Goal: Information Seeking & Learning: Learn about a topic

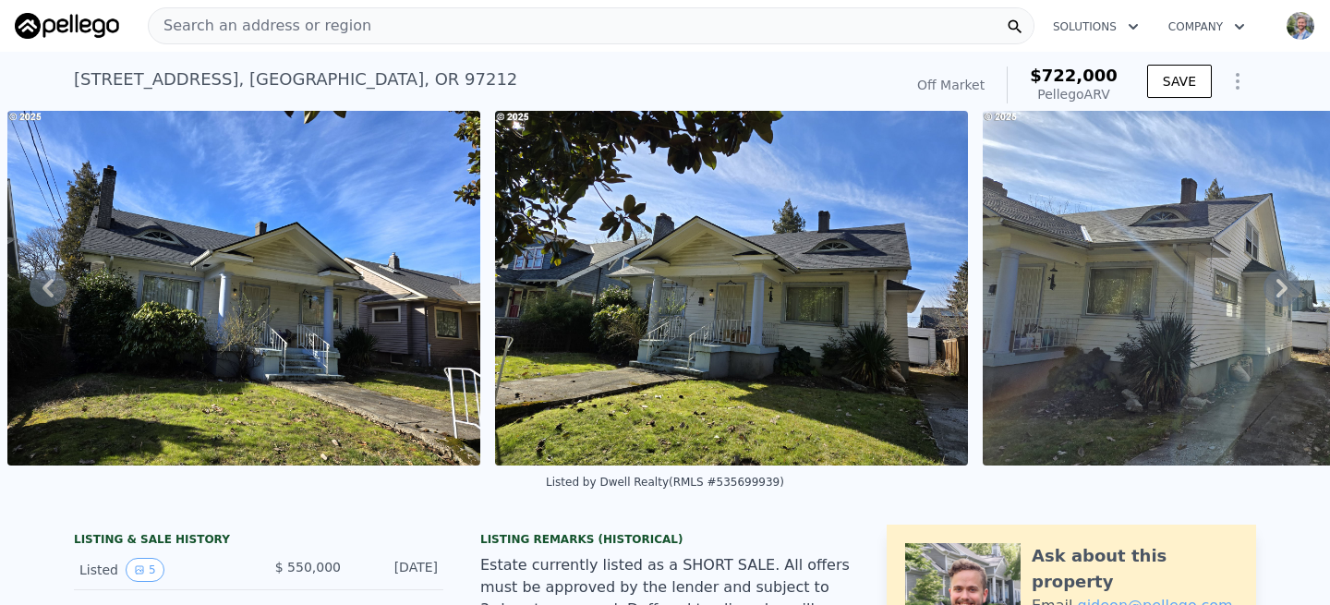
click at [99, 34] on img at bounding box center [67, 26] width 104 height 26
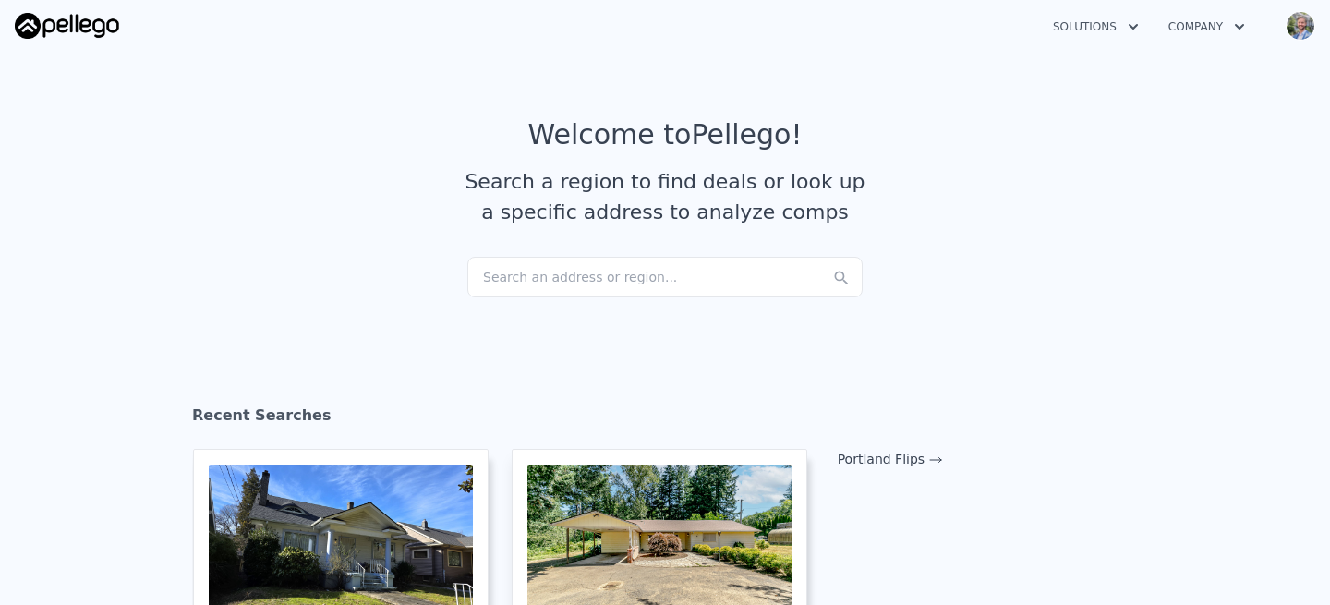
click at [663, 284] on div "Search an address or region..." at bounding box center [664, 277] width 395 height 41
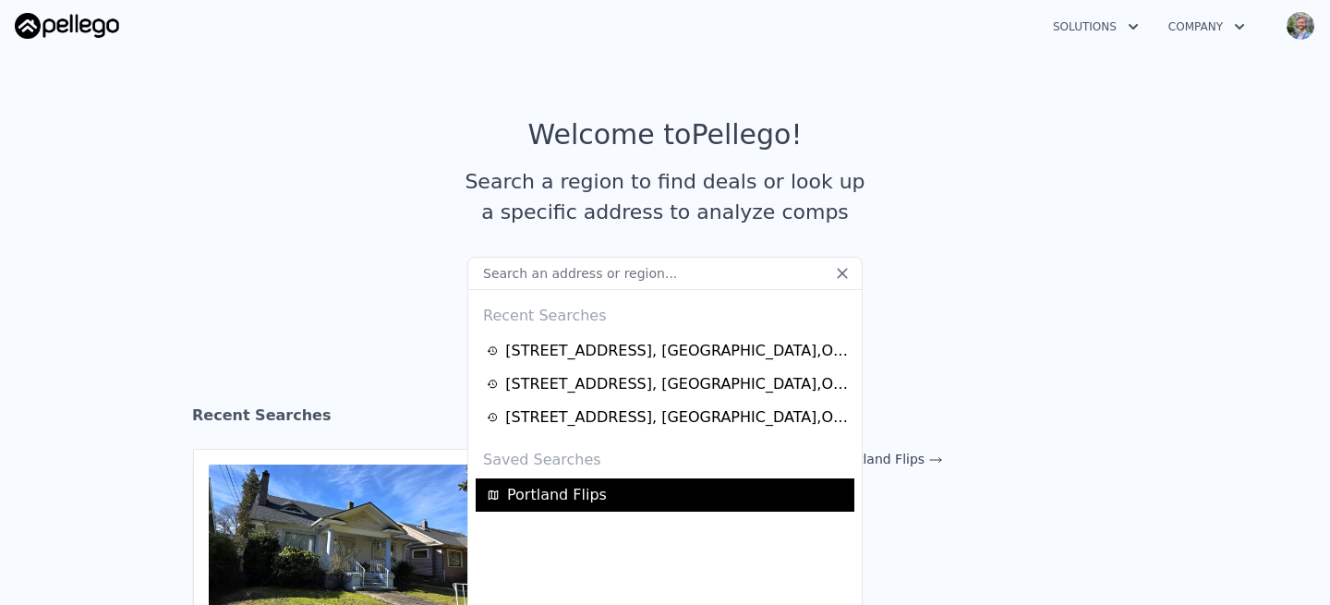
click at [560, 499] on span "Portland Flips" at bounding box center [557, 495] width 100 height 22
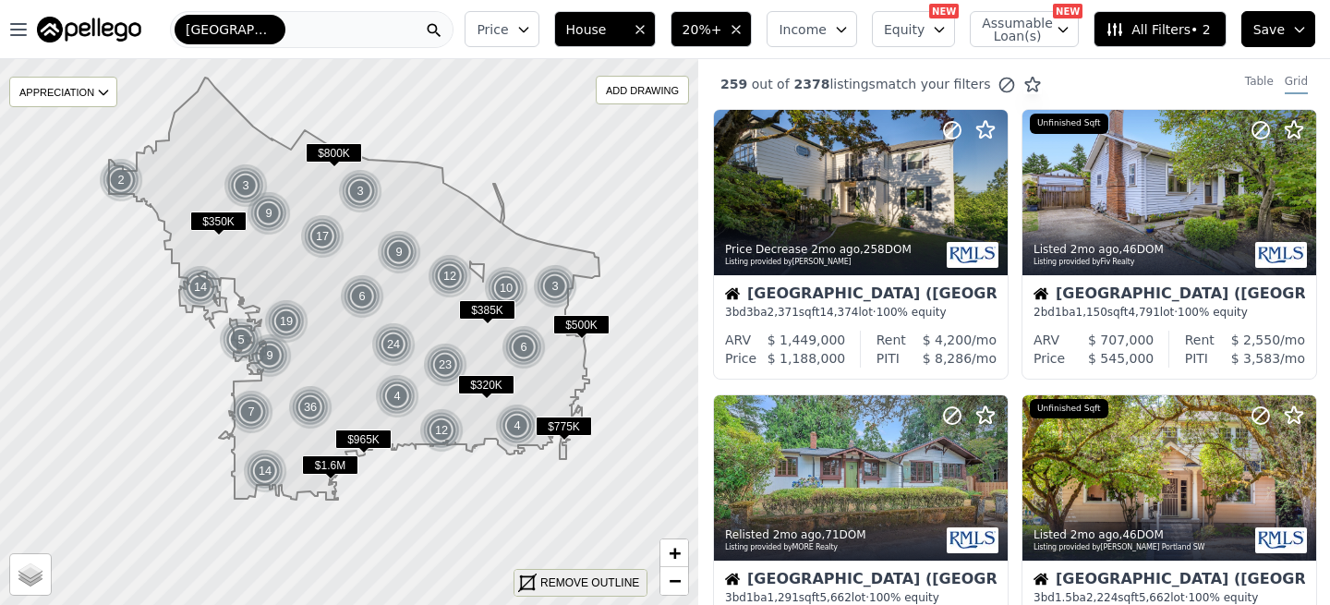
click at [587, 580] on div "REMOVE OUTLINE" at bounding box center [589, 582] width 99 height 17
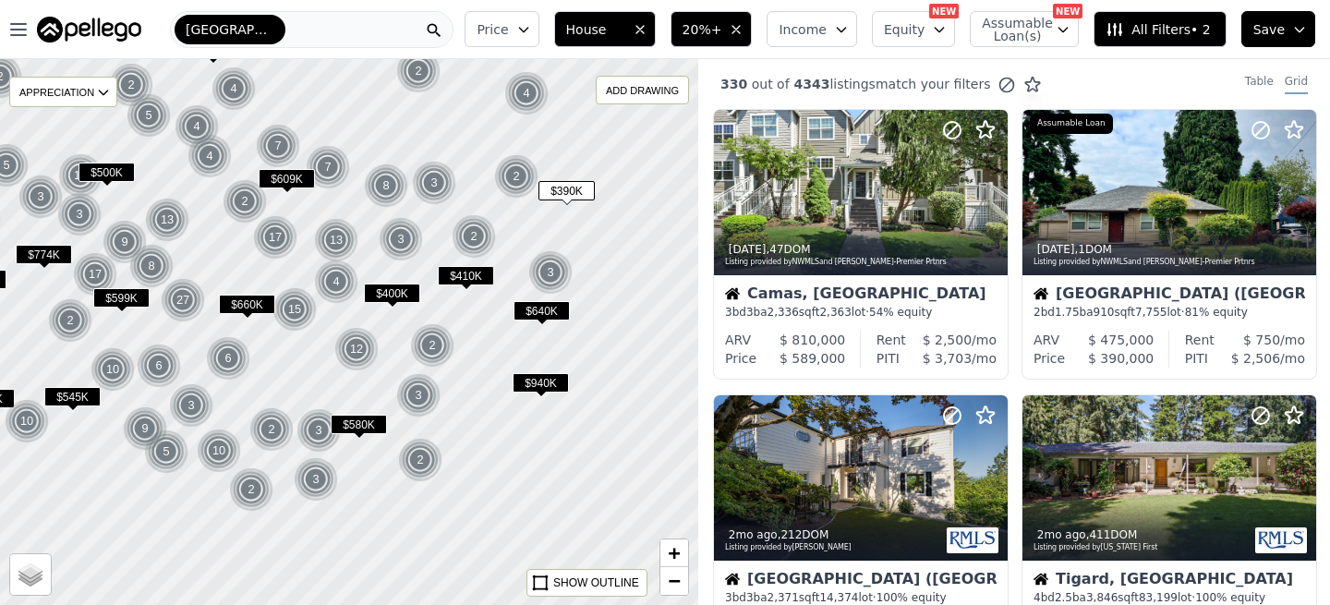
drag, startPoint x: 632, startPoint y: 387, endPoint x: 515, endPoint y: 290, distance: 151.4
click at [515, 290] on div at bounding box center [349, 333] width 837 height 655
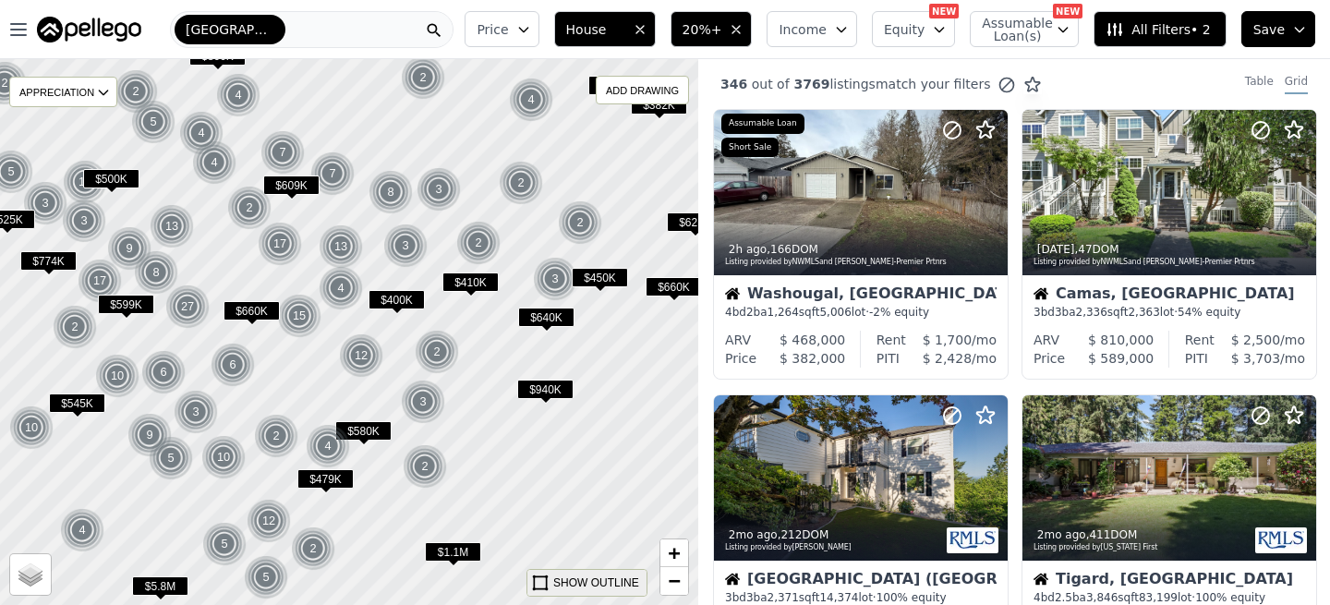
click at [541, 583] on icon at bounding box center [540, 582] width 18 height 18
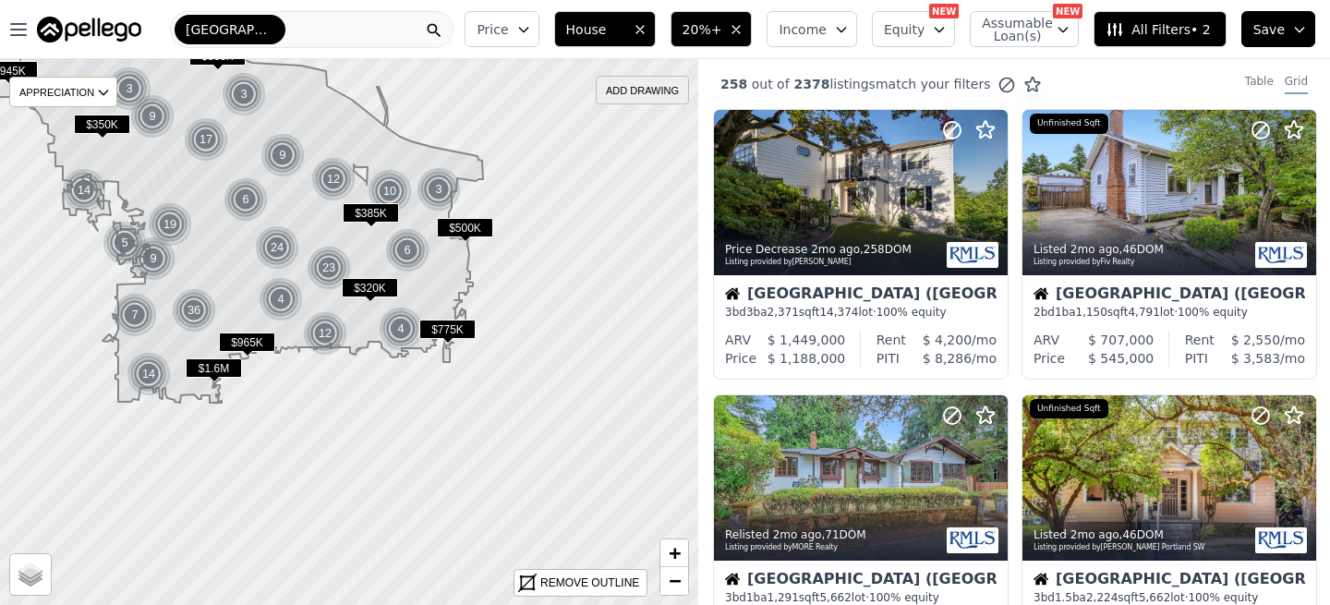
click at [608, 92] on div "ADD DRAWING" at bounding box center [641, 90] width 91 height 27
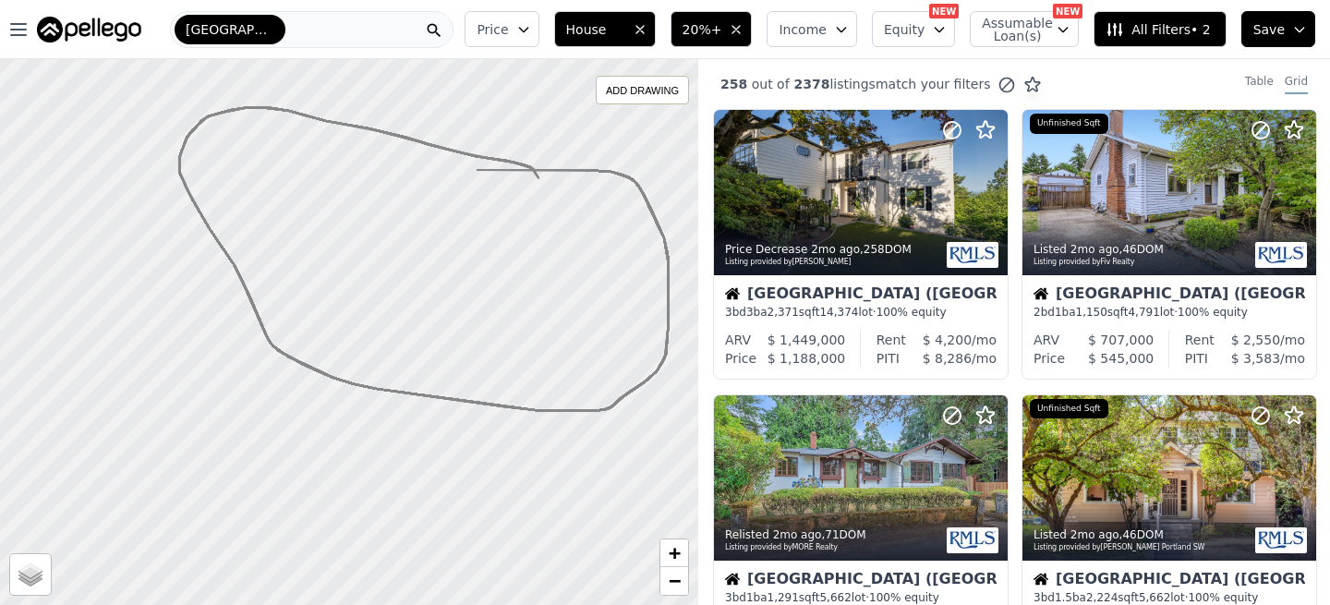
drag, startPoint x: 477, startPoint y: 170, endPoint x: 538, endPoint y: 178, distance: 61.5
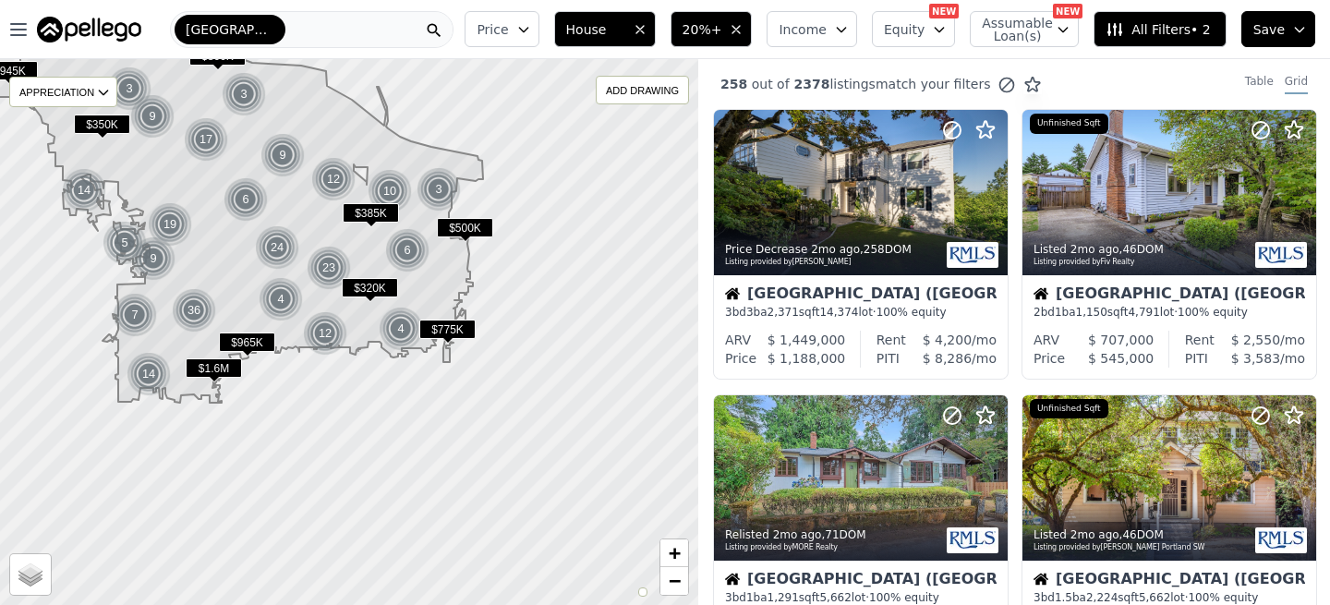
click at [428, 291] on icon at bounding box center [238, 203] width 490 height 400
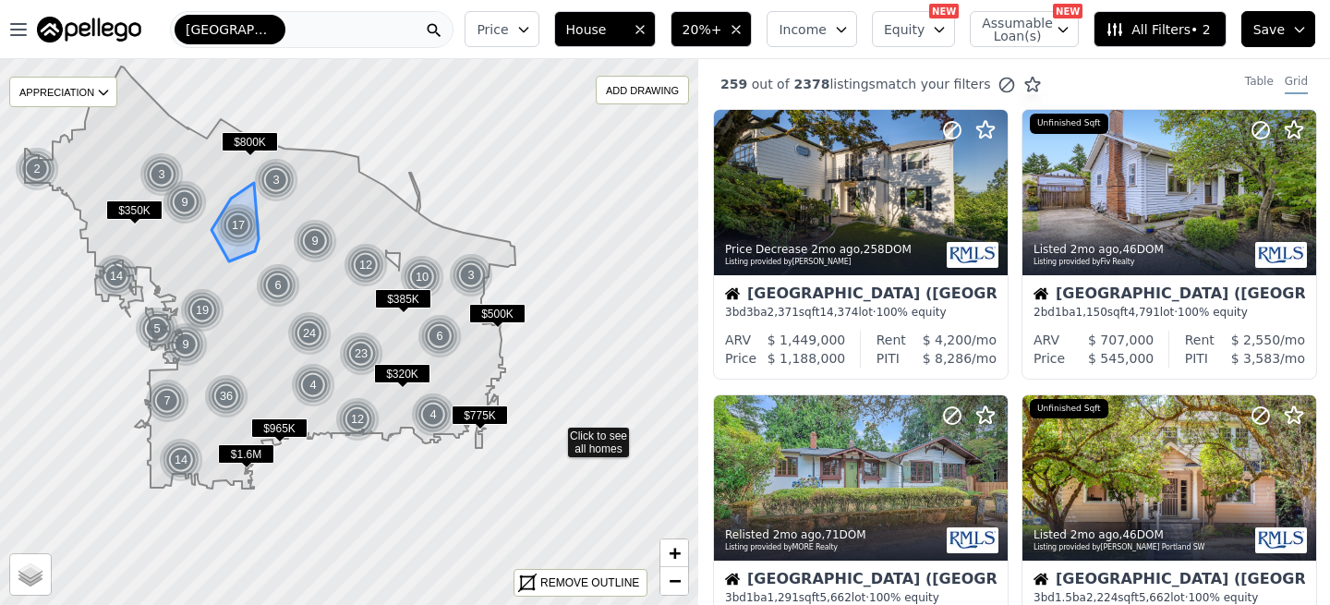
drag, startPoint x: 634, startPoint y: 445, endPoint x: 555, endPoint y: 433, distance: 80.3
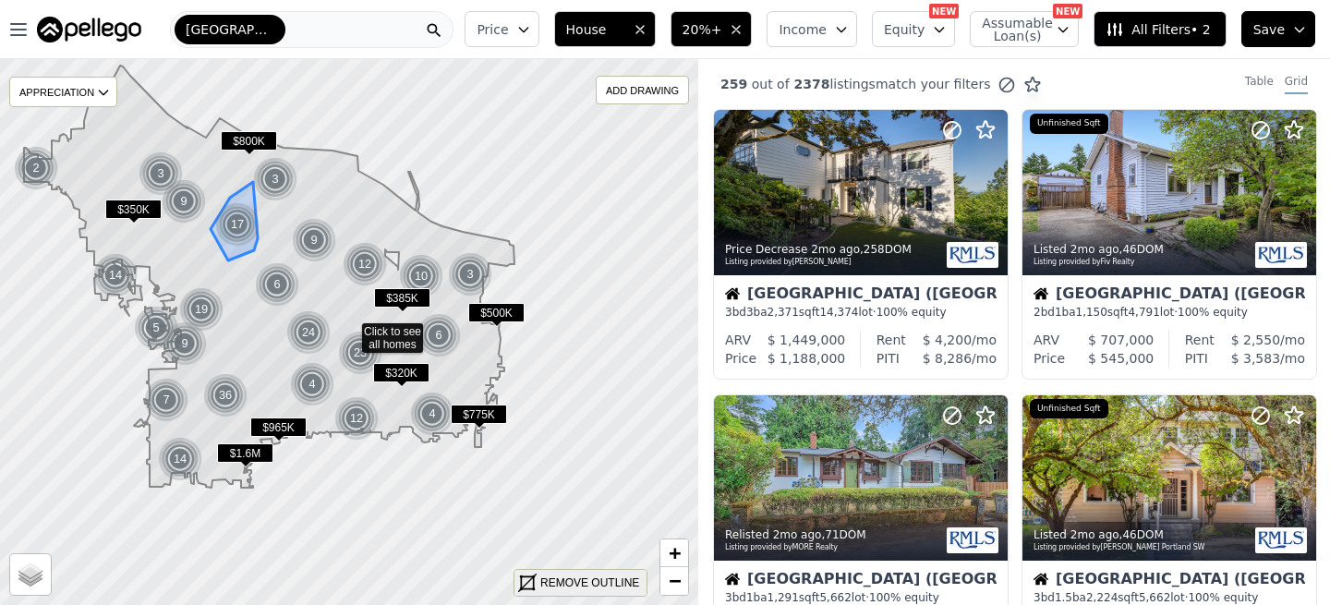
click at [525, 579] on icon at bounding box center [527, 582] width 18 height 18
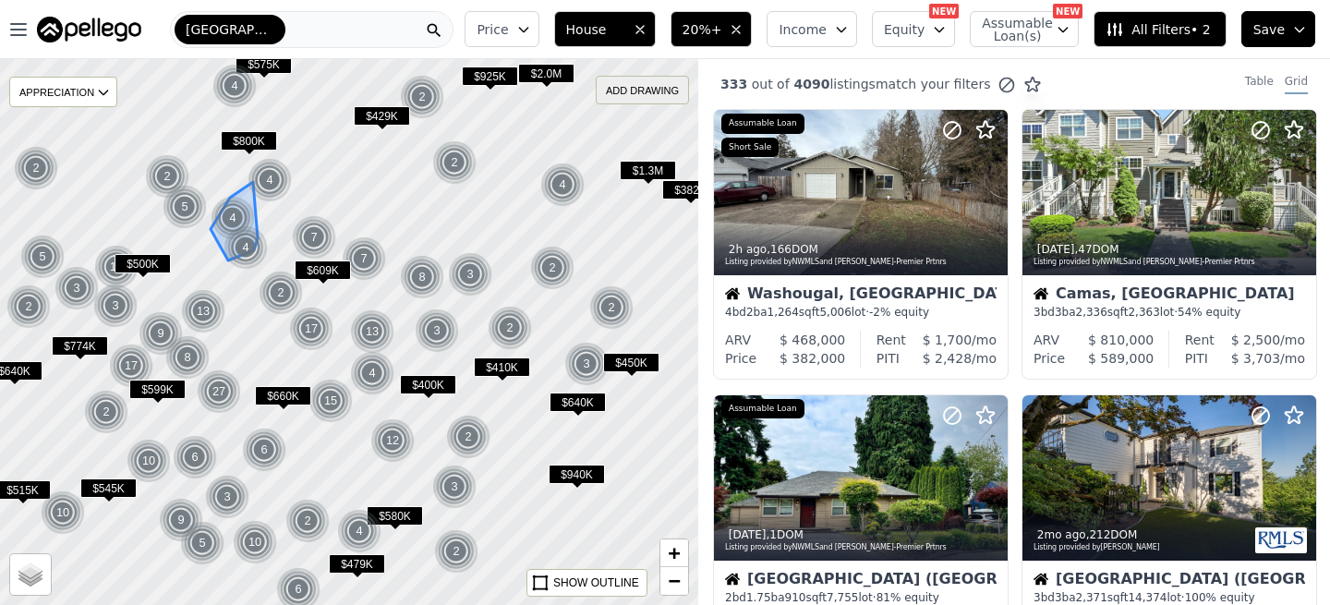
click at [639, 98] on div "ADD DRAWING" at bounding box center [641, 90] width 91 height 27
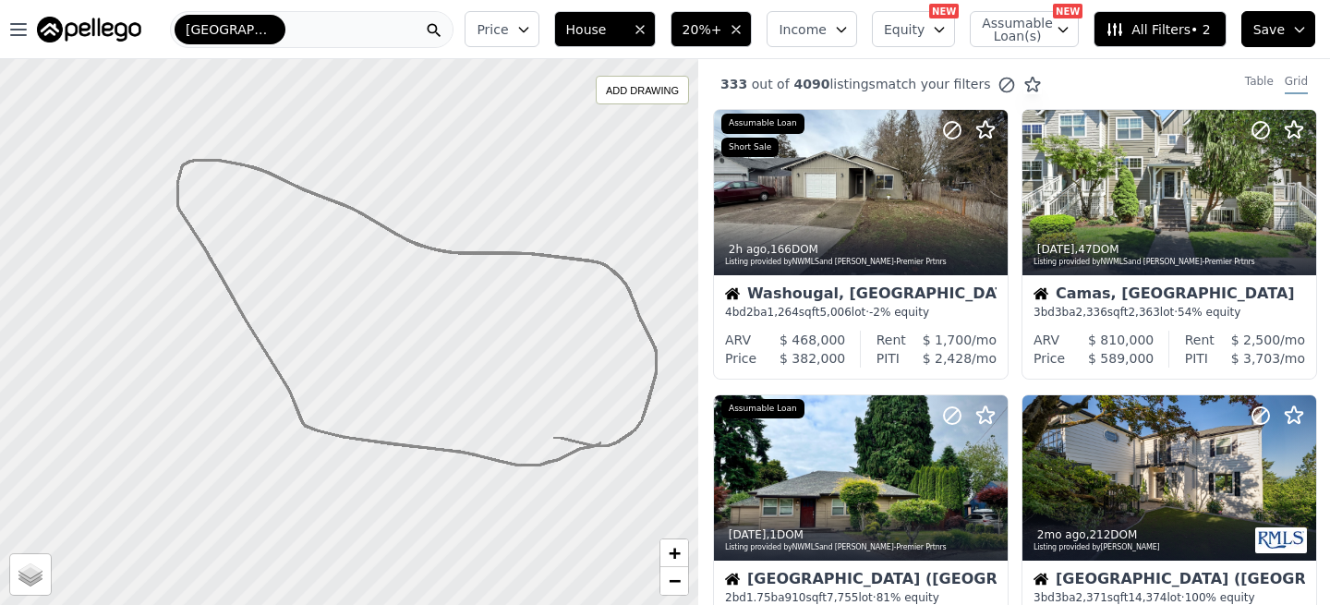
drag, startPoint x: 554, startPoint y: 438, endPoint x: 600, endPoint y: 442, distance: 46.4
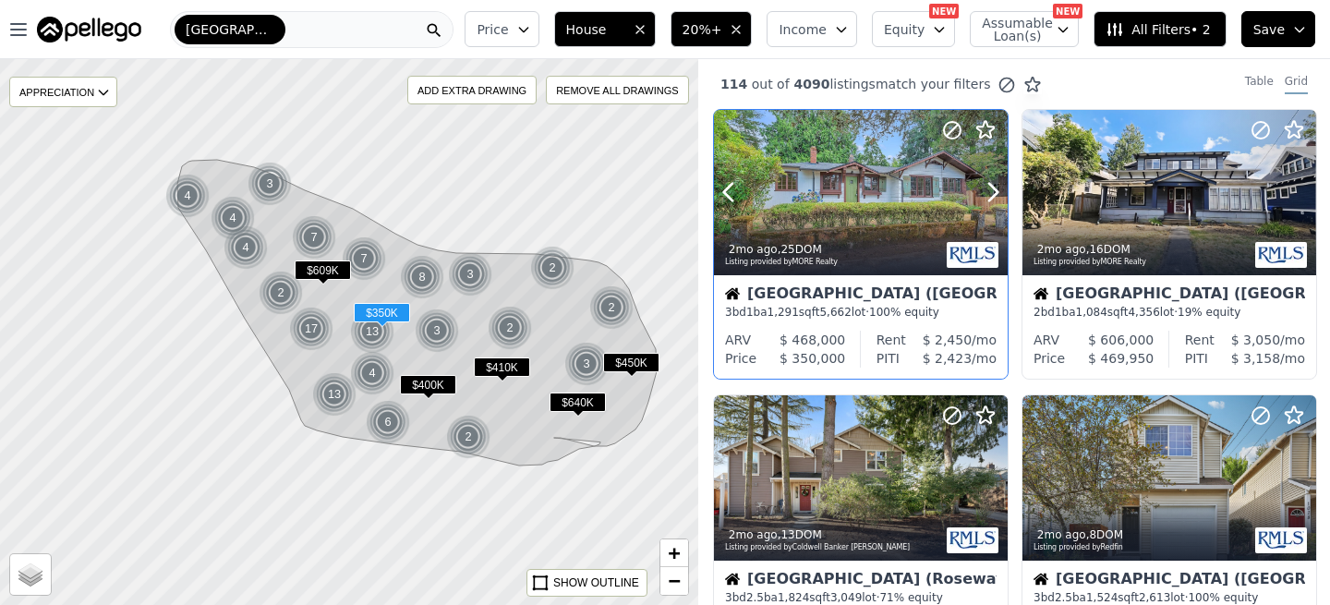
click at [885, 223] on div at bounding box center [861, 232] width 294 height 33
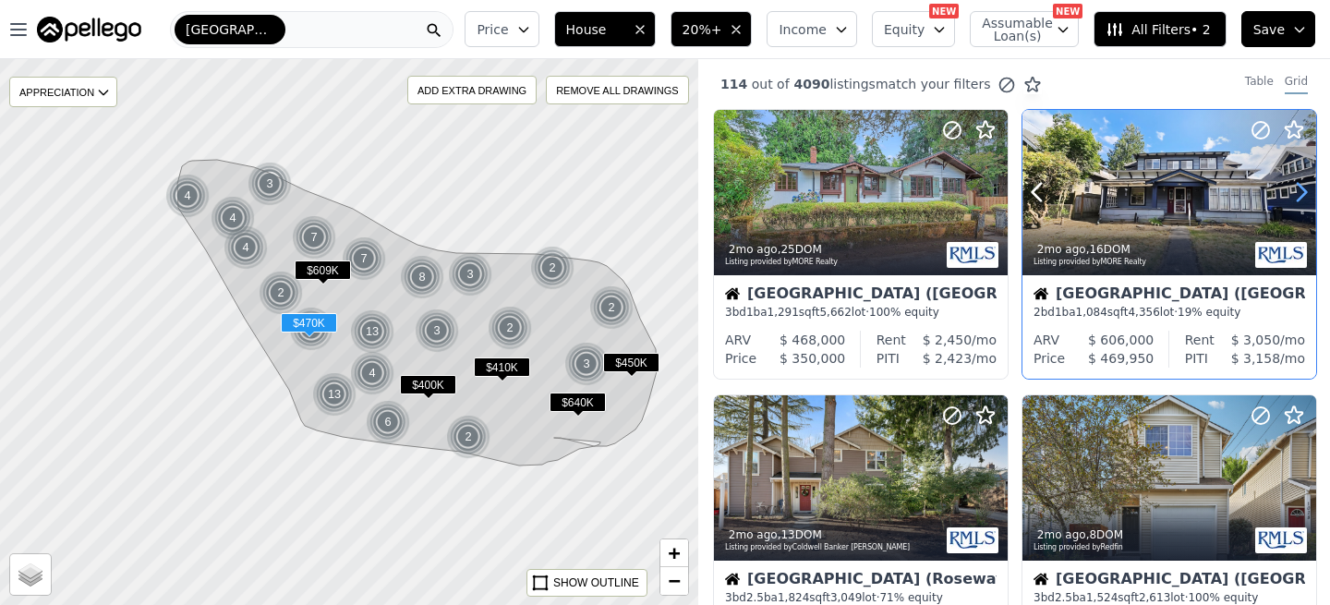
click at [1295, 194] on icon at bounding box center [1301, 192] width 30 height 30
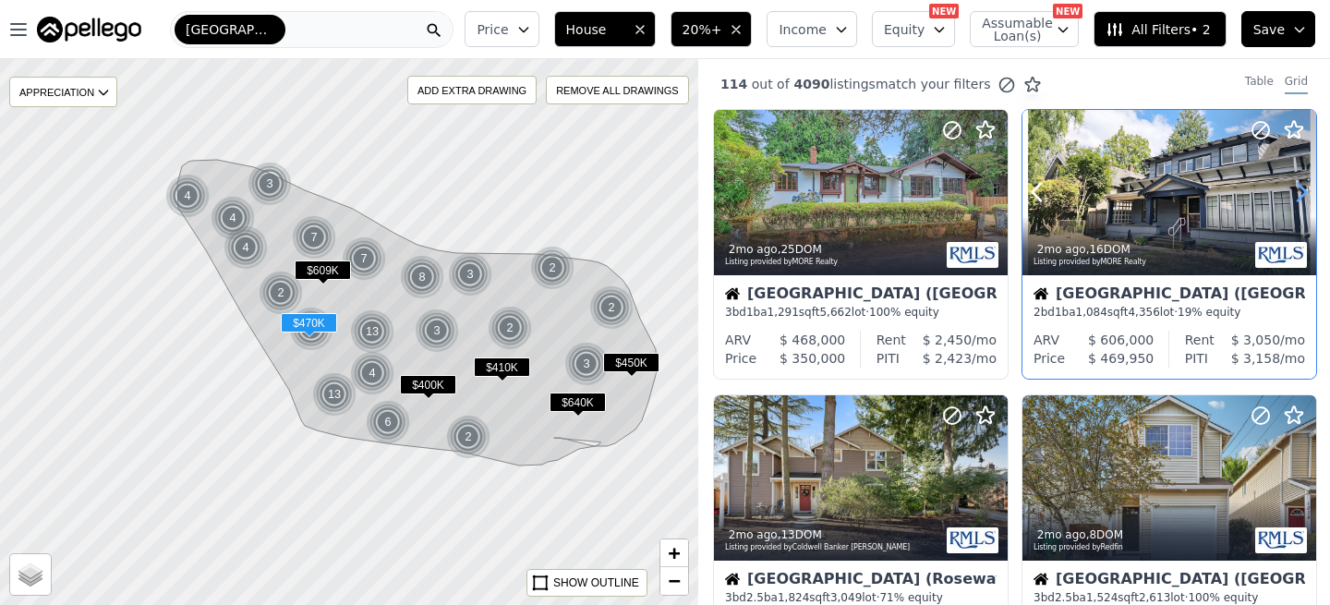
click at [1295, 194] on icon at bounding box center [1301, 192] width 30 height 30
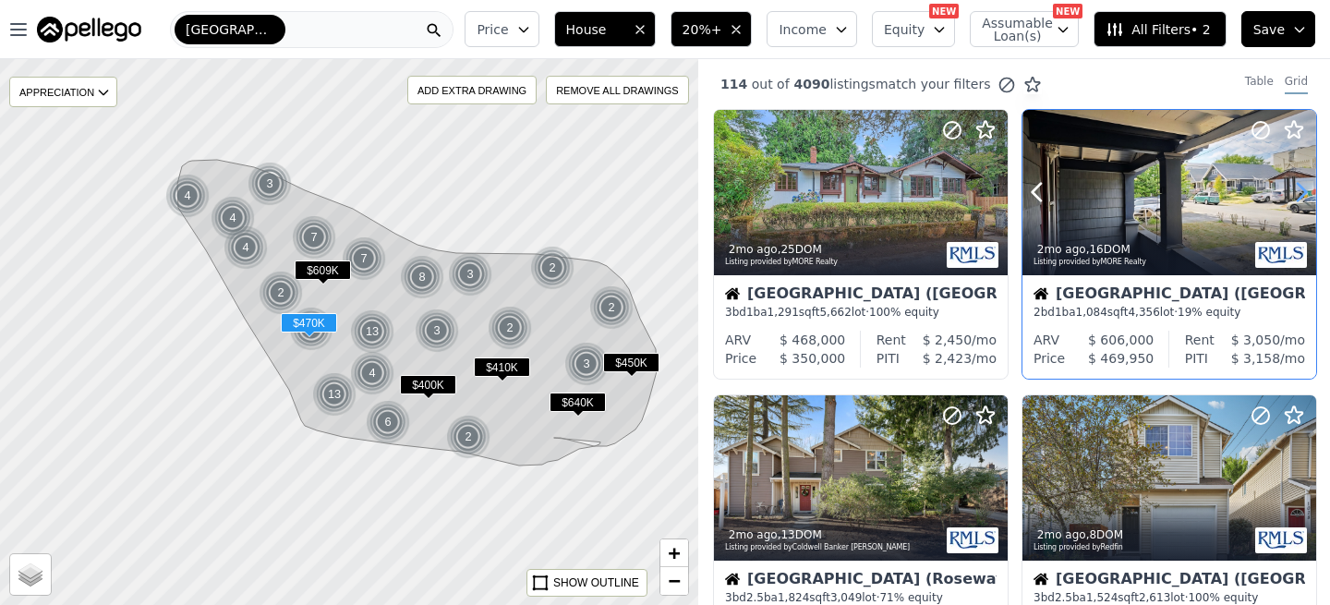
click at [1295, 194] on icon at bounding box center [1301, 192] width 30 height 30
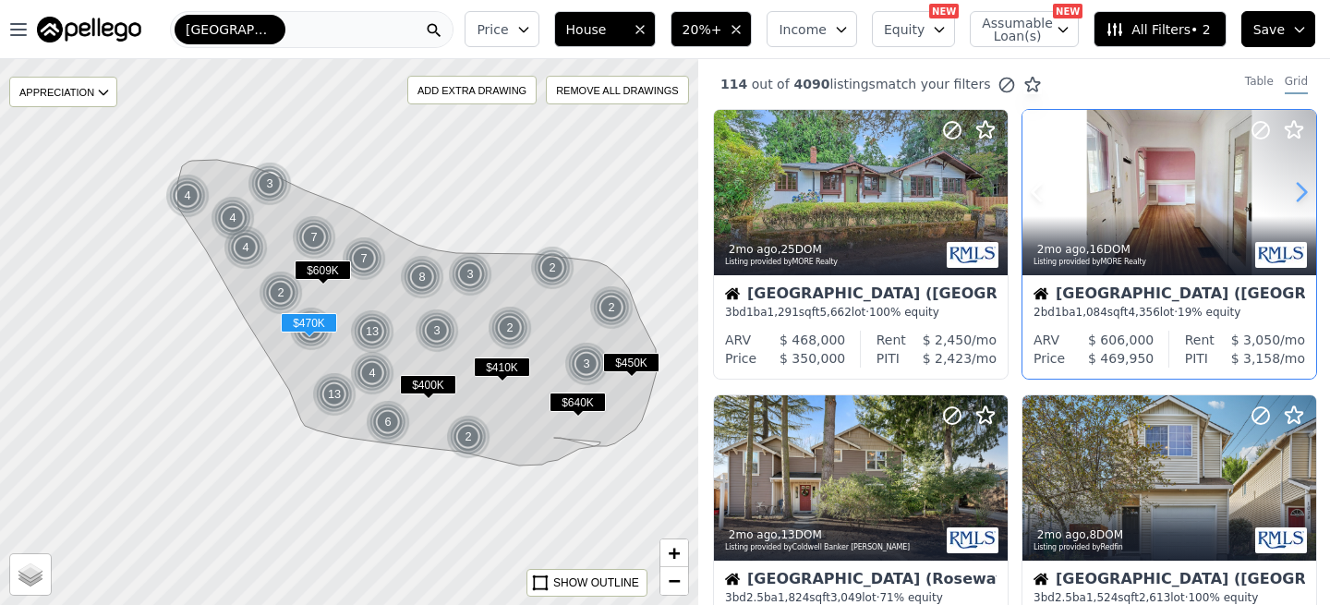
click at [1295, 194] on icon at bounding box center [1301, 192] width 30 height 30
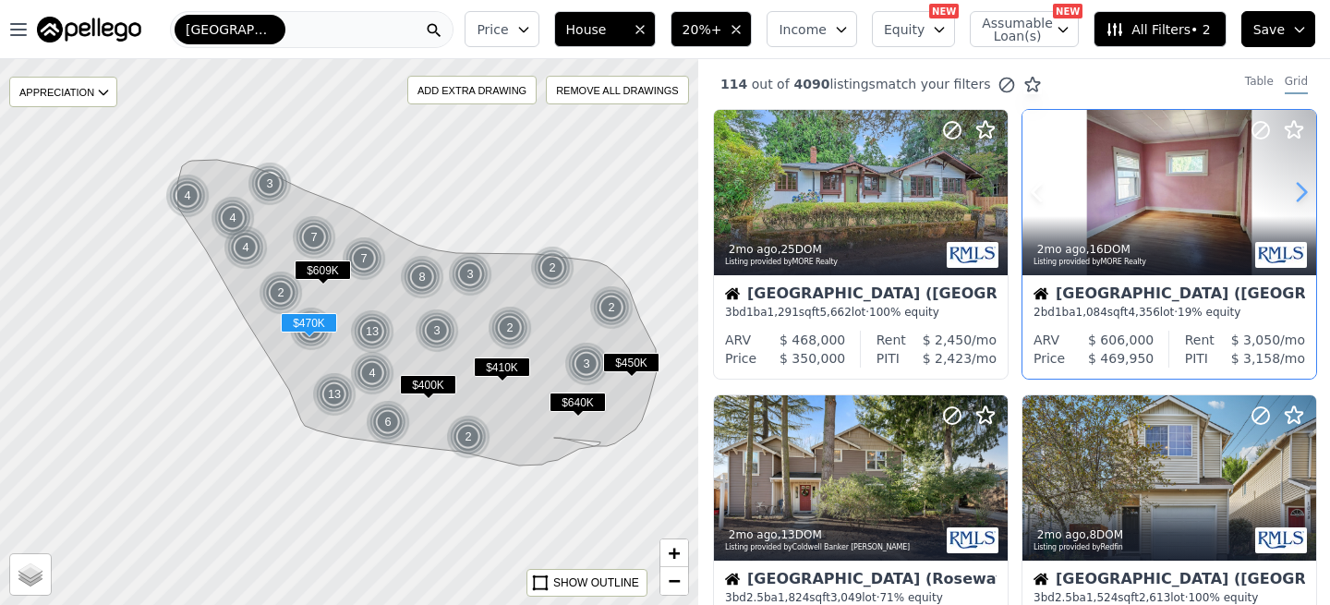
click at [1295, 194] on icon at bounding box center [1301, 192] width 30 height 30
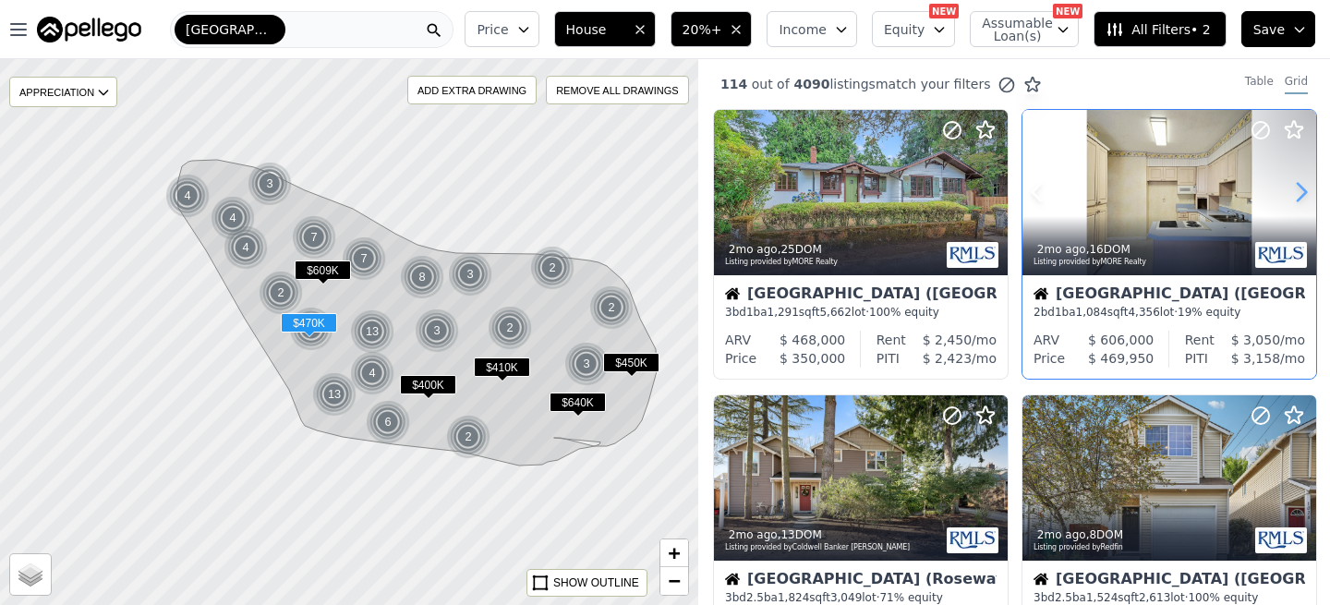
click at [1295, 194] on icon at bounding box center [1301, 192] width 30 height 30
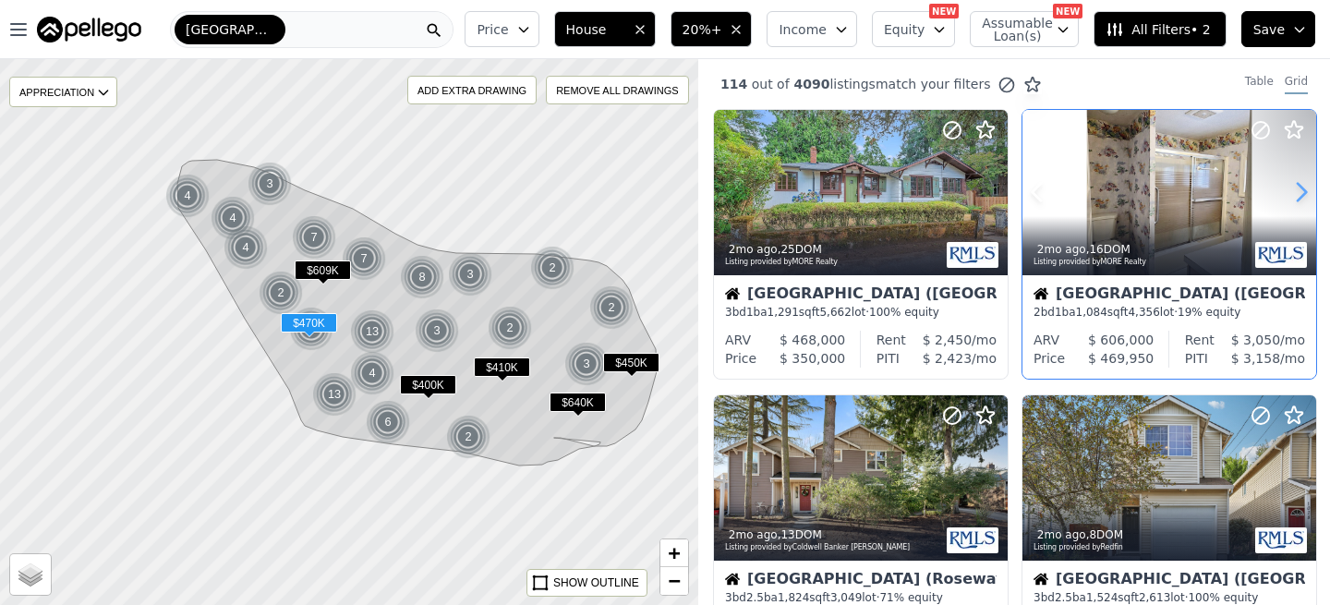
click at [1295, 194] on icon at bounding box center [1301, 192] width 30 height 30
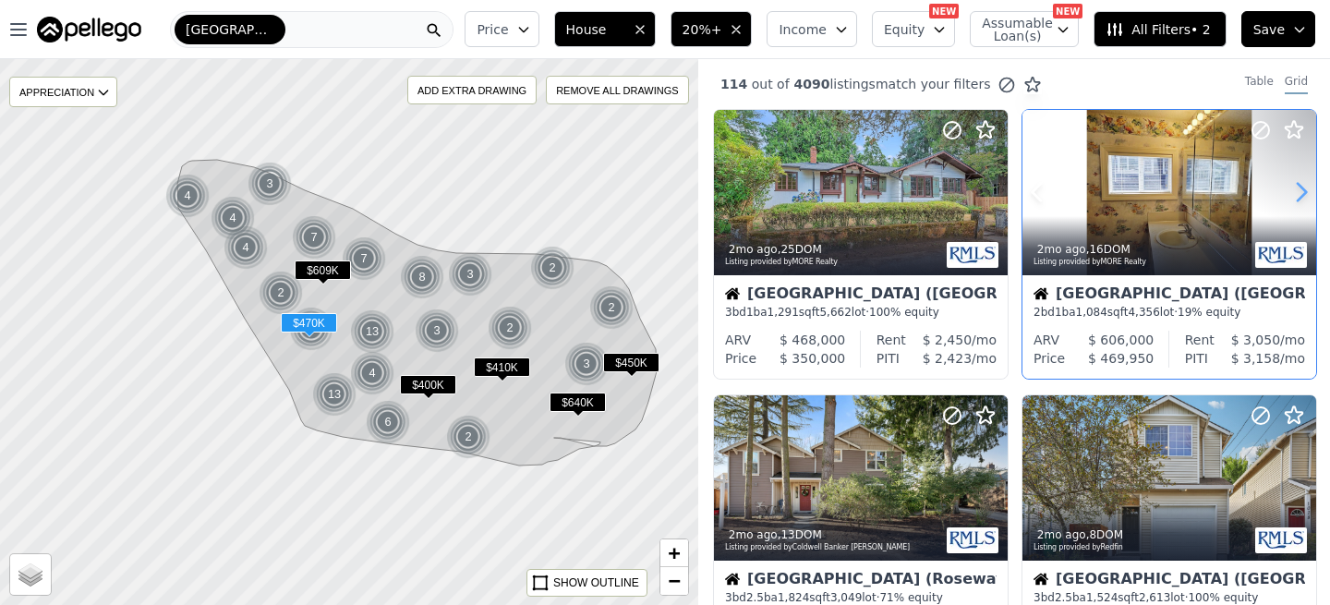
click at [1295, 194] on icon at bounding box center [1301, 192] width 30 height 30
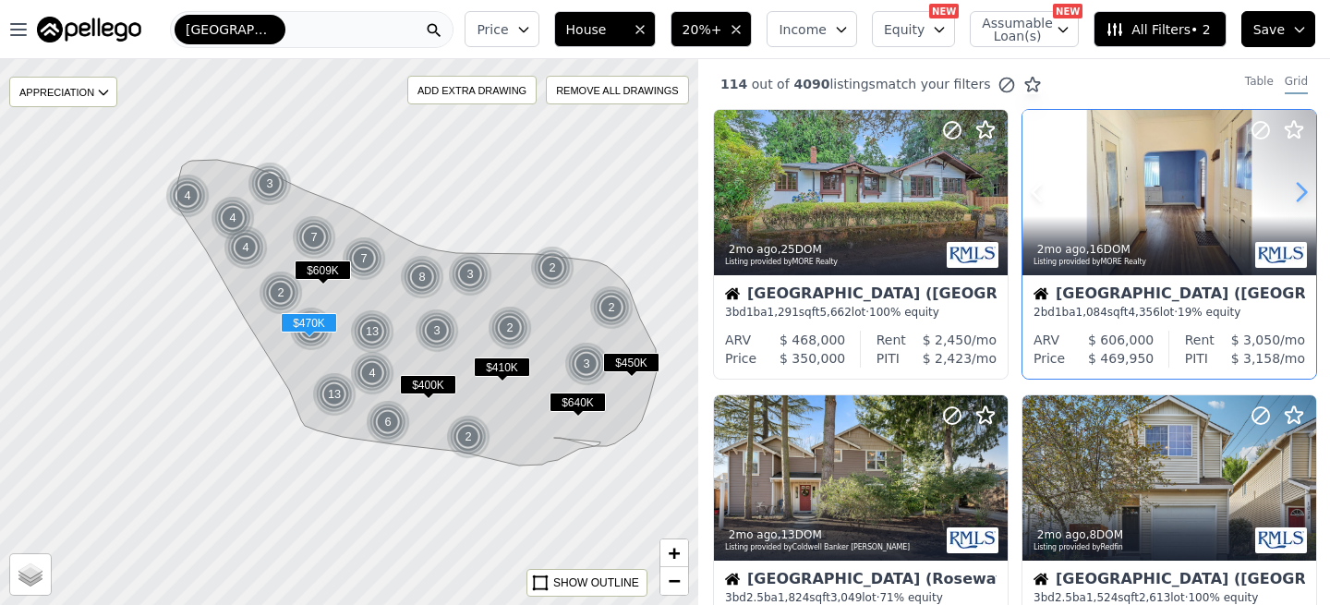
click at [1295, 194] on icon at bounding box center [1301, 192] width 30 height 30
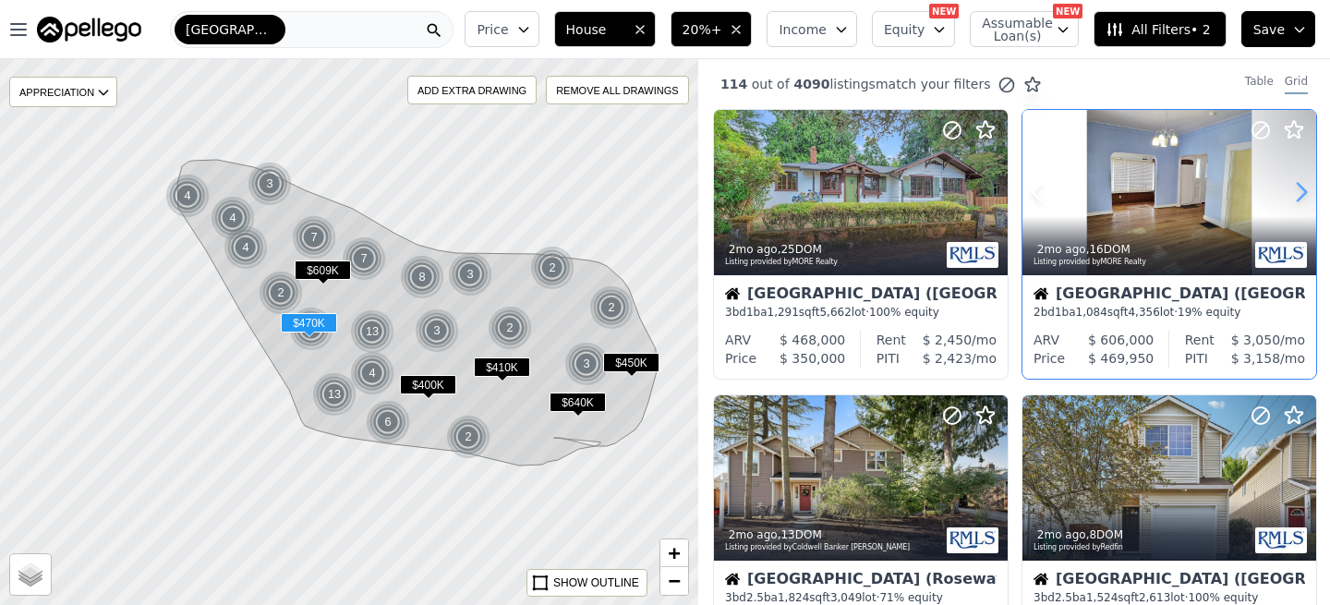
click at [1295, 194] on icon at bounding box center [1301, 192] width 30 height 30
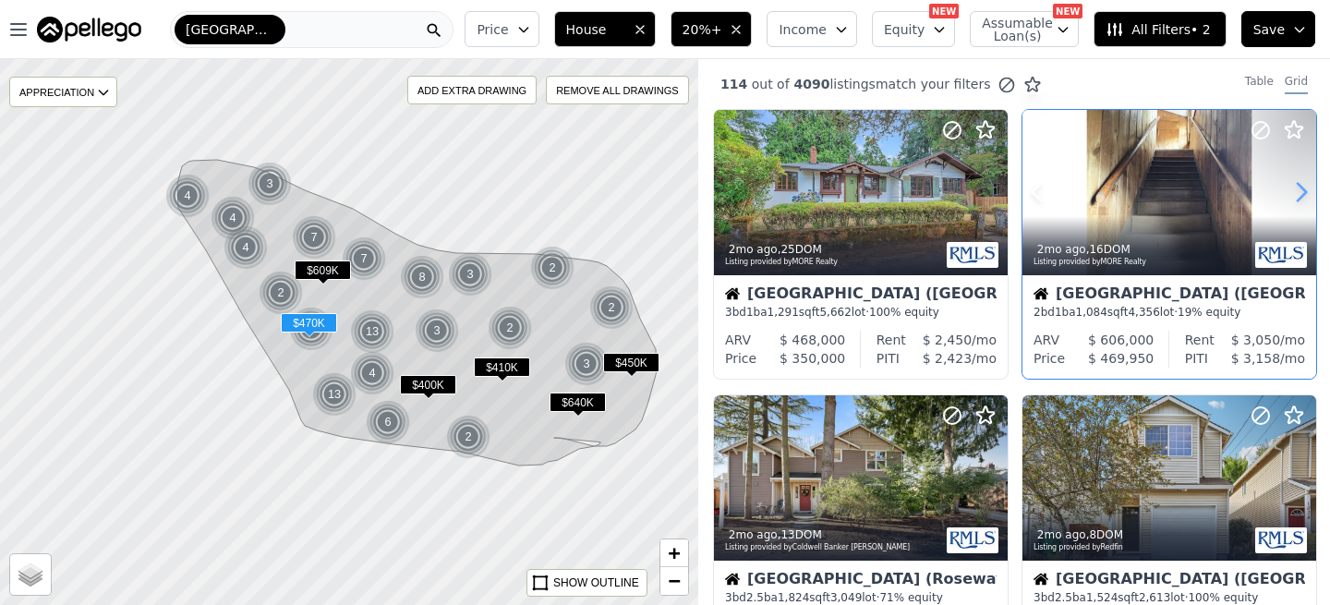
click at [1295, 194] on icon at bounding box center [1301, 192] width 30 height 30
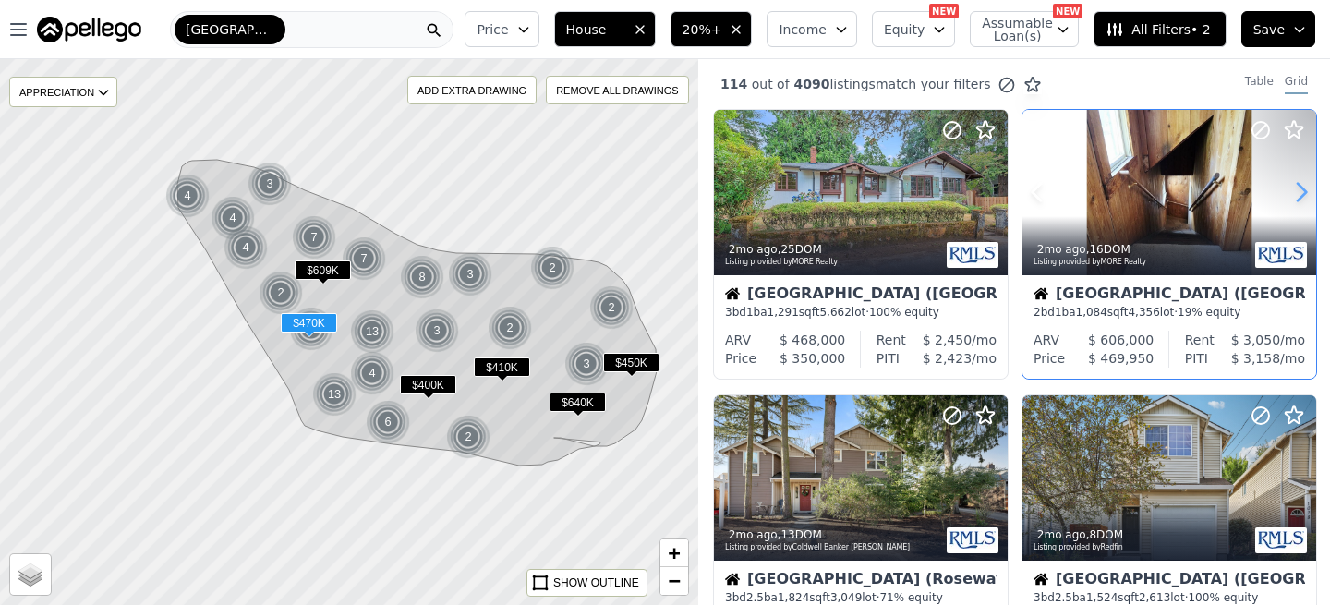
click at [1295, 194] on icon at bounding box center [1301, 192] width 30 height 30
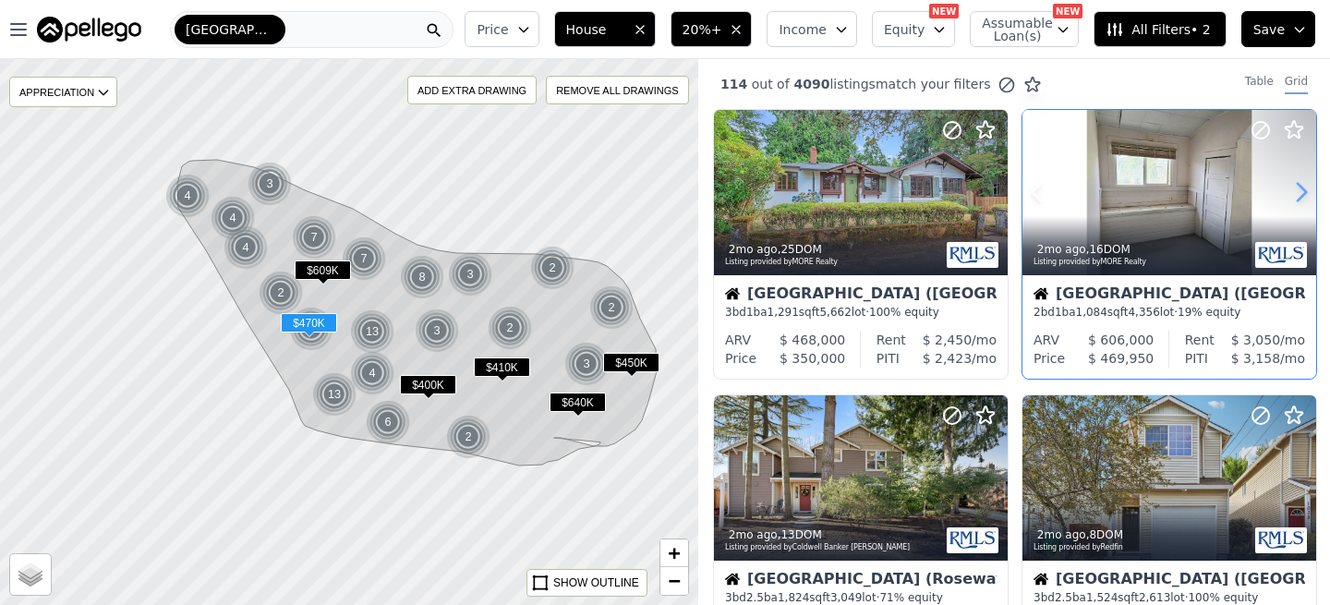
click at [1295, 194] on icon at bounding box center [1301, 192] width 30 height 30
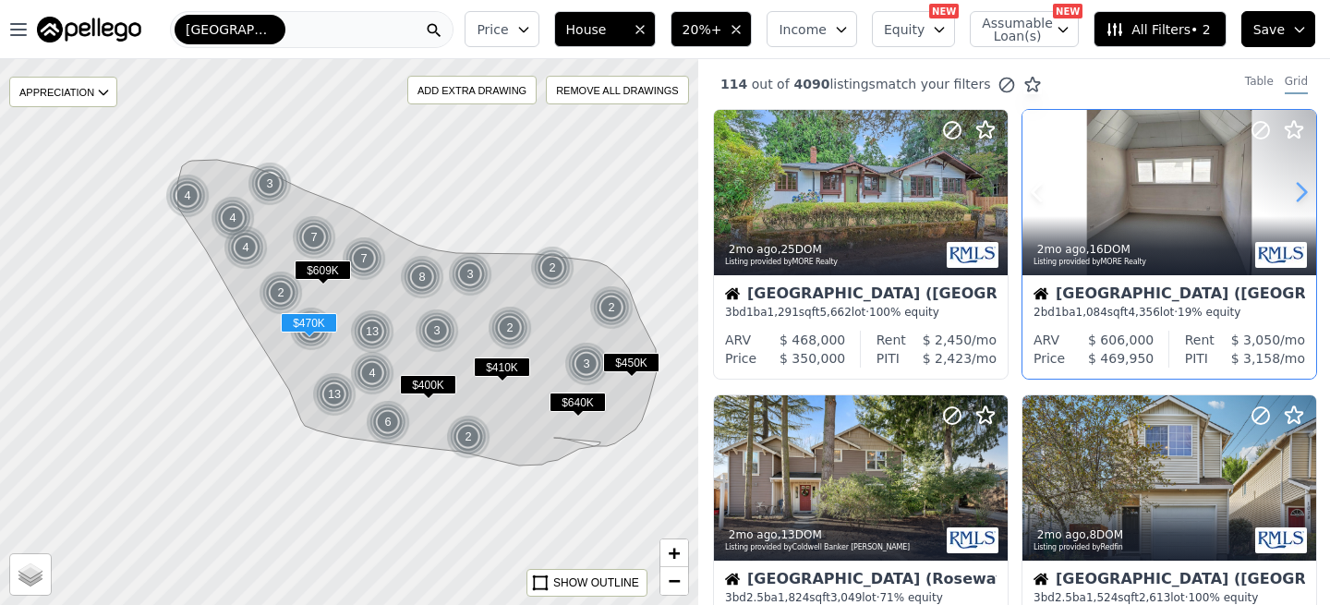
click at [1295, 194] on icon at bounding box center [1301, 192] width 30 height 30
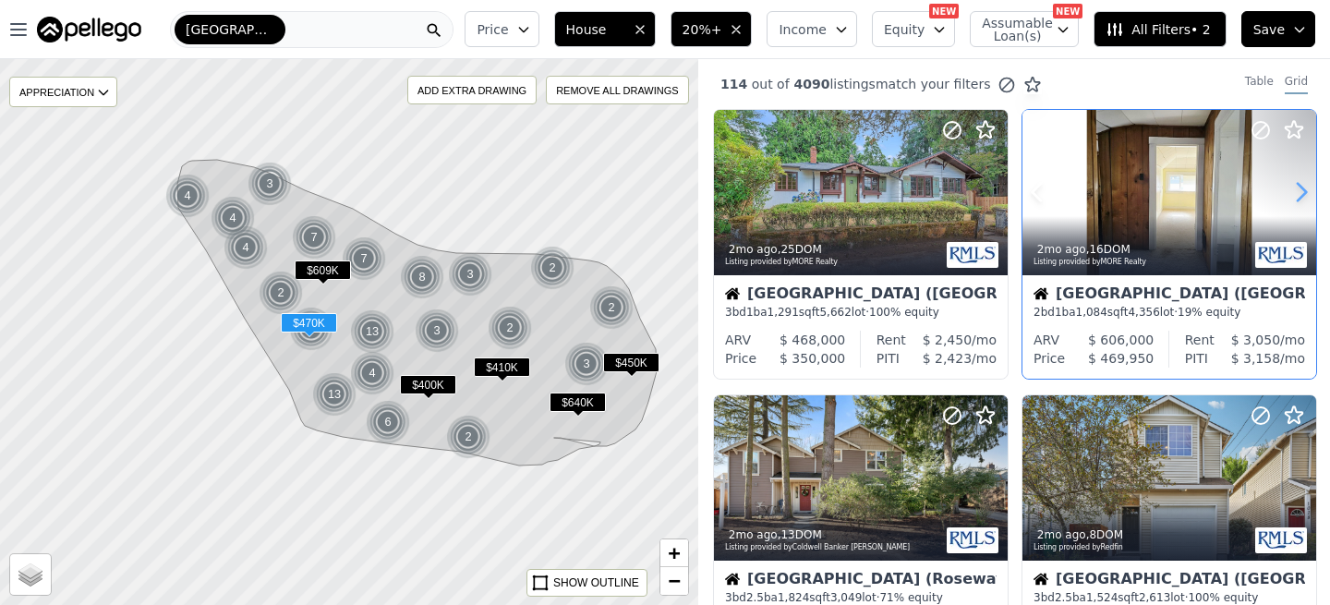
click at [1295, 194] on icon at bounding box center [1301, 192] width 30 height 30
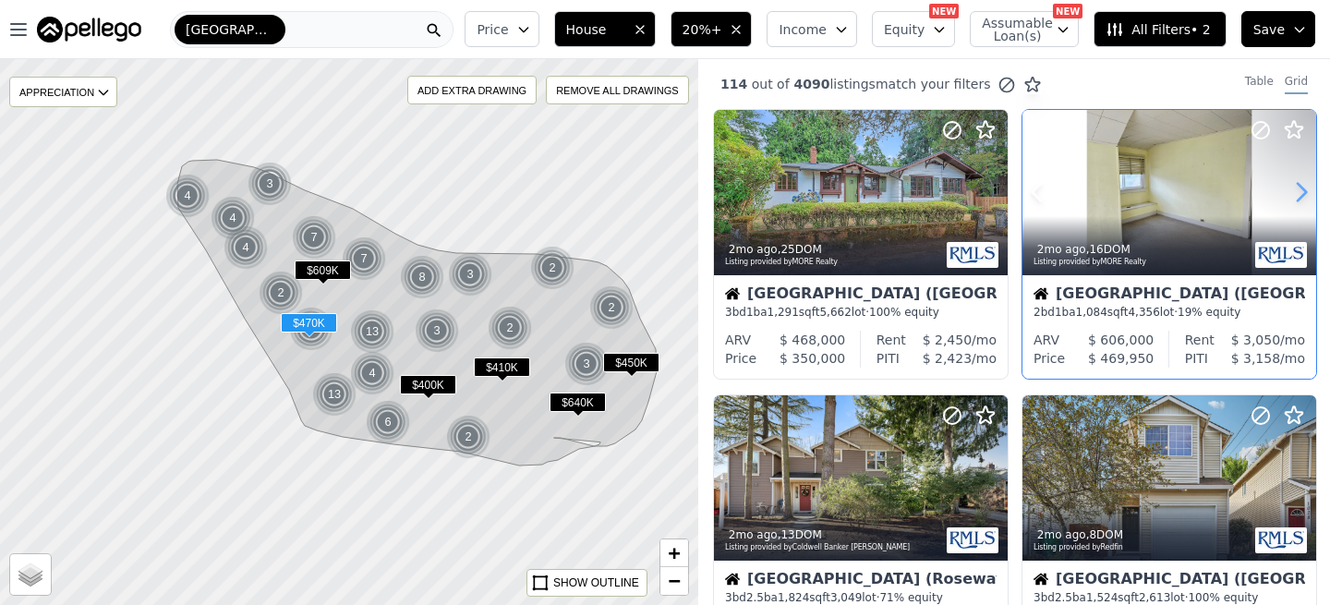
click at [1295, 194] on icon at bounding box center [1301, 192] width 30 height 30
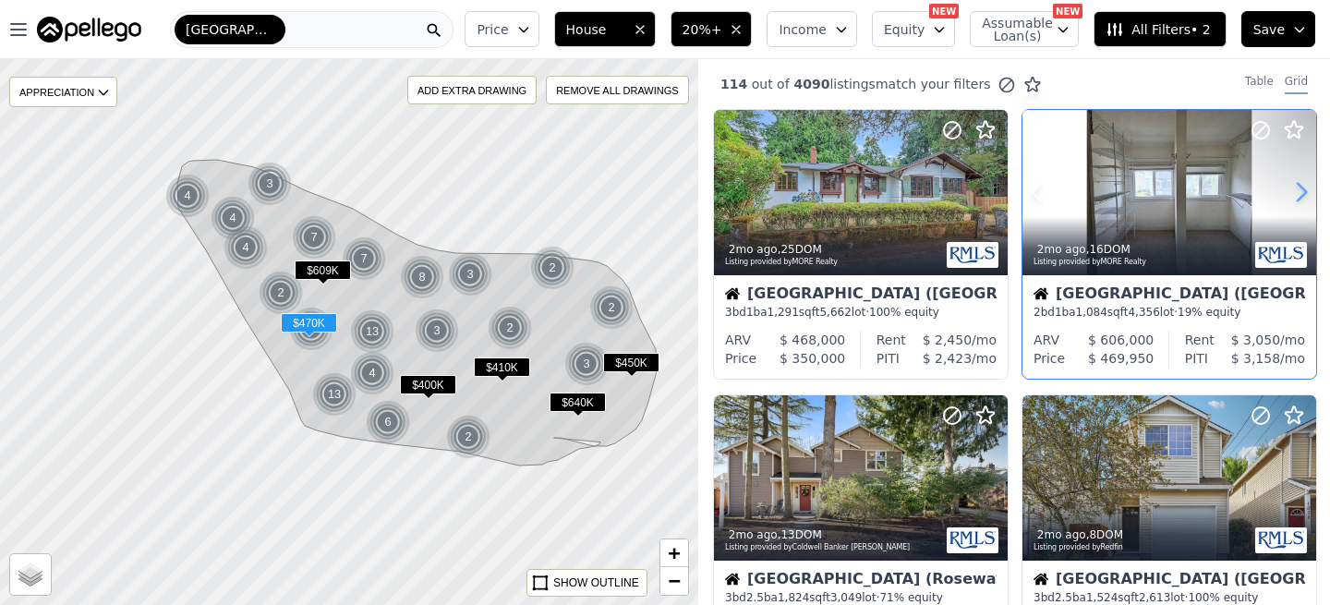
click at [1295, 194] on icon at bounding box center [1301, 192] width 30 height 30
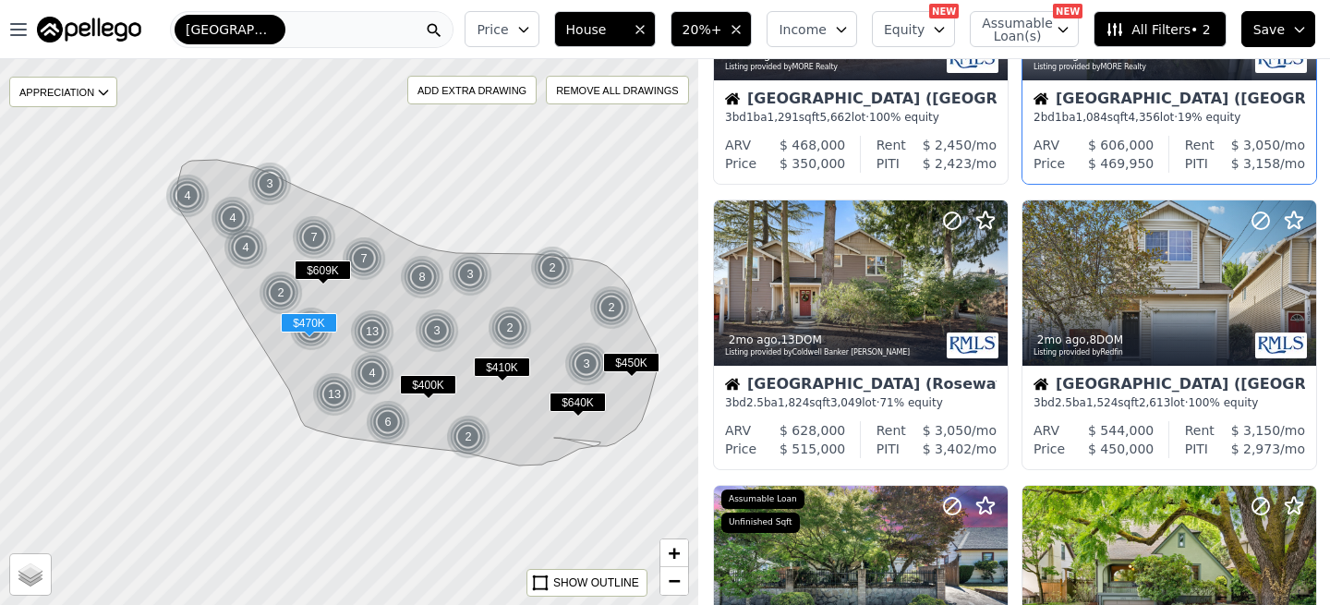
scroll to position [201, 0]
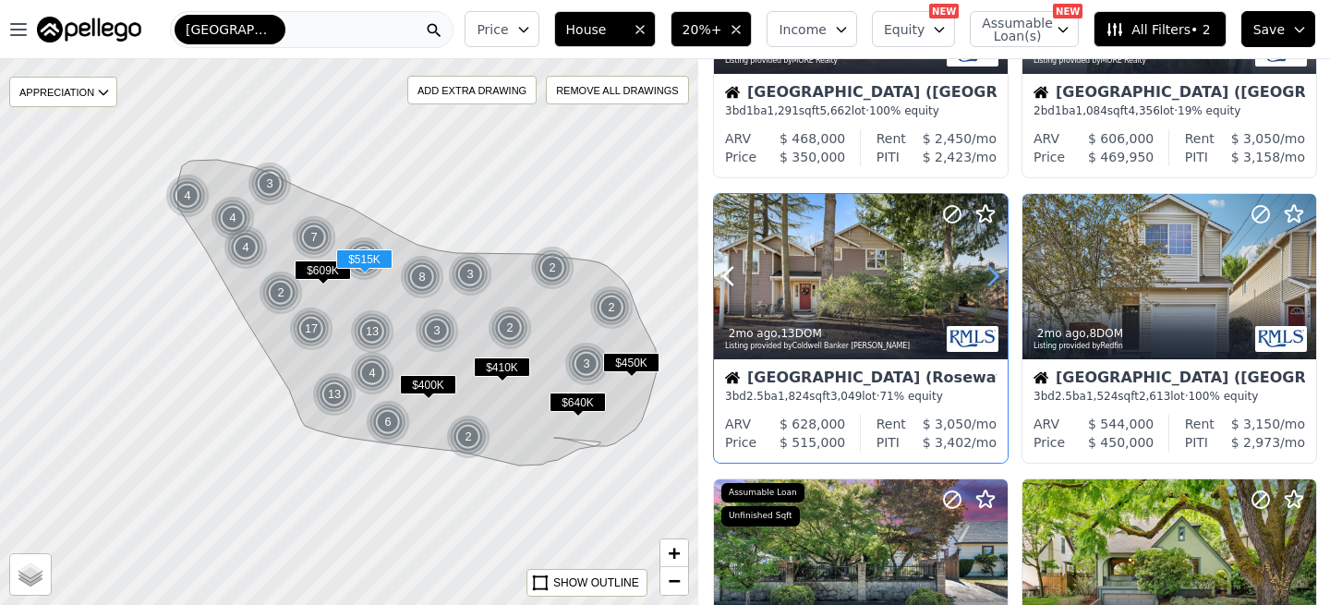
click at [988, 275] on icon at bounding box center [993, 276] width 30 height 30
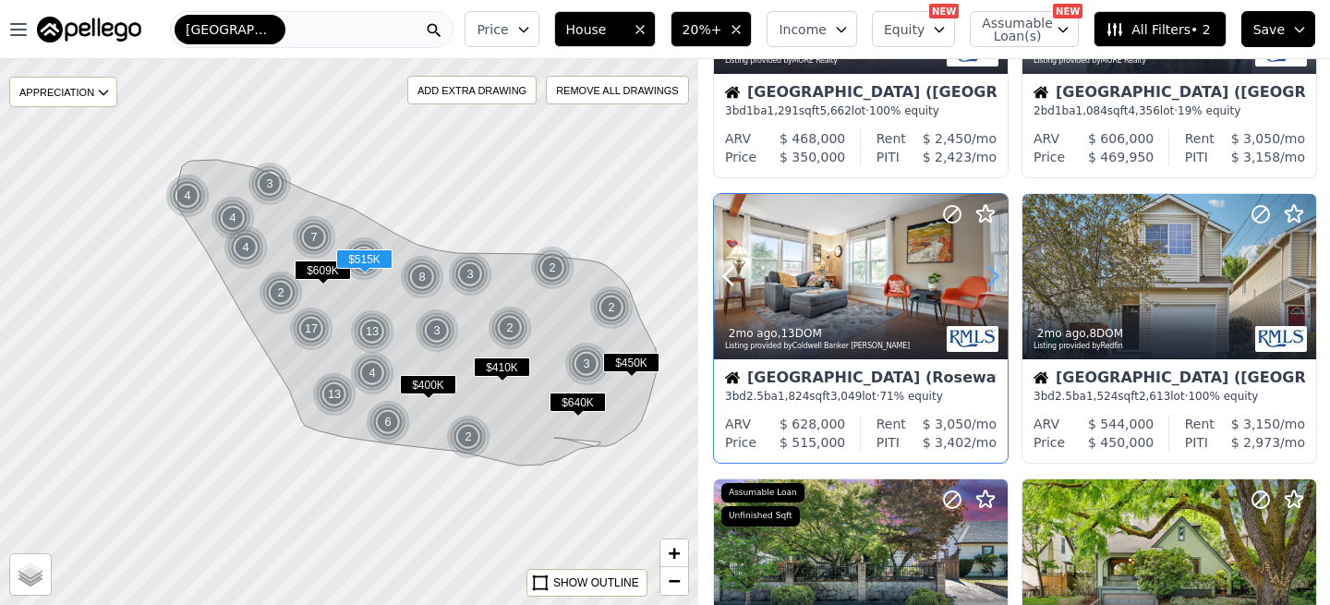
click at [988, 275] on icon at bounding box center [993, 276] width 30 height 30
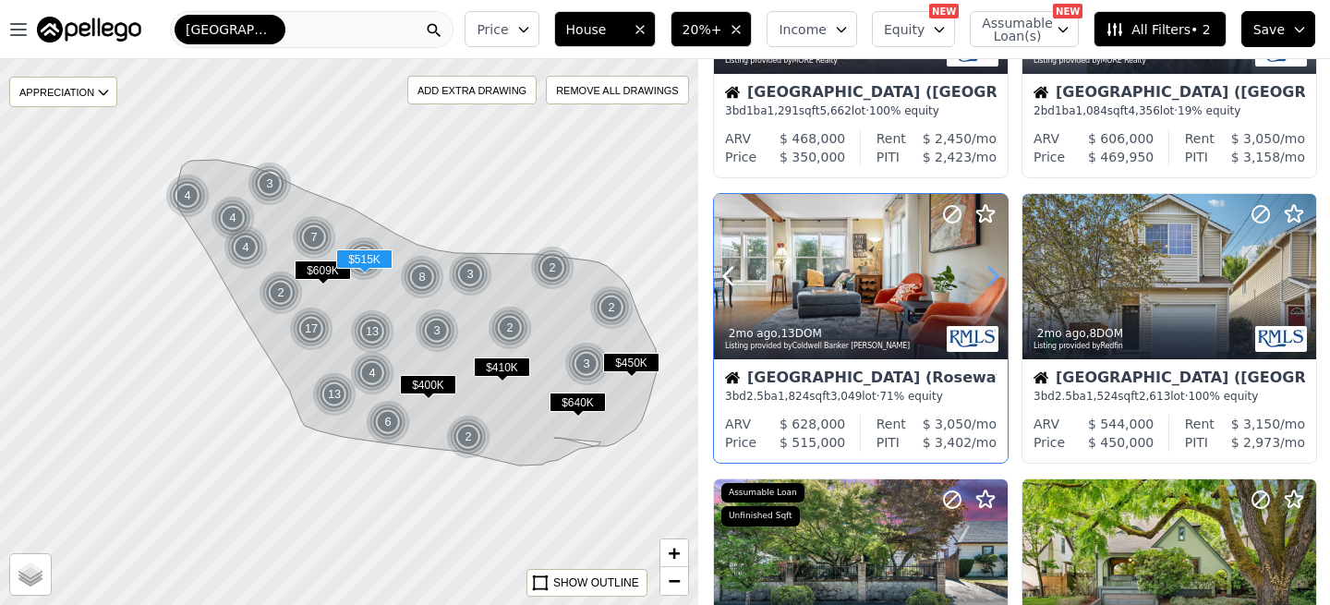
click at [988, 275] on icon at bounding box center [993, 276] width 30 height 30
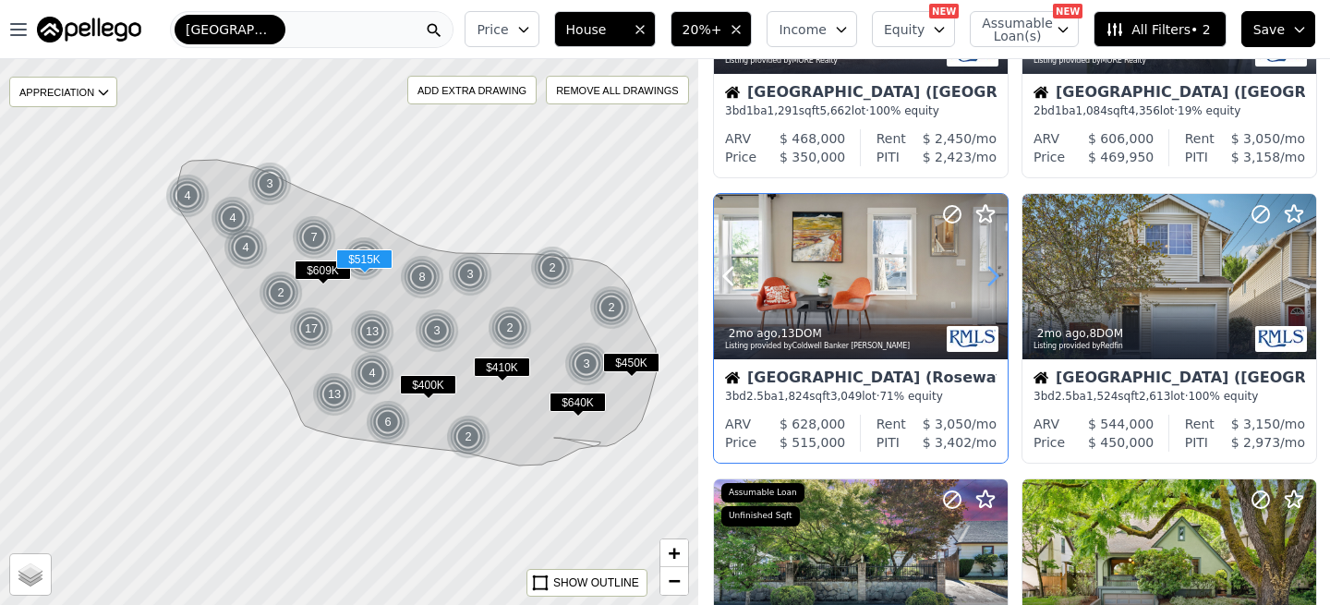
click at [988, 275] on icon at bounding box center [993, 276] width 30 height 30
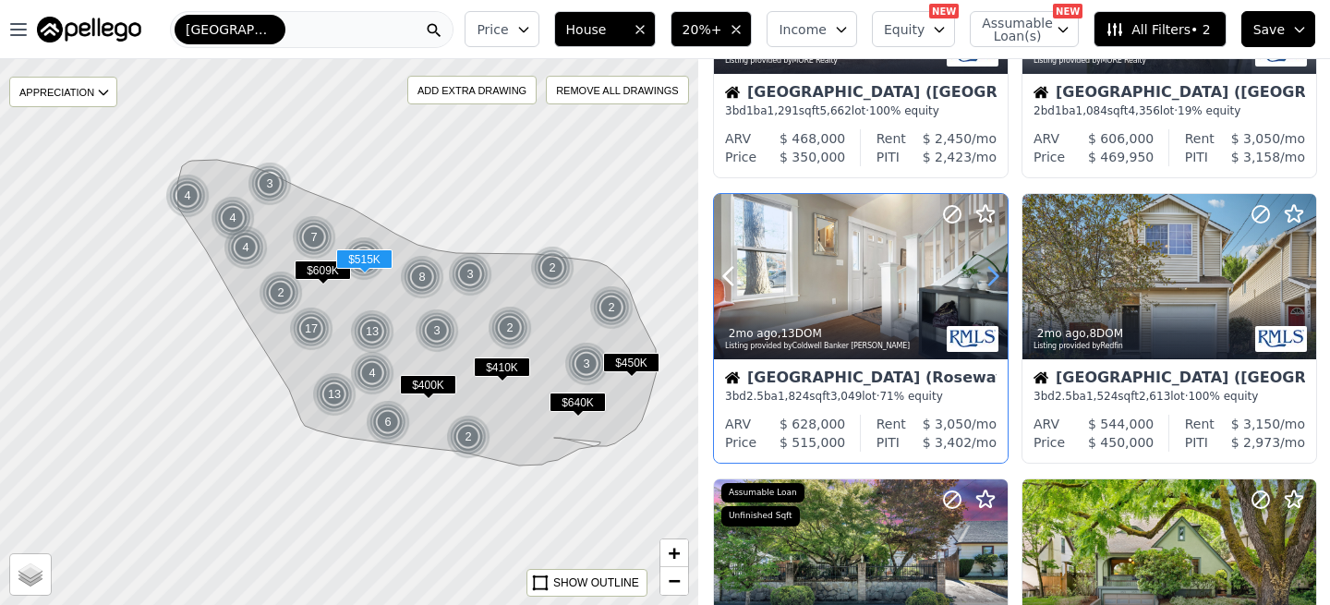
click at [988, 275] on icon at bounding box center [993, 276] width 30 height 30
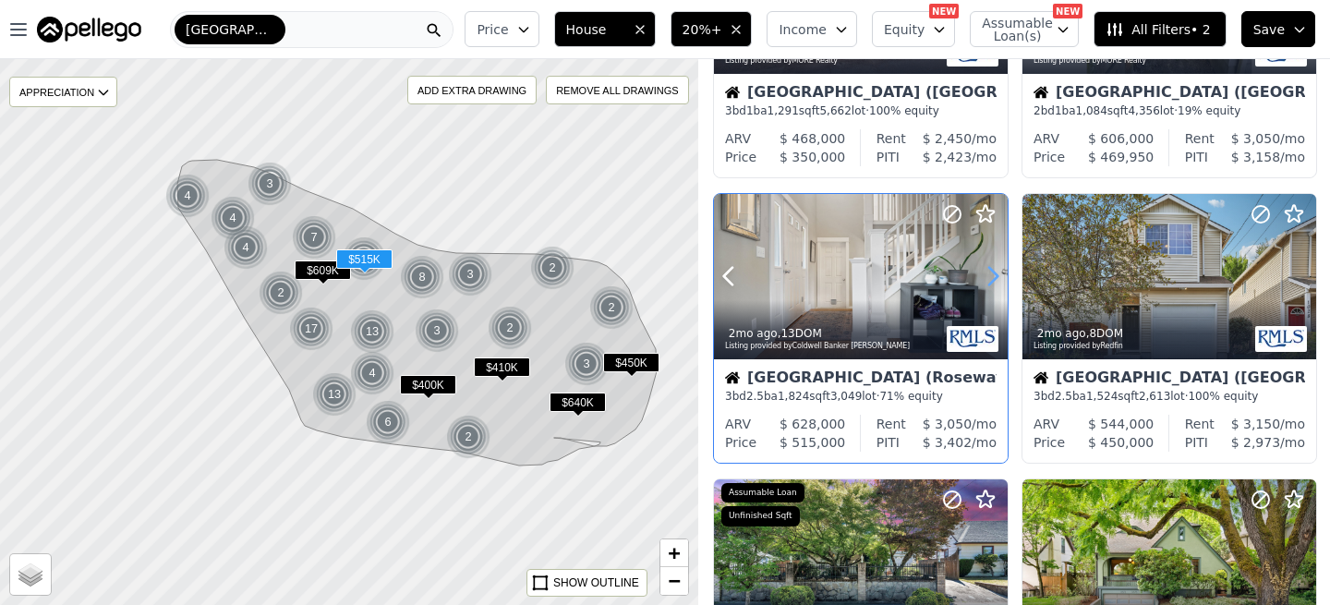
click at [988, 275] on icon at bounding box center [993, 276] width 30 height 30
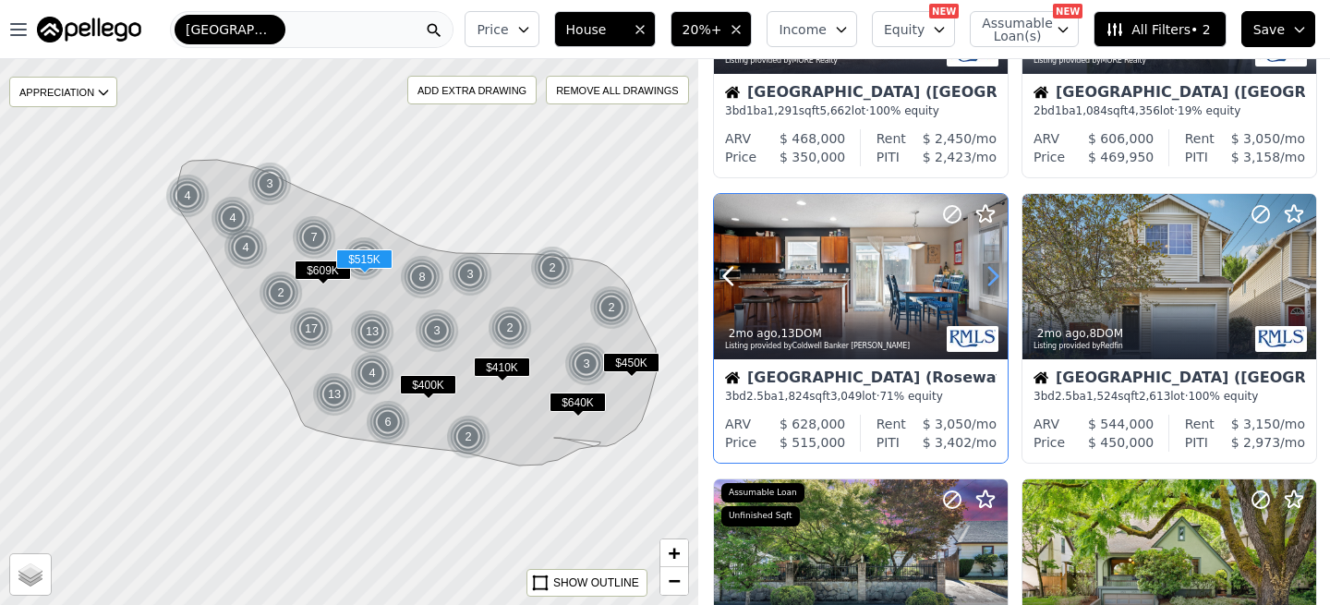
click at [988, 275] on icon at bounding box center [993, 276] width 30 height 30
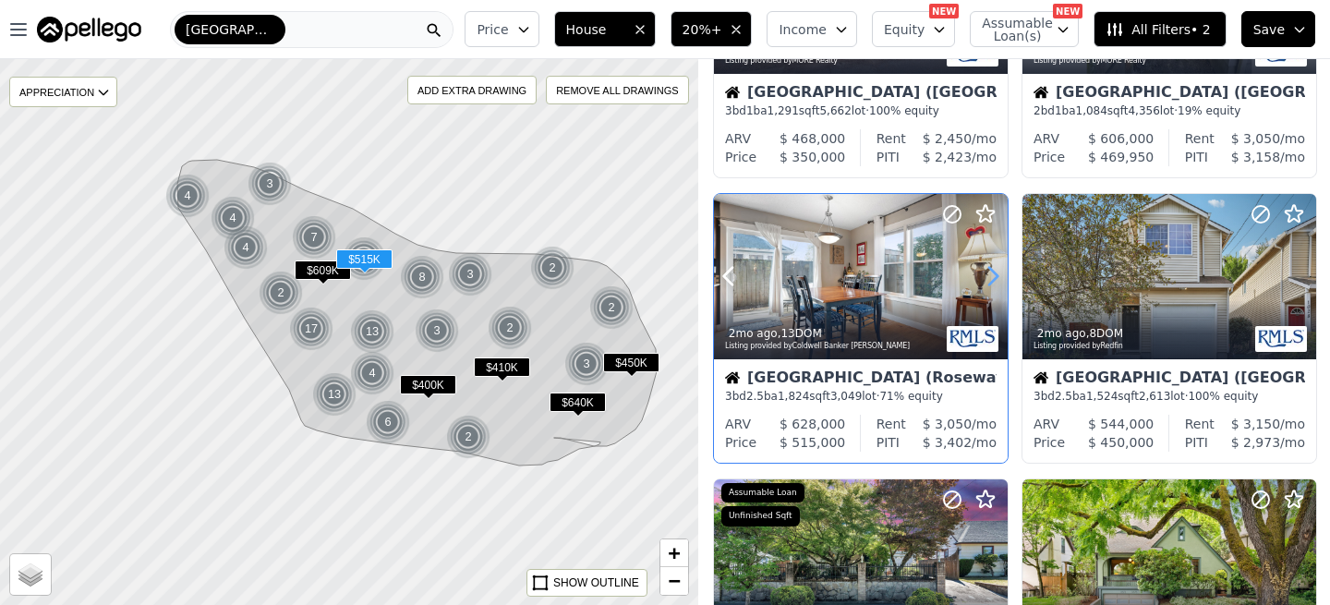
click at [988, 275] on icon at bounding box center [993, 276] width 30 height 30
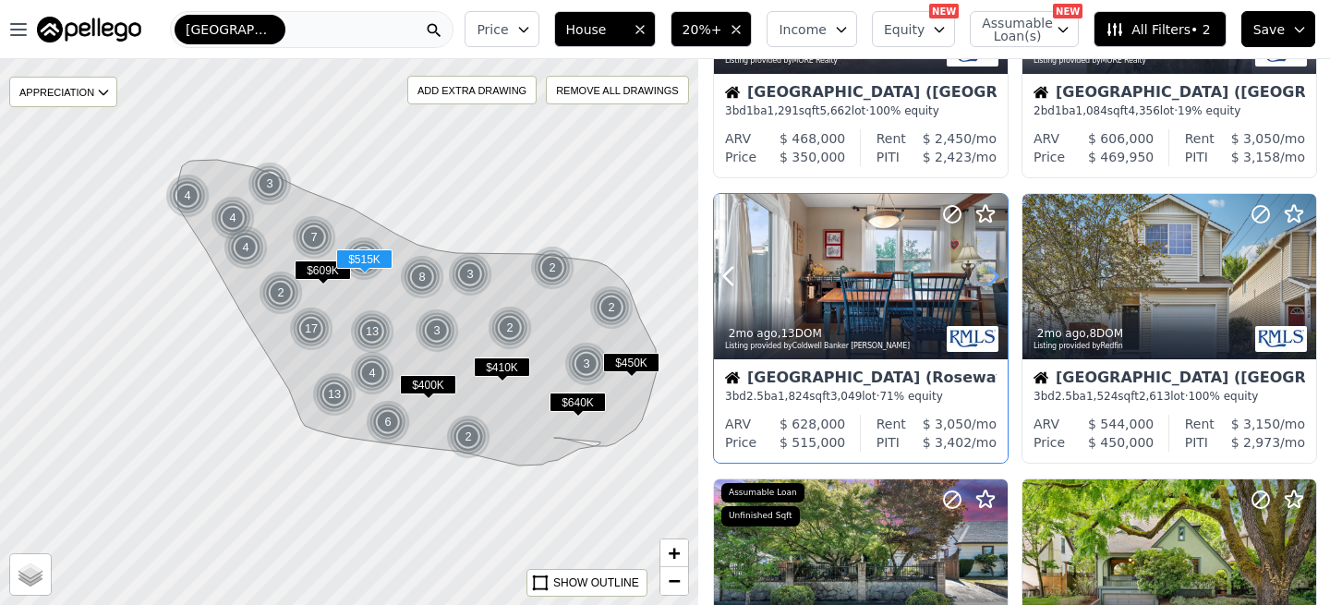
click at [988, 275] on icon at bounding box center [993, 276] width 30 height 30
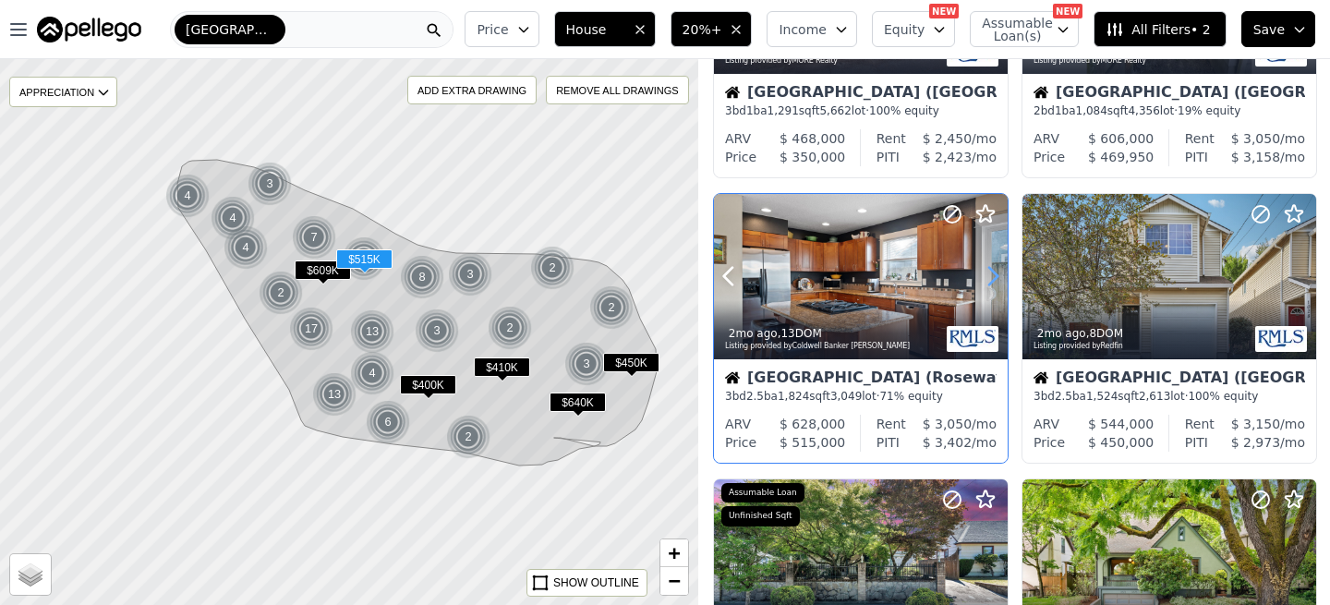
click at [988, 275] on icon at bounding box center [993, 276] width 30 height 30
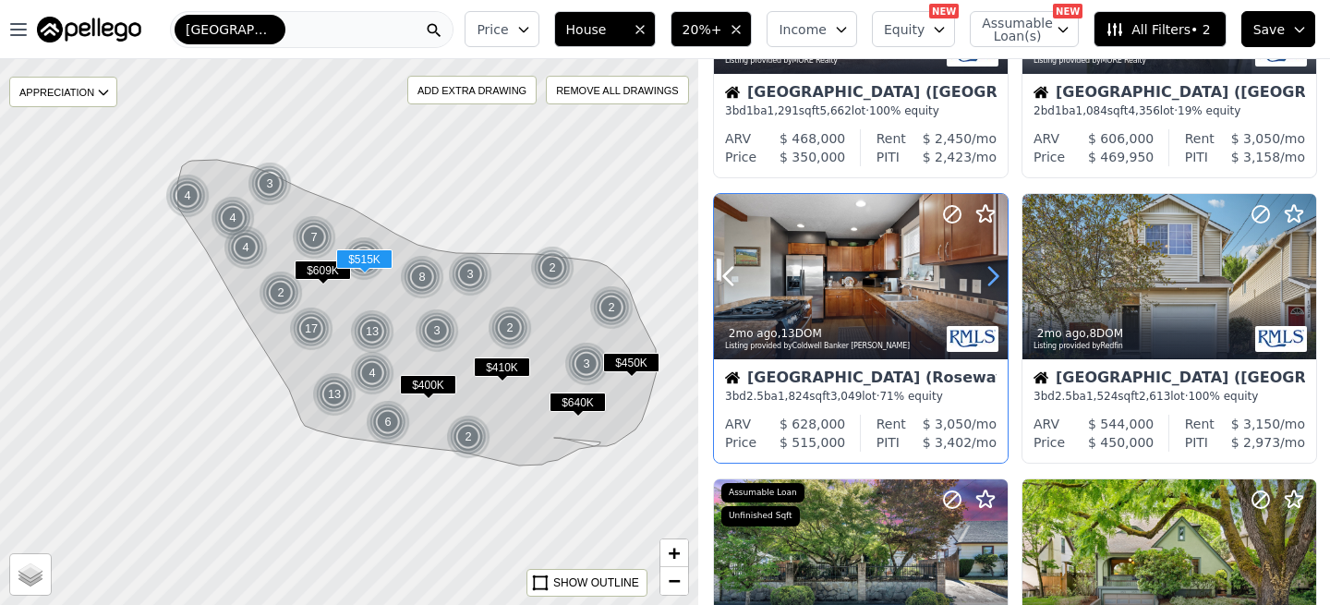
click at [988, 275] on icon at bounding box center [993, 276] width 30 height 30
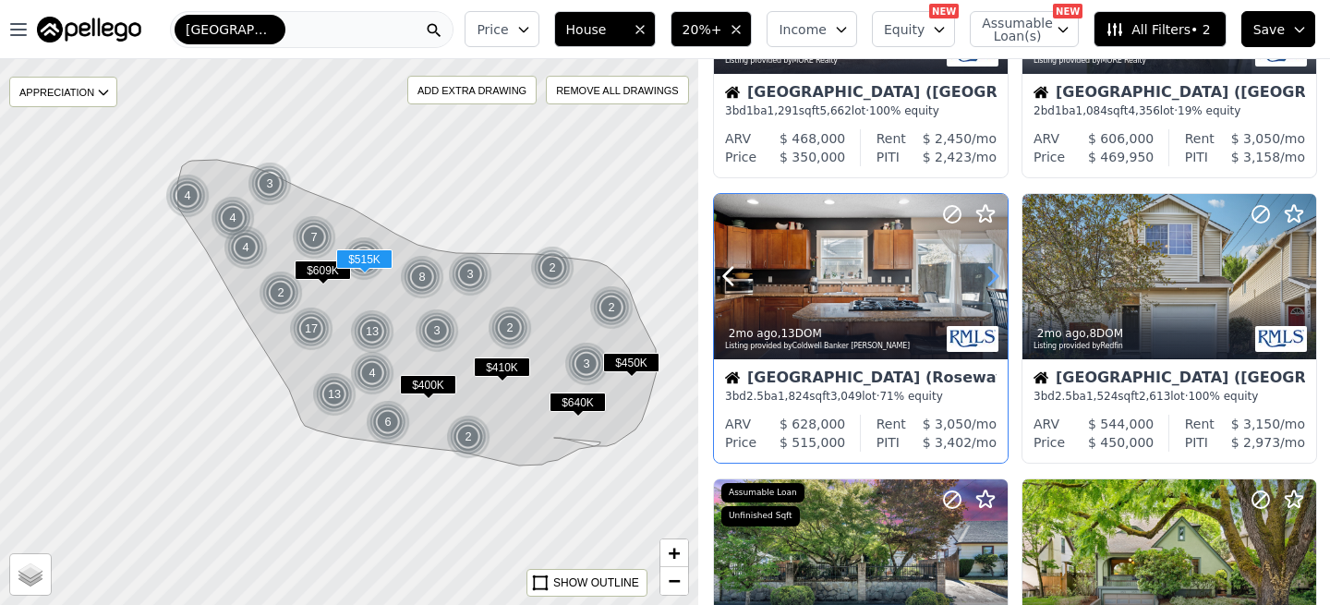
click at [988, 275] on icon at bounding box center [993, 276] width 30 height 30
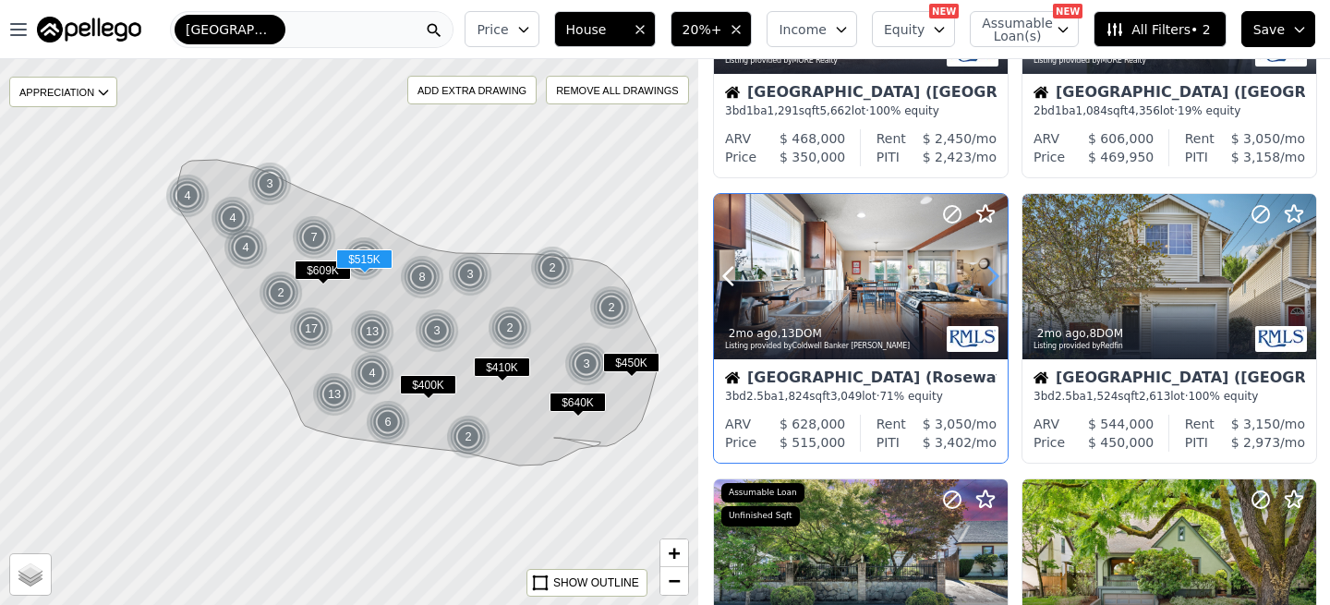
click at [988, 275] on icon at bounding box center [993, 276] width 30 height 30
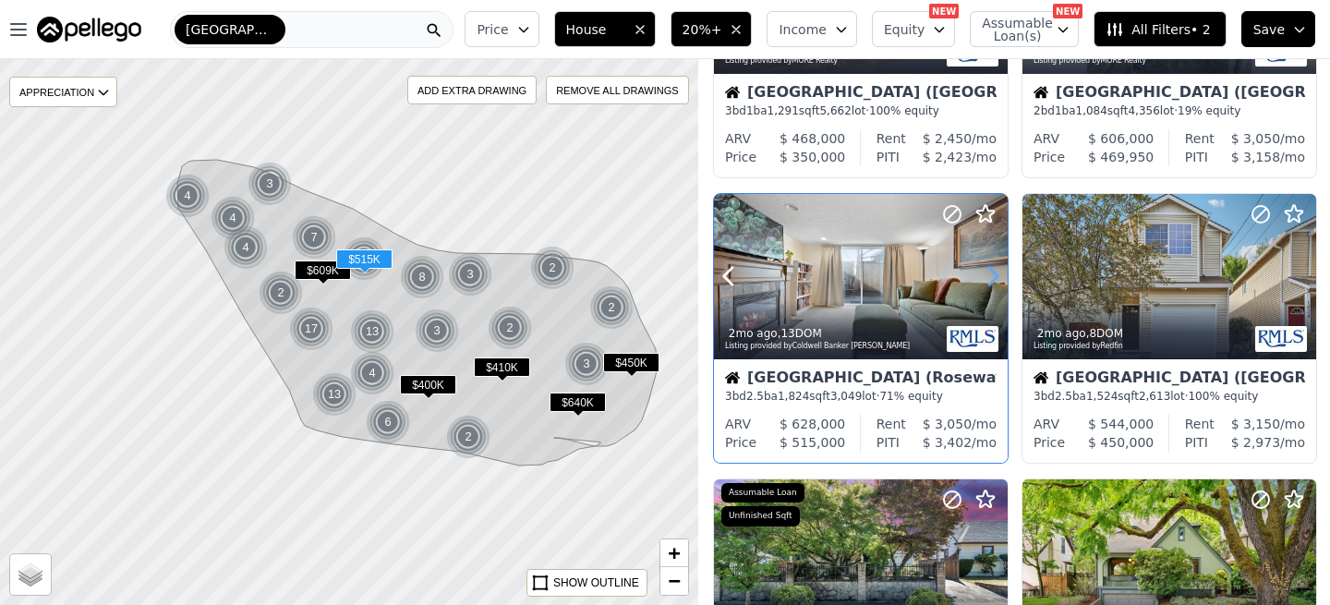
click at [988, 275] on icon at bounding box center [993, 276] width 30 height 30
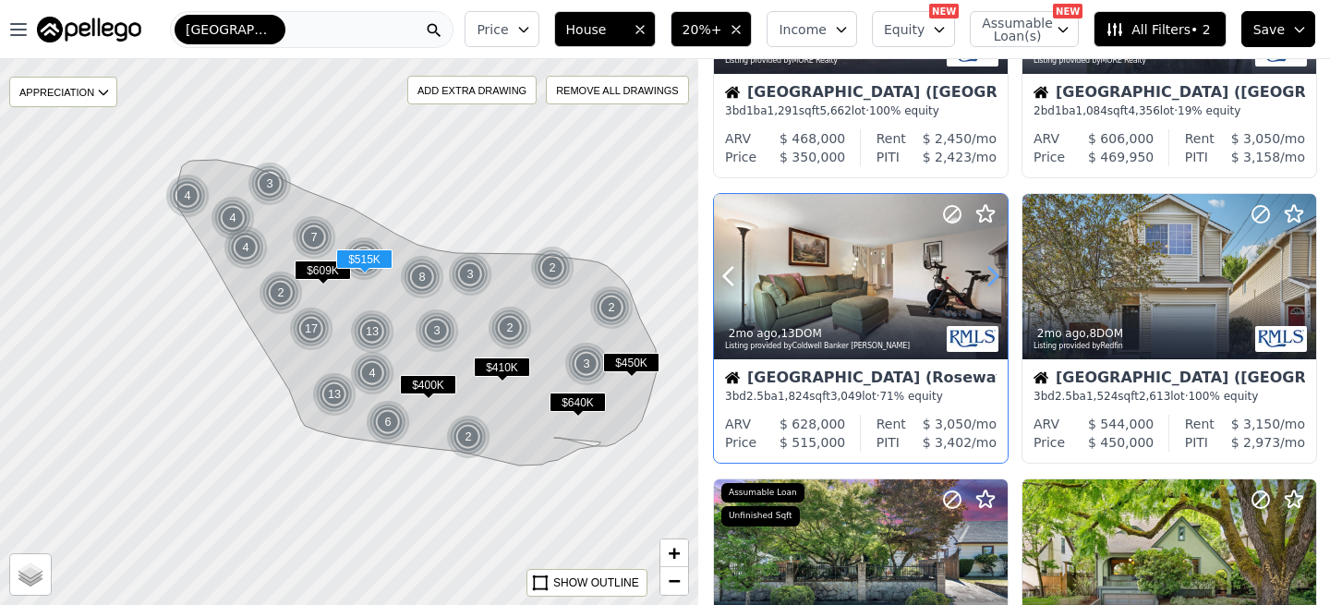
click at [988, 275] on icon at bounding box center [993, 276] width 30 height 30
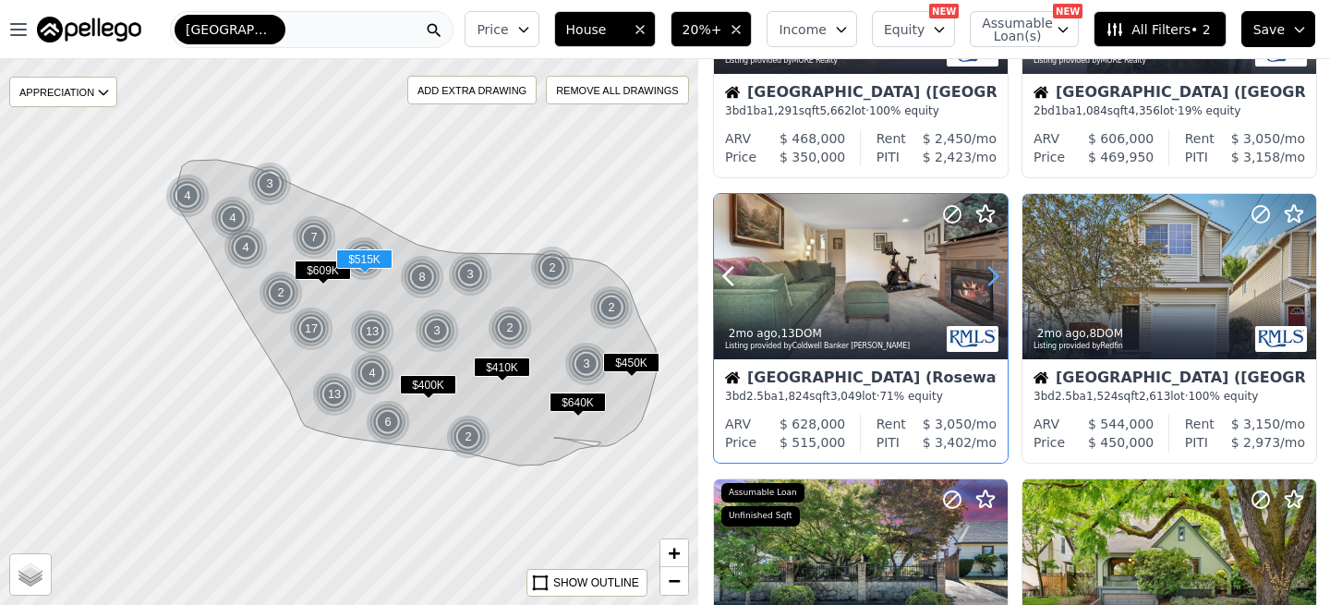
click at [988, 275] on icon at bounding box center [993, 276] width 30 height 30
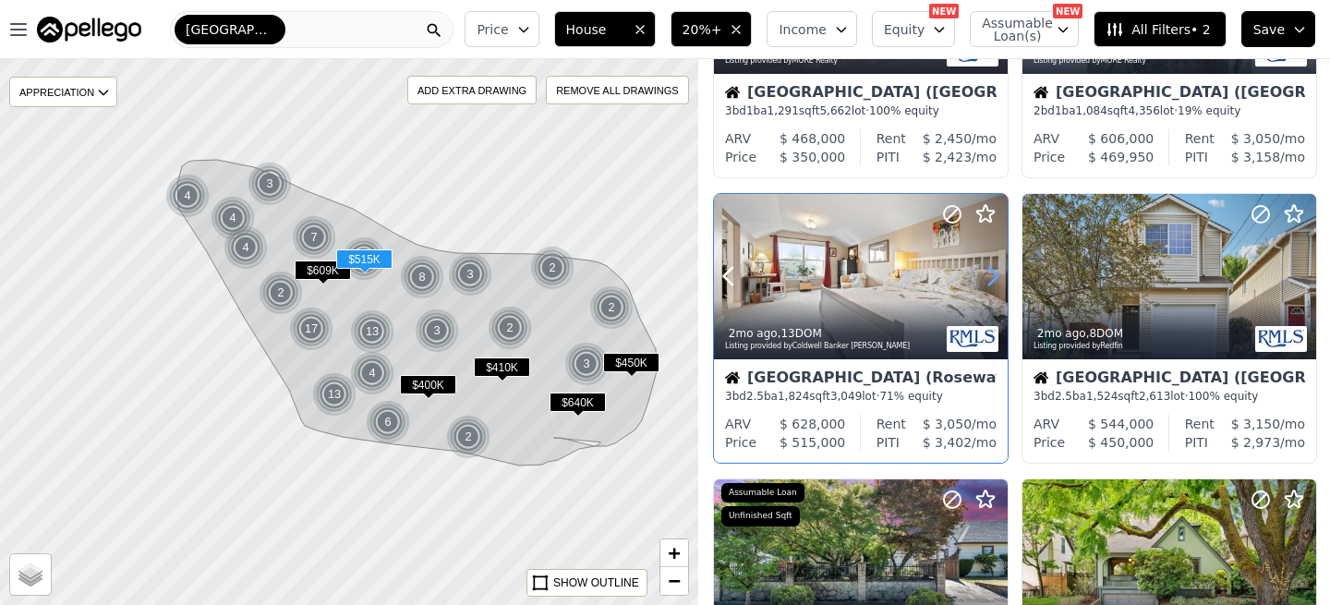
click at [988, 275] on icon at bounding box center [993, 276] width 30 height 30
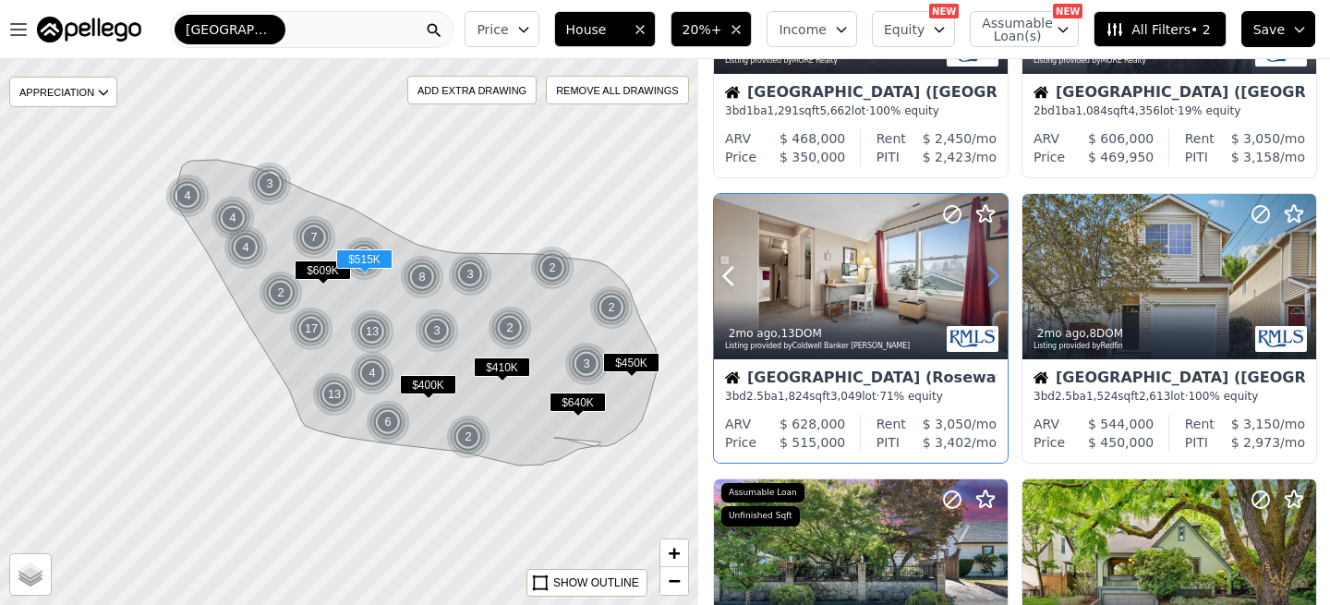
click at [988, 275] on icon at bounding box center [993, 276] width 30 height 30
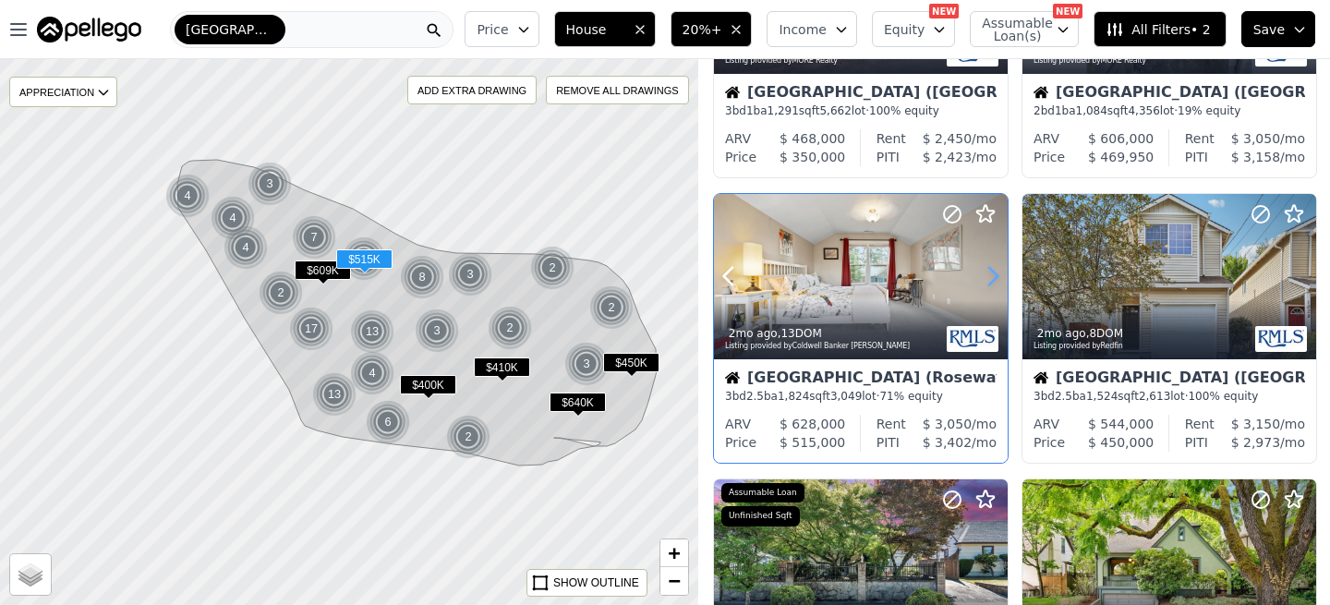
click at [988, 275] on icon at bounding box center [993, 276] width 30 height 30
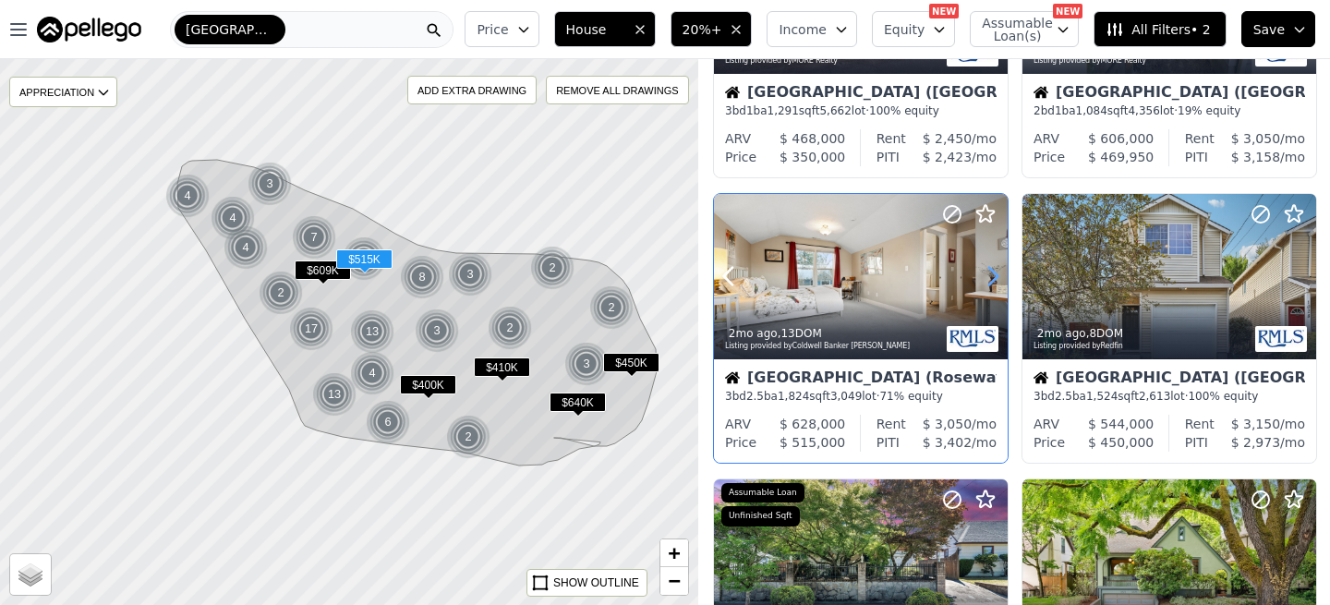
click at [988, 275] on icon at bounding box center [993, 276] width 30 height 30
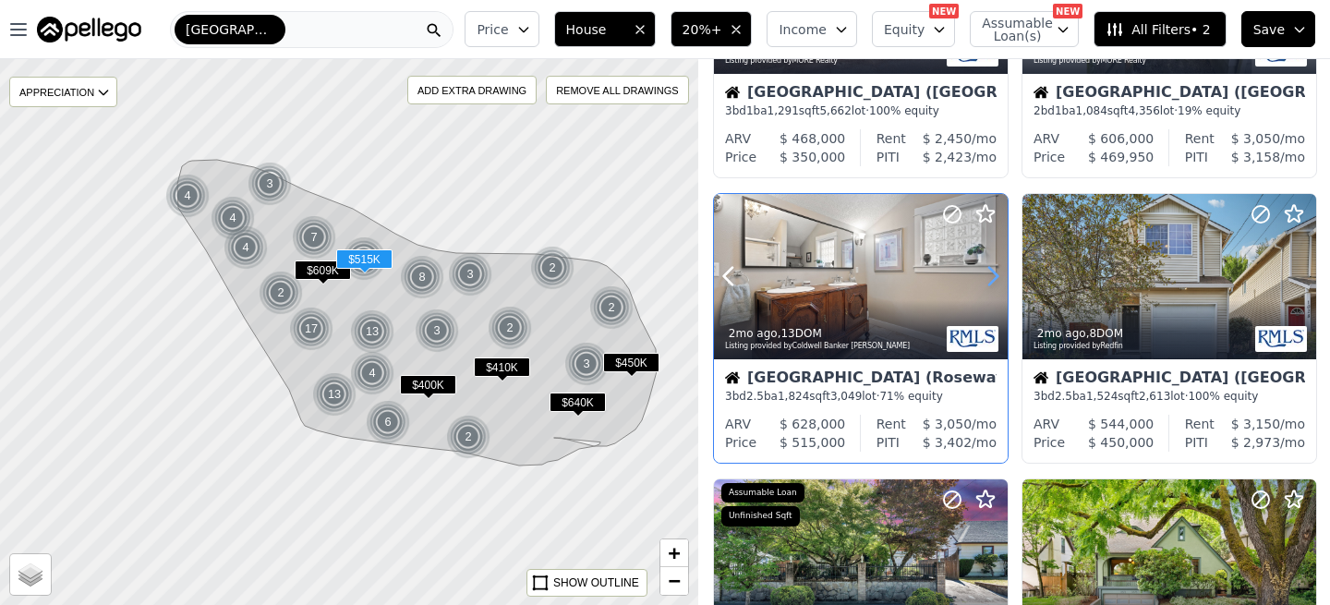
click at [988, 275] on icon at bounding box center [993, 276] width 30 height 30
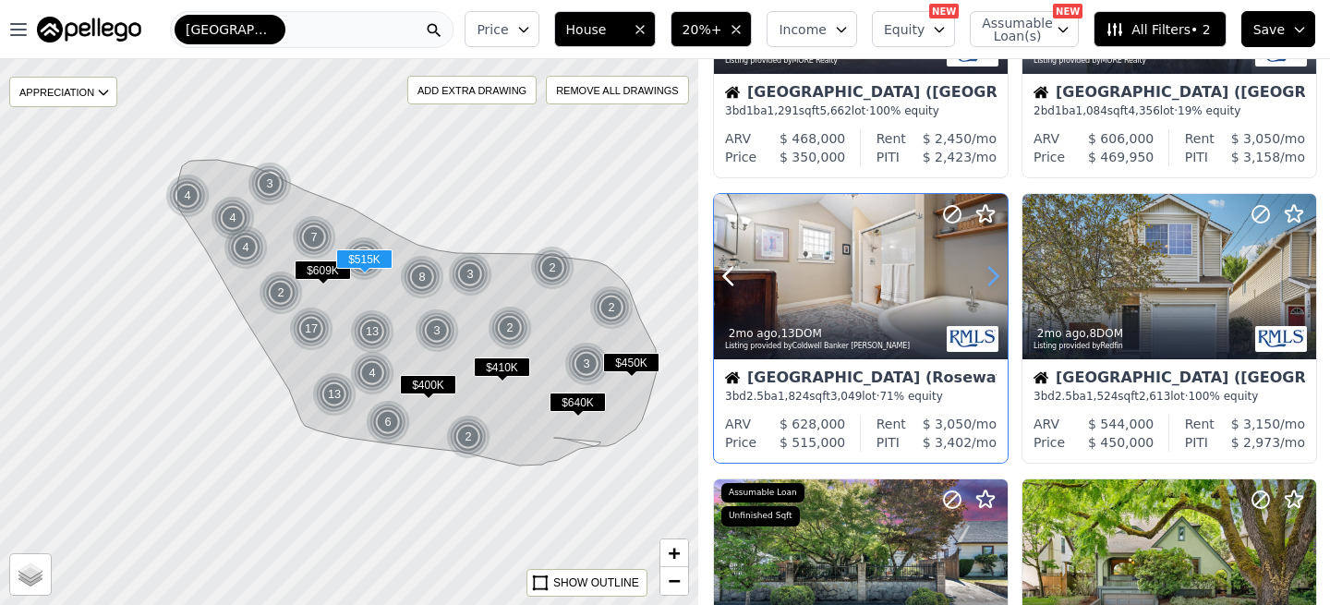
click at [988, 275] on icon at bounding box center [993, 276] width 30 height 30
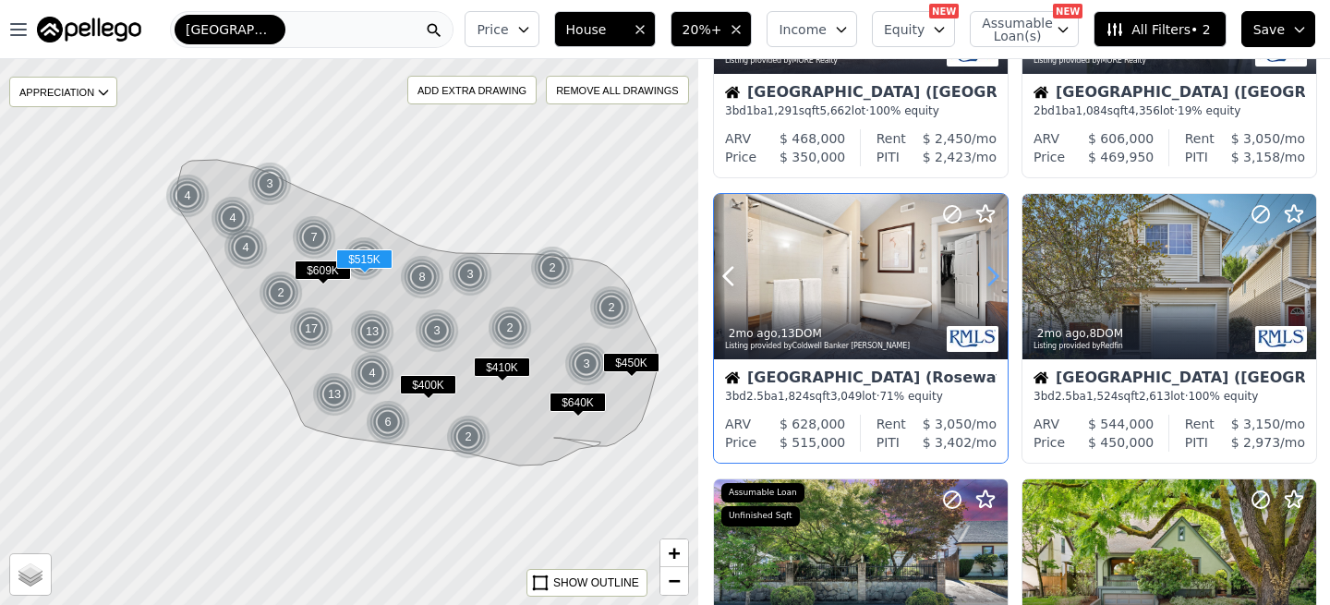
click at [988, 275] on icon at bounding box center [993, 276] width 30 height 30
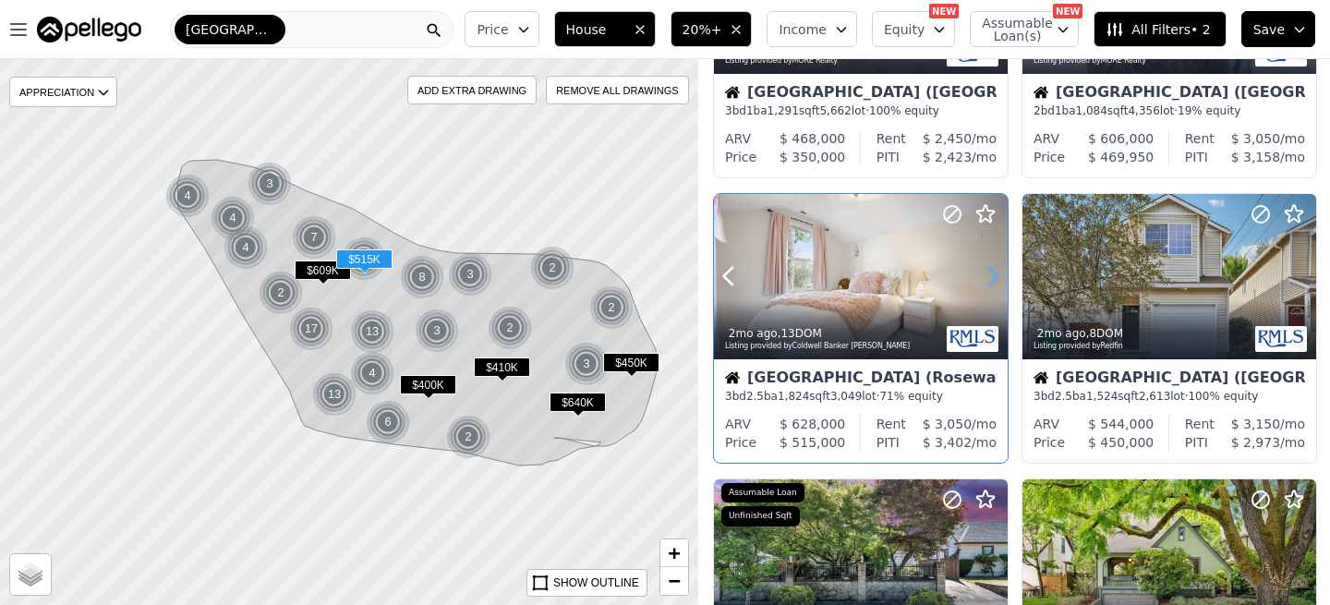
click at [988, 275] on icon at bounding box center [993, 276] width 30 height 30
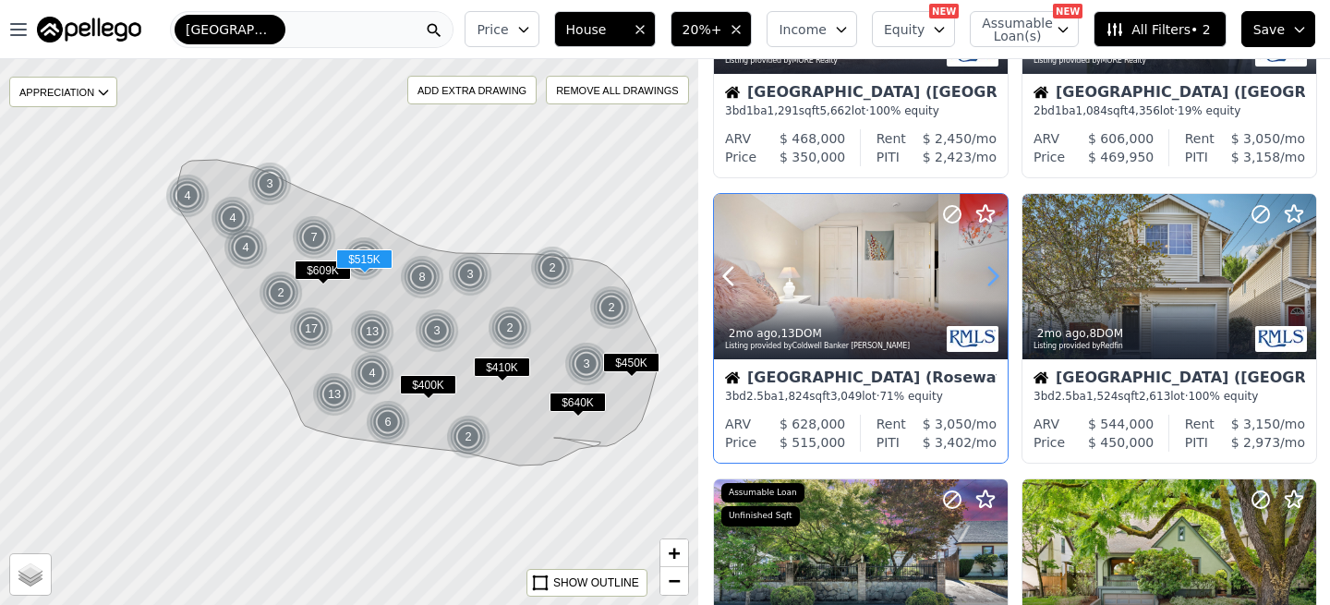
click at [988, 275] on icon at bounding box center [993, 276] width 30 height 30
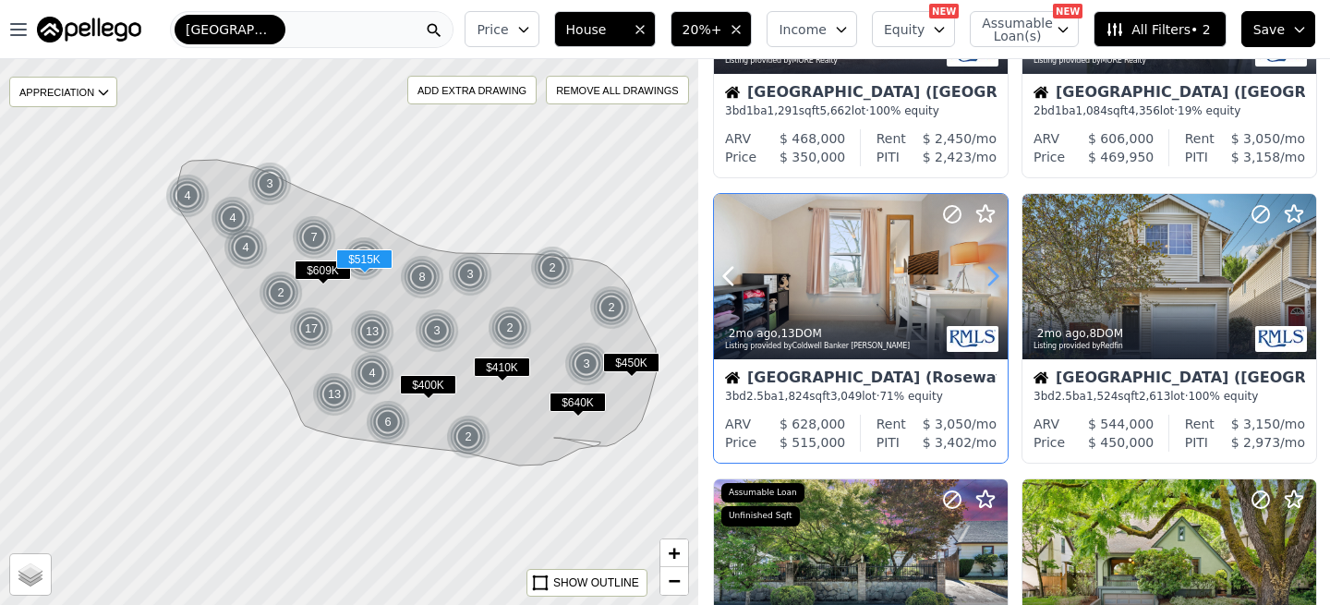
click at [988, 275] on icon at bounding box center [993, 276] width 30 height 30
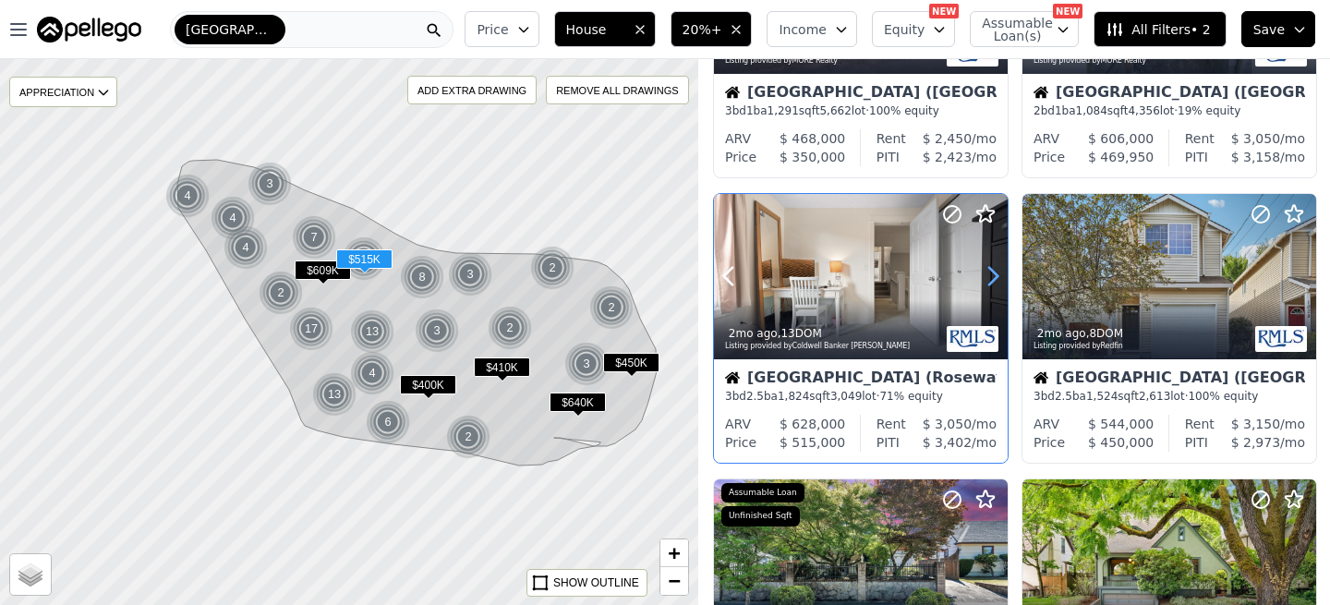
click at [988, 275] on icon at bounding box center [993, 276] width 30 height 30
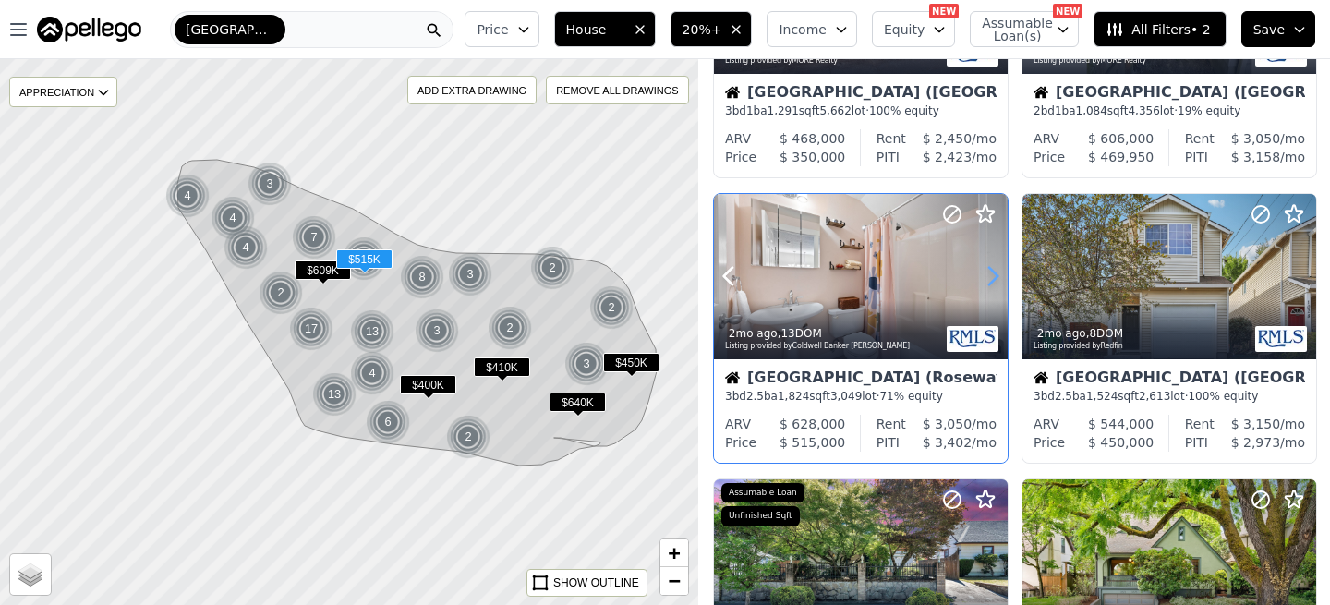
click at [988, 275] on icon at bounding box center [993, 276] width 30 height 30
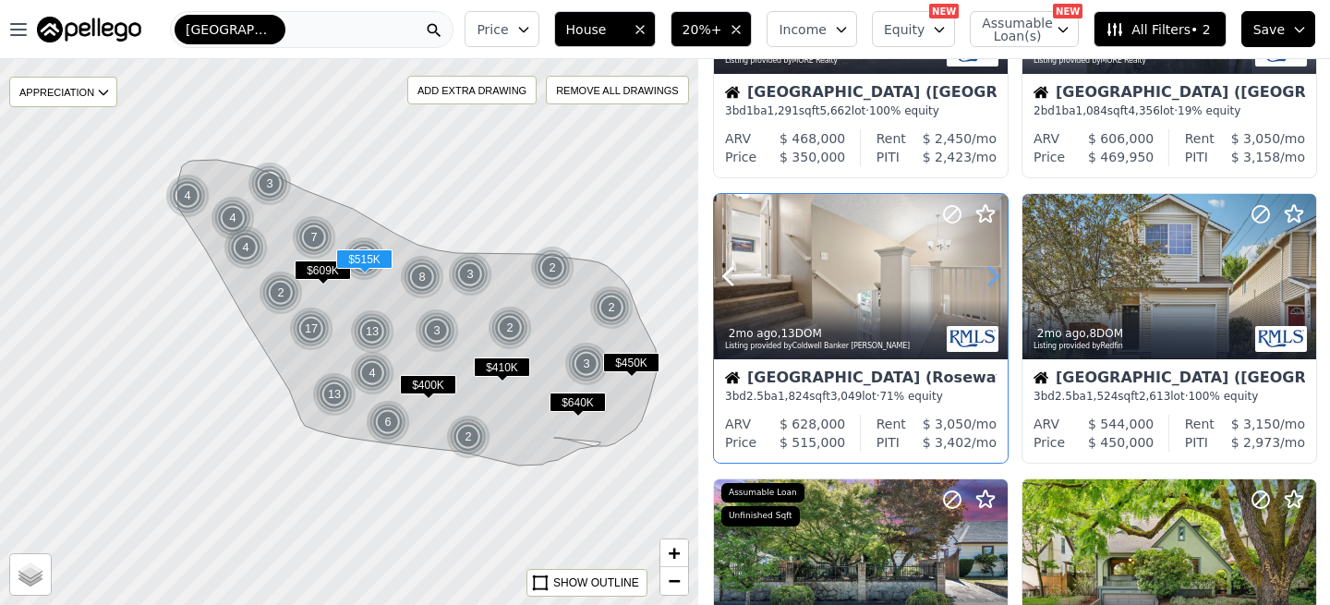
click at [988, 275] on icon at bounding box center [993, 276] width 30 height 30
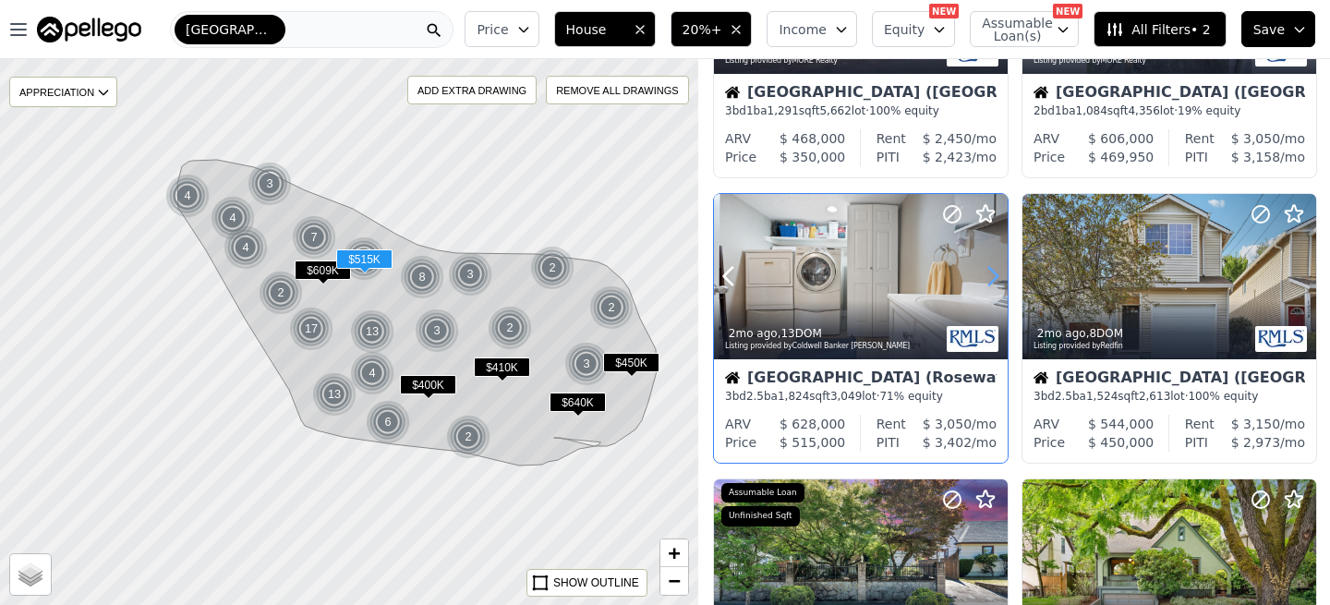
click at [988, 275] on icon at bounding box center [993, 276] width 30 height 30
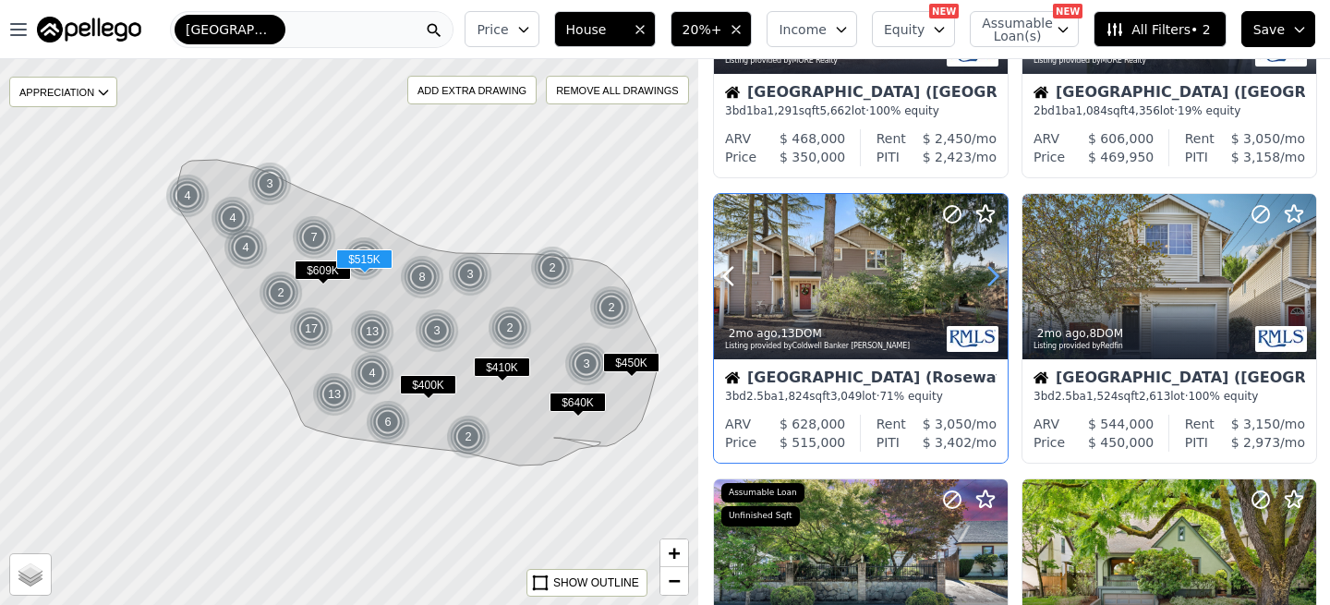
click at [988, 275] on icon at bounding box center [993, 276] width 30 height 30
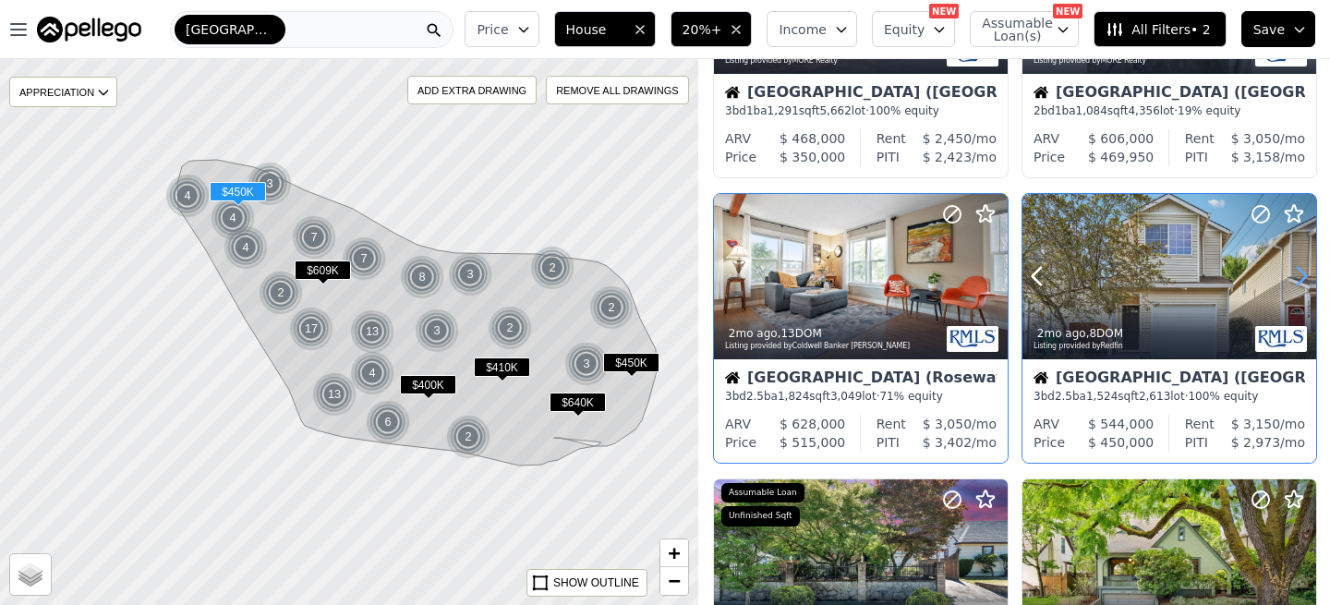
click at [1294, 276] on icon at bounding box center [1301, 276] width 30 height 30
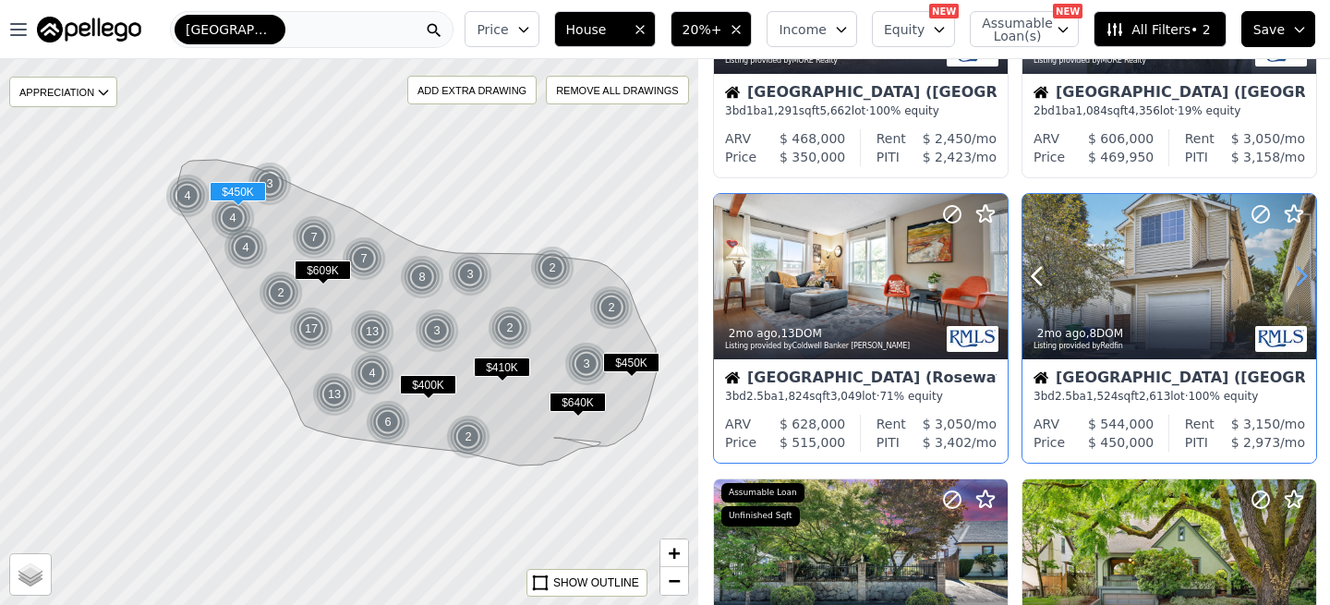
click at [1294, 276] on icon at bounding box center [1301, 276] width 30 height 30
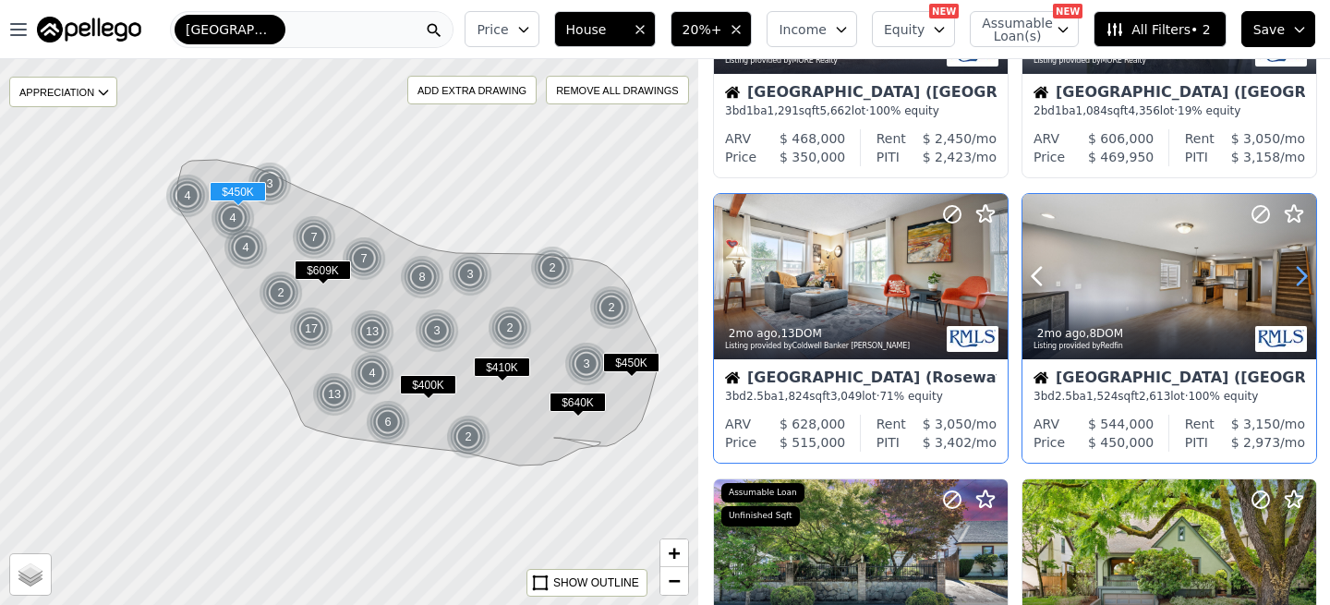
click at [1294, 276] on icon at bounding box center [1301, 276] width 30 height 30
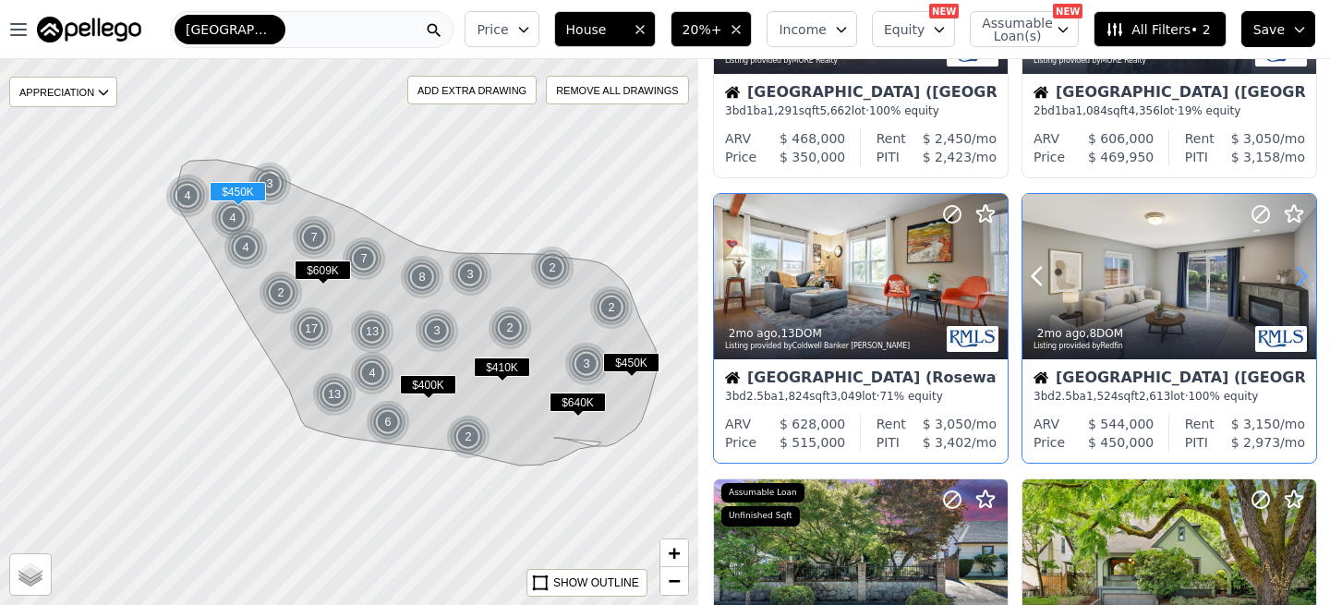
click at [1294, 276] on icon at bounding box center [1301, 276] width 30 height 30
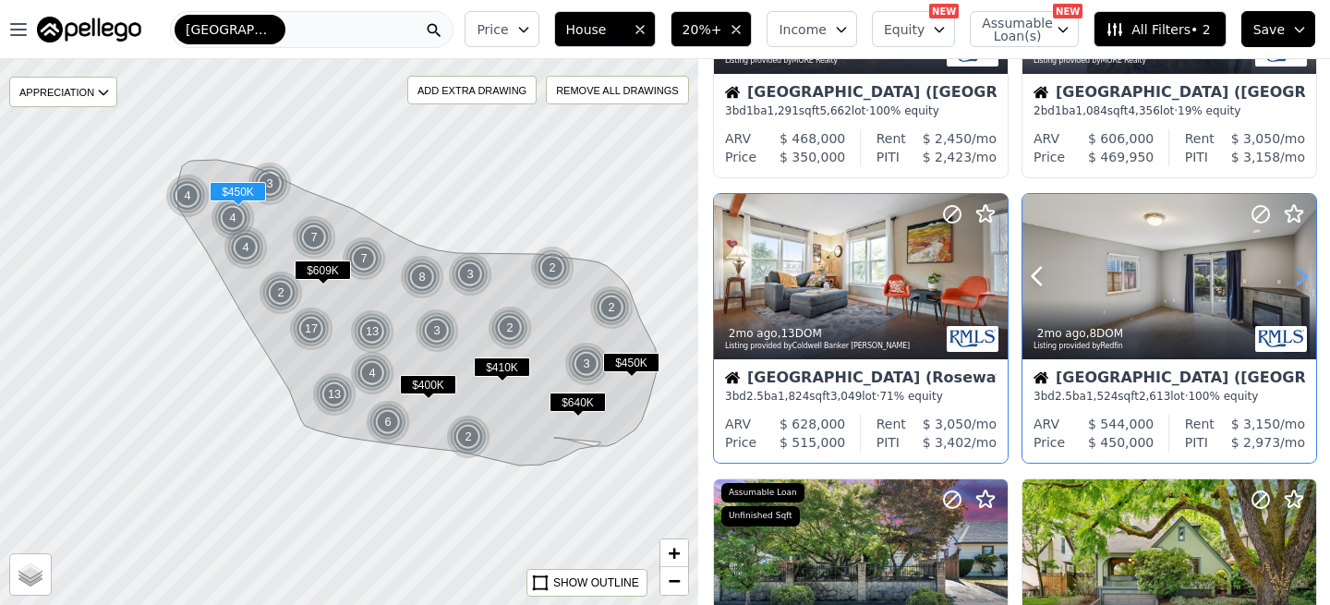
click at [1294, 276] on icon at bounding box center [1301, 276] width 30 height 30
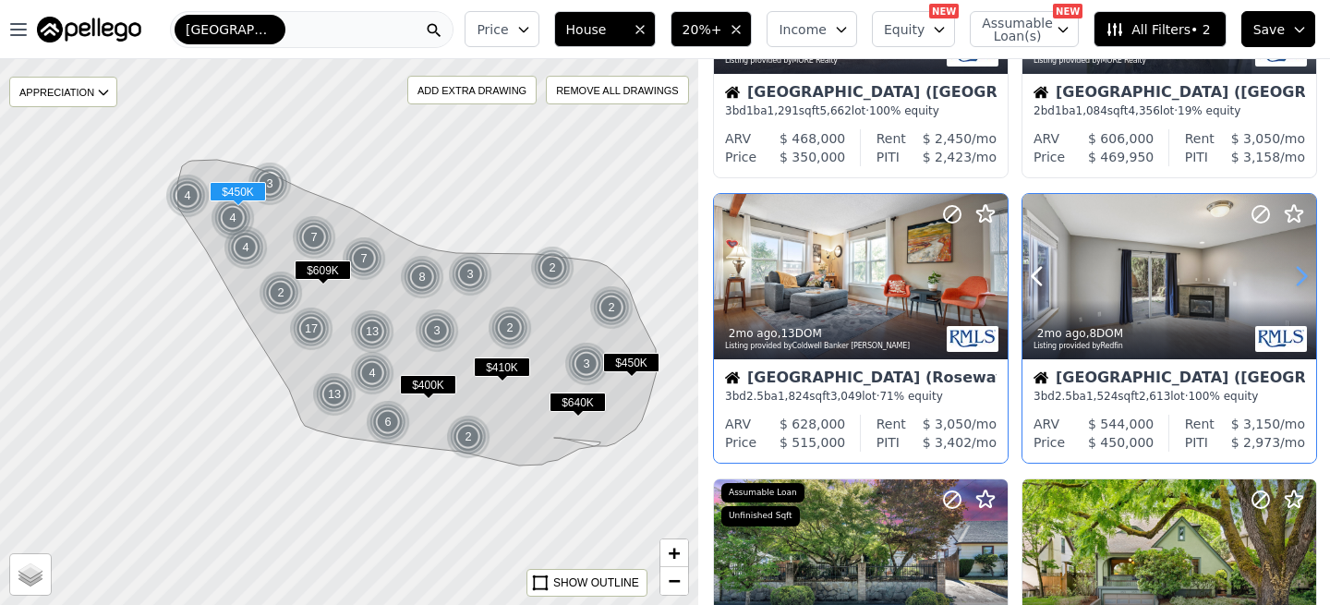
click at [1294, 276] on icon at bounding box center [1301, 276] width 30 height 30
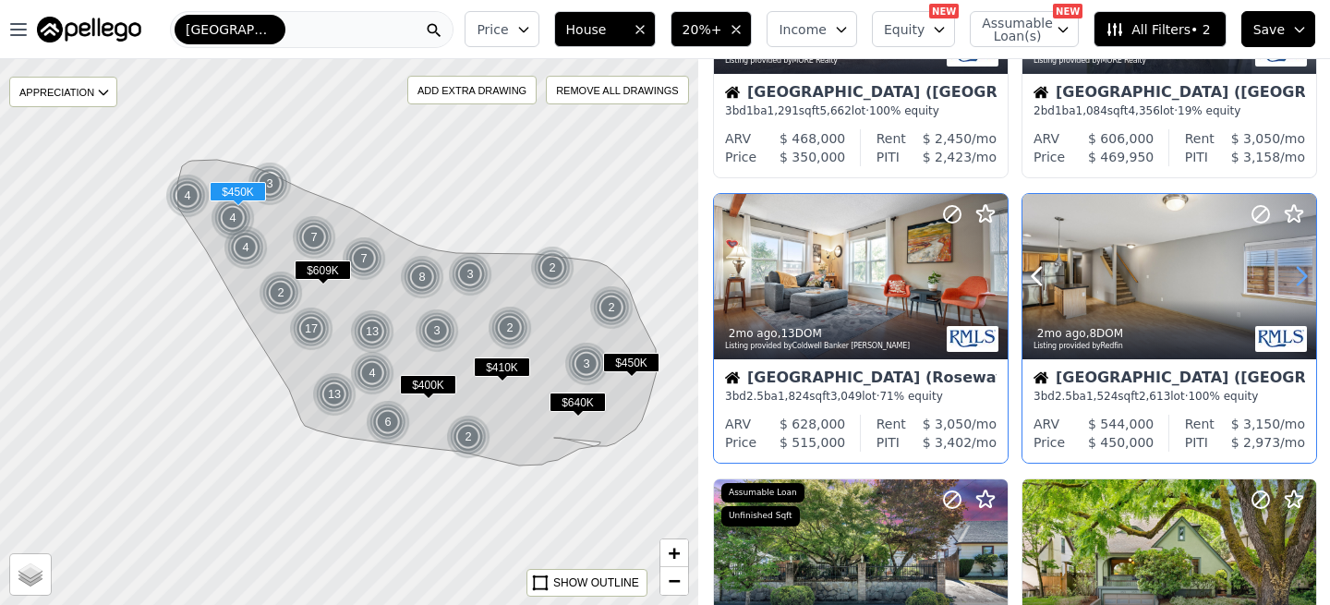
click at [1294, 276] on icon at bounding box center [1301, 276] width 30 height 30
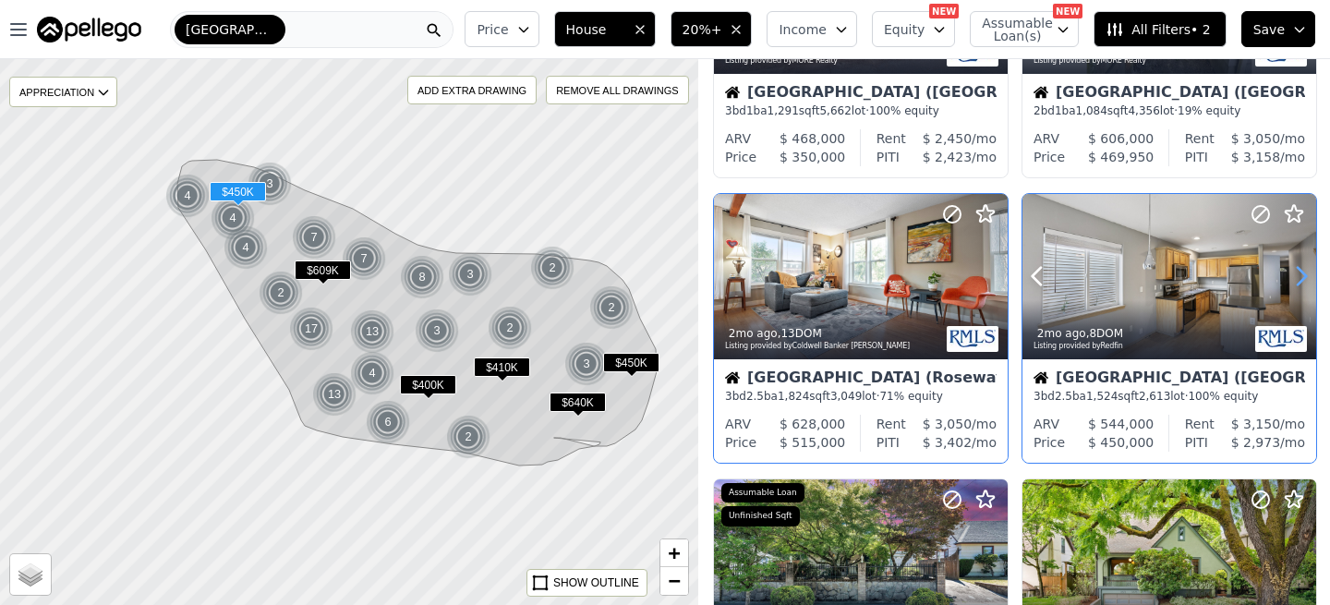
click at [1294, 276] on icon at bounding box center [1301, 276] width 30 height 30
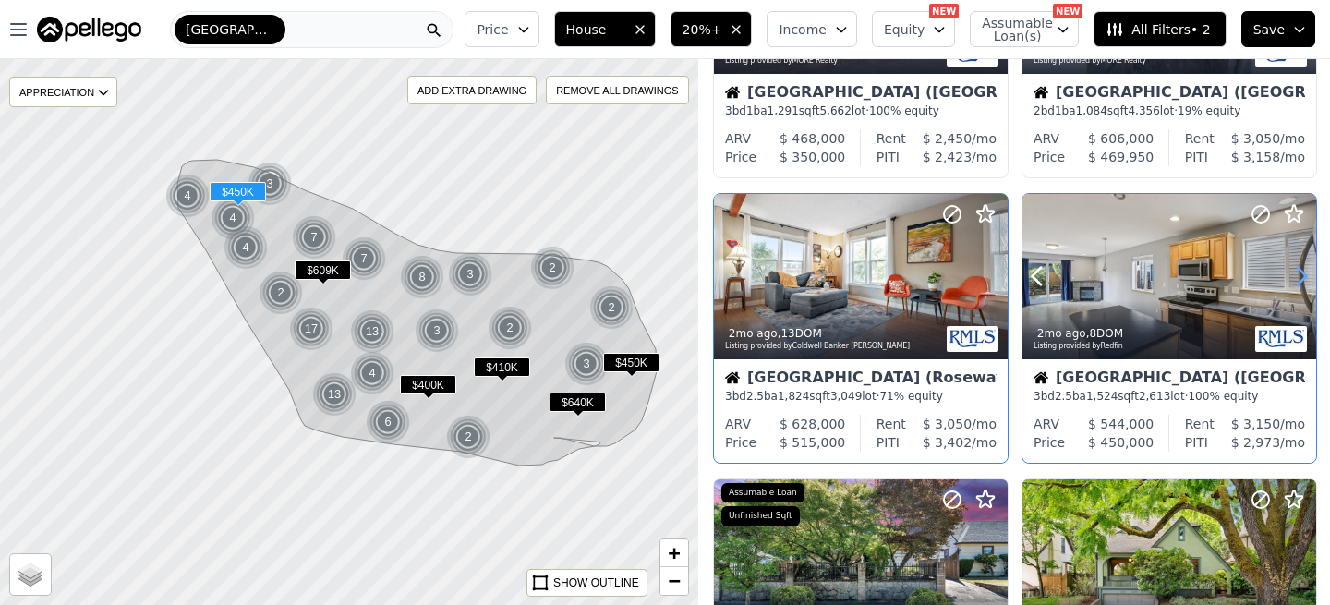
click at [1294, 276] on icon at bounding box center [1301, 276] width 30 height 30
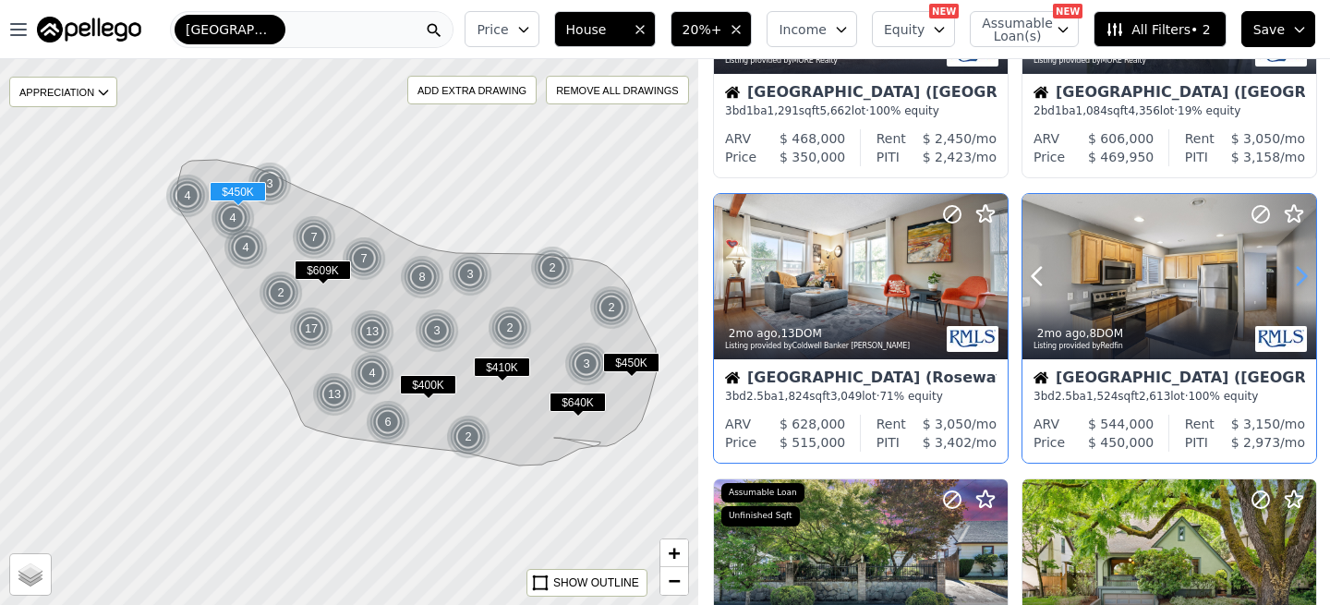
click at [1294, 276] on icon at bounding box center [1301, 276] width 30 height 30
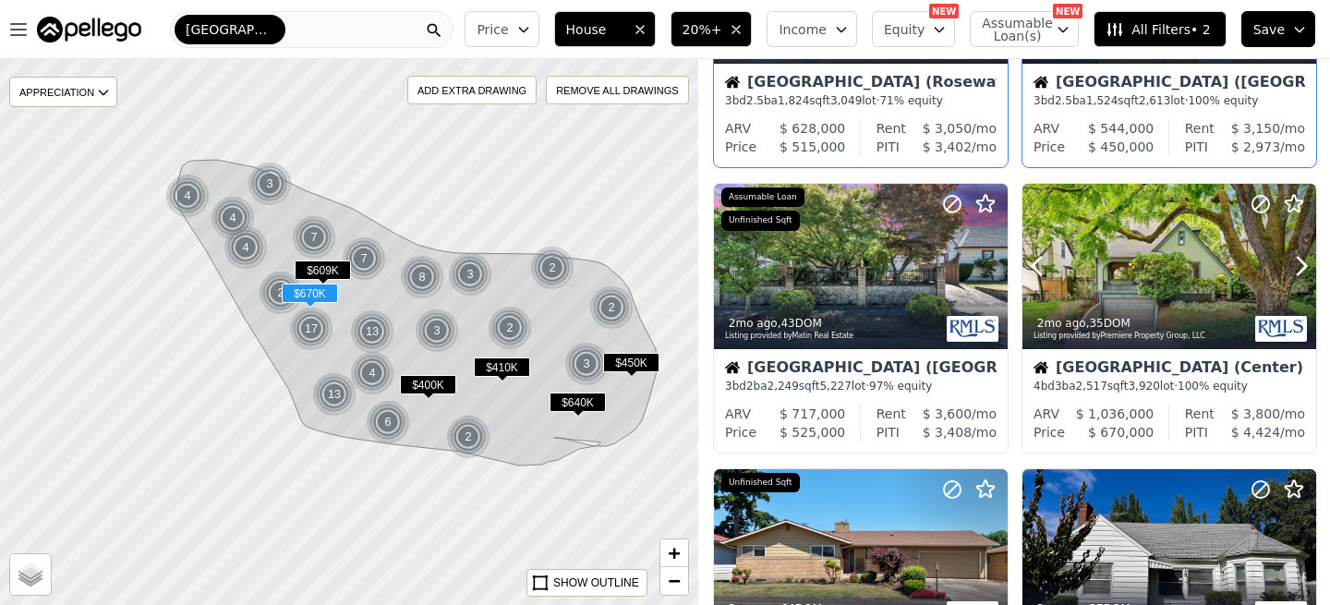
scroll to position [502, 0]
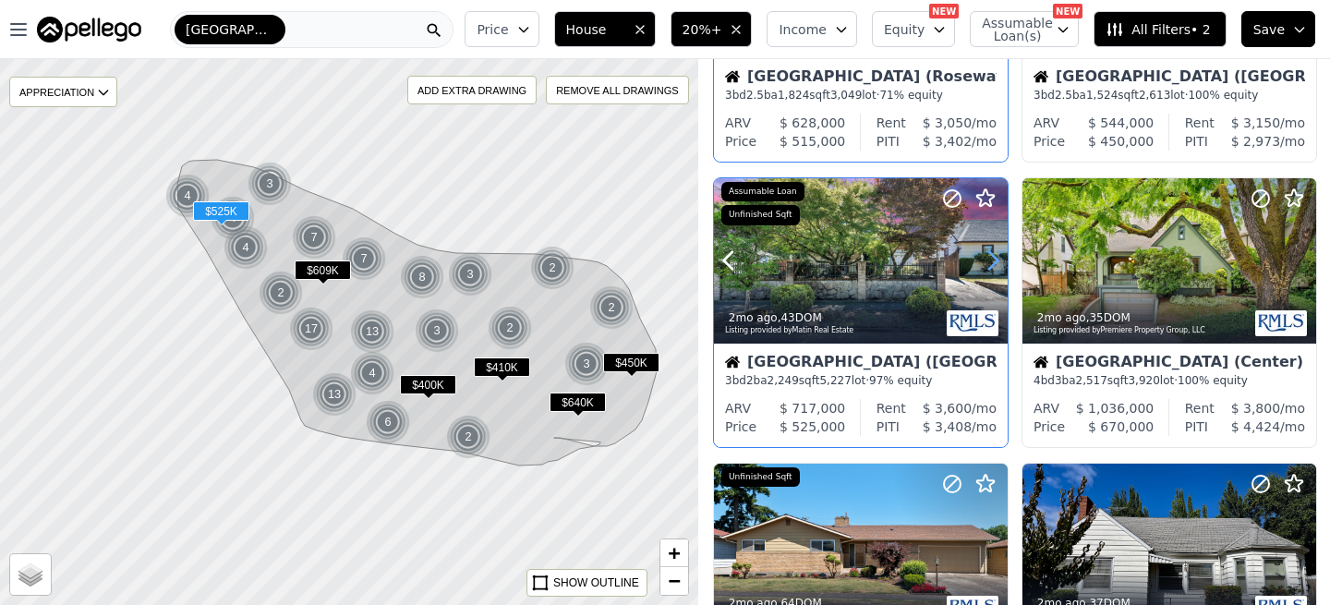
click at [991, 266] on icon at bounding box center [993, 261] width 8 height 18
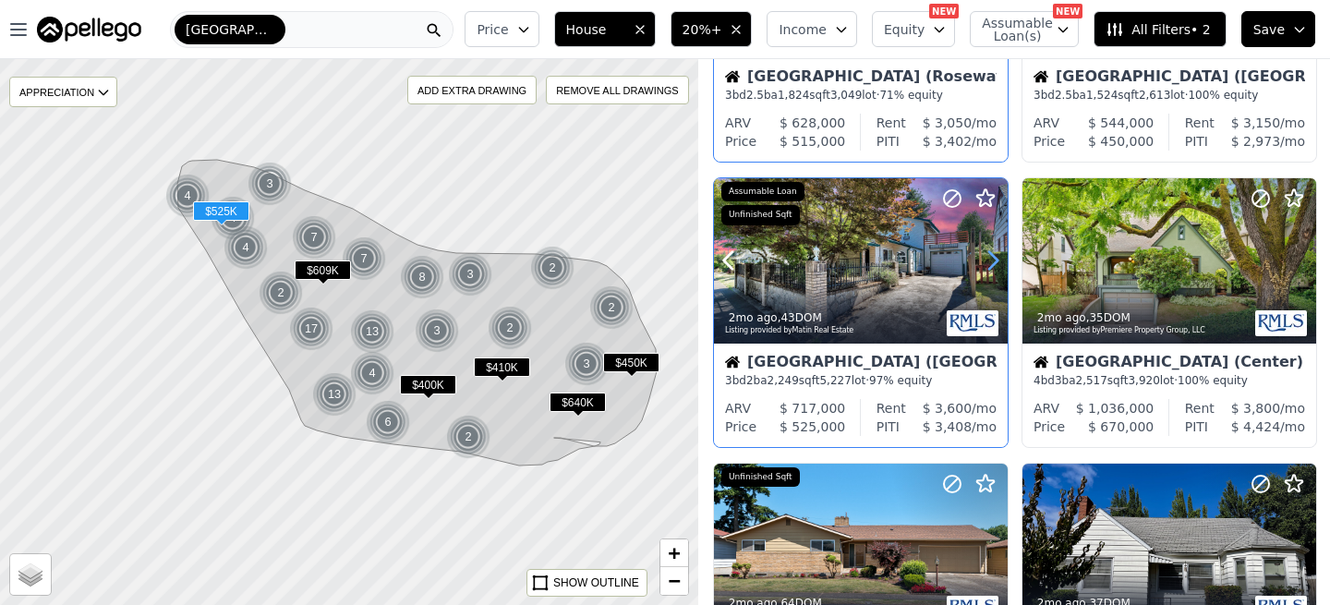
click at [991, 266] on icon at bounding box center [993, 261] width 8 height 18
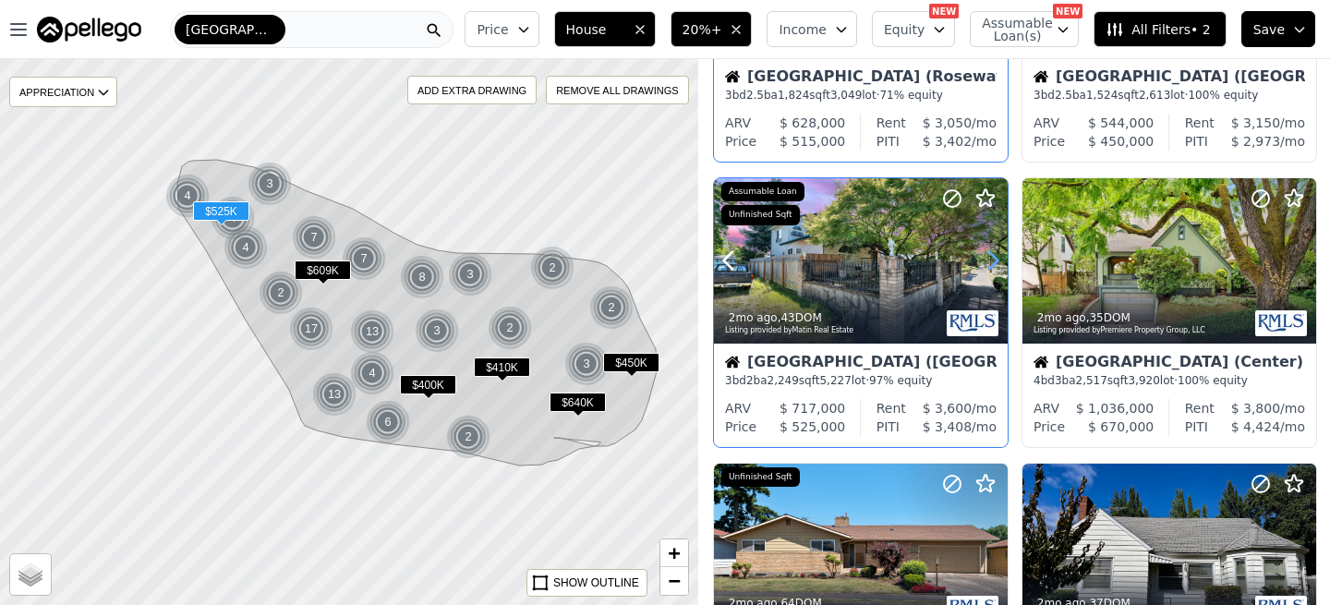
click at [991, 266] on icon at bounding box center [993, 261] width 8 height 18
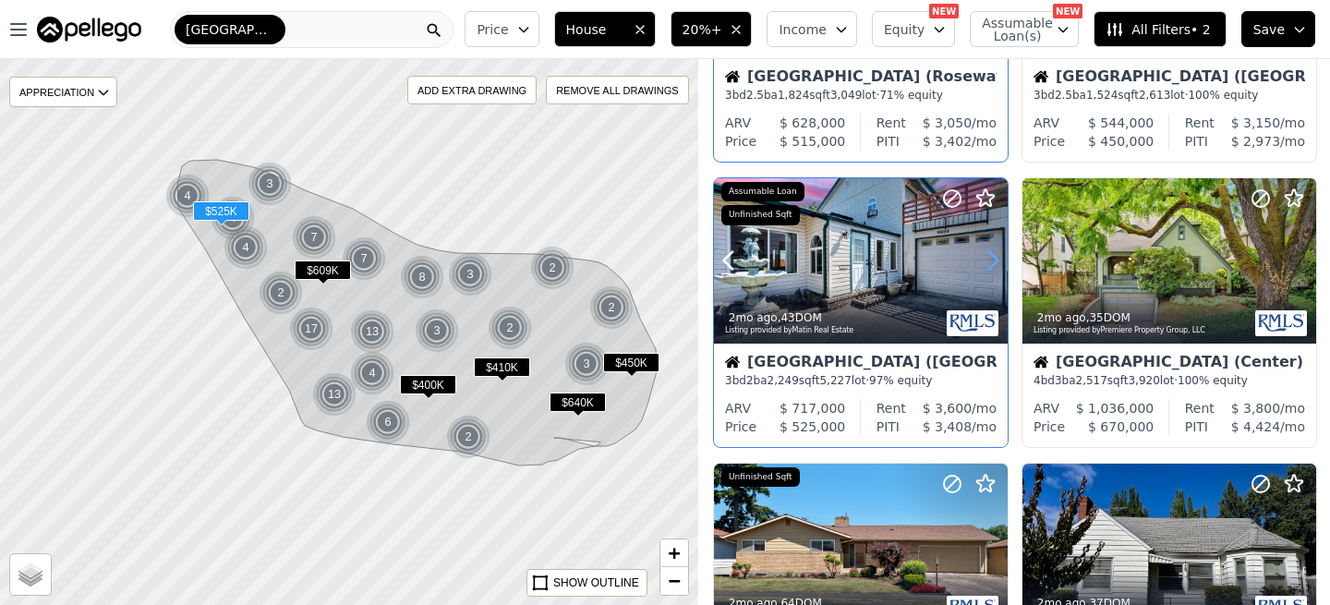
click at [991, 266] on icon at bounding box center [993, 261] width 8 height 18
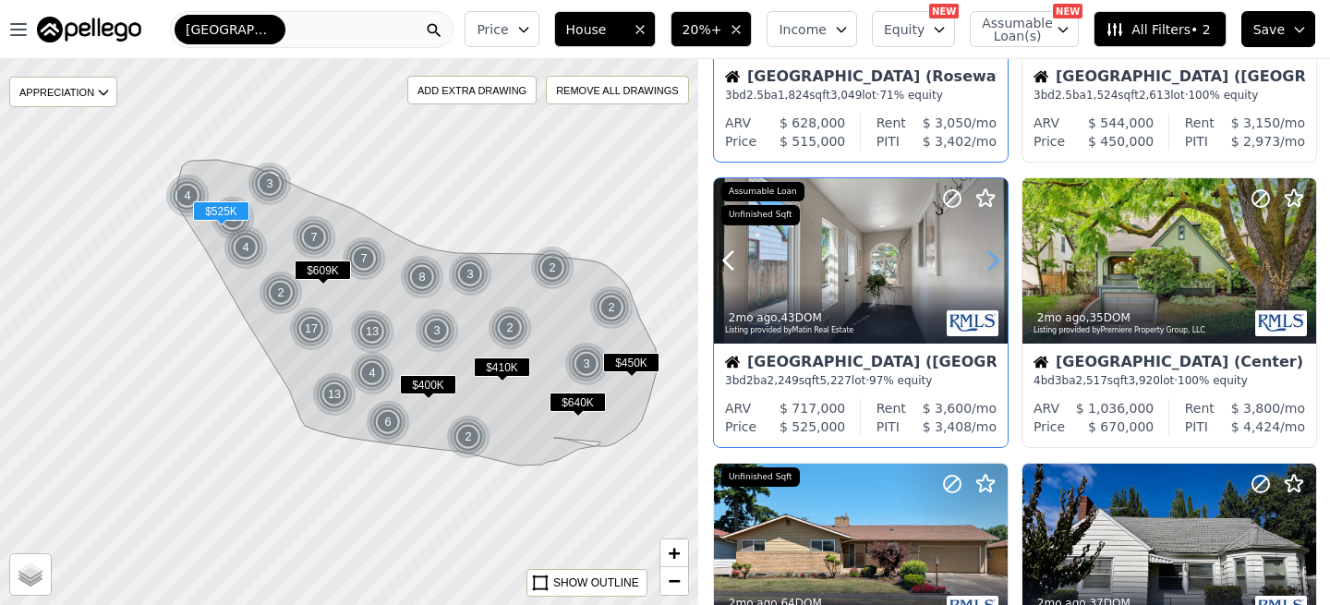
click at [991, 266] on icon at bounding box center [993, 261] width 8 height 18
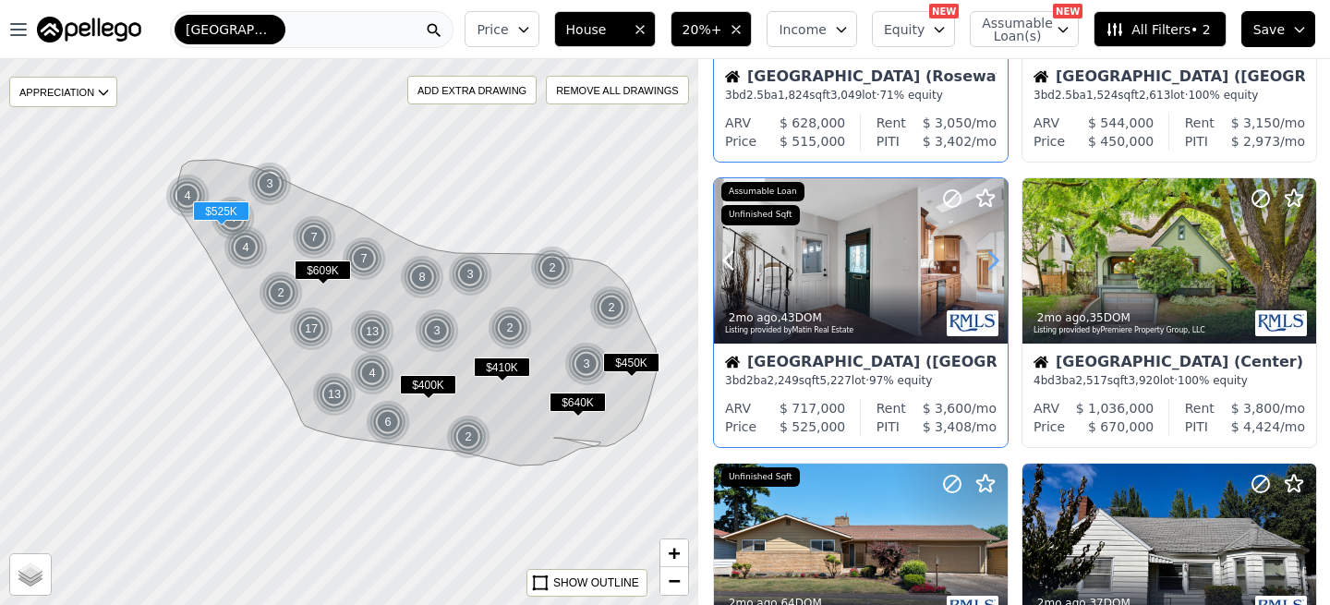
click at [991, 266] on icon at bounding box center [993, 261] width 8 height 18
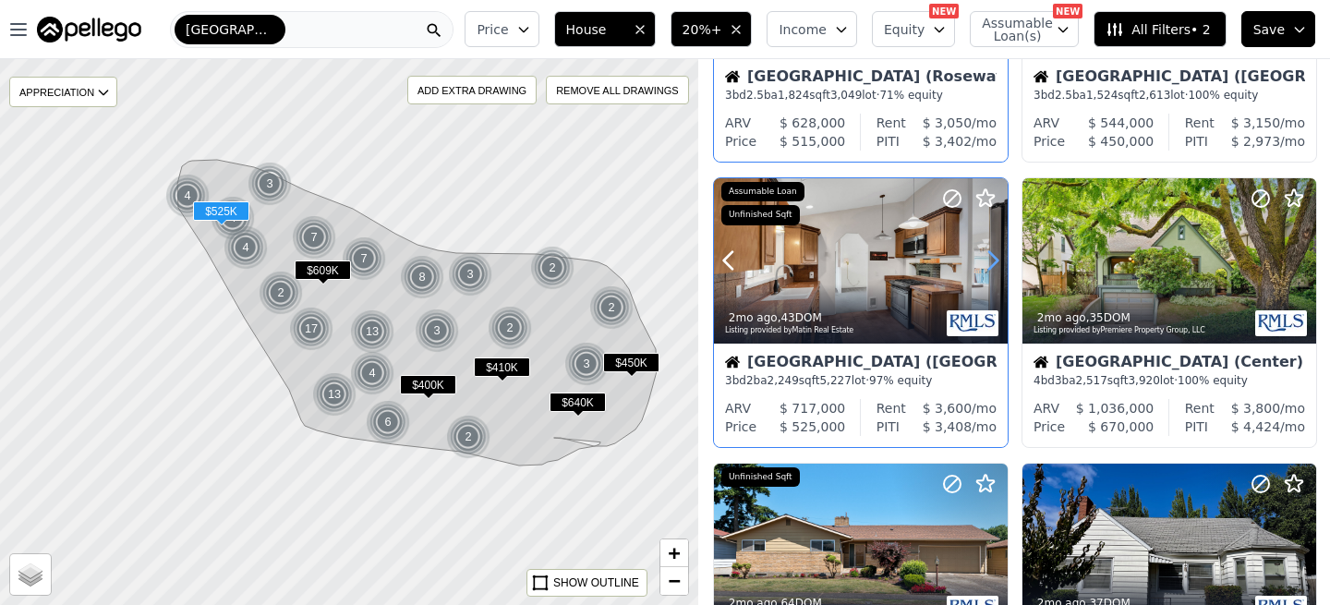
click at [991, 266] on icon at bounding box center [993, 261] width 8 height 18
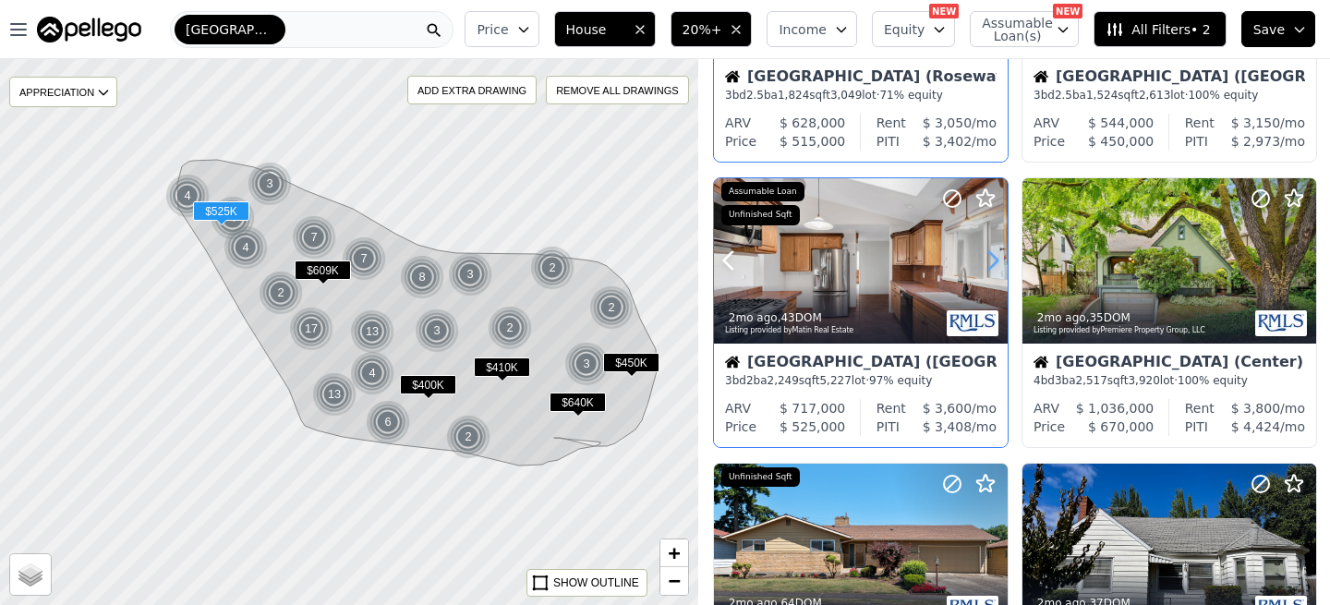
click at [991, 266] on icon at bounding box center [993, 261] width 8 height 18
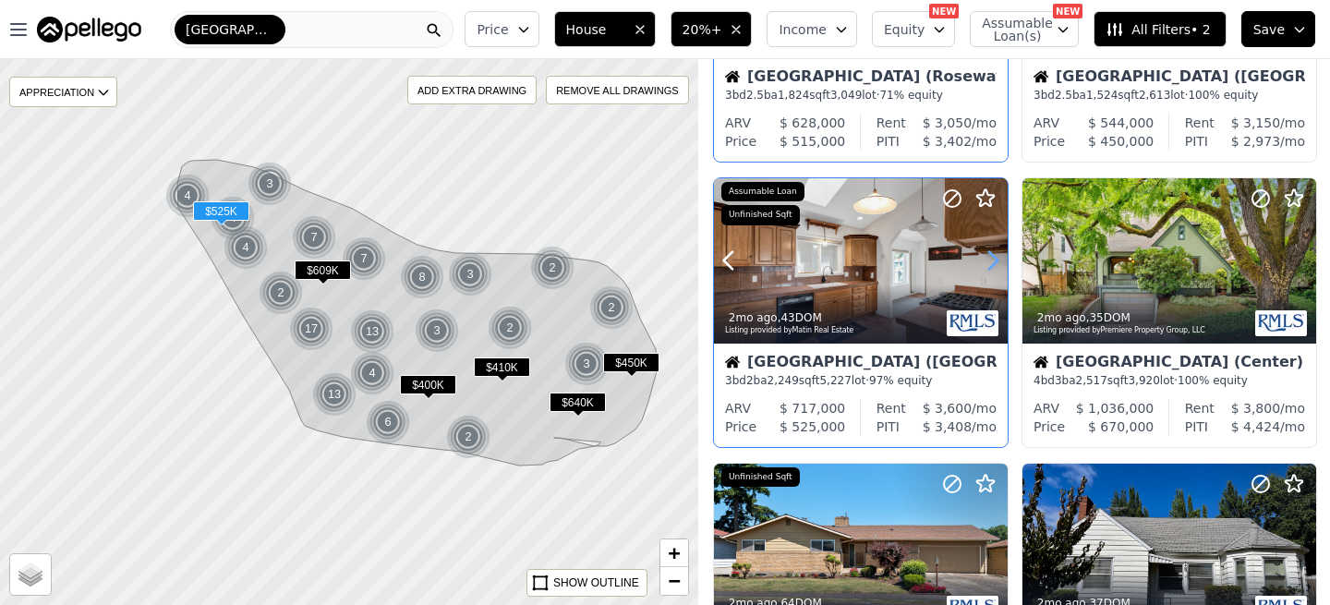
click at [991, 266] on icon at bounding box center [993, 261] width 8 height 18
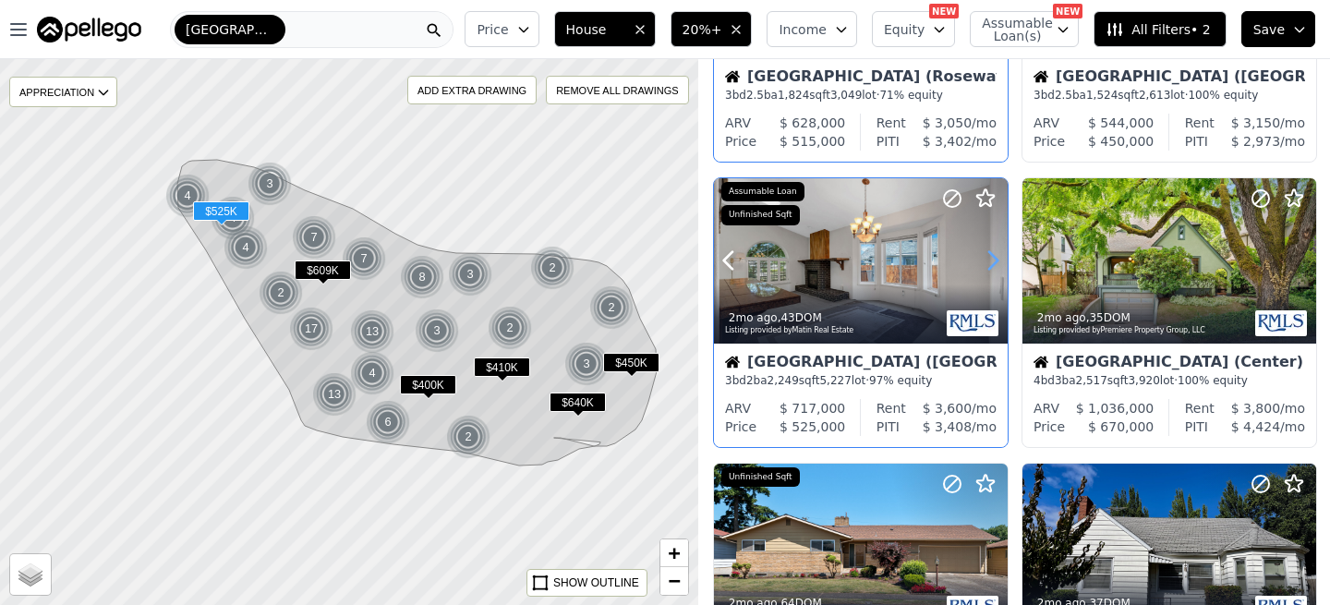
click at [991, 266] on icon at bounding box center [993, 261] width 8 height 18
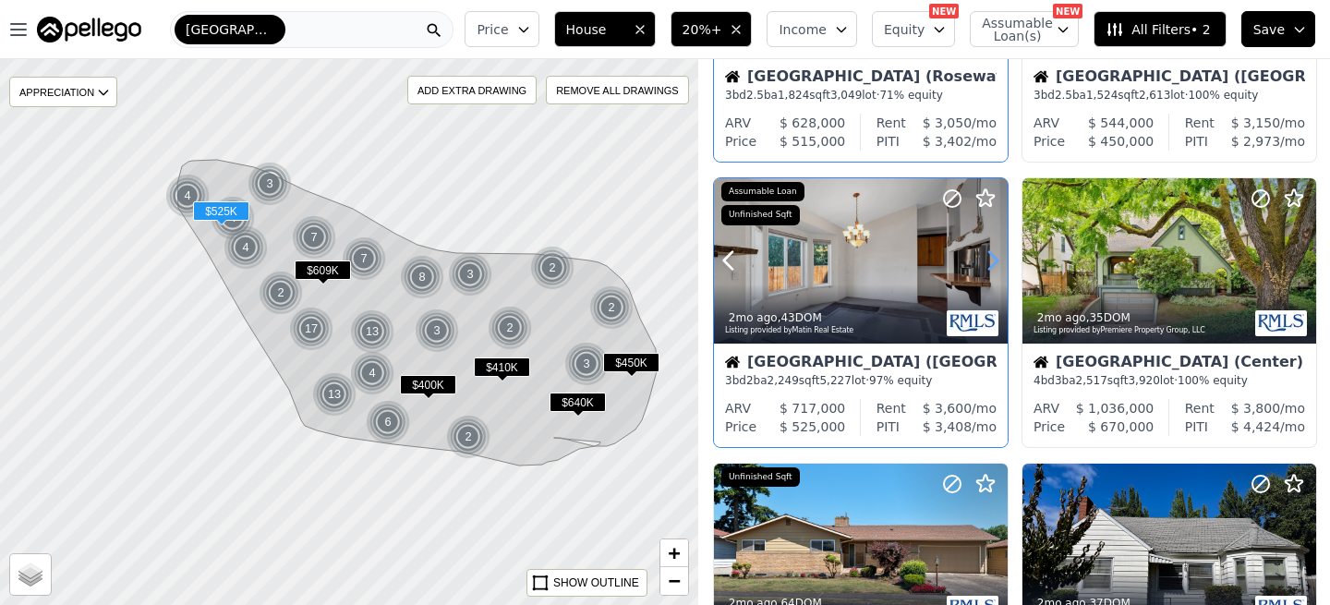
click at [991, 266] on icon at bounding box center [993, 261] width 8 height 18
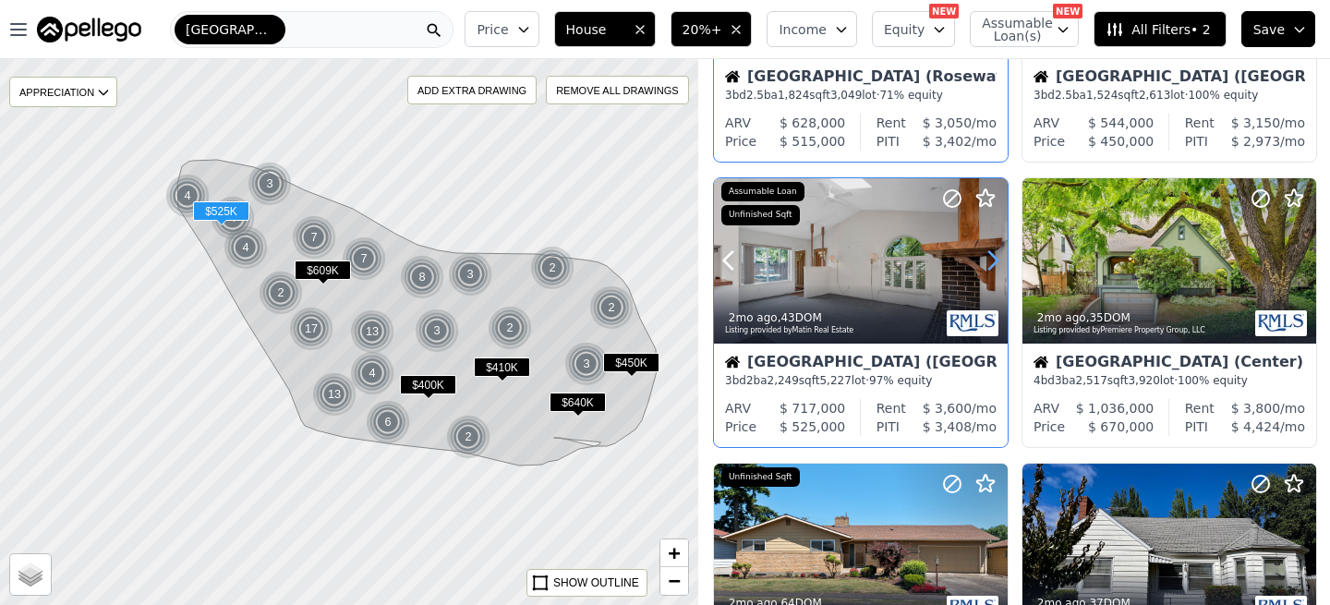
click at [991, 266] on icon at bounding box center [993, 261] width 8 height 18
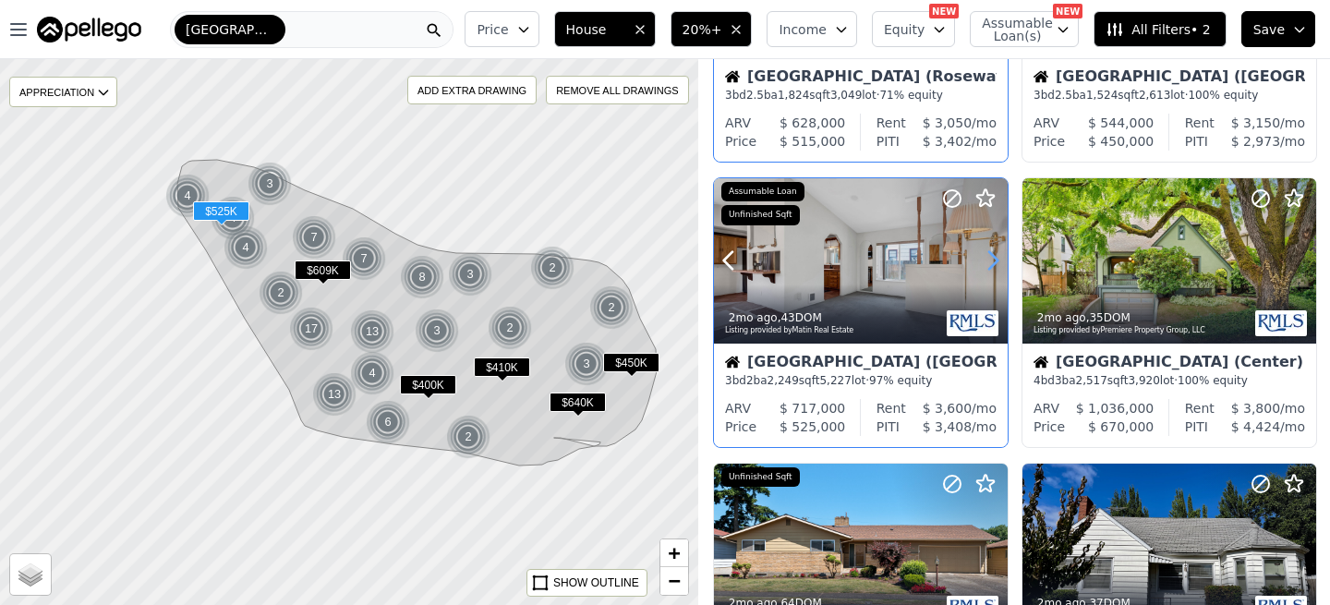
click at [991, 266] on icon at bounding box center [993, 261] width 8 height 18
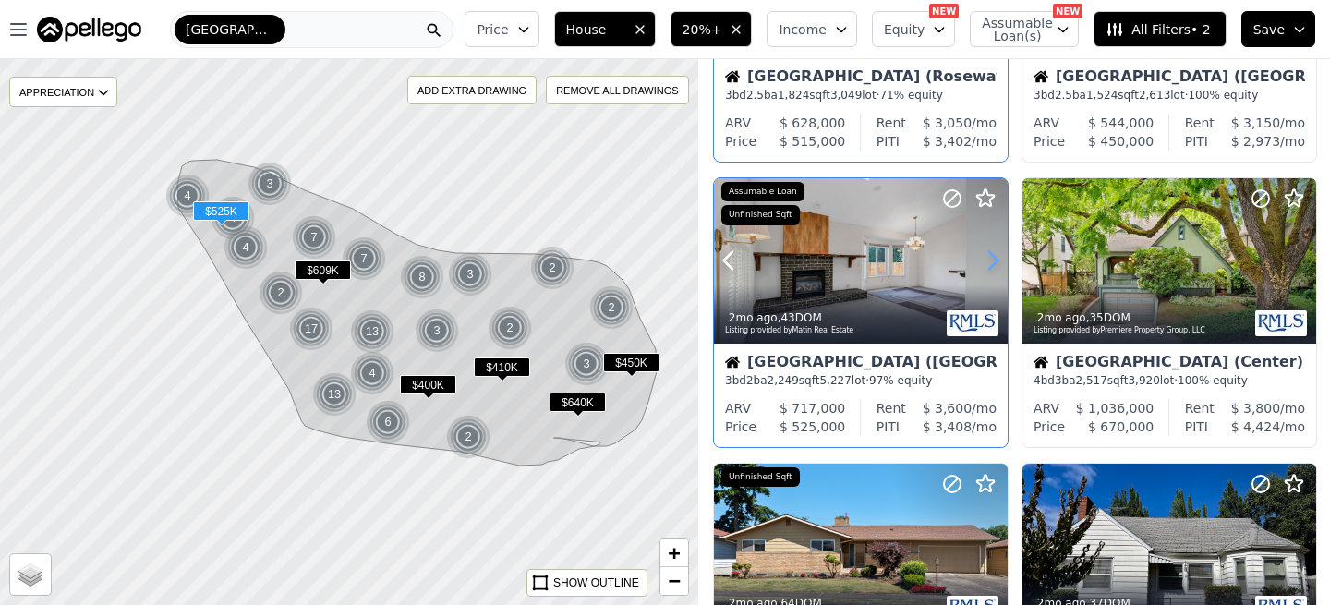
click at [991, 266] on icon at bounding box center [993, 261] width 8 height 18
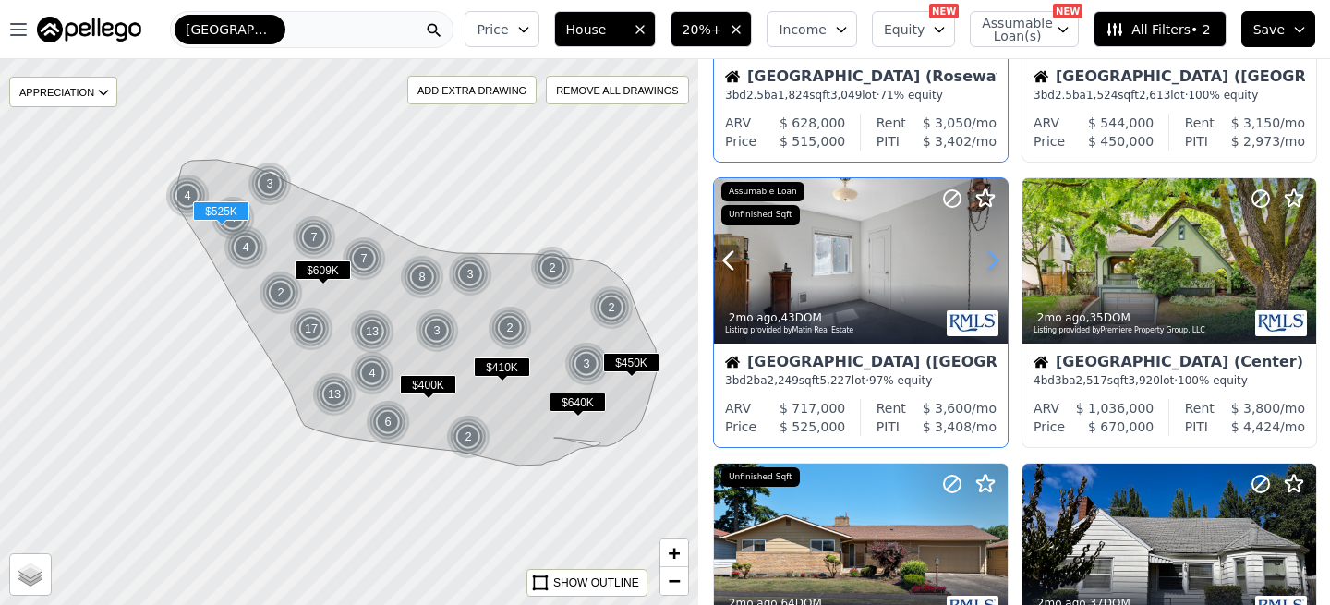
click at [991, 266] on icon at bounding box center [993, 261] width 8 height 18
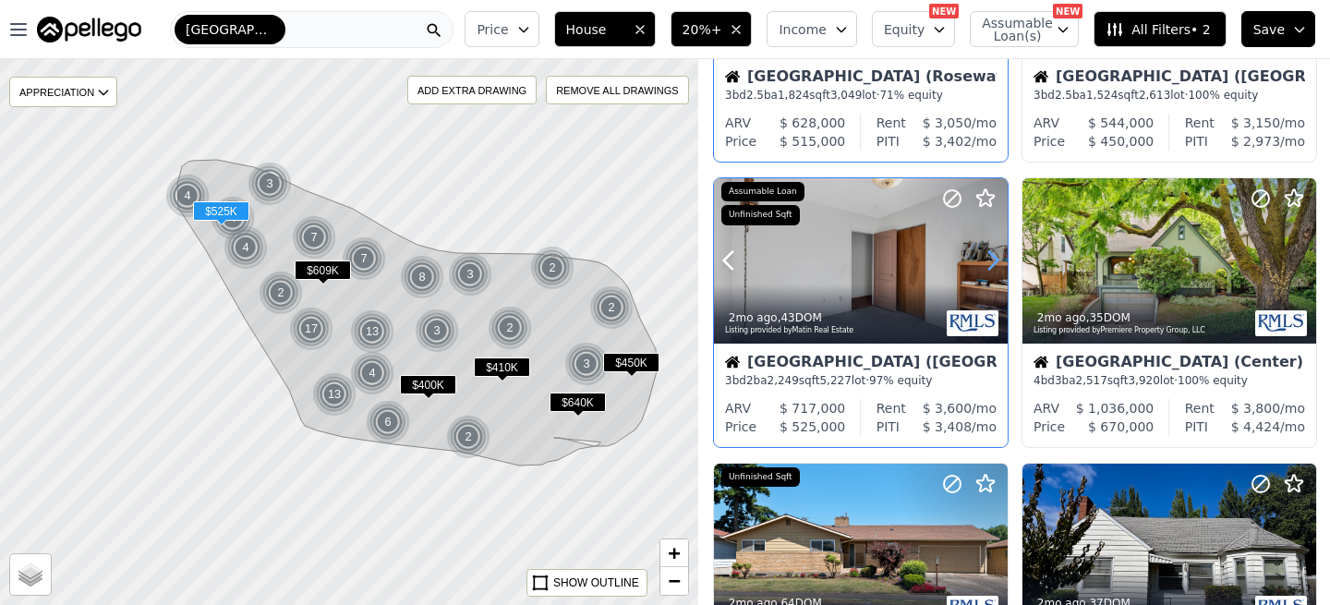
click at [991, 266] on icon at bounding box center [993, 261] width 8 height 18
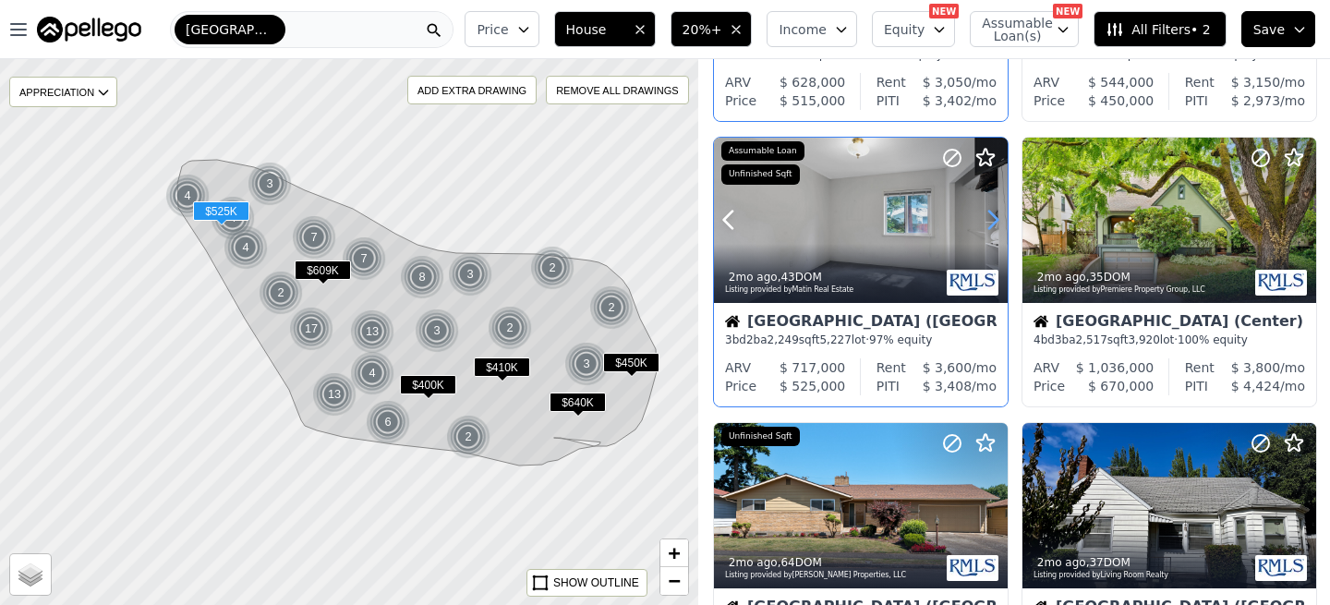
scroll to position [552, 0]
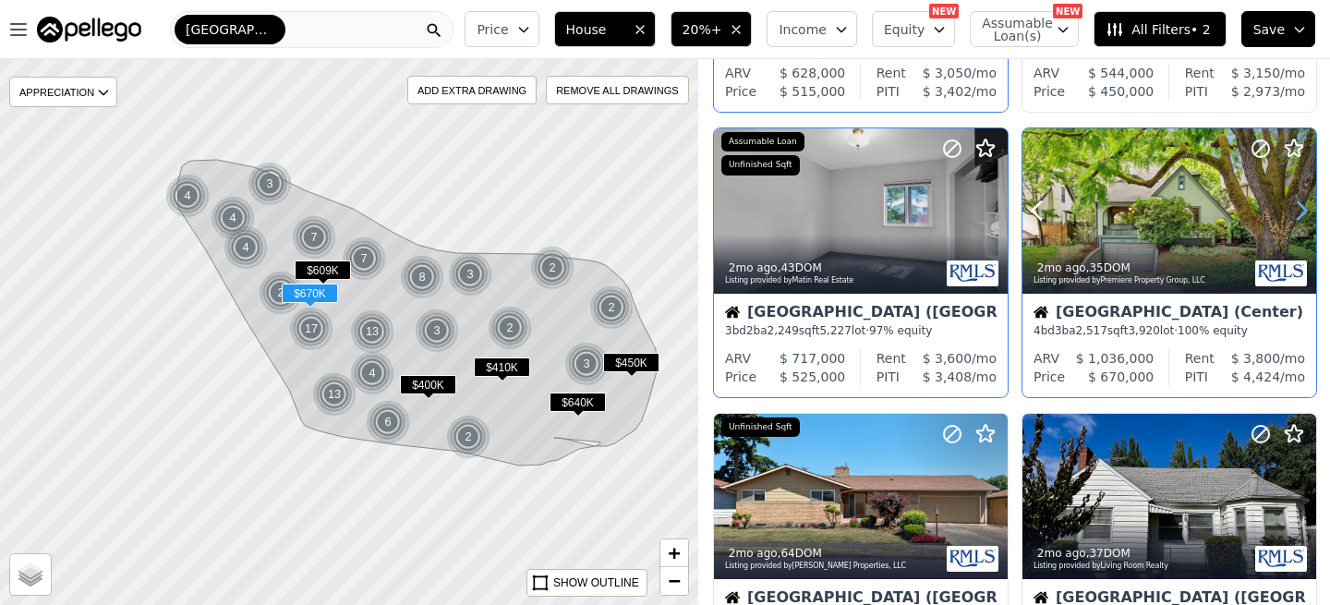
click at [1299, 211] on icon at bounding box center [1301, 211] width 30 height 30
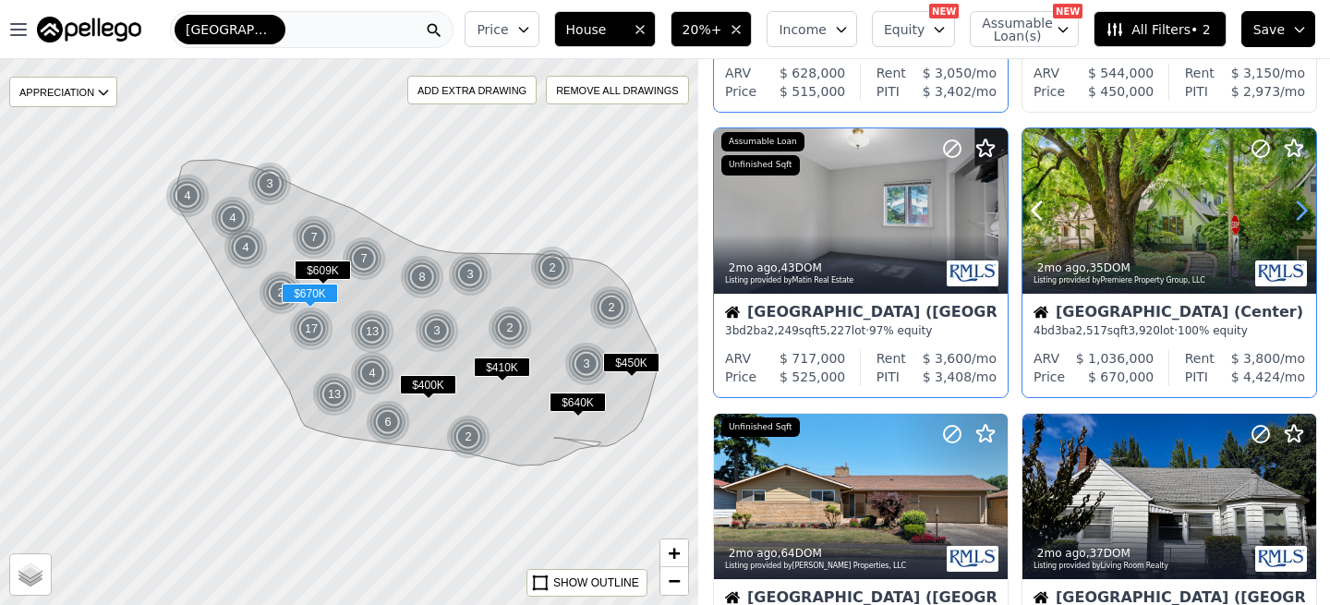
click at [1299, 211] on icon at bounding box center [1301, 211] width 30 height 30
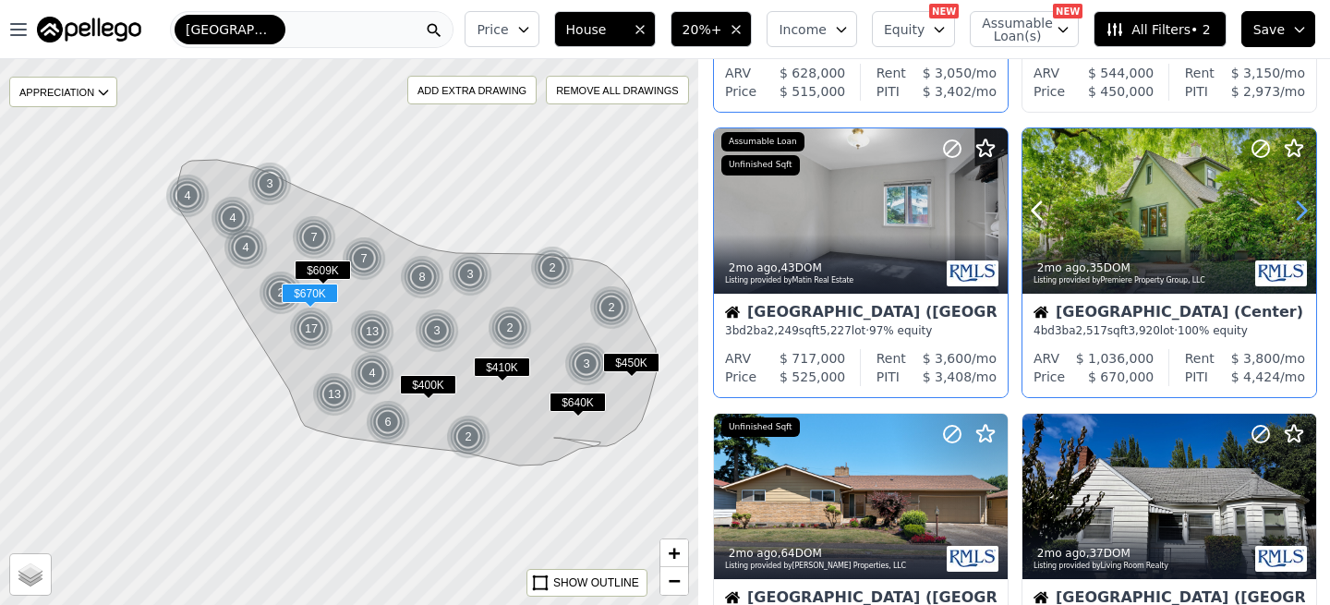
click at [1299, 211] on icon at bounding box center [1301, 211] width 30 height 30
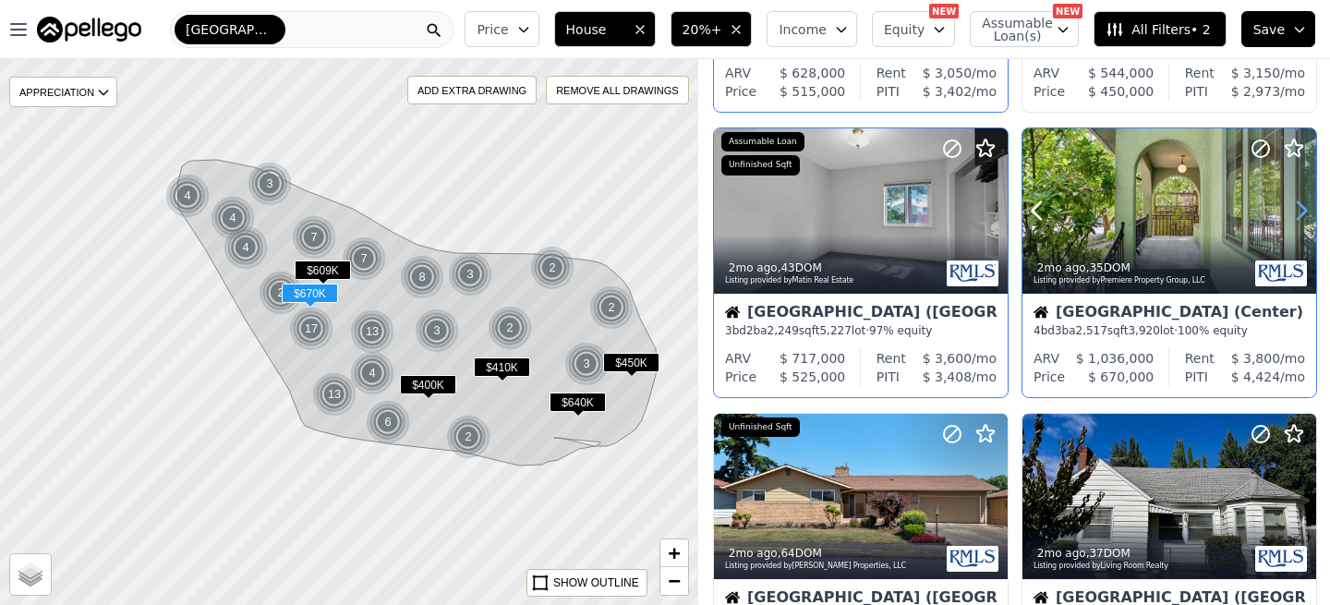
click at [1299, 211] on icon at bounding box center [1301, 211] width 30 height 30
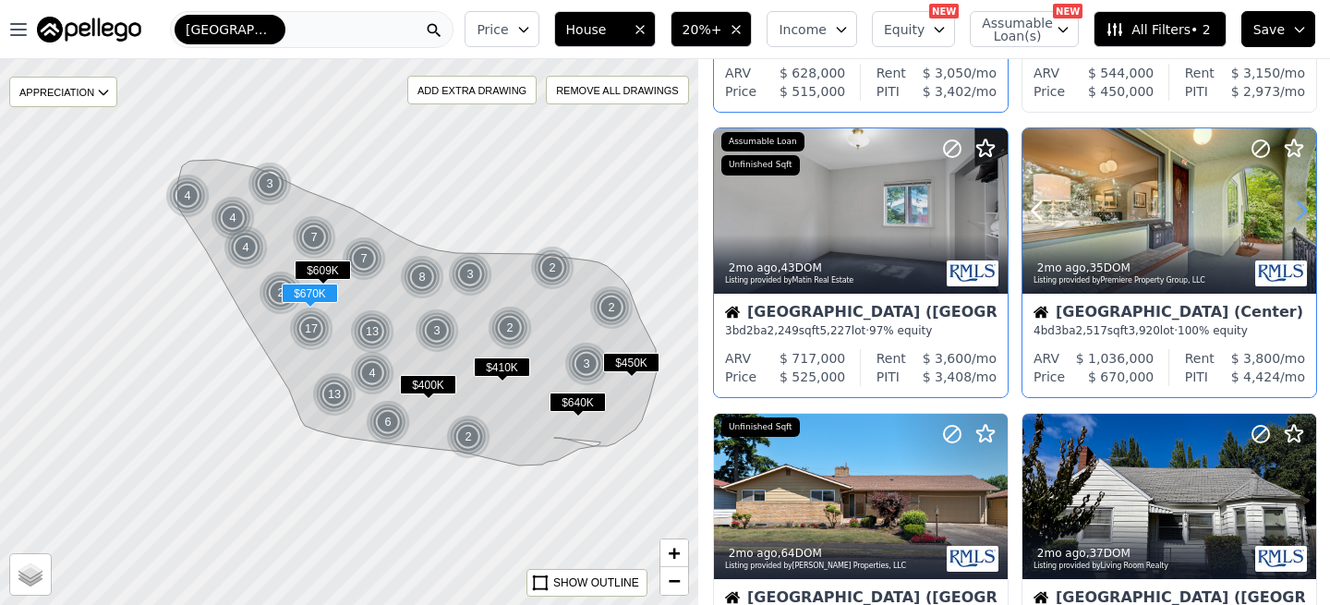
click at [1299, 211] on icon at bounding box center [1301, 211] width 30 height 30
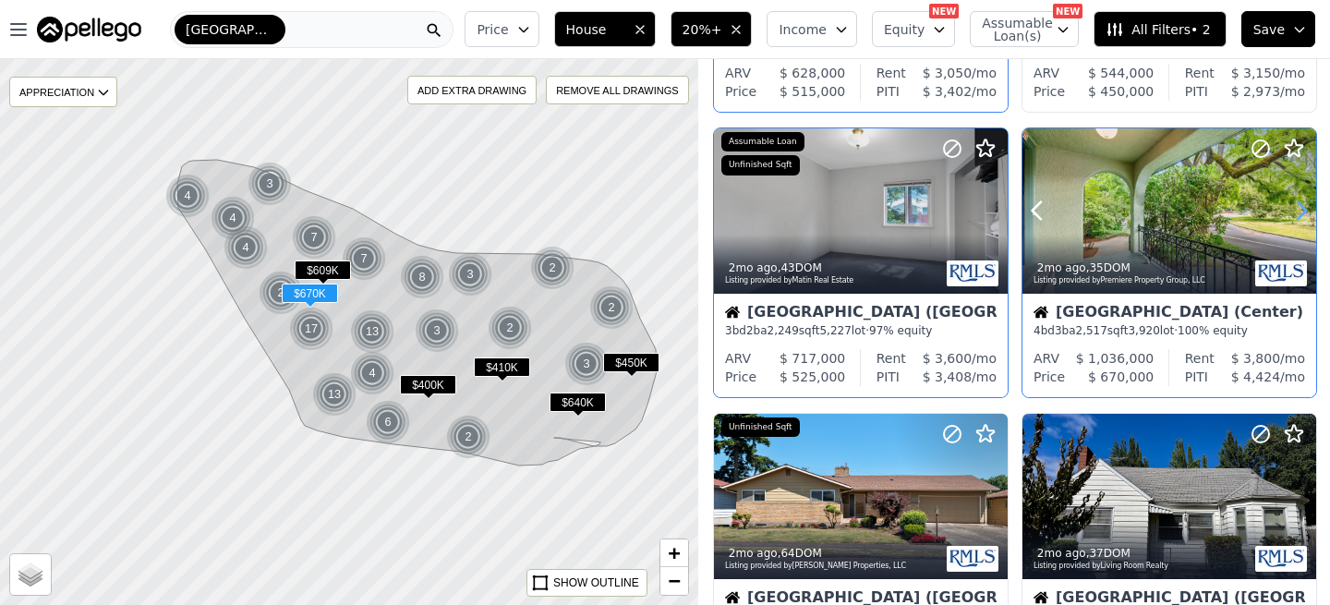
click at [1299, 211] on icon at bounding box center [1301, 211] width 30 height 30
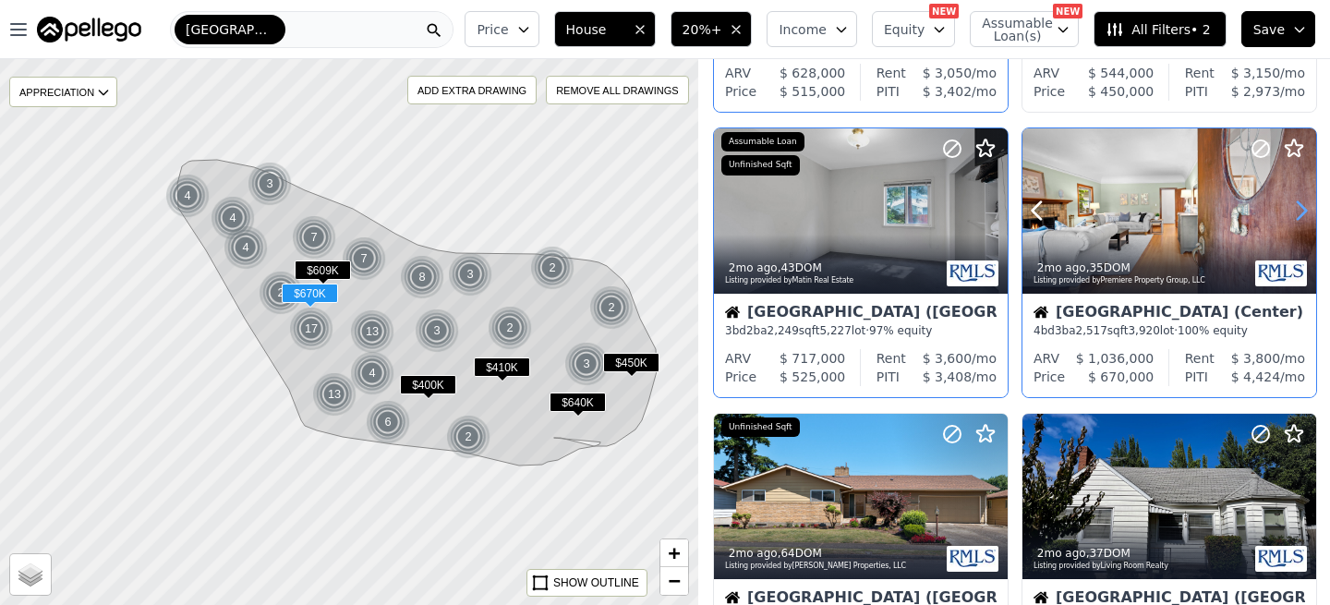
click at [1299, 211] on icon at bounding box center [1301, 211] width 30 height 30
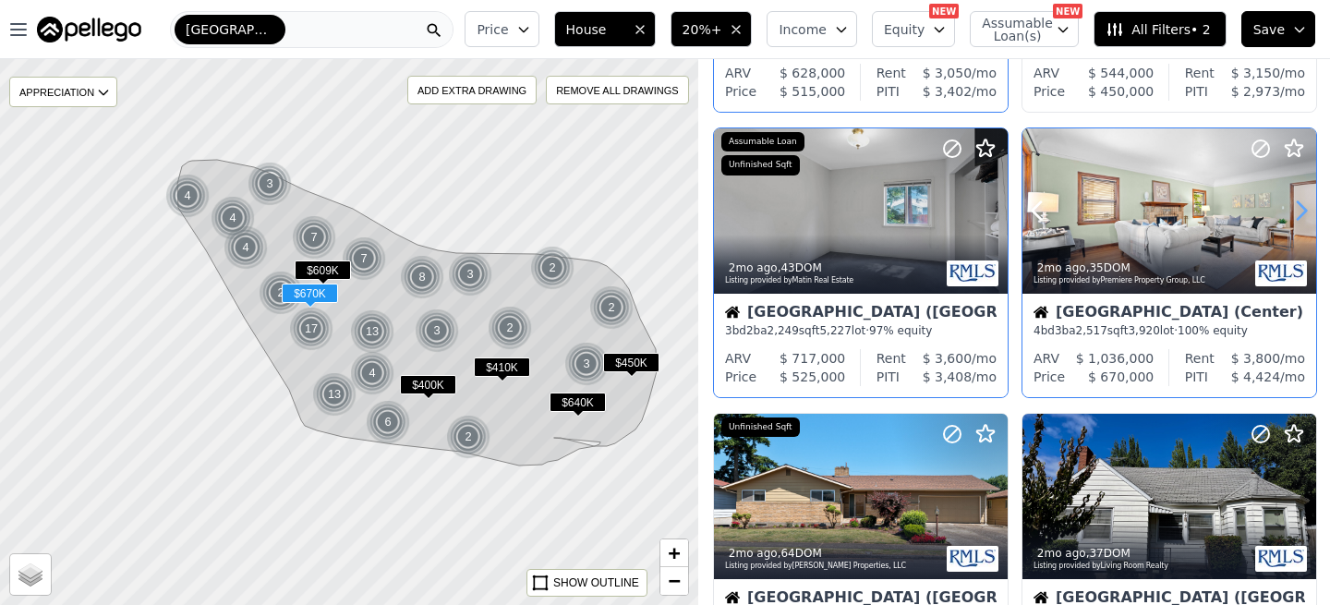
click at [1299, 211] on icon at bounding box center [1301, 211] width 30 height 30
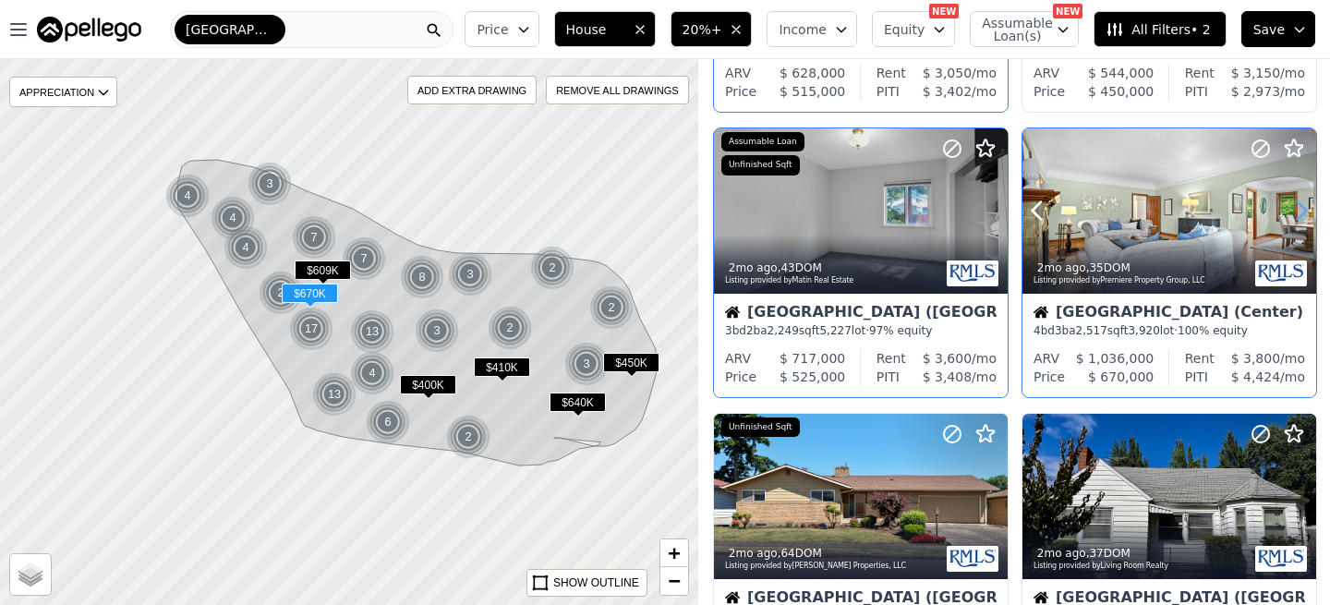
click at [1299, 211] on icon at bounding box center [1301, 211] width 30 height 30
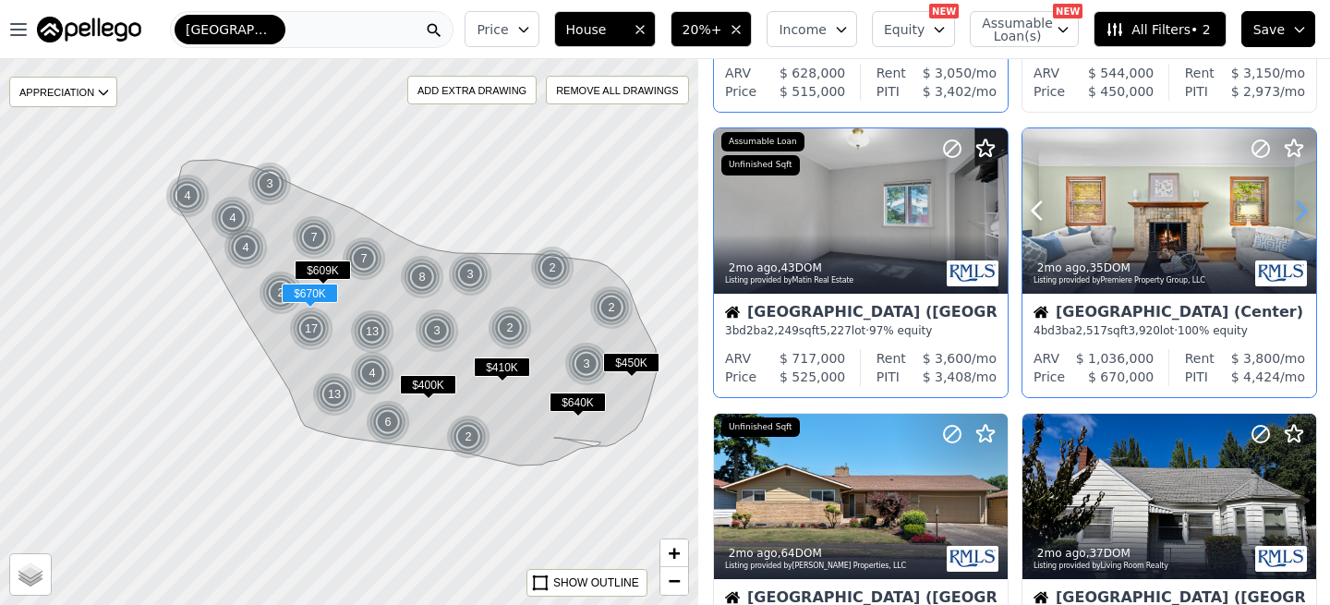
click at [1299, 211] on icon at bounding box center [1301, 211] width 30 height 30
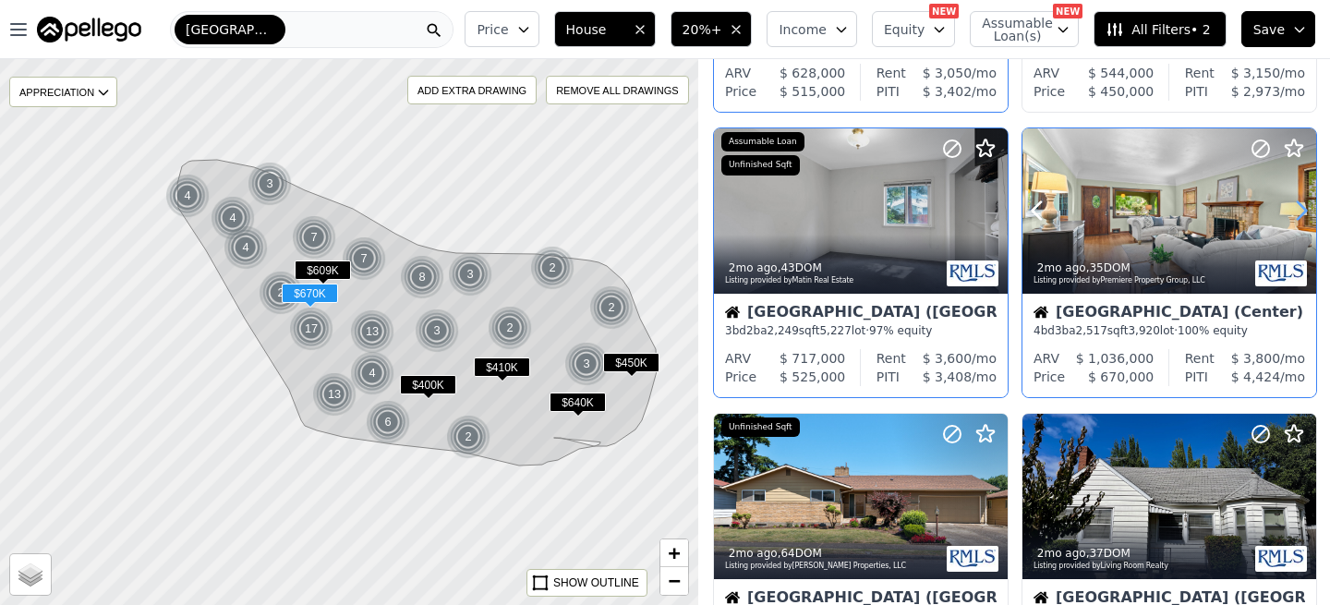
click at [1299, 211] on icon at bounding box center [1301, 211] width 30 height 30
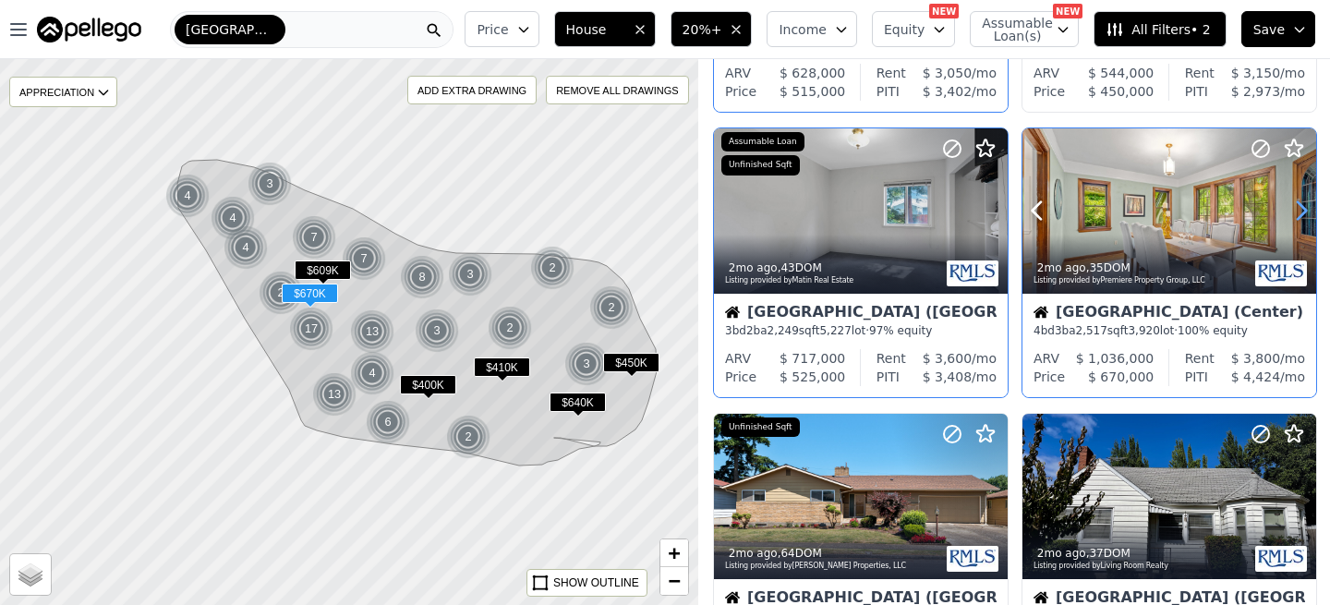
click at [1299, 211] on icon at bounding box center [1301, 211] width 30 height 30
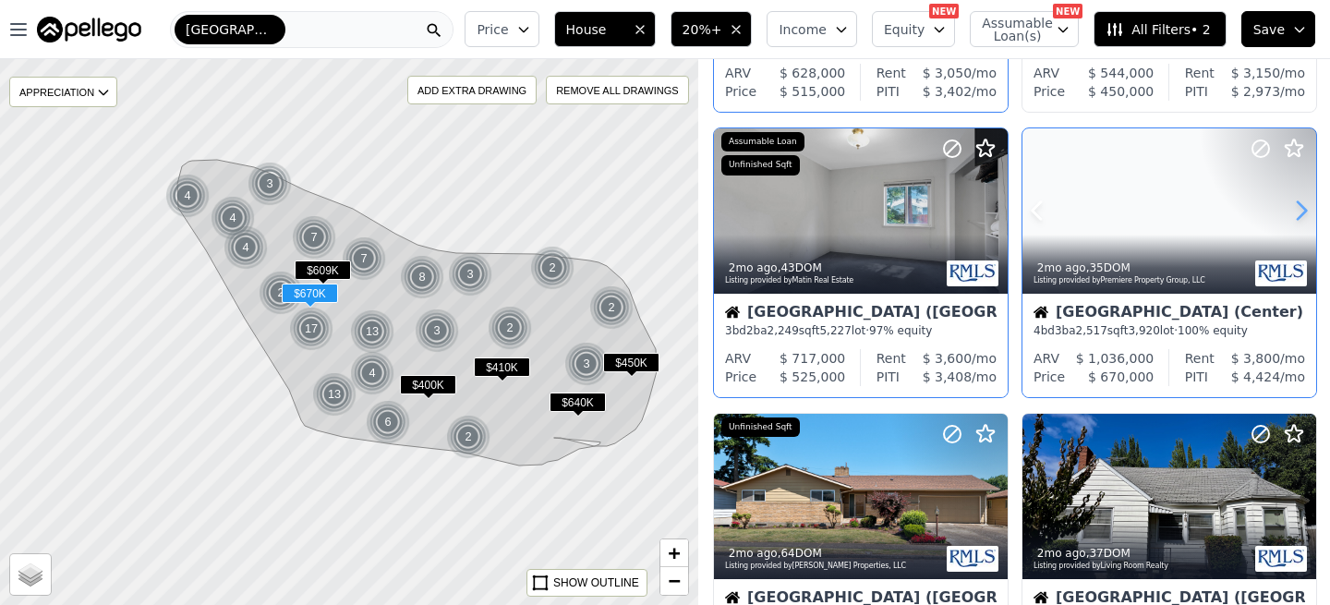
click at [1299, 211] on icon at bounding box center [1301, 211] width 30 height 30
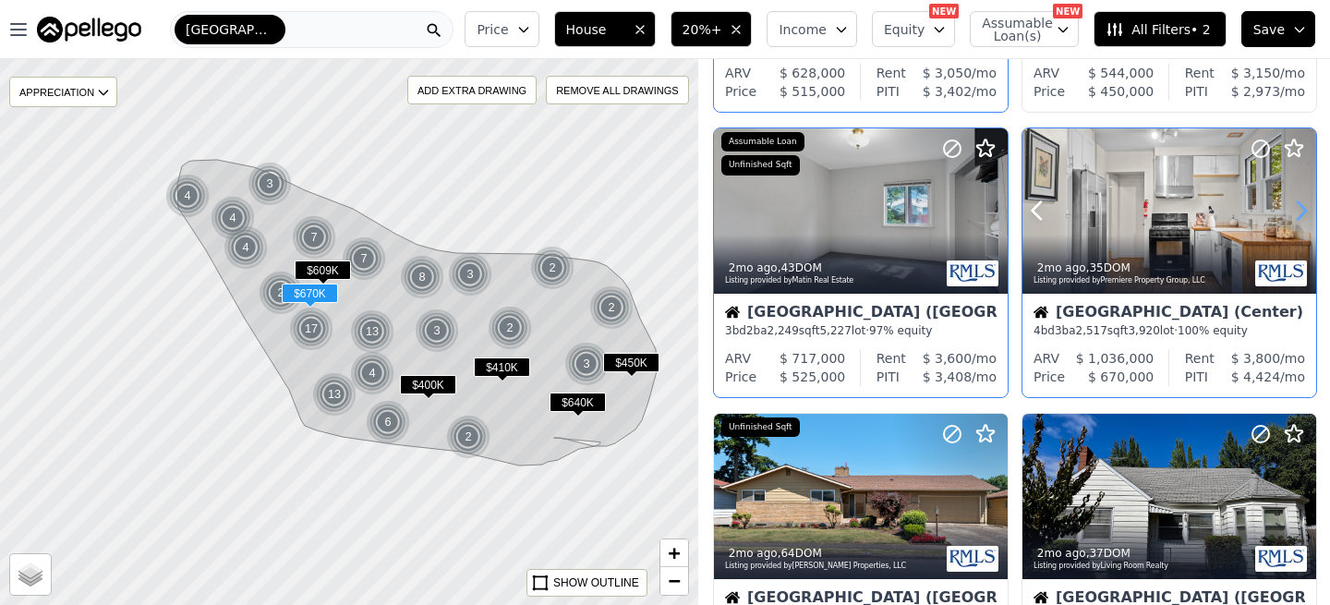
click at [1299, 211] on icon at bounding box center [1301, 211] width 30 height 30
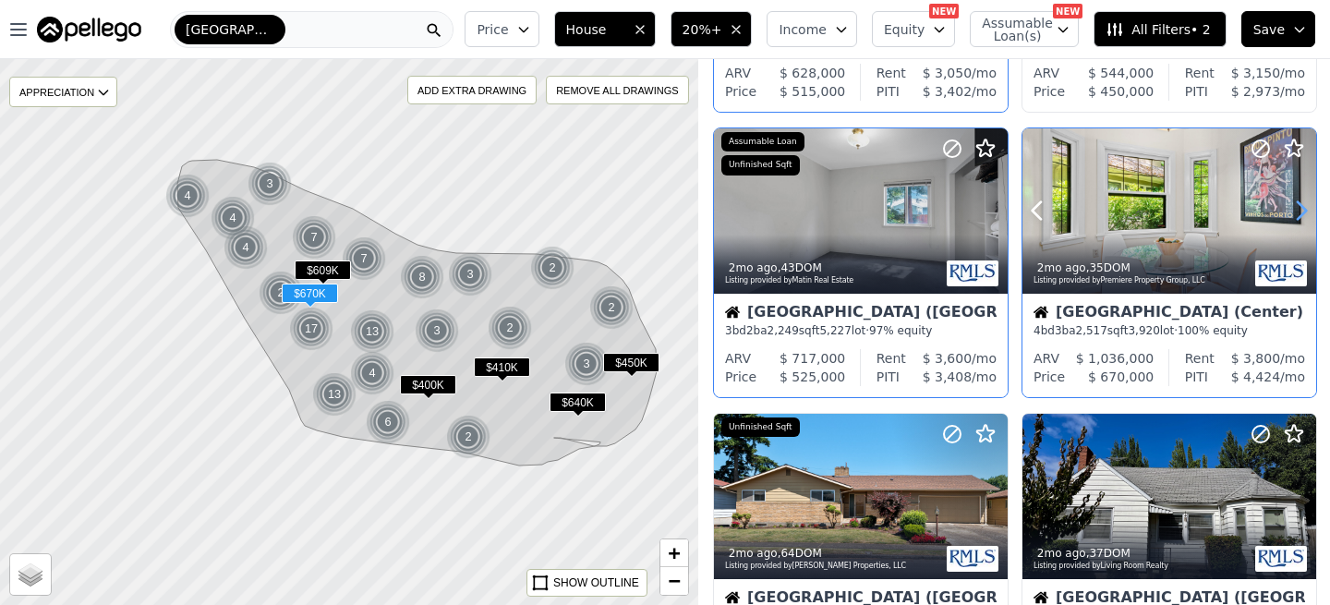
click at [1299, 211] on icon at bounding box center [1301, 211] width 30 height 30
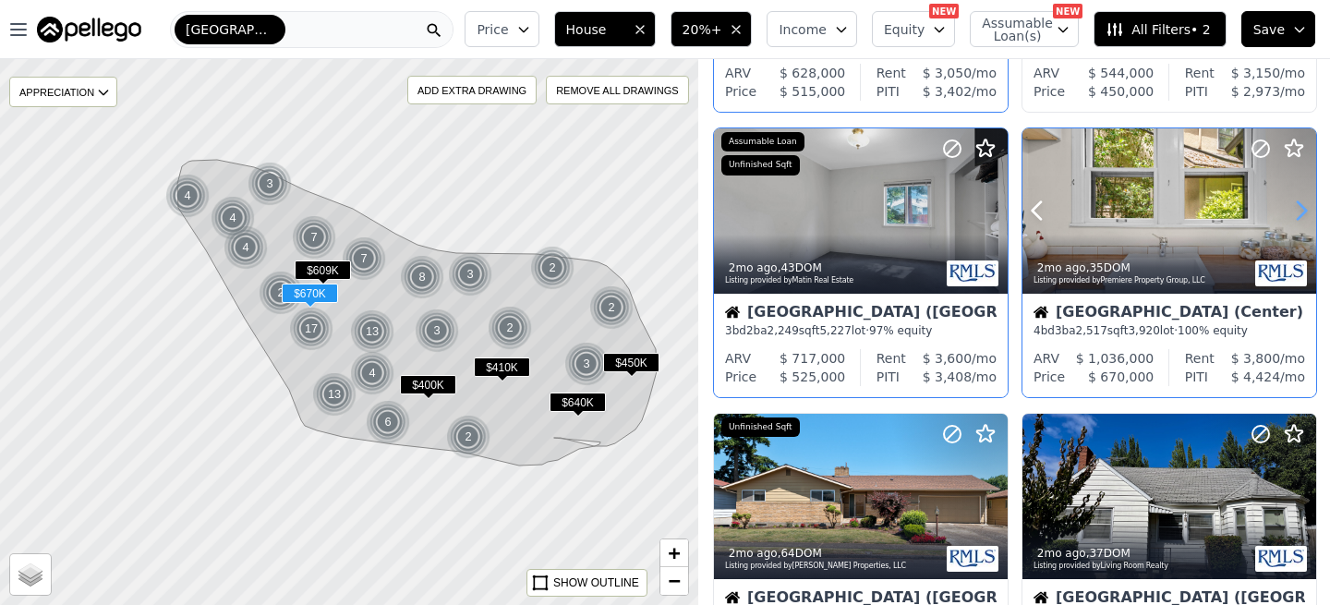
click at [1299, 211] on icon at bounding box center [1301, 211] width 30 height 30
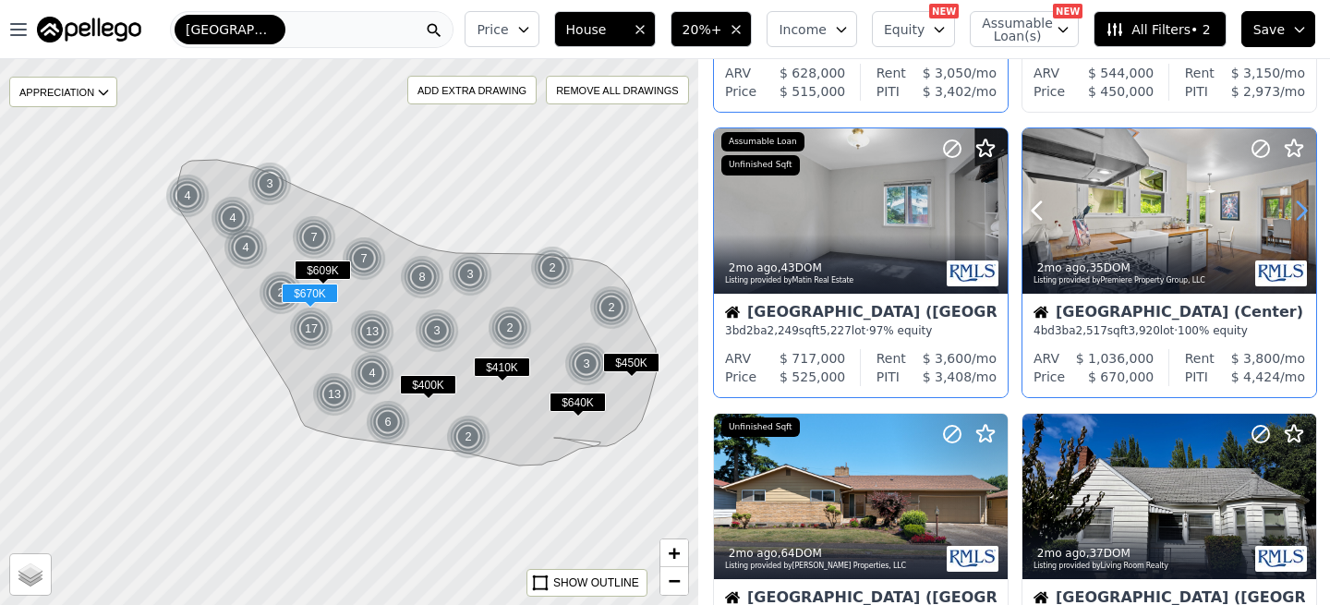
click at [1299, 211] on icon at bounding box center [1301, 211] width 30 height 30
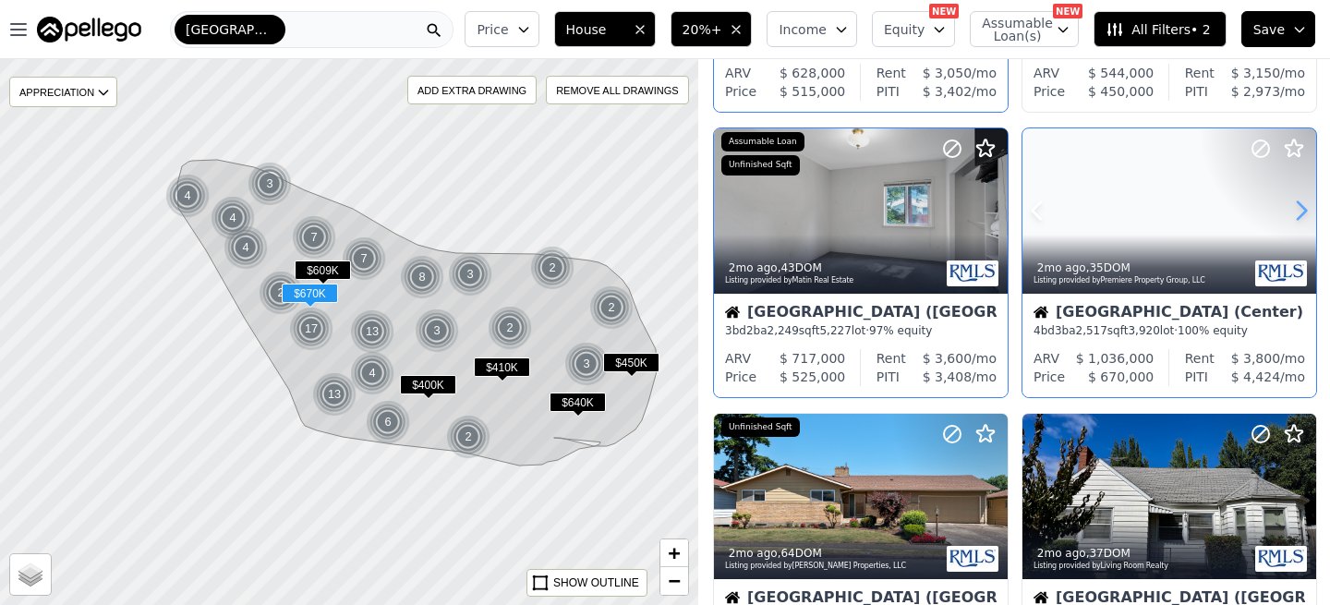
click at [1299, 211] on icon at bounding box center [1301, 211] width 30 height 30
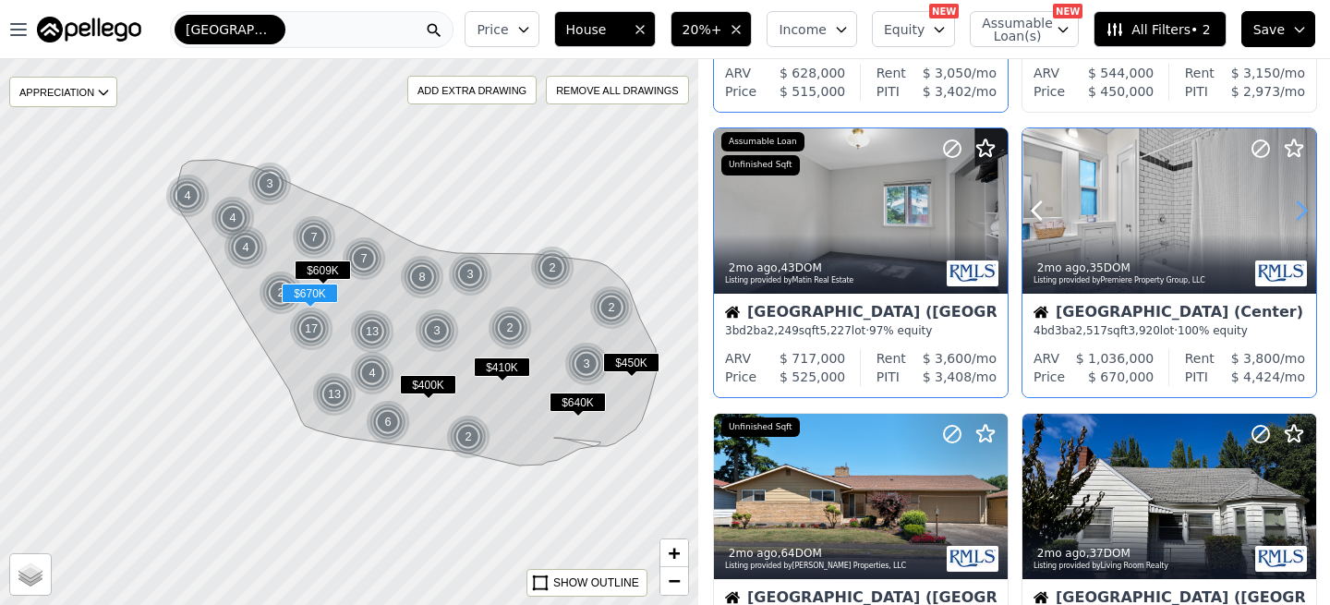
click at [1299, 211] on icon at bounding box center [1301, 211] width 30 height 30
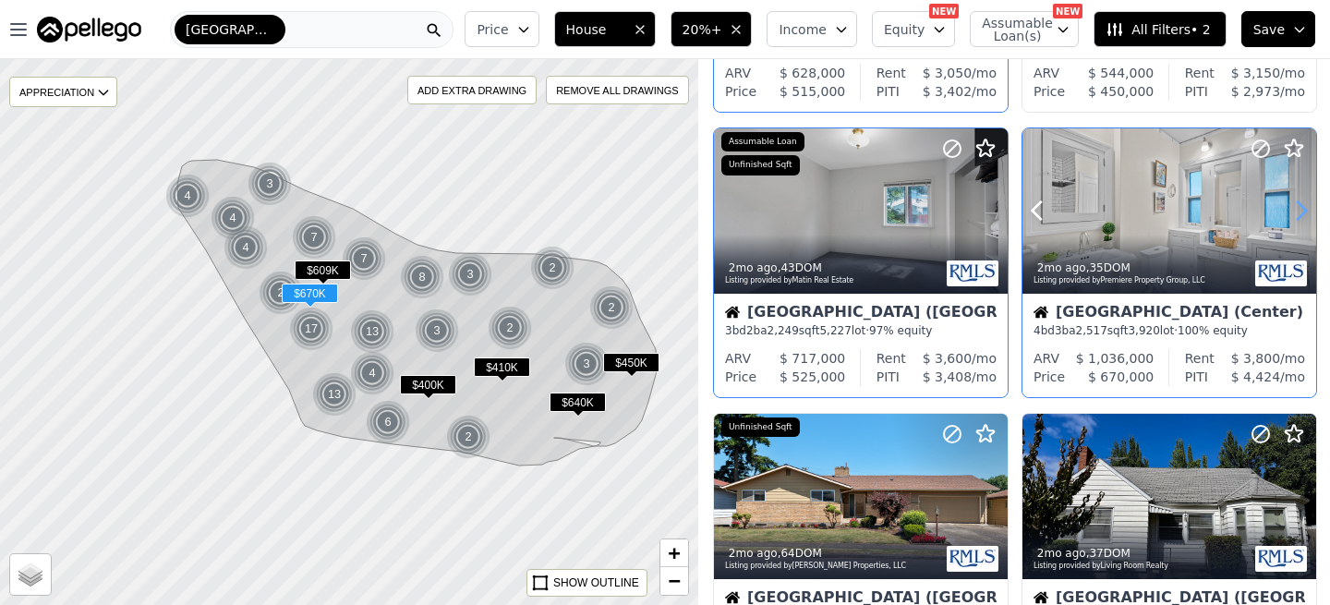
click at [1299, 211] on icon at bounding box center [1301, 211] width 30 height 30
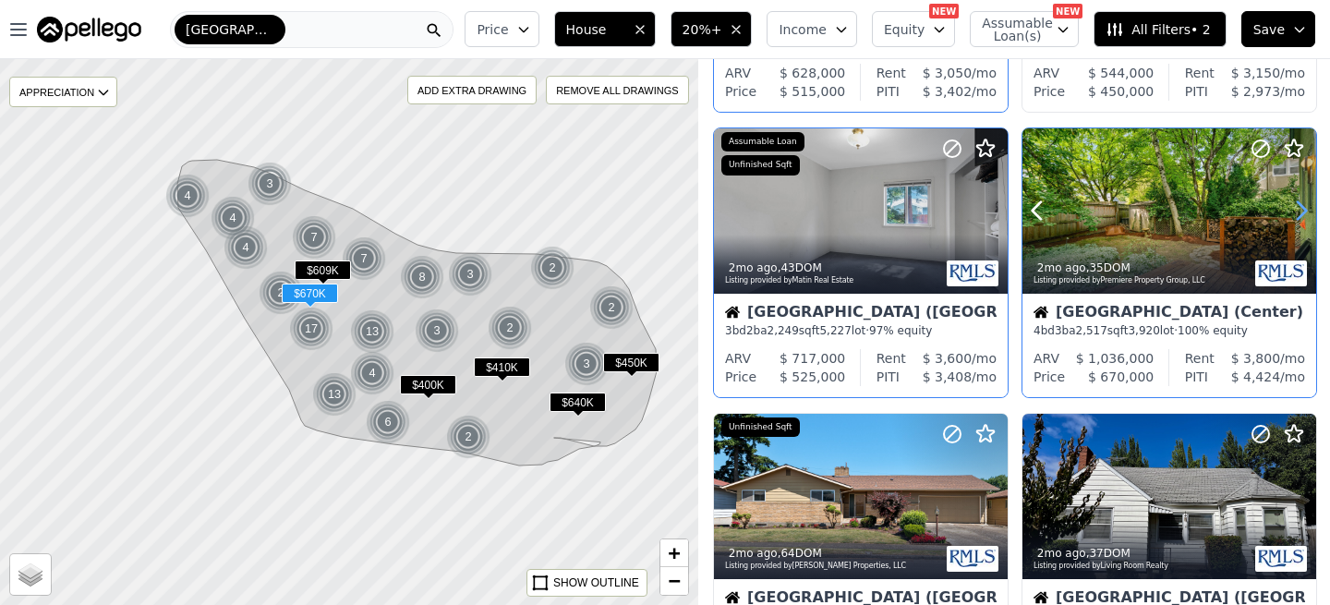
click at [1299, 211] on icon at bounding box center [1301, 211] width 30 height 30
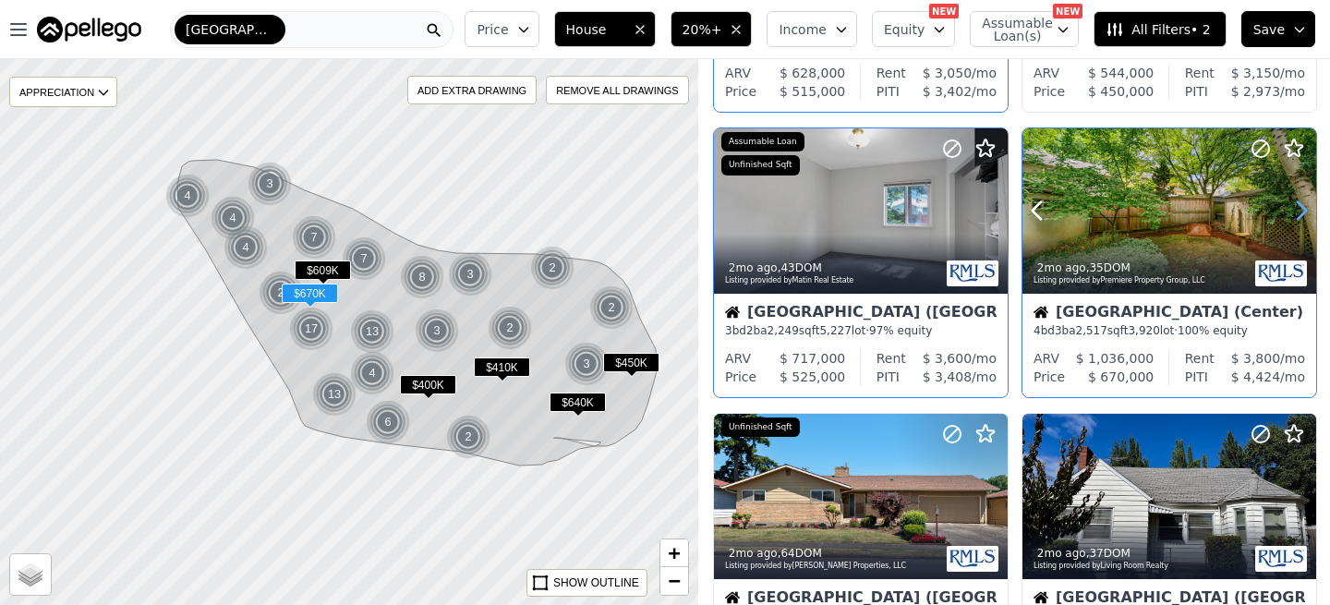
click at [1299, 211] on icon at bounding box center [1301, 211] width 30 height 30
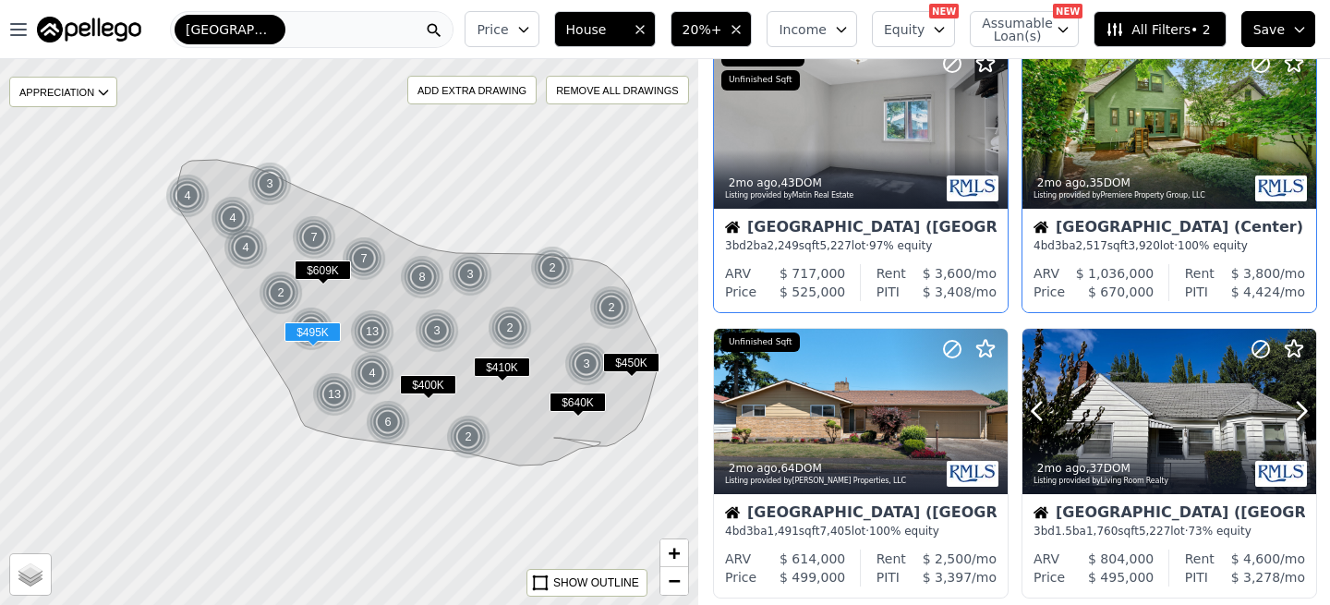
scroll to position [633, 0]
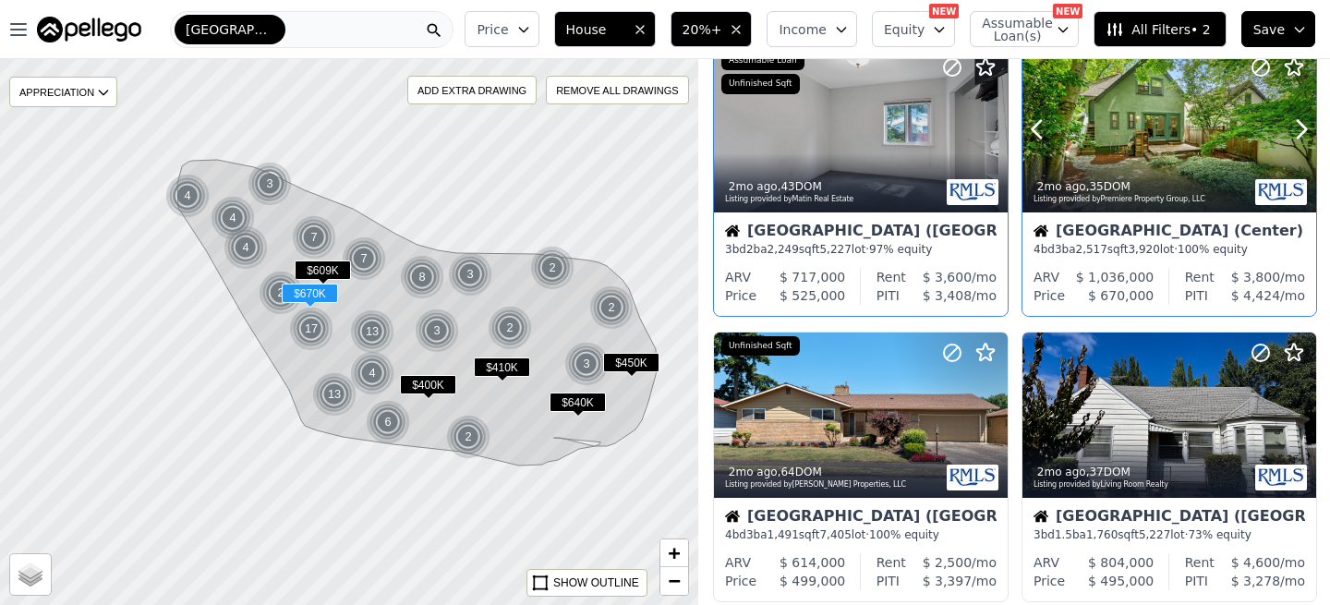
click at [1223, 126] on div at bounding box center [1257, 106] width 118 height 118
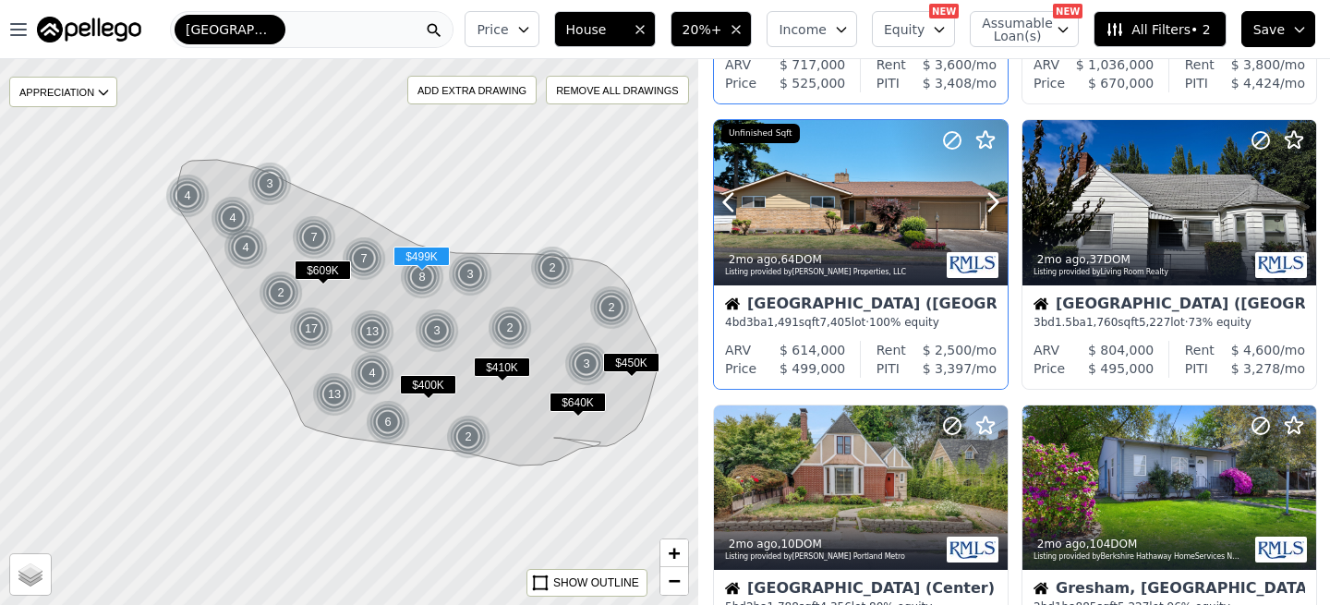
scroll to position [862, 0]
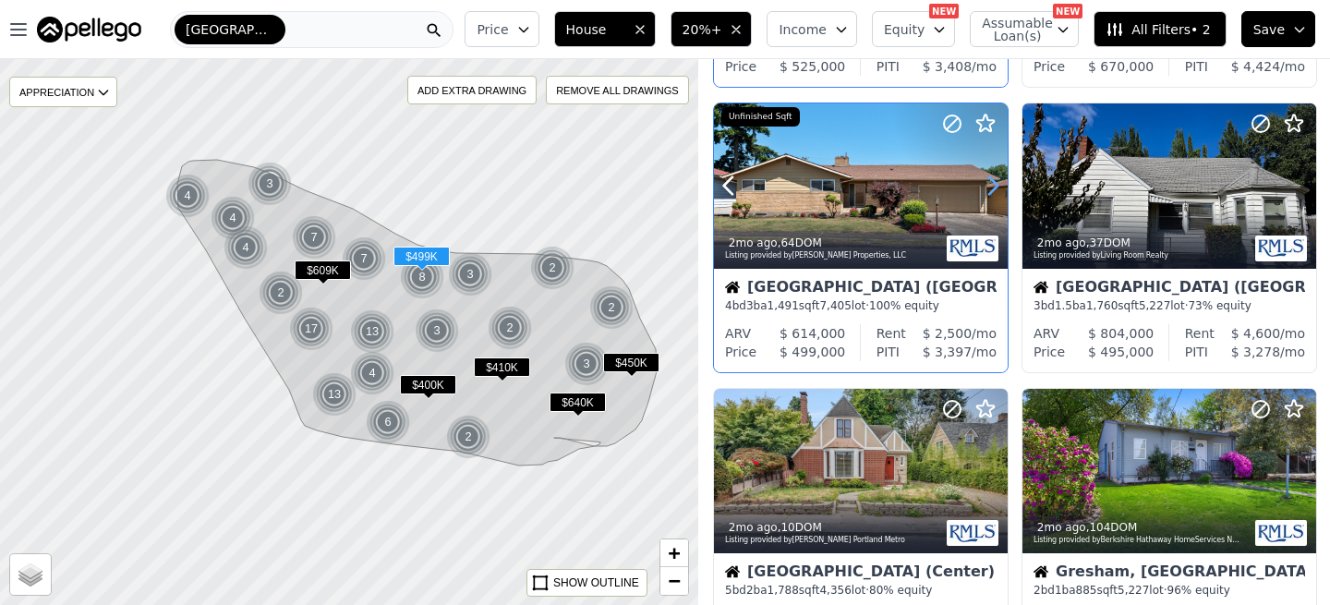
click at [989, 187] on icon at bounding box center [993, 186] width 30 height 30
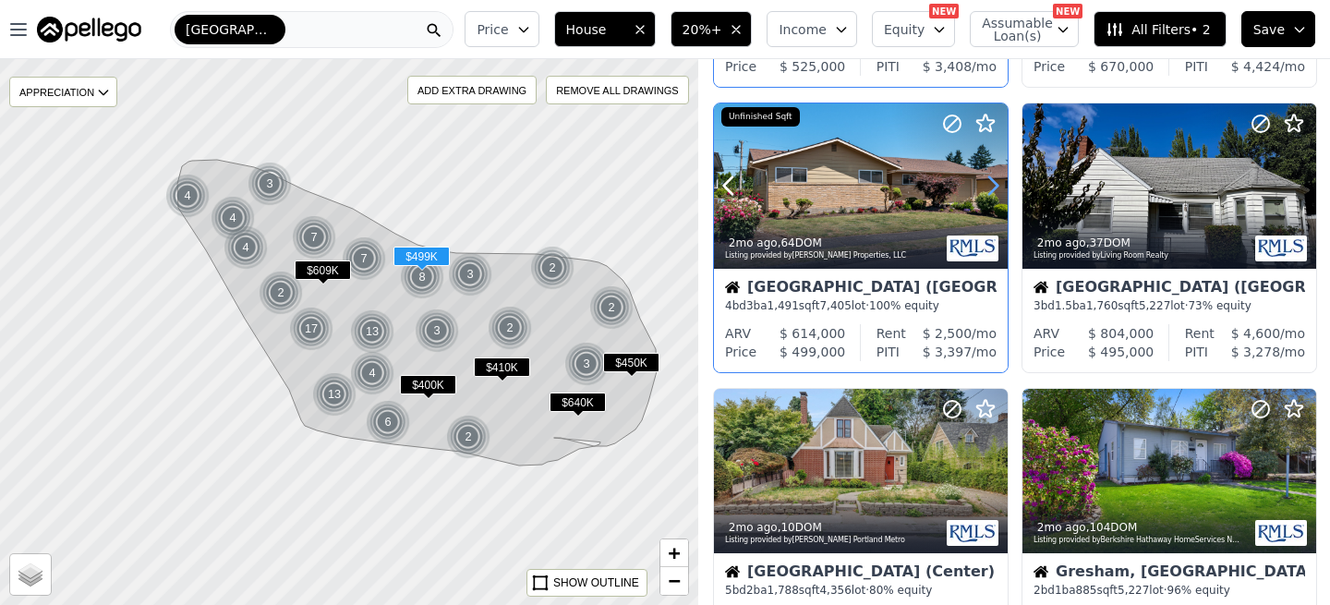
click at [989, 187] on icon at bounding box center [993, 186] width 30 height 30
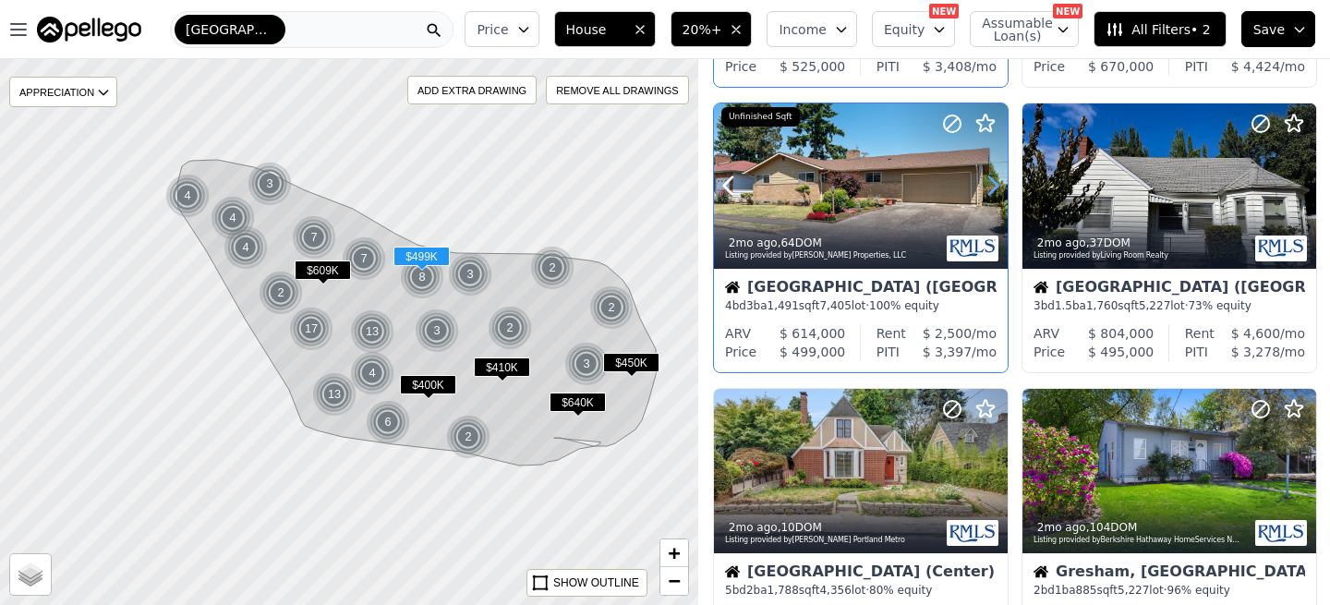
click at [989, 187] on icon at bounding box center [993, 186] width 30 height 30
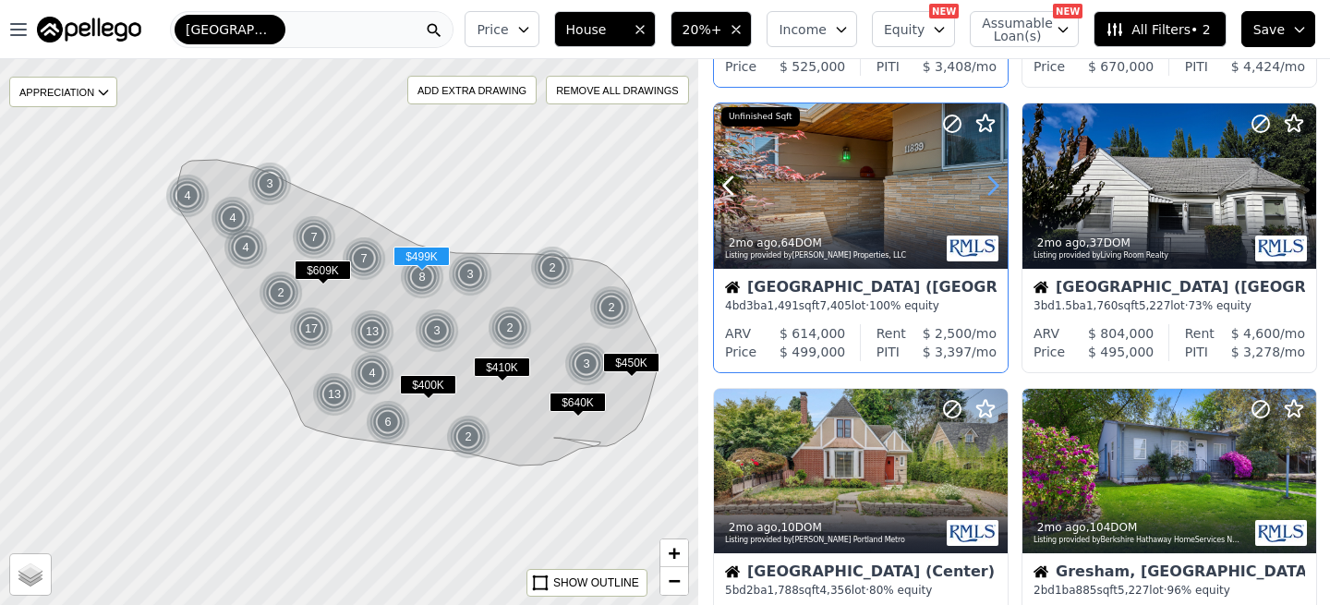
click at [989, 187] on icon at bounding box center [993, 186] width 30 height 30
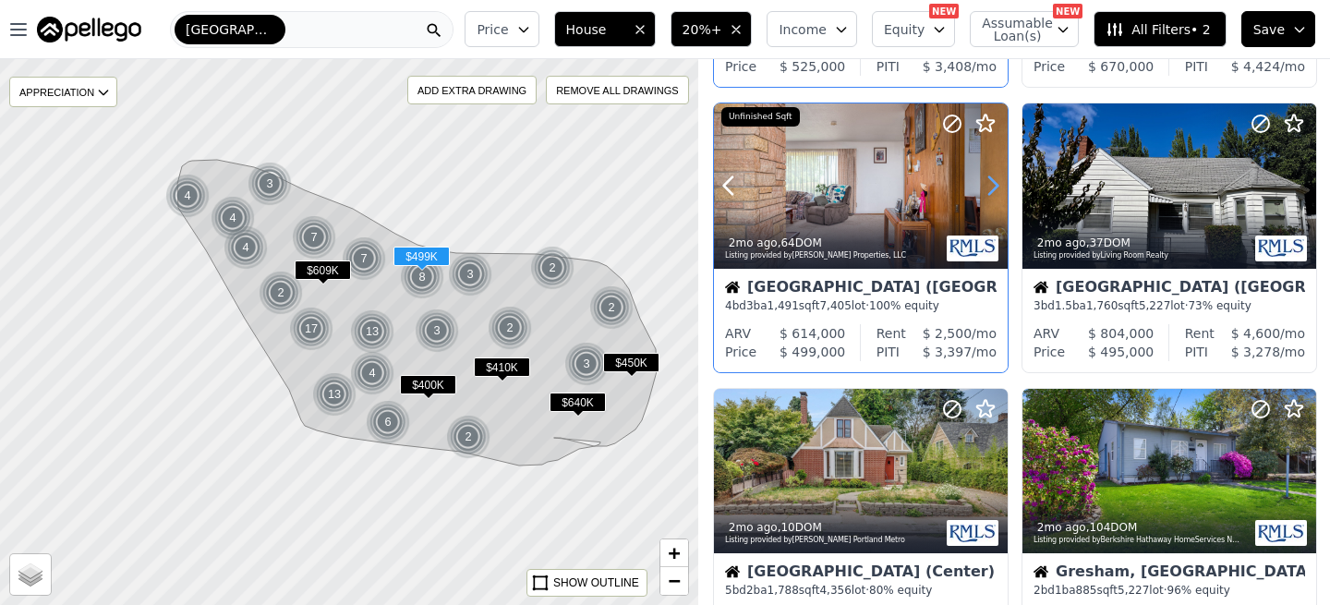
click at [989, 187] on icon at bounding box center [993, 186] width 30 height 30
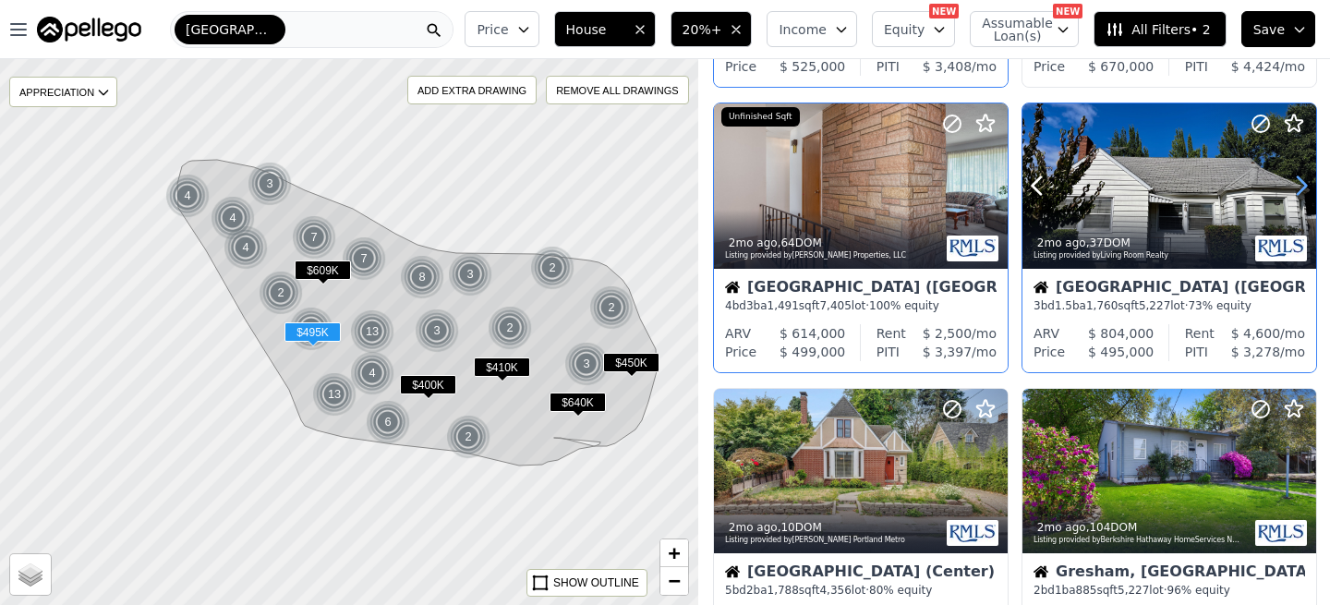
click at [1307, 190] on icon at bounding box center [1301, 186] width 30 height 30
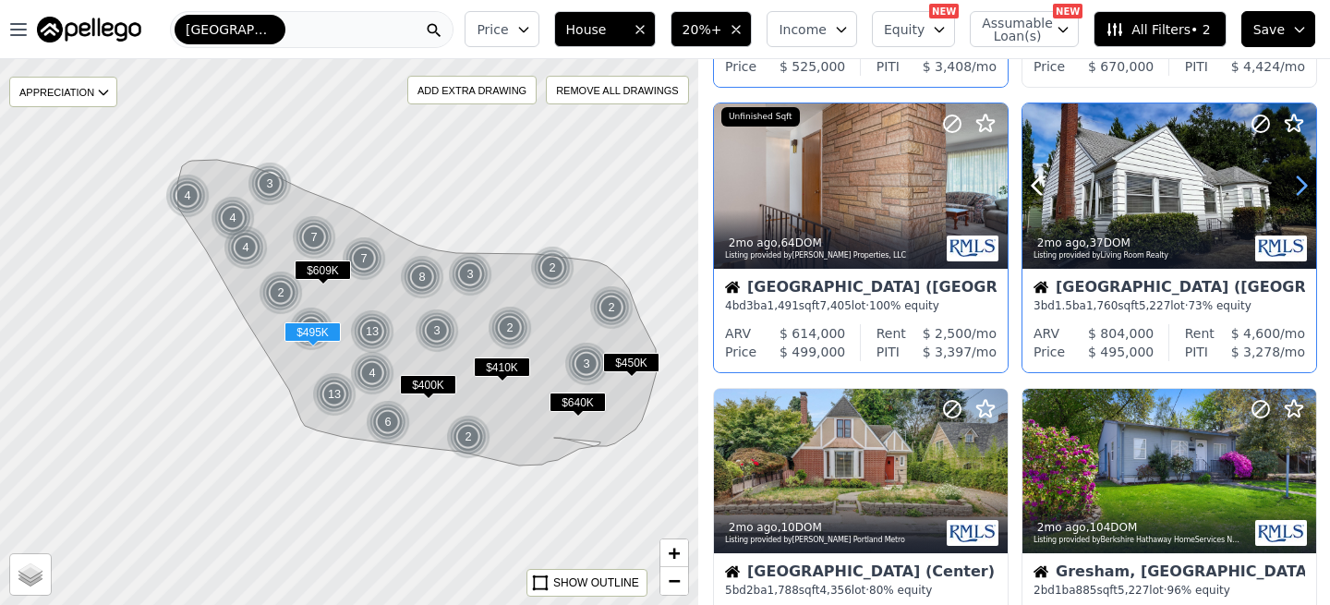
click at [1307, 190] on icon at bounding box center [1301, 186] width 30 height 30
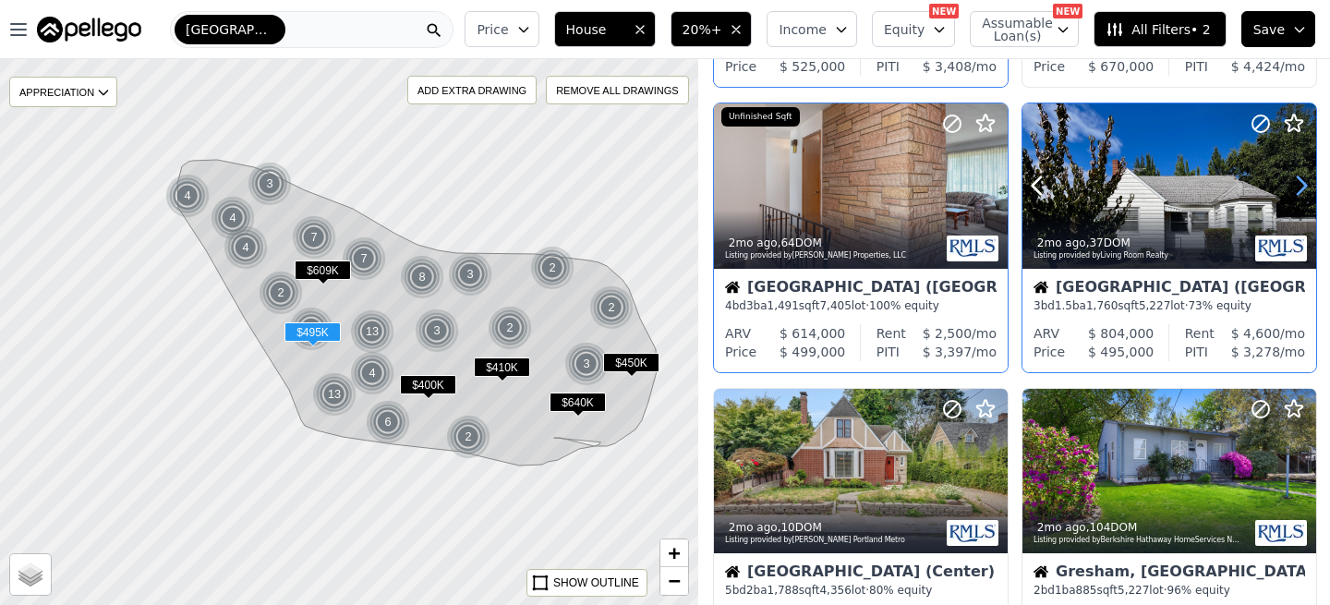
click at [1307, 190] on icon at bounding box center [1301, 186] width 30 height 30
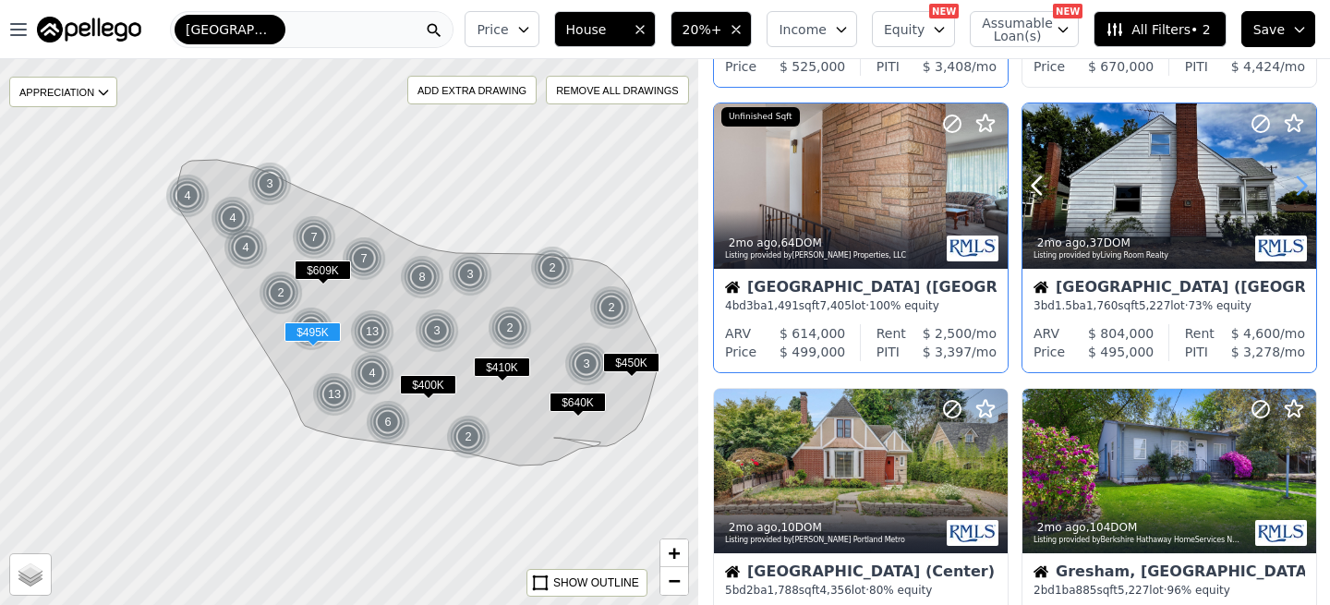
click at [1307, 190] on icon at bounding box center [1301, 186] width 30 height 30
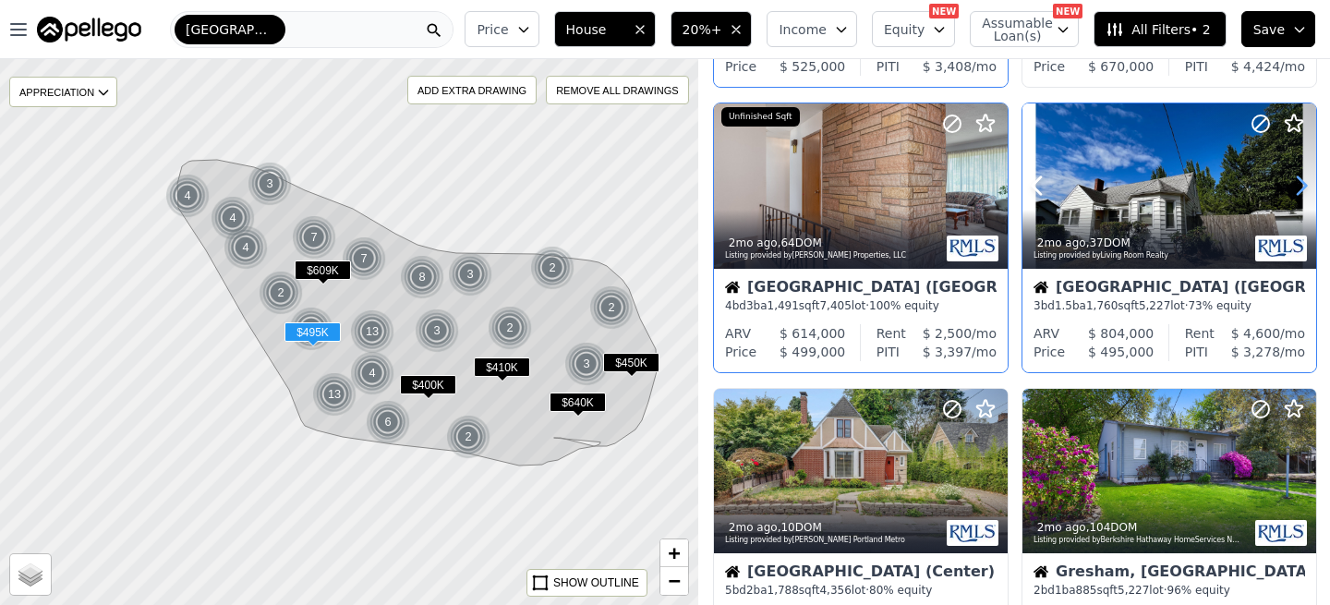
click at [1307, 190] on icon at bounding box center [1301, 186] width 30 height 30
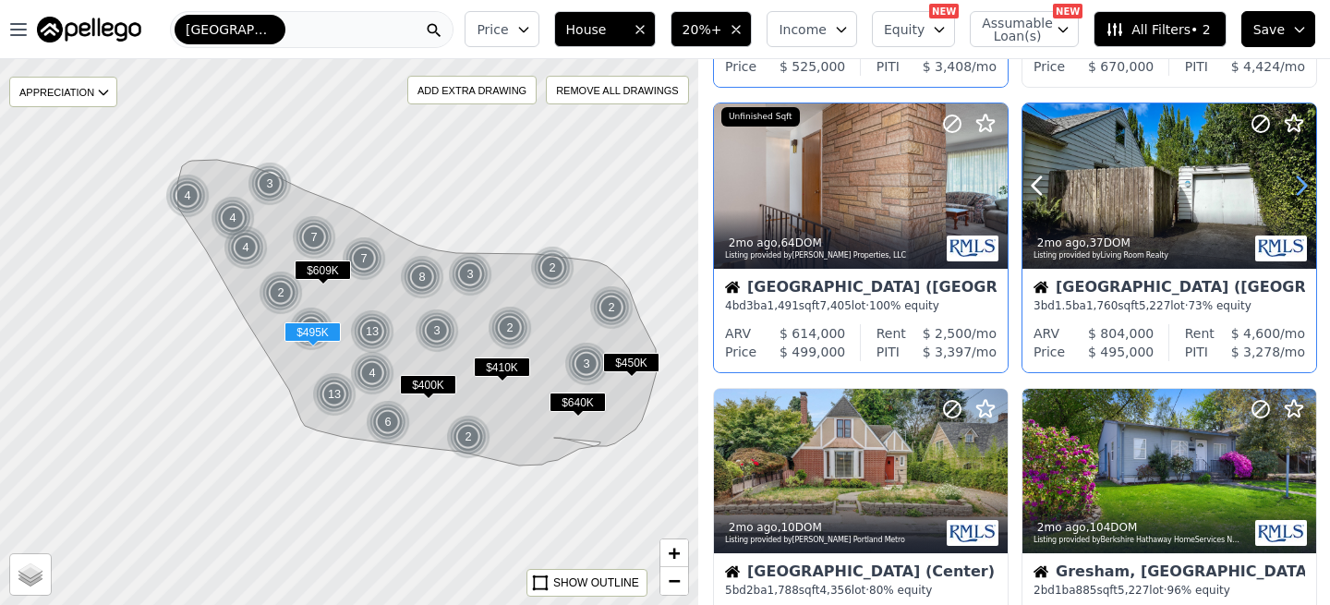
click at [1307, 190] on icon at bounding box center [1301, 186] width 30 height 30
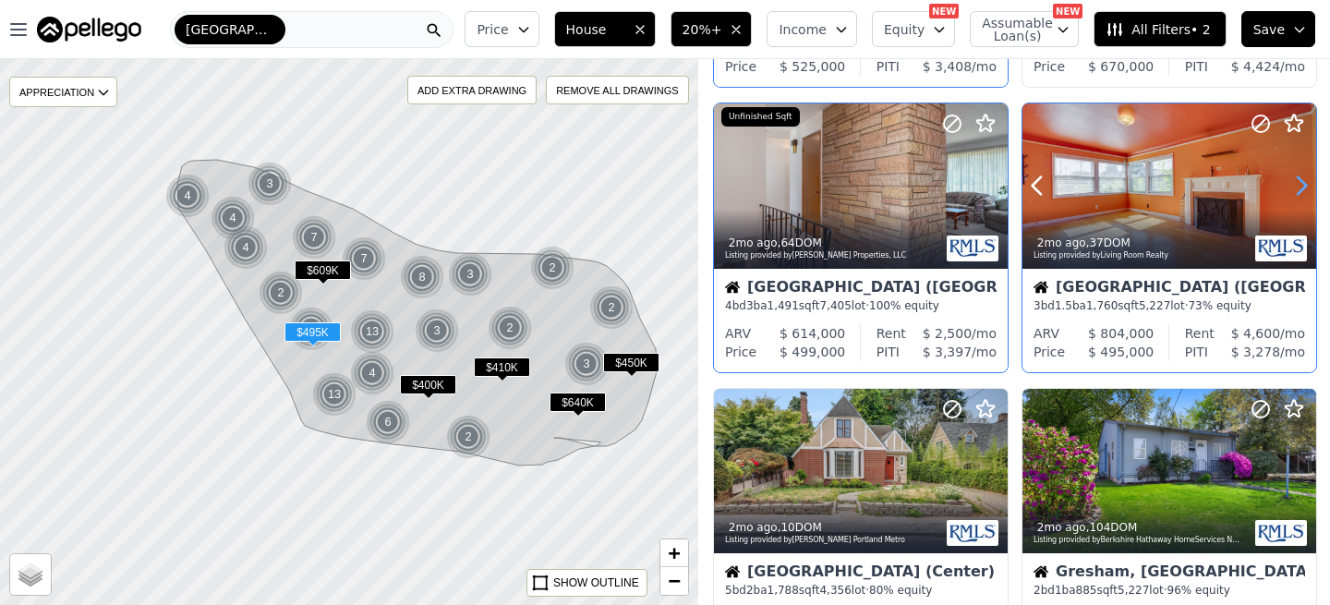
click at [1307, 190] on icon at bounding box center [1301, 186] width 30 height 30
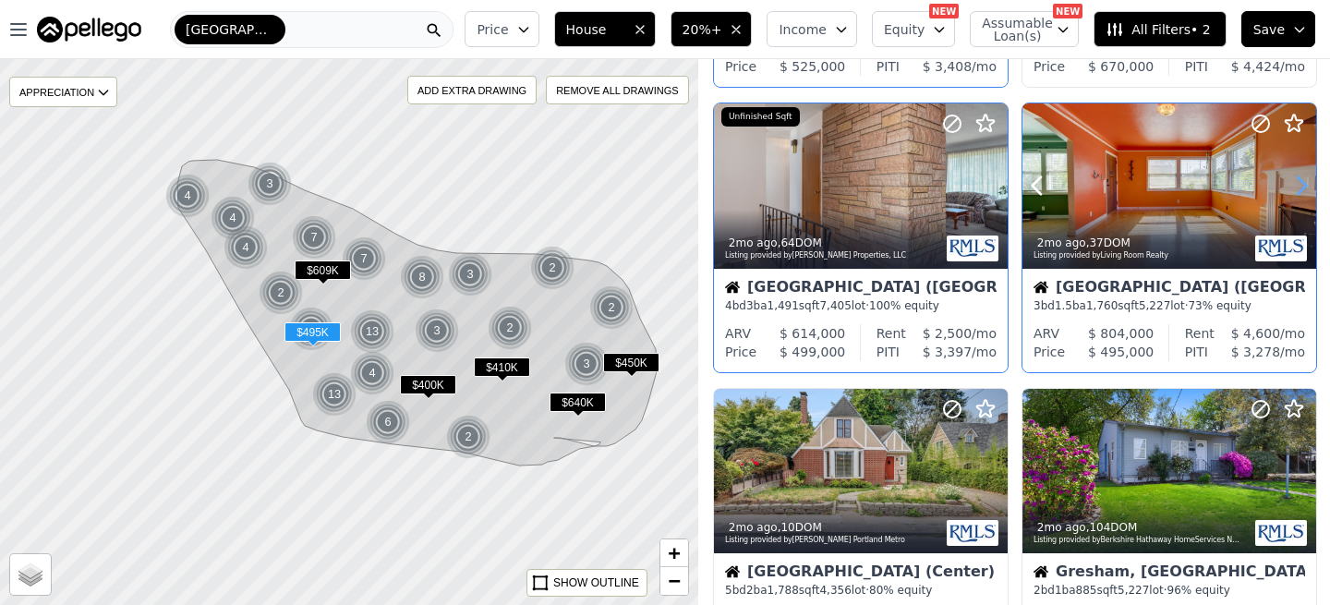
click at [1307, 190] on icon at bounding box center [1301, 186] width 30 height 30
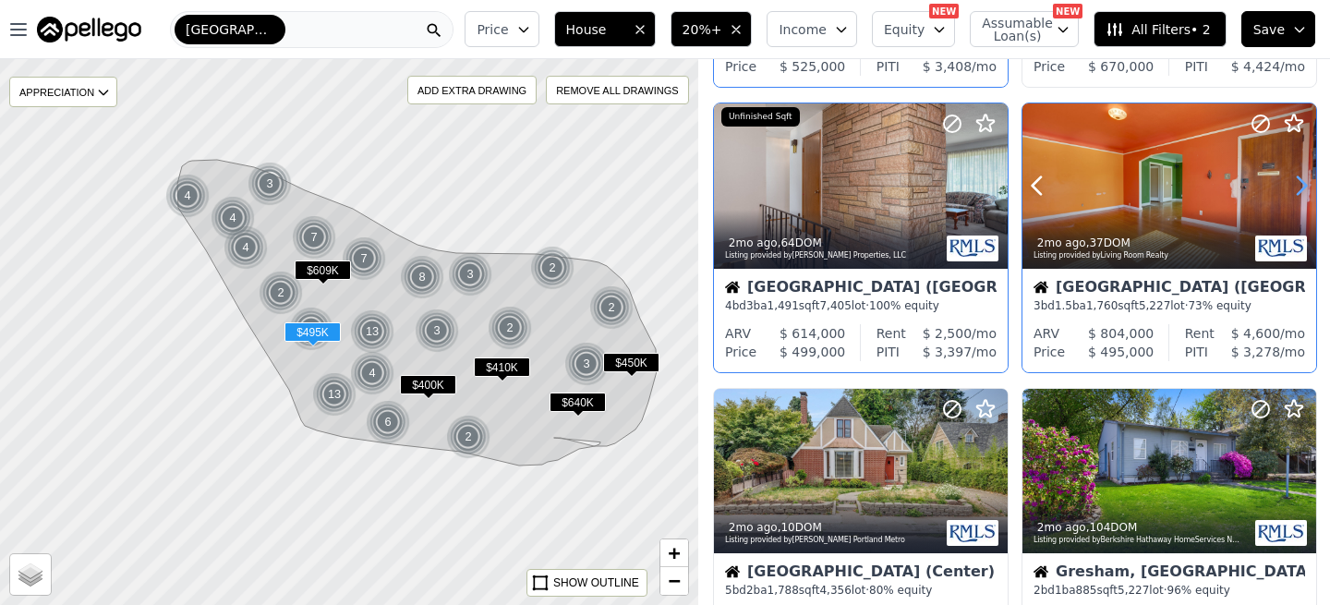
click at [1307, 190] on icon at bounding box center [1301, 186] width 30 height 30
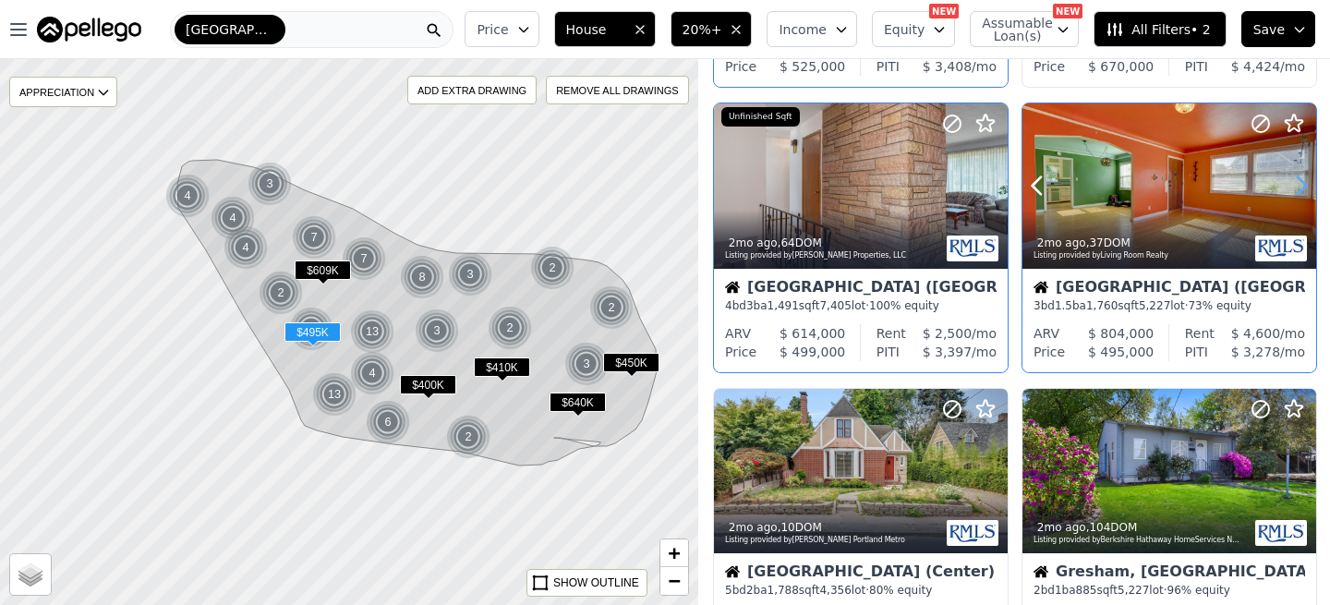
click at [1307, 190] on icon at bounding box center [1301, 186] width 30 height 30
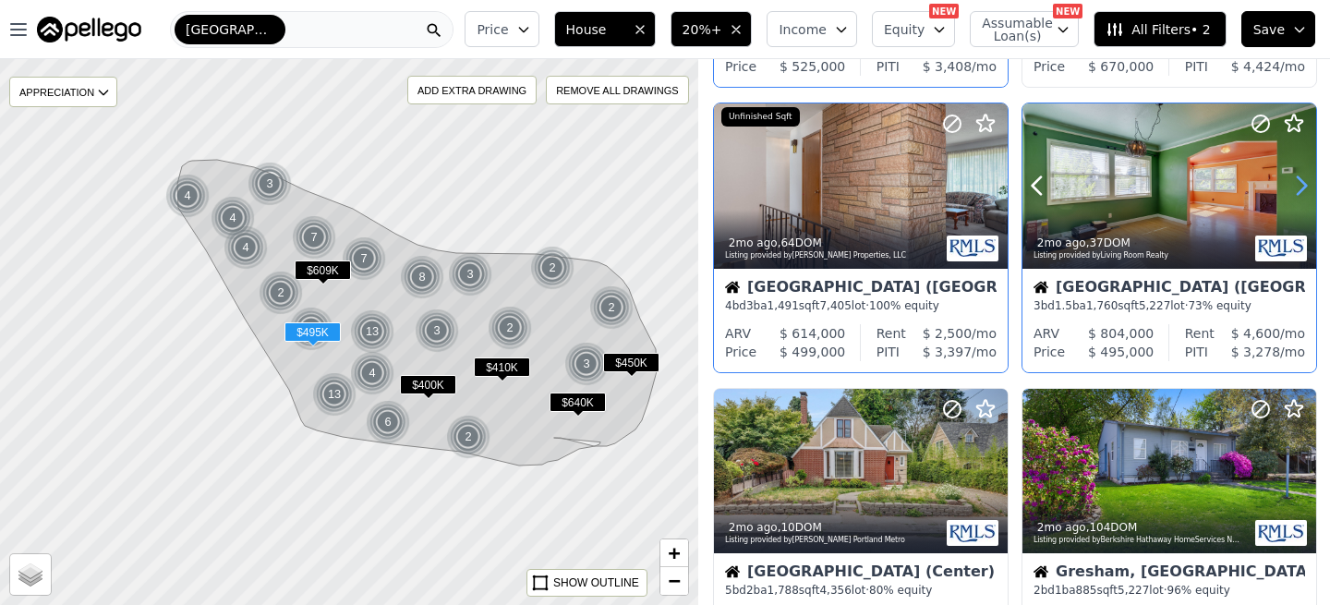
click at [1307, 190] on icon at bounding box center [1301, 186] width 30 height 30
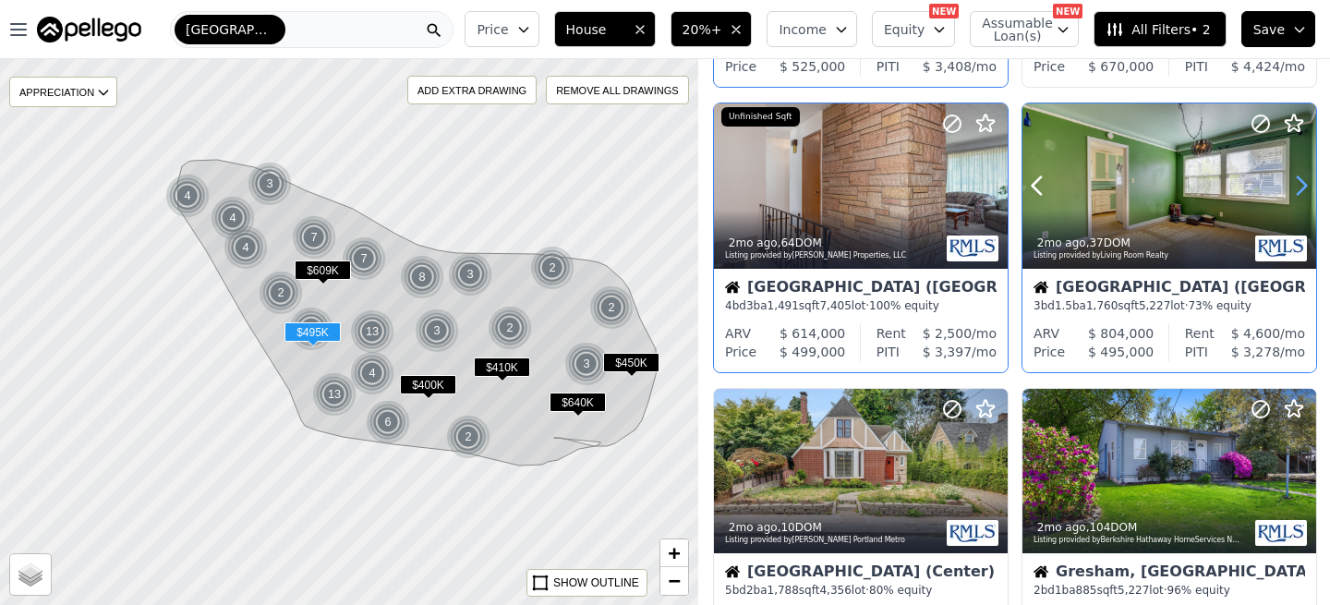
click at [1307, 190] on icon at bounding box center [1301, 186] width 30 height 30
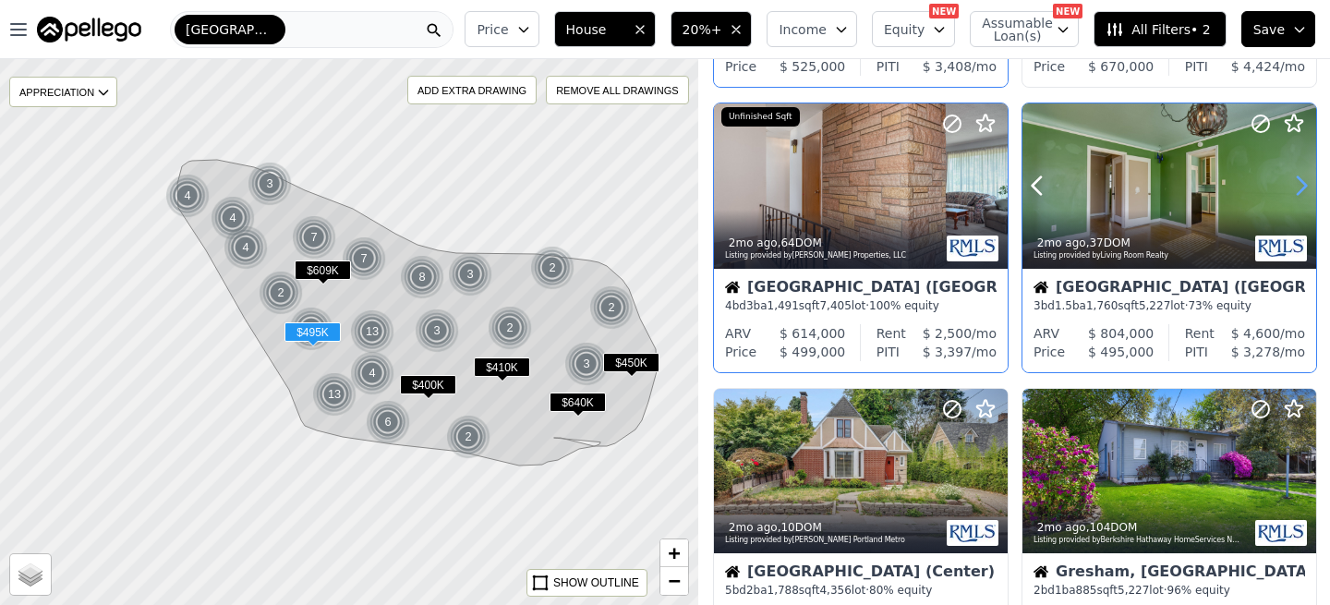
click at [1307, 190] on icon at bounding box center [1301, 186] width 30 height 30
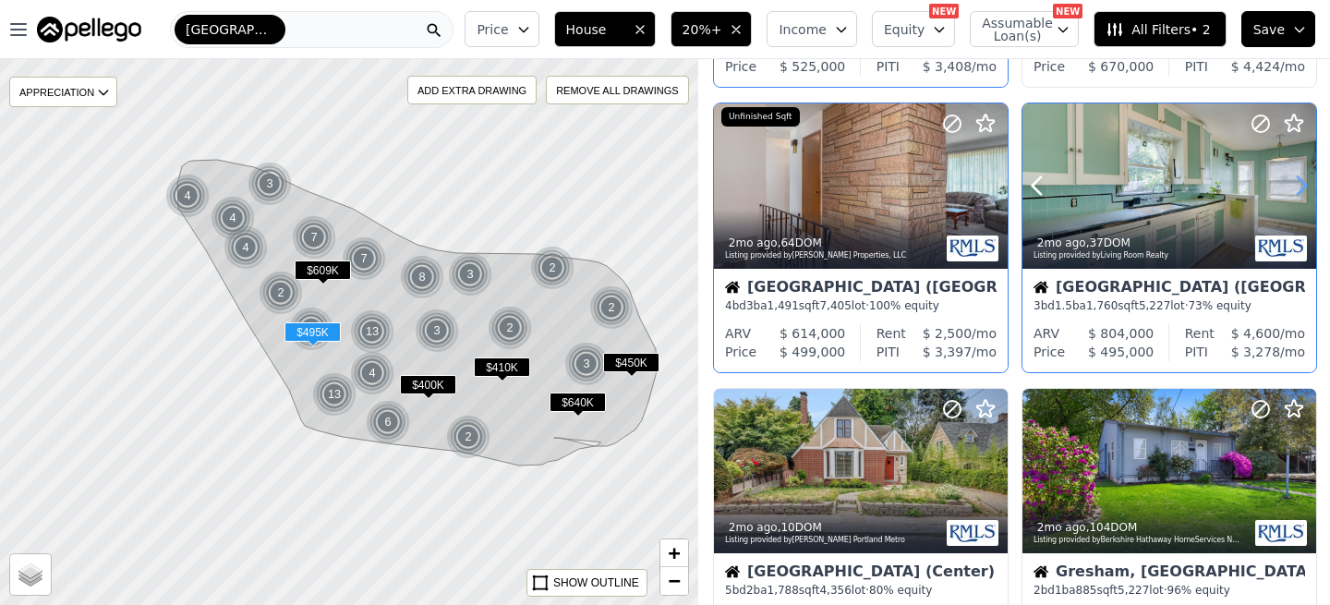
click at [1307, 190] on icon at bounding box center [1301, 186] width 30 height 30
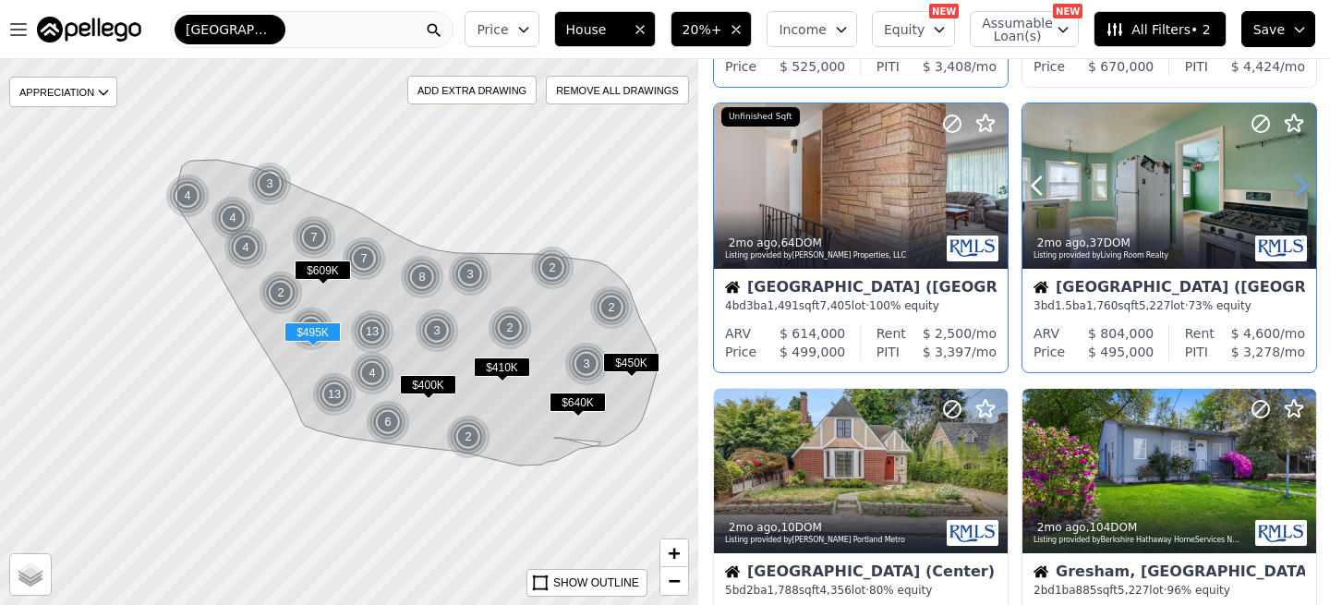
click at [1307, 190] on icon at bounding box center [1301, 186] width 30 height 30
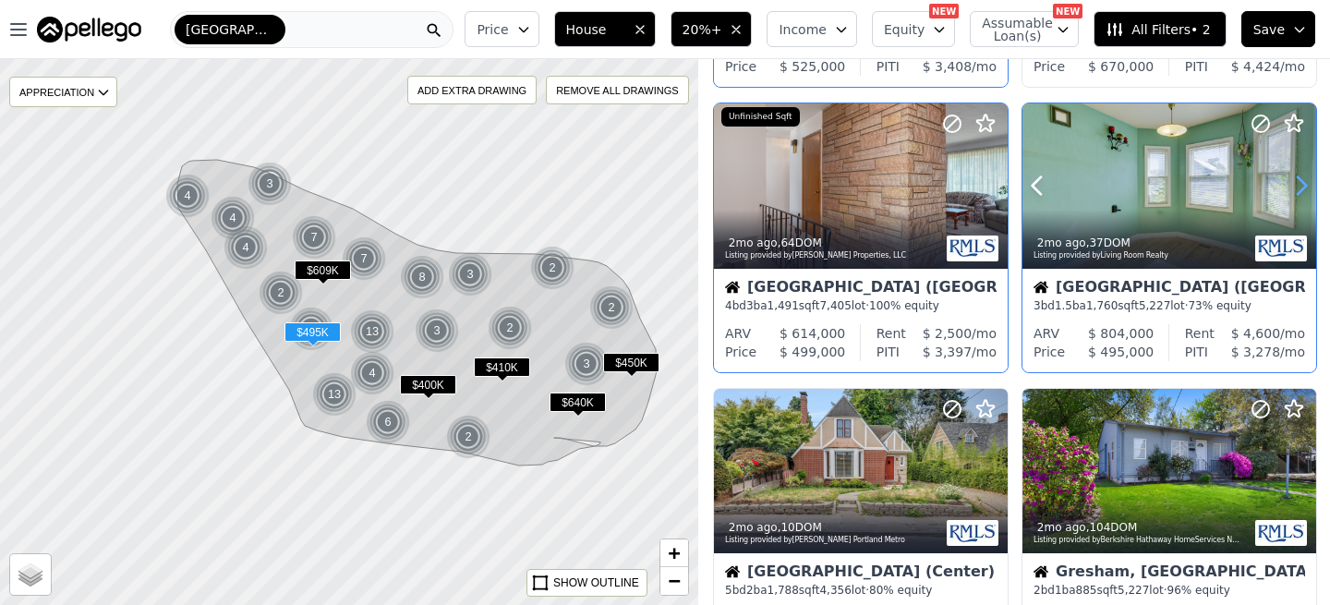
click at [1307, 190] on icon at bounding box center [1301, 186] width 30 height 30
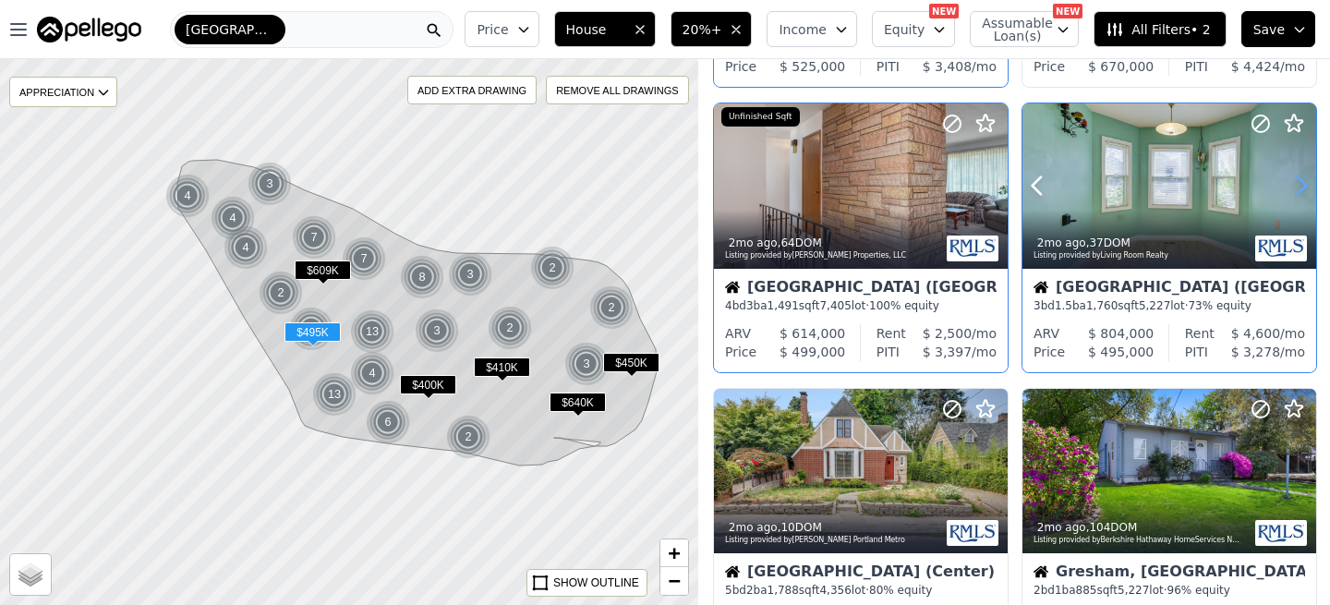
click at [1306, 188] on icon at bounding box center [1301, 186] width 30 height 30
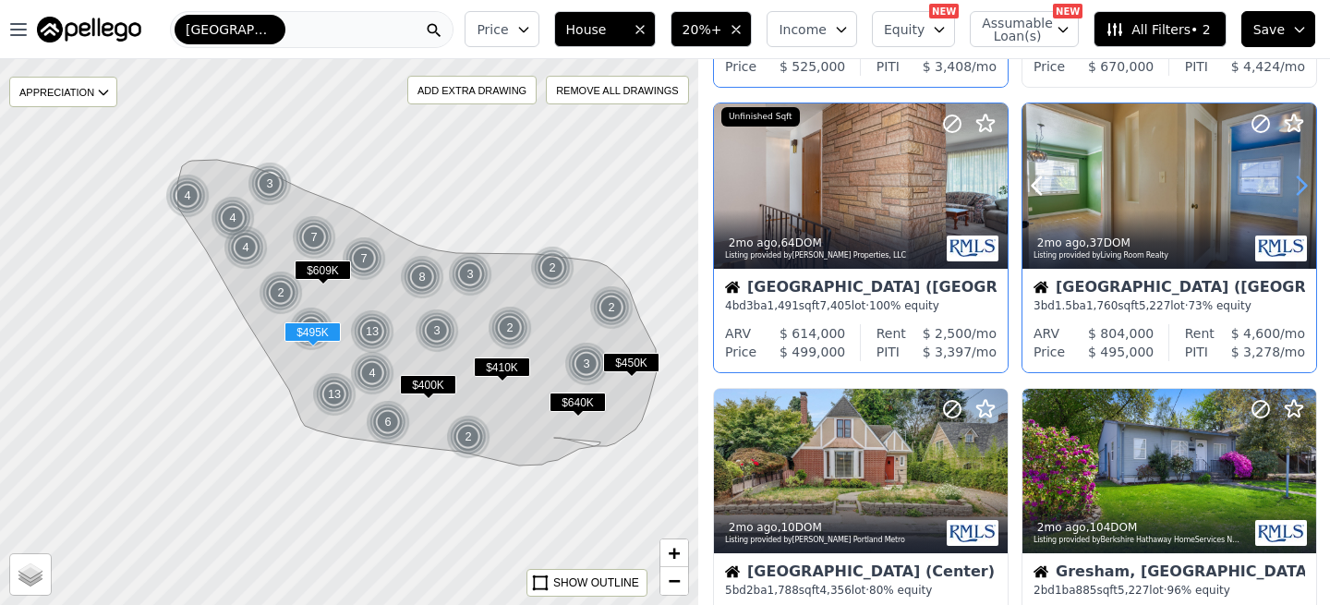
click at [1306, 188] on icon at bounding box center [1301, 186] width 30 height 30
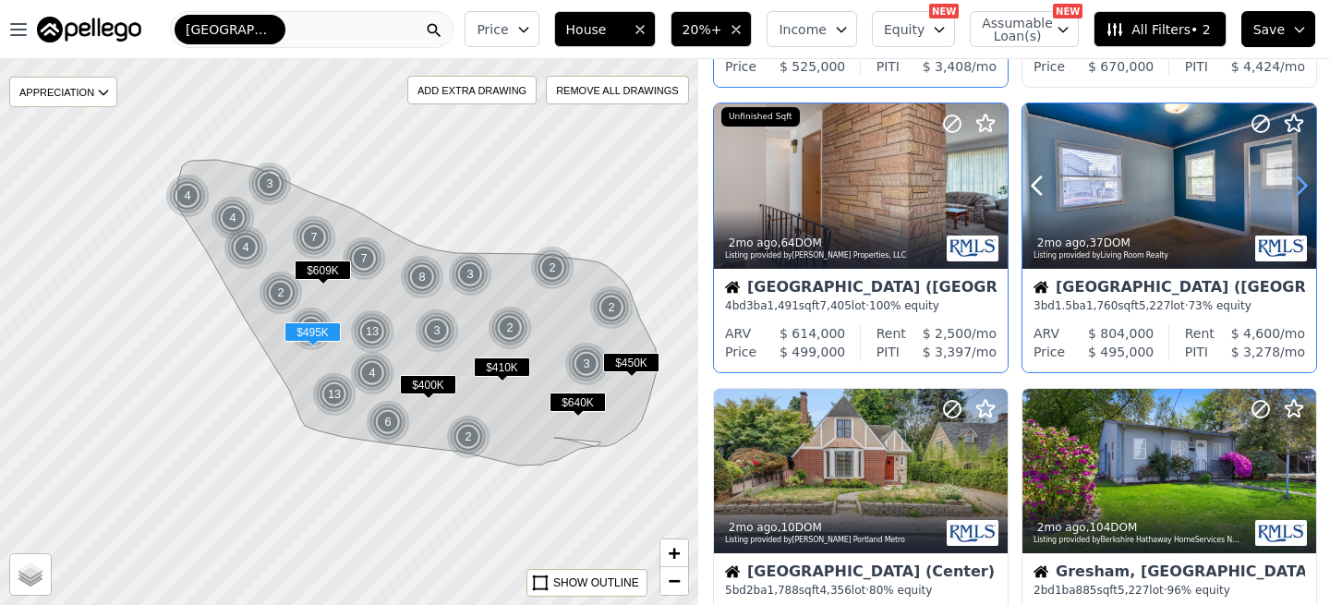
click at [1306, 188] on icon at bounding box center [1301, 186] width 30 height 30
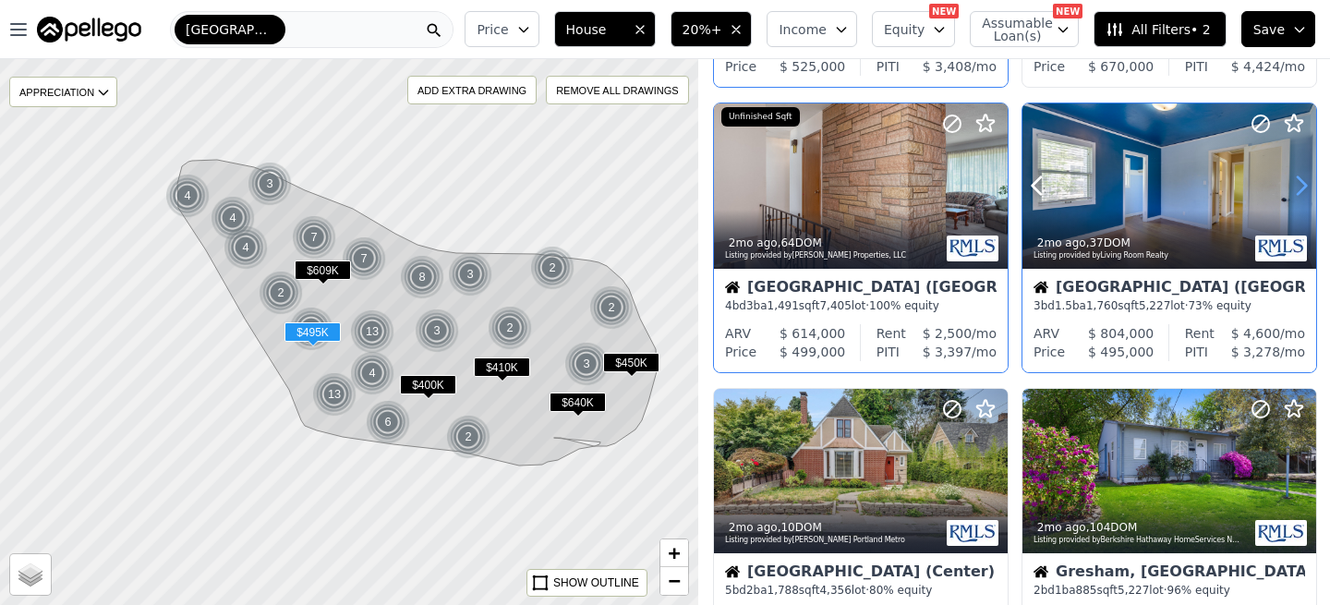
click at [1306, 188] on icon at bounding box center [1301, 186] width 30 height 30
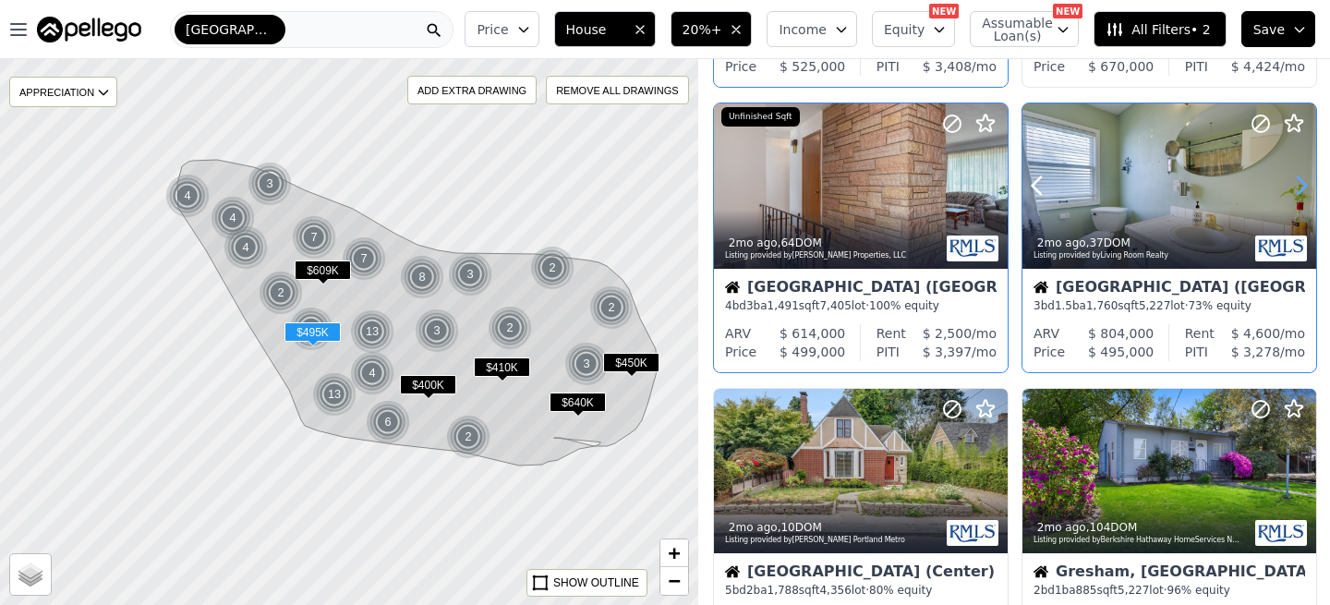
click at [1306, 188] on icon at bounding box center [1301, 186] width 30 height 30
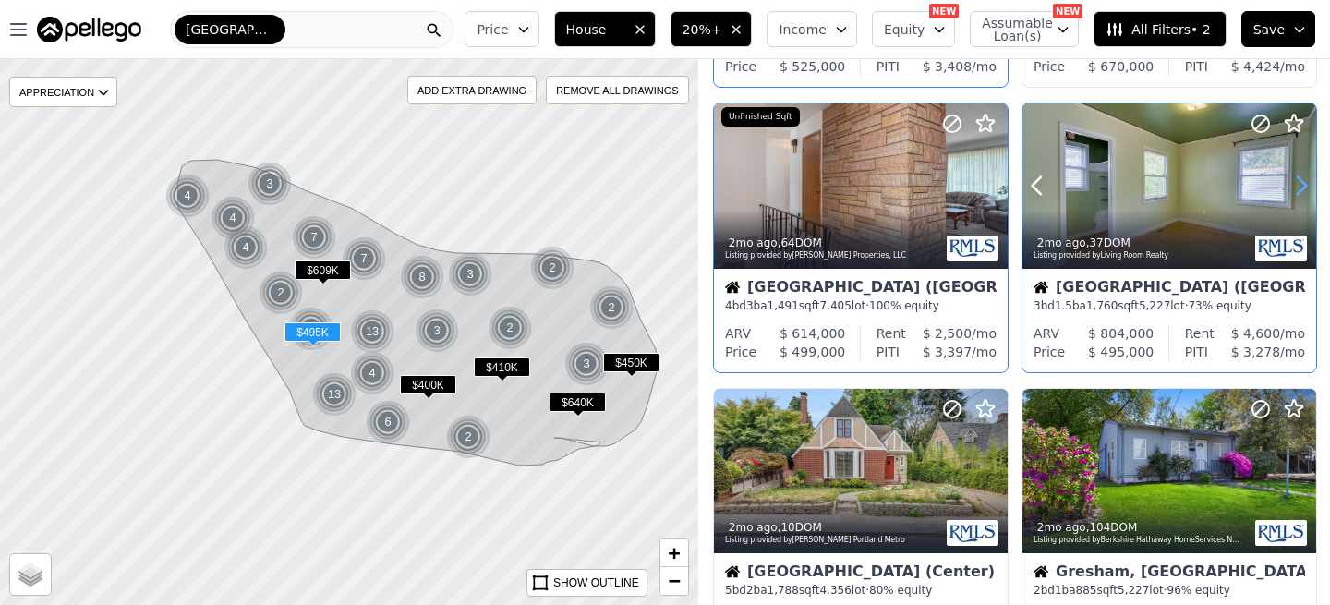
click at [1306, 188] on icon at bounding box center [1301, 186] width 30 height 30
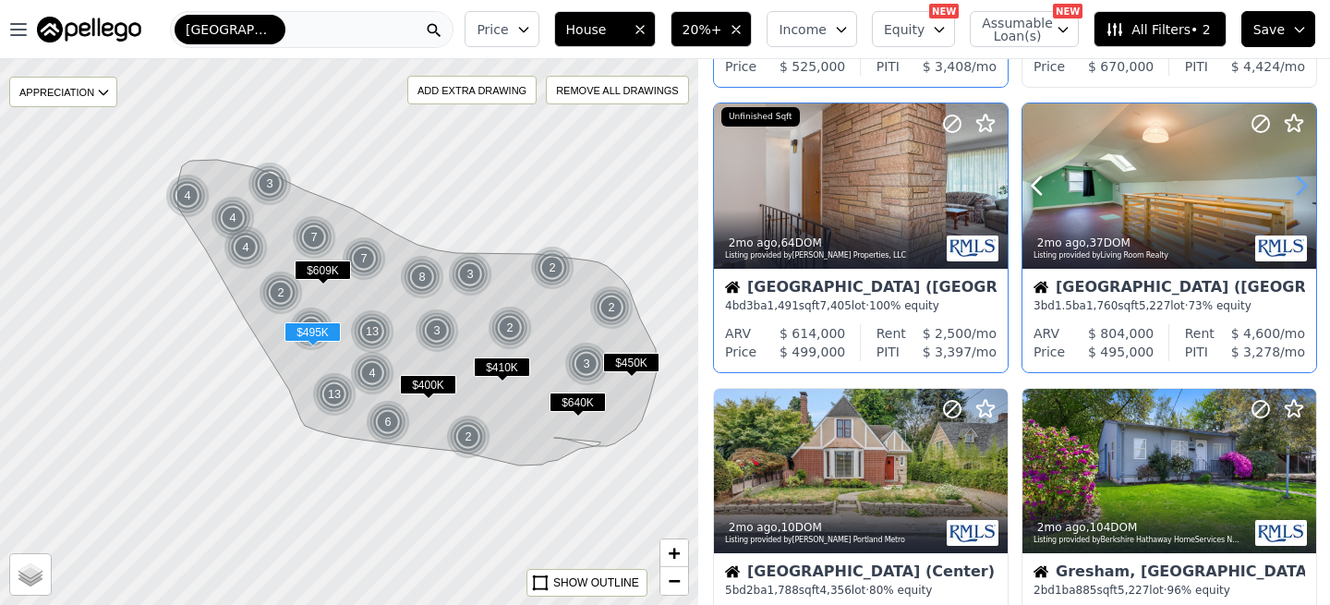
click at [1306, 188] on icon at bounding box center [1301, 186] width 30 height 30
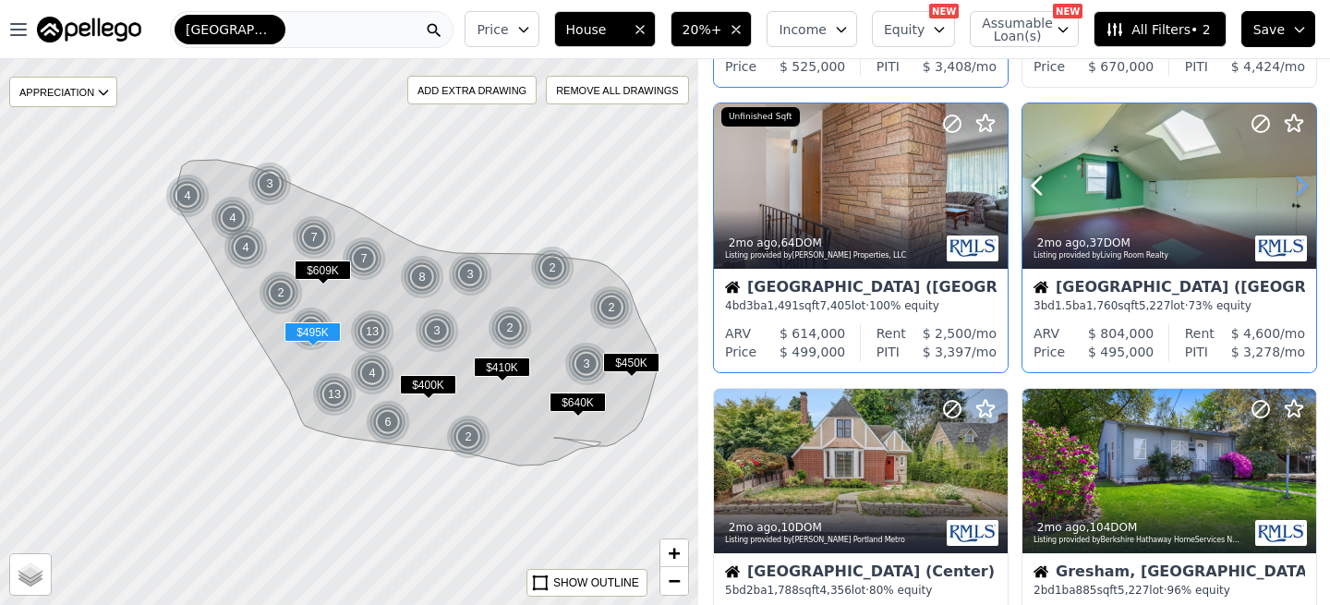
click at [1306, 188] on icon at bounding box center [1301, 186] width 30 height 30
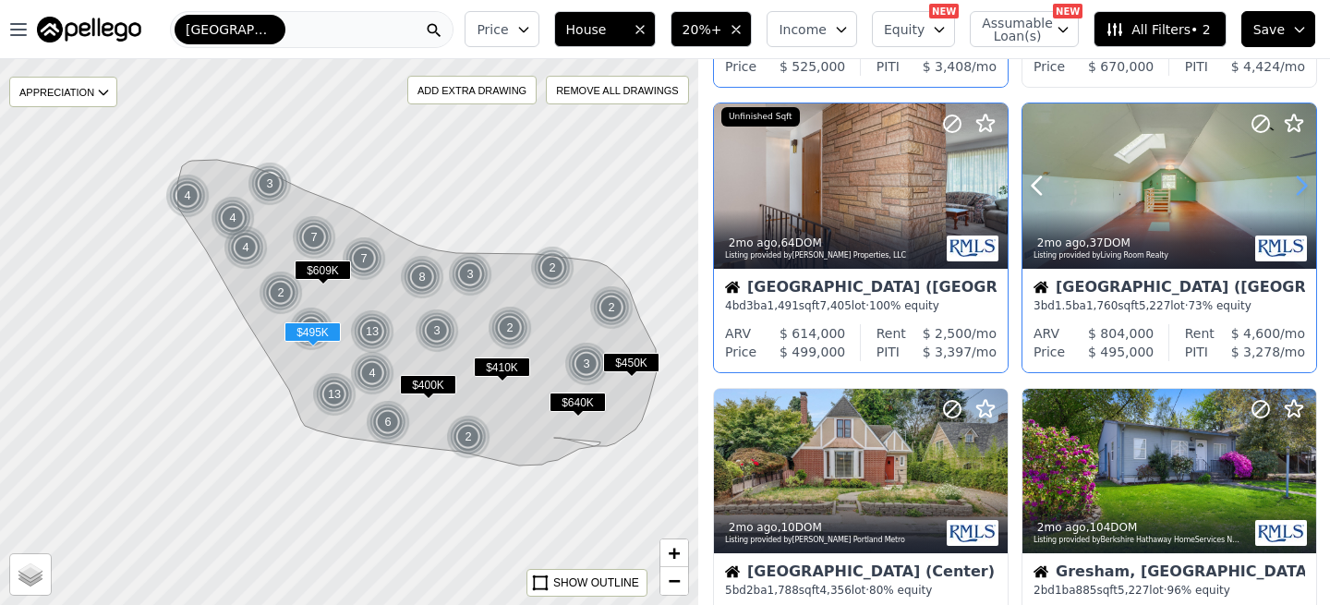
click at [1306, 188] on icon at bounding box center [1301, 186] width 30 height 30
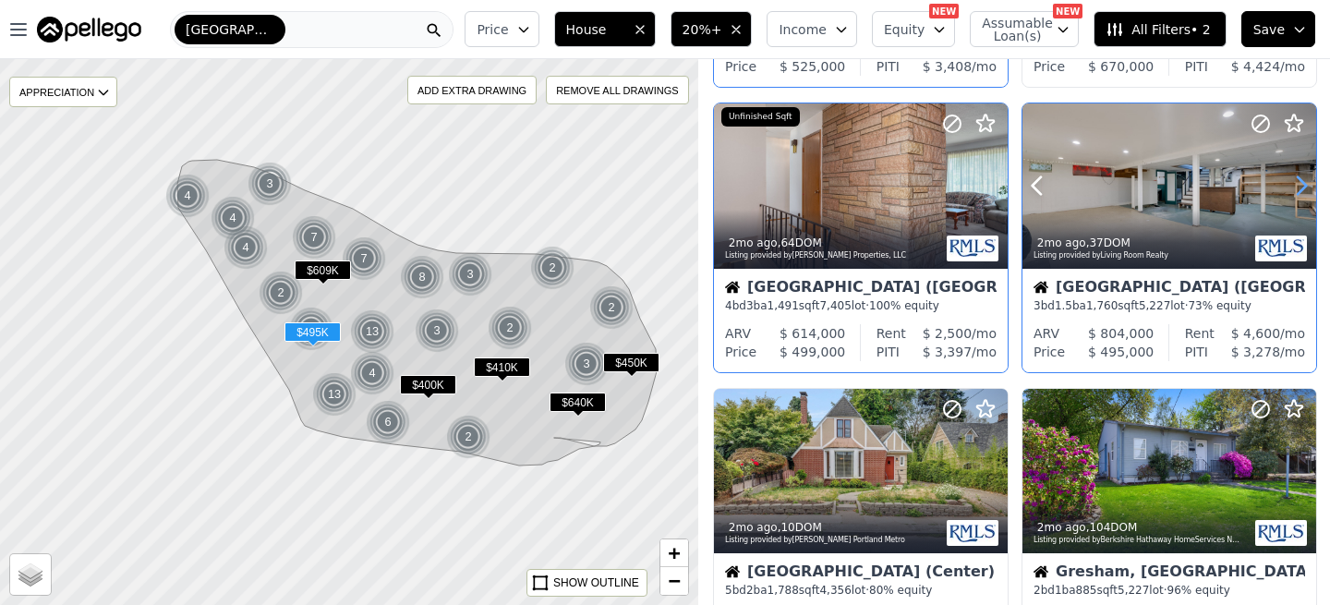
click at [1306, 188] on icon at bounding box center [1301, 186] width 30 height 30
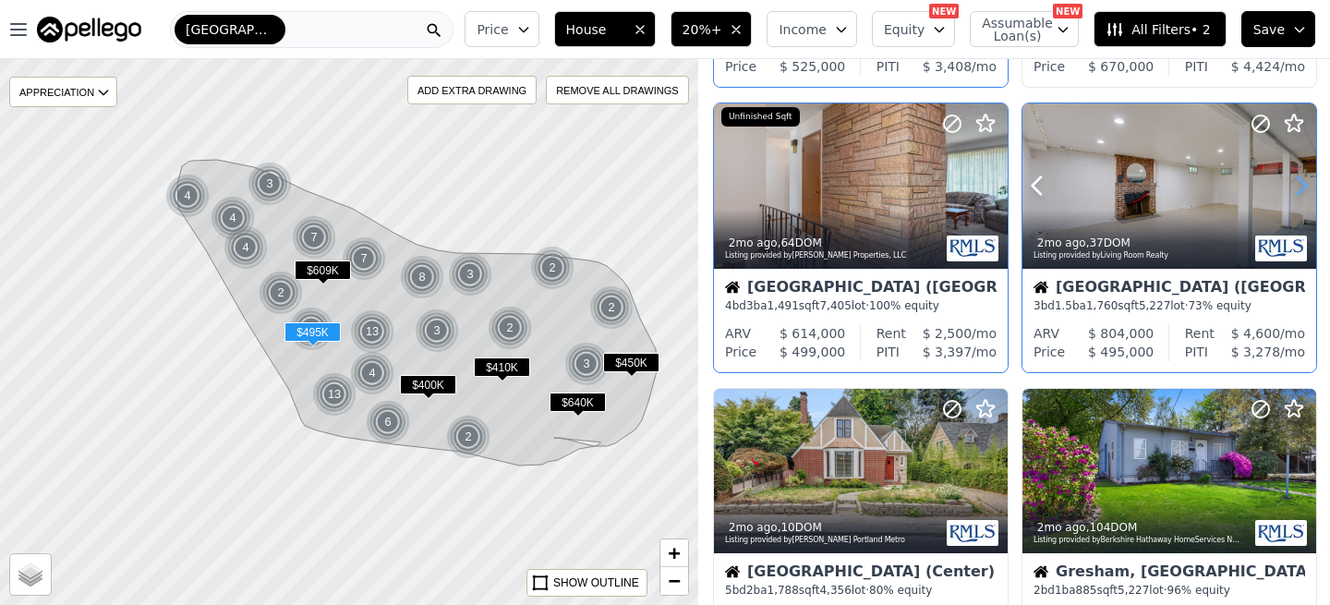
click at [1306, 188] on icon at bounding box center [1301, 186] width 30 height 30
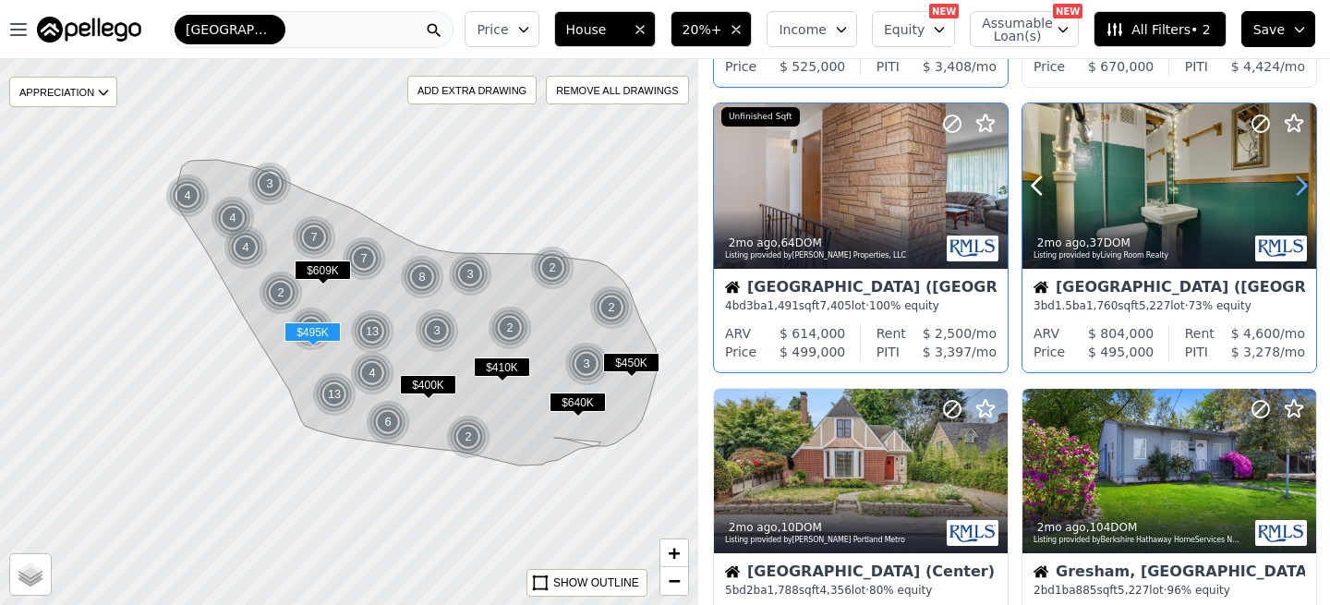
click at [1306, 189] on icon at bounding box center [1301, 186] width 30 height 30
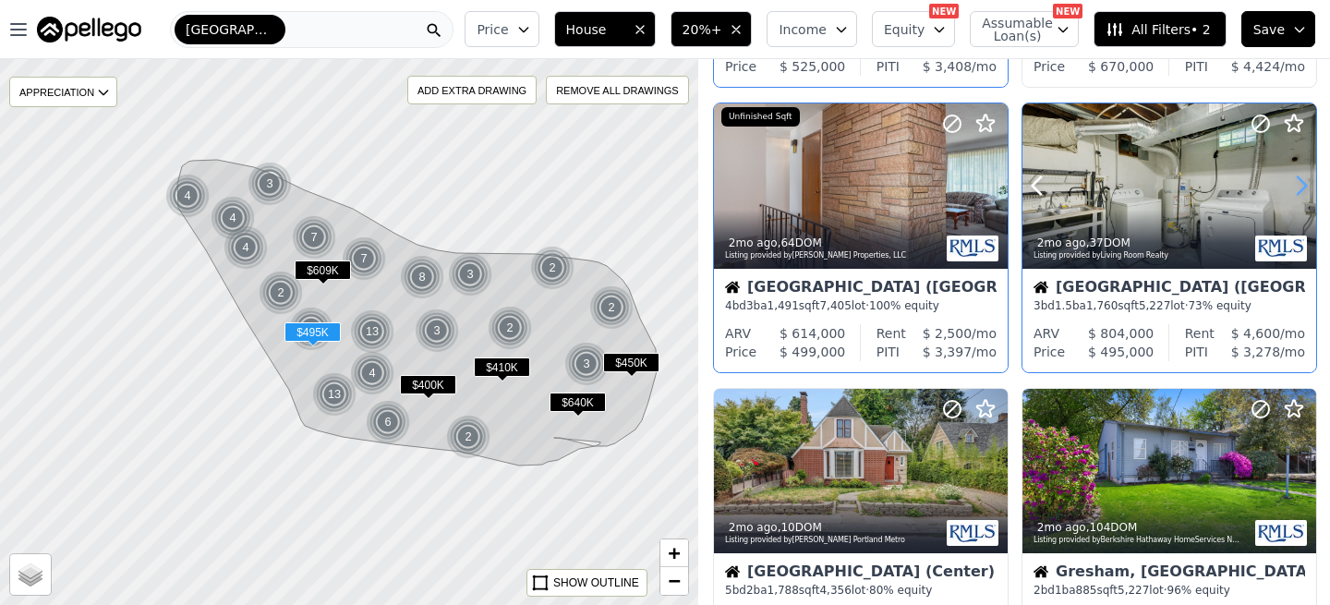
click at [1306, 189] on icon at bounding box center [1301, 186] width 30 height 30
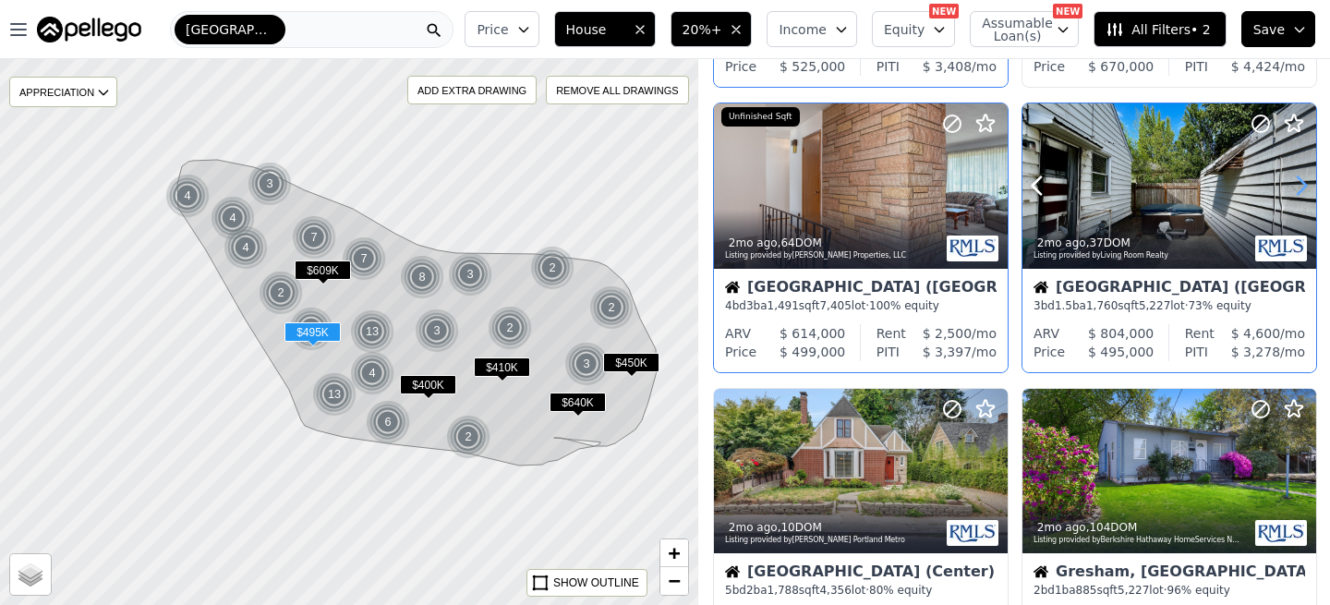
click at [1306, 189] on icon at bounding box center [1301, 186] width 30 height 30
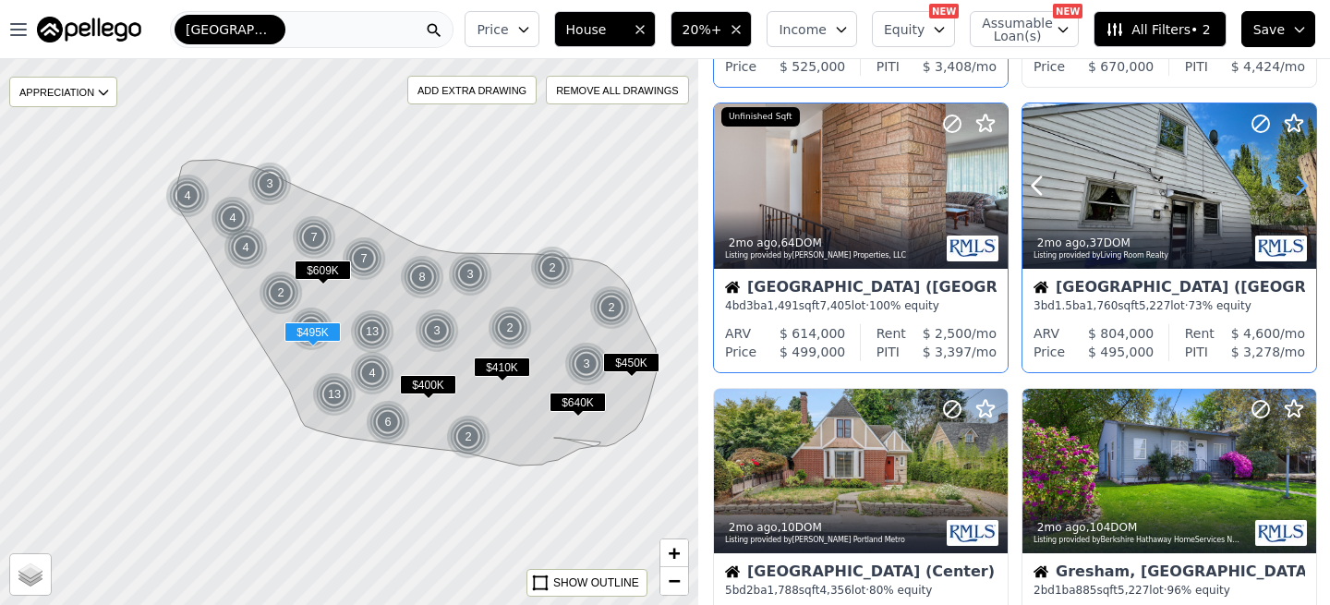
click at [1306, 189] on icon at bounding box center [1301, 186] width 30 height 30
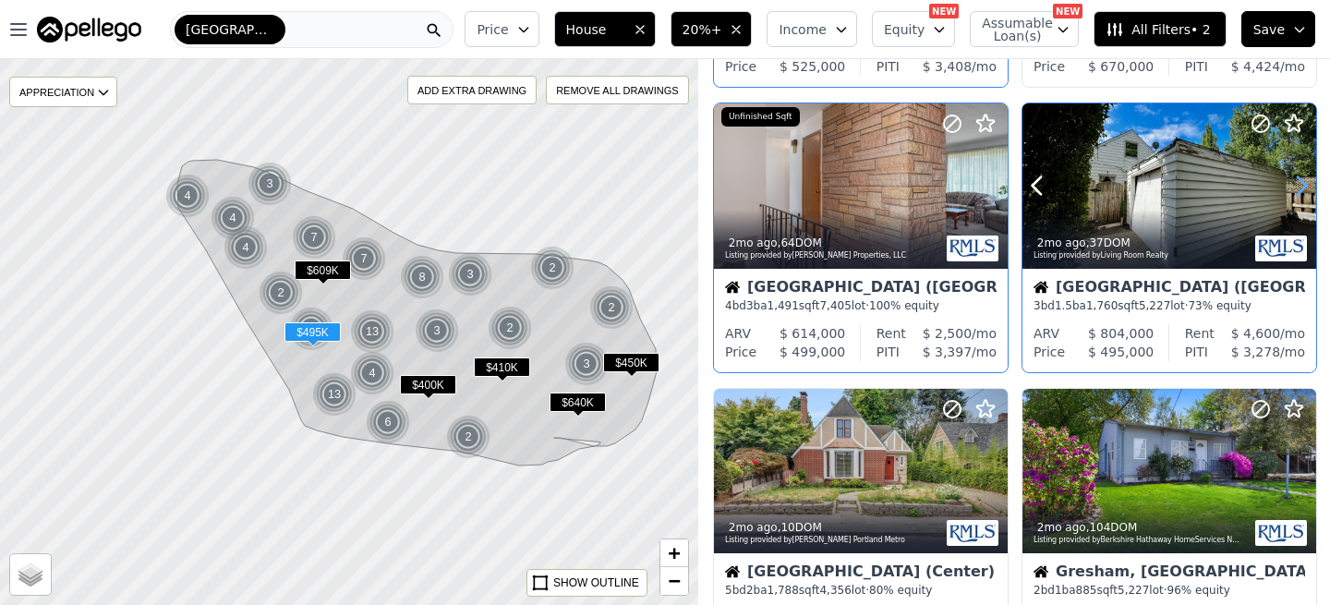
click at [1306, 189] on icon at bounding box center [1301, 186] width 30 height 30
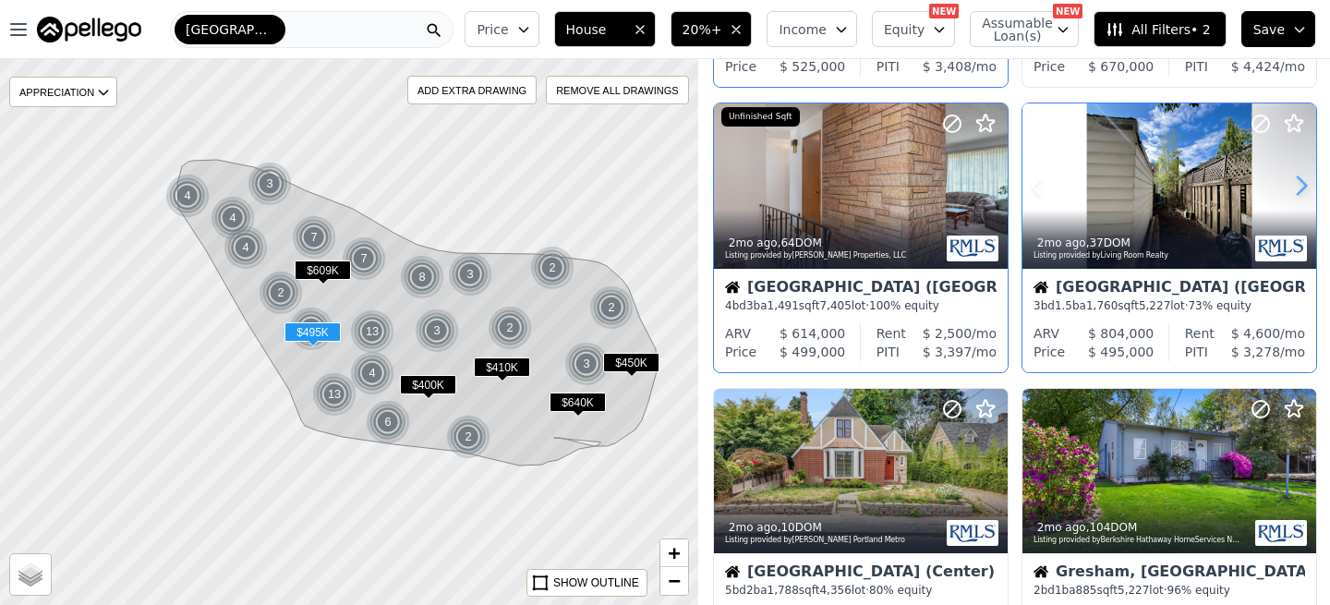
click at [1306, 189] on icon at bounding box center [1301, 186] width 30 height 30
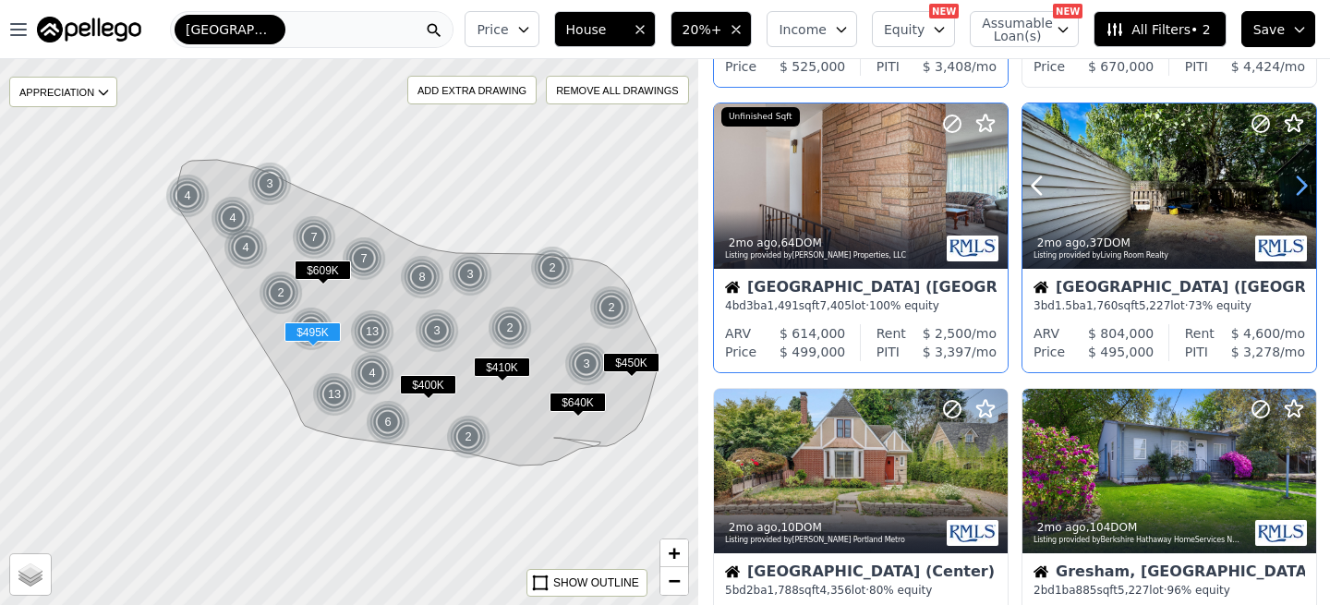
click at [1306, 189] on icon at bounding box center [1301, 186] width 30 height 30
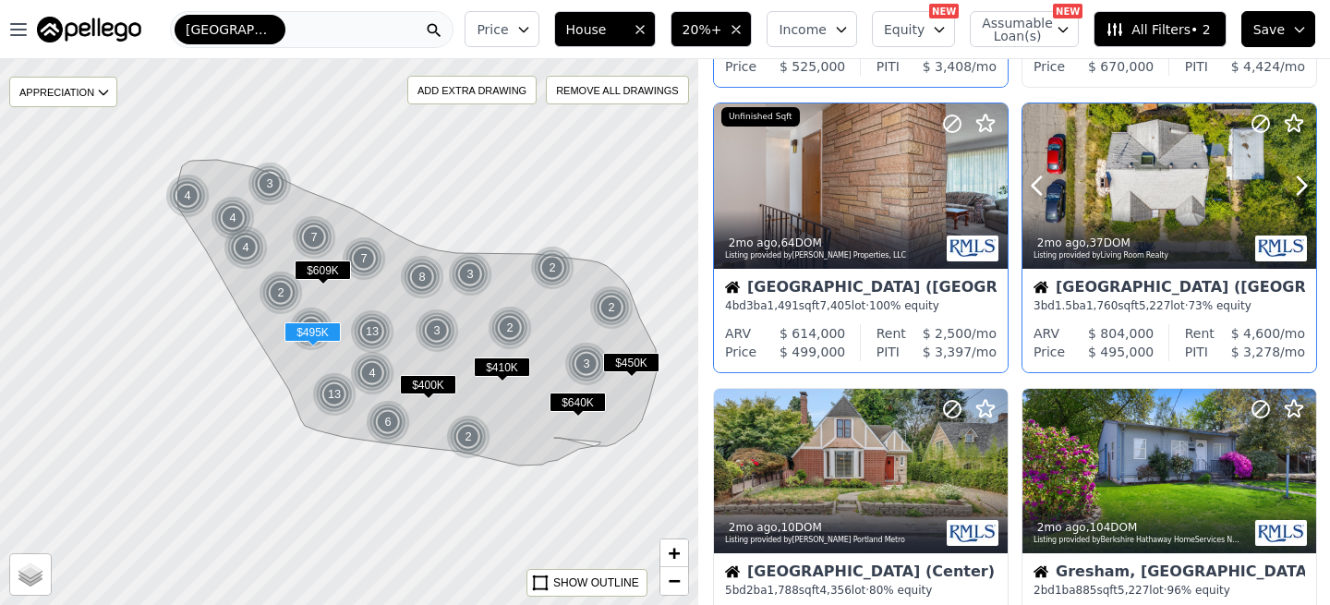
click at [1207, 180] on div at bounding box center [1257, 162] width 118 height 118
click at [835, 30] on button "Income" at bounding box center [811, 29] width 90 height 36
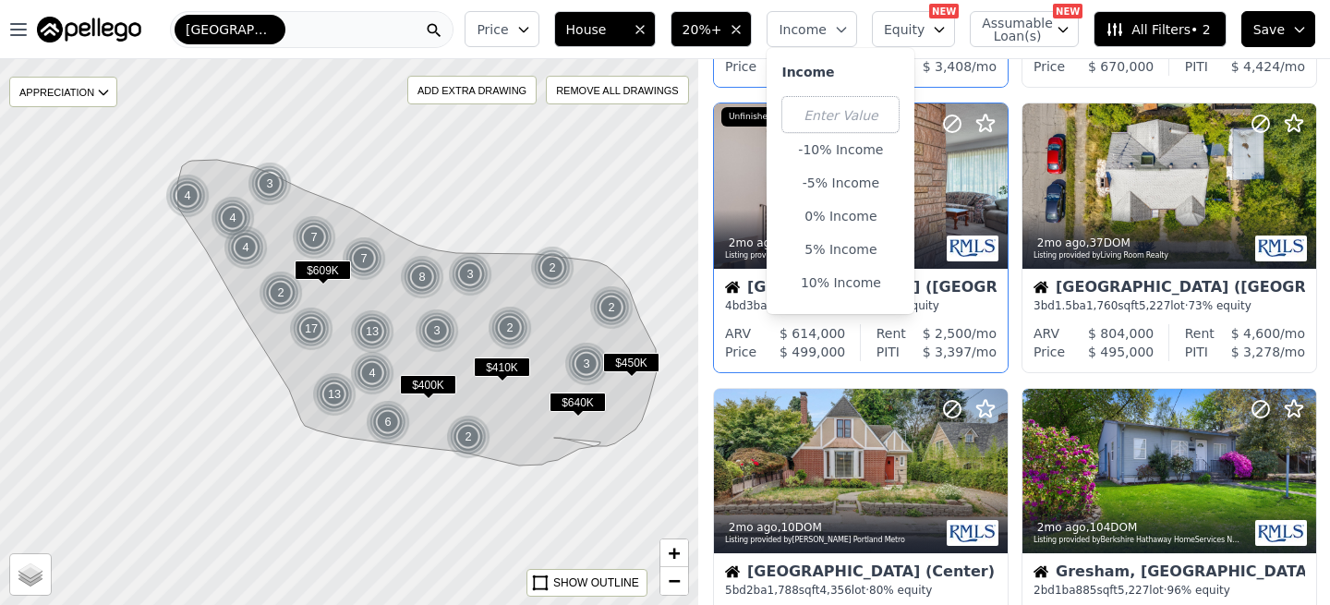
click at [834, 32] on button "Income" at bounding box center [811, 29] width 90 height 36
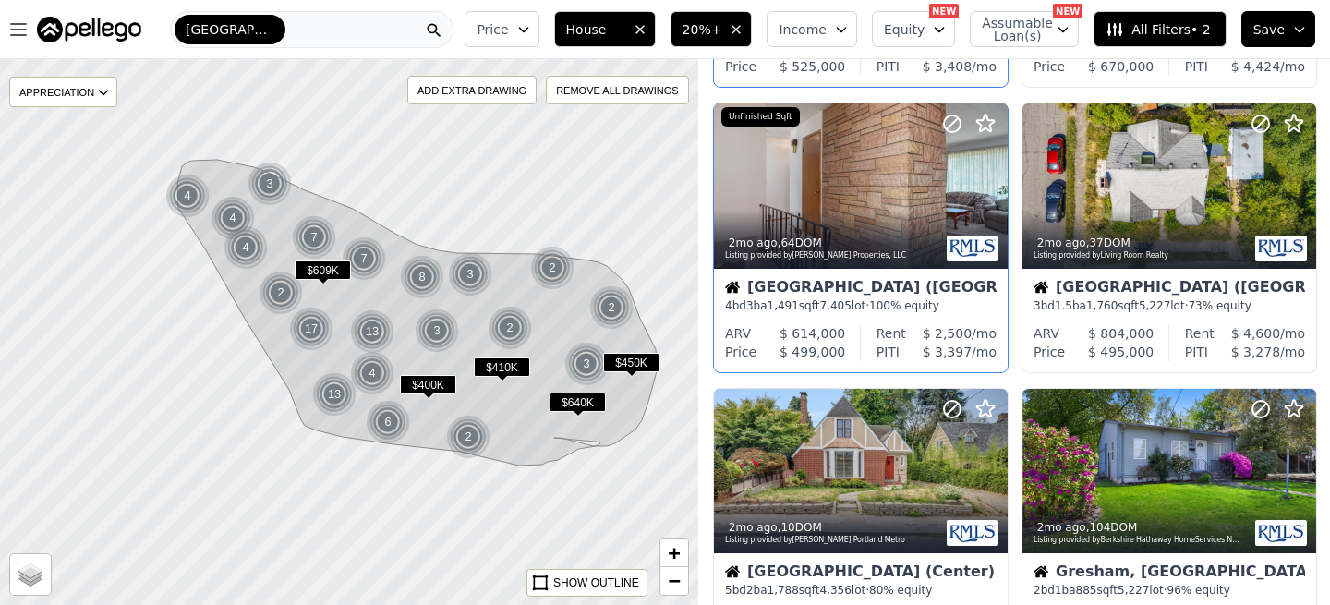
click at [913, 32] on span "Equity" at bounding box center [904, 29] width 41 height 18
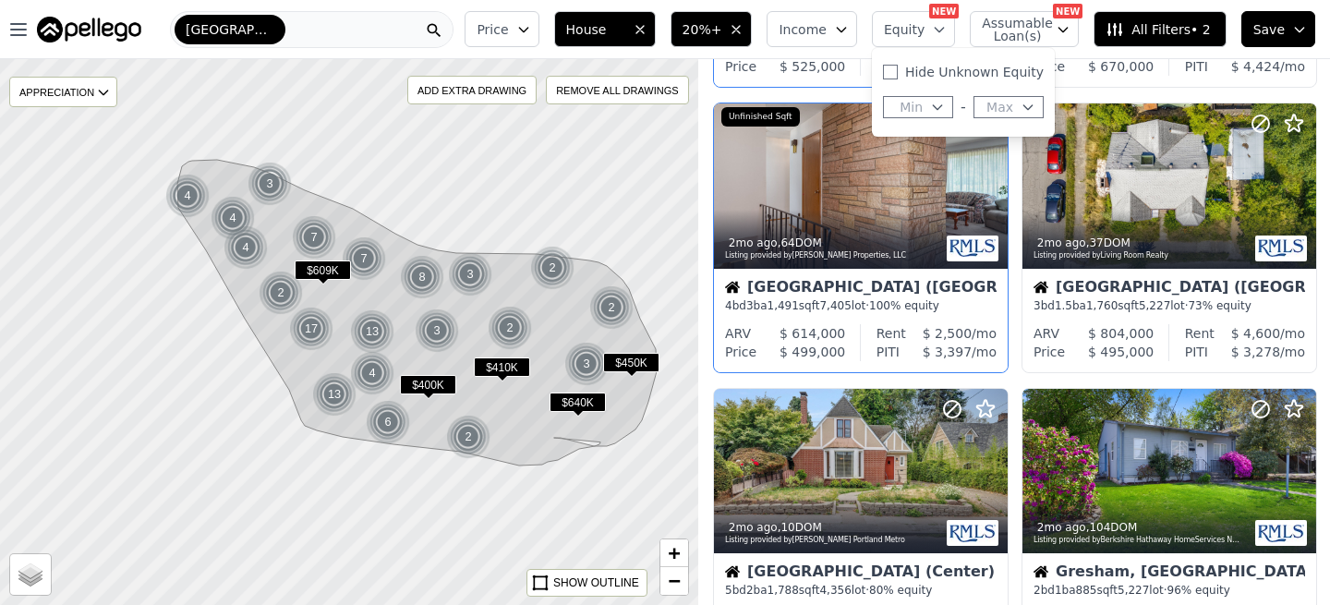
click at [913, 32] on span "Equity" at bounding box center [904, 29] width 41 height 18
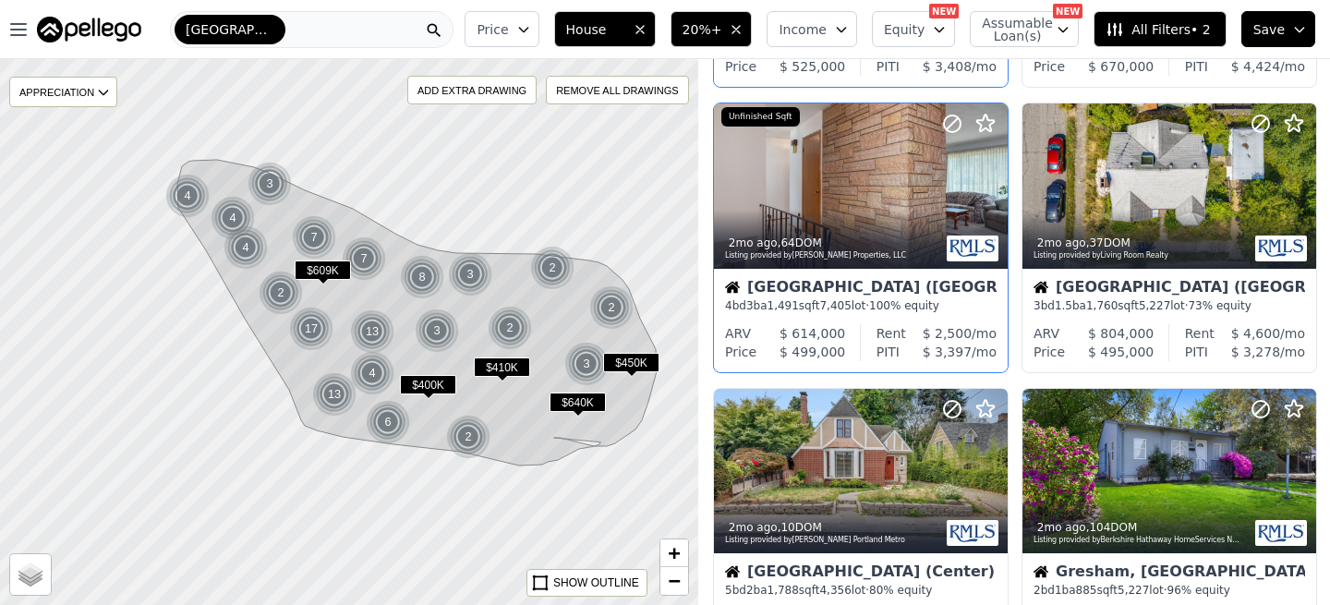
click at [1029, 42] on button "Assumable Loan(s)" at bounding box center [1023, 29] width 109 height 36
click at [1180, 33] on span "All Filters • 2" at bounding box center [1157, 29] width 104 height 18
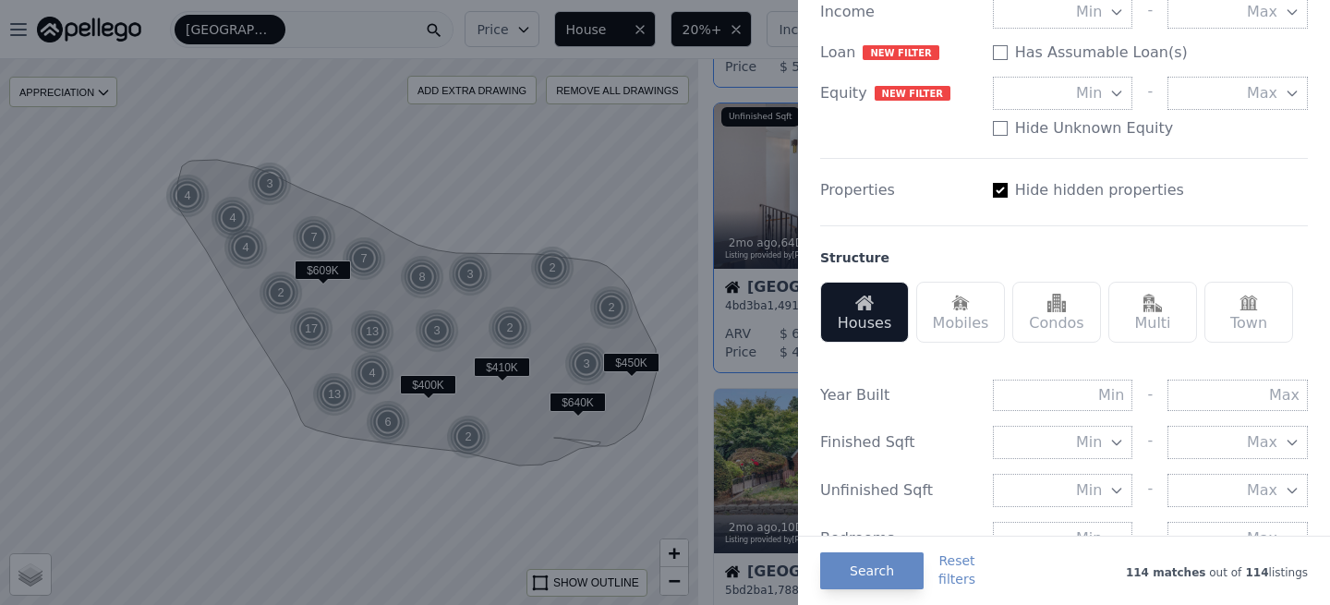
scroll to position [0, 0]
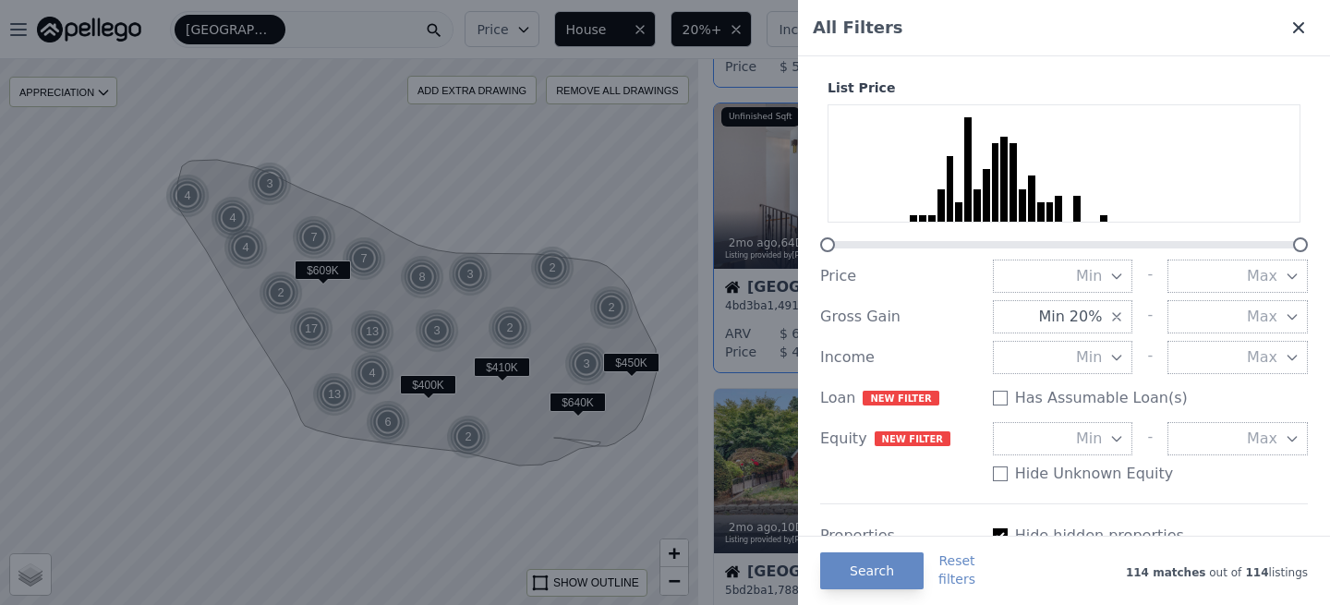
click at [1298, 28] on icon at bounding box center [1298, 27] width 11 height 11
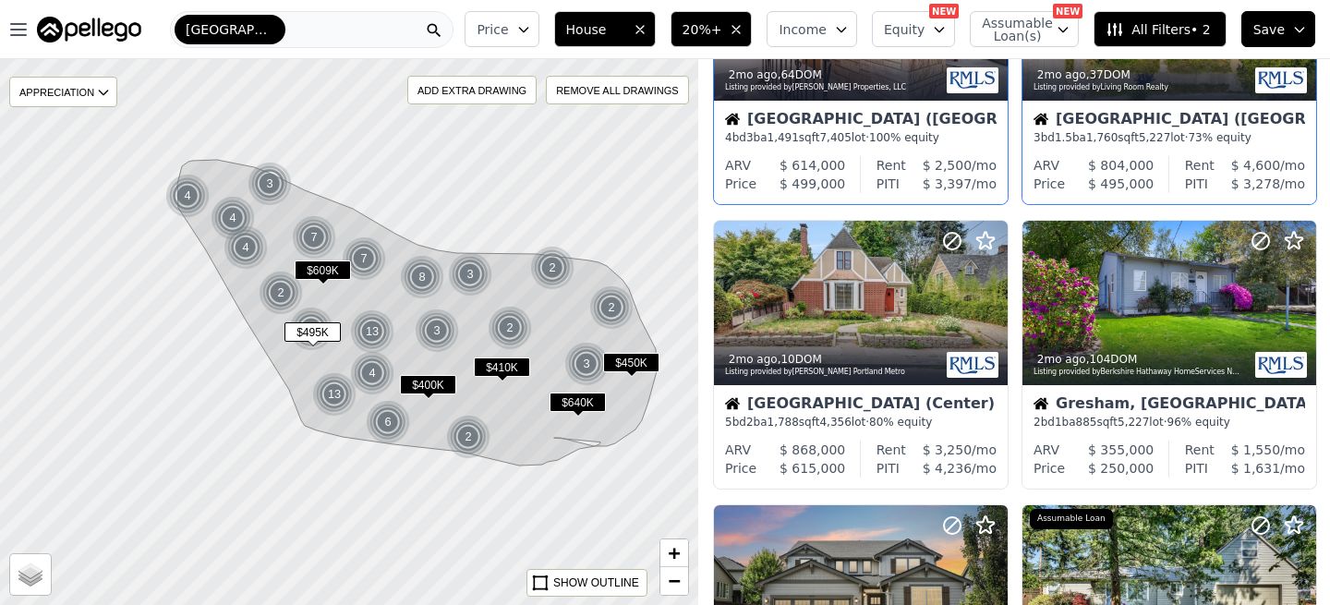
scroll to position [1036, 0]
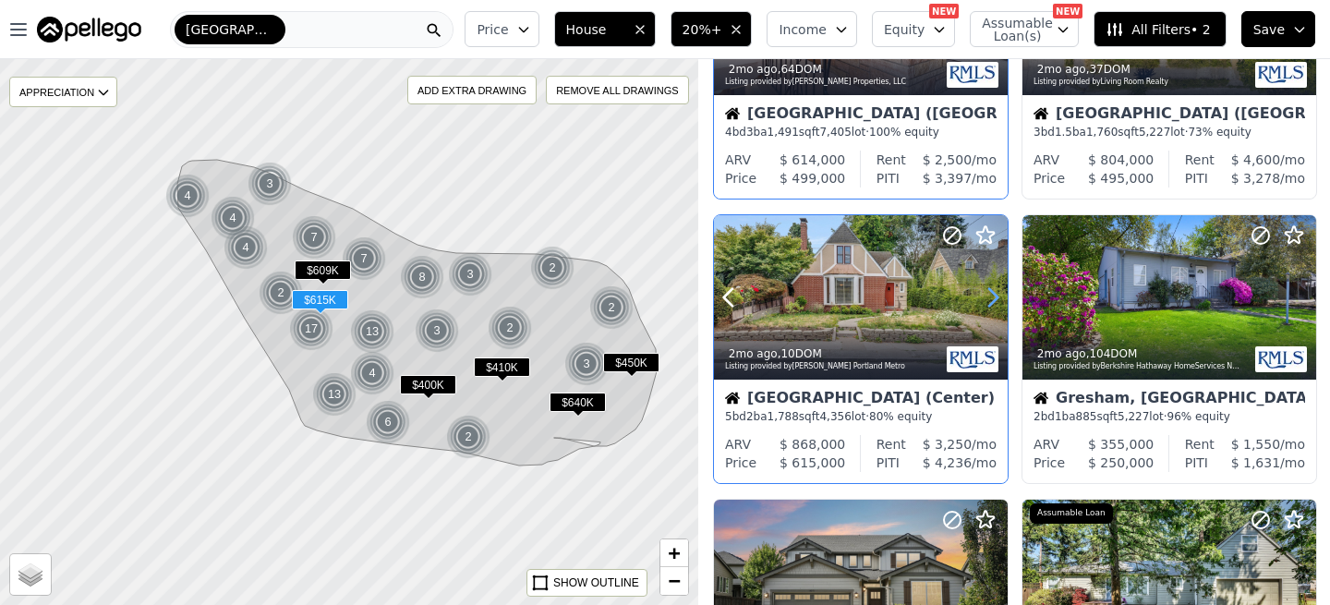
click at [989, 306] on icon at bounding box center [993, 298] width 8 height 18
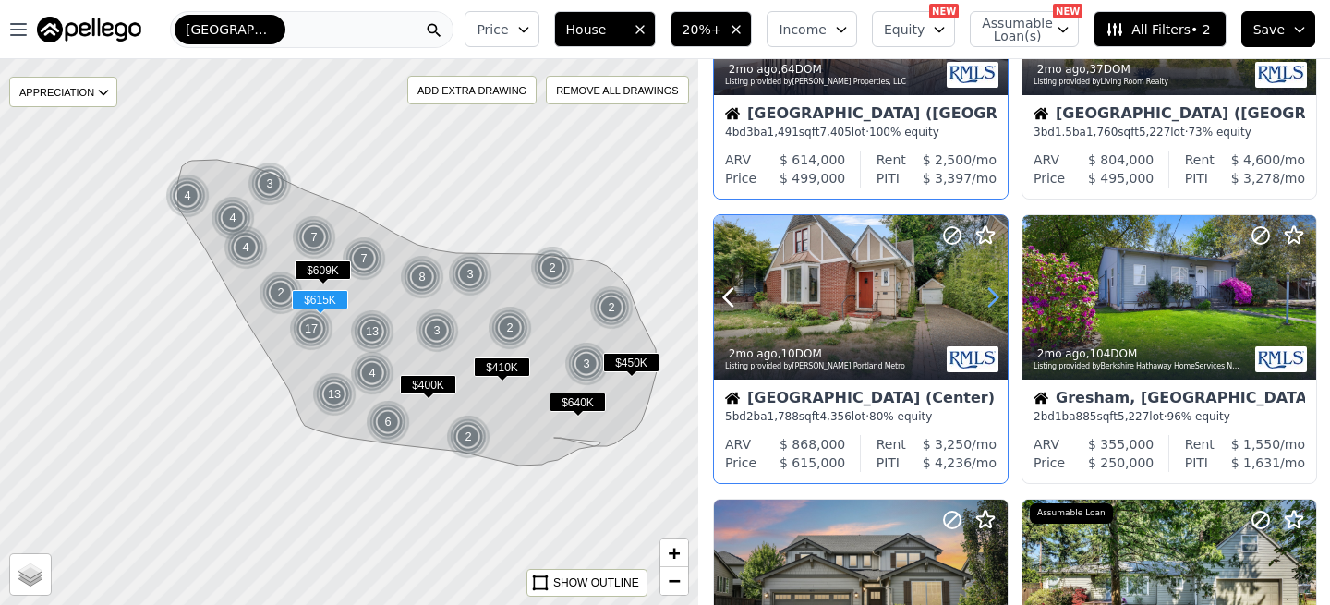
click at [989, 306] on icon at bounding box center [993, 298] width 8 height 18
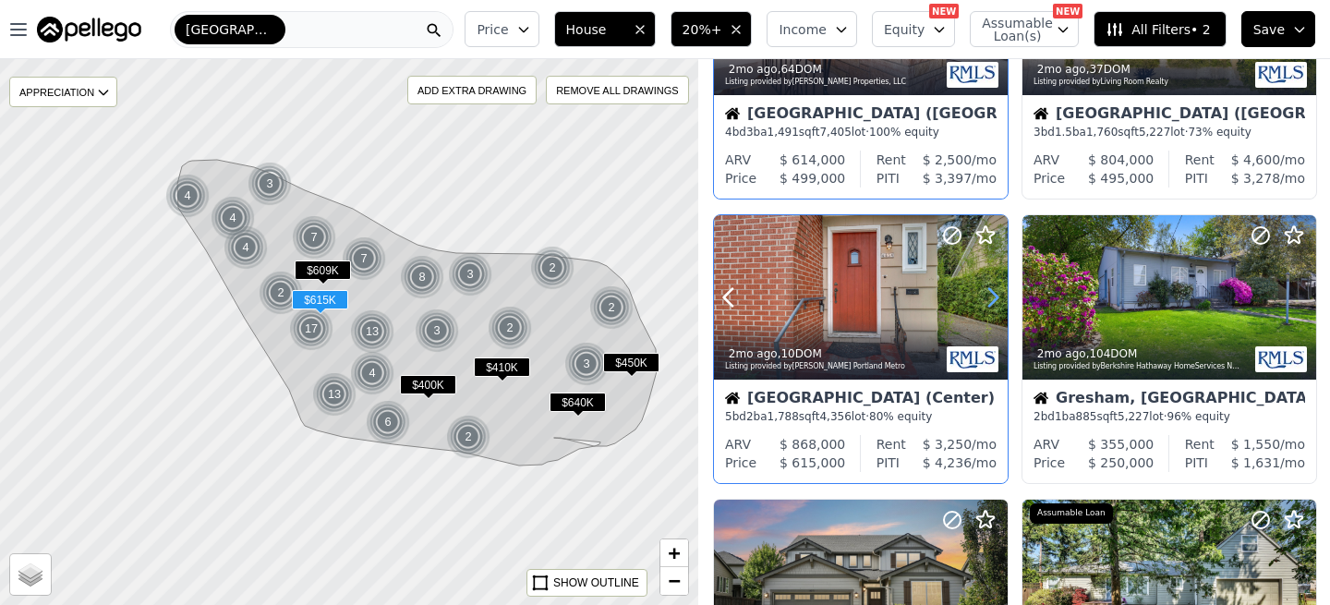
click at [989, 306] on icon at bounding box center [993, 298] width 8 height 18
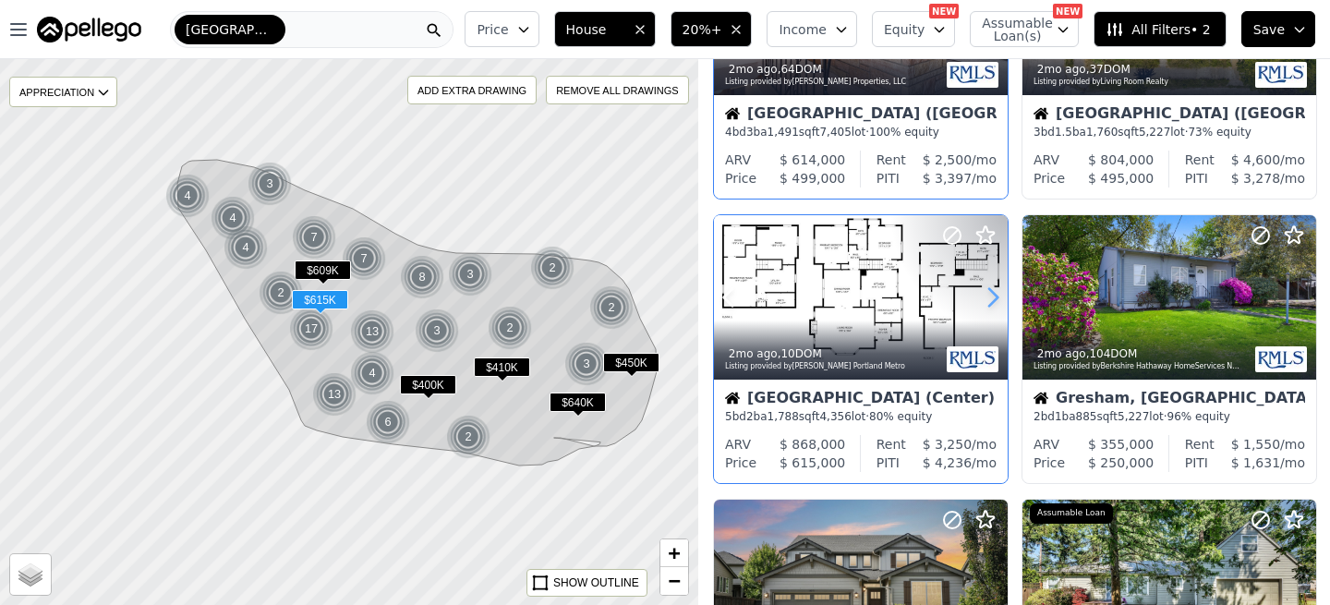
click at [989, 306] on icon at bounding box center [993, 298] width 8 height 18
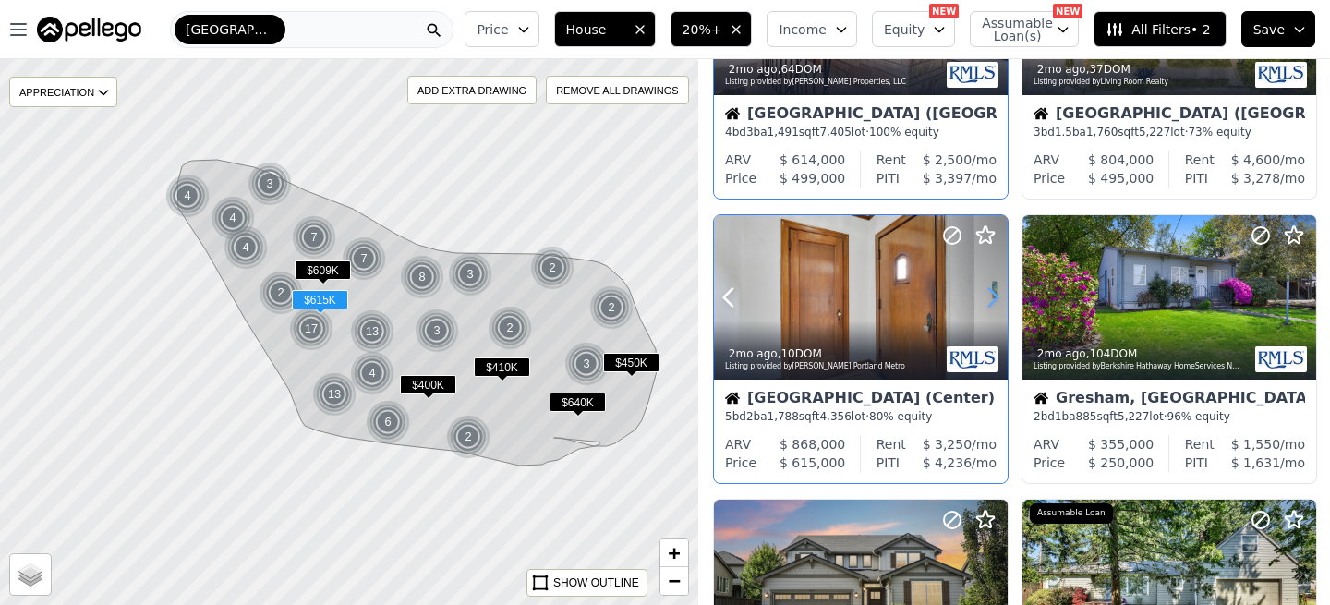
click at [989, 306] on icon at bounding box center [993, 298] width 8 height 18
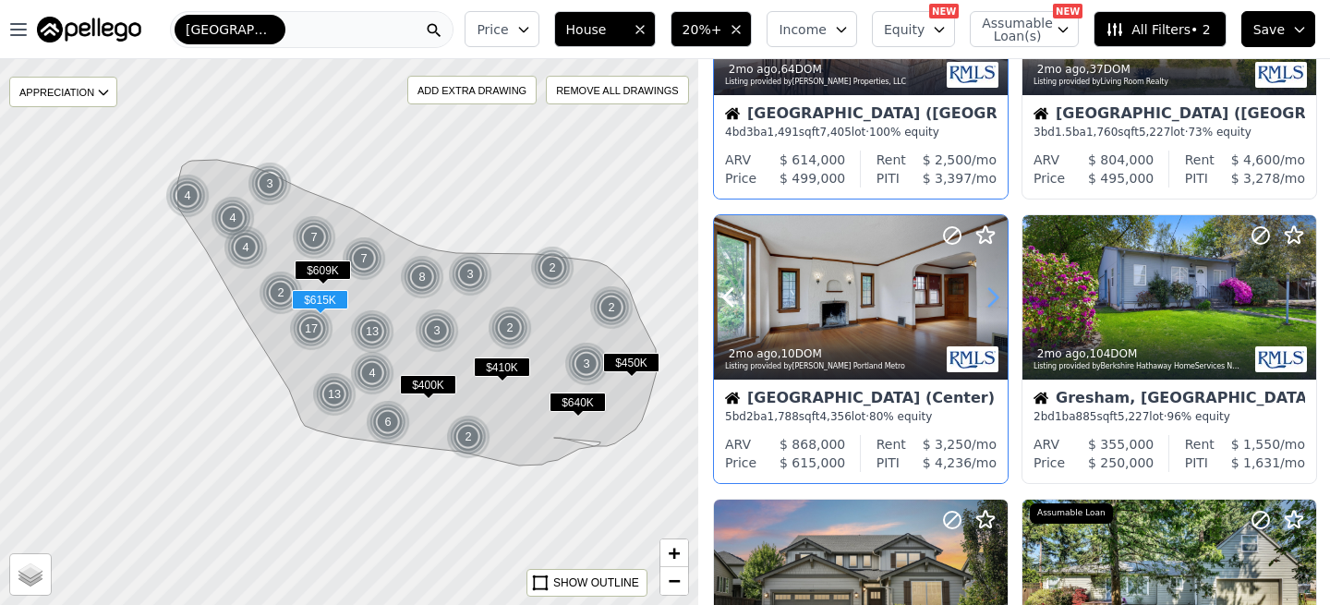
click at [989, 306] on icon at bounding box center [993, 298] width 8 height 18
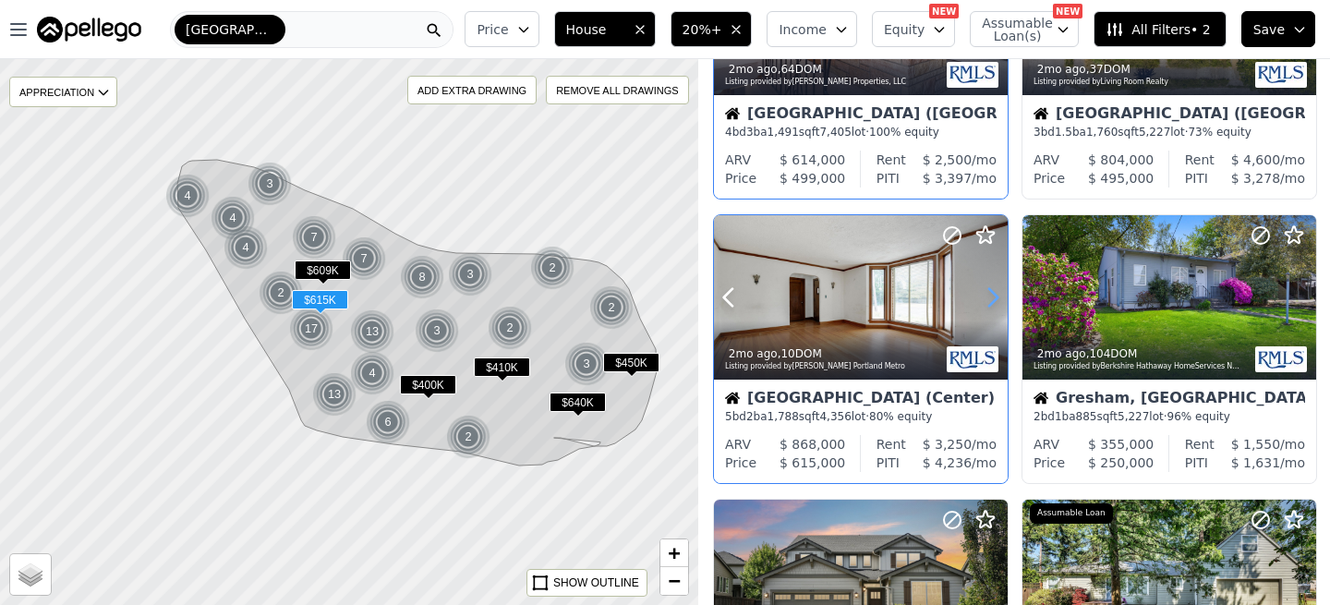
click at [989, 306] on icon at bounding box center [993, 298] width 8 height 18
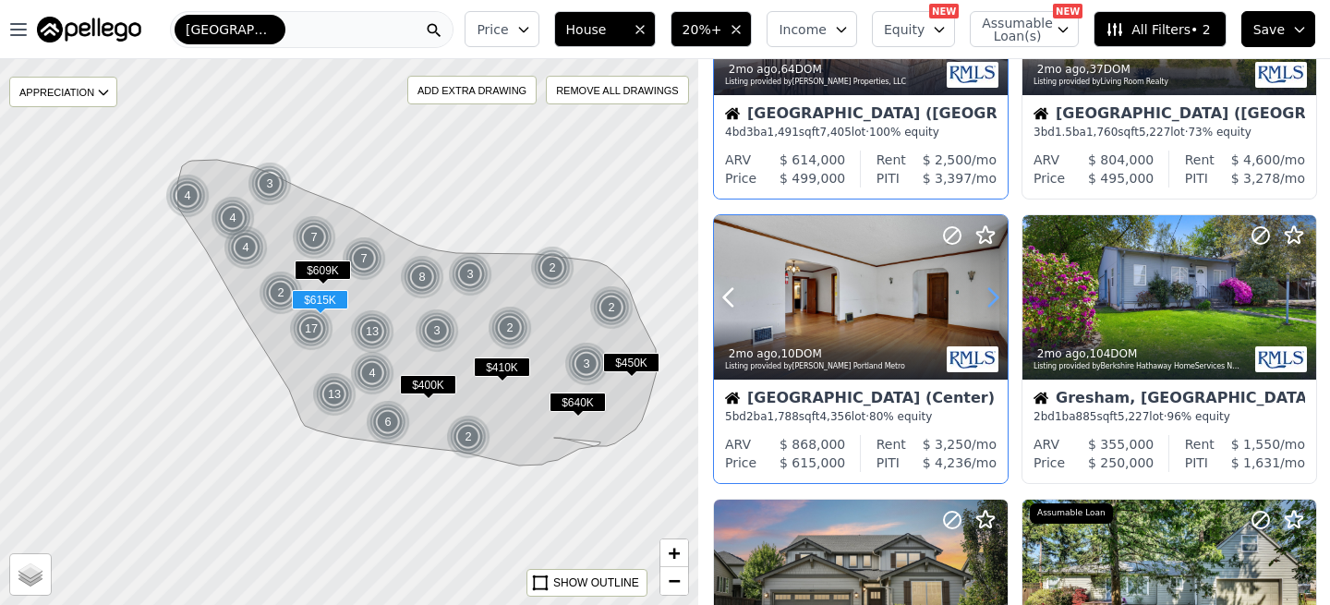
click at [989, 306] on icon at bounding box center [993, 298] width 8 height 18
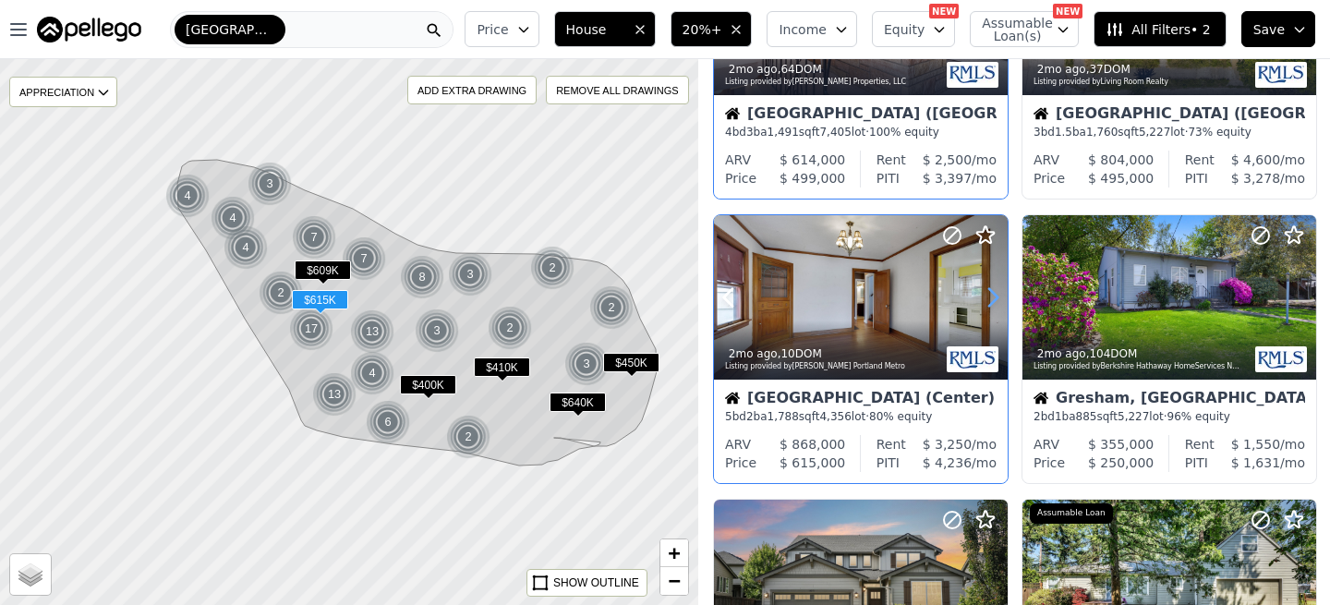
click at [989, 306] on icon at bounding box center [993, 298] width 8 height 18
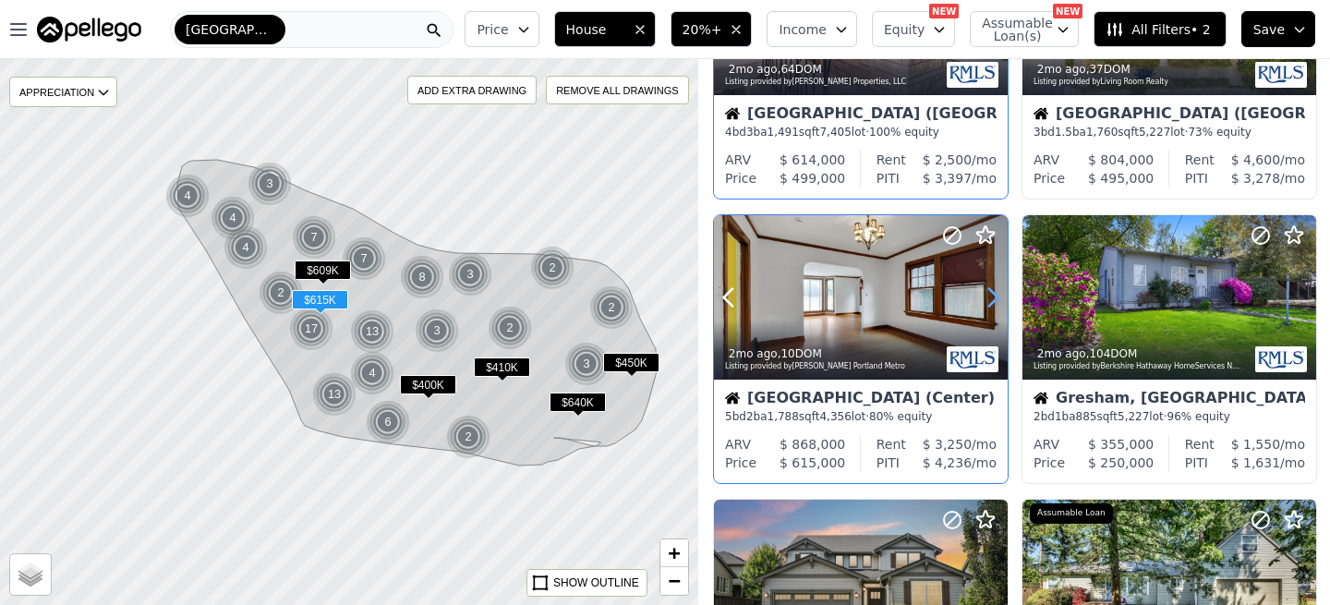
click at [989, 306] on icon at bounding box center [993, 298] width 8 height 18
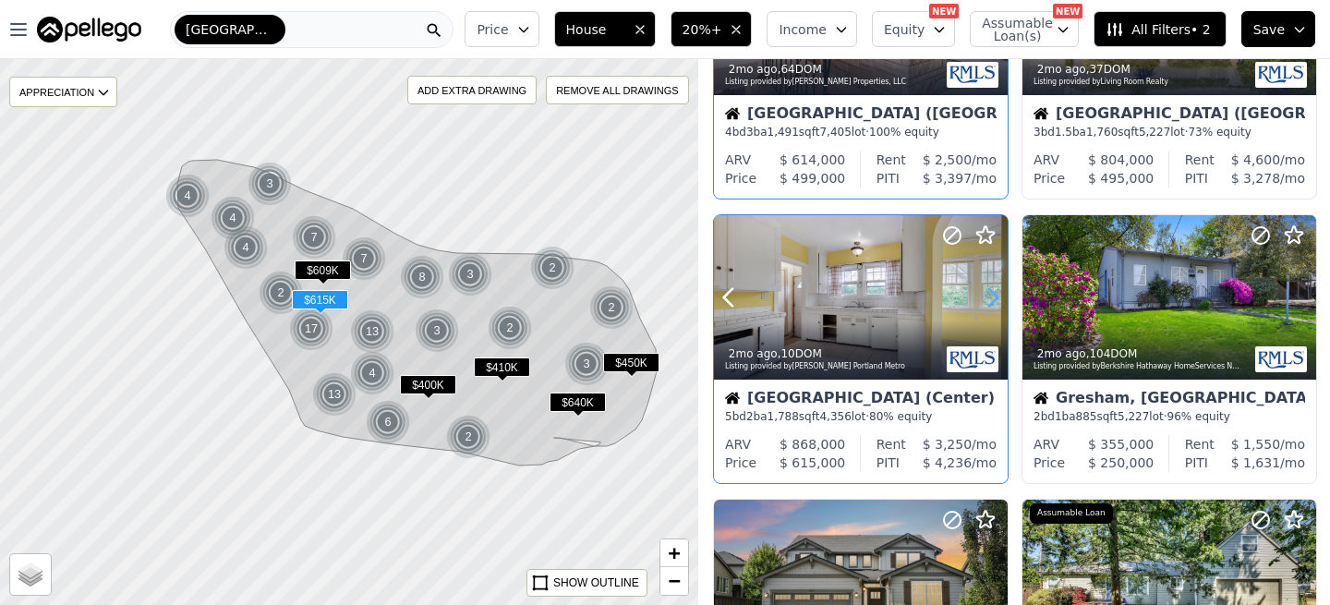
click at [989, 306] on icon at bounding box center [993, 298] width 8 height 18
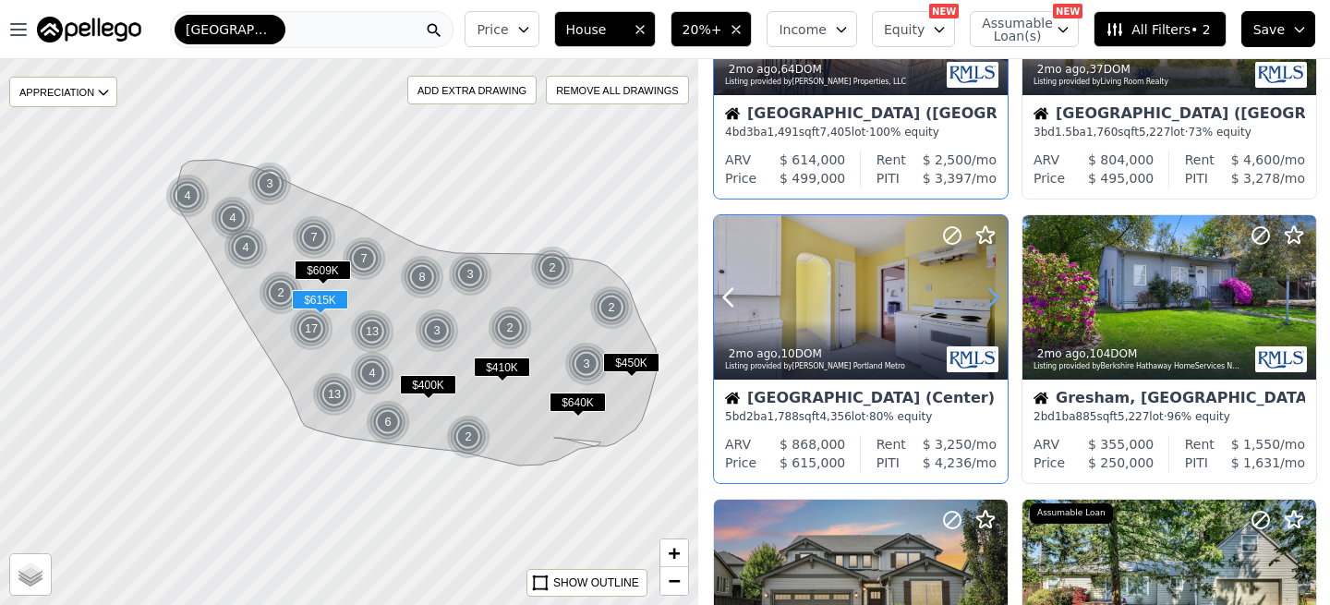
click at [989, 306] on icon at bounding box center [993, 298] width 8 height 18
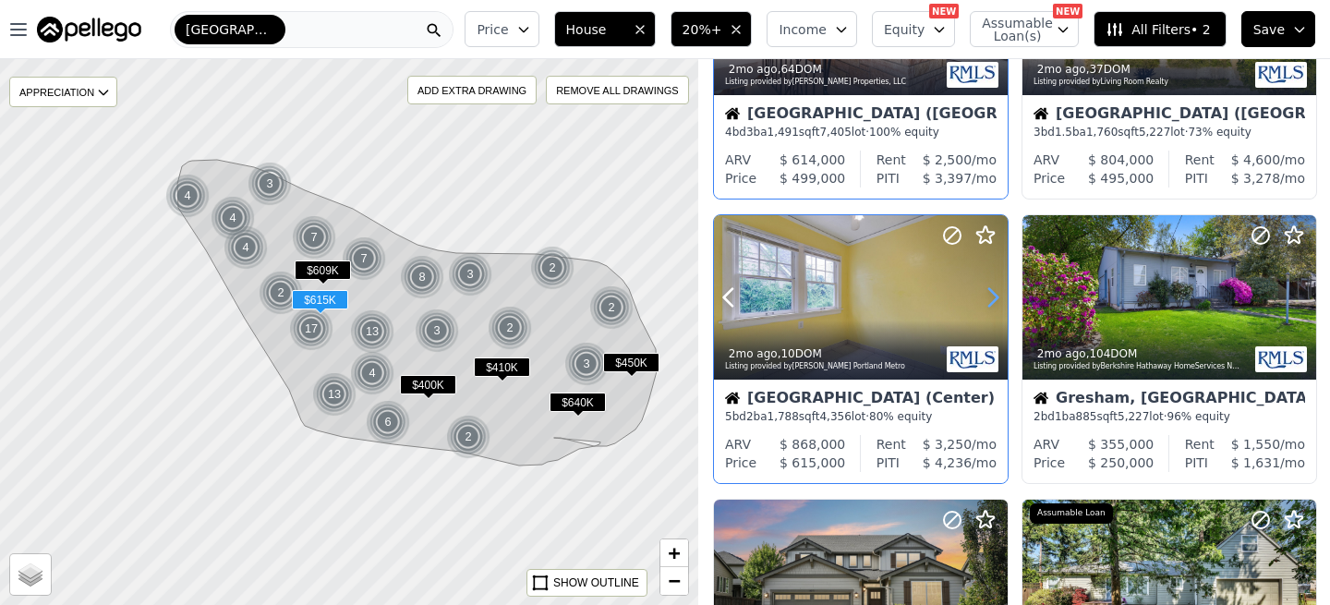
click at [989, 306] on icon at bounding box center [993, 298] width 8 height 18
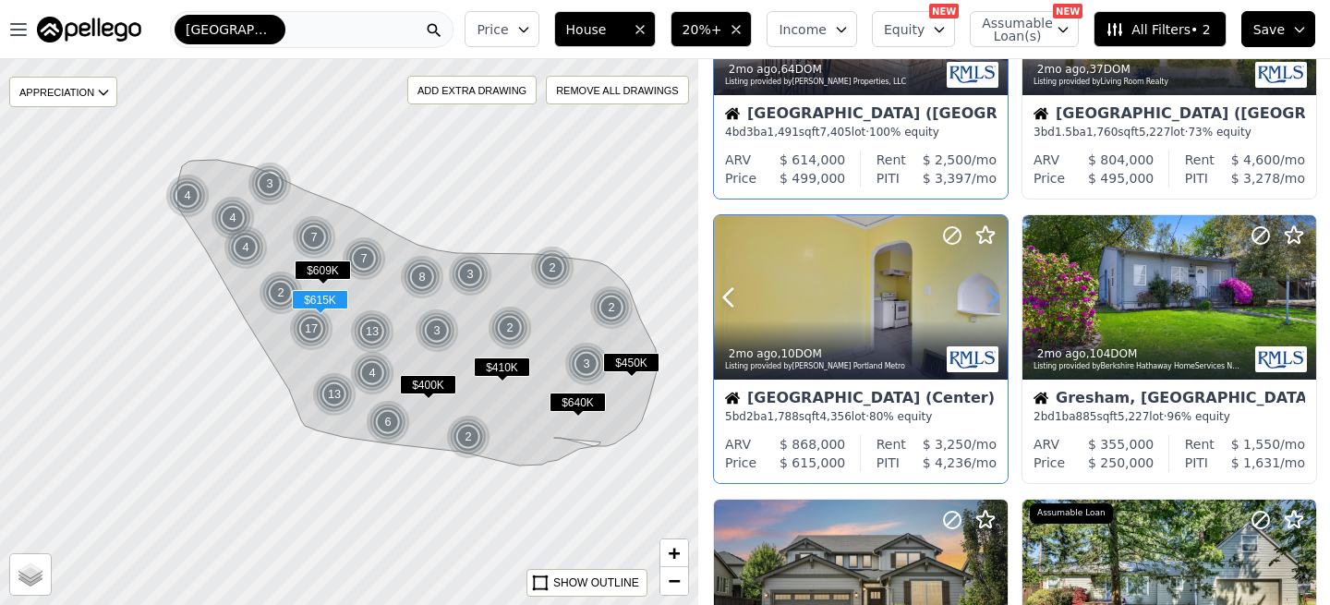
click at [989, 306] on icon at bounding box center [993, 298] width 8 height 18
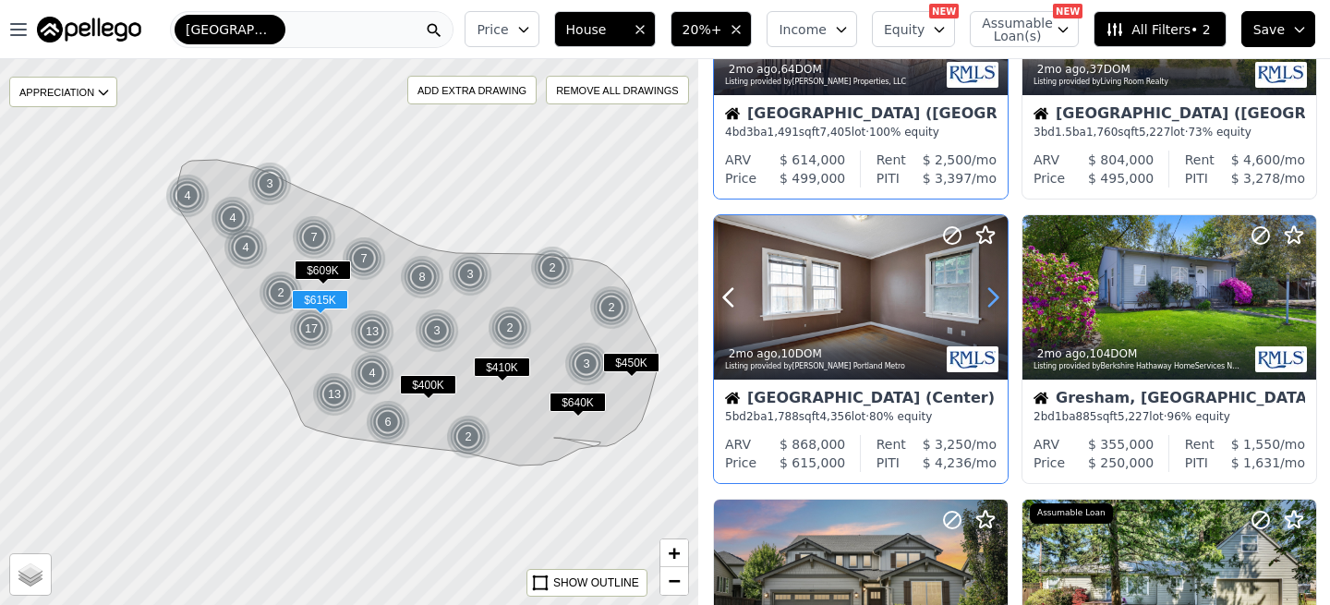
click at [989, 306] on icon at bounding box center [993, 298] width 8 height 18
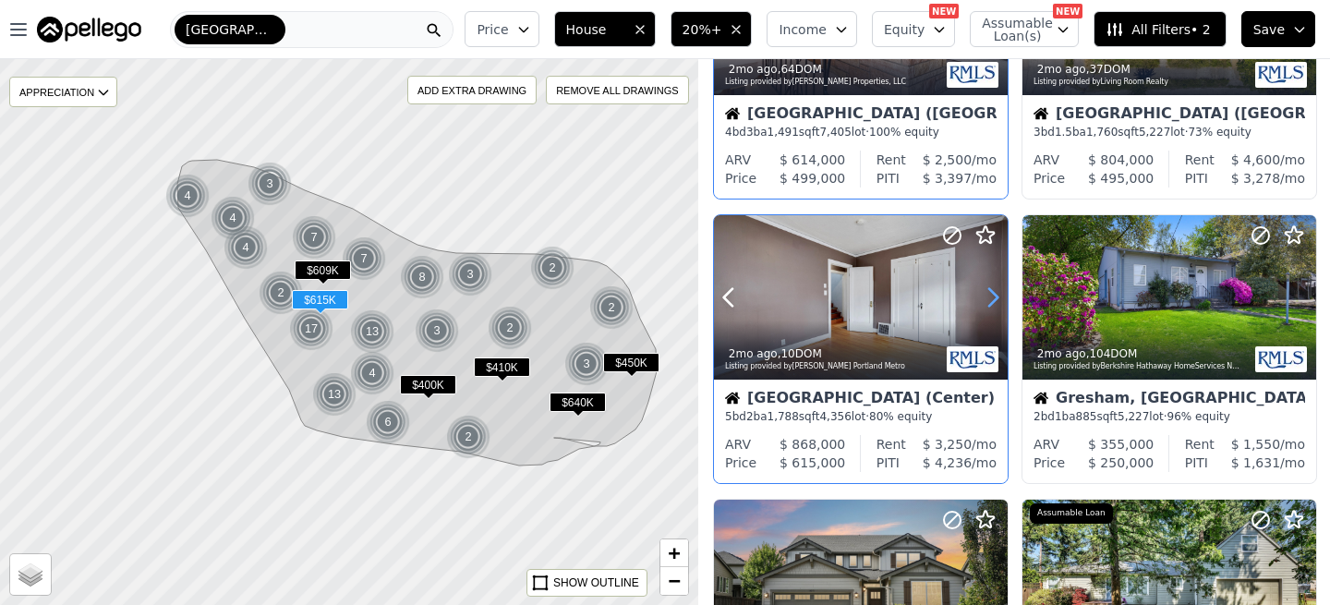
click at [989, 306] on icon at bounding box center [993, 298] width 8 height 18
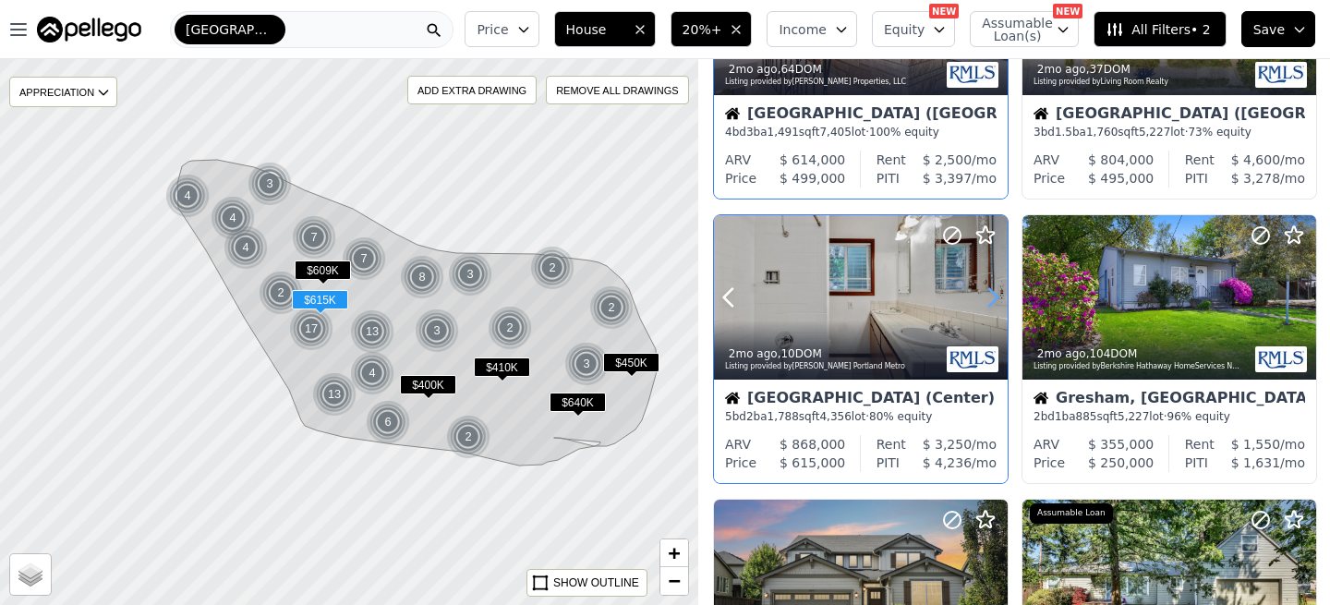
click at [989, 306] on icon at bounding box center [993, 298] width 8 height 18
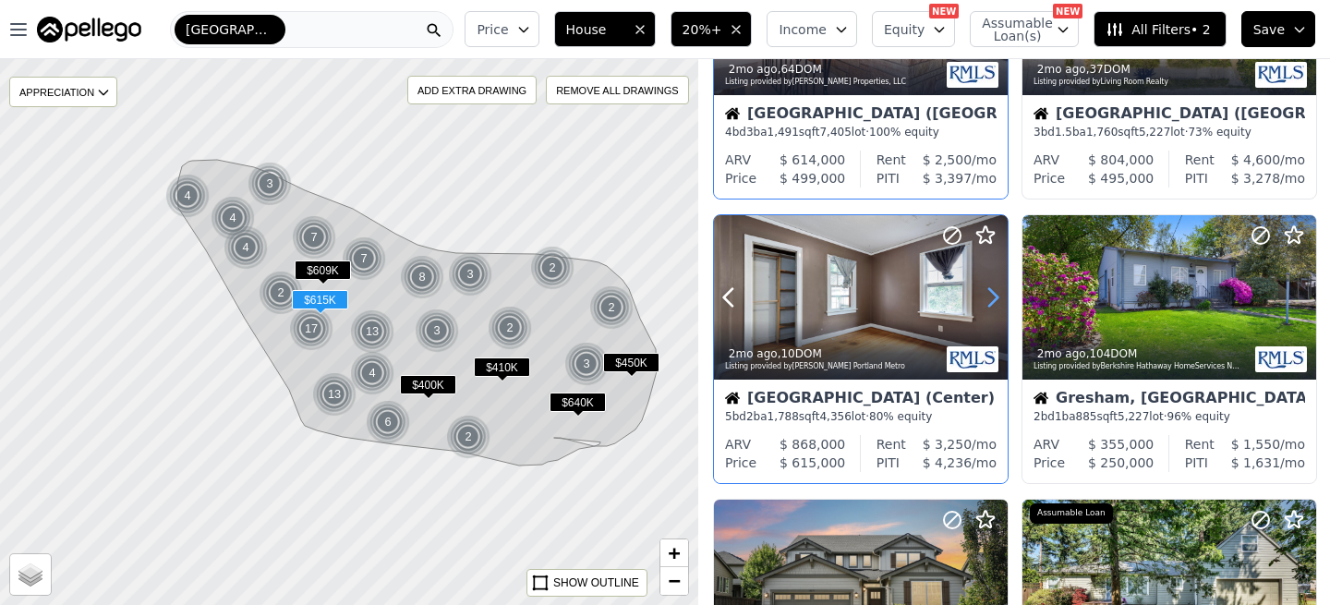
click at [989, 306] on icon at bounding box center [993, 298] width 8 height 18
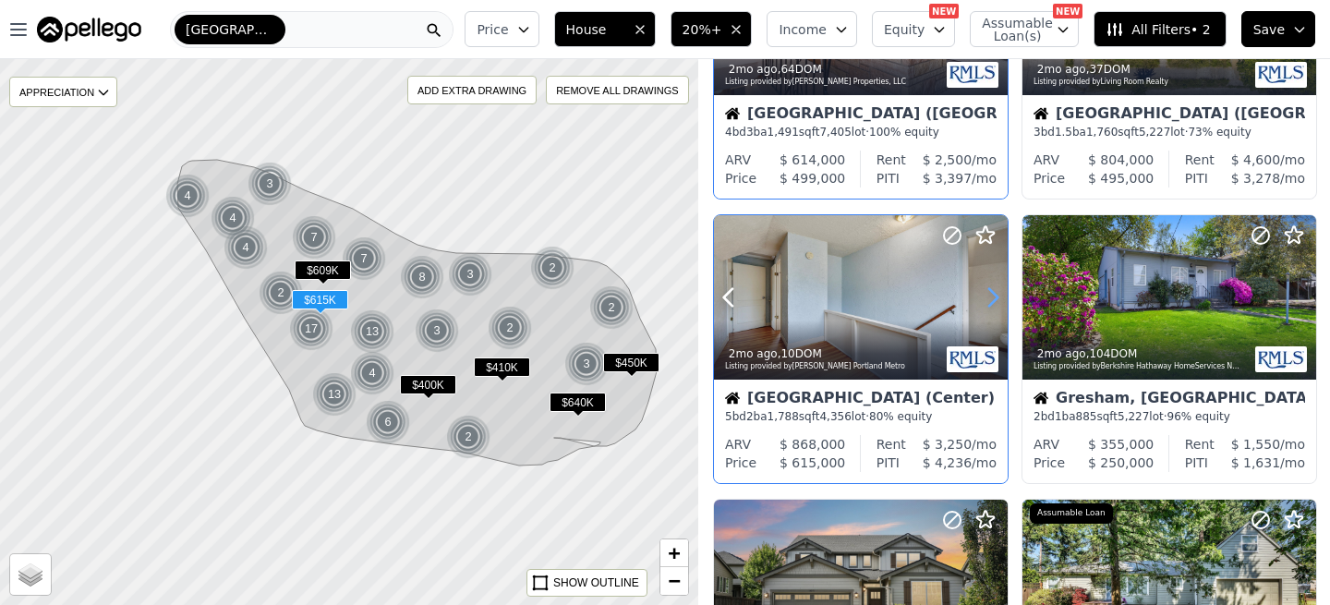
click at [989, 306] on icon at bounding box center [993, 298] width 8 height 18
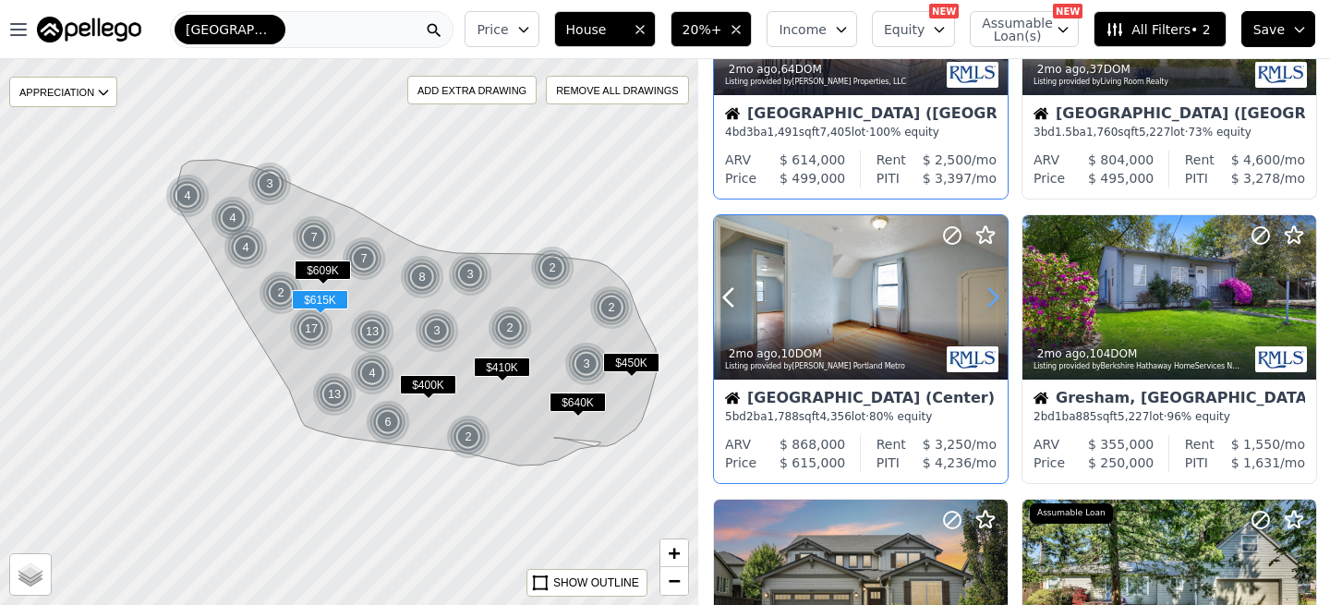
click at [989, 306] on icon at bounding box center [993, 298] width 8 height 18
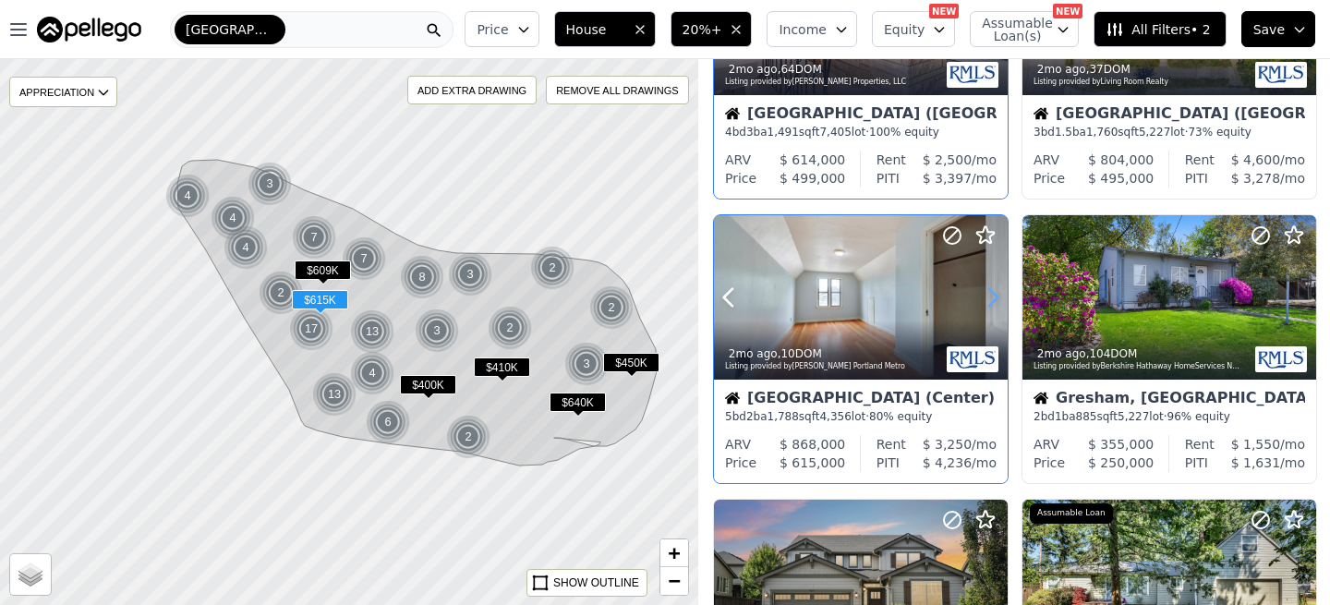
click at [989, 306] on icon at bounding box center [993, 298] width 8 height 18
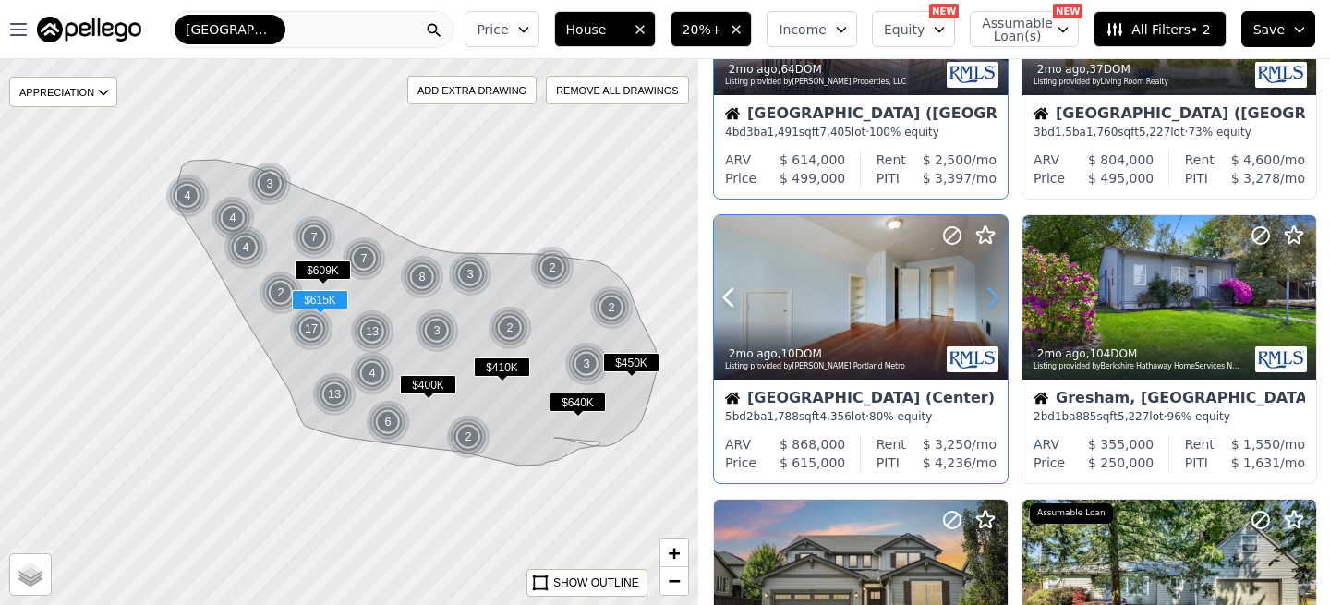
click at [989, 306] on icon at bounding box center [993, 298] width 8 height 18
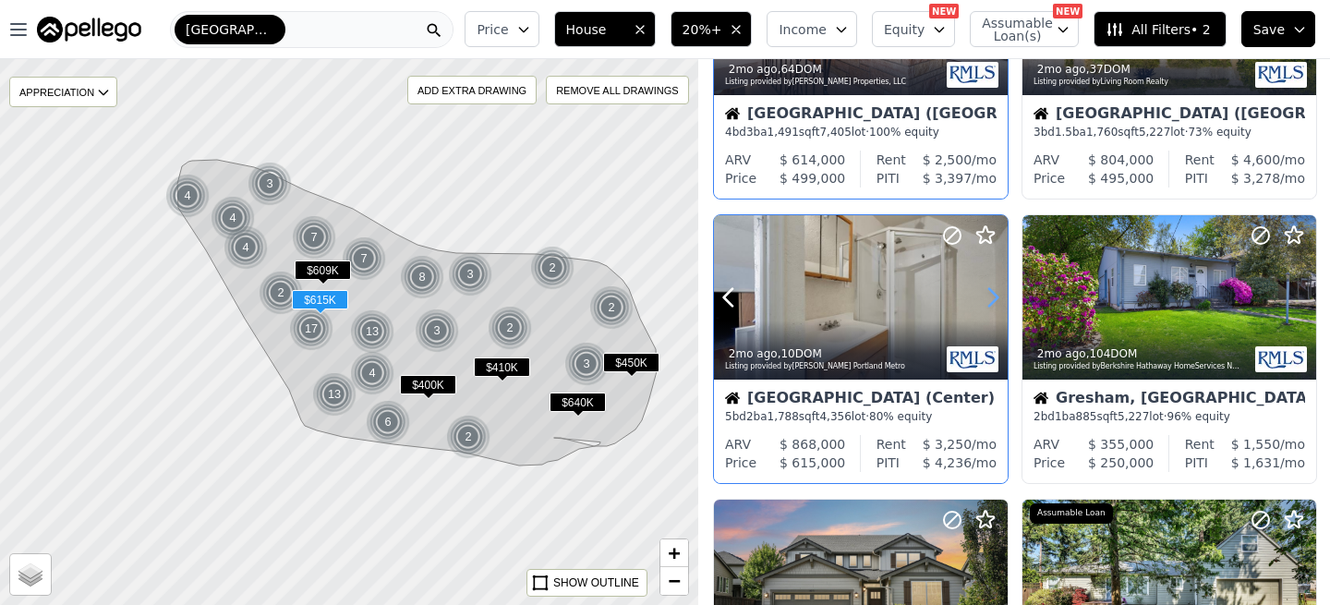
click at [989, 306] on icon at bounding box center [993, 298] width 8 height 18
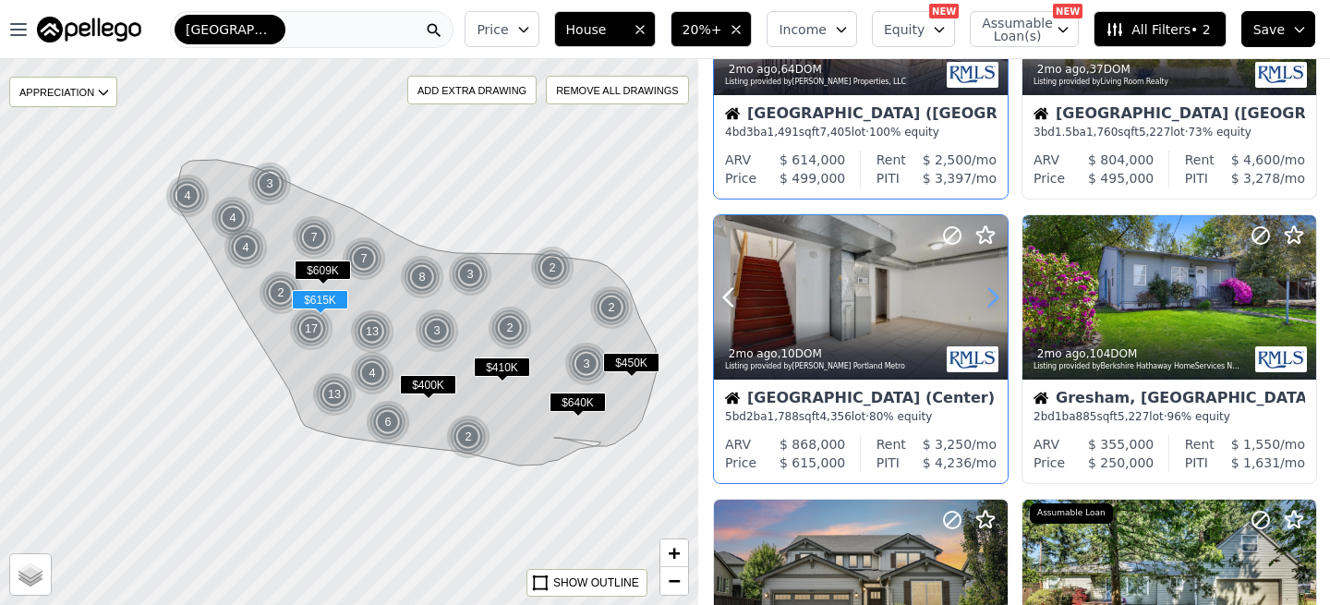
click at [989, 306] on icon at bounding box center [993, 298] width 8 height 18
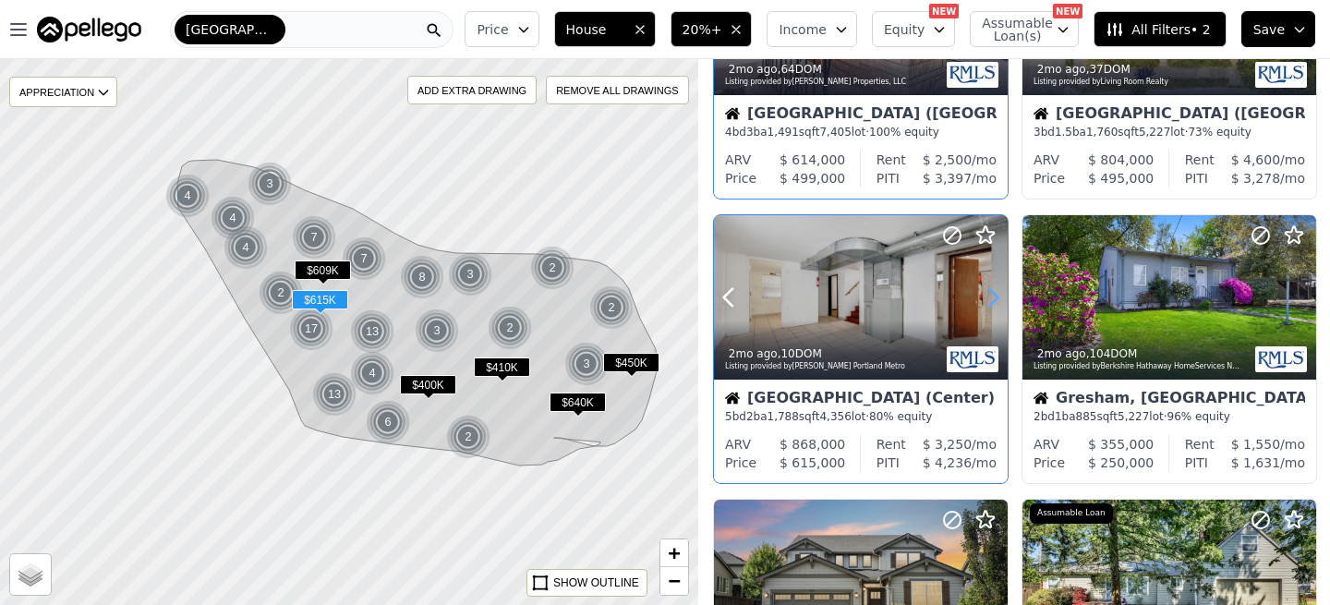
click at [989, 306] on icon at bounding box center [993, 298] width 8 height 18
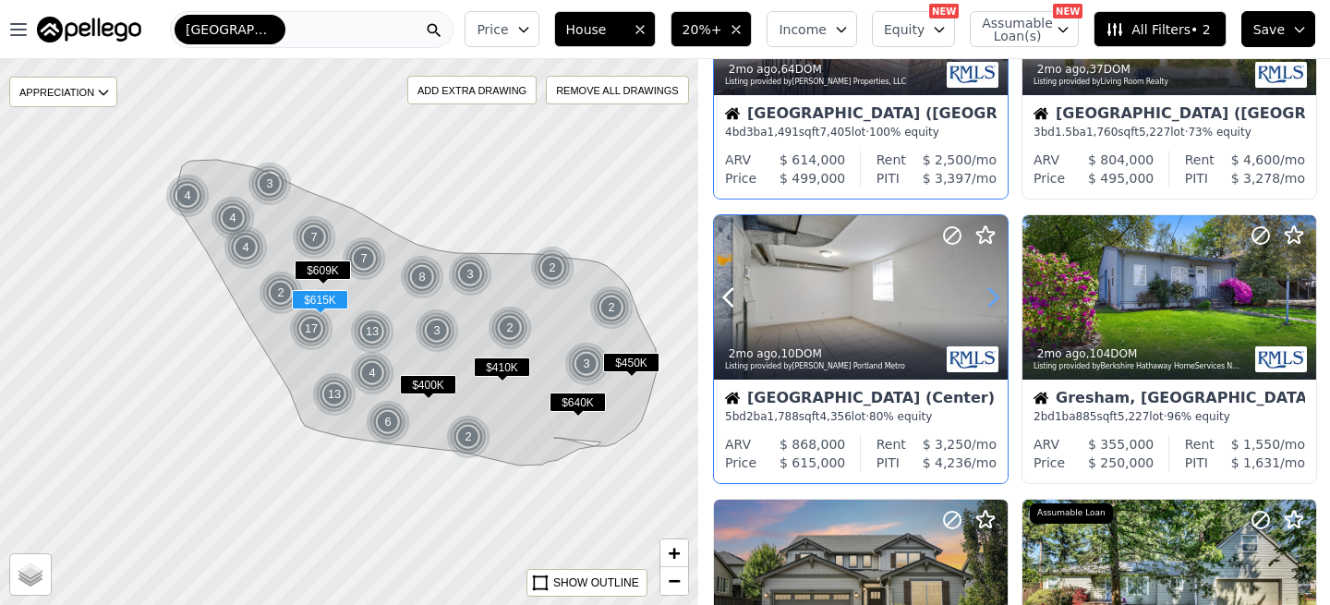
click at [989, 306] on icon at bounding box center [993, 298] width 8 height 18
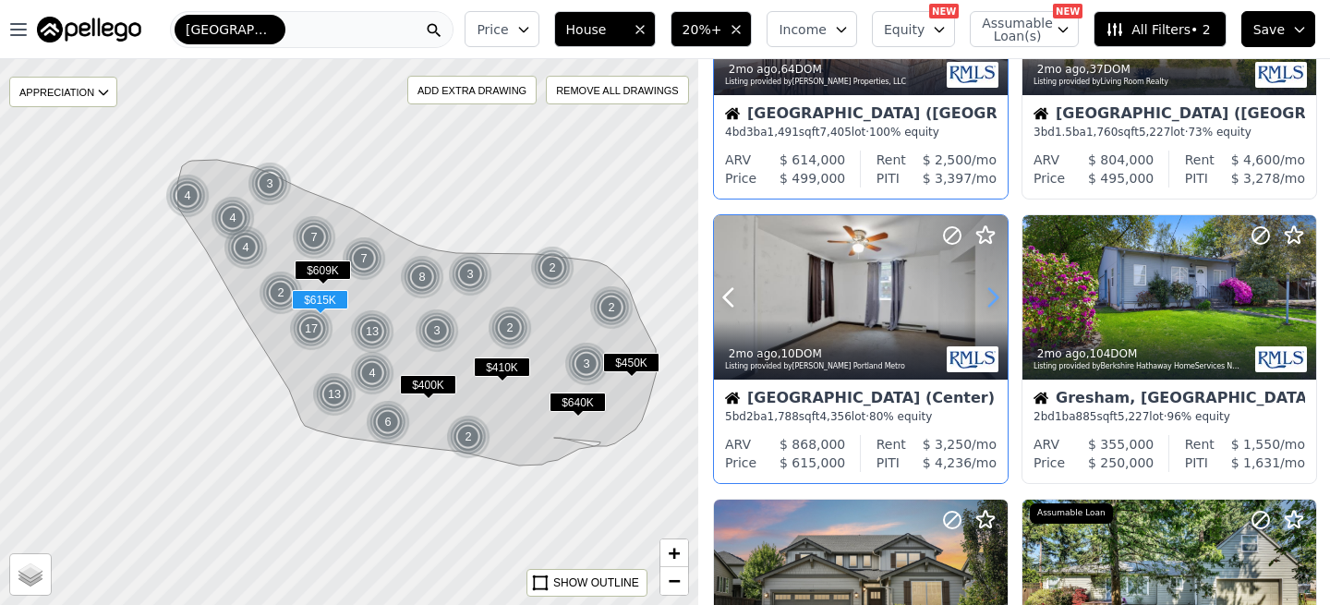
click at [989, 306] on icon at bounding box center [993, 298] width 8 height 18
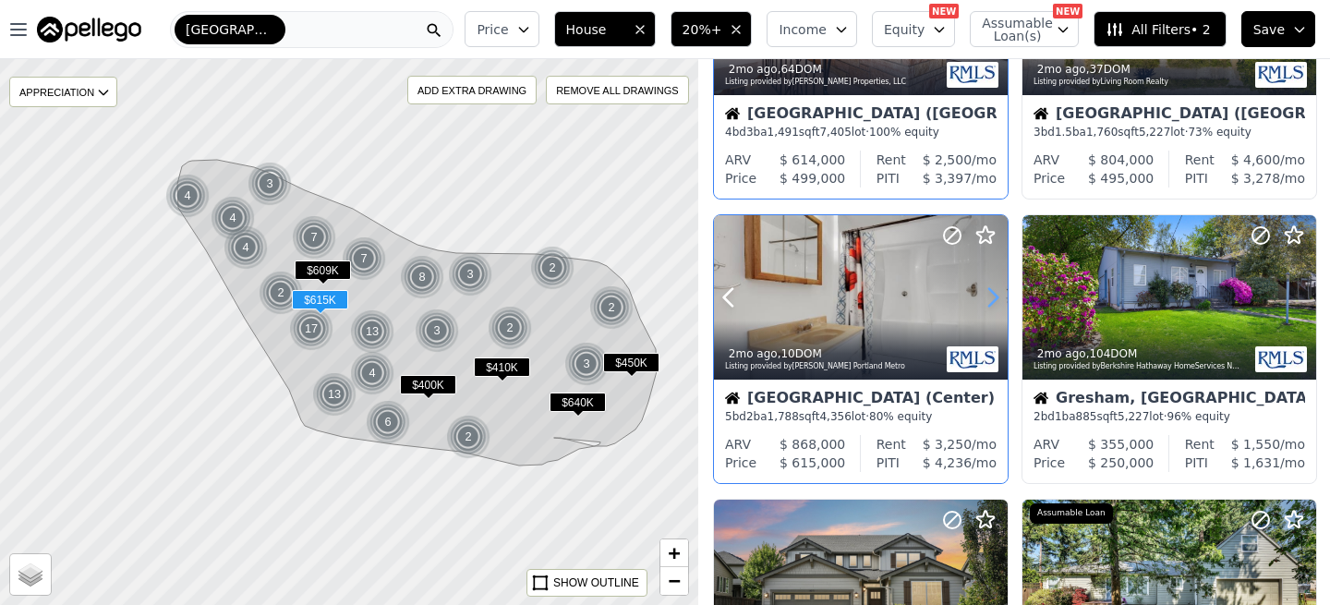
click at [989, 306] on icon at bounding box center [993, 298] width 8 height 18
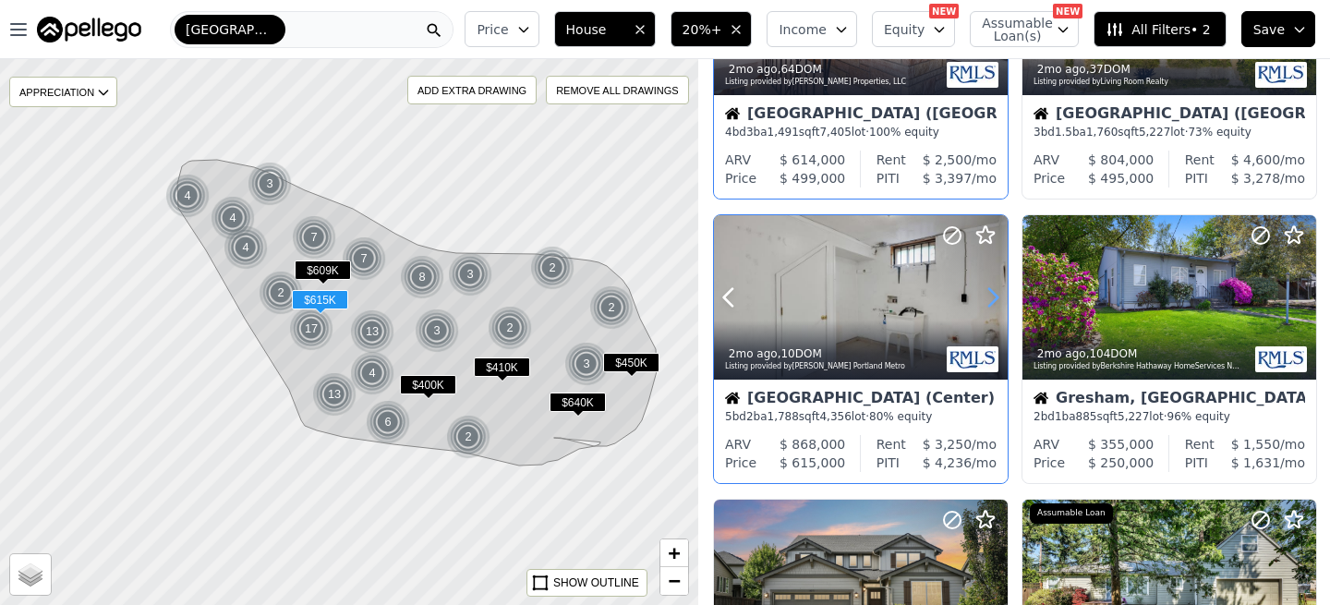
click at [989, 306] on icon at bounding box center [993, 298] width 8 height 18
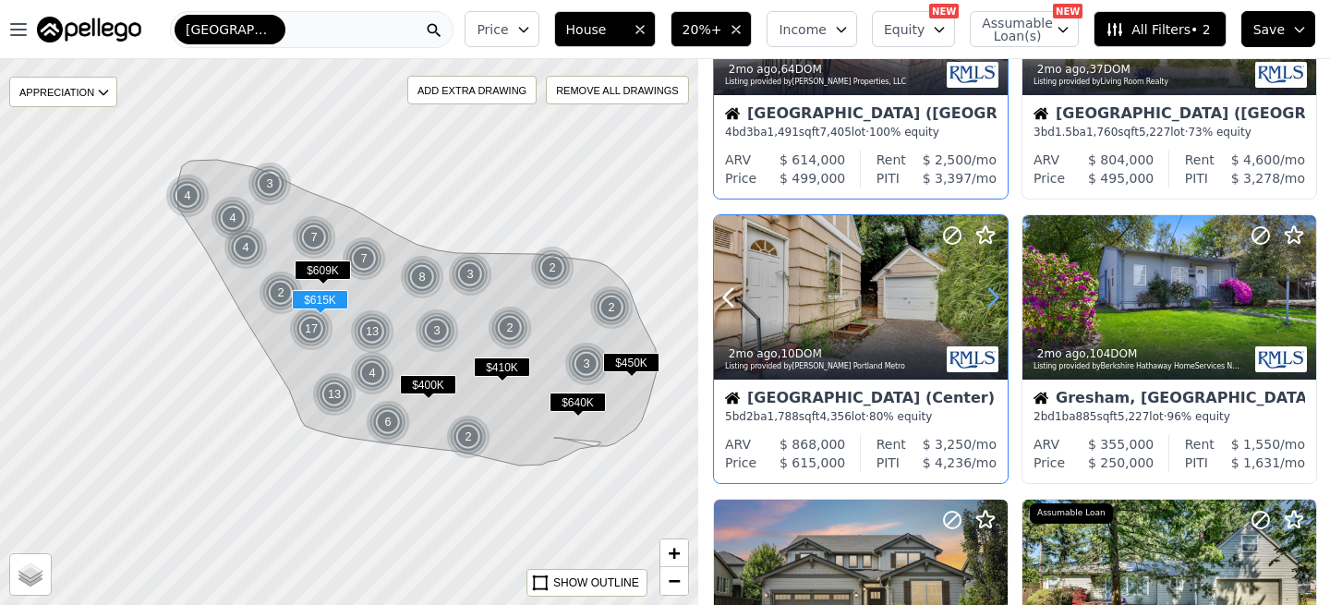
click at [989, 306] on icon at bounding box center [993, 298] width 8 height 18
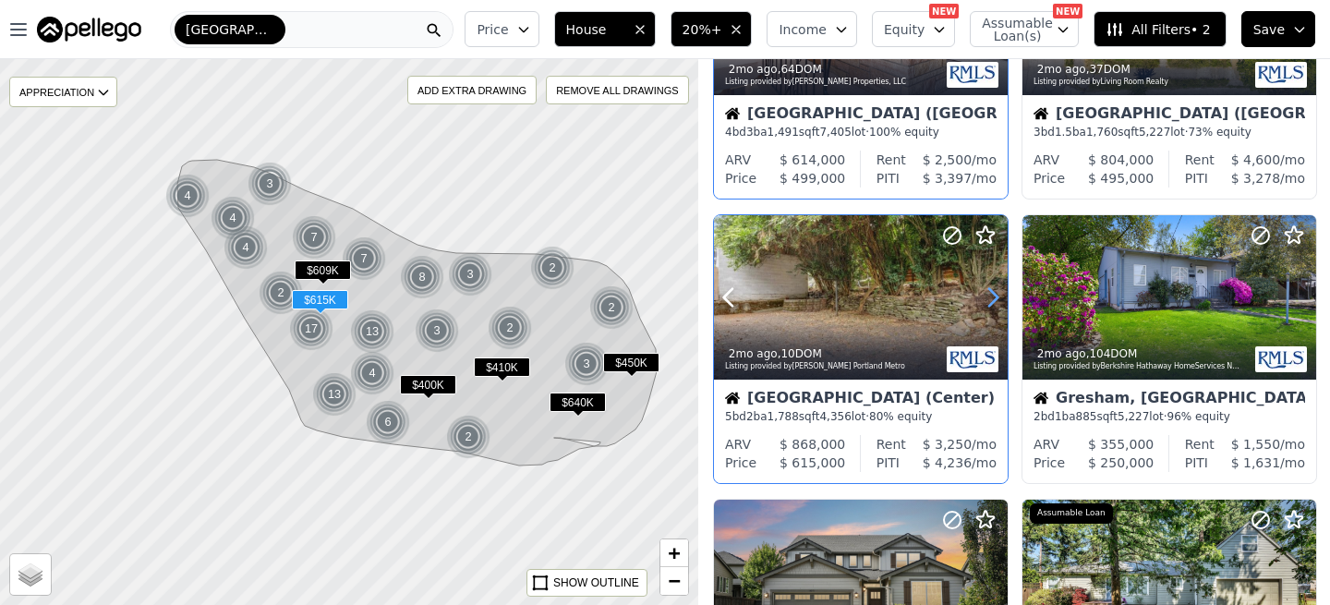
click at [989, 306] on icon at bounding box center [993, 298] width 8 height 18
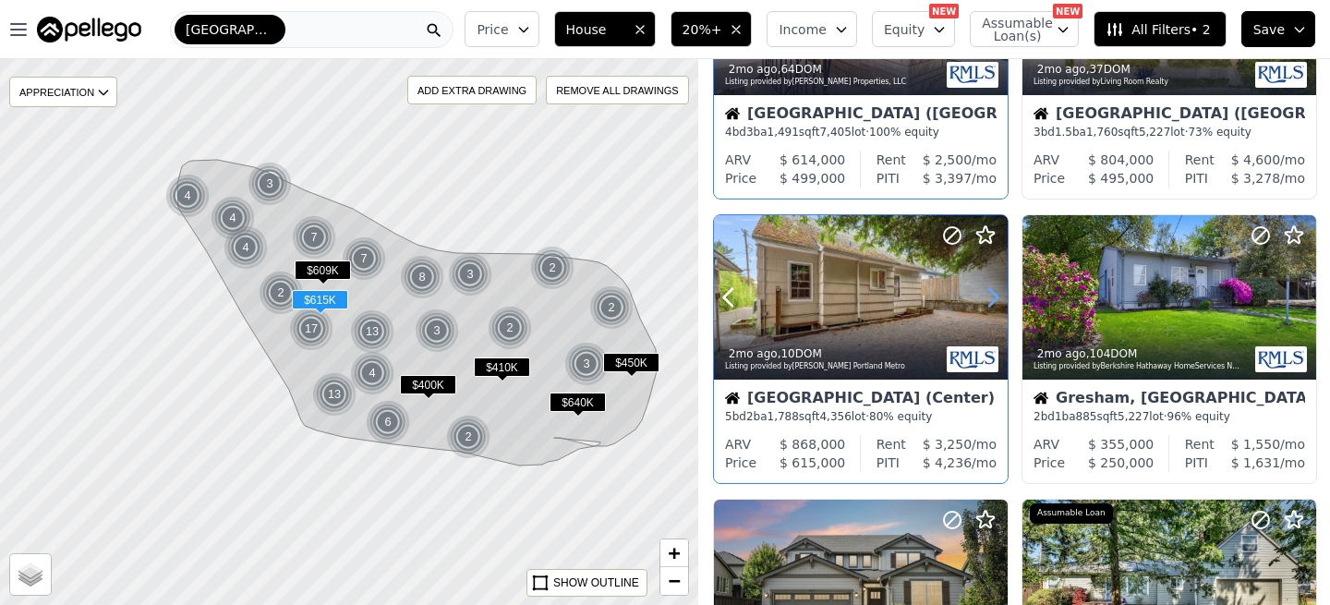
click at [989, 306] on icon at bounding box center [993, 298] width 8 height 18
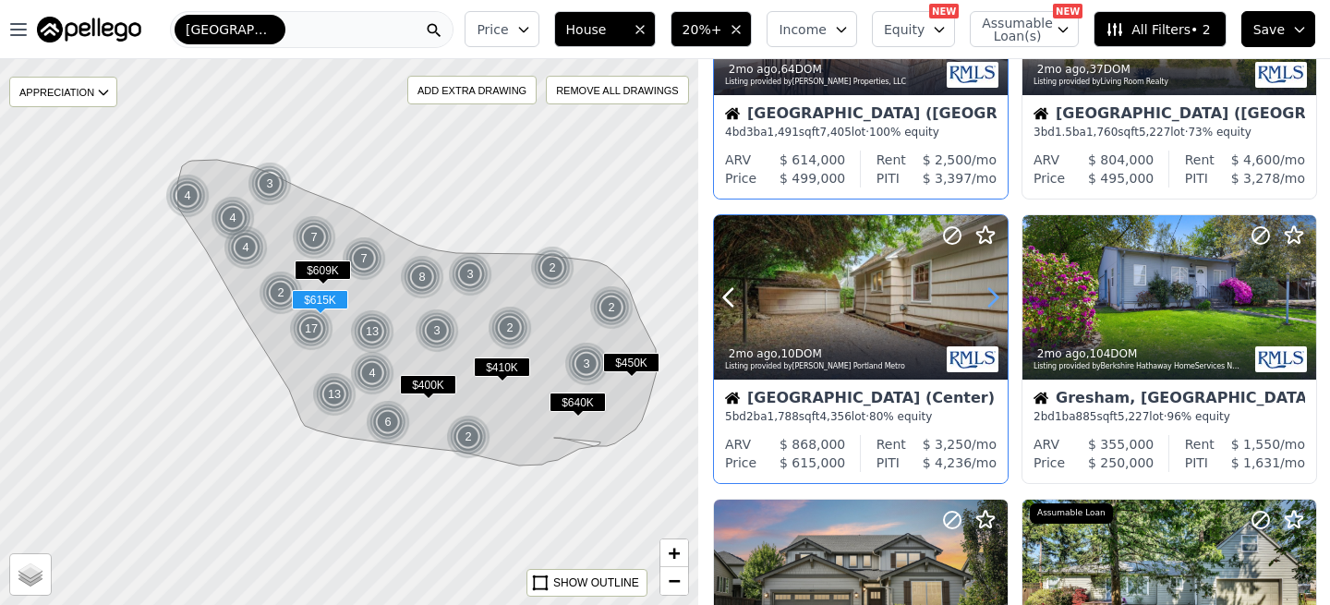
click at [989, 306] on icon at bounding box center [993, 298] width 8 height 18
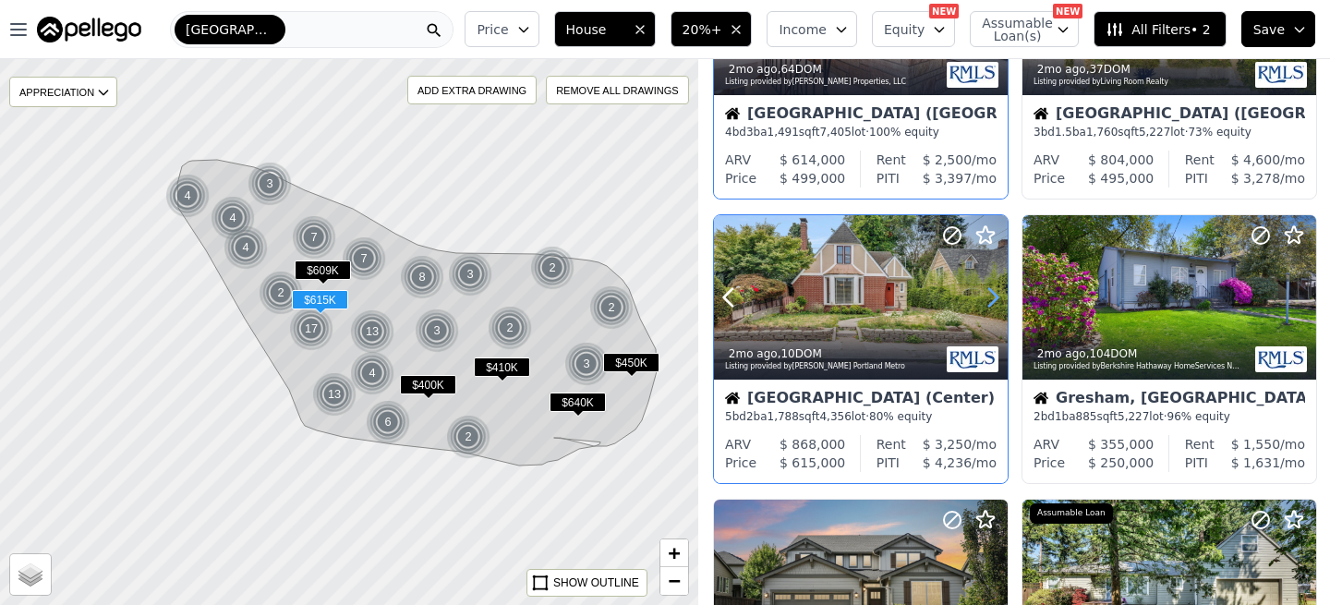
click at [989, 306] on icon at bounding box center [993, 298] width 8 height 18
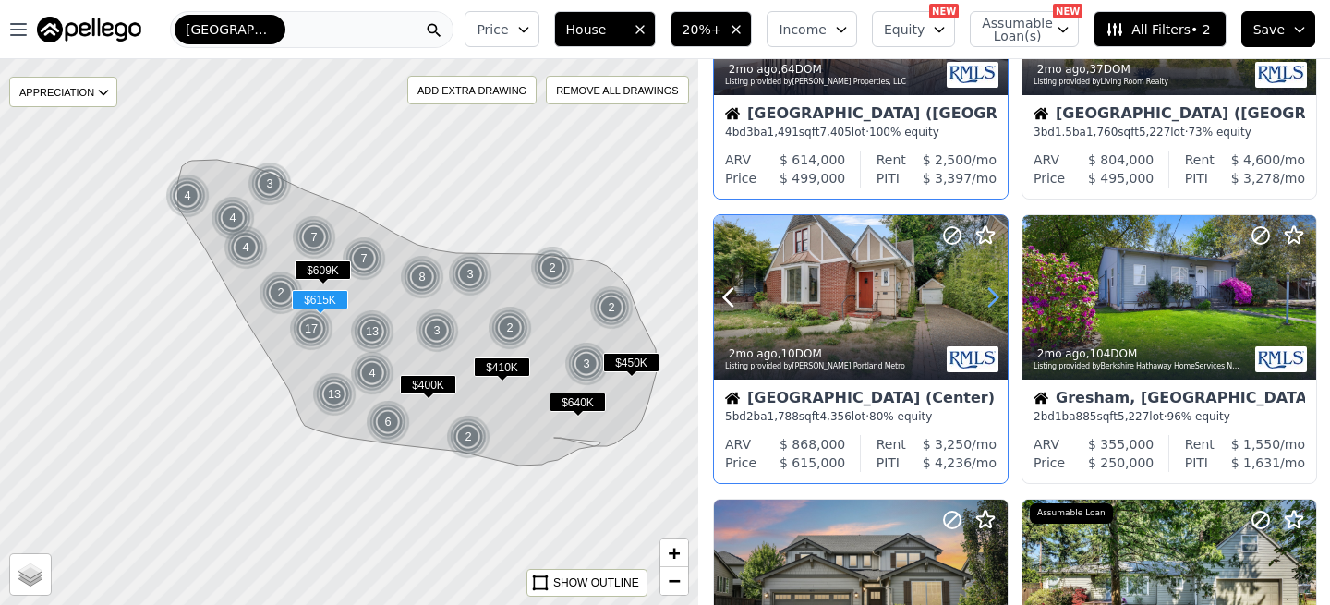
click at [989, 306] on icon at bounding box center [993, 298] width 8 height 18
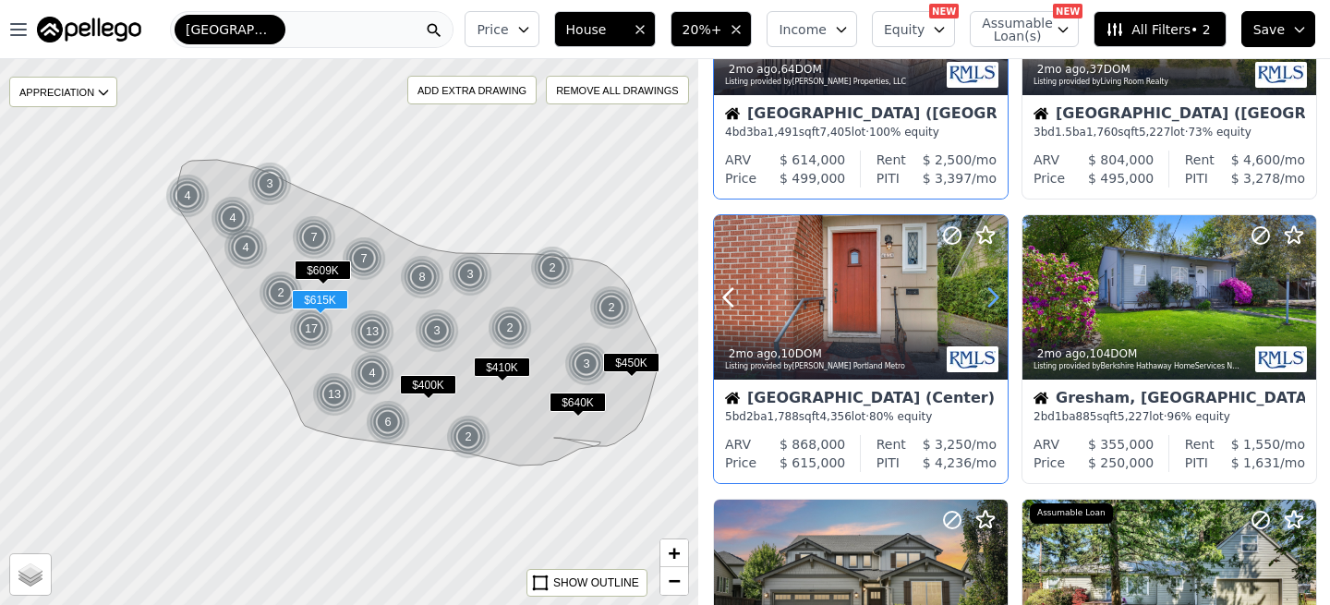
click at [989, 306] on icon at bounding box center [993, 298] width 8 height 18
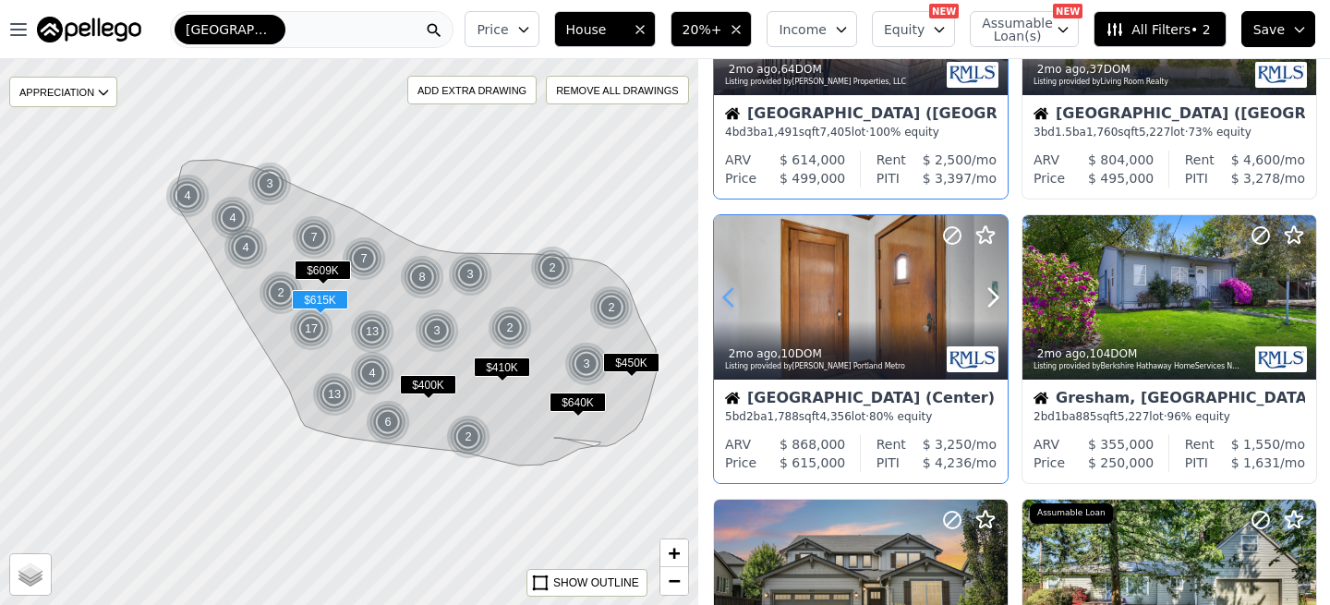
click at [733, 298] on icon at bounding box center [729, 298] width 30 height 30
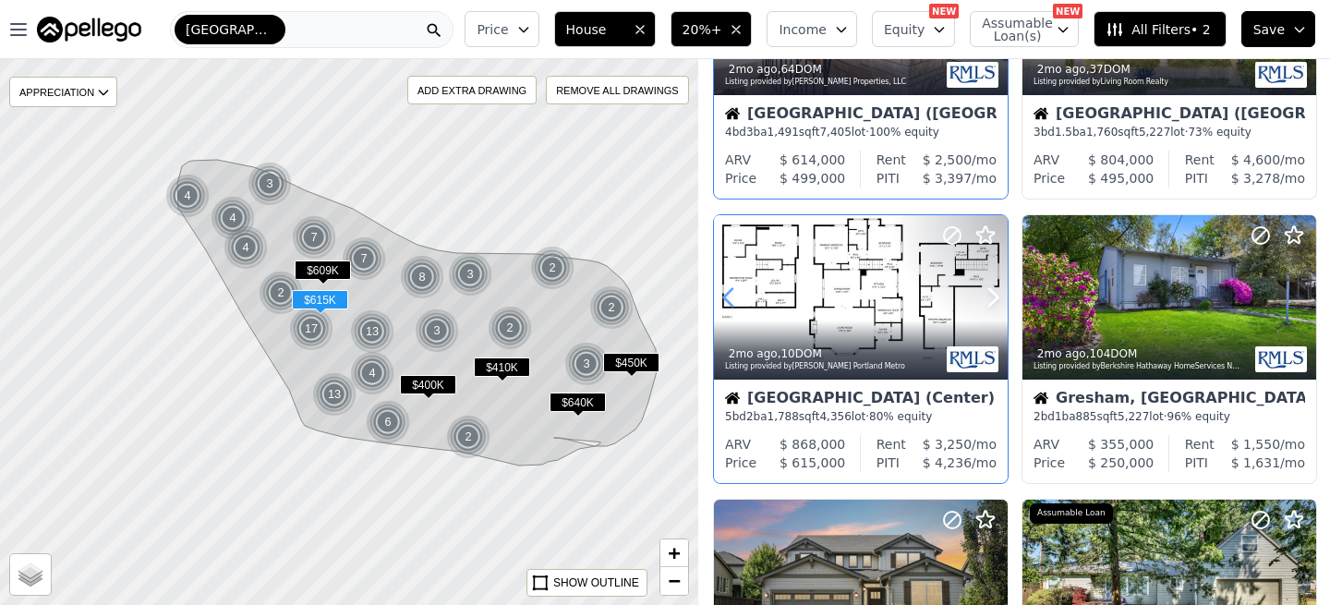
click at [732, 295] on icon at bounding box center [729, 298] width 30 height 30
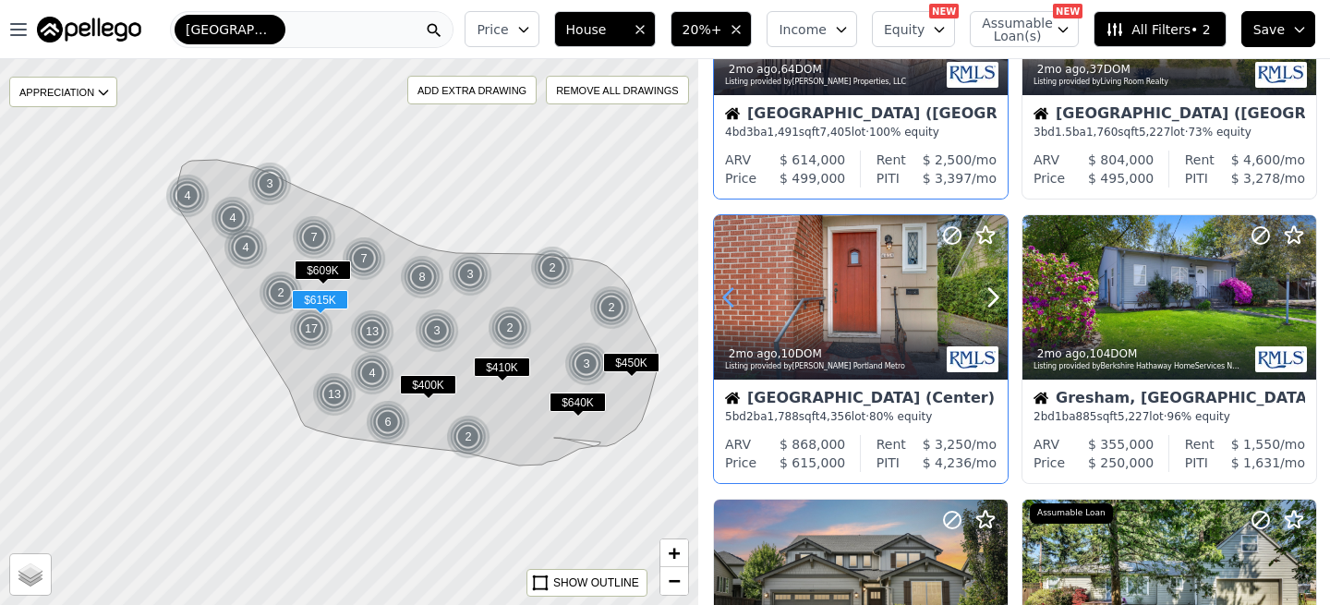
click at [732, 295] on icon at bounding box center [729, 298] width 30 height 30
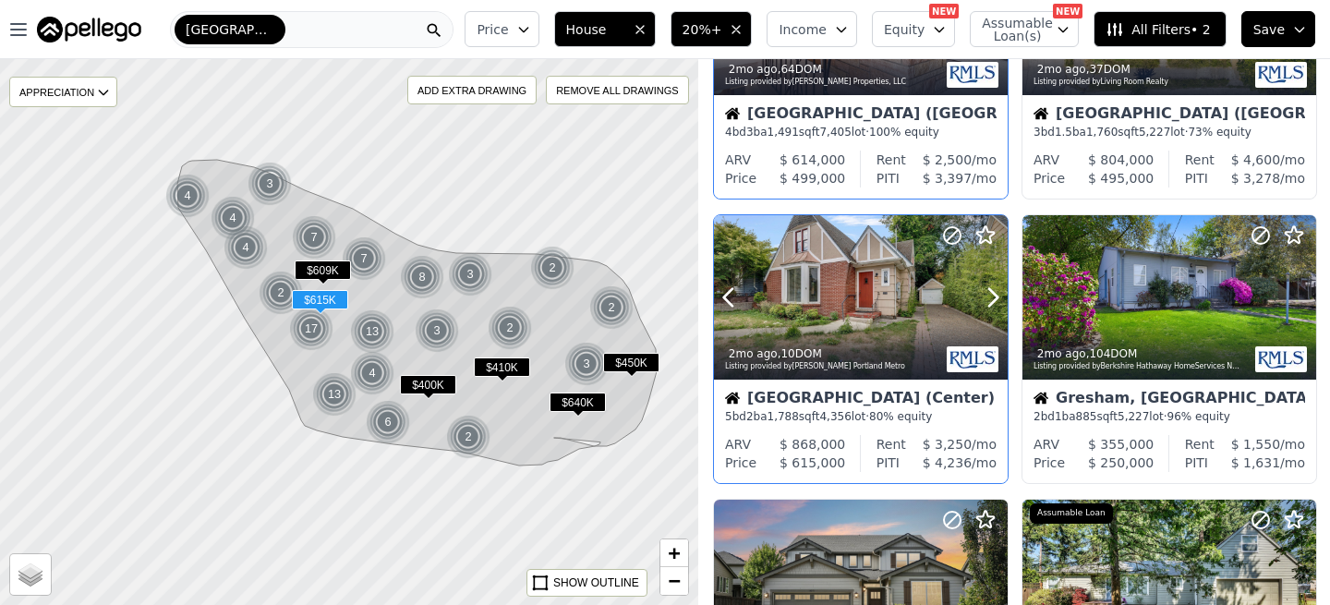
click at [881, 284] on div at bounding box center [861, 297] width 294 height 165
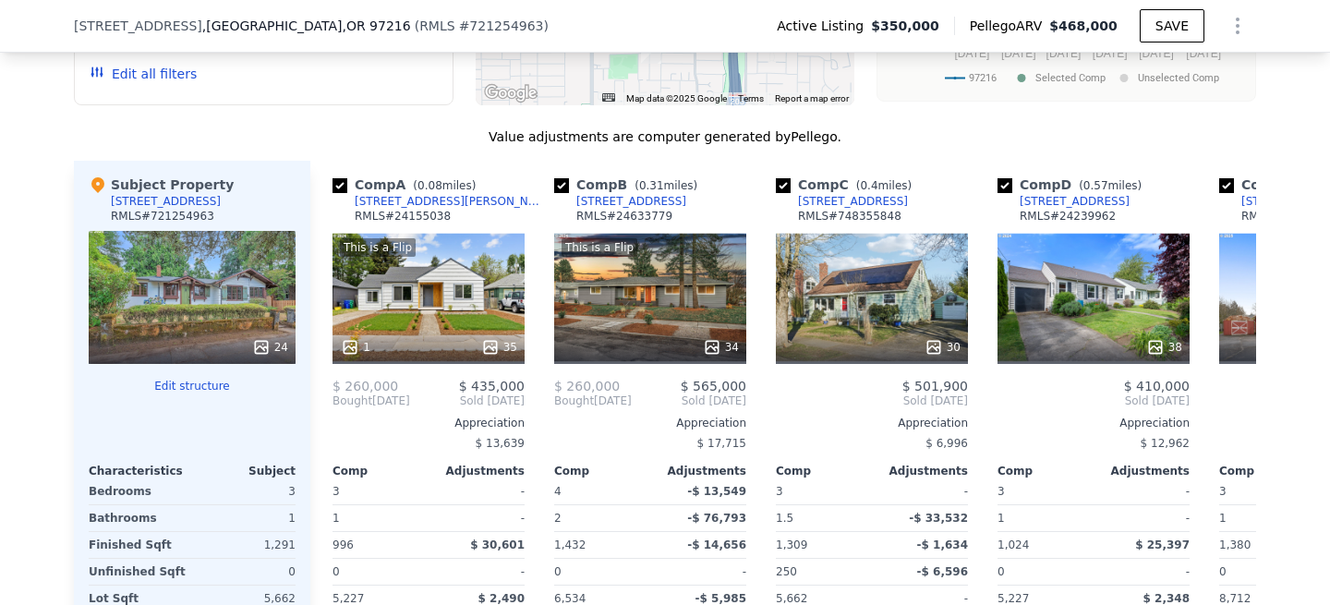
scroll to position [1966, 0]
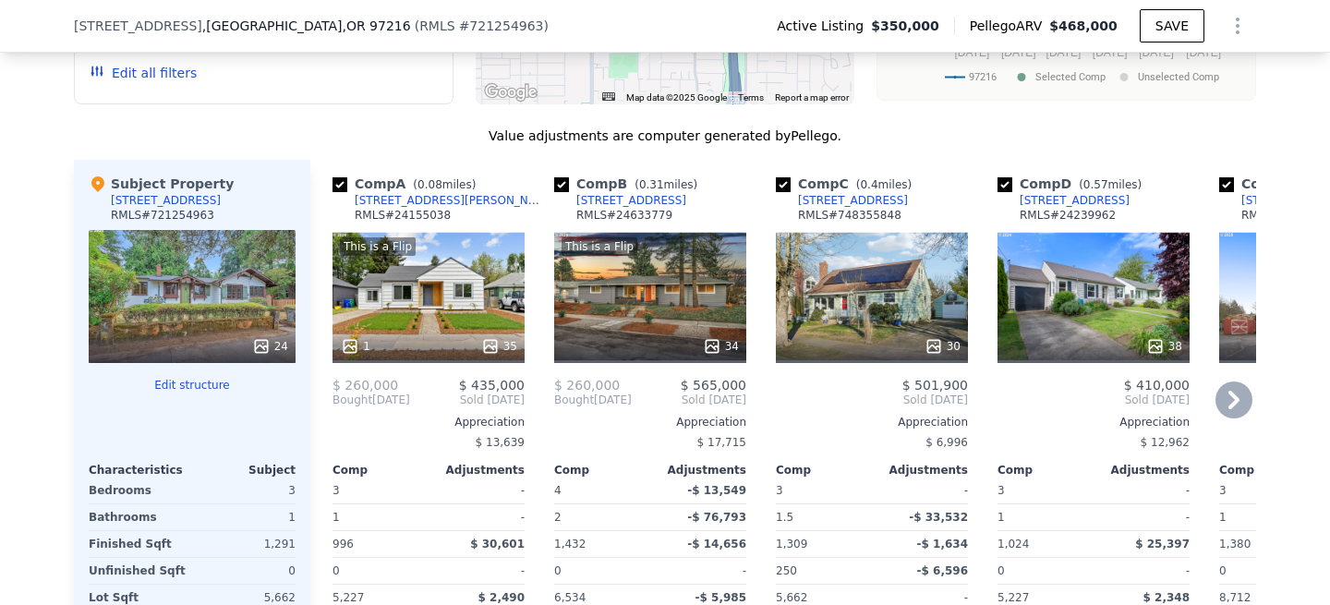
click at [409, 268] on div "This is a Flip 1 35" at bounding box center [428, 296] width 192 height 133
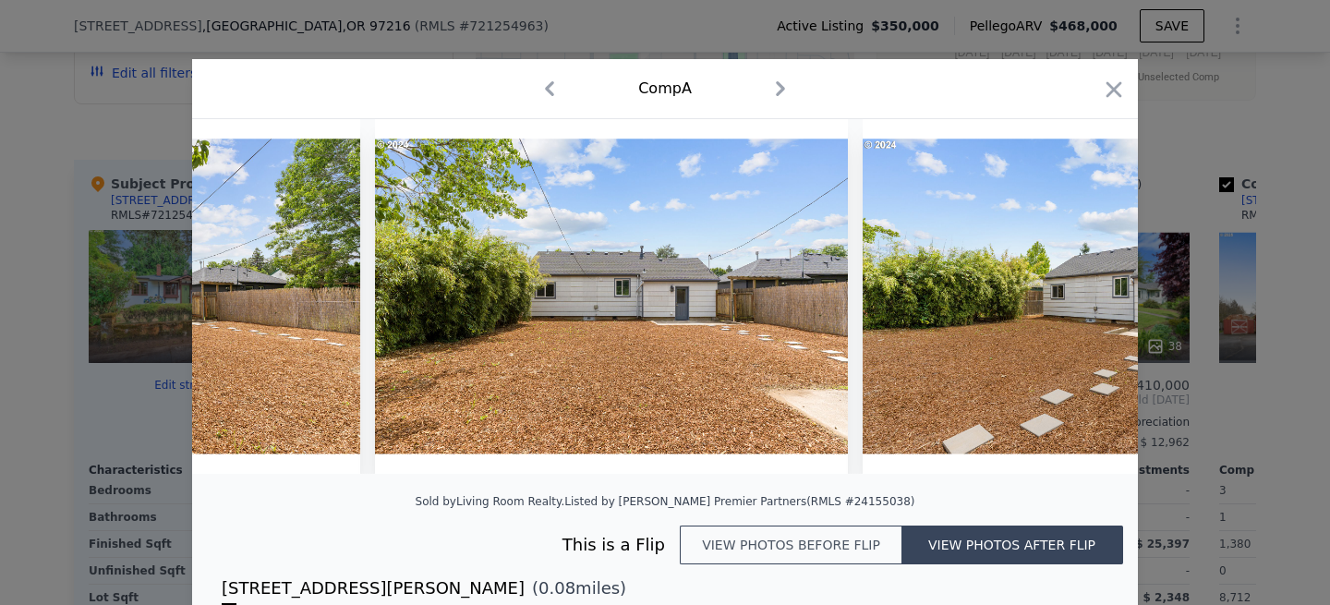
scroll to position [0, 14950]
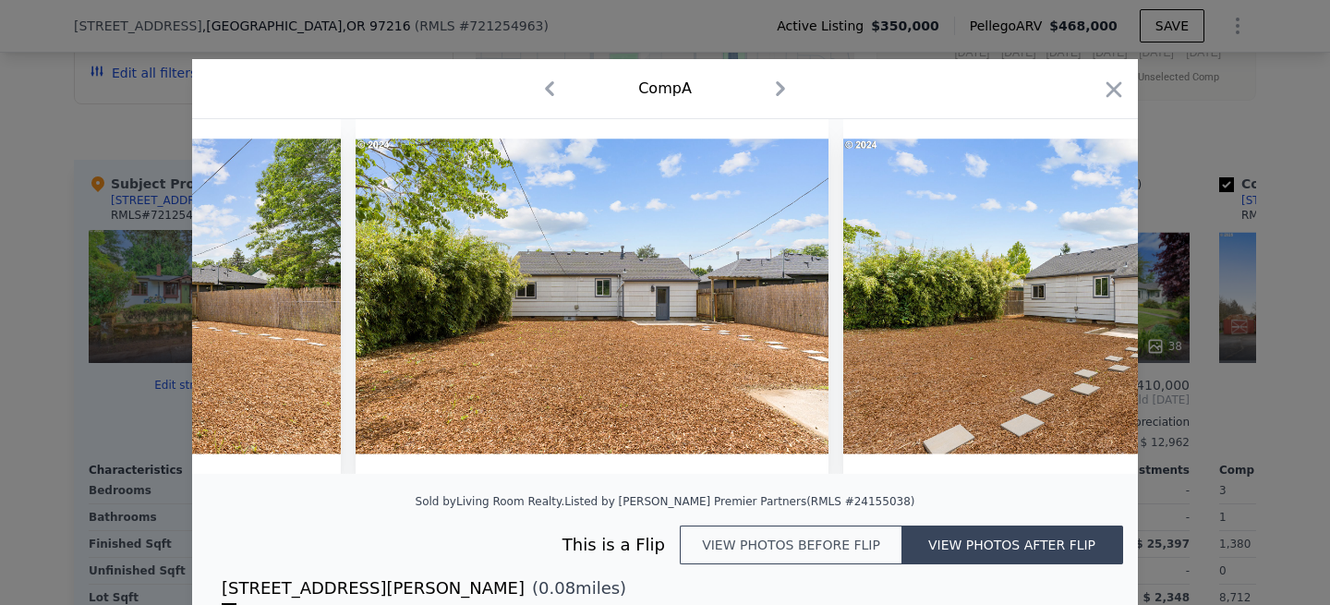
click at [803, 543] on button "View photos before flip" at bounding box center [791, 544] width 222 height 39
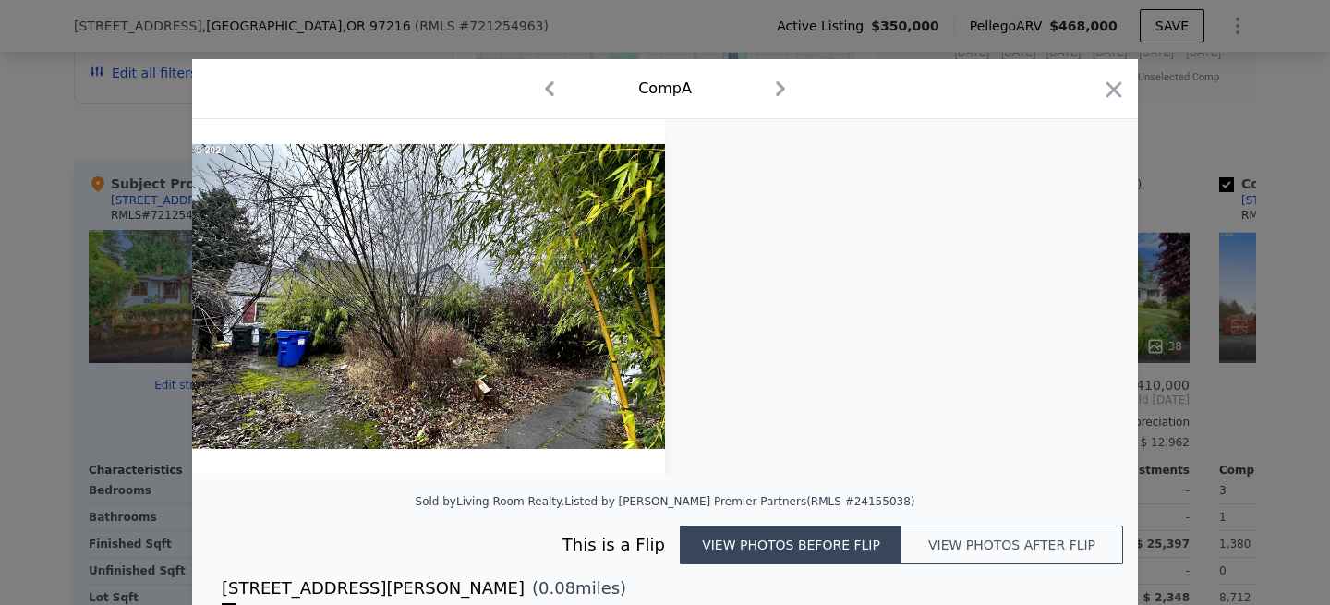
scroll to position [0, 0]
click at [1116, 97] on icon "button" at bounding box center [1114, 90] width 26 height 26
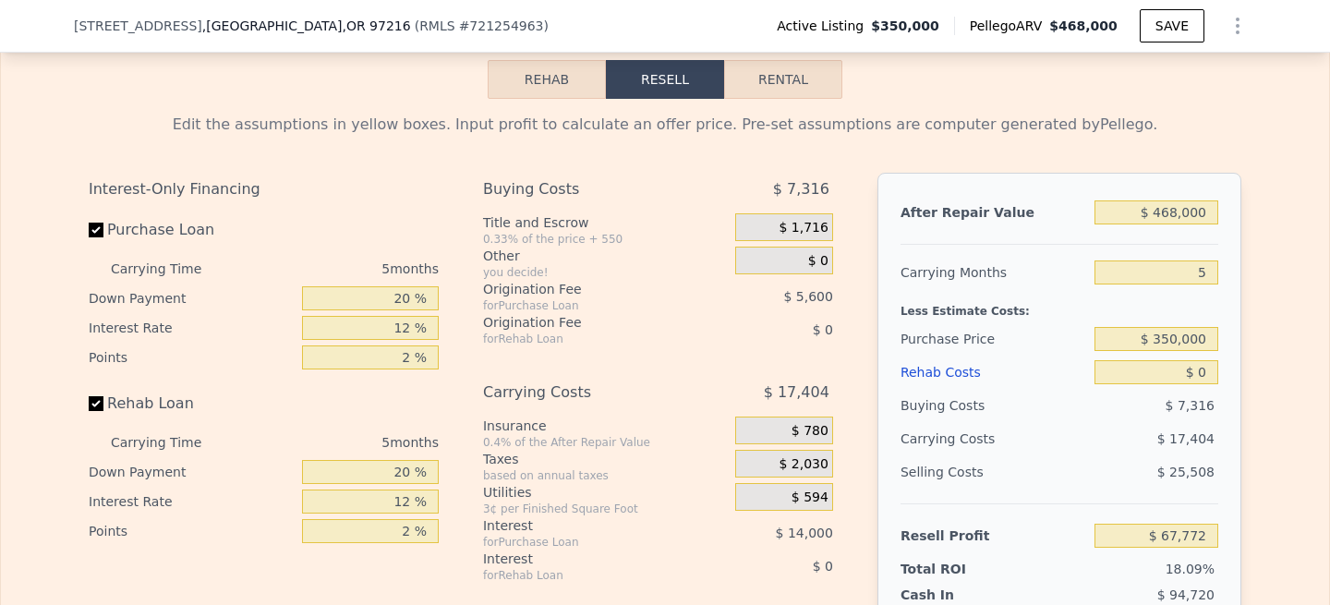
scroll to position [2873, 0]
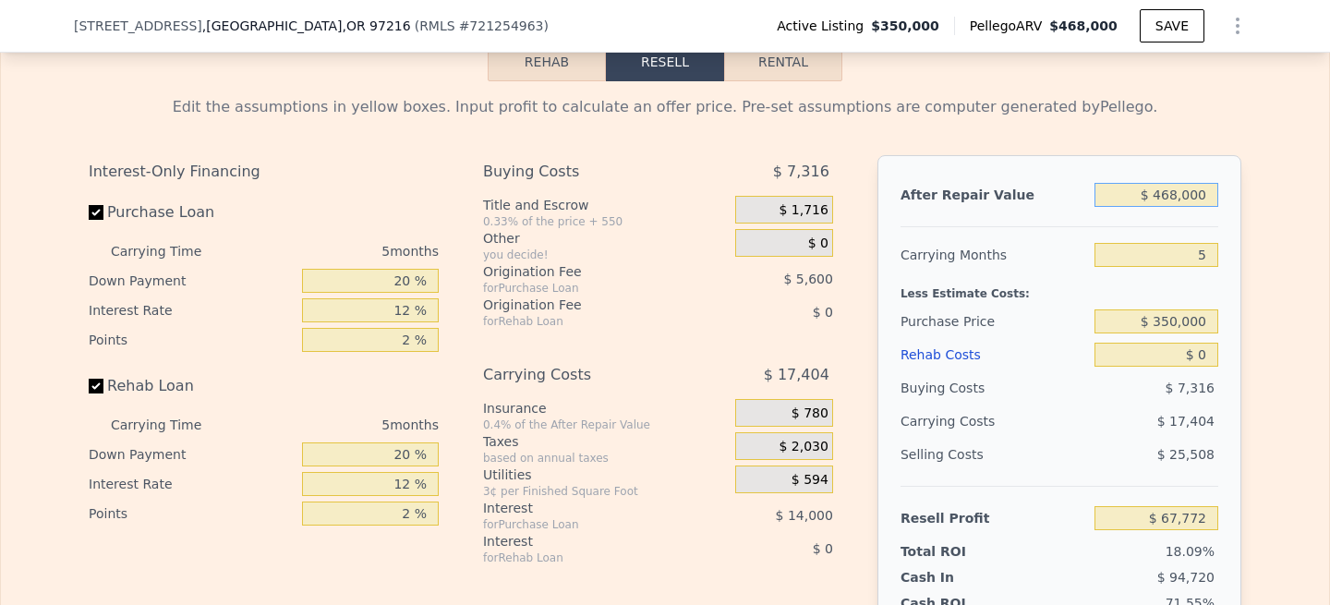
click at [1176, 195] on input "$ 468,000" at bounding box center [1156, 195] width 124 height 24
type input "$ 46,000"
type input "-$ 331,020"
type input "$ 460,000"
type input "$ 60,211"
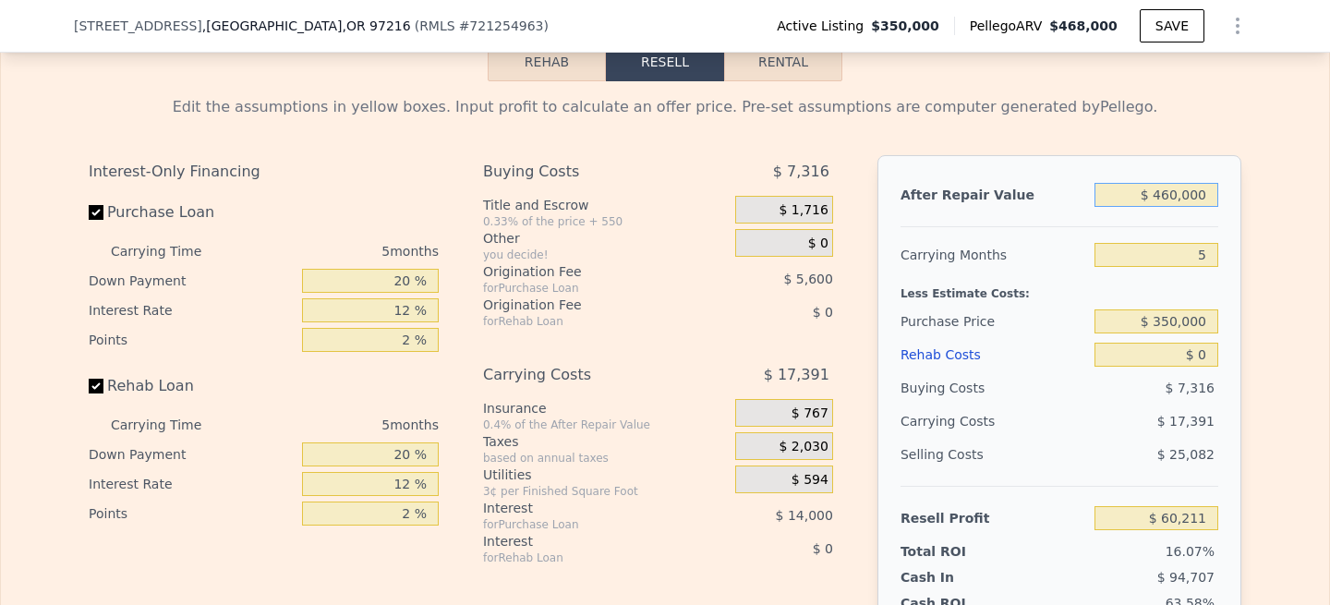
type input "$ 460,000"
click at [1171, 319] on input "$ 350,000" at bounding box center [1156, 321] width 124 height 24
type input "$ 330,000"
click at [1247, 364] on div "Edit the assumptions in yellow boxes. Input profit to calculate an offer price.…" at bounding box center [665, 424] width 1182 height 687
type input "$ 81,398"
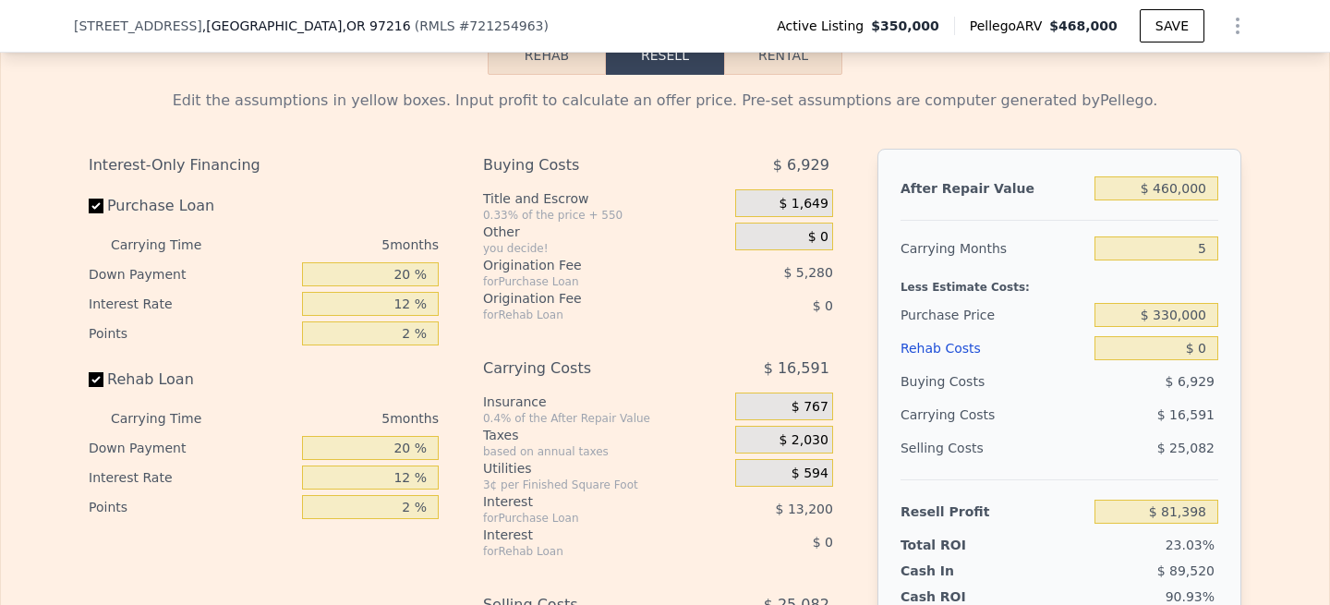
scroll to position [2884, 0]
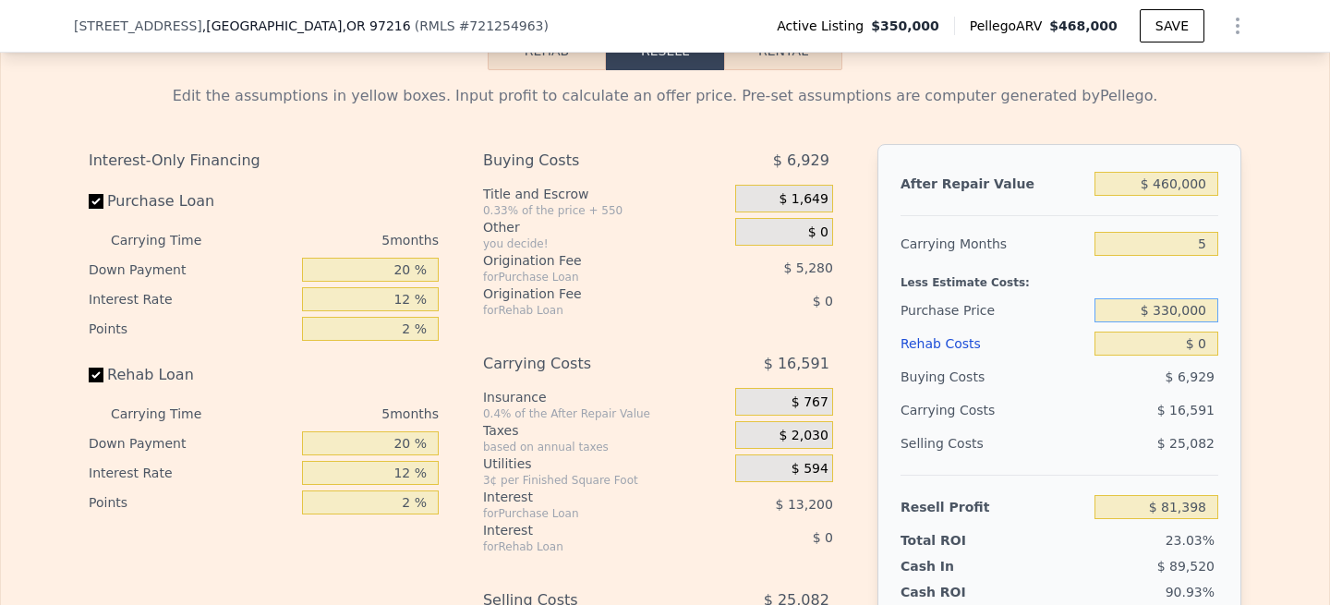
click at [1177, 311] on input "$ 330,000" at bounding box center [1156, 310] width 124 height 24
click at [1170, 309] on input "$ 330,000" at bounding box center [1156, 310] width 124 height 24
type input "$ 300,000"
click at [1224, 294] on div "After Repair Value $ 460,000 Carrying Months 5 Less Estimate Costs: Purchase Pr…" at bounding box center [1059, 400] width 364 height 513
type input "$ 113,178"
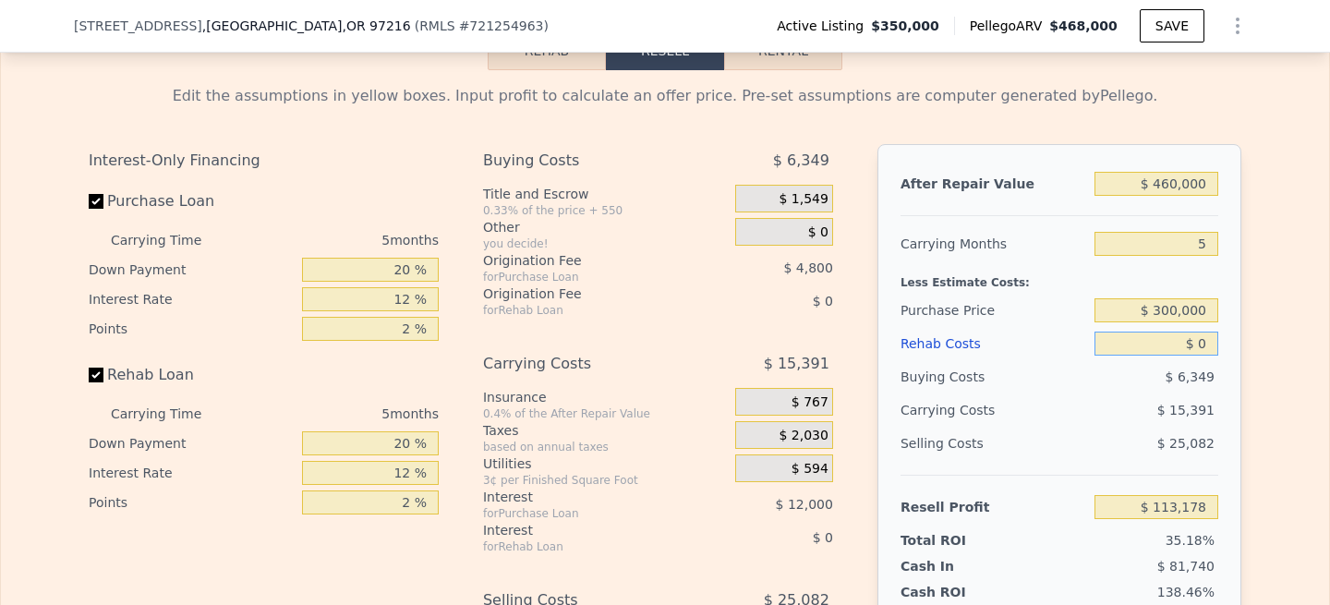
click at [1205, 350] on input "$ 0" at bounding box center [1156, 343] width 124 height 24
type input "$ 7"
type input "$ 113,171"
type input "$ 75"
type input "$ 113,097"
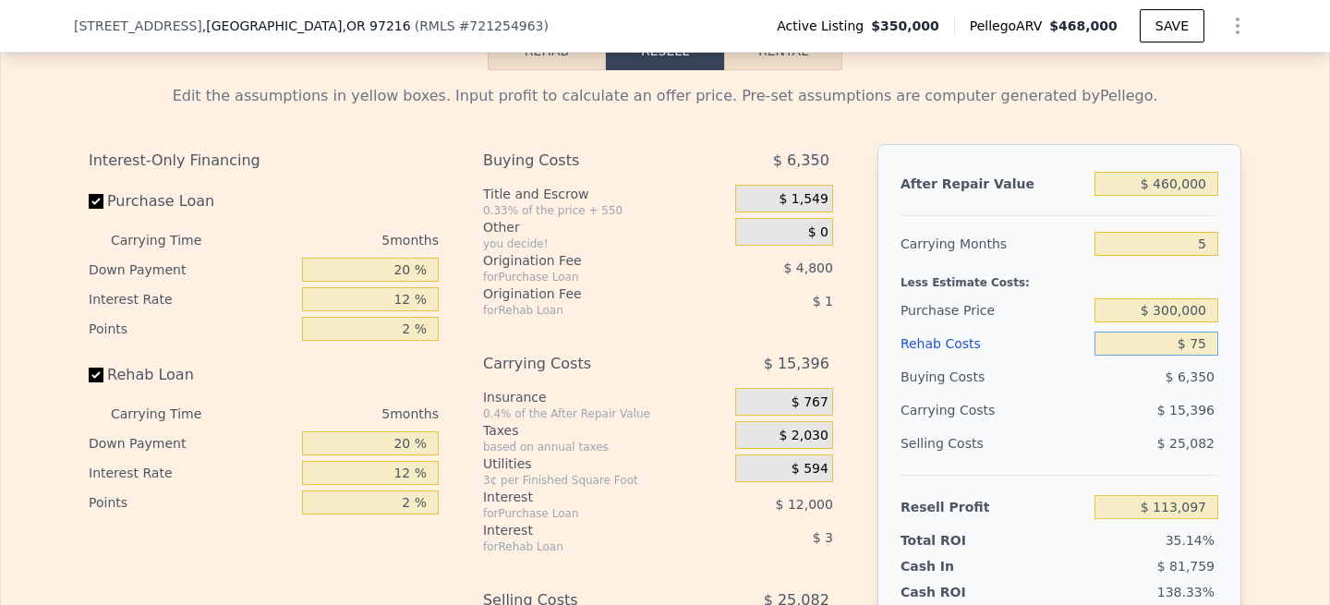
type input "$ 750"
type input "$ 112,386"
type input "$ 75,000"
type input "$ 33,978"
type input "$ 75,000"
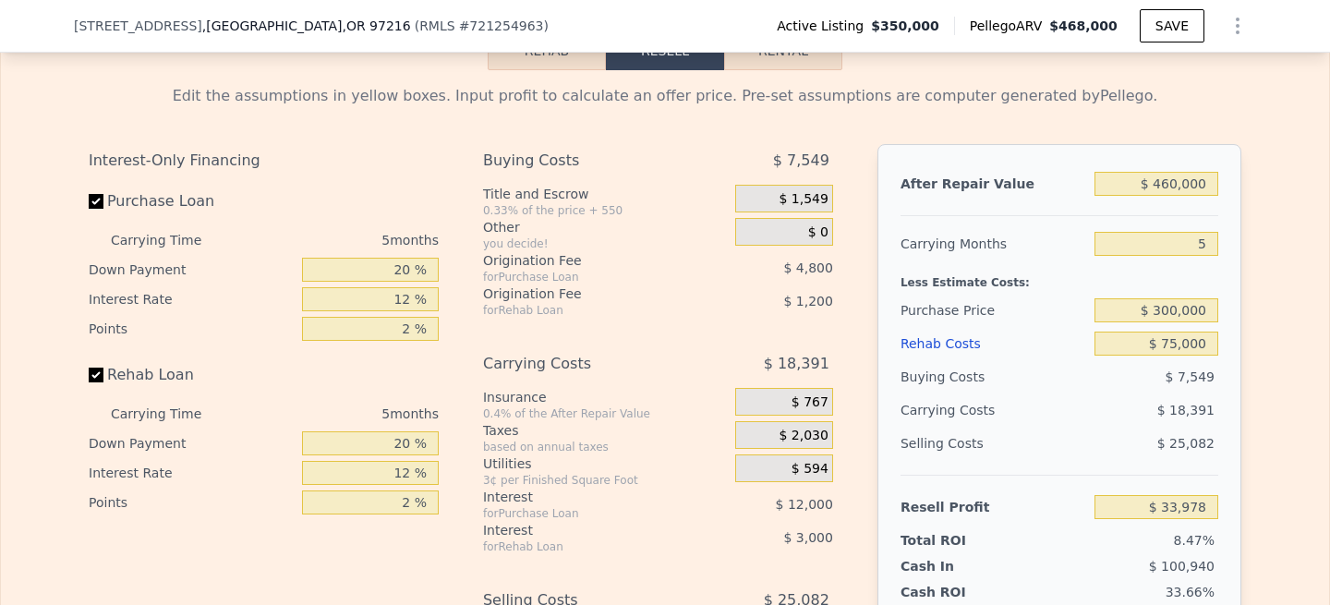
click at [1271, 349] on div "Edit the assumptions in yellow boxes. Input profit to calculate an offer price.…" at bounding box center [665, 413] width 1328 height 687
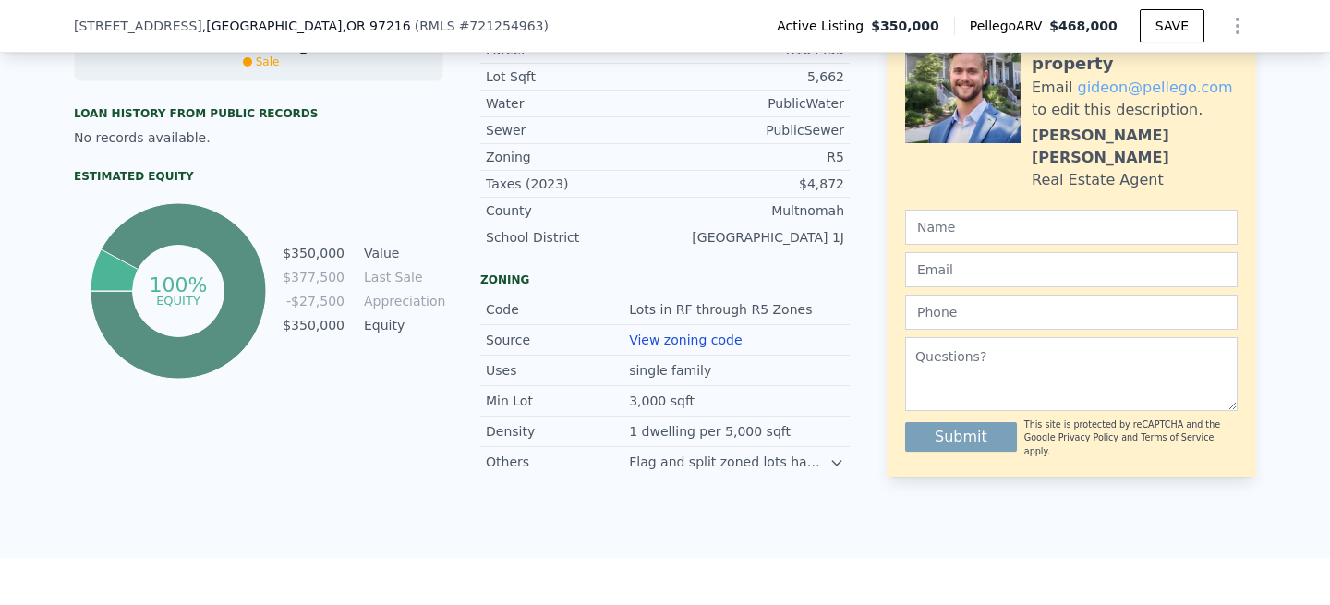
scroll to position [636, 0]
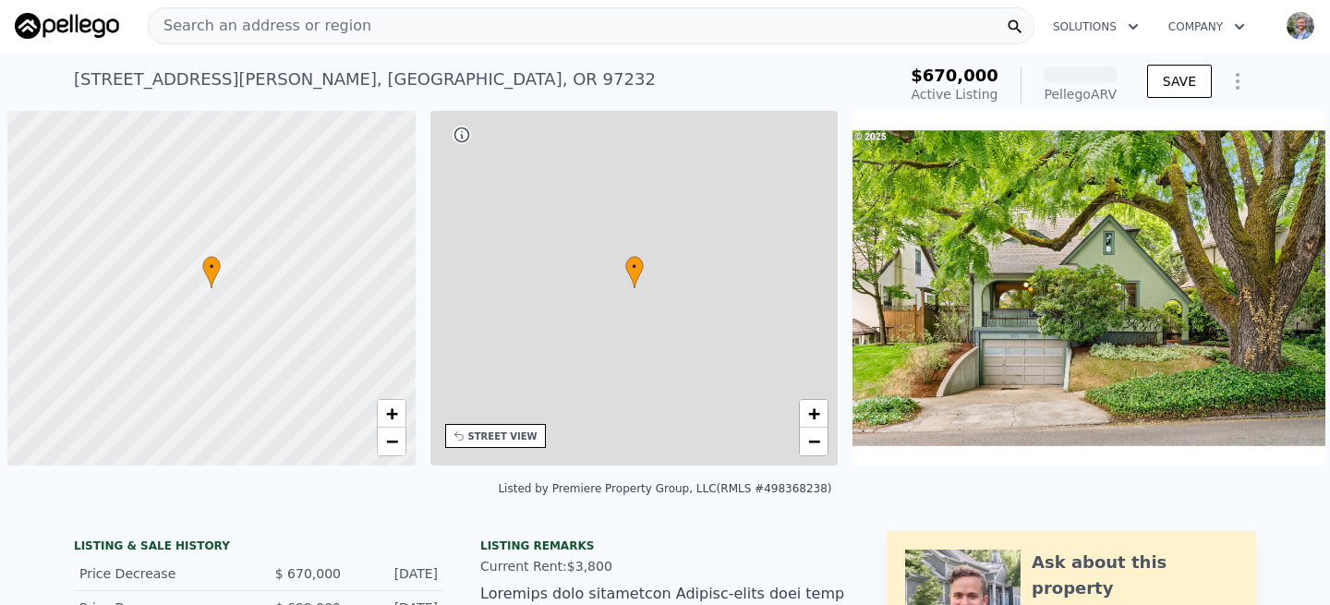
scroll to position [0, 7]
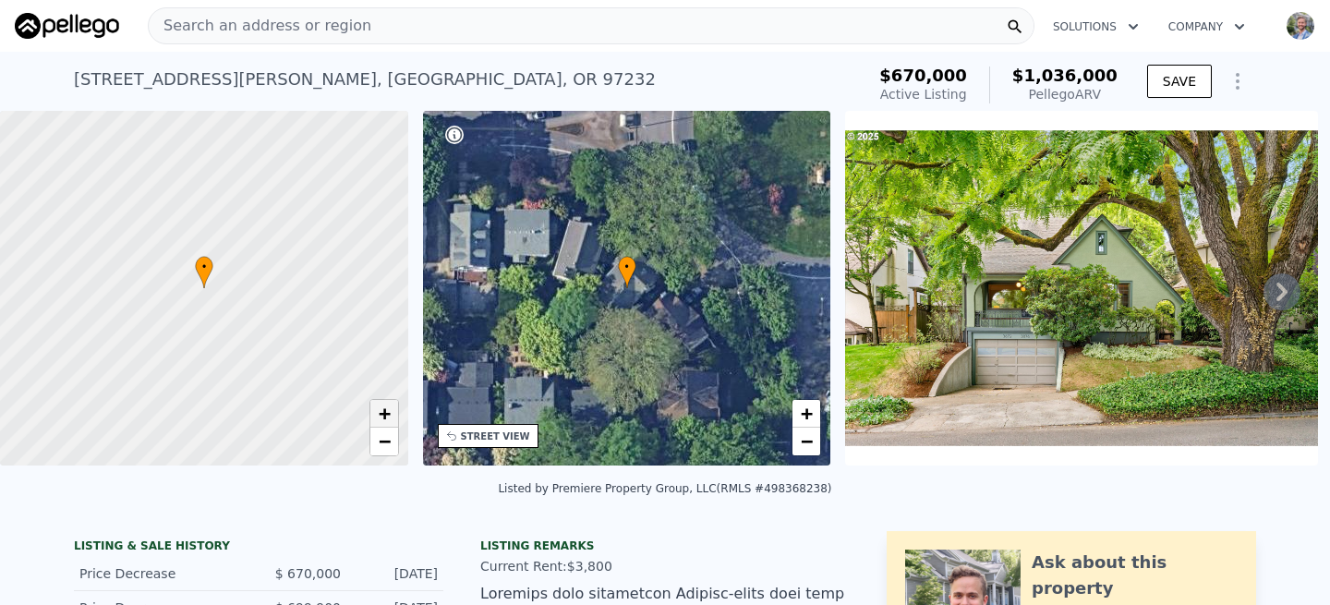
click at [386, 421] on span "+" at bounding box center [384, 413] width 12 height 23
click at [386, 419] on span "+" at bounding box center [384, 413] width 12 height 23
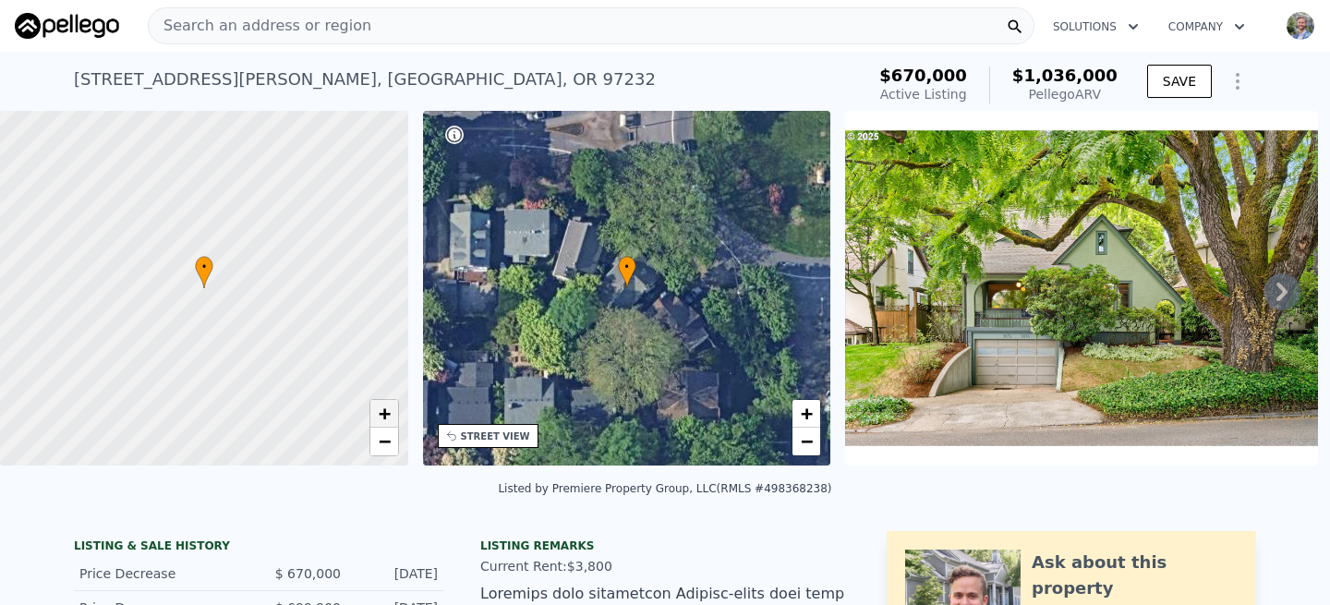
click at [386, 419] on span "+" at bounding box center [384, 413] width 12 height 23
click at [379, 442] on span "−" at bounding box center [384, 440] width 12 height 23
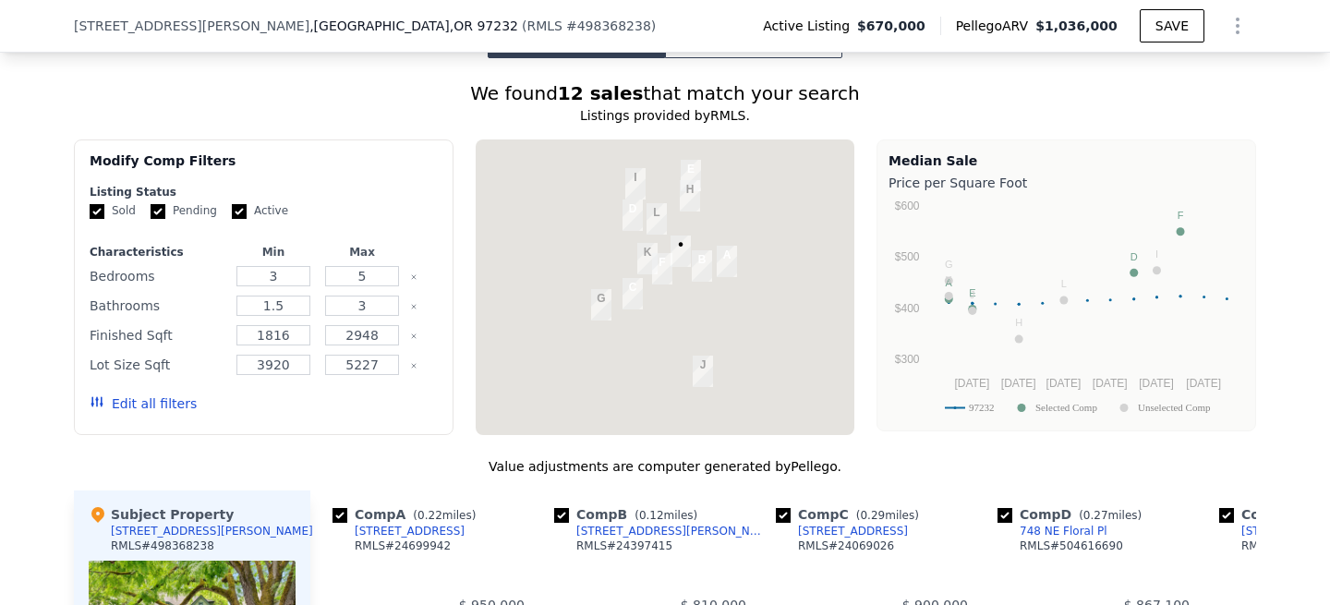
scroll to position [1723, 0]
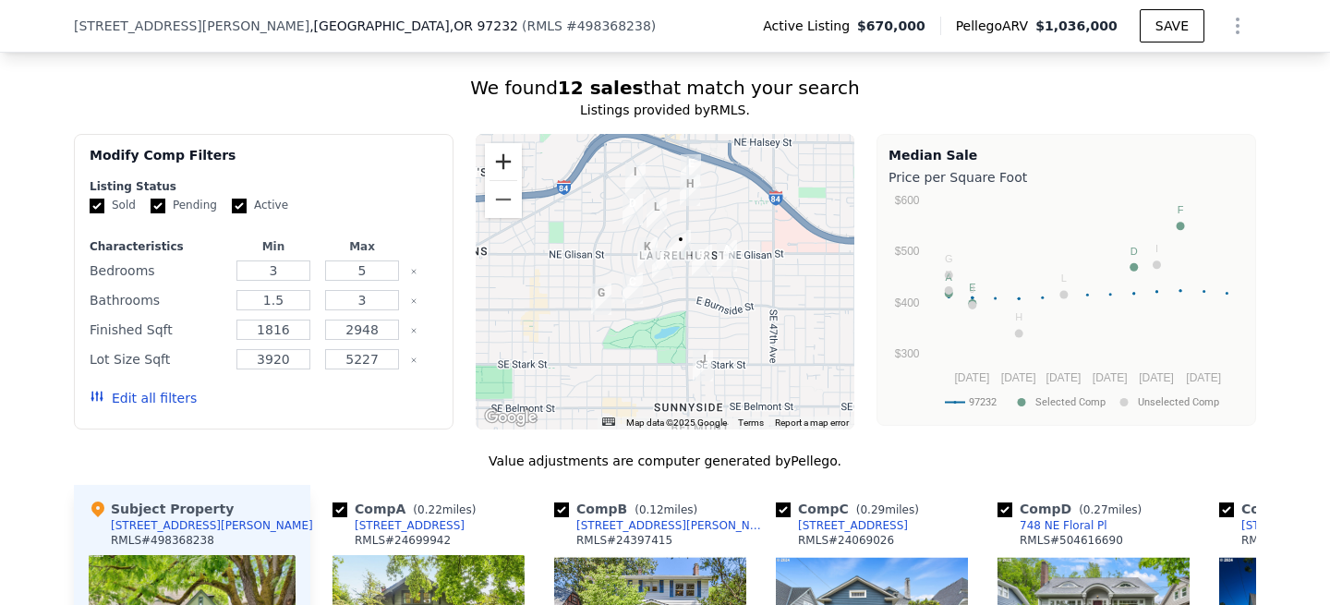
click at [502, 162] on button "Zoom in" at bounding box center [503, 161] width 37 height 37
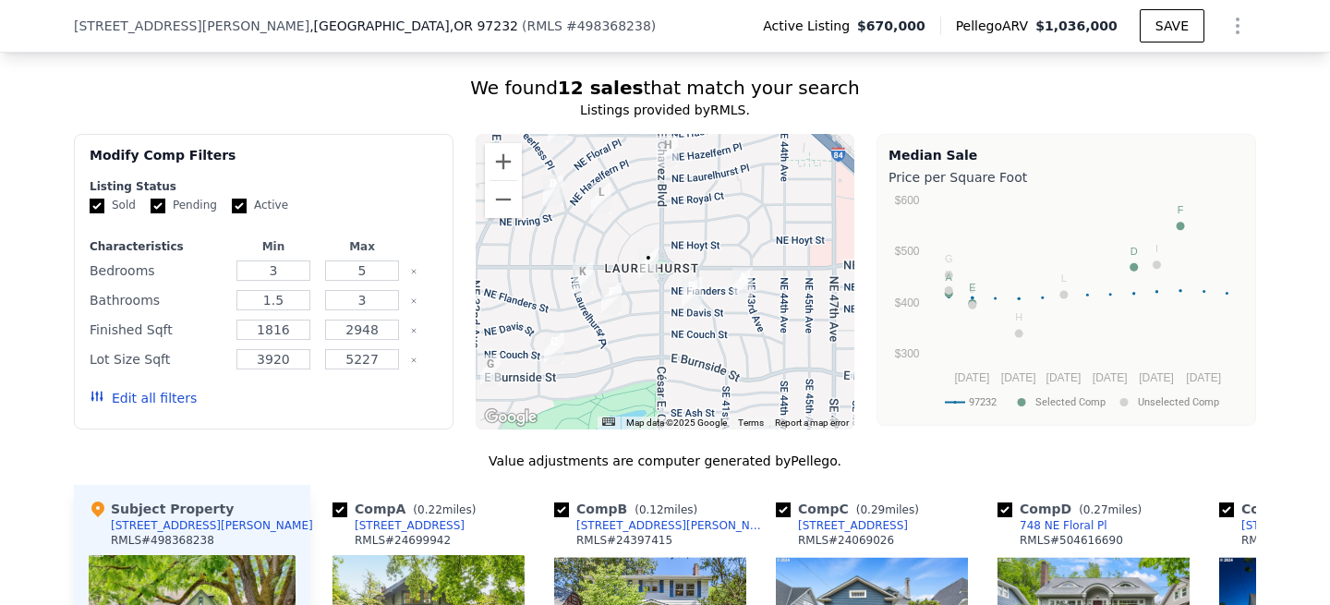
drag, startPoint x: 736, startPoint y: 358, endPoint x: 679, endPoint y: 402, distance: 71.8
click at [679, 402] on div at bounding box center [665, 281] width 379 height 295
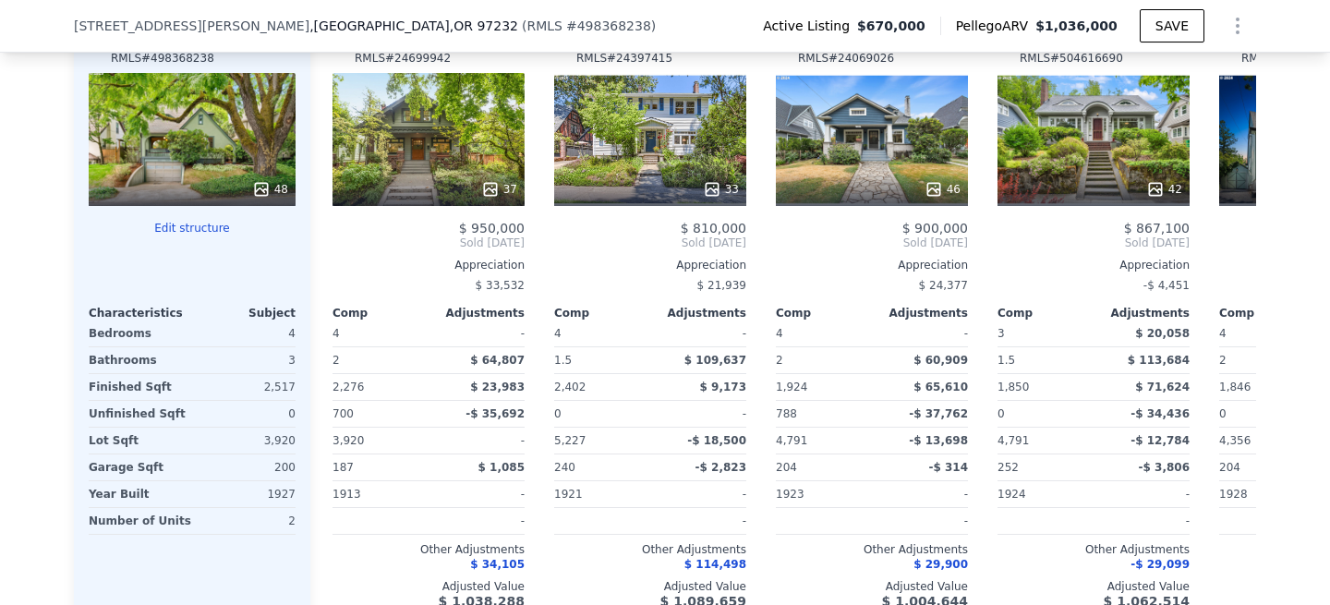
scroll to position [2208, 0]
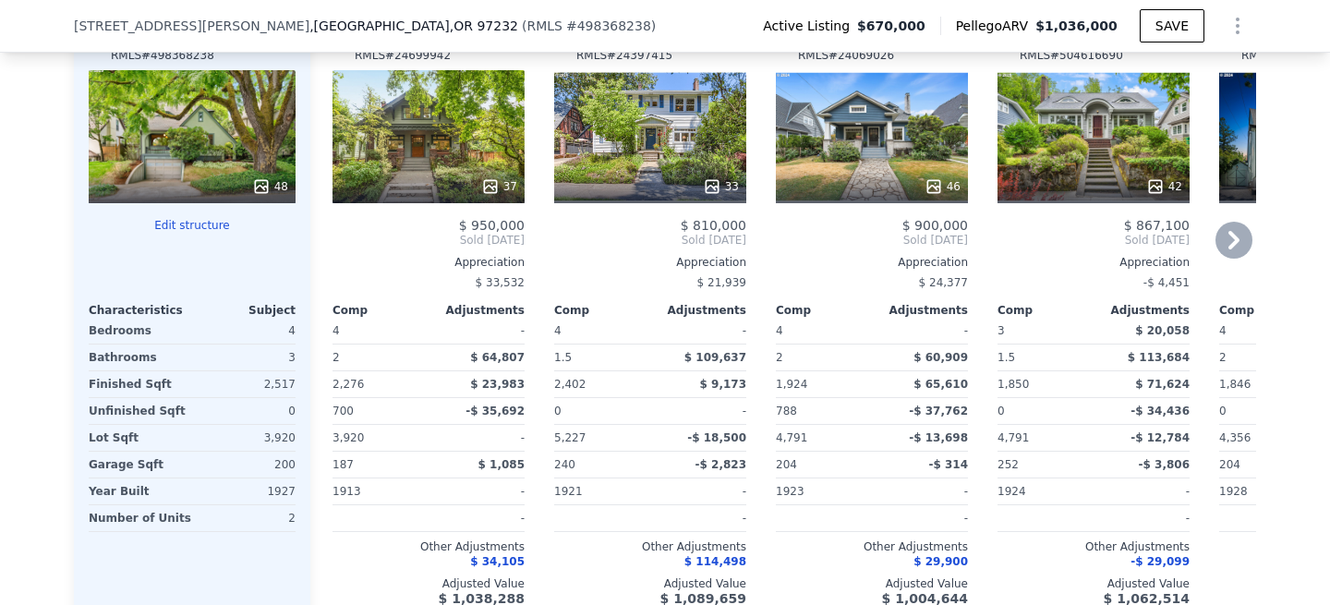
click at [660, 139] on div "33" at bounding box center [650, 136] width 192 height 133
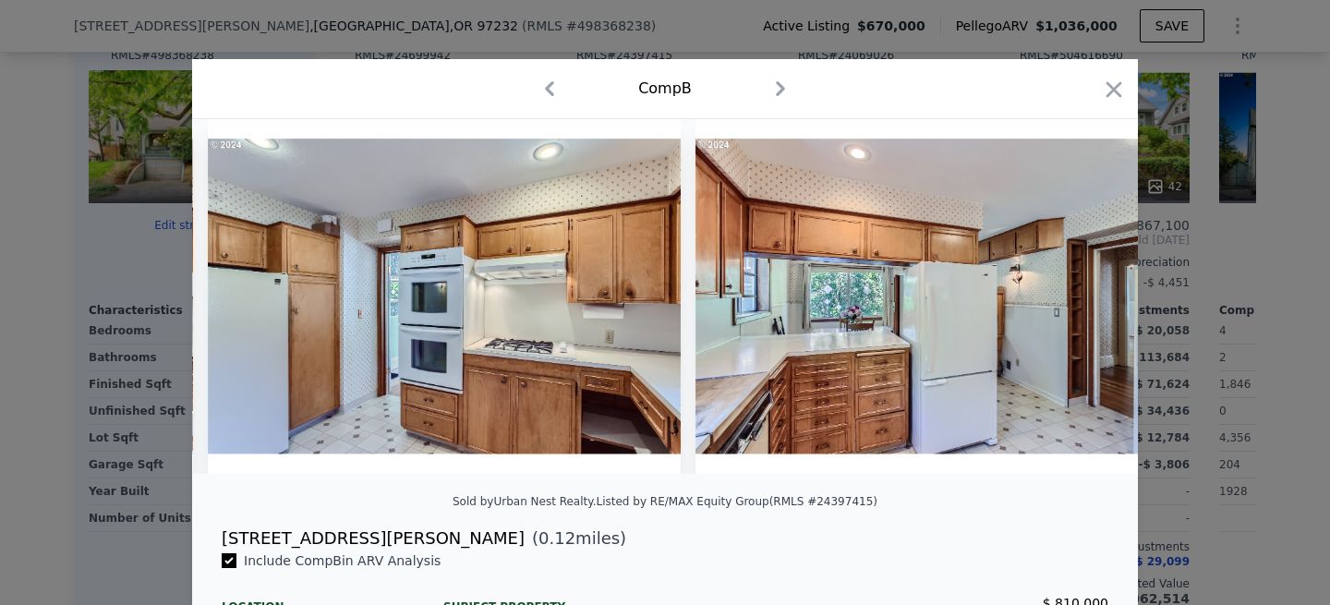
scroll to position [0, 5869]
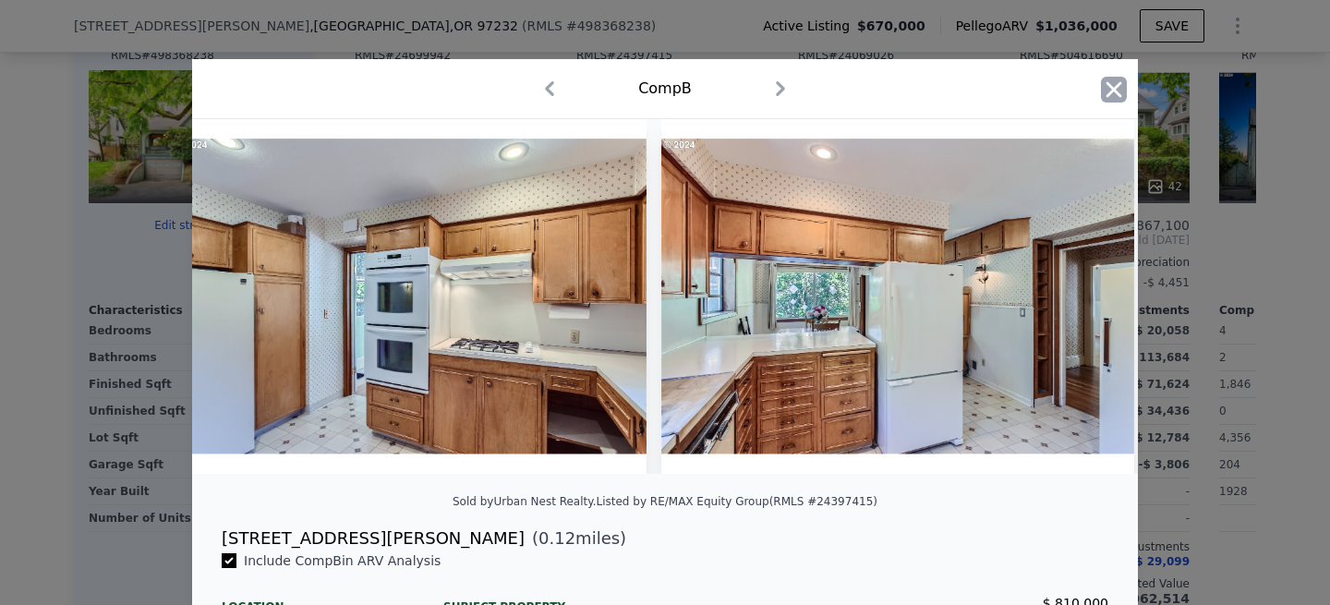
click at [1107, 95] on icon "button" at bounding box center [1114, 89] width 16 height 16
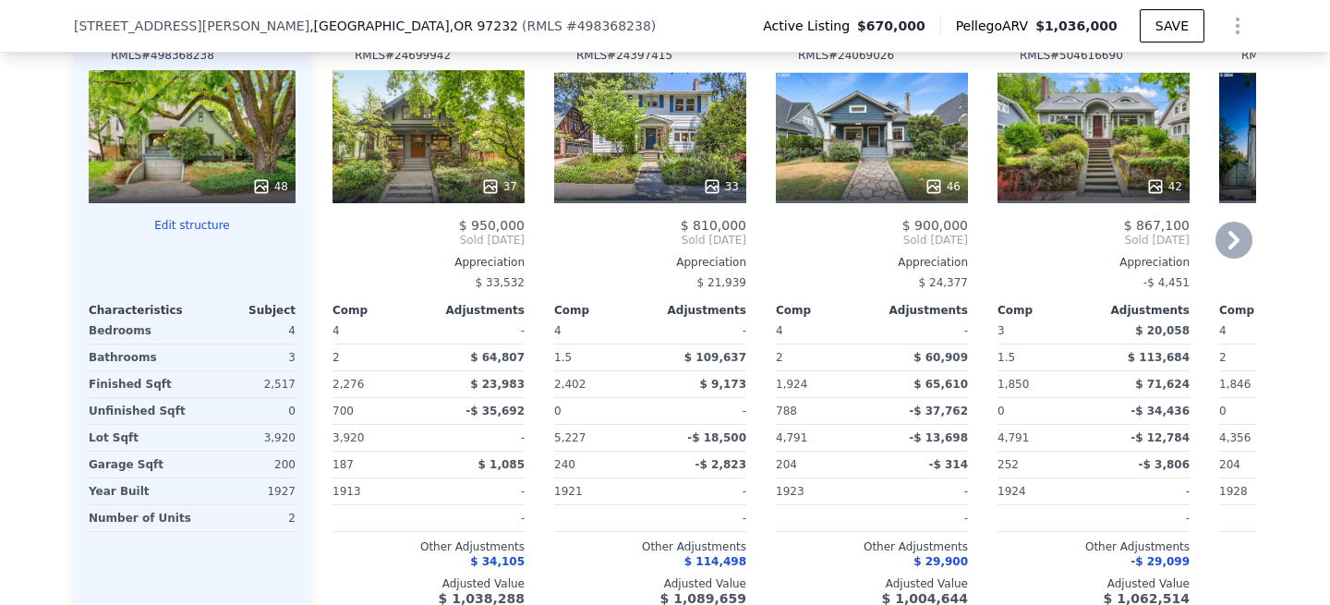
click at [412, 134] on div "37" at bounding box center [428, 136] width 192 height 133
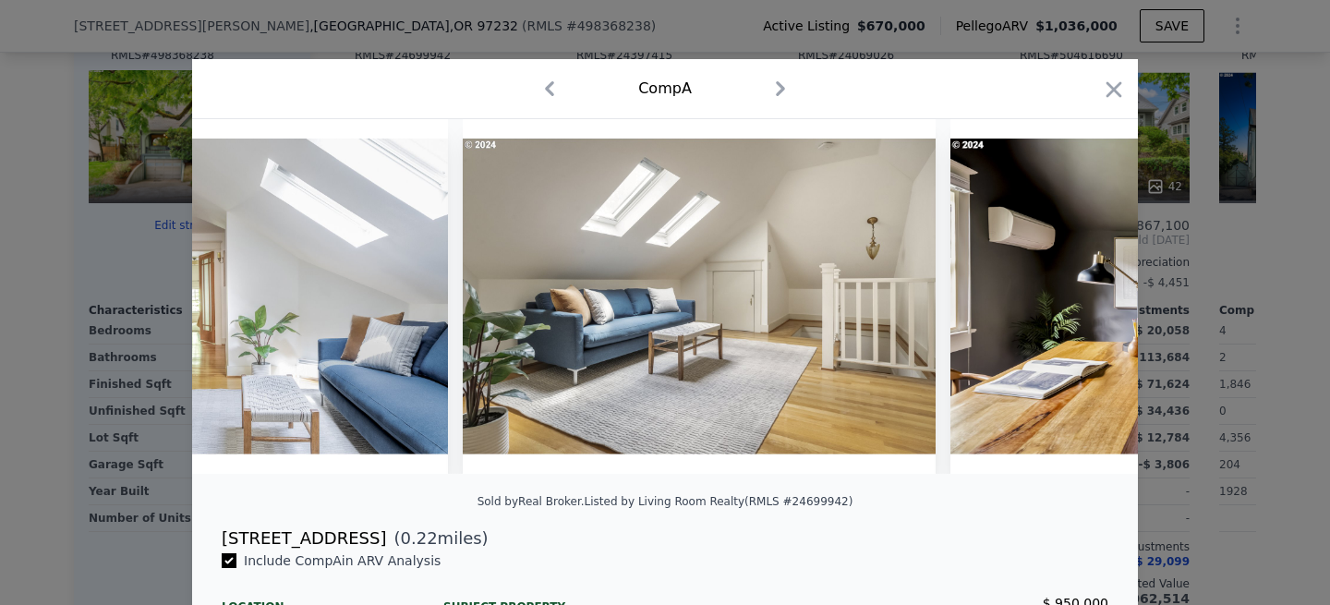
scroll to position [0, 11610]
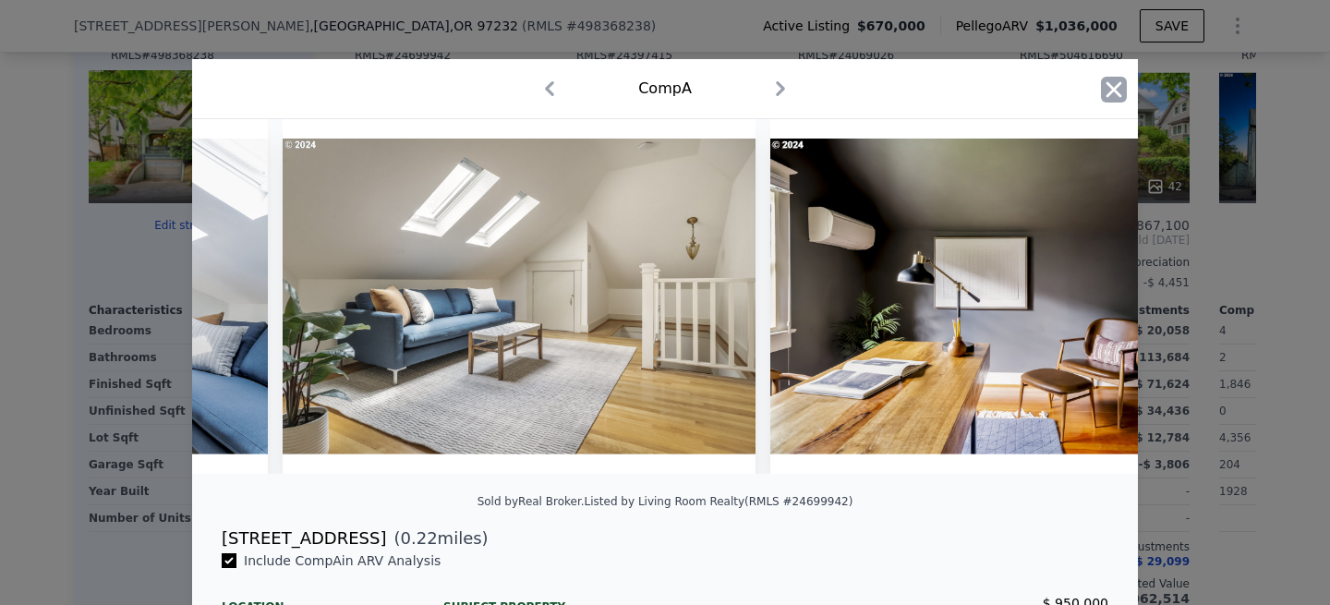
click at [1119, 94] on icon "button" at bounding box center [1114, 89] width 16 height 16
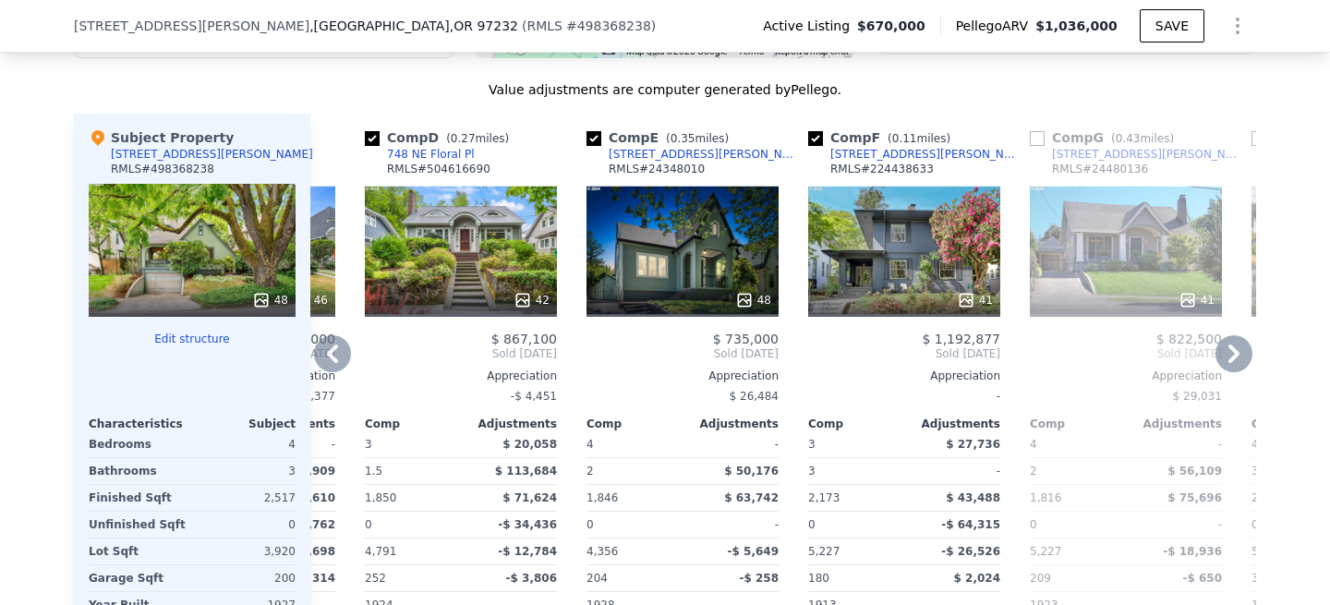
scroll to position [2099, 0]
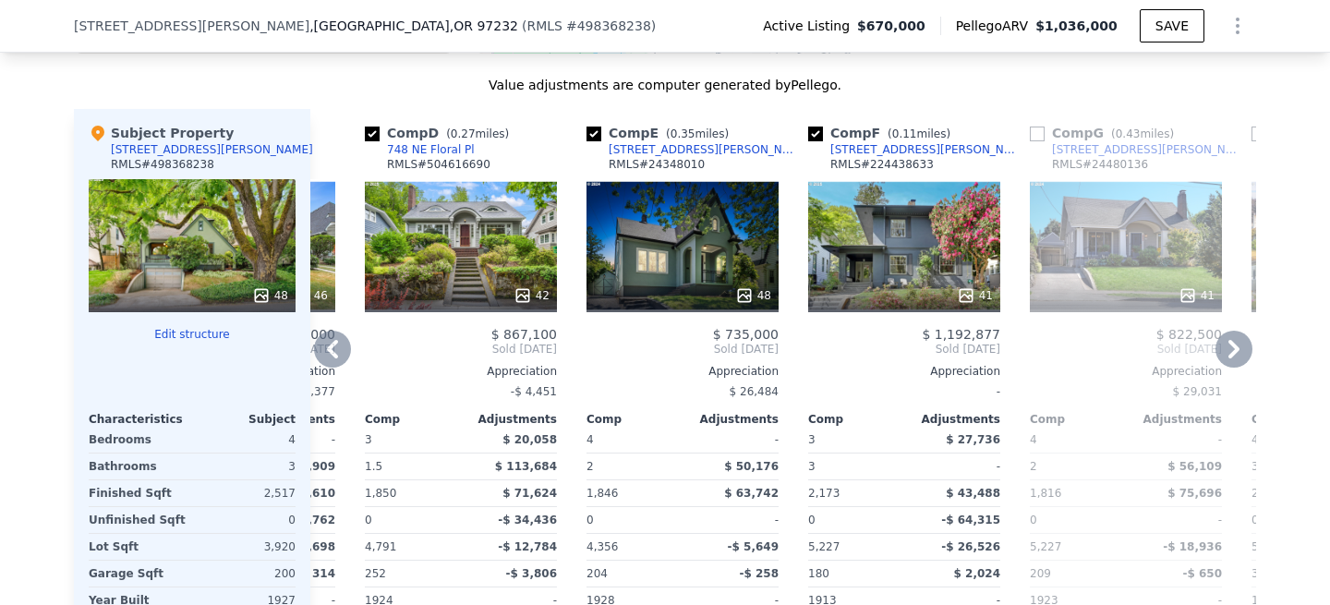
click at [928, 243] on div "41" at bounding box center [904, 245] width 192 height 133
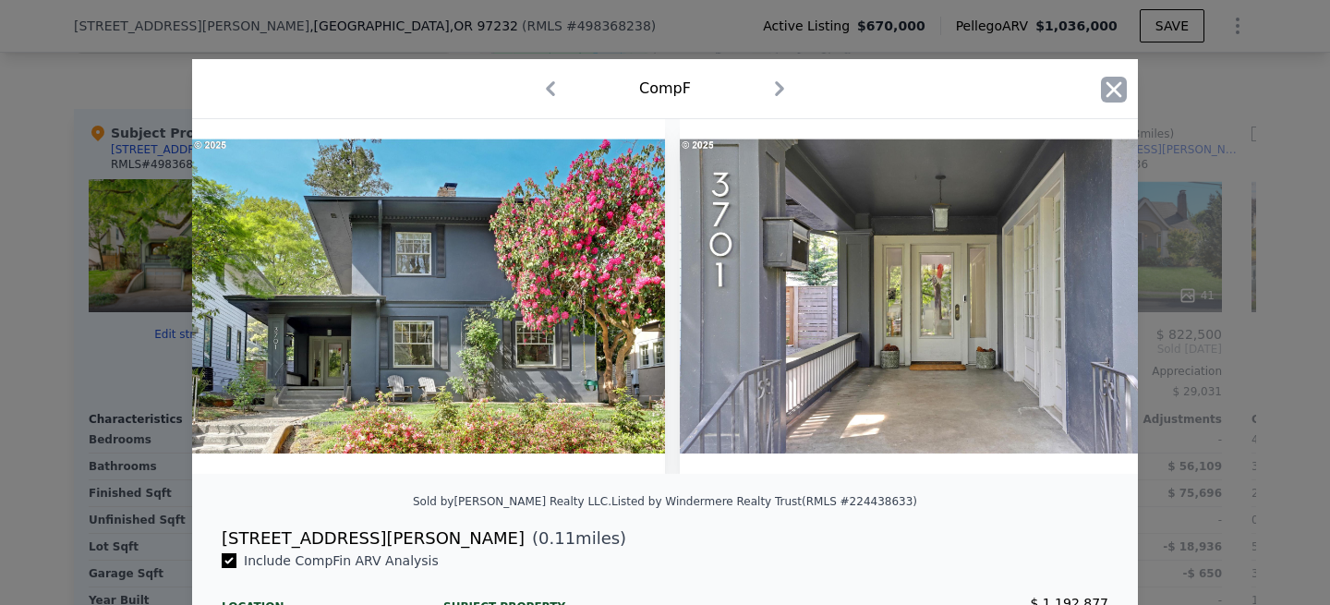
click at [1118, 90] on icon "button" at bounding box center [1114, 90] width 26 height 26
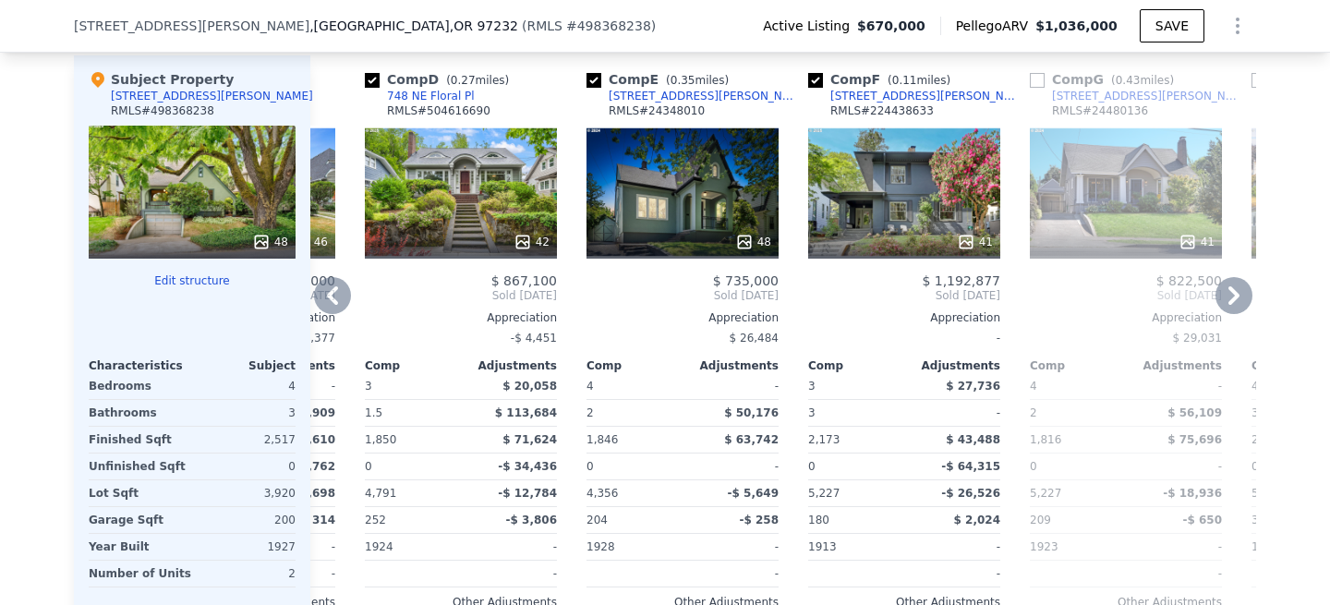
scroll to position [2158, 0]
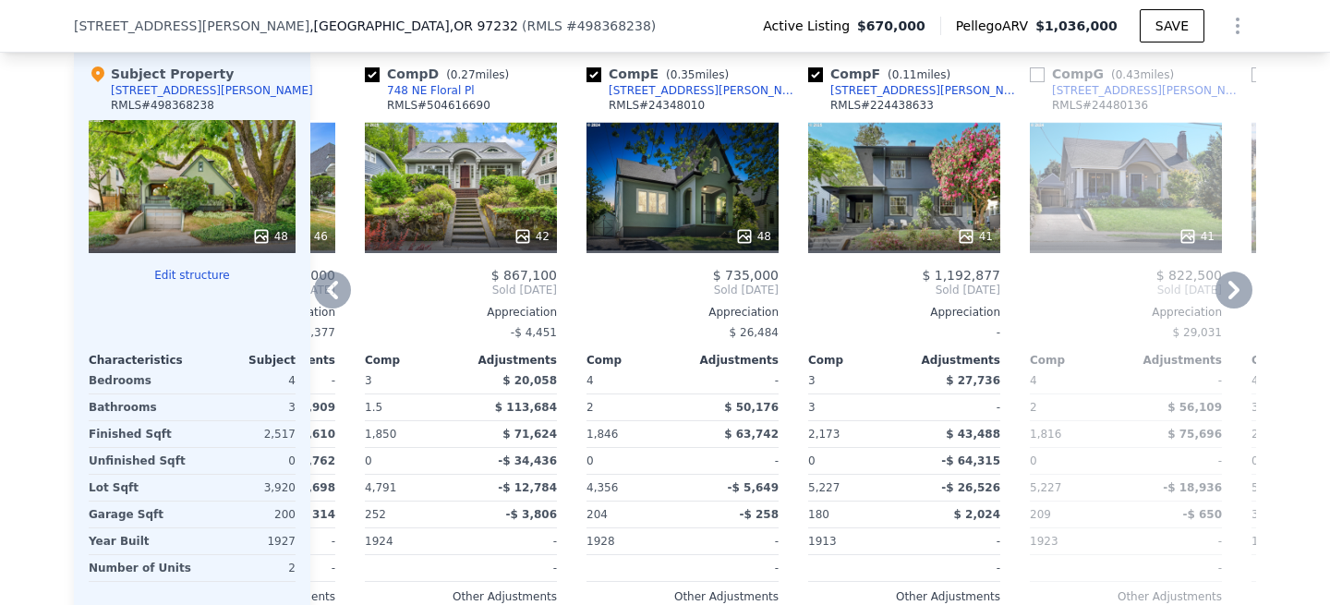
click at [921, 209] on div "41" at bounding box center [904, 186] width 192 height 133
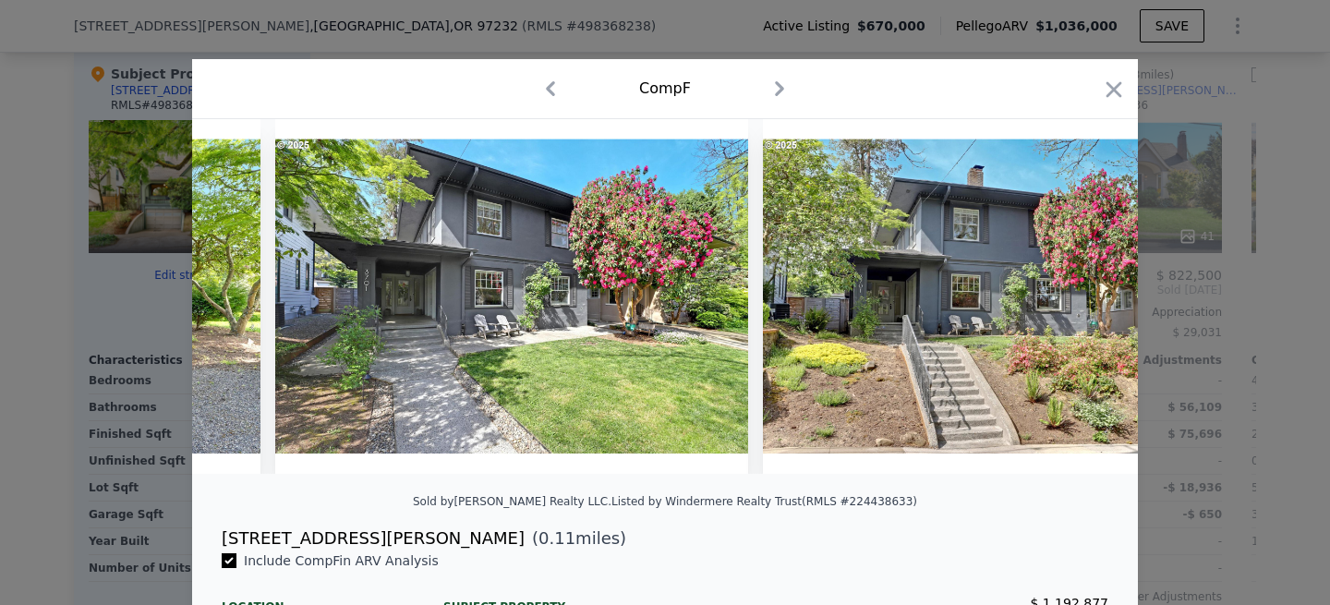
scroll to position [0, 19028]
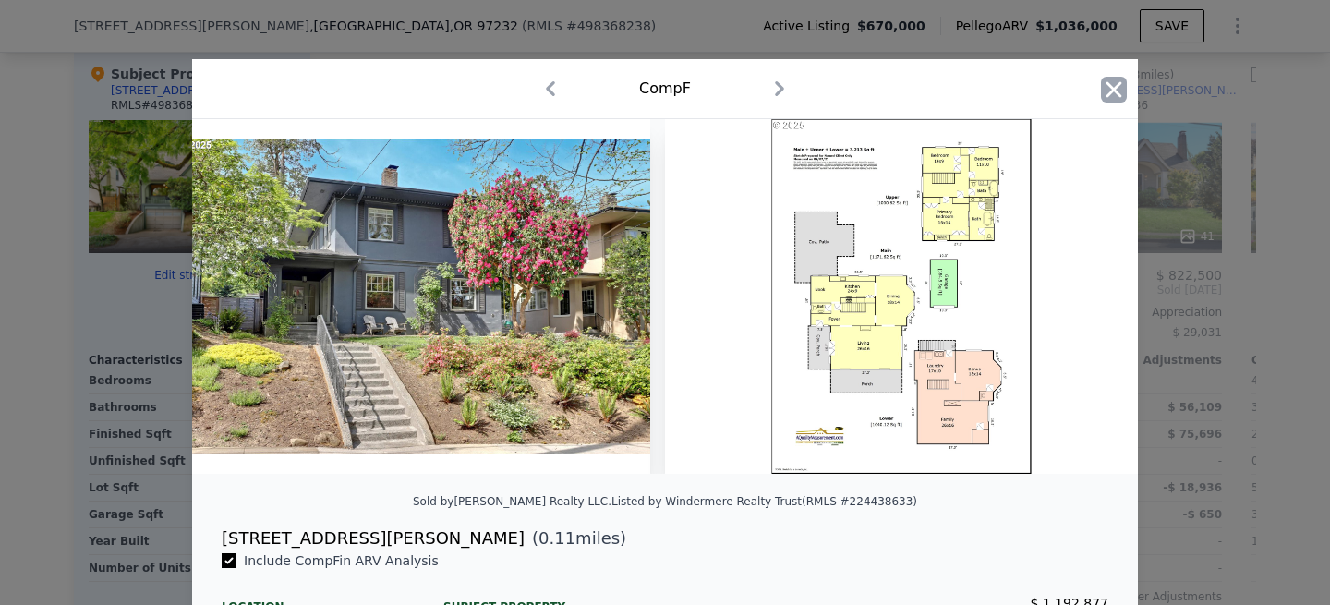
click at [1115, 102] on icon "button" at bounding box center [1114, 90] width 26 height 26
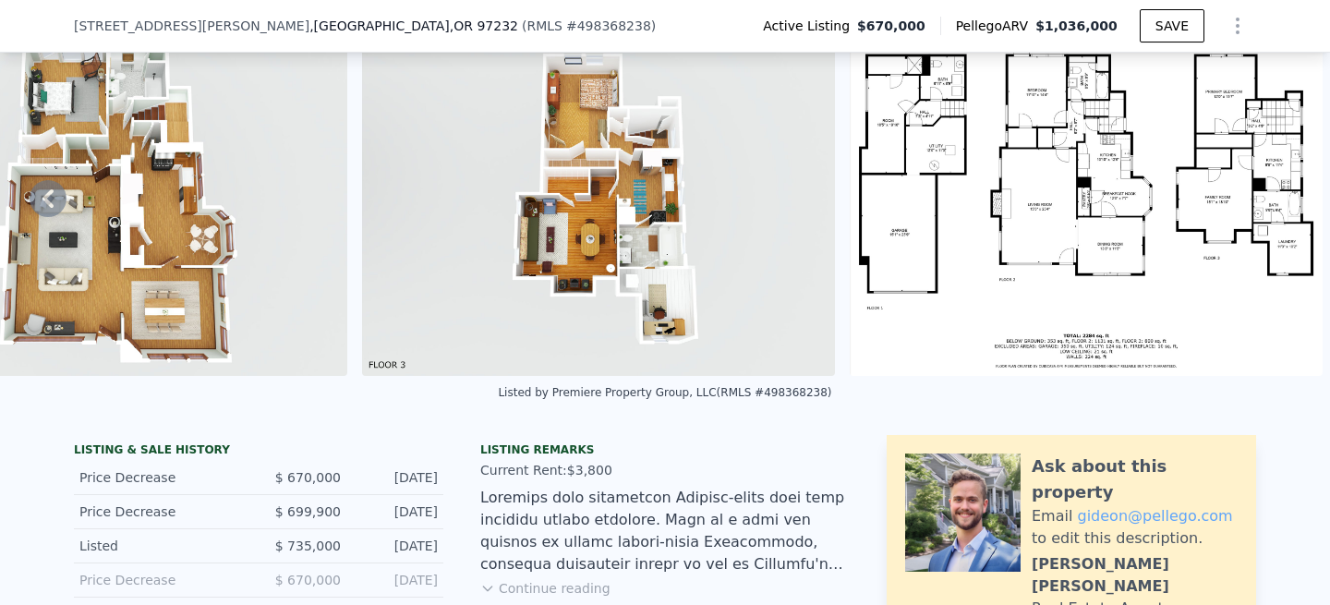
scroll to position [97, 0]
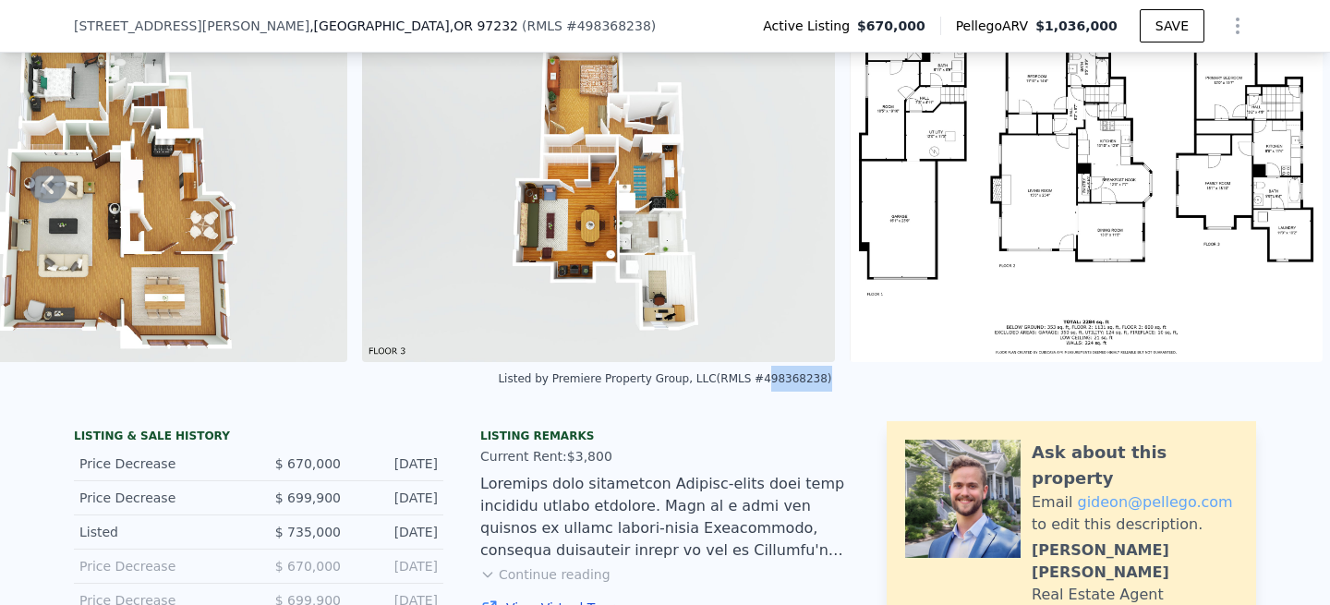
drag, startPoint x: 818, startPoint y: 382, endPoint x: 754, endPoint y: 383, distance: 63.7
click at [754, 383] on div "Listed by Premiere Property Group, LLC (RMLS #498368238)" at bounding box center [664, 378] width 333 height 13
copy div "498368238"
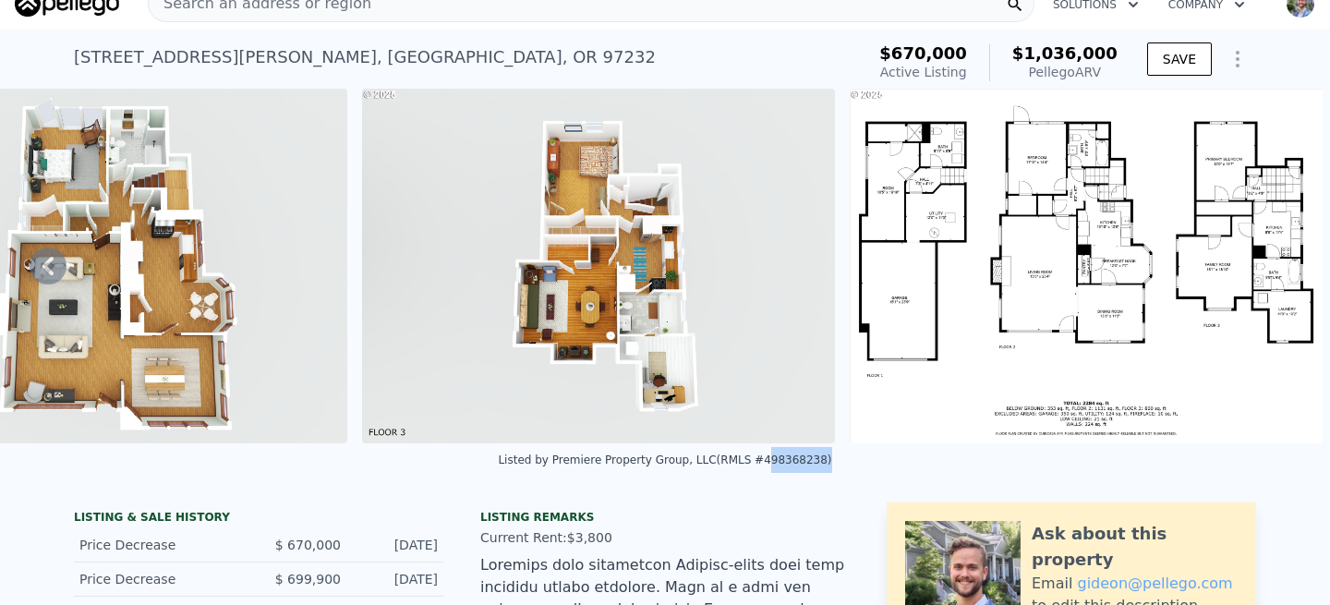
scroll to position [0, 0]
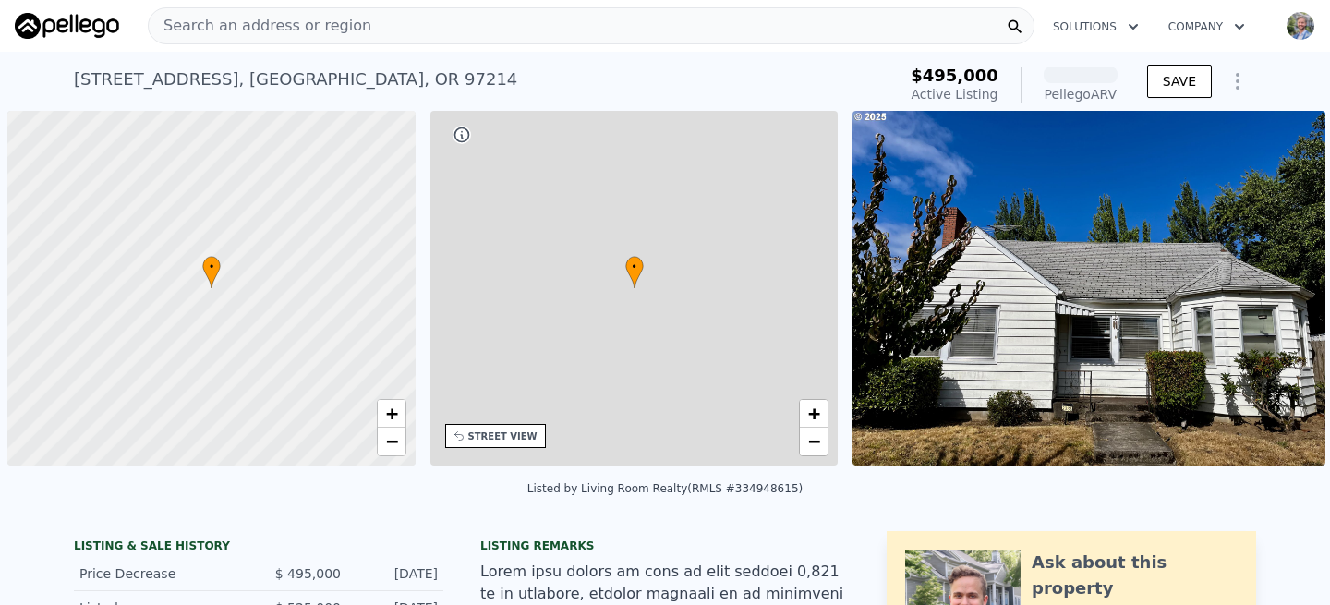
scroll to position [0, 7]
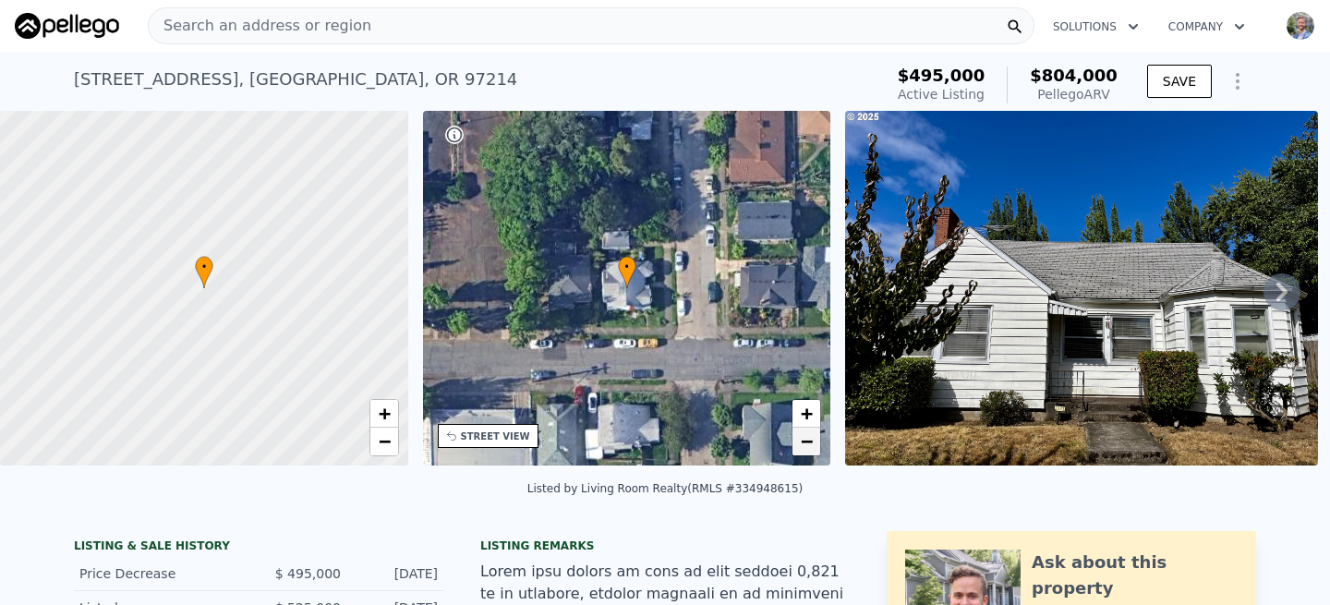
click at [808, 446] on span "−" at bounding box center [807, 440] width 12 height 23
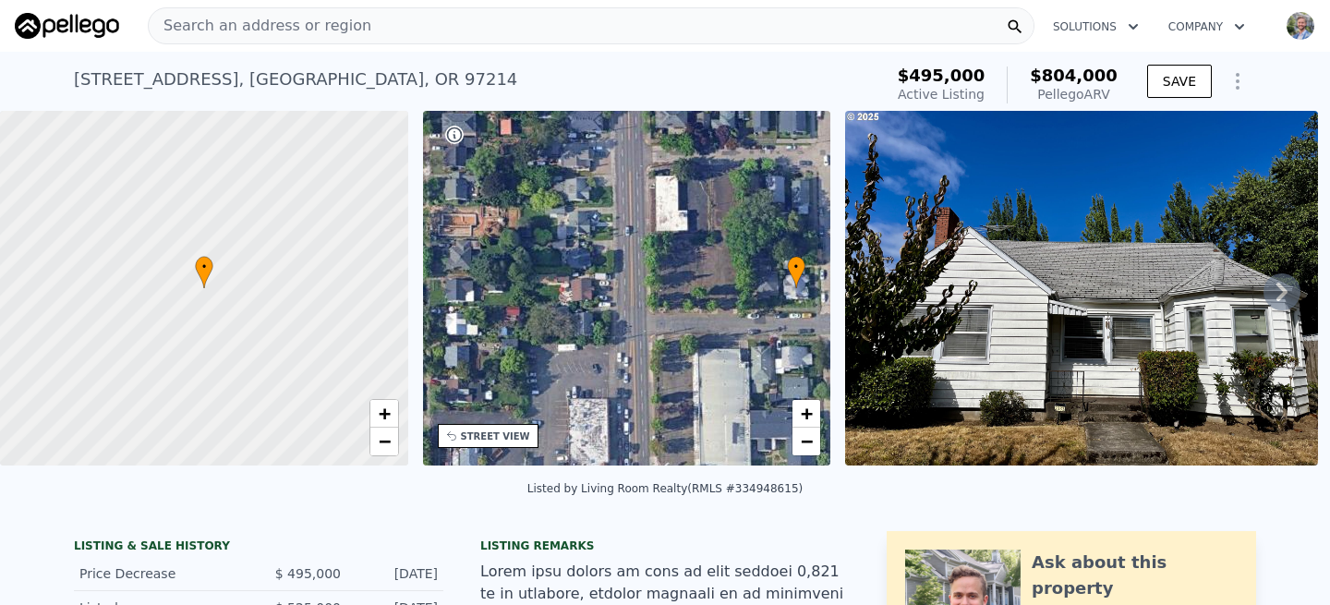
drag, startPoint x: 641, startPoint y: 331, endPoint x: 818, endPoint y: 334, distance: 177.3
click at [818, 334] on div "• + −" at bounding box center [627, 288] width 408 height 355
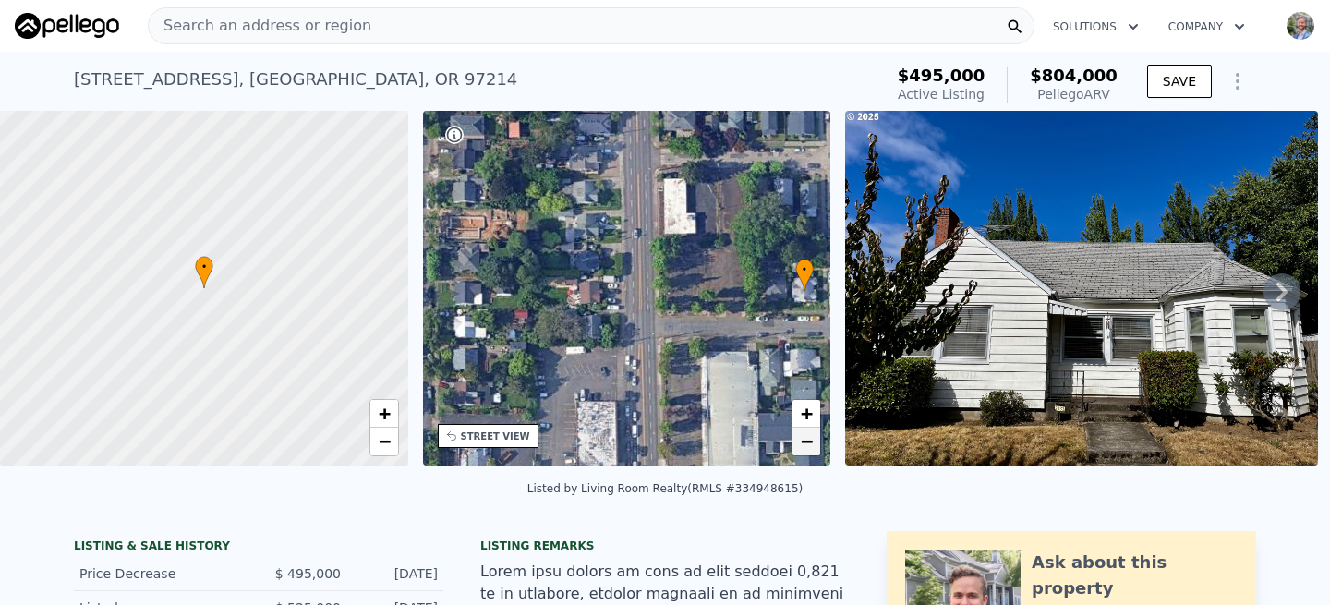
click at [807, 441] on span "−" at bounding box center [807, 440] width 12 height 23
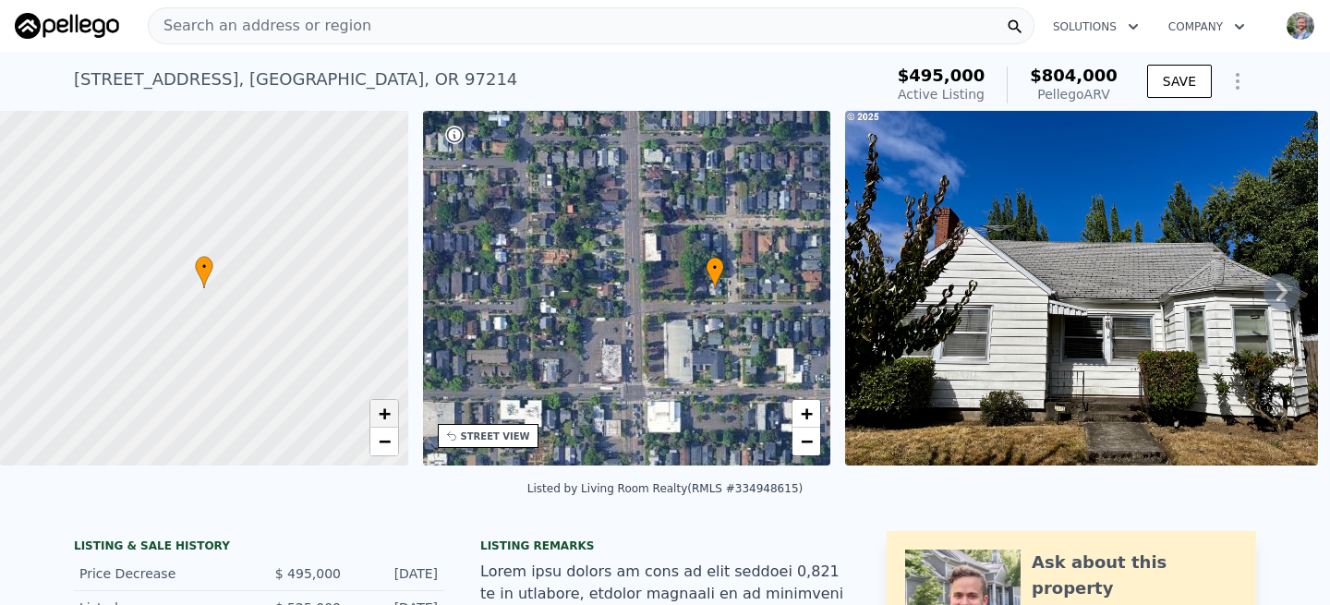
click at [384, 415] on span "+" at bounding box center [384, 413] width 12 height 23
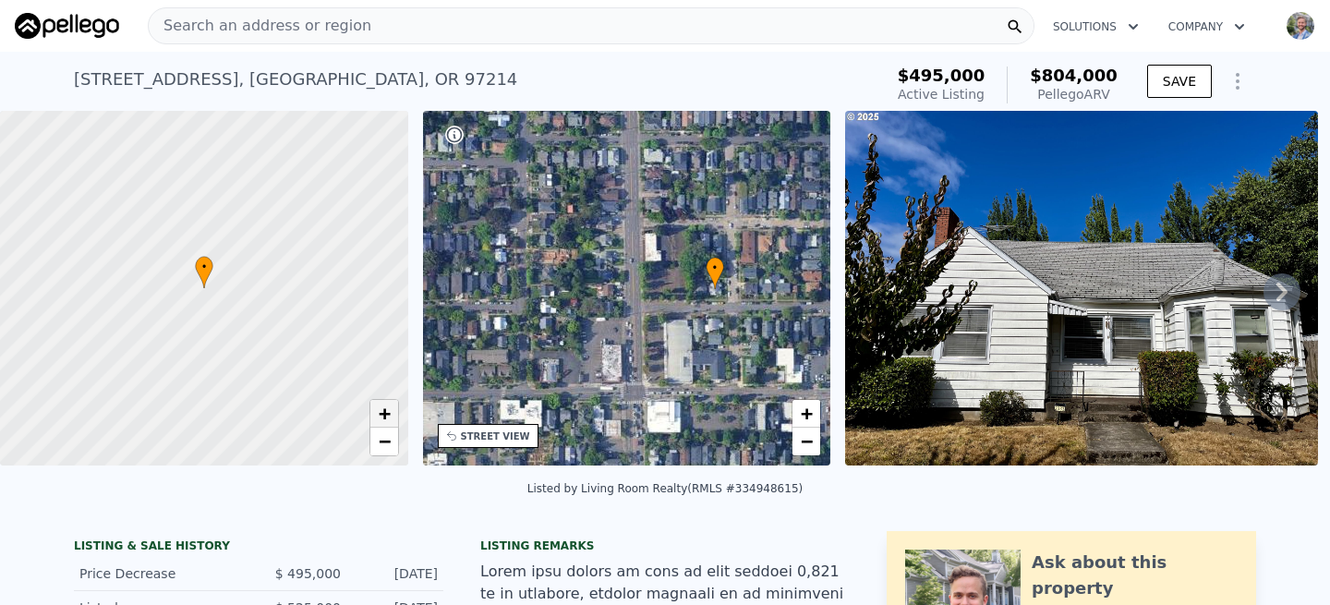
click at [384, 415] on span "+" at bounding box center [384, 413] width 12 height 23
click at [383, 439] on span "−" at bounding box center [384, 440] width 12 height 23
drag, startPoint x: 247, startPoint y: 412, endPoint x: 374, endPoint y: 371, distance: 133.7
click at [374, 371] on div at bounding box center [239, 270] width 489 height 426
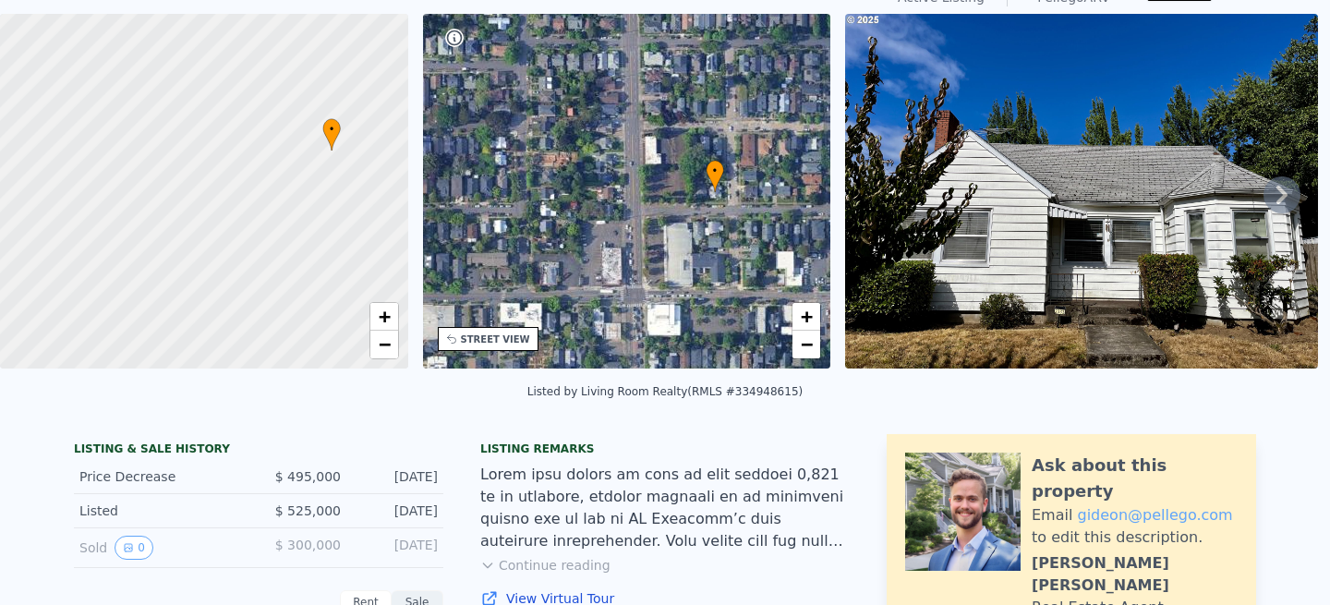
scroll to position [0, 0]
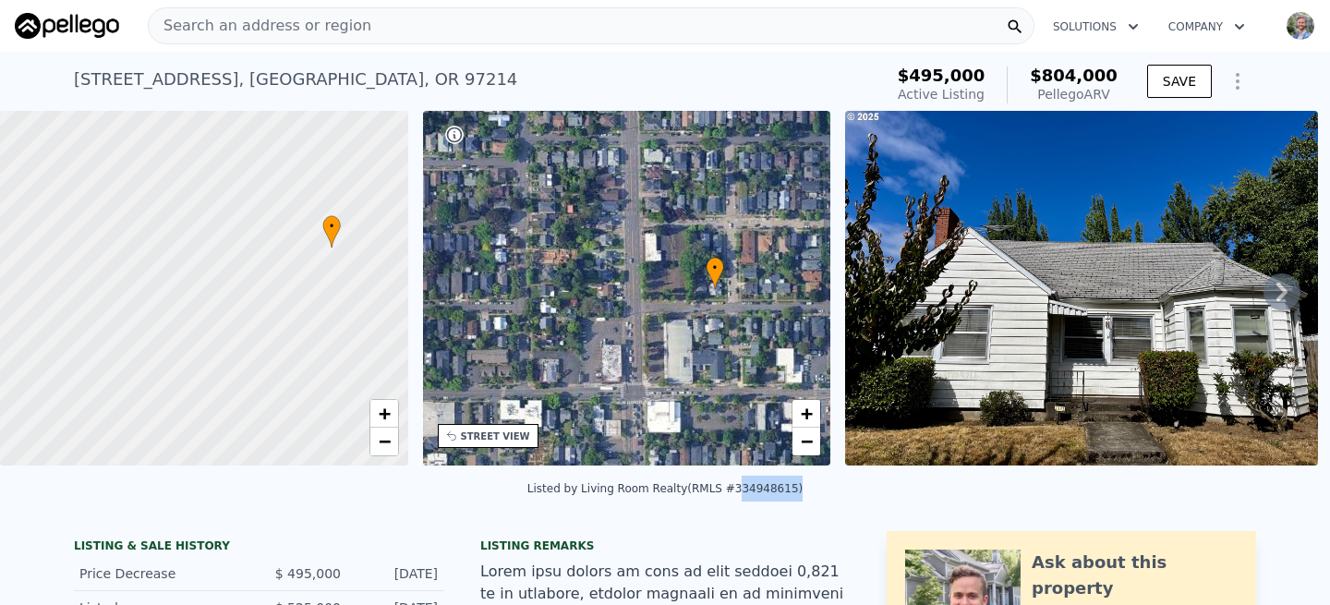
drag, startPoint x: 789, startPoint y: 486, endPoint x: 732, endPoint y: 485, distance: 56.3
click at [732, 485] on div "Listed by Living Room Realty (RMLS #334948615)" at bounding box center [664, 488] width 275 height 13
copy div "334948615"
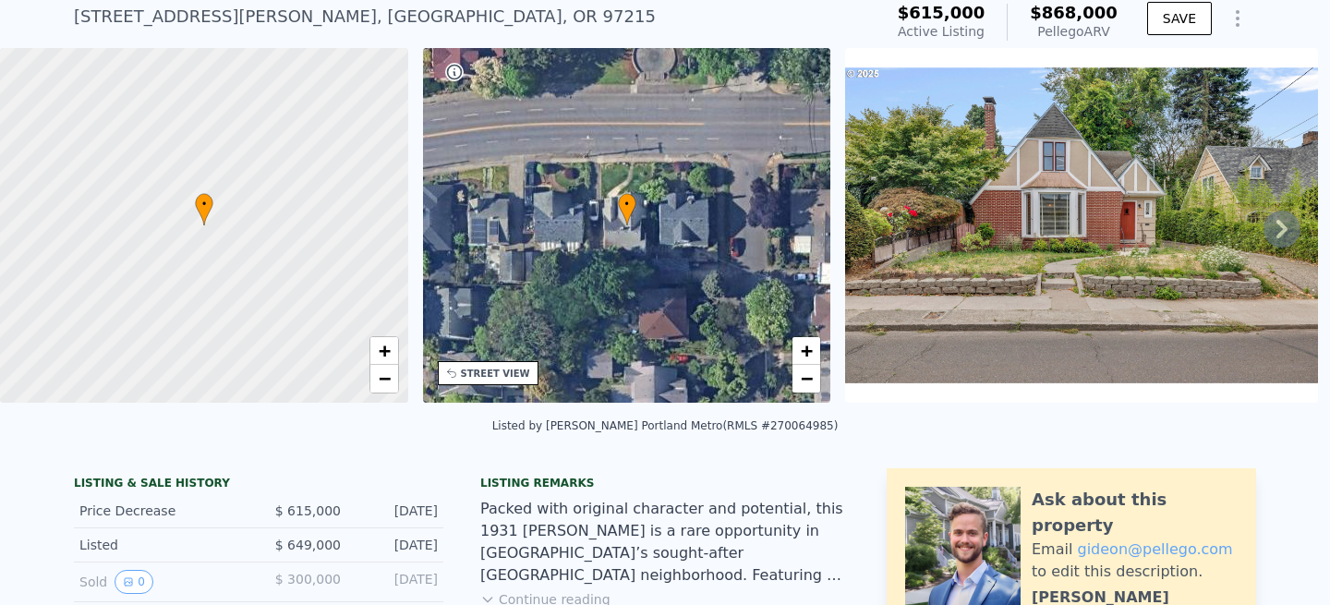
scroll to position [213, 0]
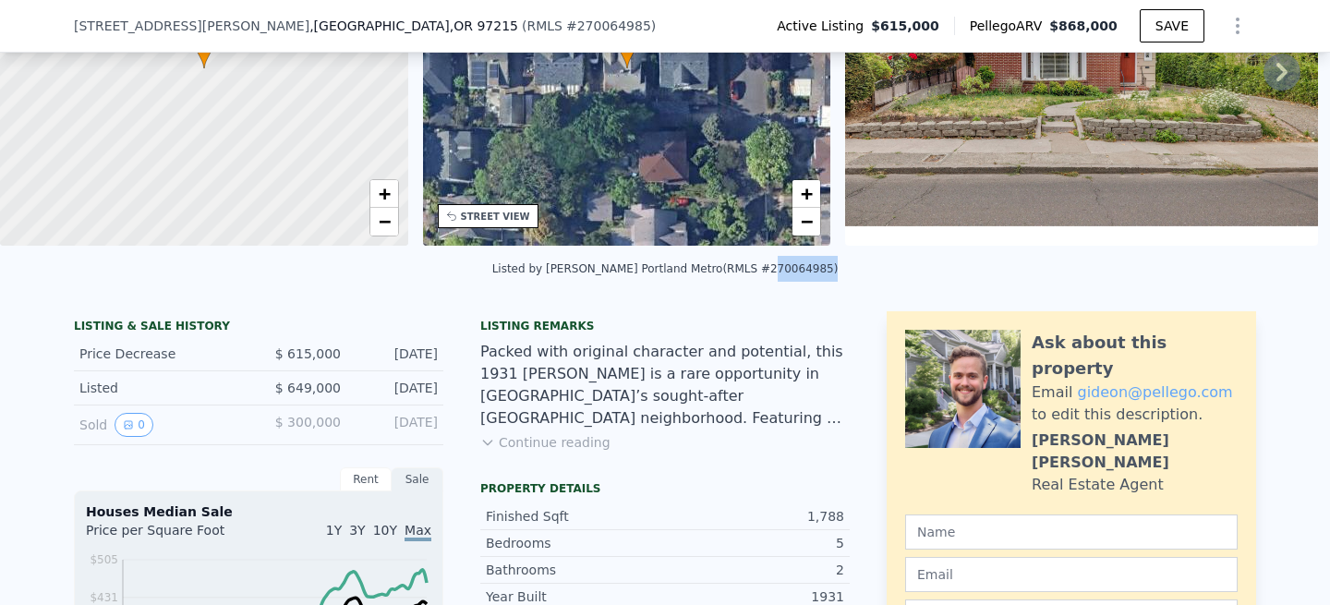
drag, startPoint x: 815, startPoint y: 271, endPoint x: 755, endPoint y: 276, distance: 60.3
click at [755, 276] on div "Listed by [PERSON_NAME] Portland Metro (RMLS #270064985)" at bounding box center [665, 274] width 1330 height 44
copy div "270064985"
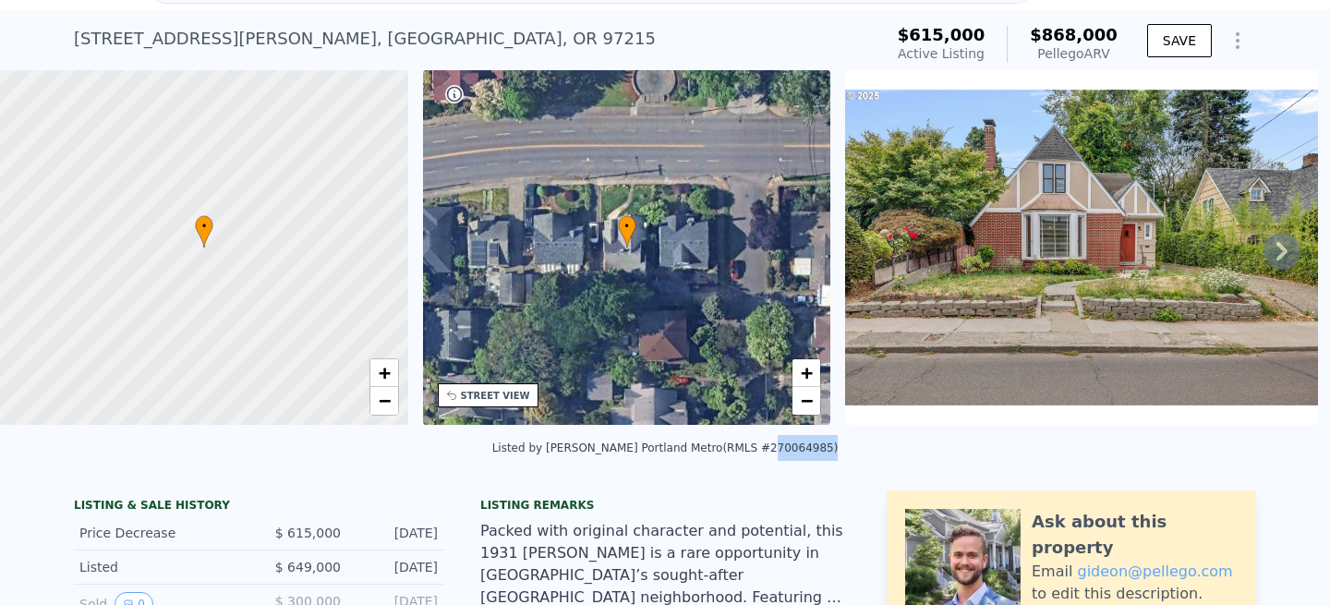
scroll to position [38, 0]
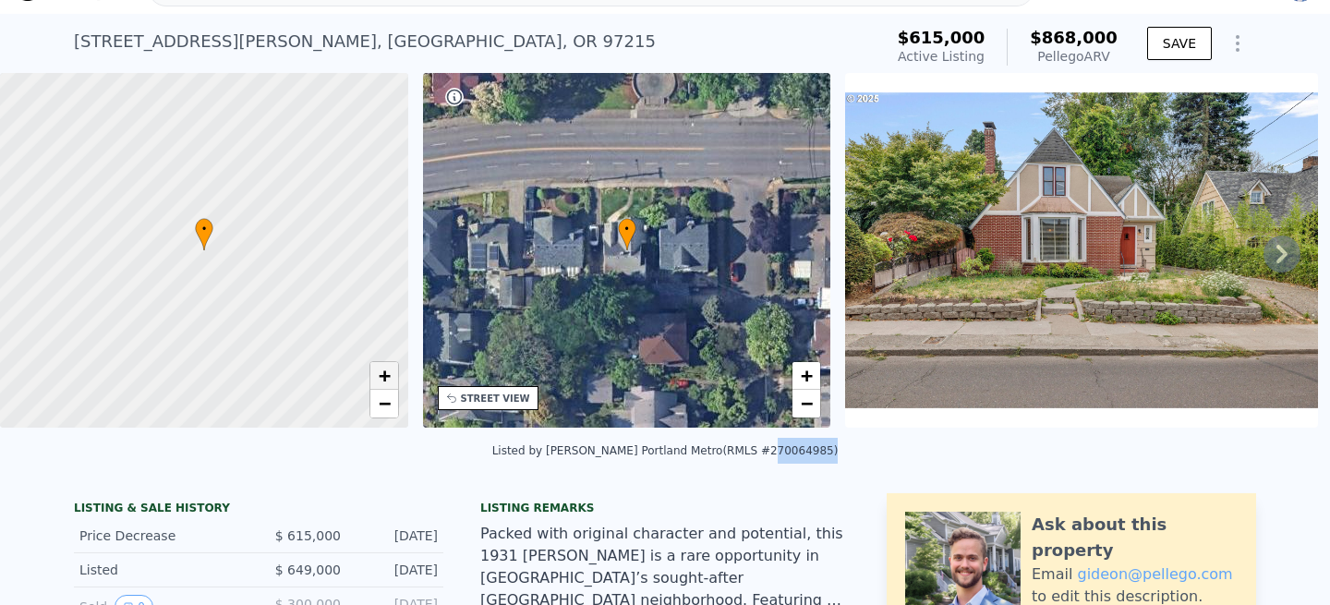
click at [389, 378] on span "+" at bounding box center [384, 375] width 12 height 23
drag, startPoint x: 190, startPoint y: 288, endPoint x: 312, endPoint y: 297, distance: 122.2
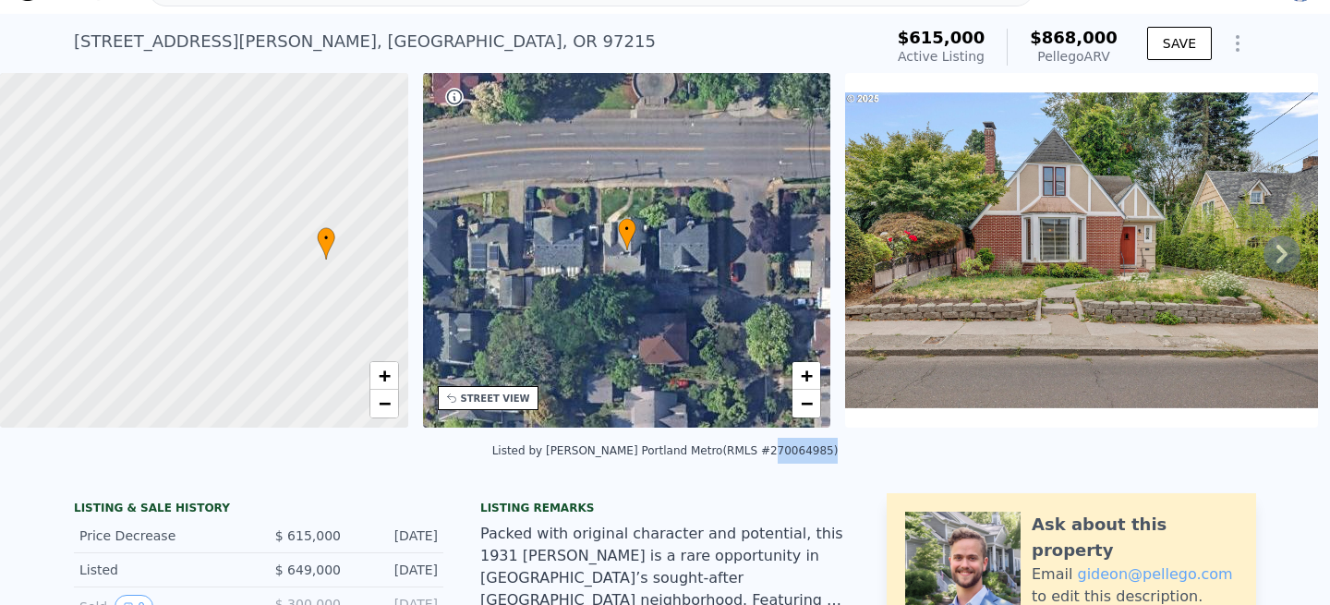
click at [312, 297] on div at bounding box center [203, 251] width 489 height 426
click at [383, 373] on span "+" at bounding box center [384, 375] width 12 height 23
drag, startPoint x: 365, startPoint y: 302, endPoint x: 194, endPoint y: 302, distance: 170.8
click at [194, 302] on div at bounding box center [203, 251] width 489 height 426
click at [374, 403] on link "−" at bounding box center [384, 404] width 28 height 28
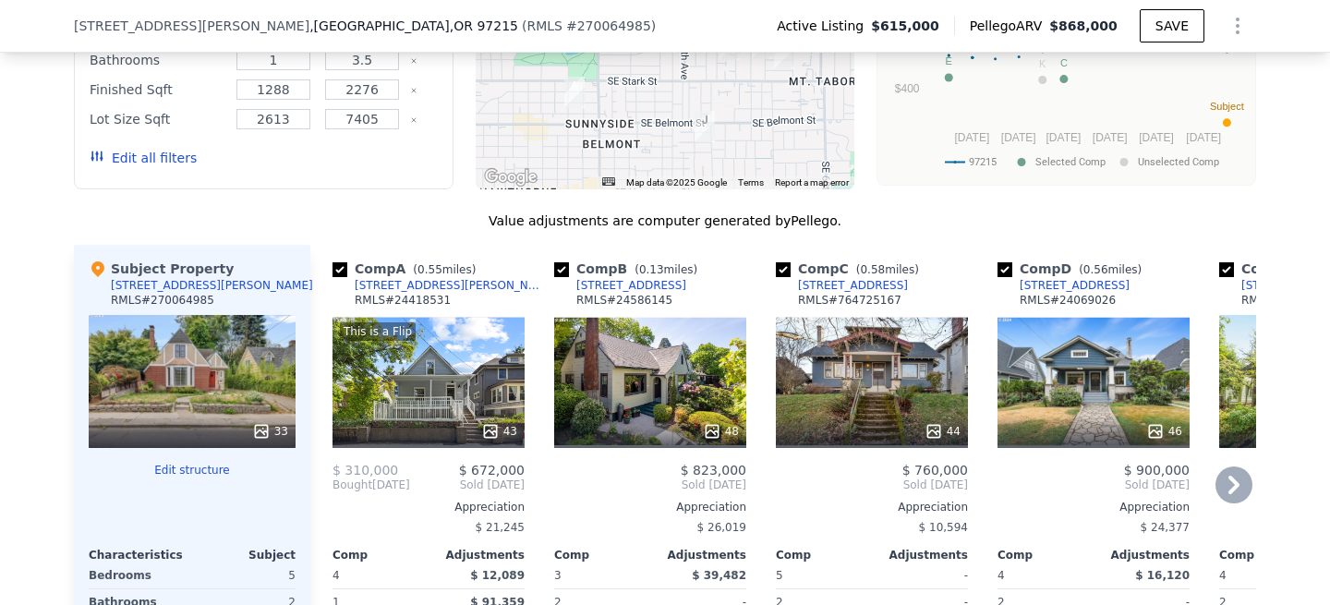
scroll to position [1859, 0]
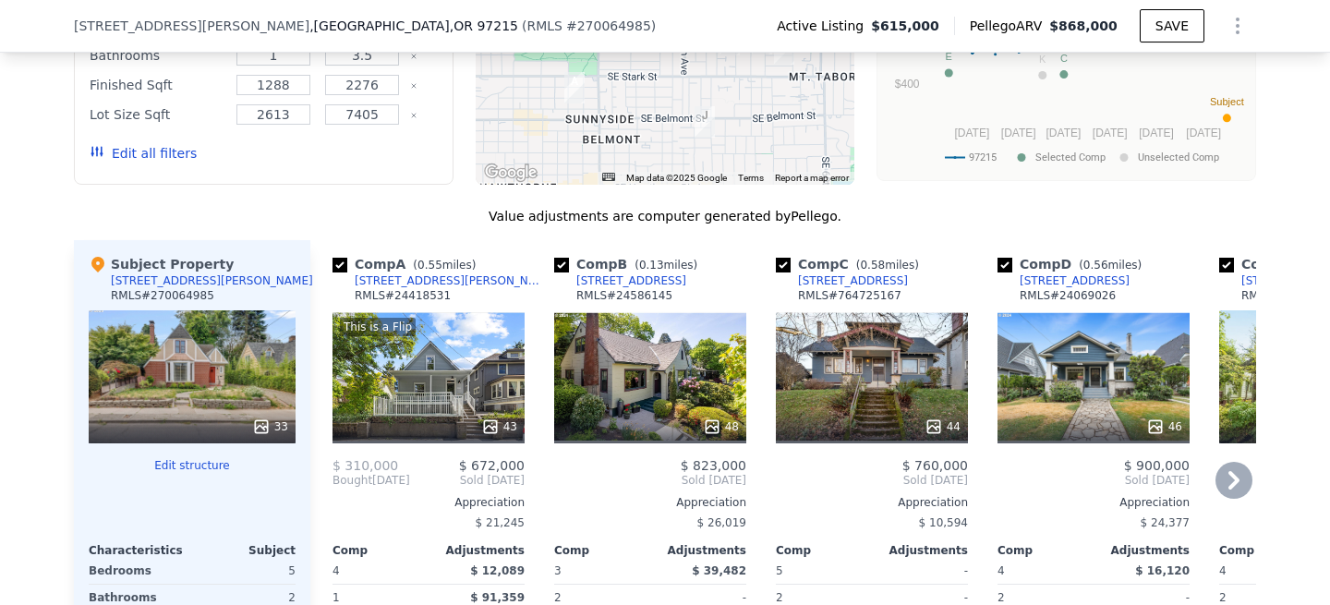
click at [898, 368] on div "44" at bounding box center [872, 376] width 192 height 133
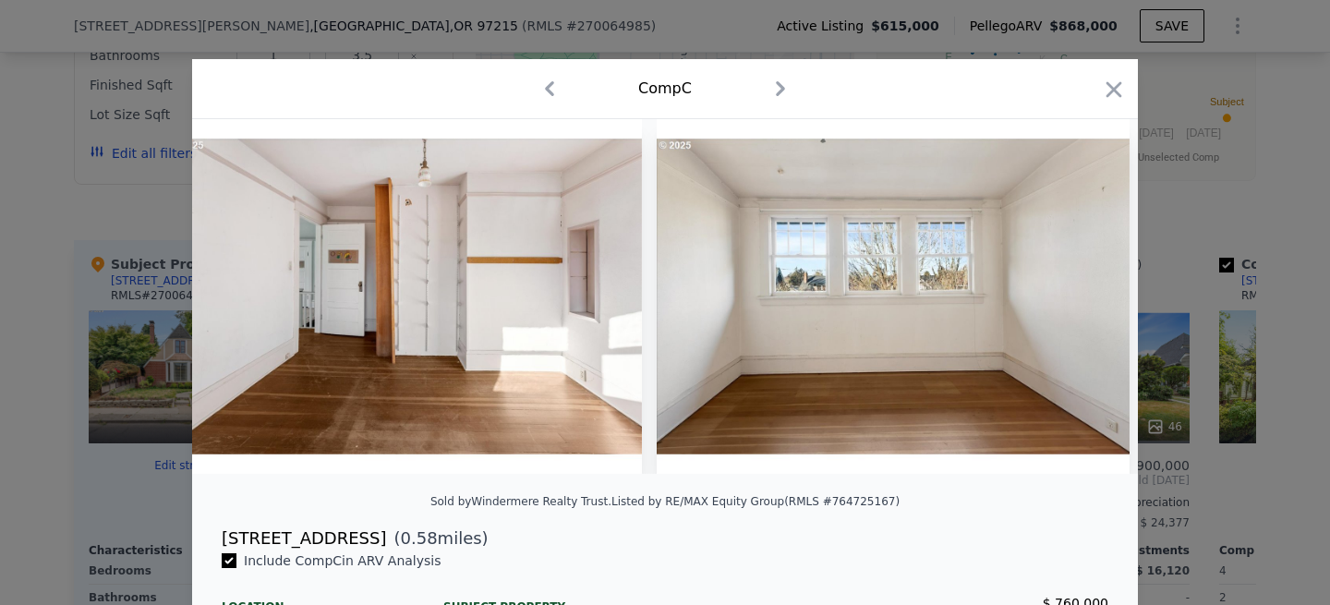
scroll to position [0, 14652]
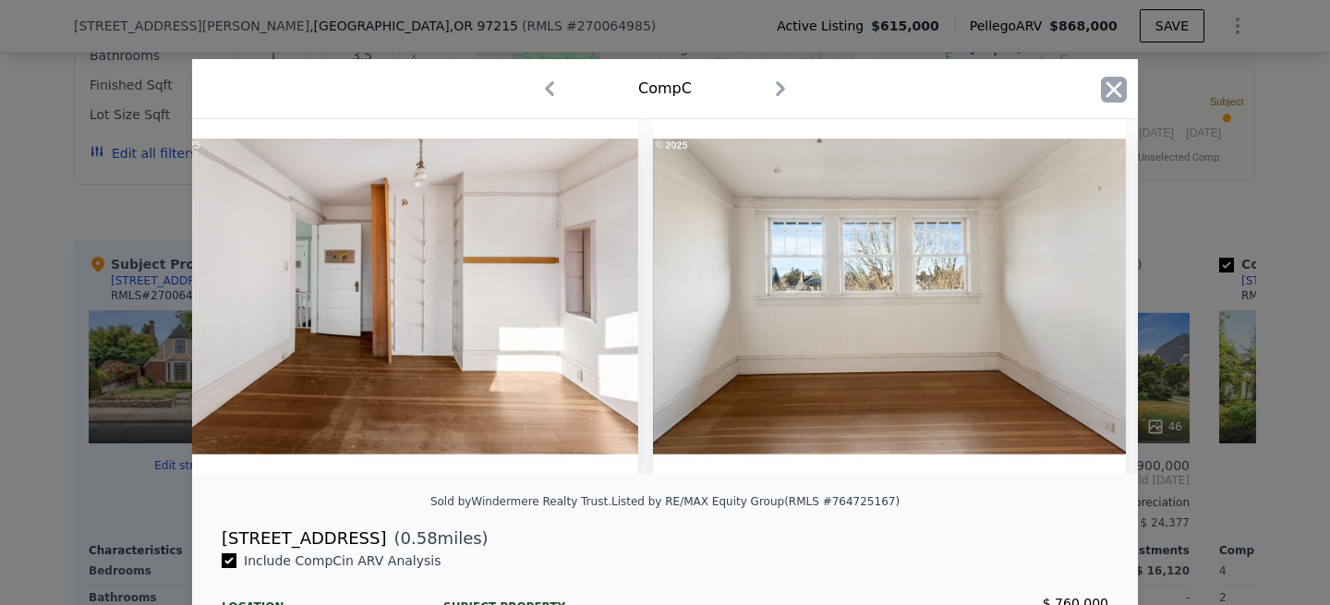
click at [1108, 86] on icon "button" at bounding box center [1114, 89] width 16 height 16
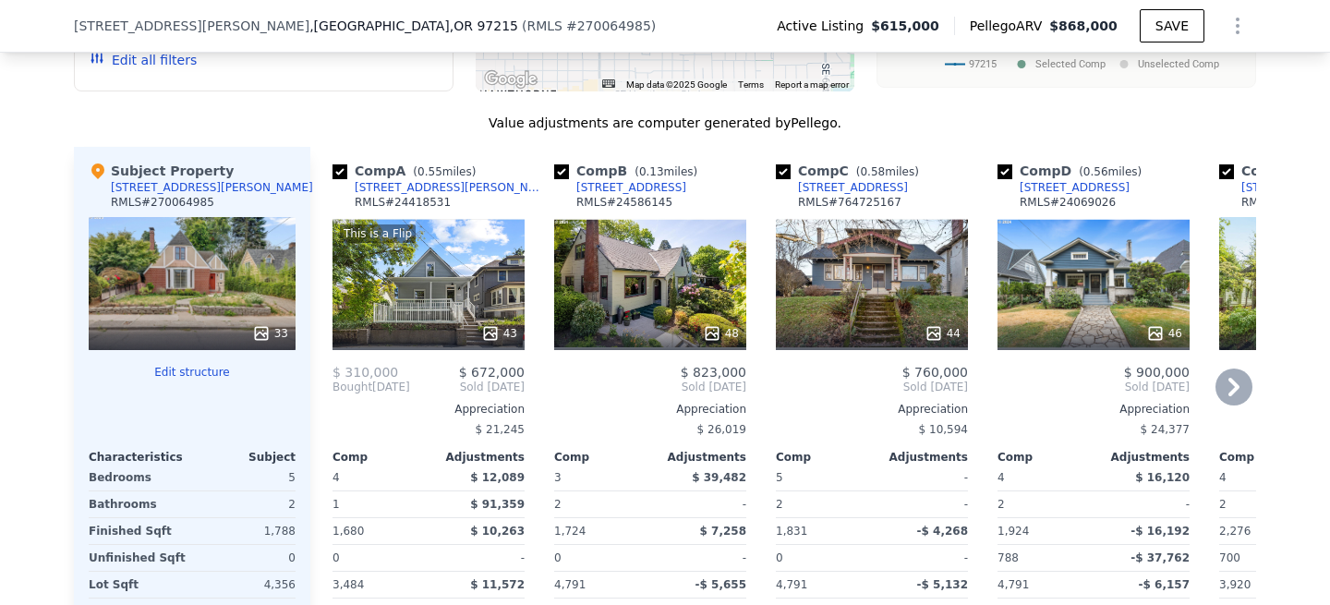
scroll to position [1959, 0]
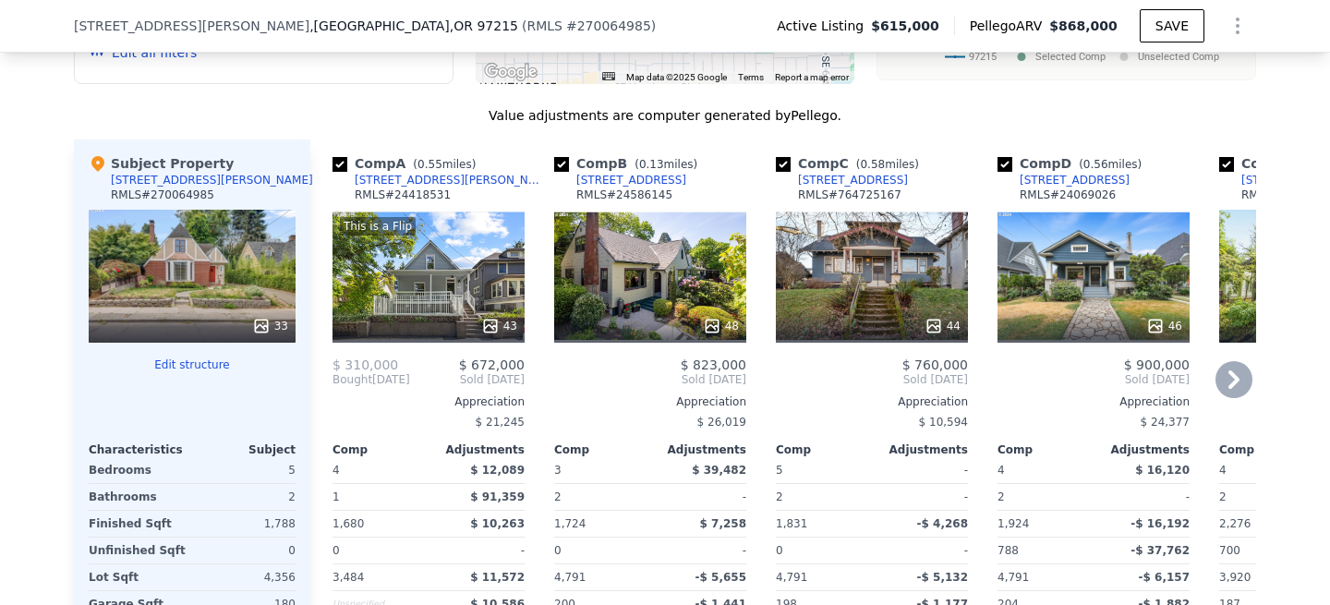
click at [447, 283] on div "This is a Flip 43" at bounding box center [428, 276] width 192 height 133
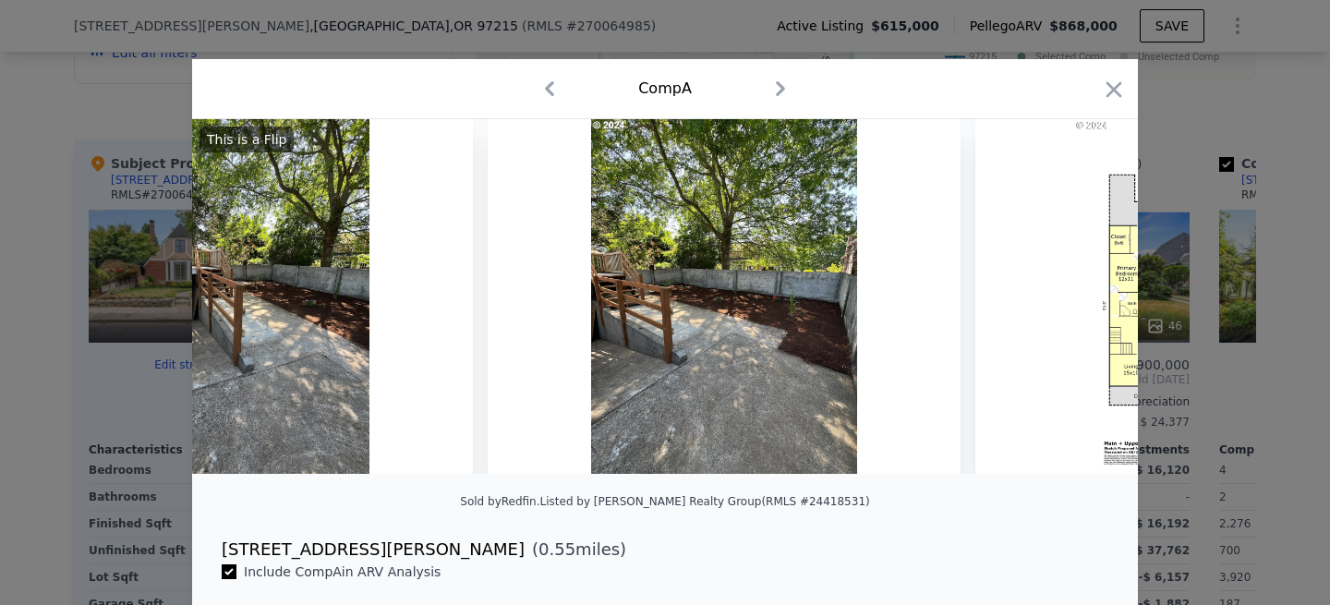
scroll to position [0, 20003]
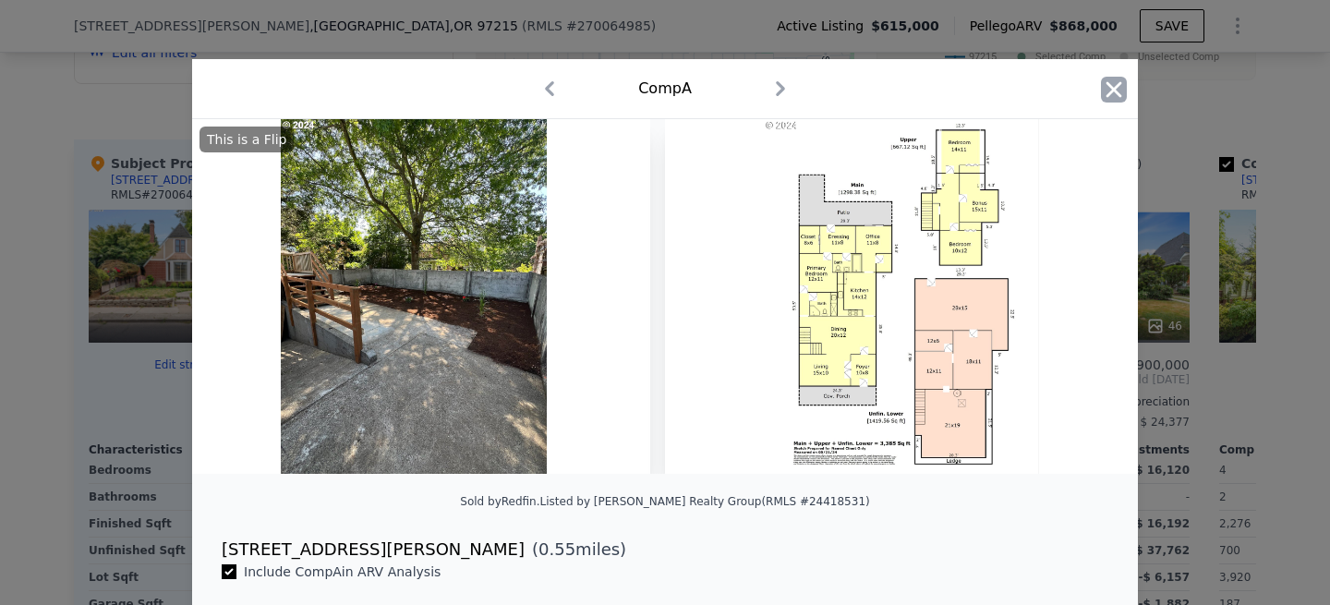
click at [1105, 90] on icon "button" at bounding box center [1114, 90] width 26 height 26
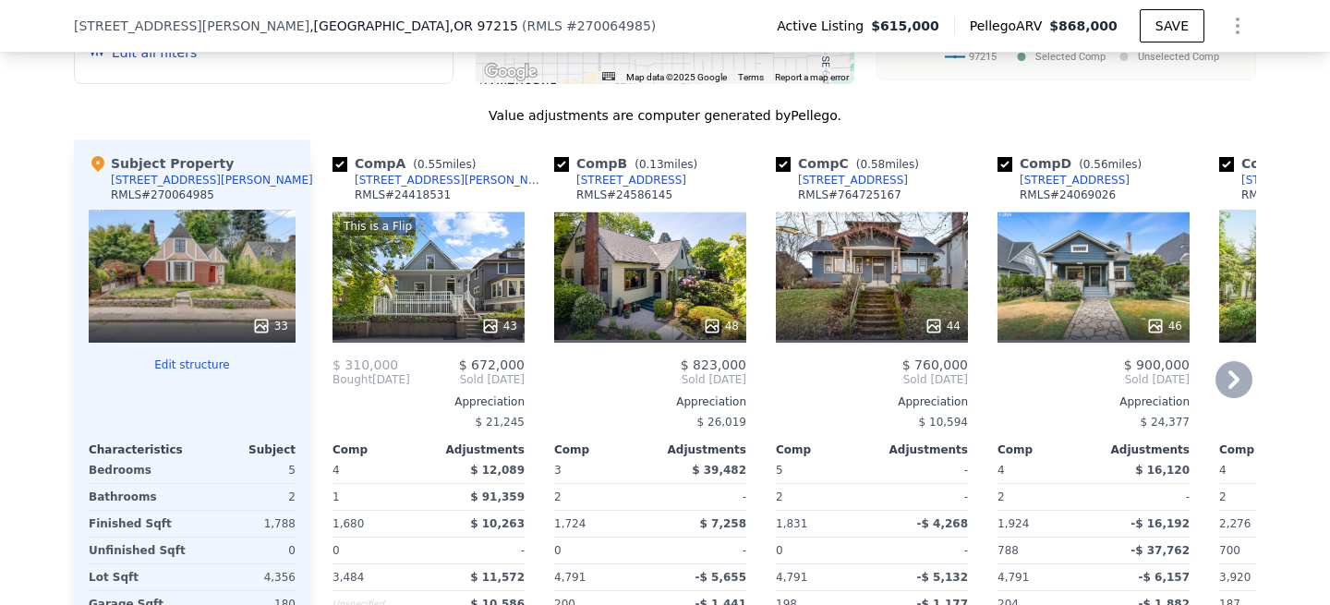
click at [467, 288] on div "This is a Flip 43" at bounding box center [428, 276] width 192 height 133
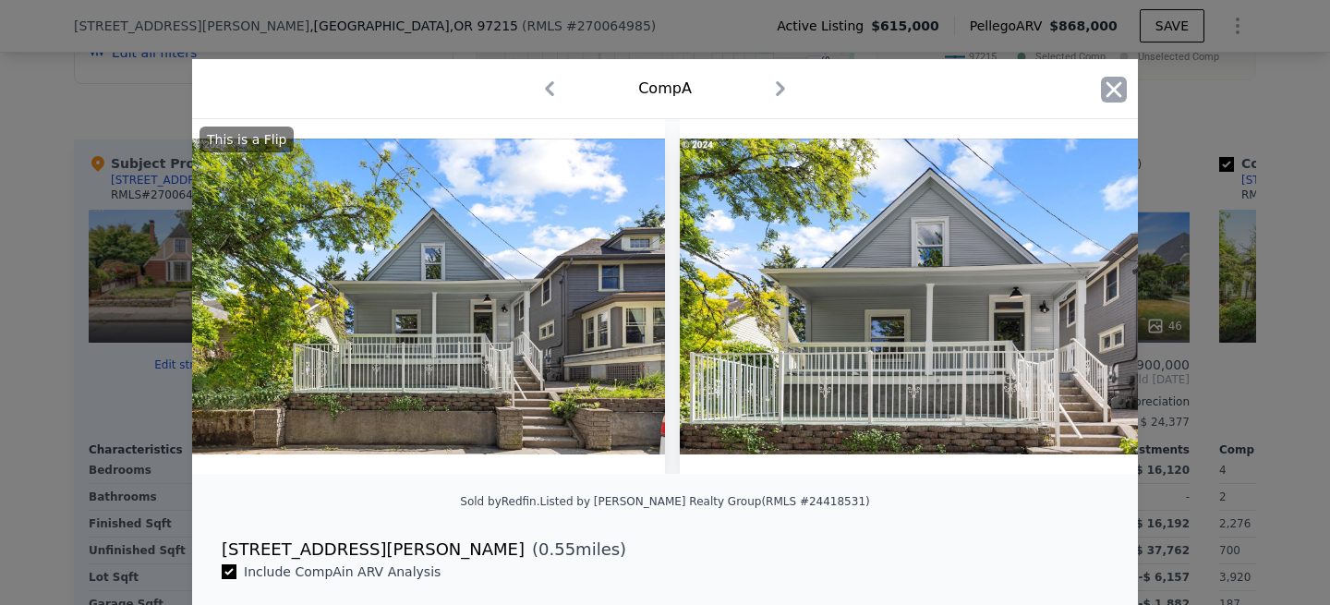
click at [1109, 87] on icon "button" at bounding box center [1114, 89] width 16 height 16
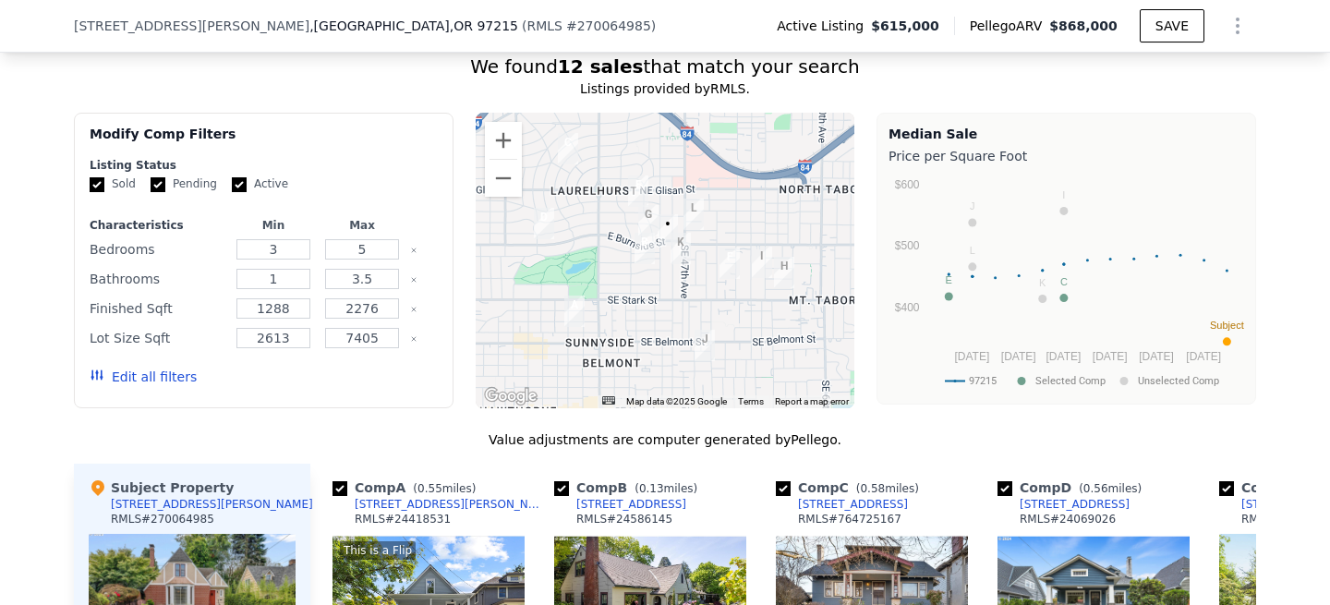
scroll to position [1637, 0]
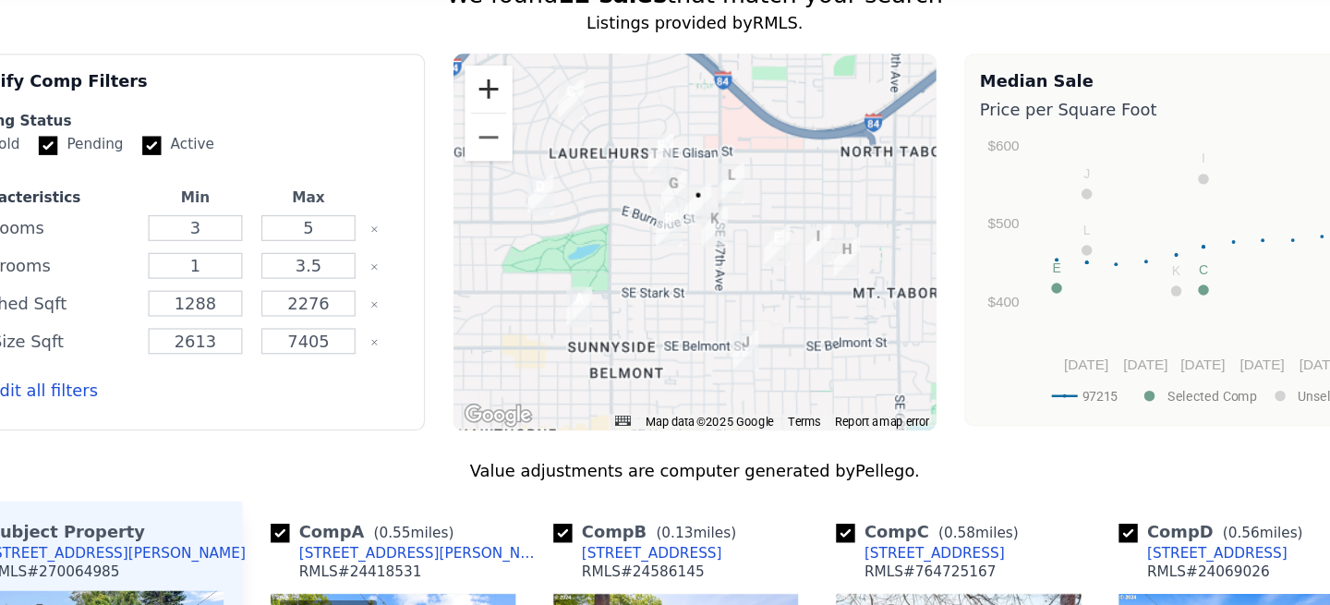
click at [505, 143] on button "Zoom in" at bounding box center [503, 138] width 37 height 37
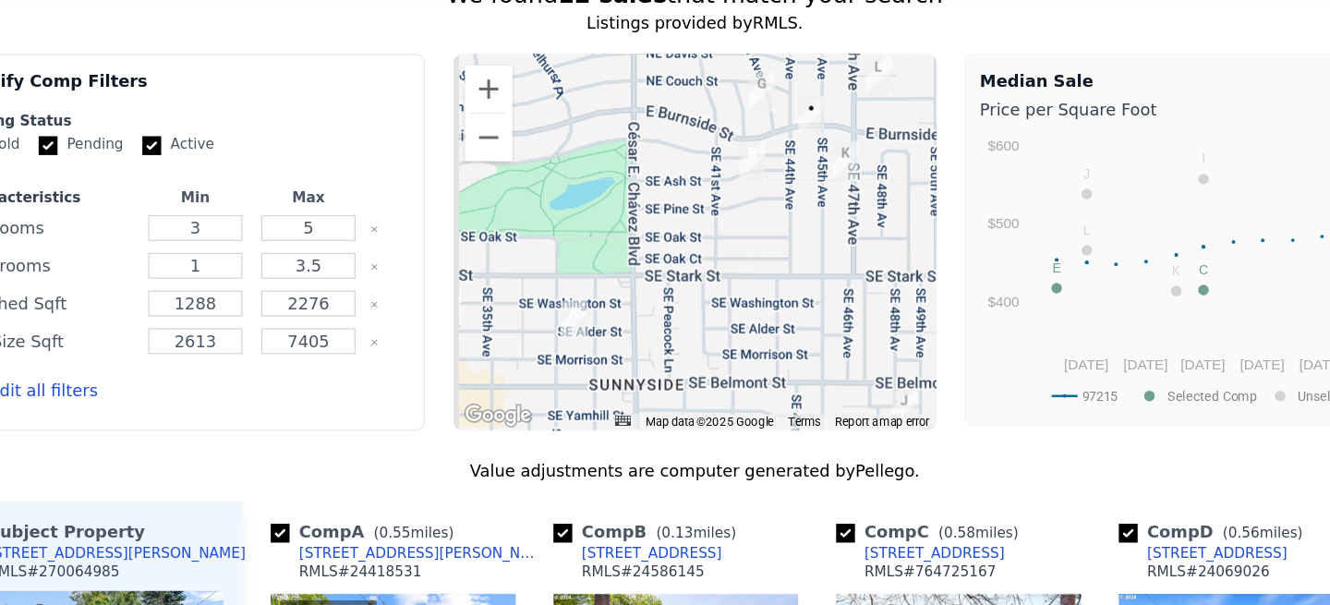
drag, startPoint x: 544, startPoint y: 275, endPoint x: 681, endPoint y: 183, distance: 165.7
click at [675, 189] on div at bounding box center [665, 258] width 379 height 295
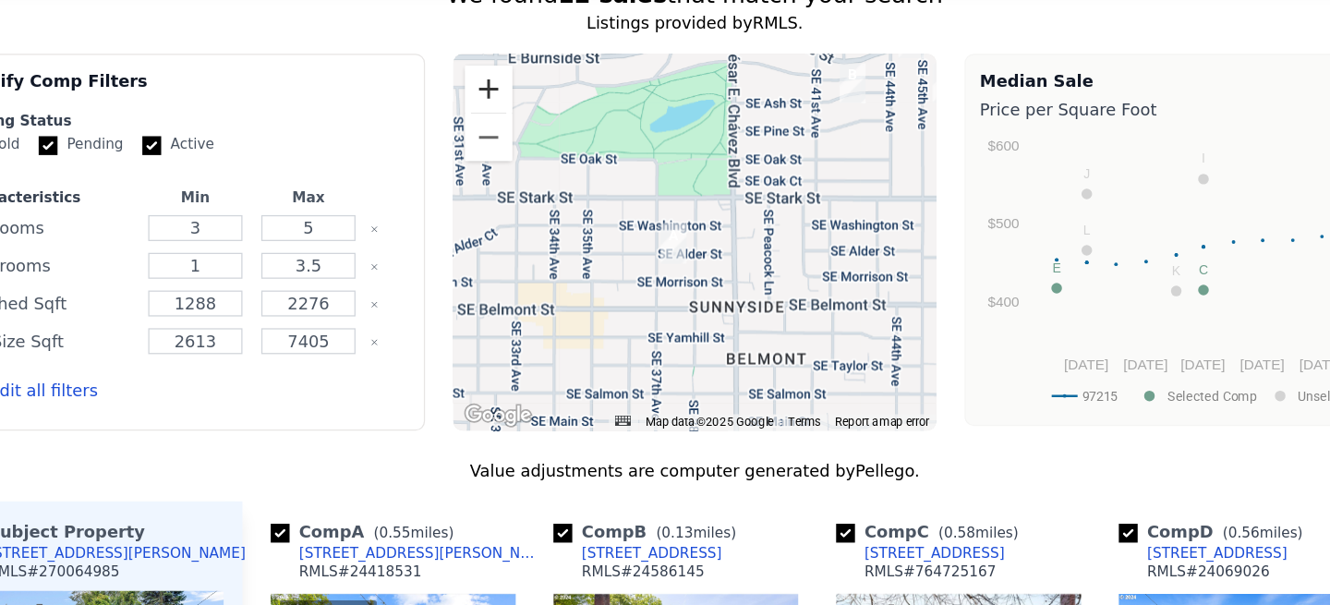
click at [498, 137] on button "Zoom in" at bounding box center [503, 138] width 37 height 37
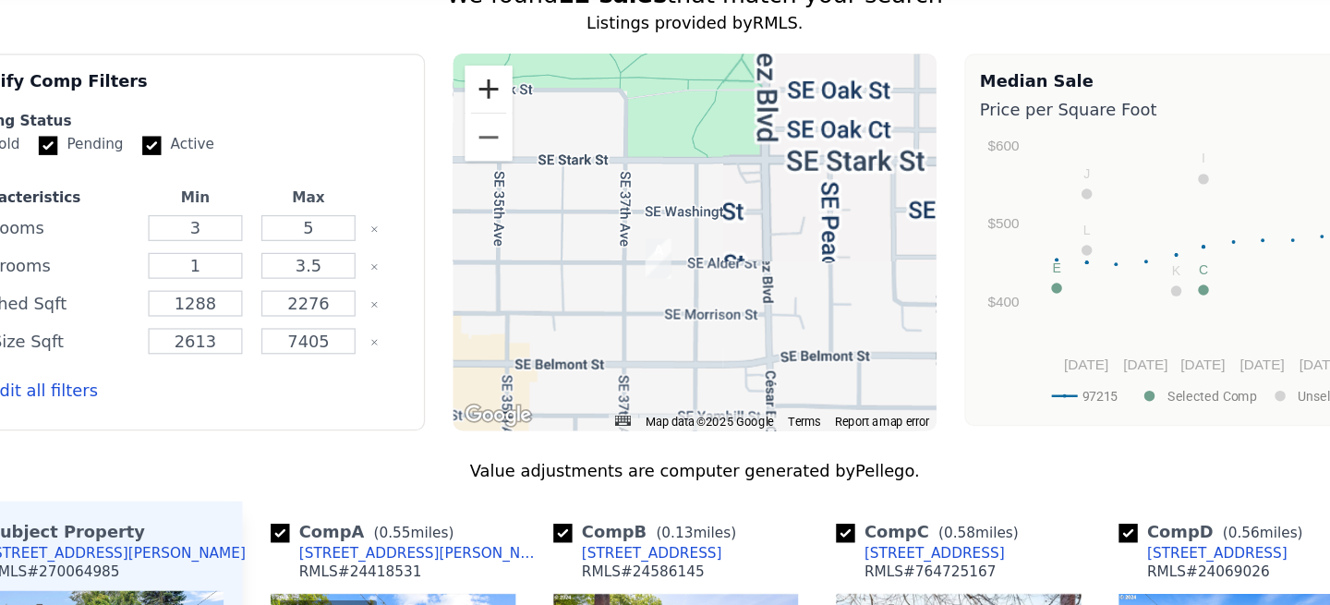
click at [498, 137] on button "Zoom in" at bounding box center [503, 138] width 37 height 37
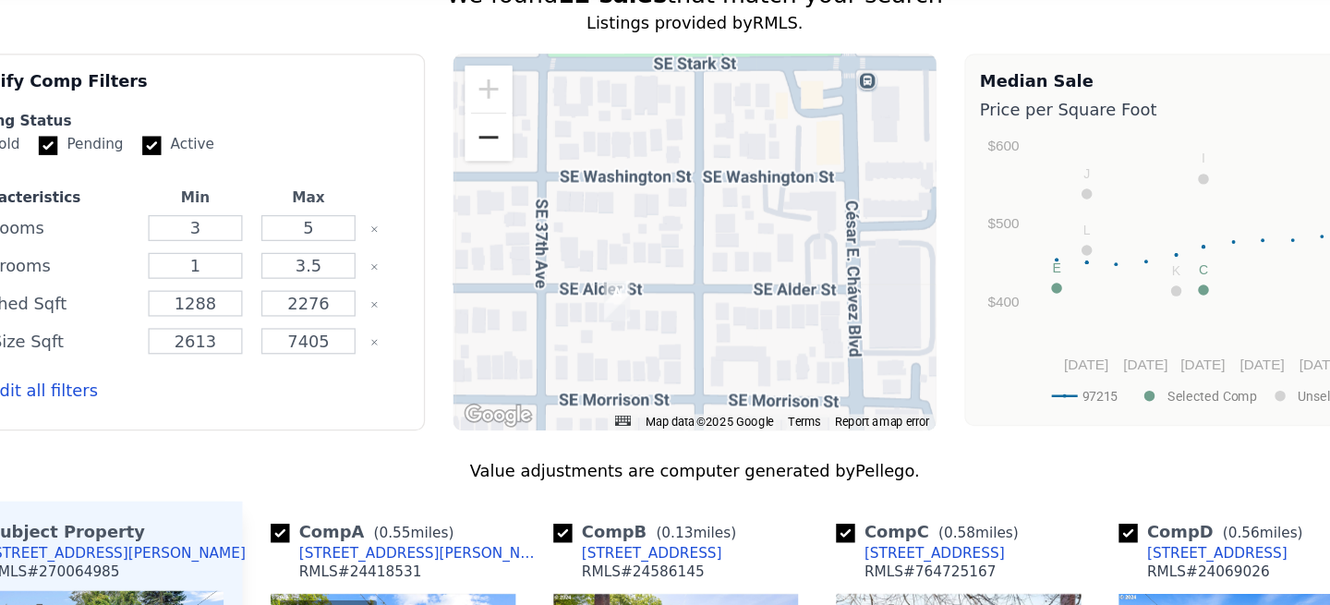
click at [500, 175] on button "Zoom out" at bounding box center [503, 176] width 37 height 37
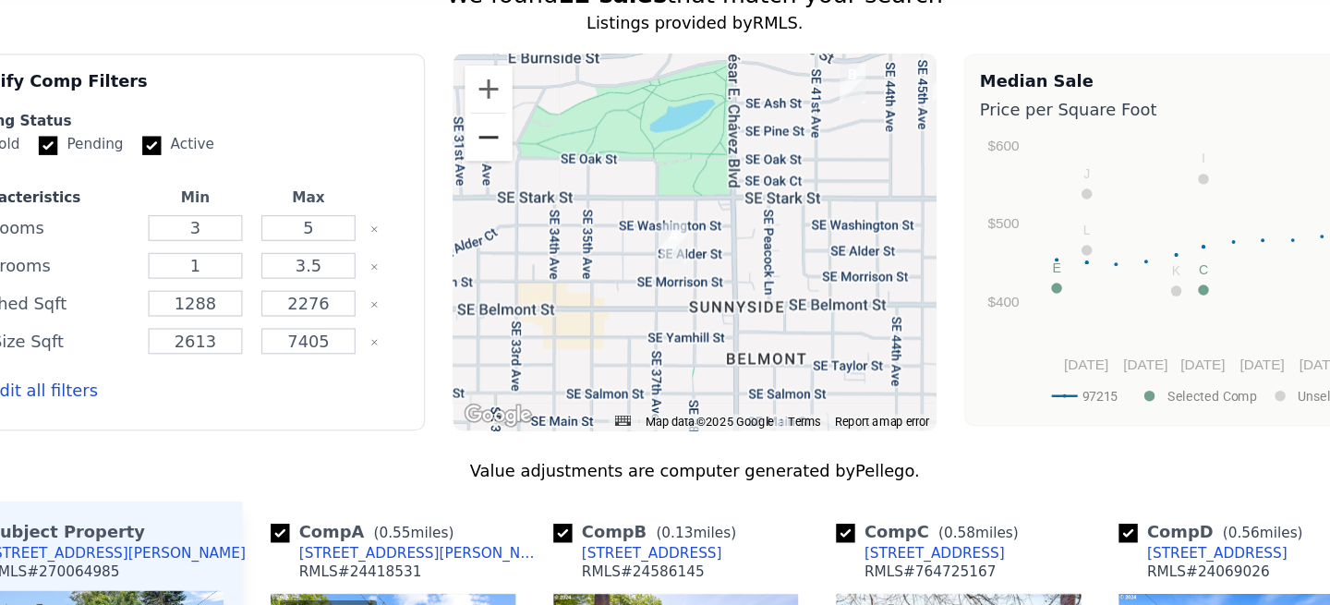
click at [500, 174] on button "Zoom out" at bounding box center [503, 176] width 37 height 37
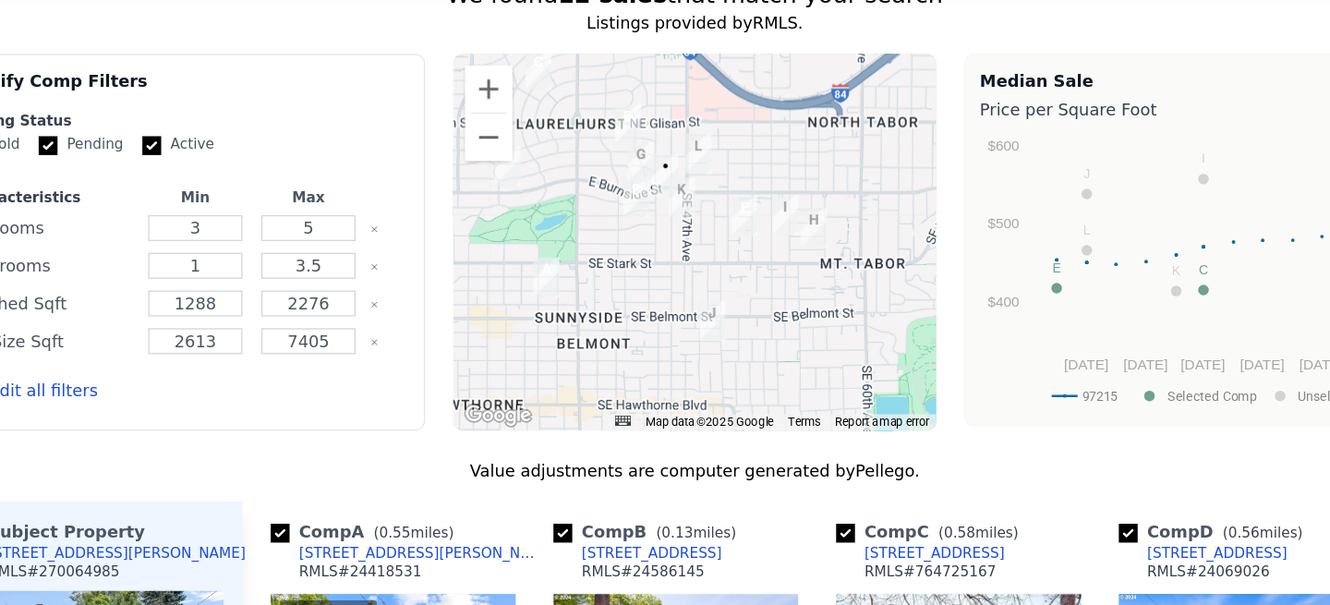
drag, startPoint x: 713, startPoint y: 247, endPoint x: 624, endPoint y: 279, distance: 94.0
click at [624, 279] on div at bounding box center [665, 258] width 379 height 295
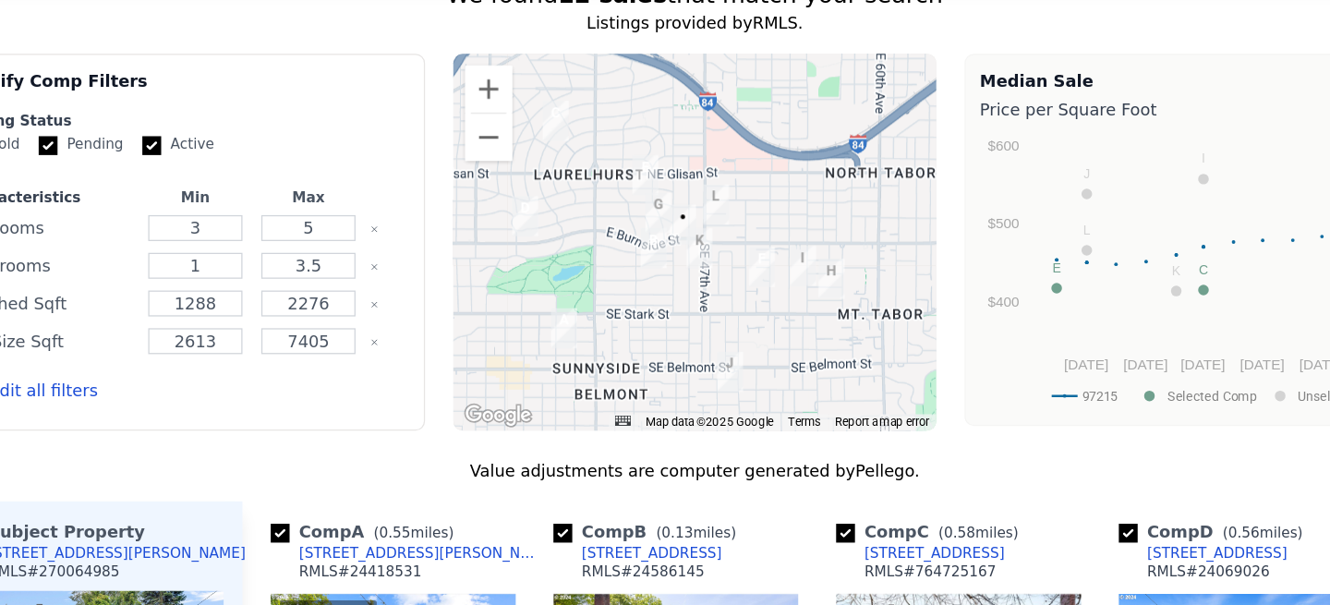
drag, startPoint x: 700, startPoint y: 276, endPoint x: 680, endPoint y: 322, distance: 50.1
click at [680, 322] on div at bounding box center [665, 258] width 379 height 295
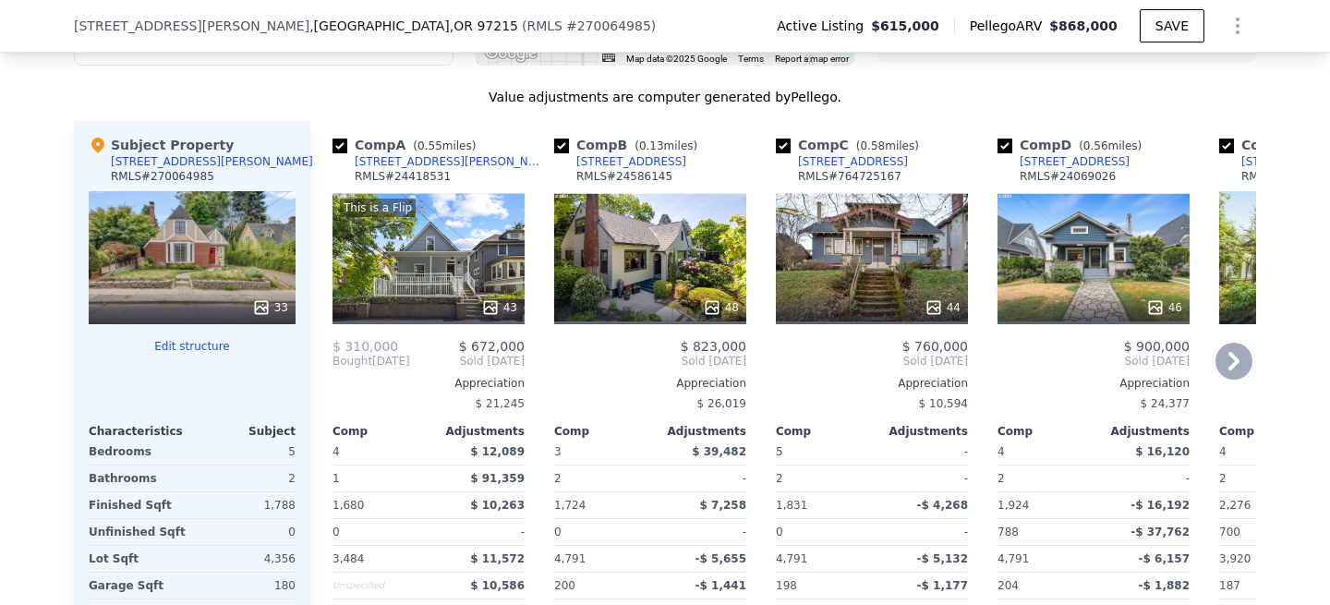
scroll to position [1982, 0]
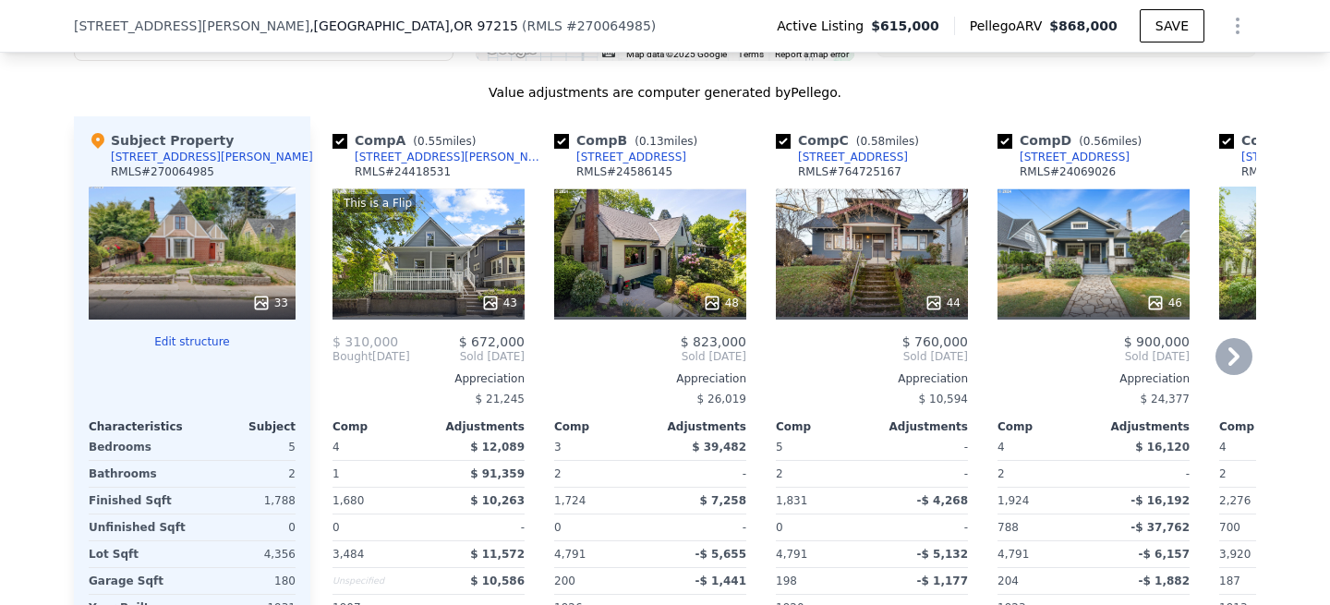
click at [672, 258] on div "48" at bounding box center [650, 253] width 192 height 133
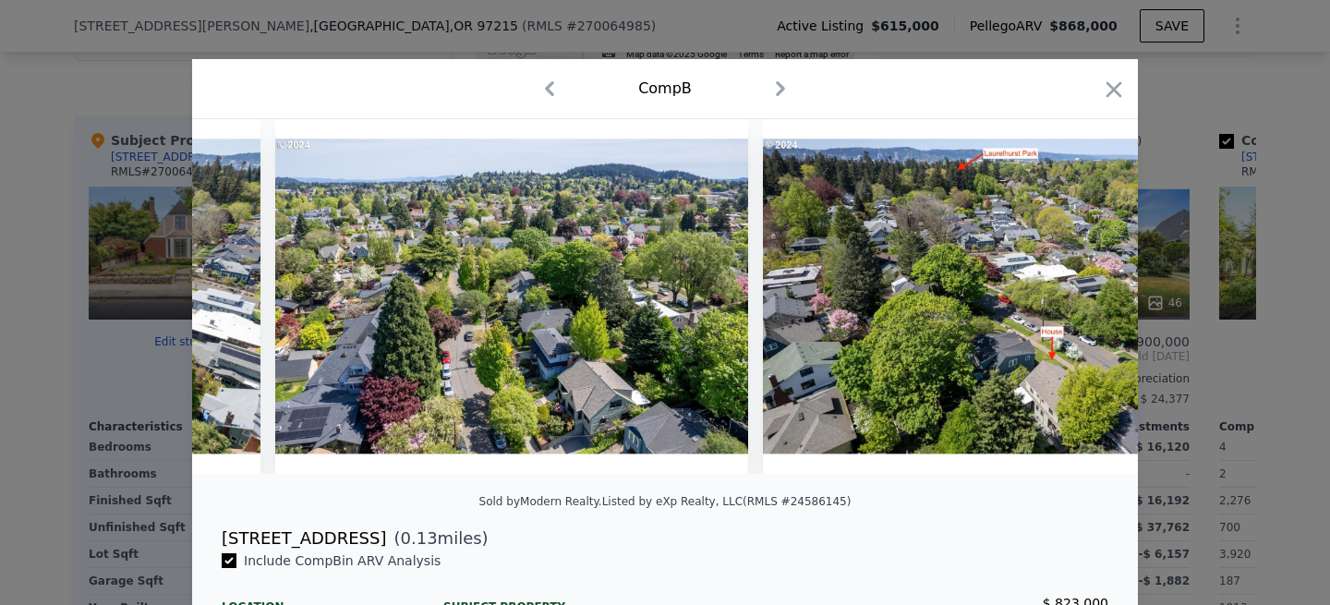
scroll to position [0, 22441]
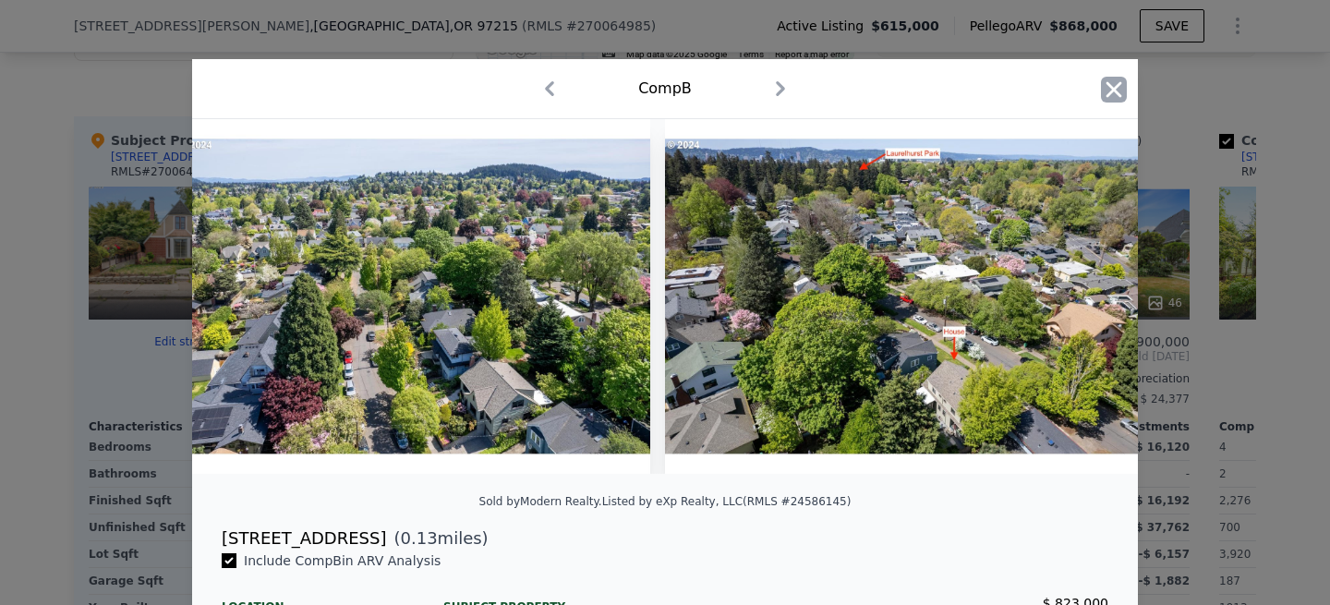
click at [1117, 86] on icon "button" at bounding box center [1114, 89] width 16 height 16
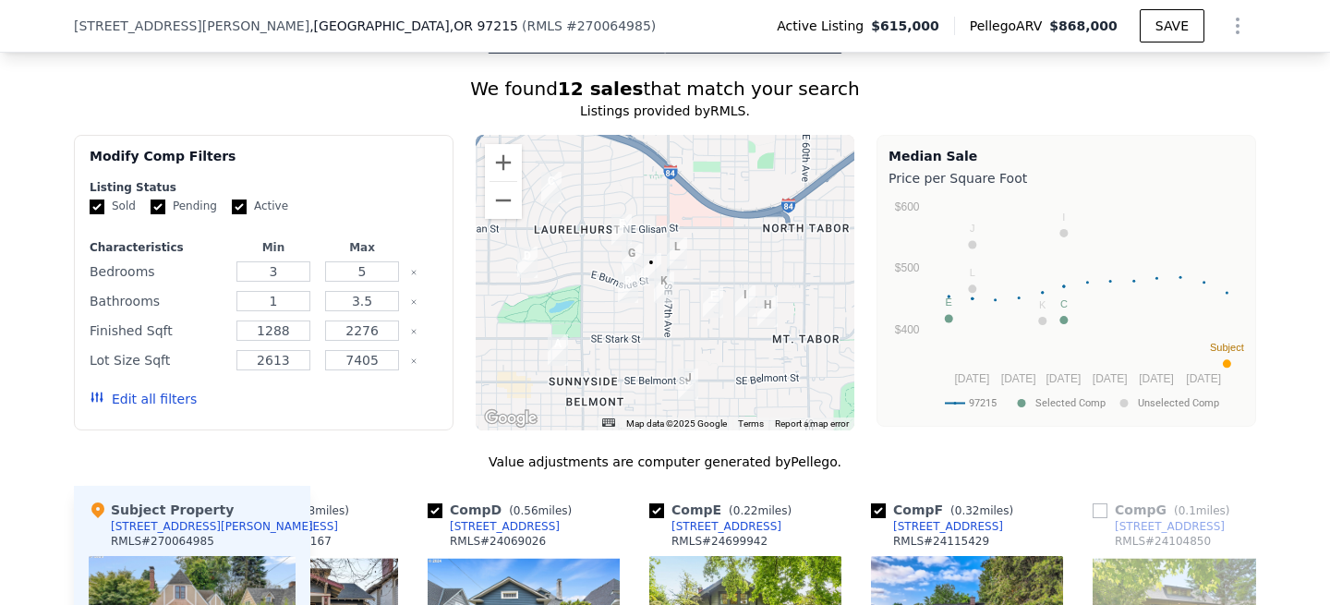
scroll to position [1612, 0]
click at [507, 165] on button "Zoom in" at bounding box center [503, 163] width 37 height 37
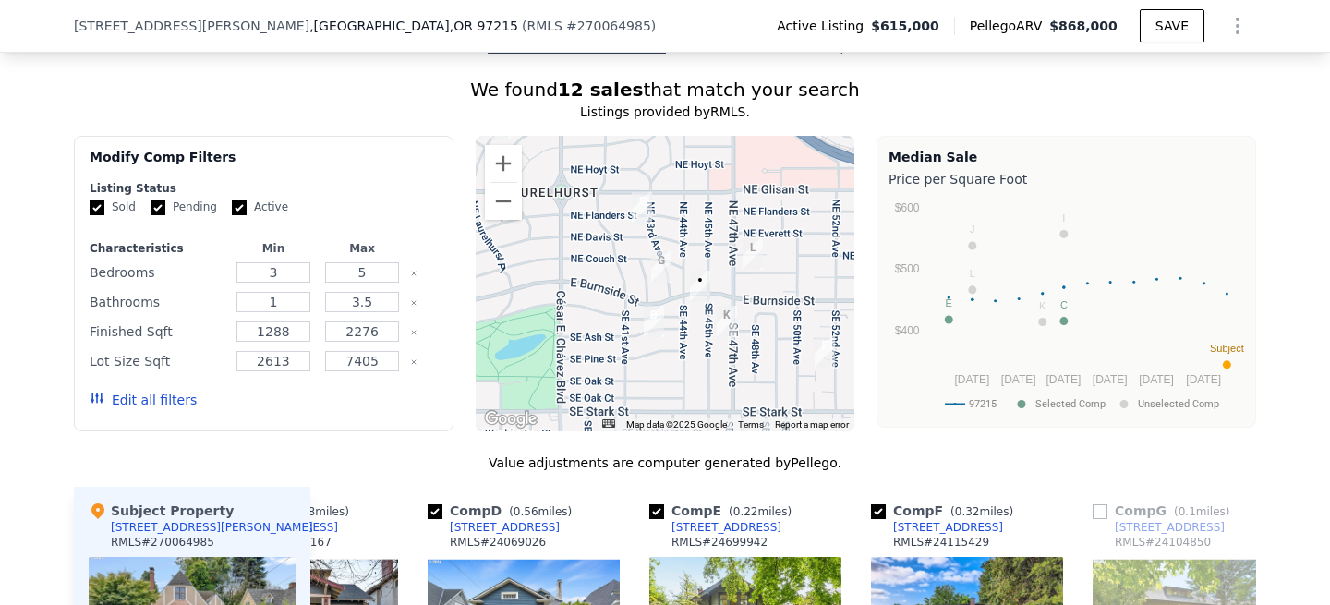
drag, startPoint x: 620, startPoint y: 240, endPoint x: 683, endPoint y: 255, distance: 65.4
click at [683, 255] on div at bounding box center [665, 283] width 379 height 295
click at [506, 163] on button "Zoom in" at bounding box center [503, 163] width 37 height 37
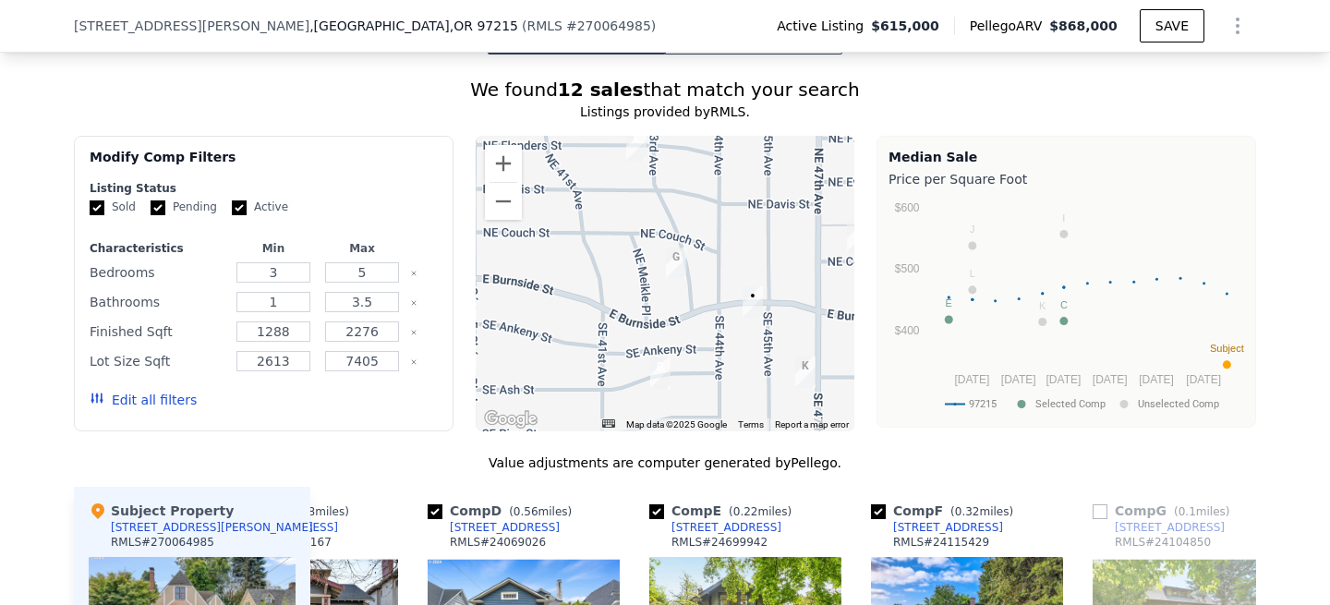
drag, startPoint x: 706, startPoint y: 255, endPoint x: 729, endPoint y: 244, distance: 25.6
click at [729, 246] on div at bounding box center [665, 283] width 379 height 295
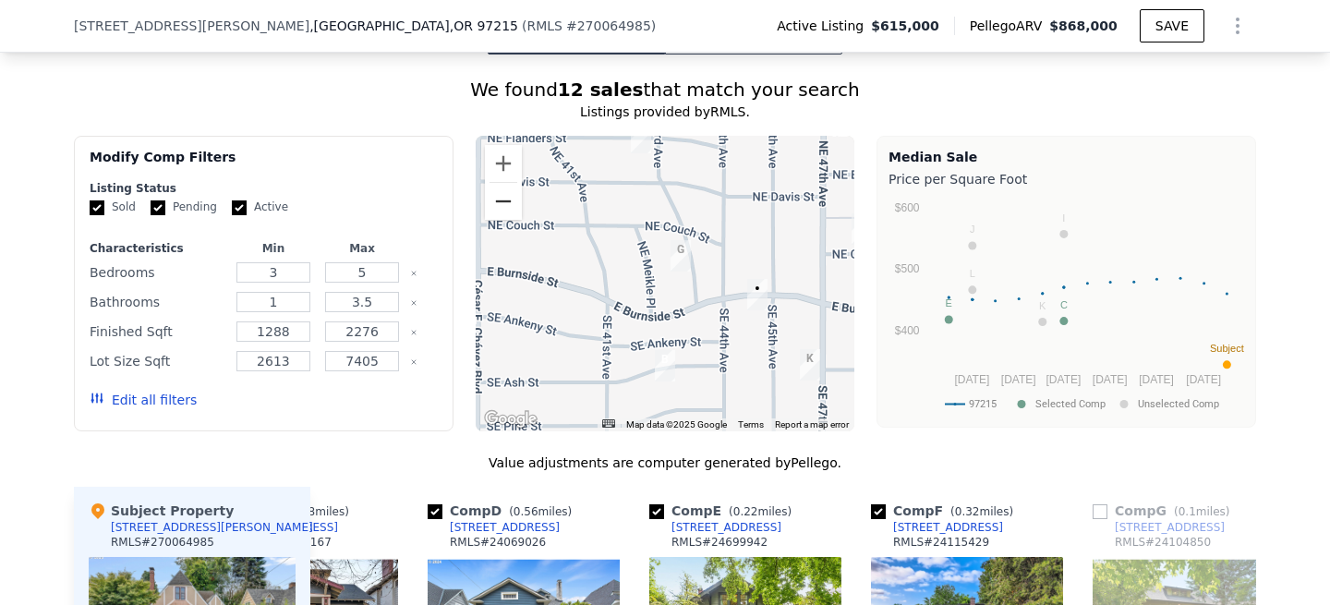
click at [509, 203] on button "Zoom out" at bounding box center [503, 201] width 37 height 37
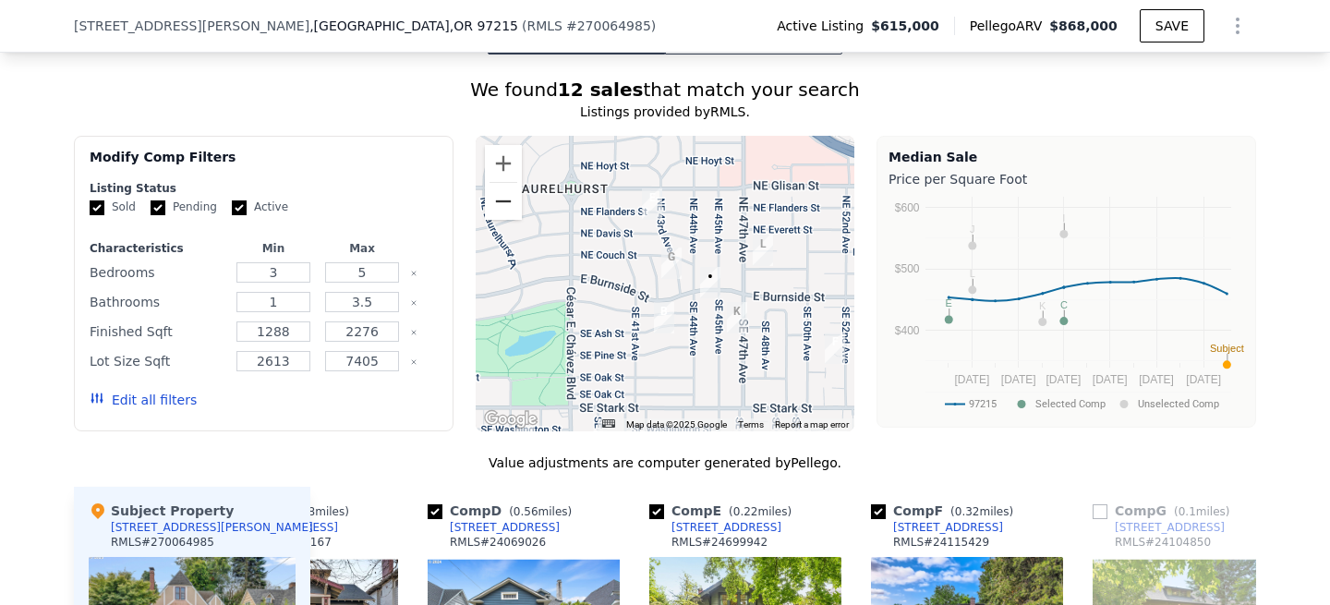
click at [509, 203] on button "Zoom out" at bounding box center [503, 201] width 37 height 37
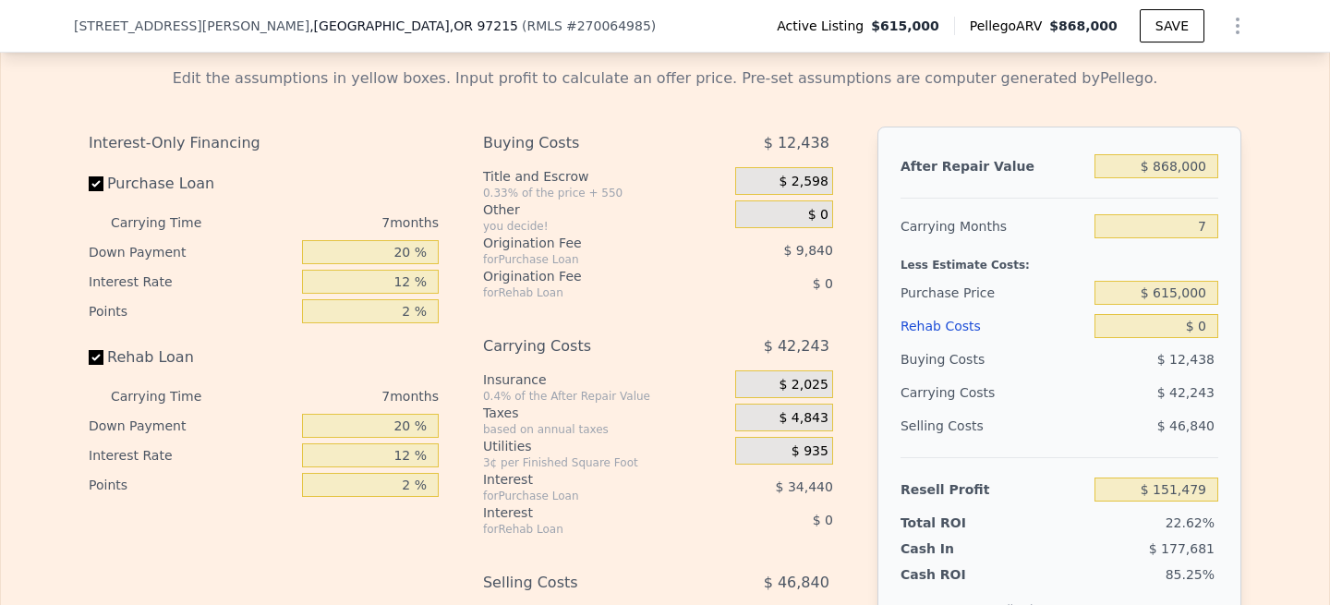
scroll to position [2887, 0]
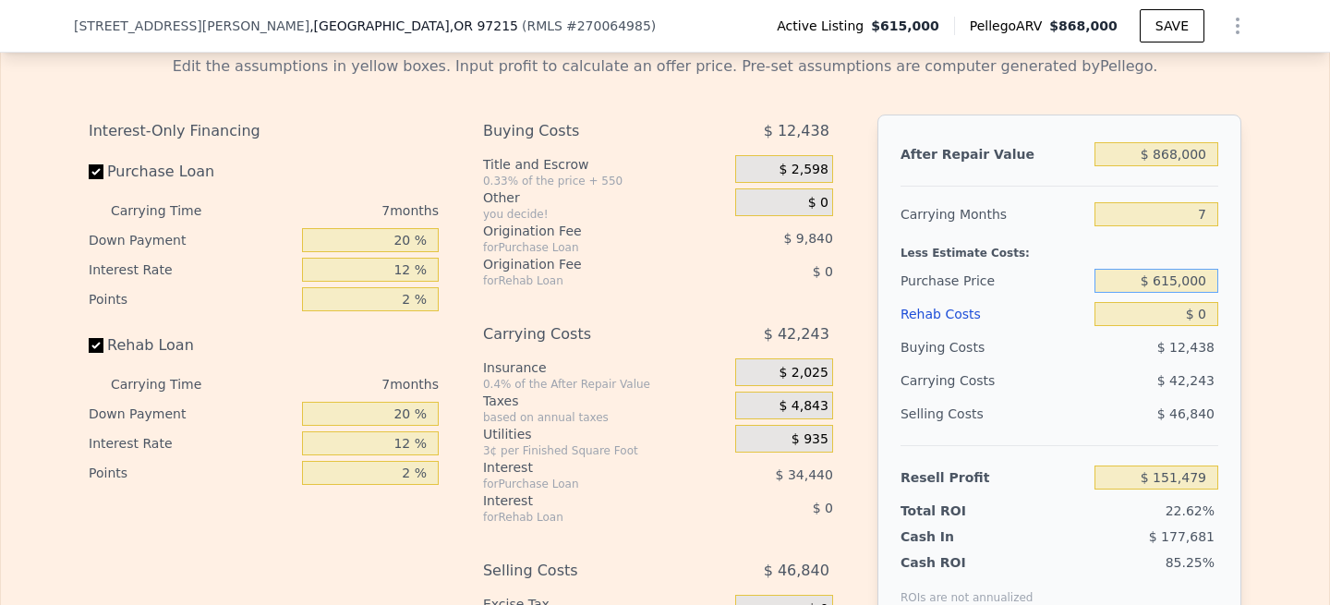
click at [1177, 282] on input "$ 615,000" at bounding box center [1156, 281] width 124 height 24
type input "$ 525,000"
click at [1178, 153] on input "$ 868,000" at bounding box center [1156, 154] width 124 height 24
type input "$ 248,259"
type input "$ 86,000"
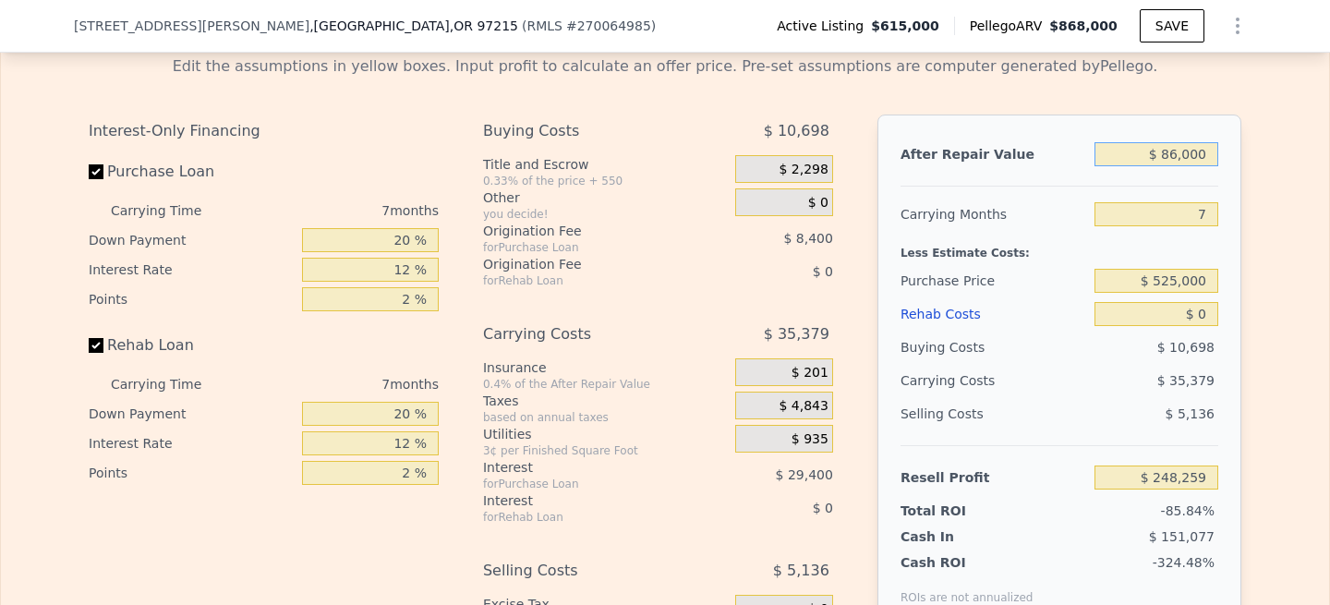
type input "-$ 490,213"
type input "$ 8,000"
type input "-$ 563,872"
type input "$ 825,000"
type input "$ 207,652"
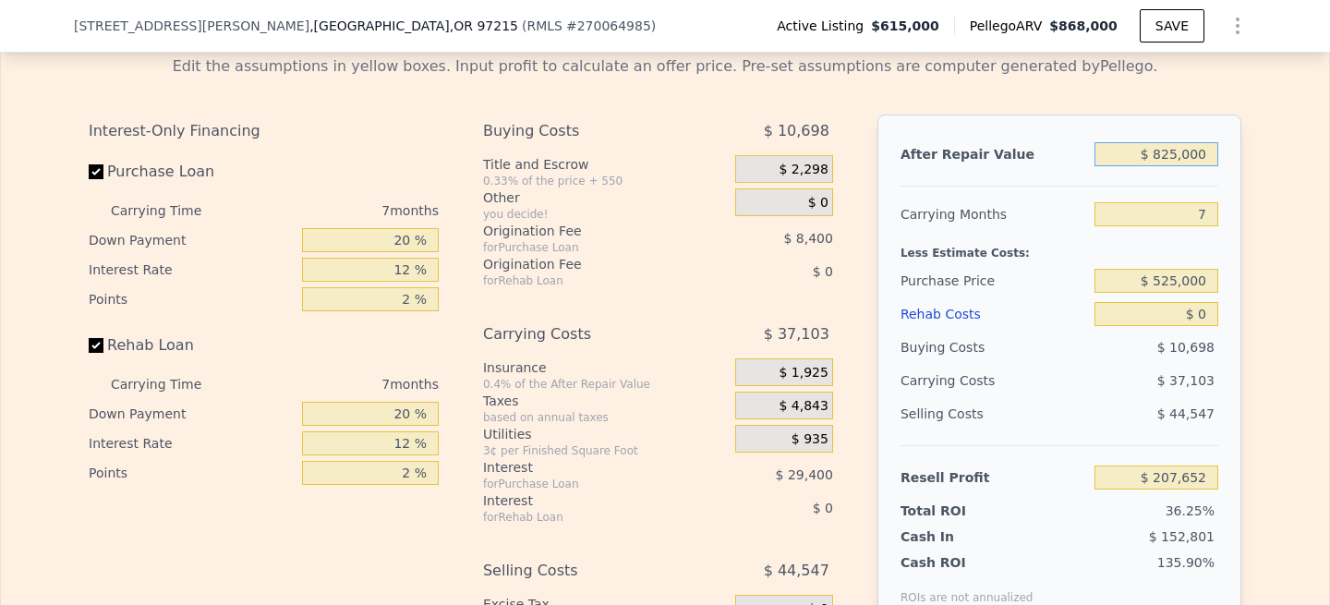
type input "$ 825,000"
click at [1240, 169] on div "After Repair Value $ 825,000 Carrying Months 7 Less Estimate Costs: Purchase Pr…" at bounding box center [1059, 370] width 364 height 513
click at [1209, 213] on input "7" at bounding box center [1156, 214] width 124 height 24
click at [1200, 317] on input "$ 0" at bounding box center [1156, 314] width 124 height 24
type input "$ 1,200"
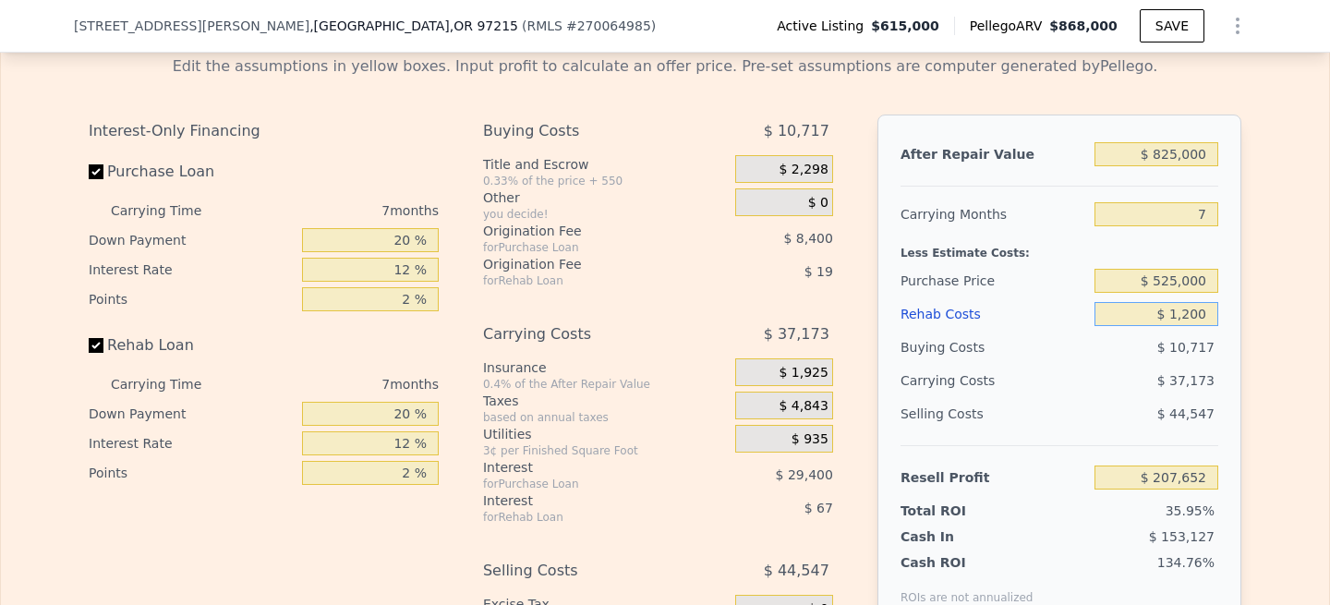
type input "$ 206,363"
type input "$ 12,000"
type input "$ 194,788"
type input "$ 120,000"
type input "$ 79,012"
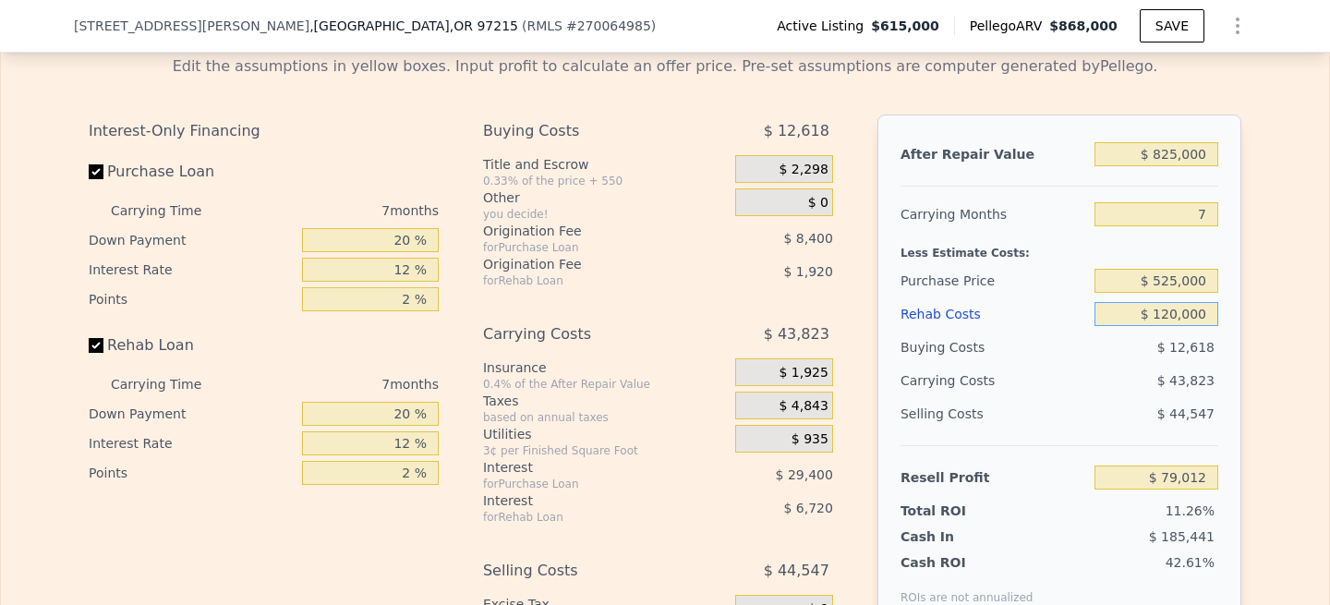
type input "$ 120,000"
click at [1236, 319] on div "After Repair Value $ 825,000 Carrying Months 7 Less Estimate Costs: Purchase Pr…" at bounding box center [1059, 370] width 364 height 513
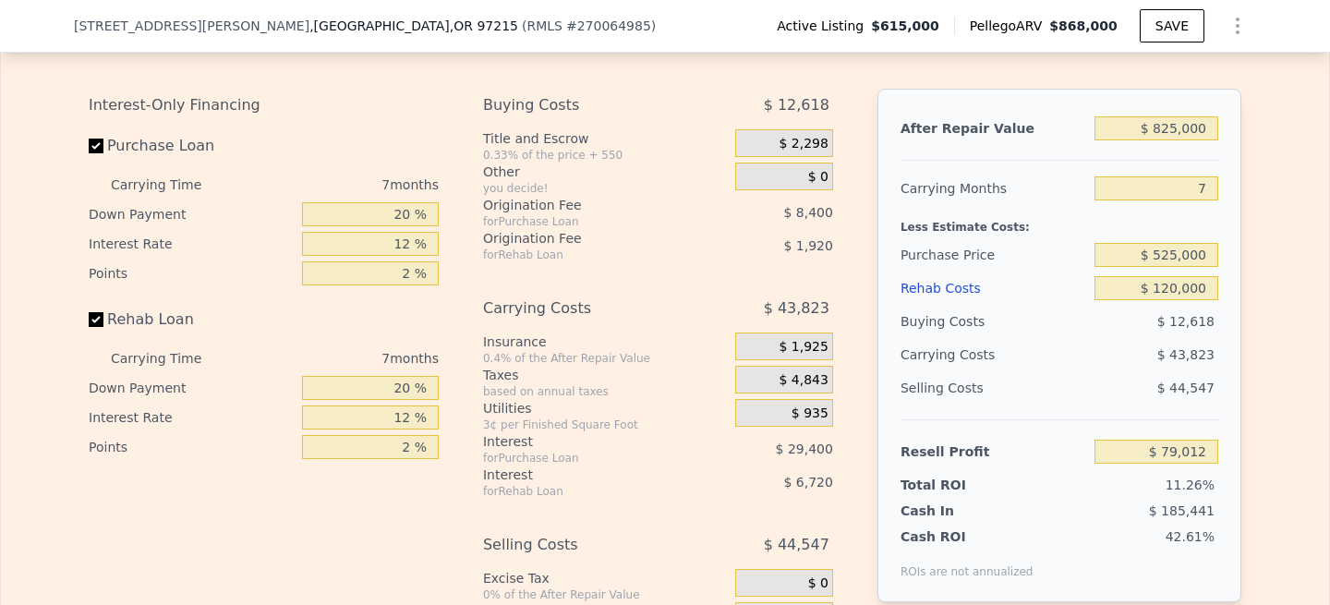
scroll to position [2911, 0]
click at [1204, 191] on input "7" at bounding box center [1156, 190] width 124 height 24
type input "6"
type input "$ 85,271"
type input "6"
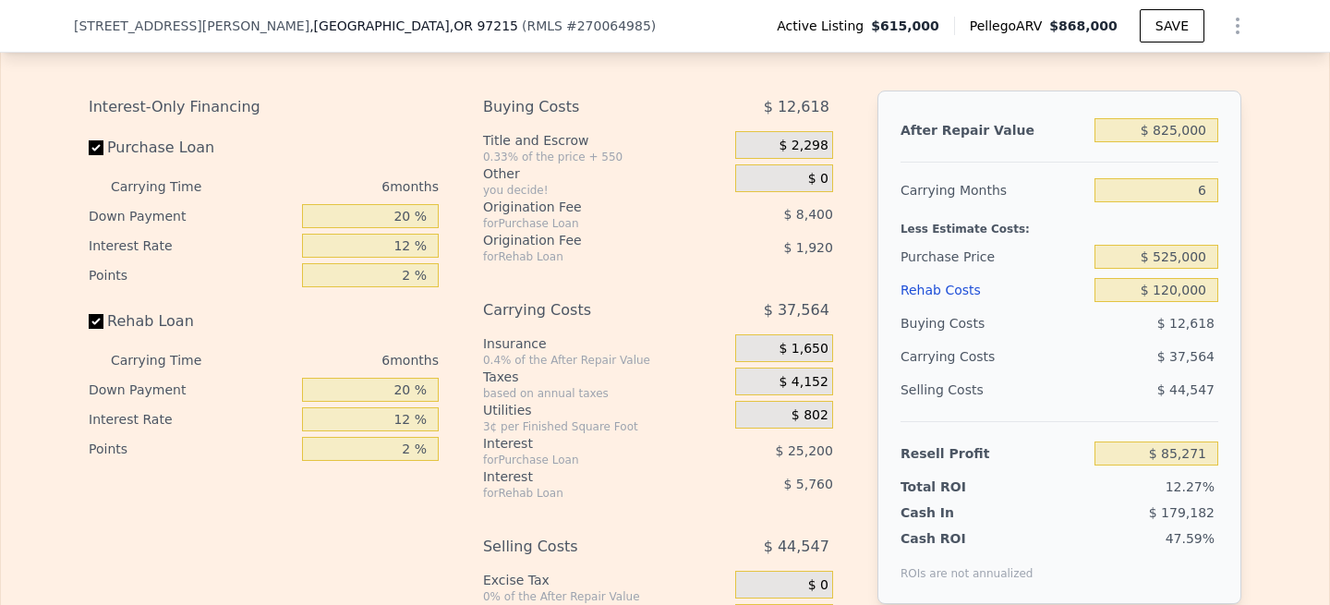
click at [1234, 204] on div "After Repair Value $ 825,000 Carrying Months 6 Less Estimate Costs: Purchase Pr…" at bounding box center [1059, 346] width 364 height 513
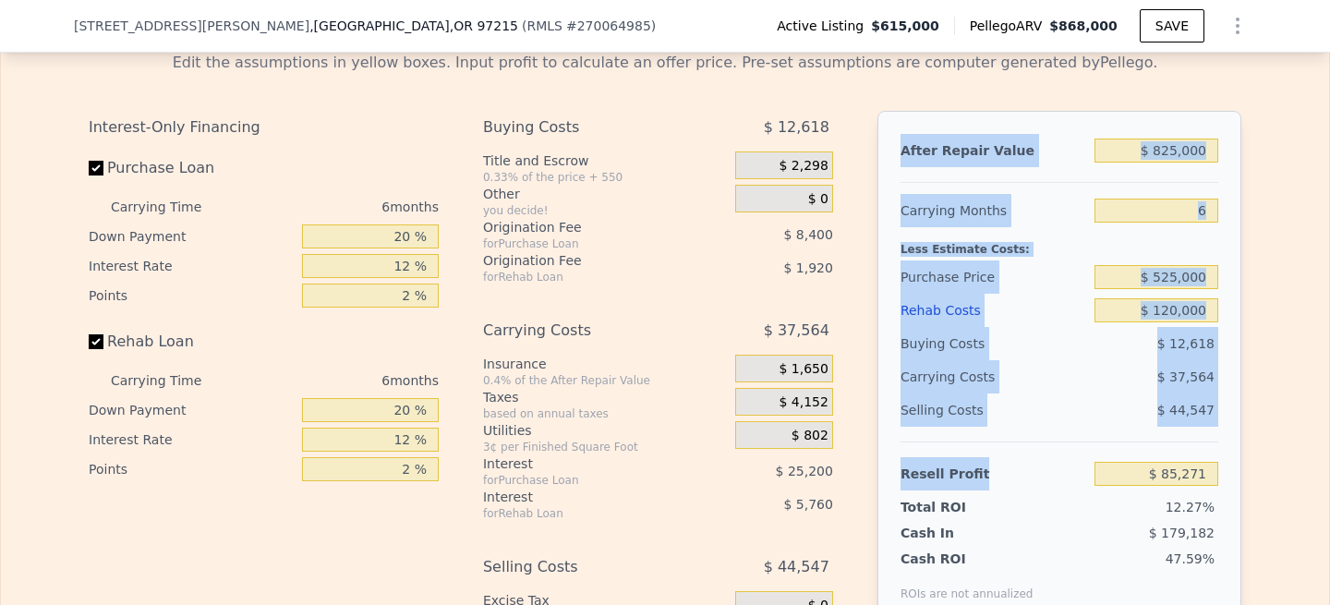
drag, startPoint x: 1221, startPoint y: 476, endPoint x: 871, endPoint y: 149, distance: 479.5
click at [871, 149] on div "Interest-Only Financing Purchase Loan Carrying Time 6 months Down Payment 20 % …" at bounding box center [665, 417] width 1152 height 613
copy div "After Repair Value Carrying Months Less Estimate Costs: Purchase Price Rehab Co…"
click at [864, 101] on div "Edit the assumptions in yellow boxes. Input profit to calculate an offer price.…" at bounding box center [665, 388] width 1152 height 672
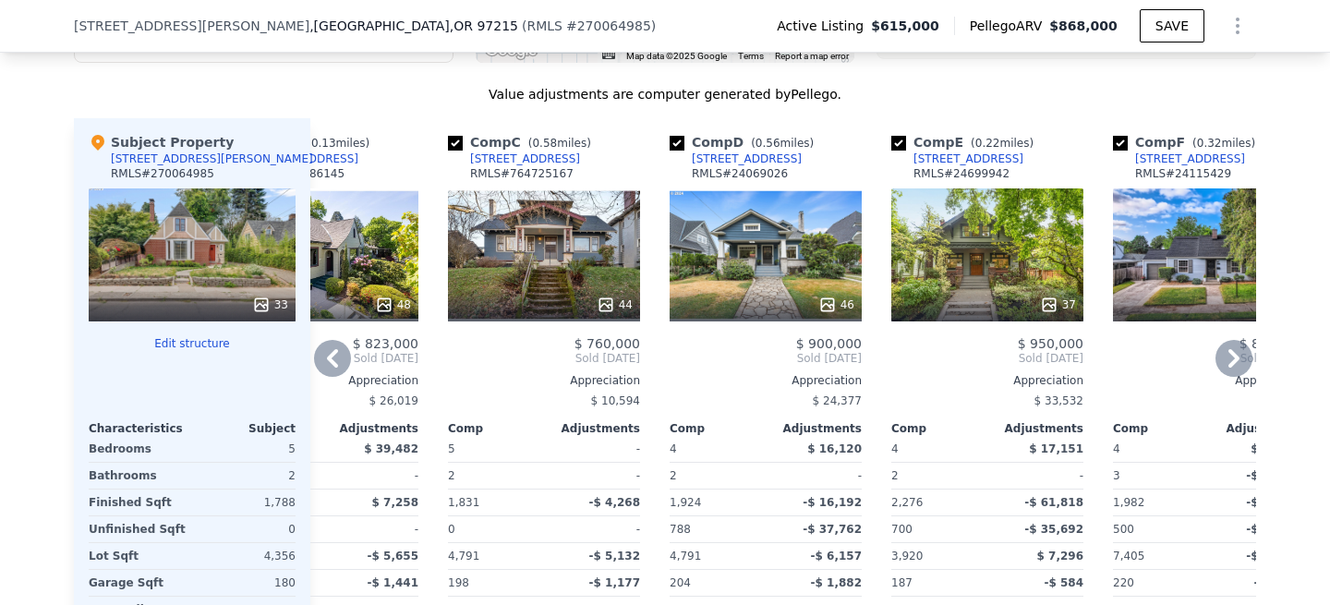
scroll to position [1981, 0]
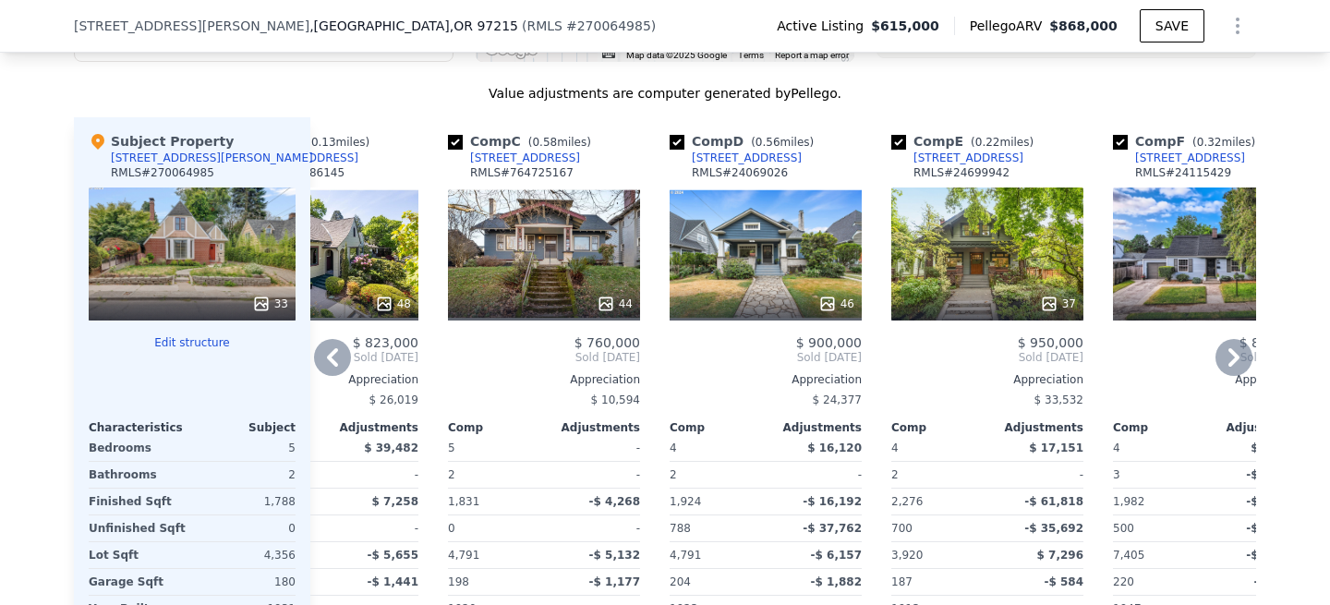
click at [566, 250] on div "44" at bounding box center [544, 253] width 192 height 133
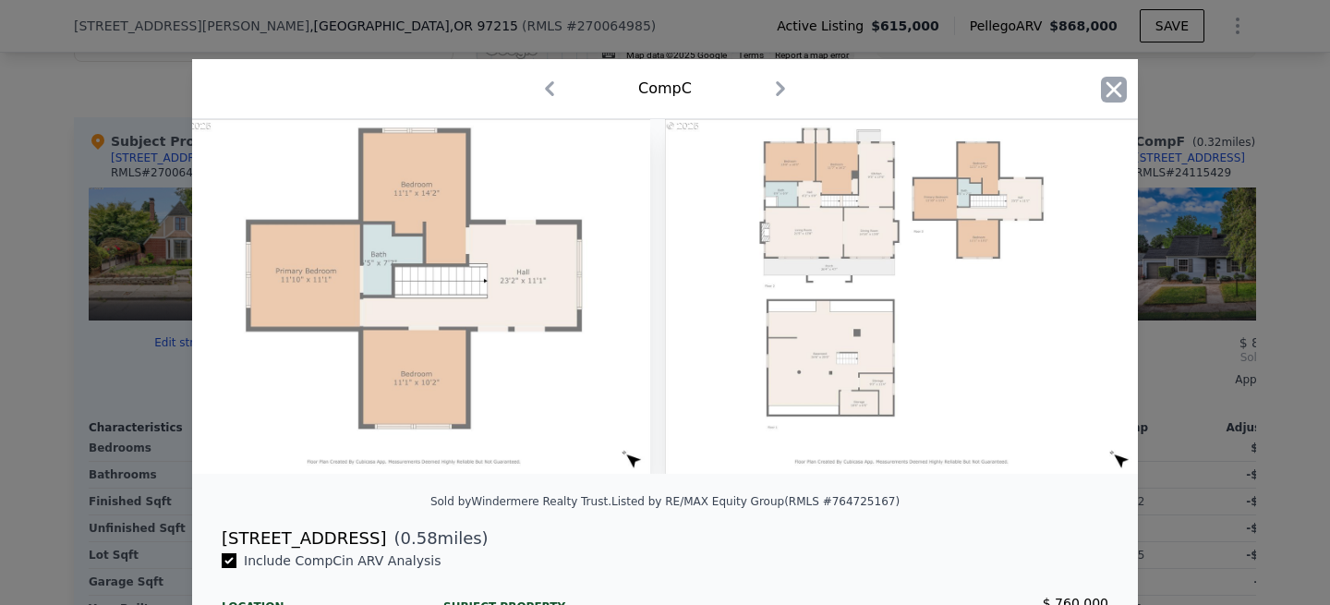
click at [1111, 89] on icon "button" at bounding box center [1114, 89] width 16 height 16
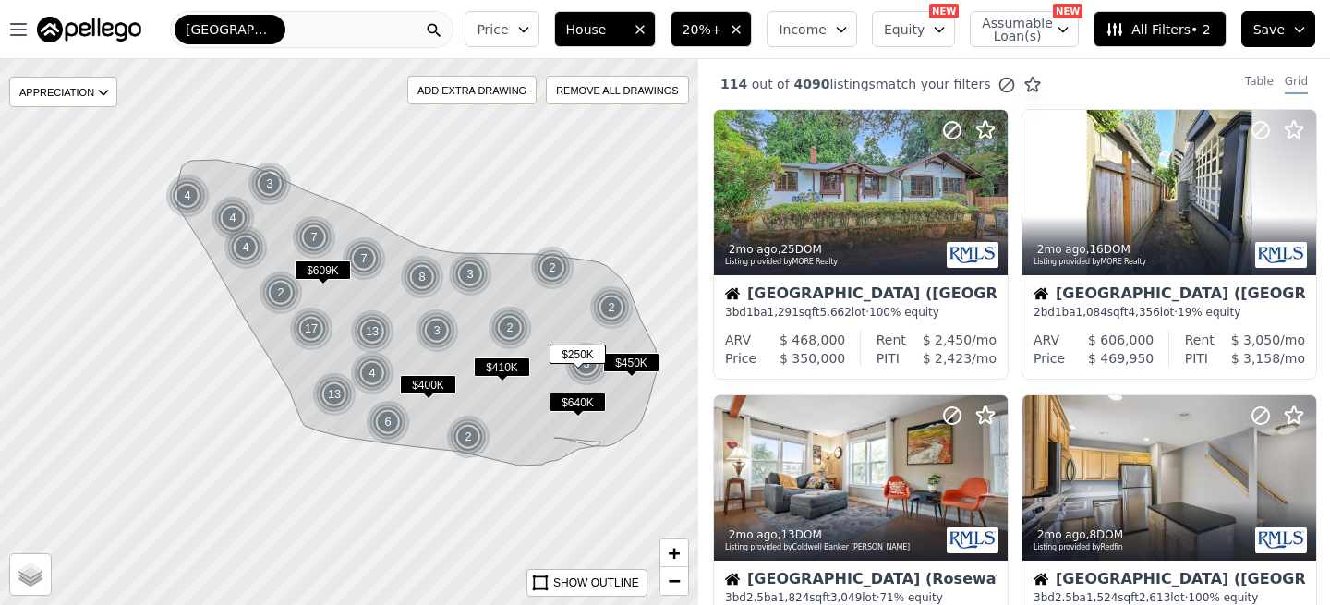
scroll to position [1036, 0]
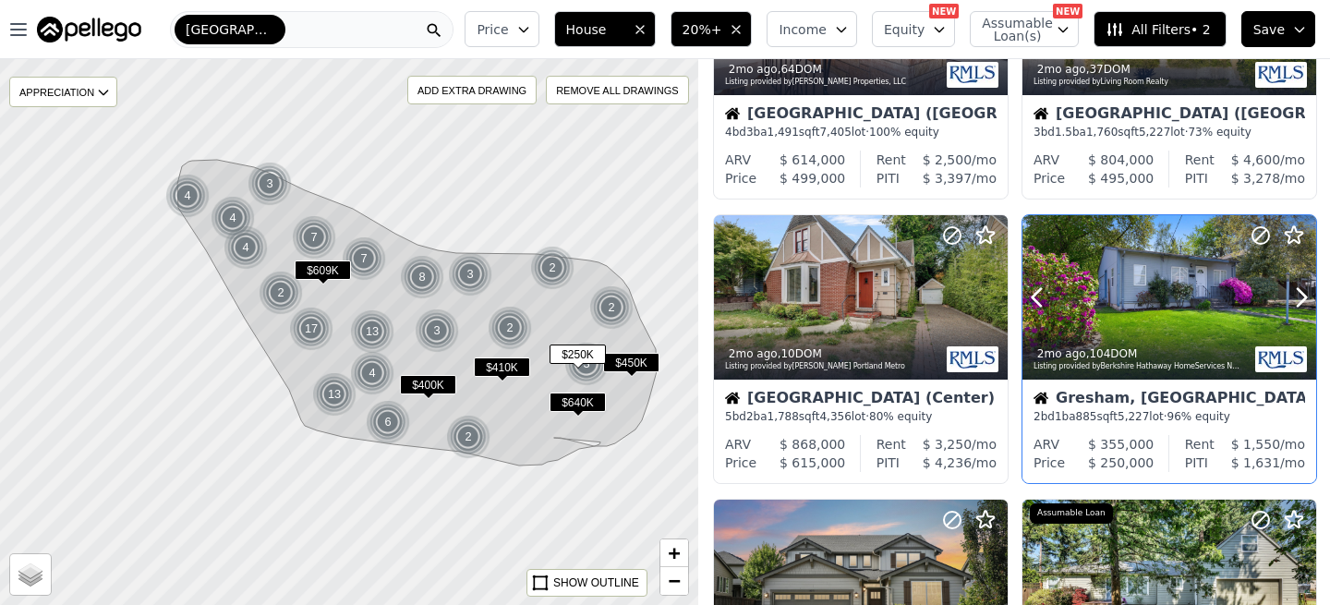
click at [1166, 291] on div at bounding box center [1169, 297] width 294 height 165
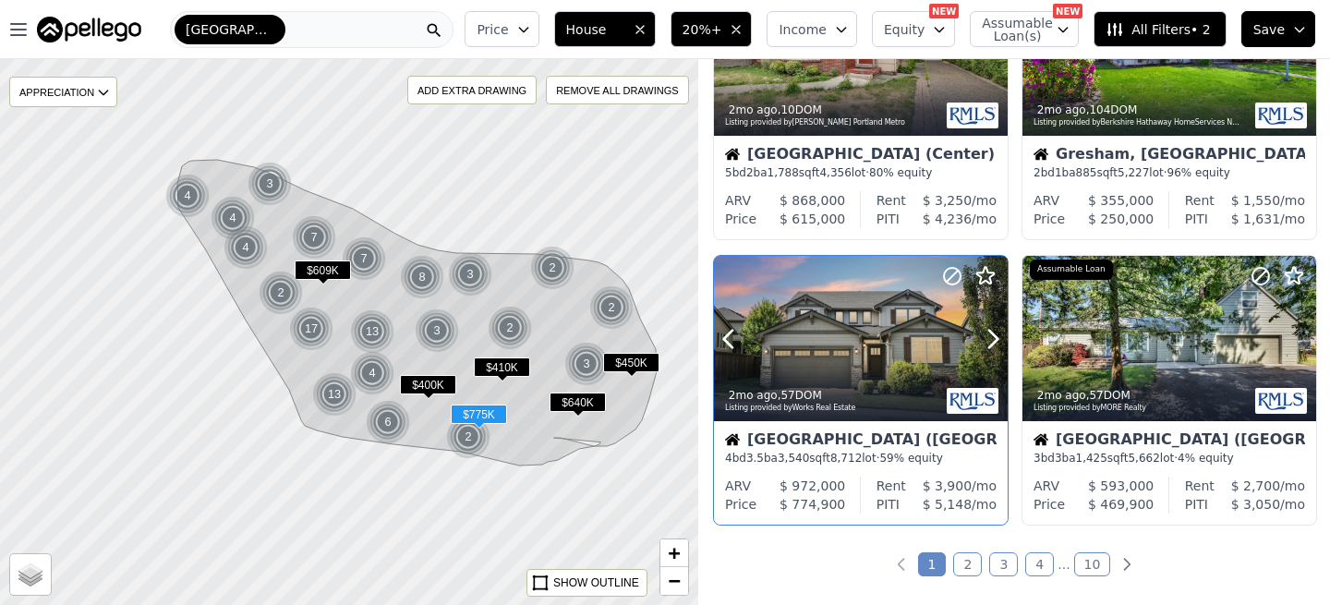
scroll to position [1283, 0]
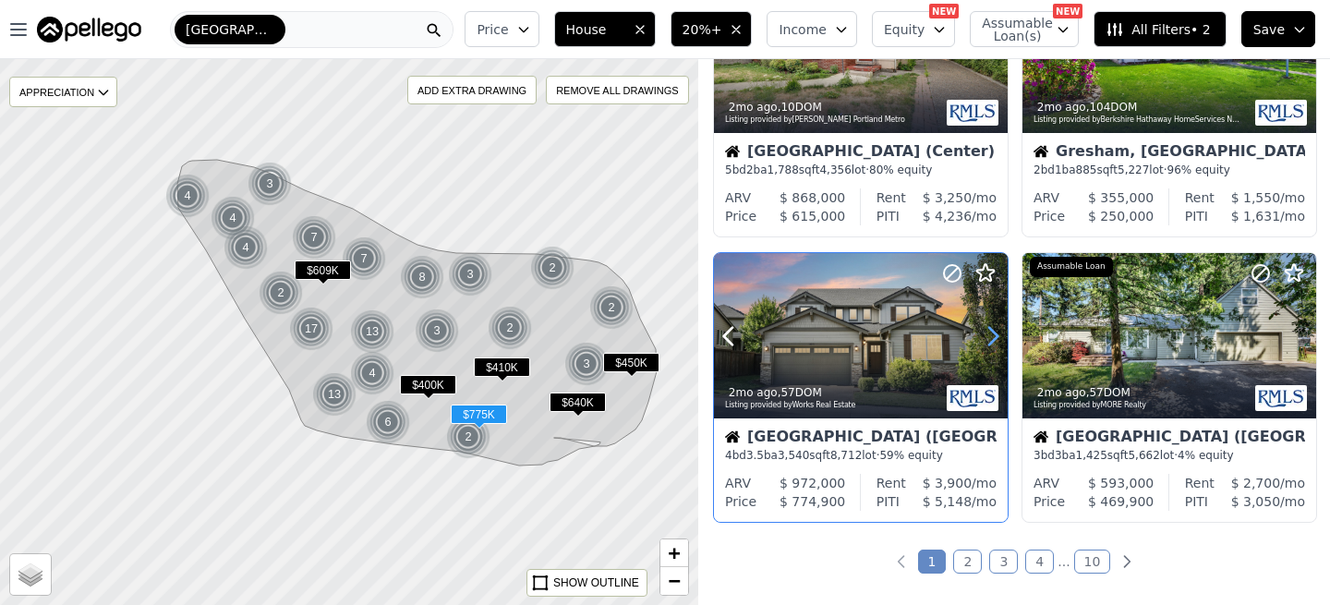
click at [989, 339] on icon at bounding box center [993, 336] width 30 height 30
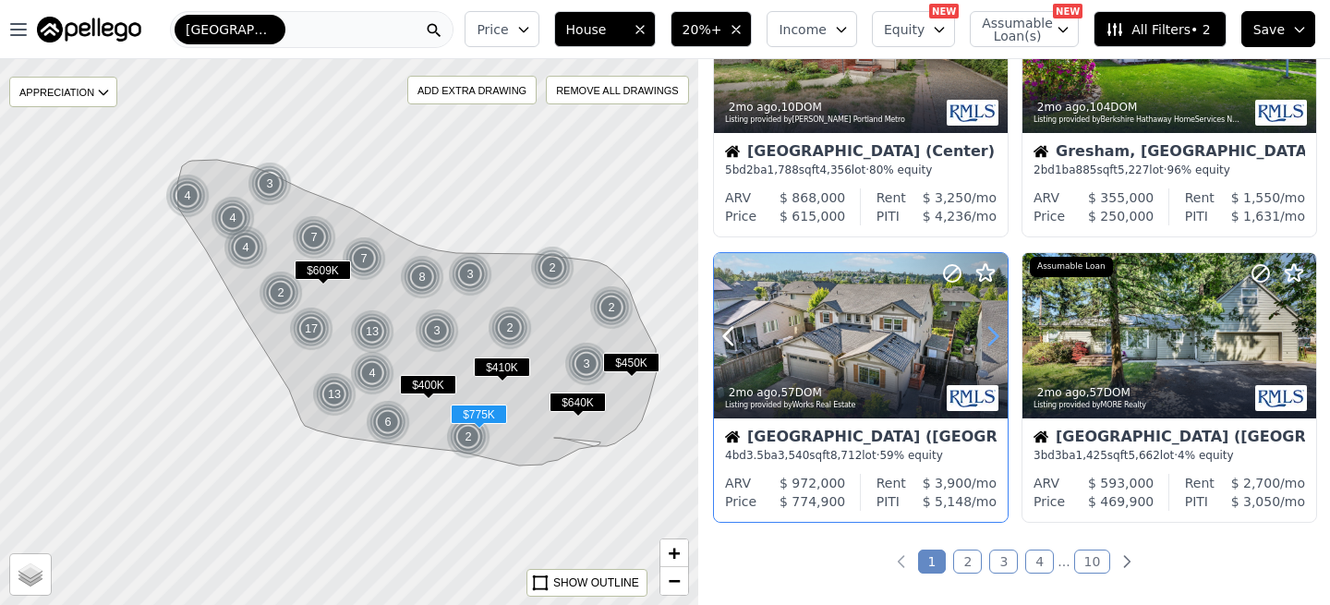
click at [989, 339] on icon at bounding box center [993, 336] width 30 height 30
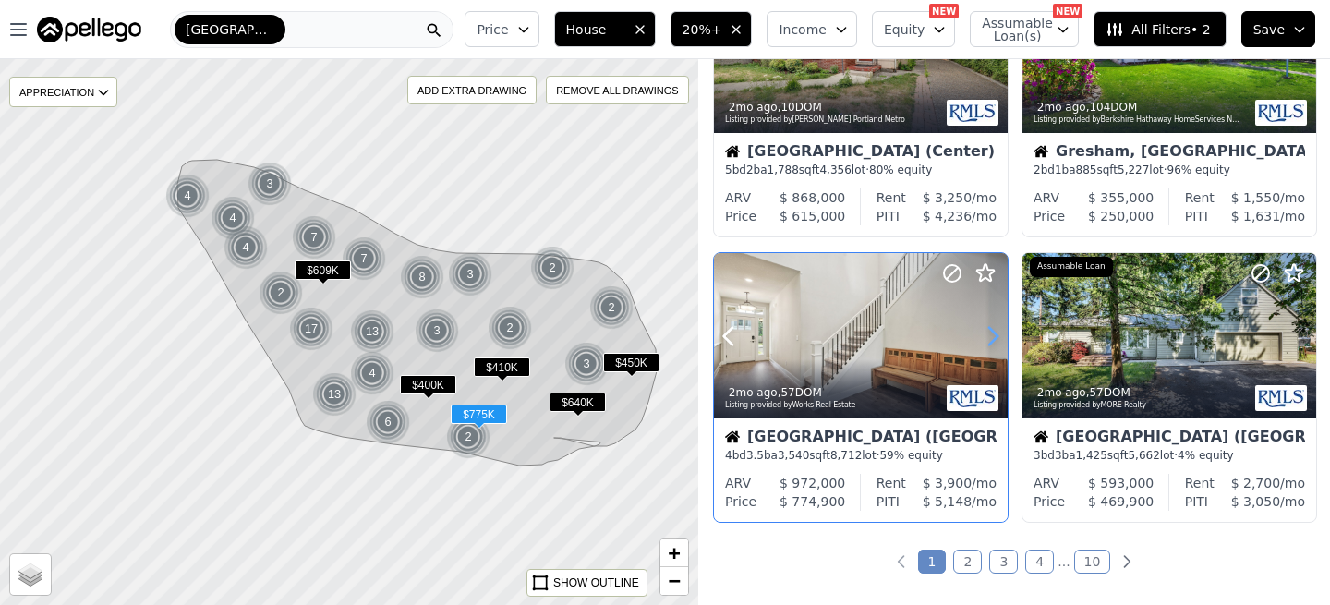
click at [989, 339] on icon at bounding box center [993, 336] width 30 height 30
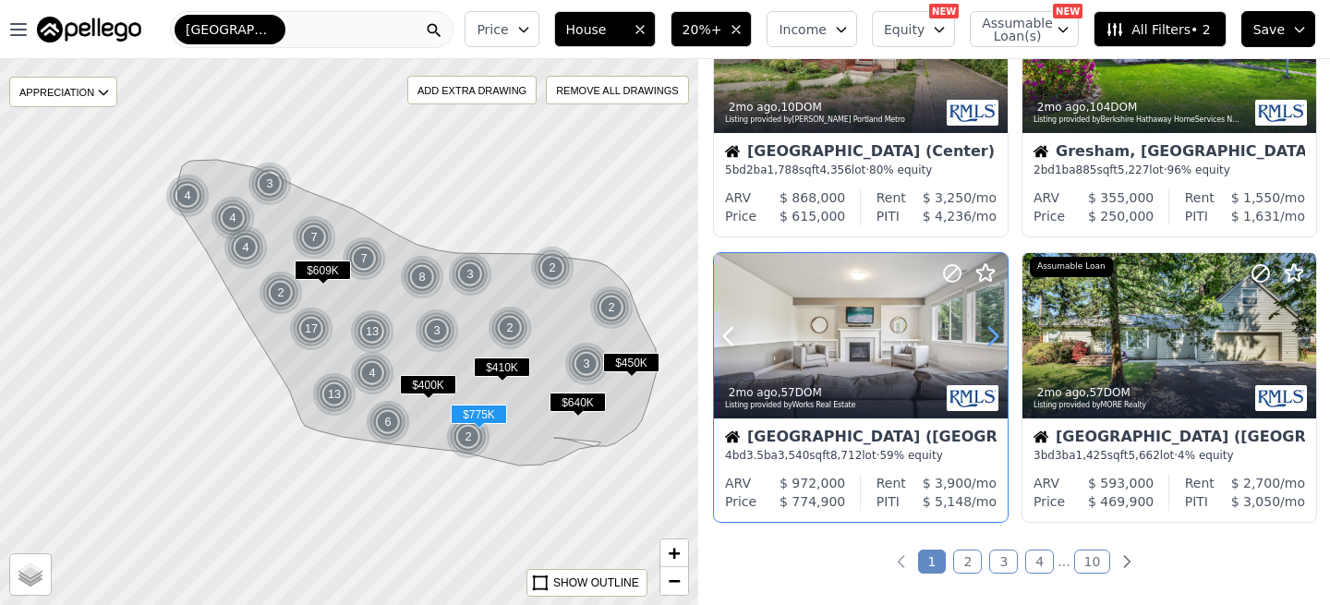
click at [989, 339] on icon at bounding box center [993, 336] width 30 height 30
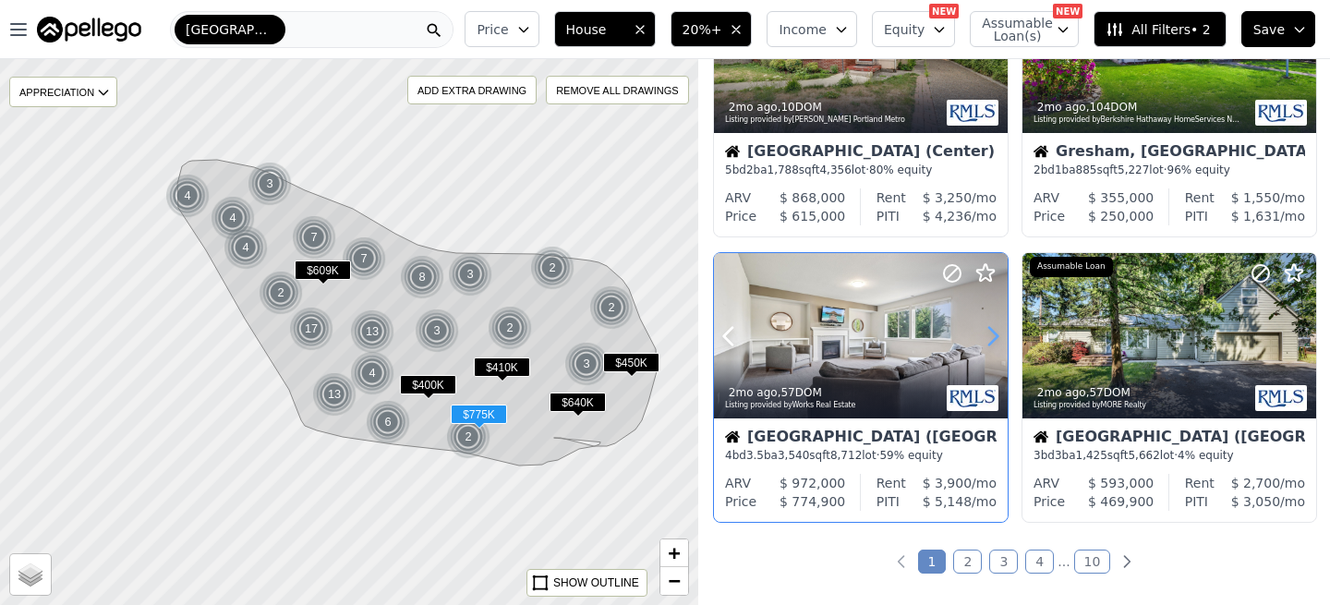
click at [989, 339] on icon at bounding box center [993, 336] width 30 height 30
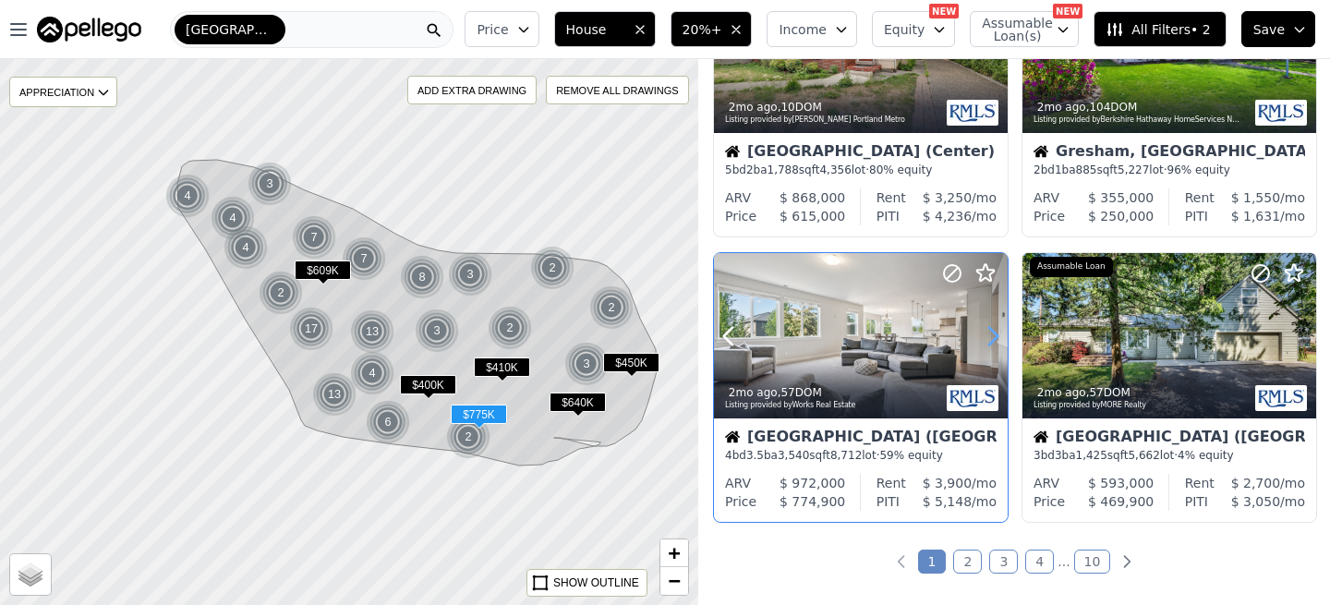
click at [989, 339] on icon at bounding box center [993, 336] width 30 height 30
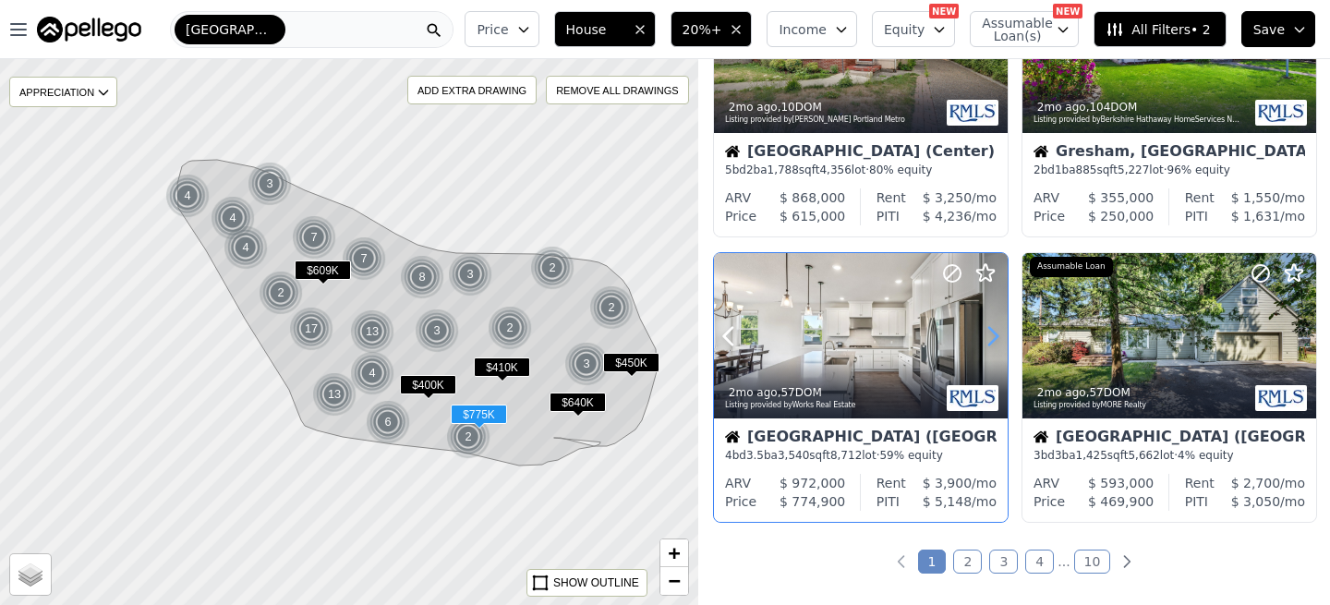
click at [989, 339] on icon at bounding box center [993, 336] width 30 height 30
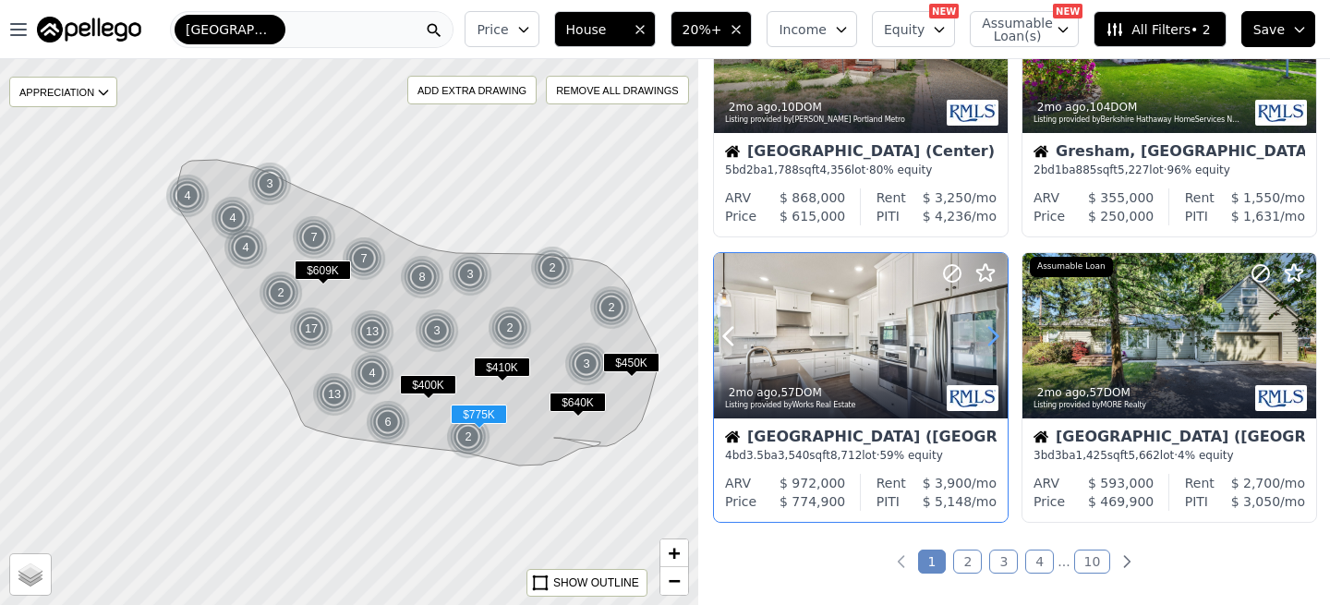
click at [989, 339] on icon at bounding box center [993, 336] width 30 height 30
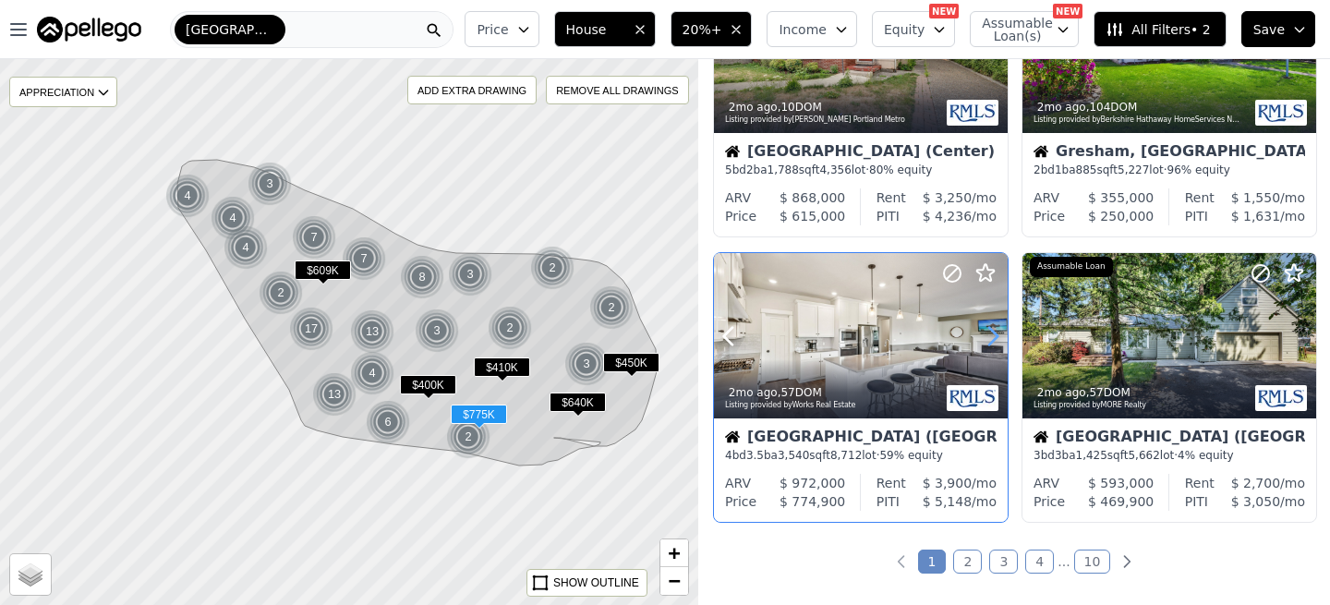
click at [989, 339] on icon at bounding box center [993, 336] width 30 height 30
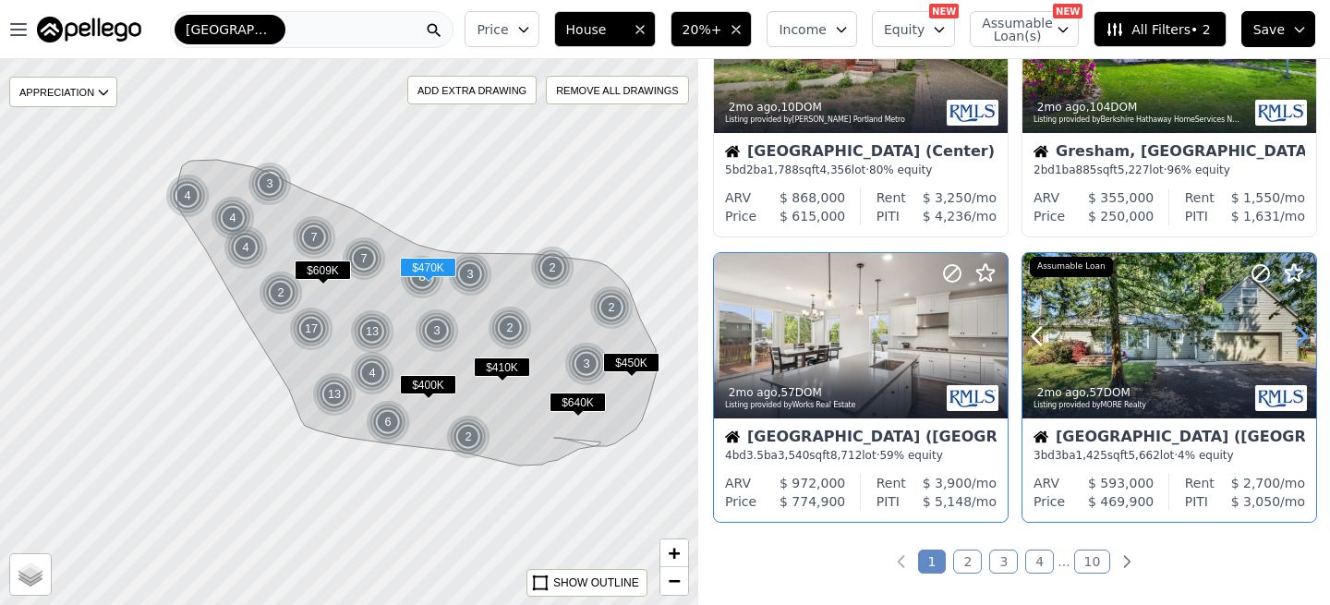
click at [1298, 337] on icon at bounding box center [1301, 336] width 30 height 30
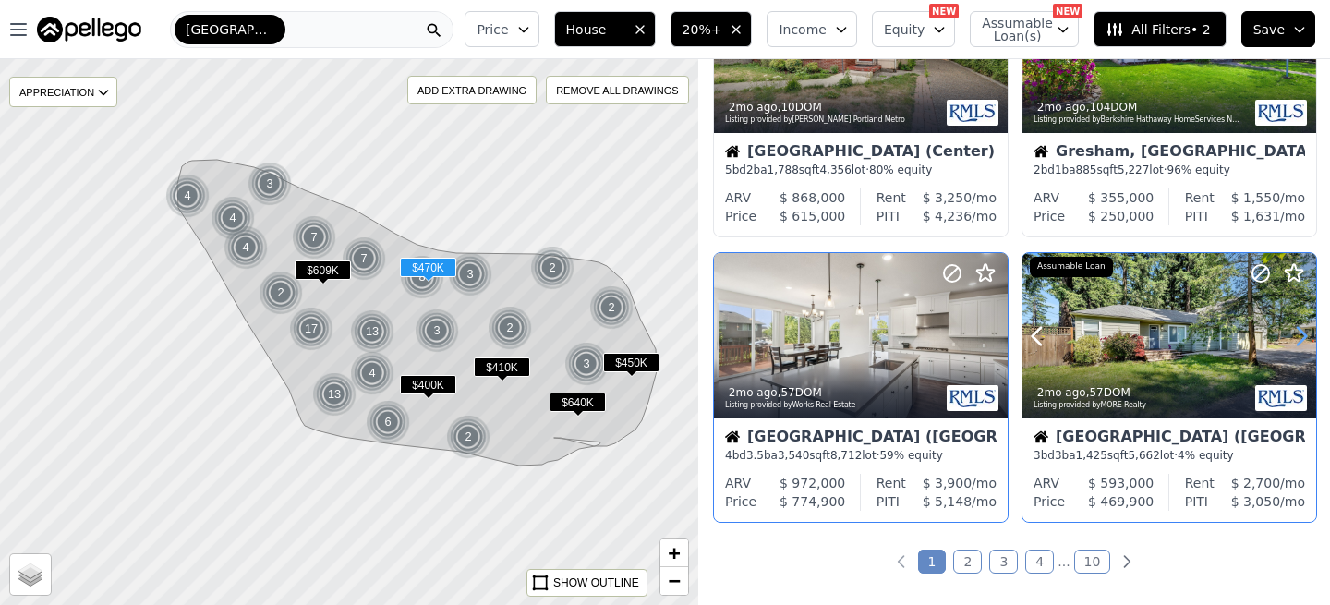
click at [1298, 337] on icon at bounding box center [1301, 336] width 30 height 30
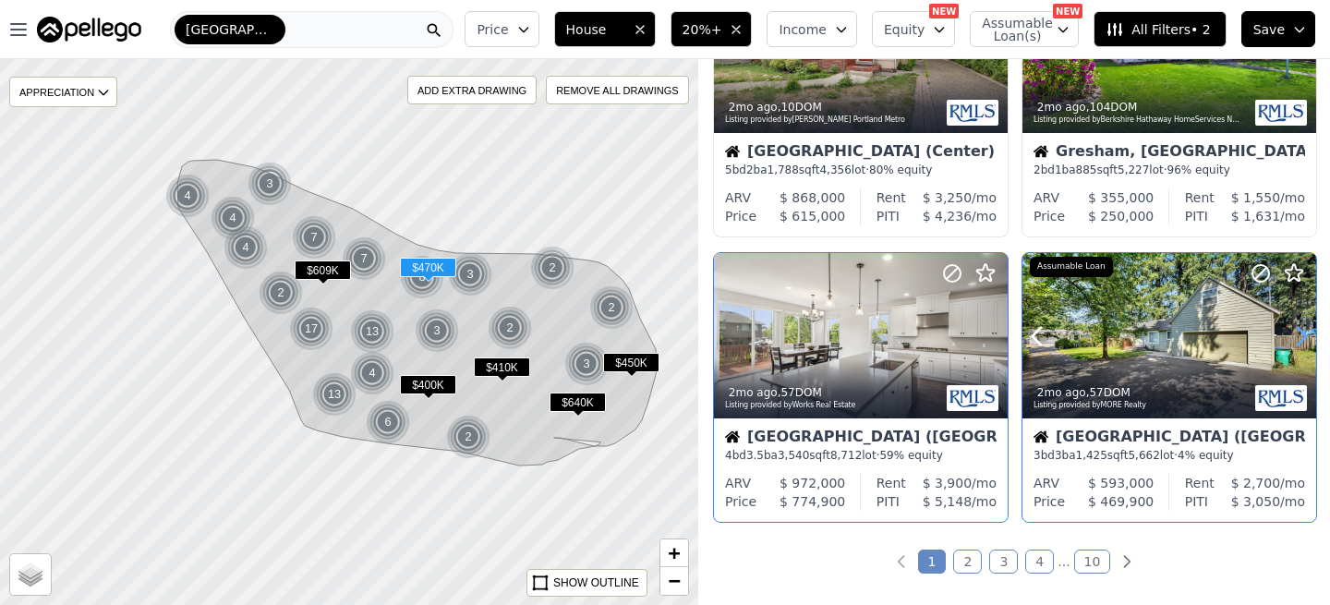
click at [1298, 337] on icon at bounding box center [1301, 336] width 30 height 30
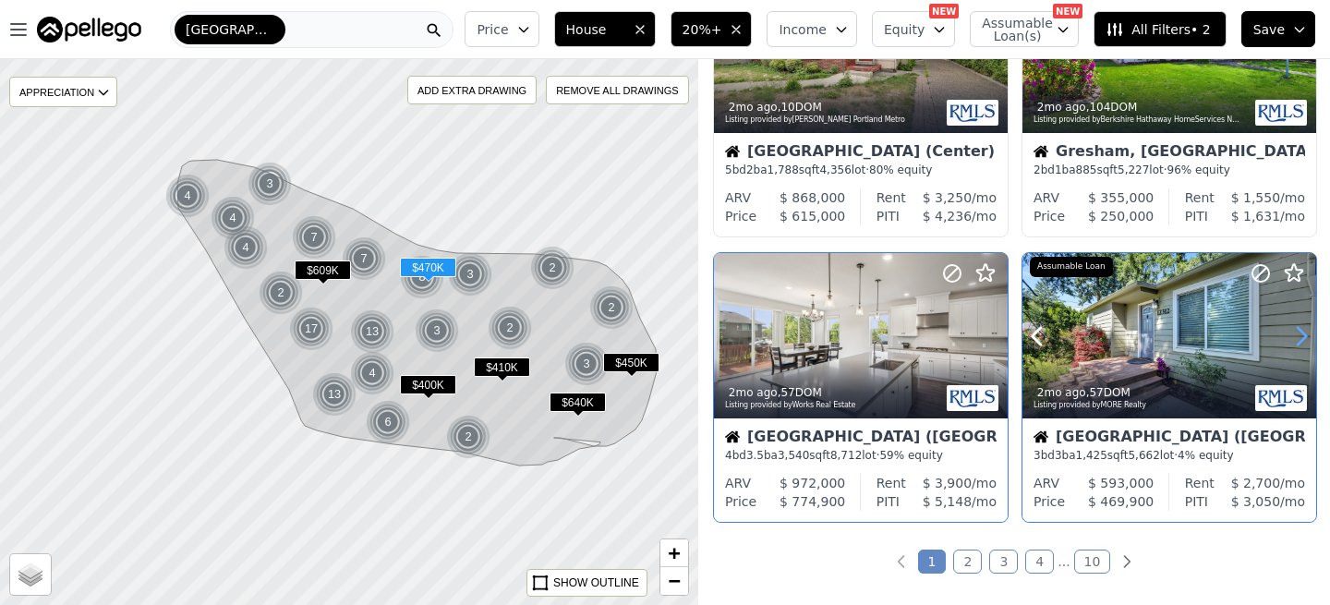
click at [1298, 337] on icon at bounding box center [1301, 336] width 30 height 30
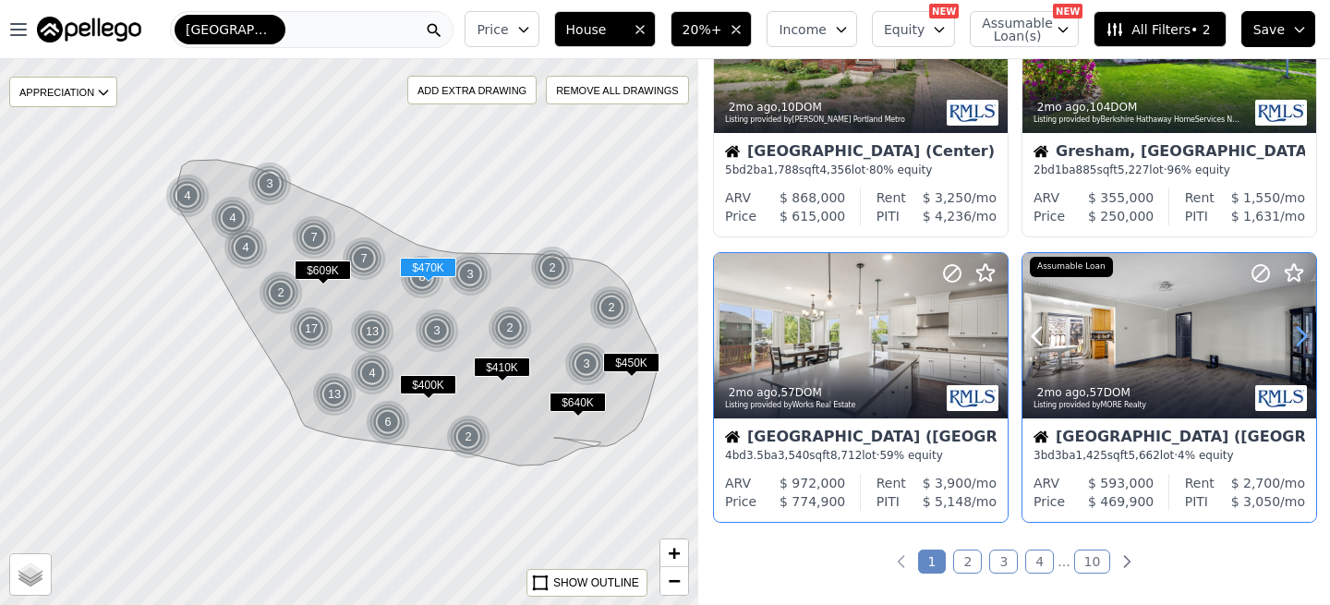
click at [1298, 337] on icon at bounding box center [1301, 336] width 30 height 30
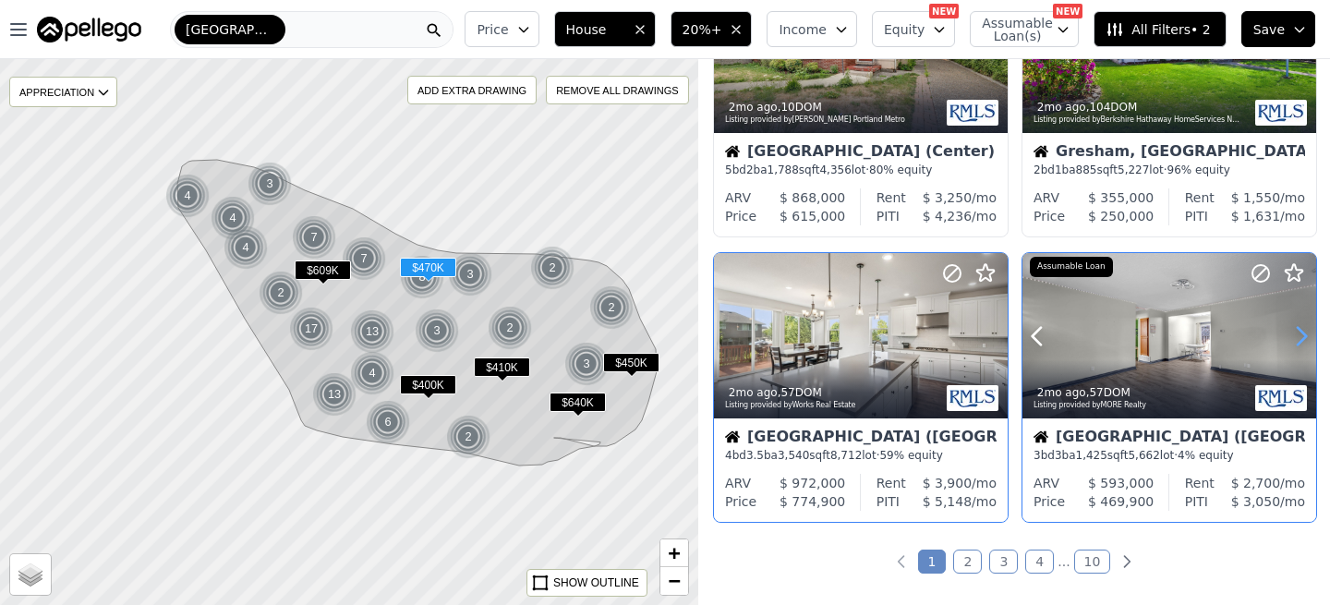
click at [1298, 337] on icon at bounding box center [1301, 336] width 30 height 30
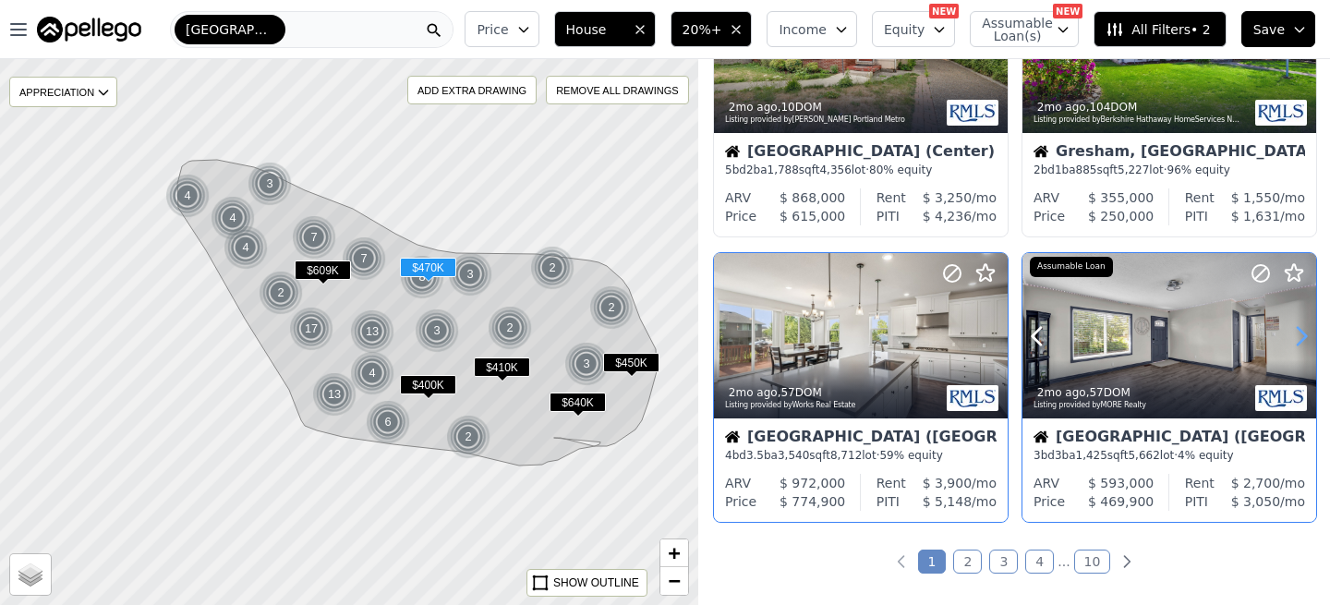
click at [1298, 337] on icon at bounding box center [1301, 336] width 30 height 30
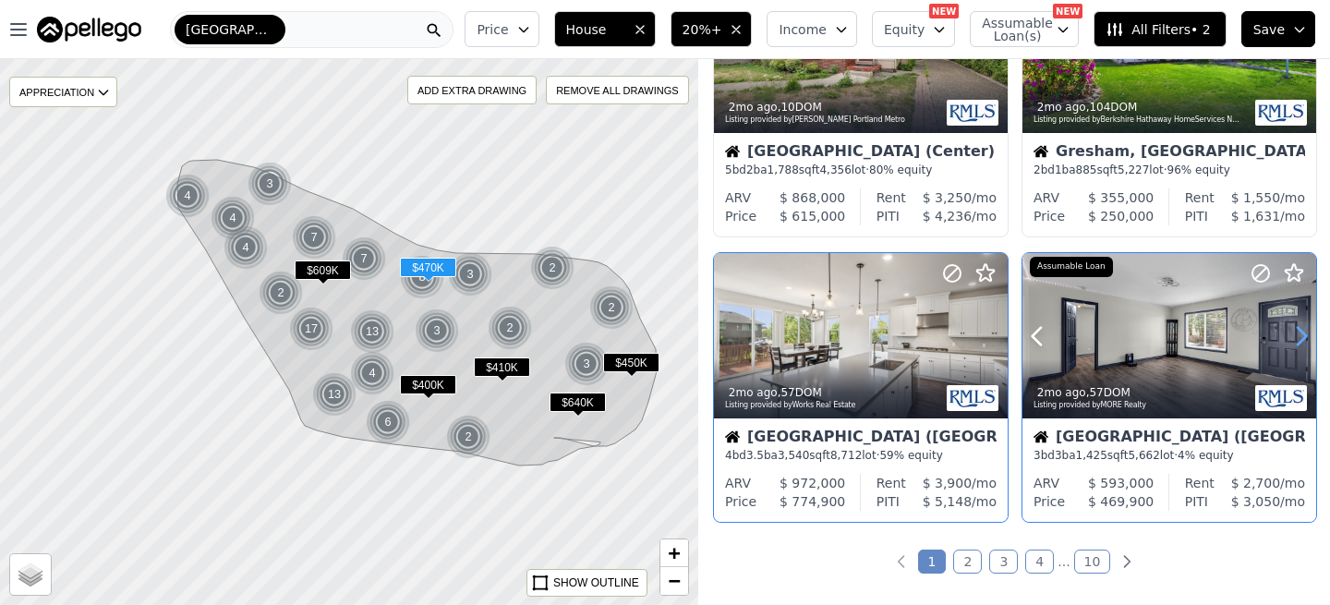
click at [1298, 337] on icon at bounding box center [1301, 336] width 30 height 30
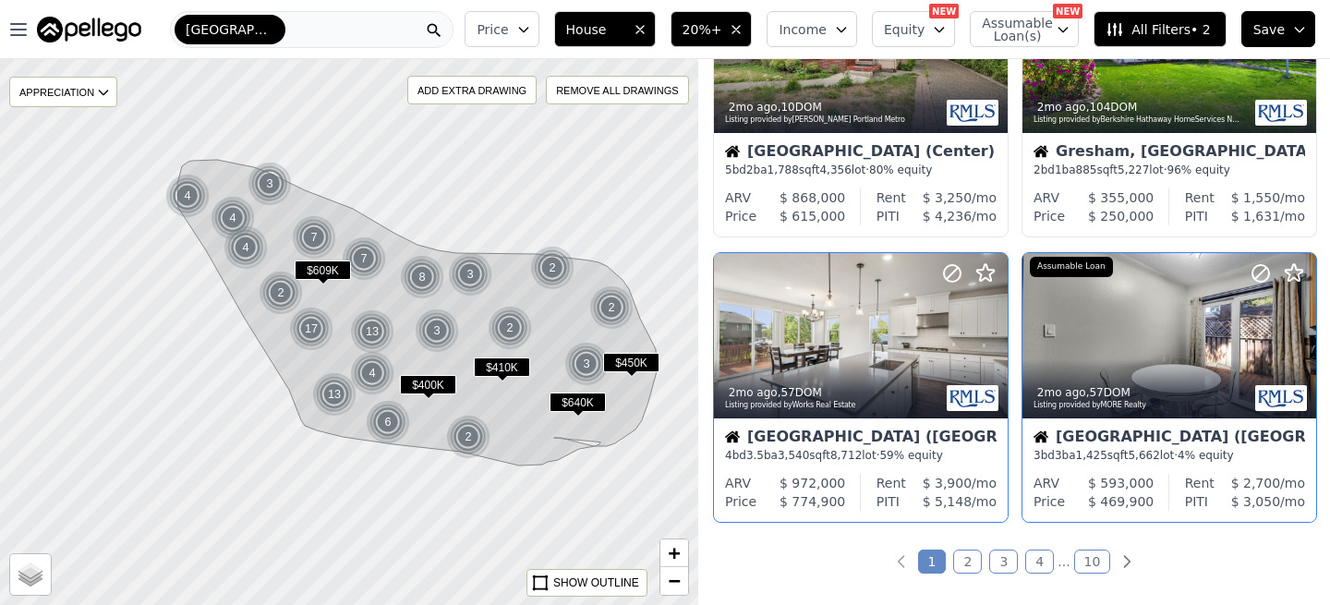
click at [577, 404] on span "$640K" at bounding box center [577, 401] width 56 height 19
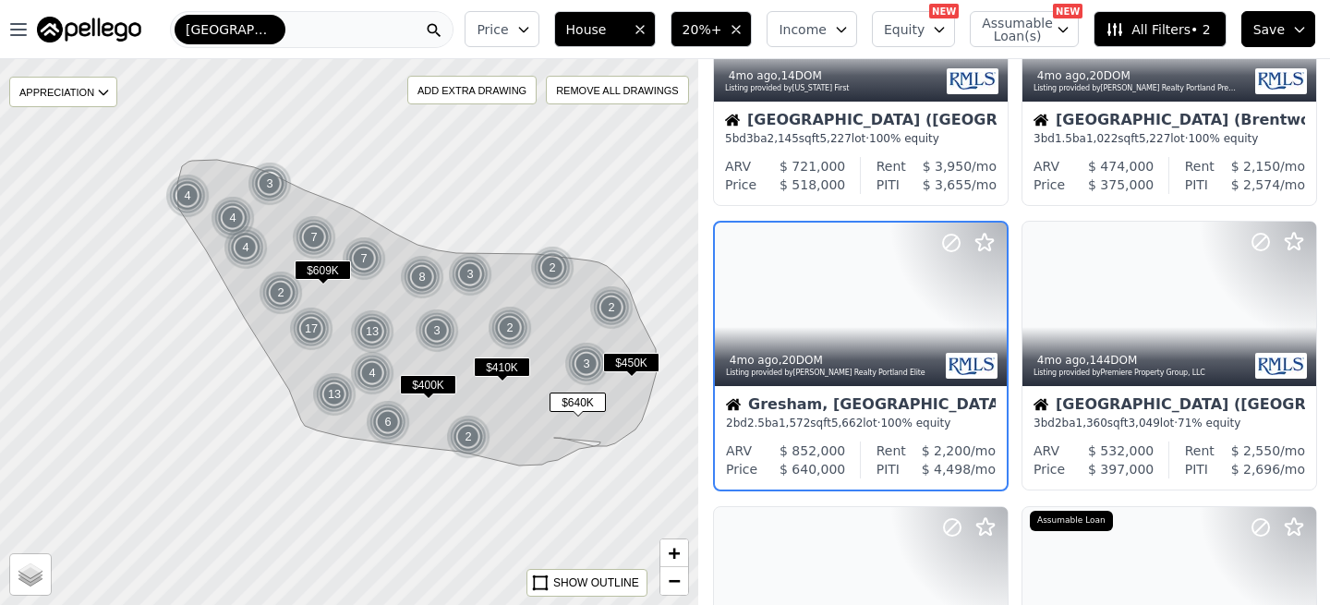
scroll to position [1024, 0]
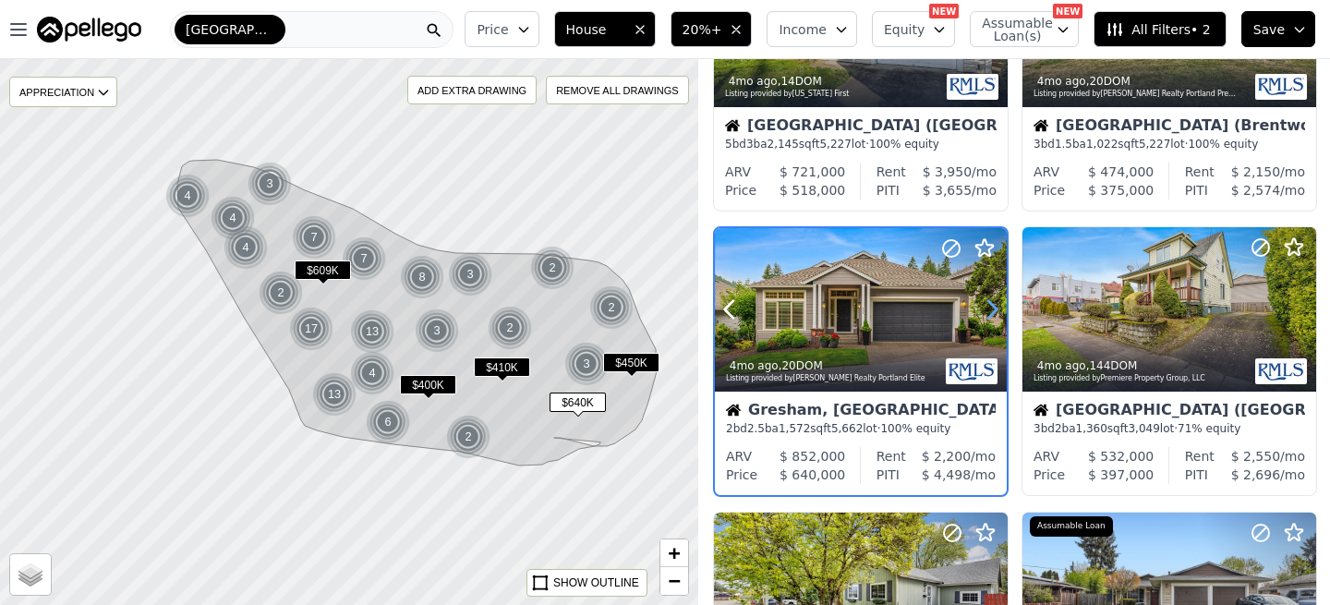
click at [987, 307] on icon at bounding box center [992, 310] width 30 height 30
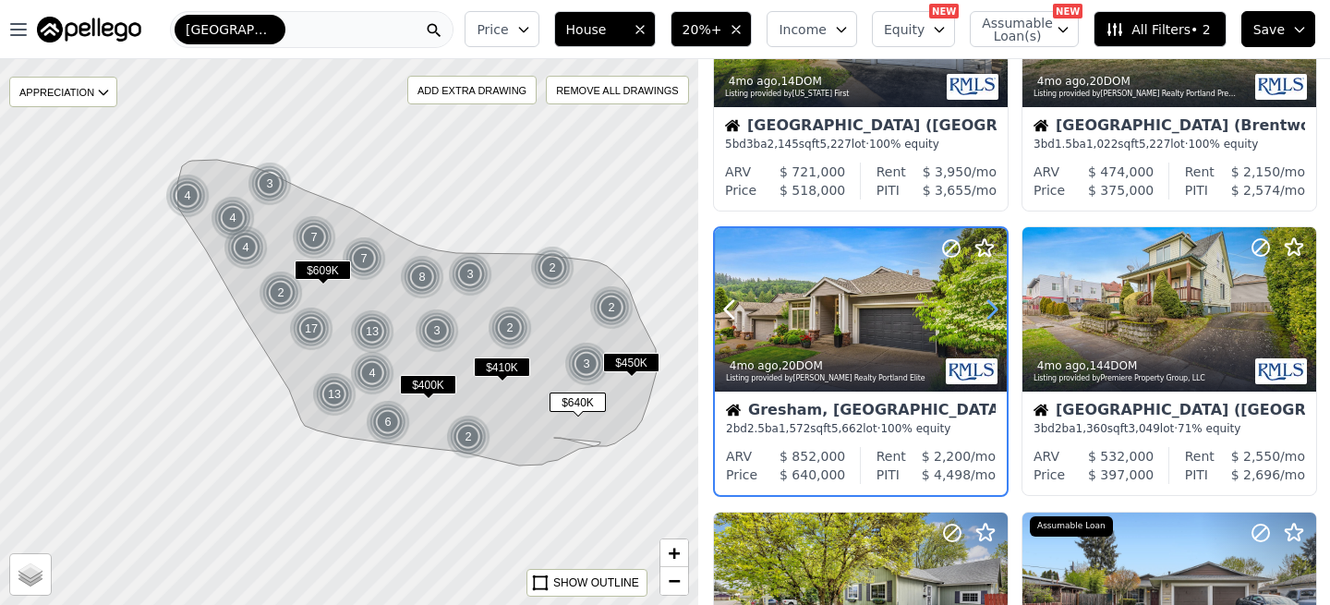
click at [987, 307] on icon at bounding box center [992, 310] width 30 height 30
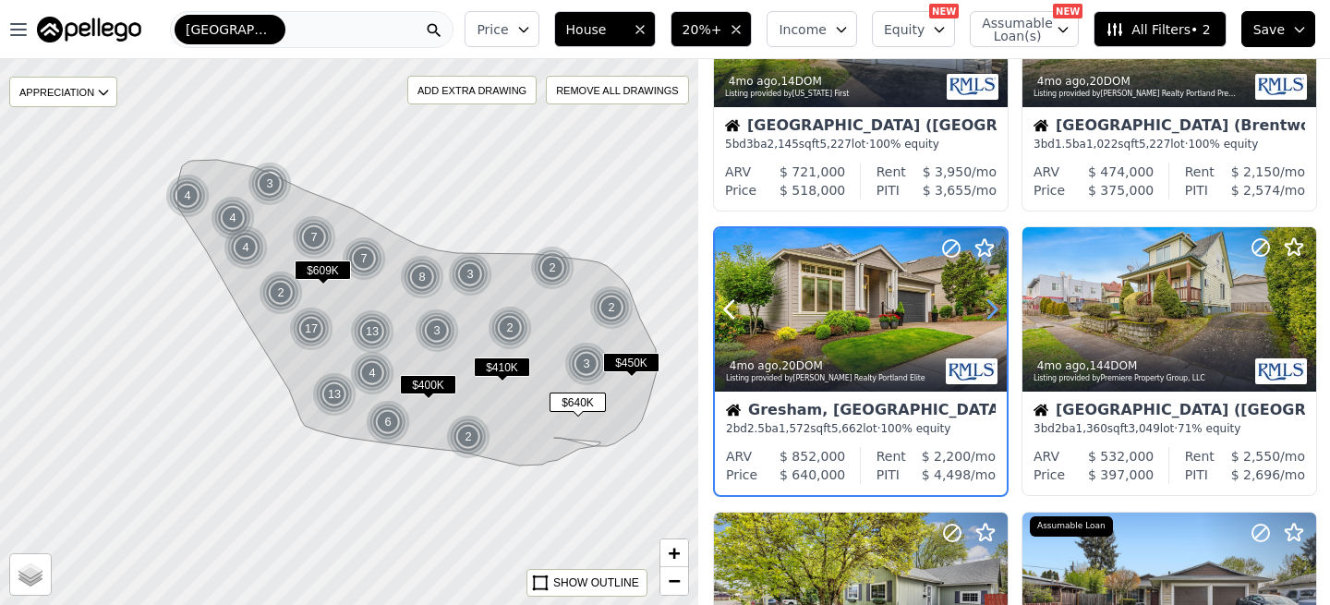
click at [987, 307] on icon at bounding box center [992, 310] width 30 height 30
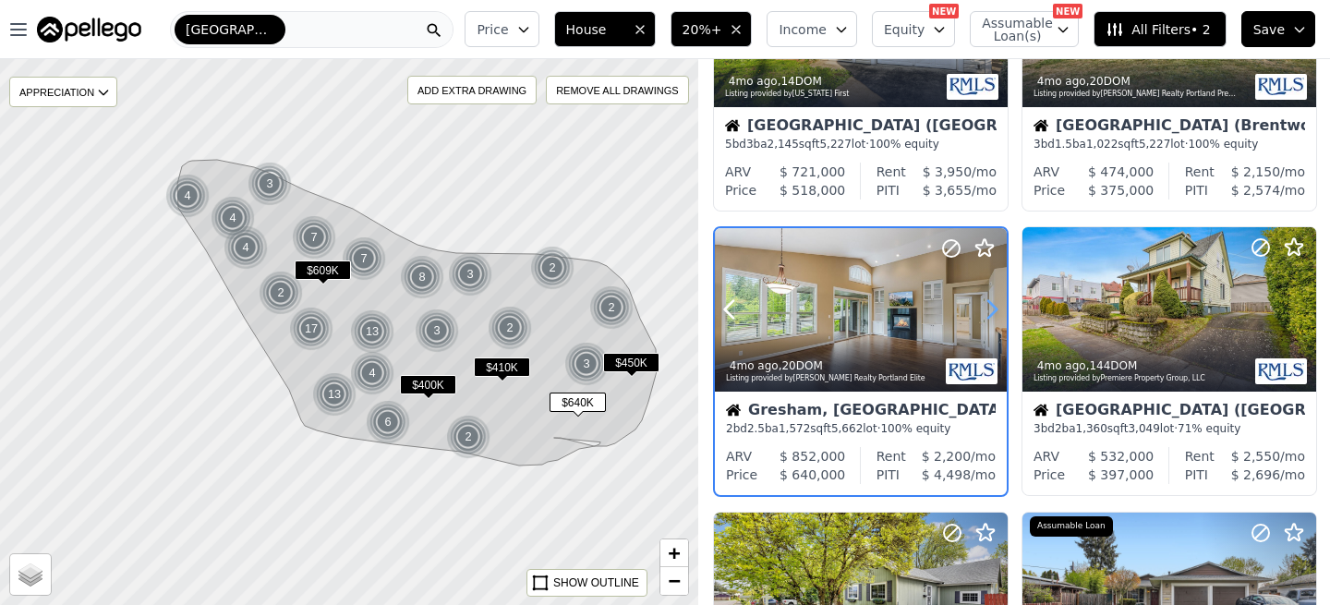
click at [987, 307] on icon at bounding box center [992, 310] width 30 height 30
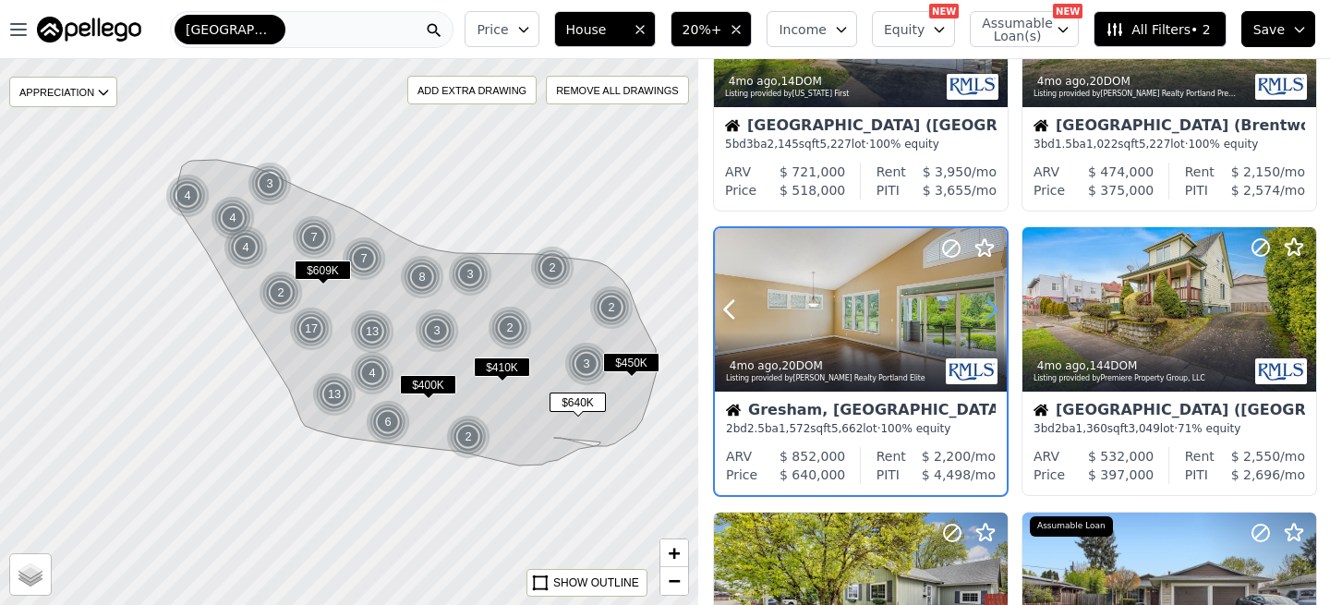
click at [987, 307] on icon at bounding box center [992, 310] width 30 height 30
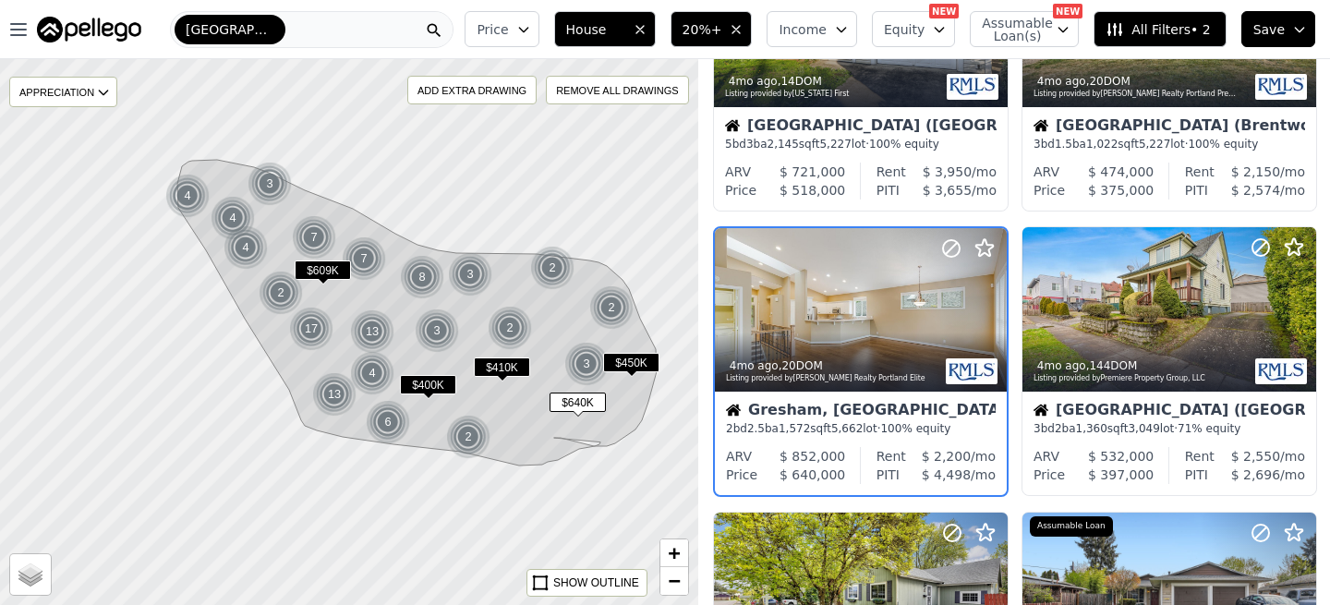
click at [630, 362] on span "$450K" at bounding box center [631, 362] width 56 height 19
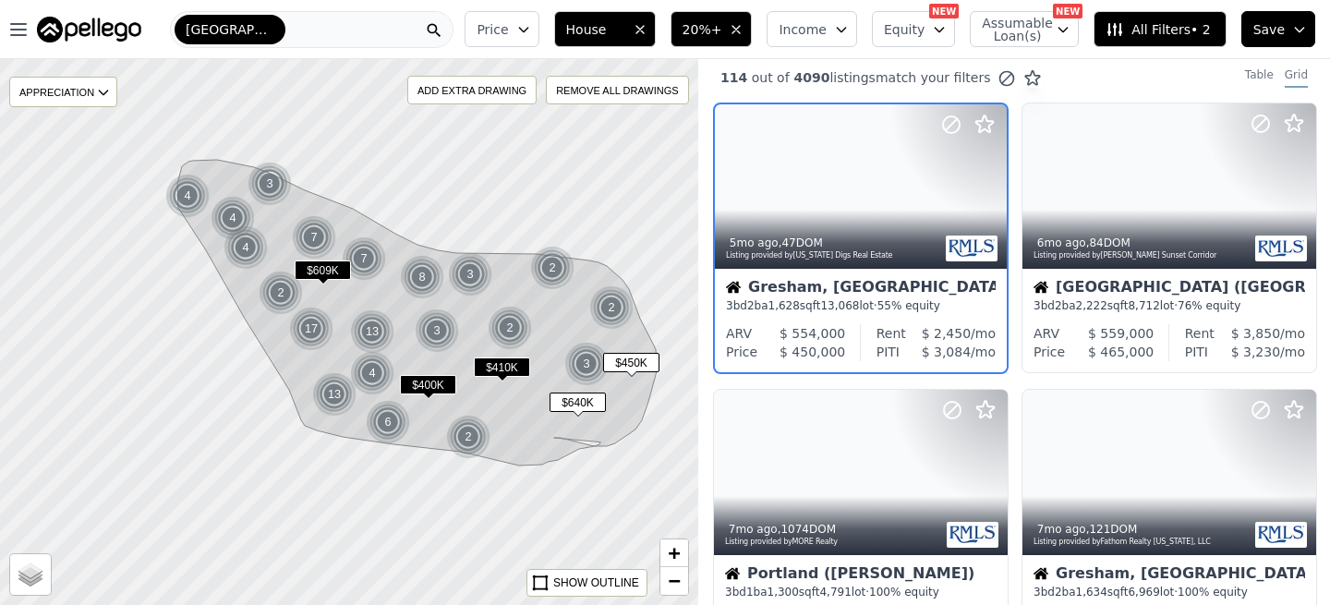
scroll to position [0, 0]
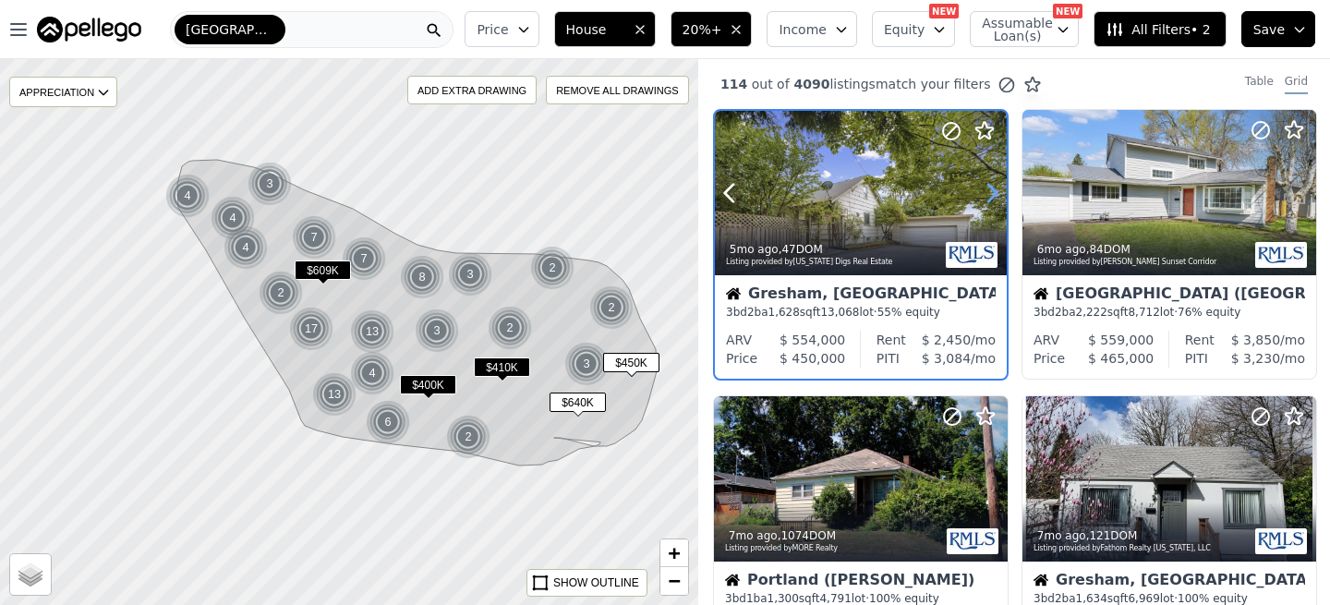
click at [991, 193] on icon at bounding box center [992, 193] width 30 height 30
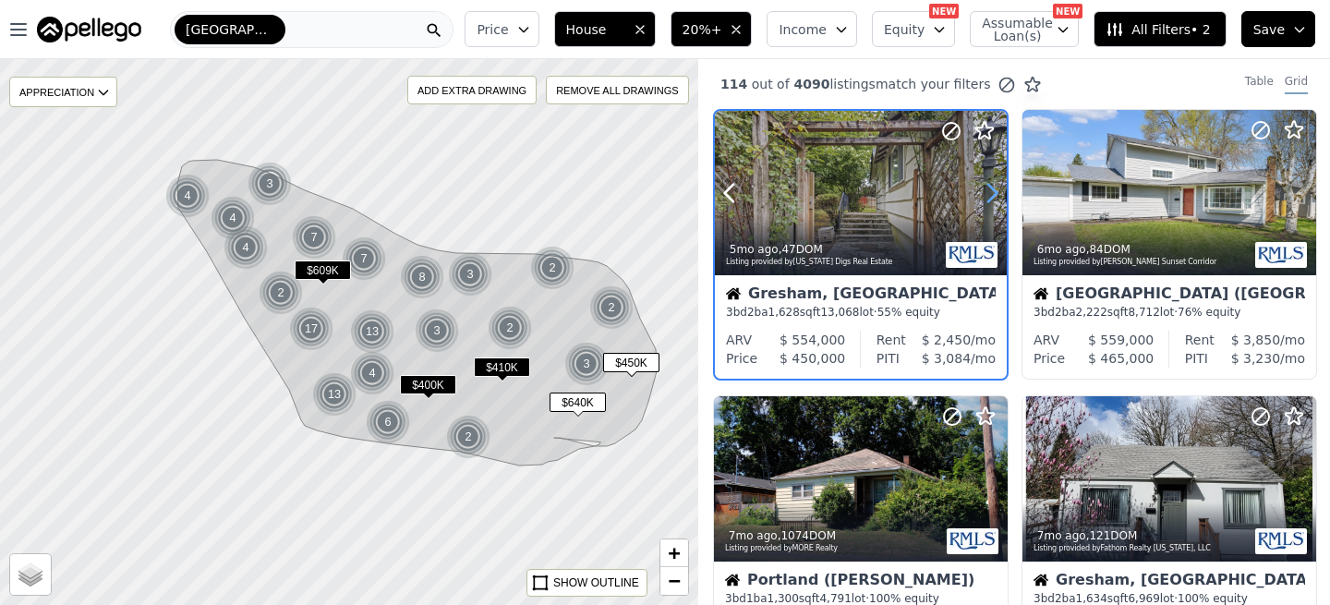
click at [991, 193] on icon at bounding box center [992, 193] width 30 height 30
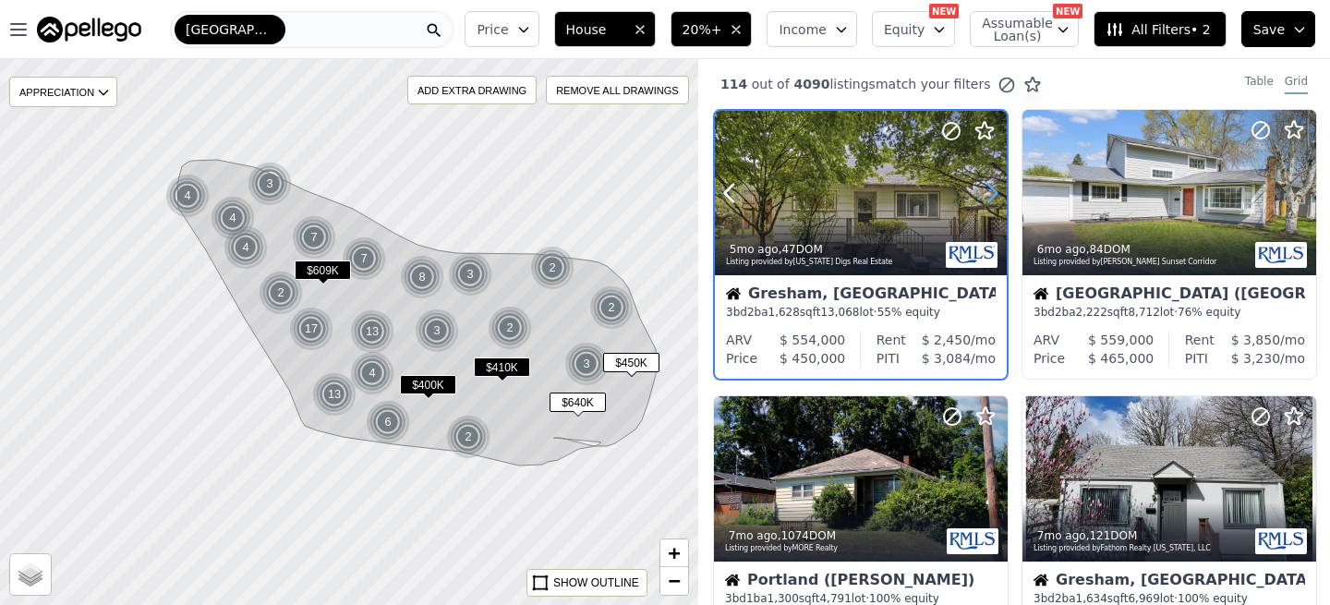
click at [991, 193] on icon at bounding box center [992, 193] width 30 height 30
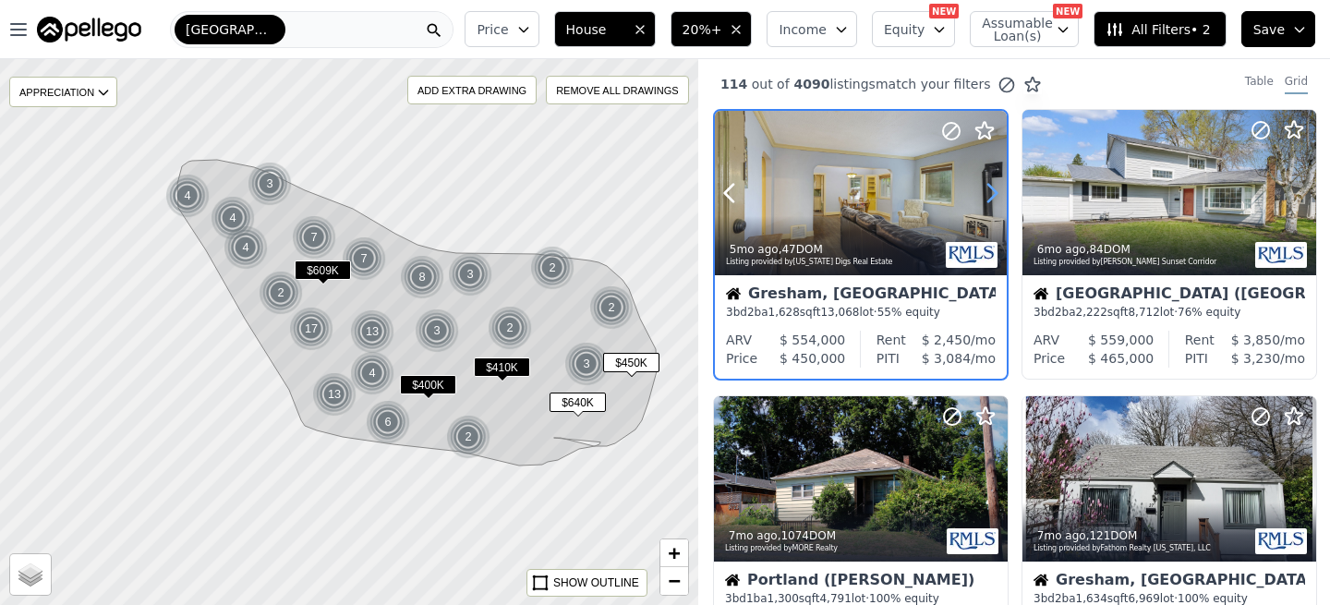
click at [991, 193] on icon at bounding box center [992, 193] width 30 height 30
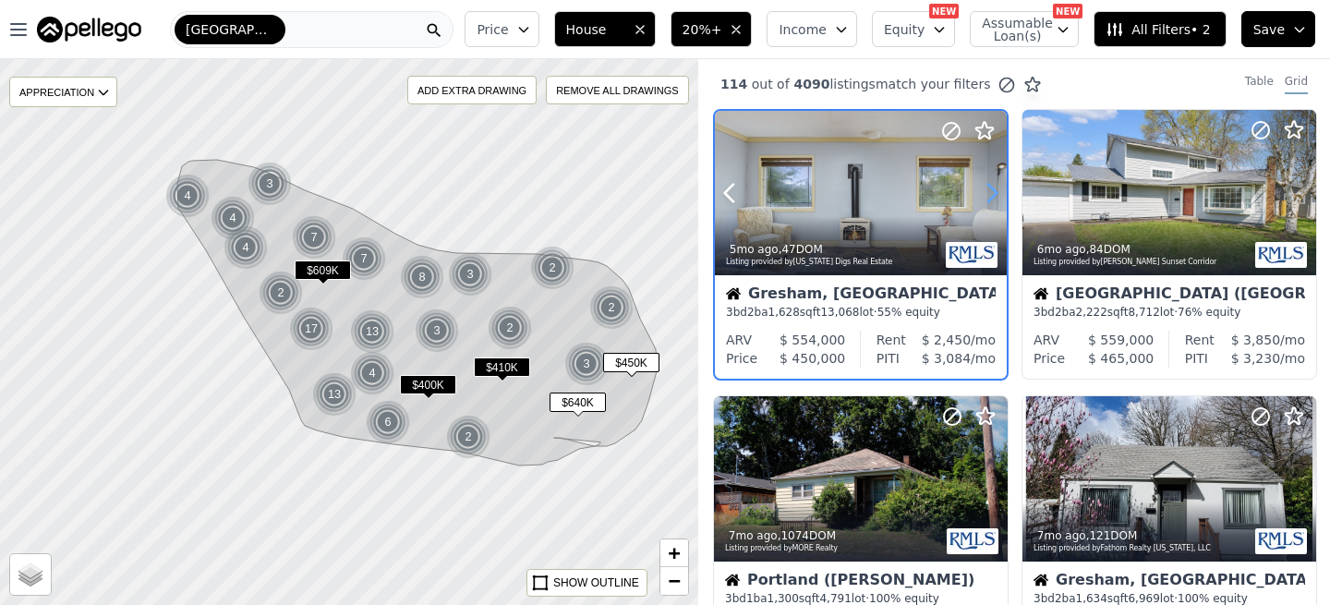
click at [991, 193] on icon at bounding box center [992, 193] width 30 height 30
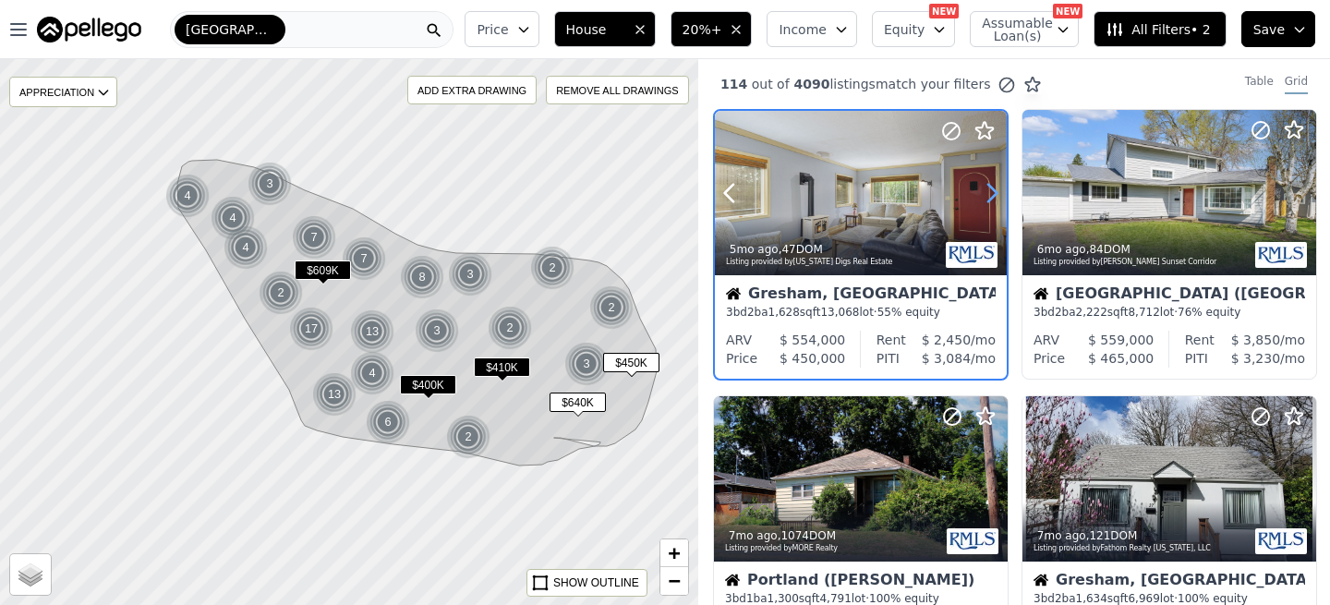
click at [991, 193] on icon at bounding box center [992, 193] width 30 height 30
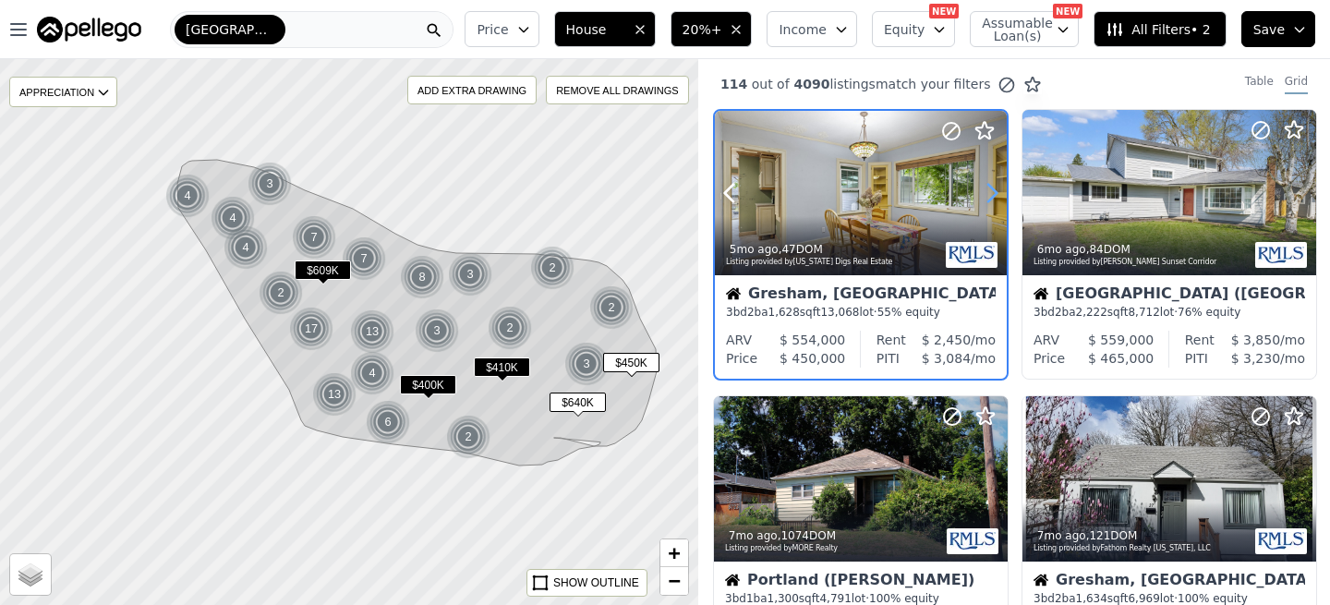
click at [991, 193] on icon at bounding box center [992, 193] width 30 height 30
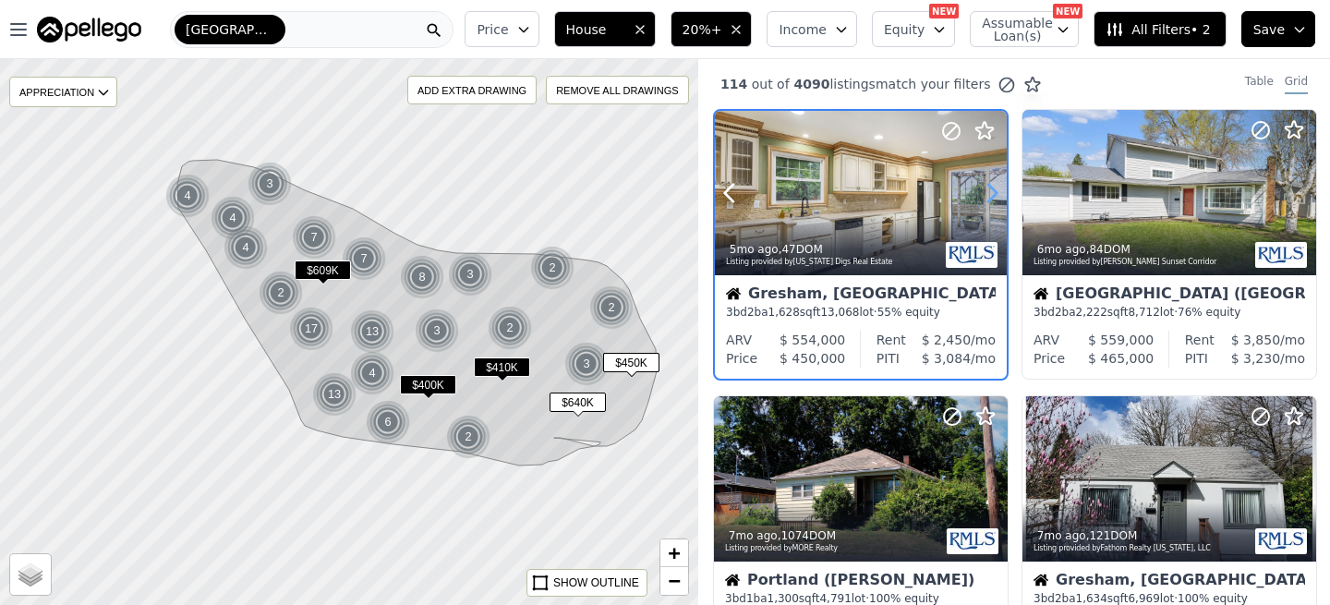
click at [991, 193] on icon at bounding box center [992, 193] width 30 height 30
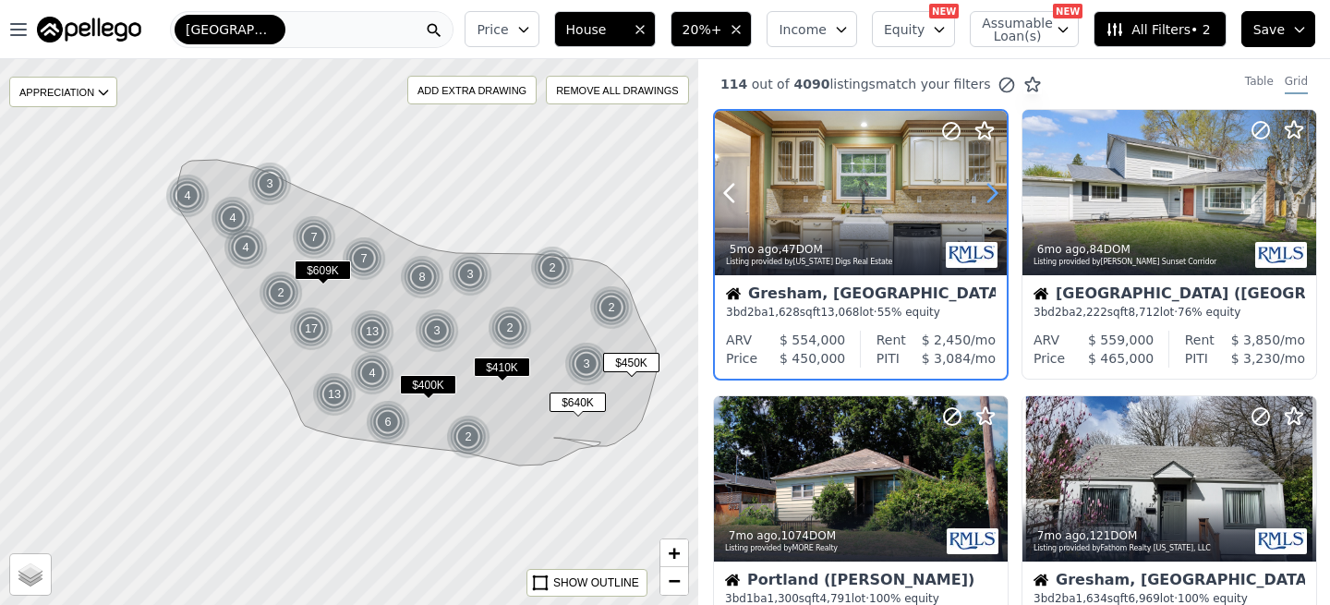
click at [991, 193] on icon at bounding box center [992, 193] width 30 height 30
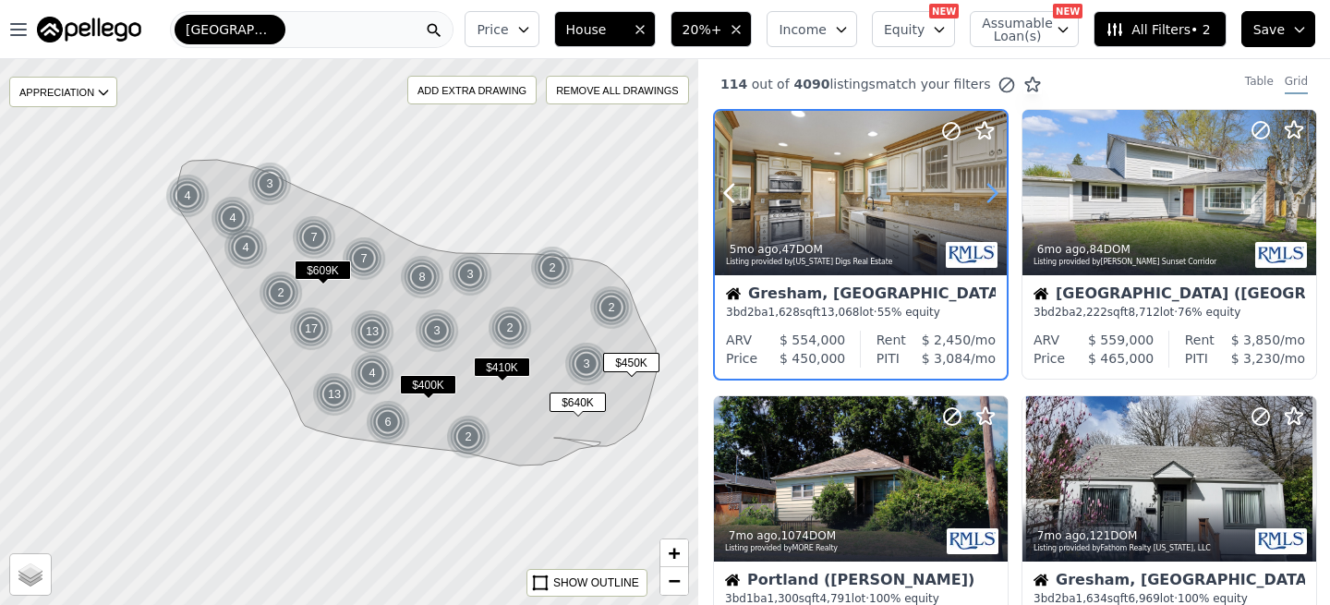
click at [991, 193] on icon at bounding box center [992, 193] width 30 height 30
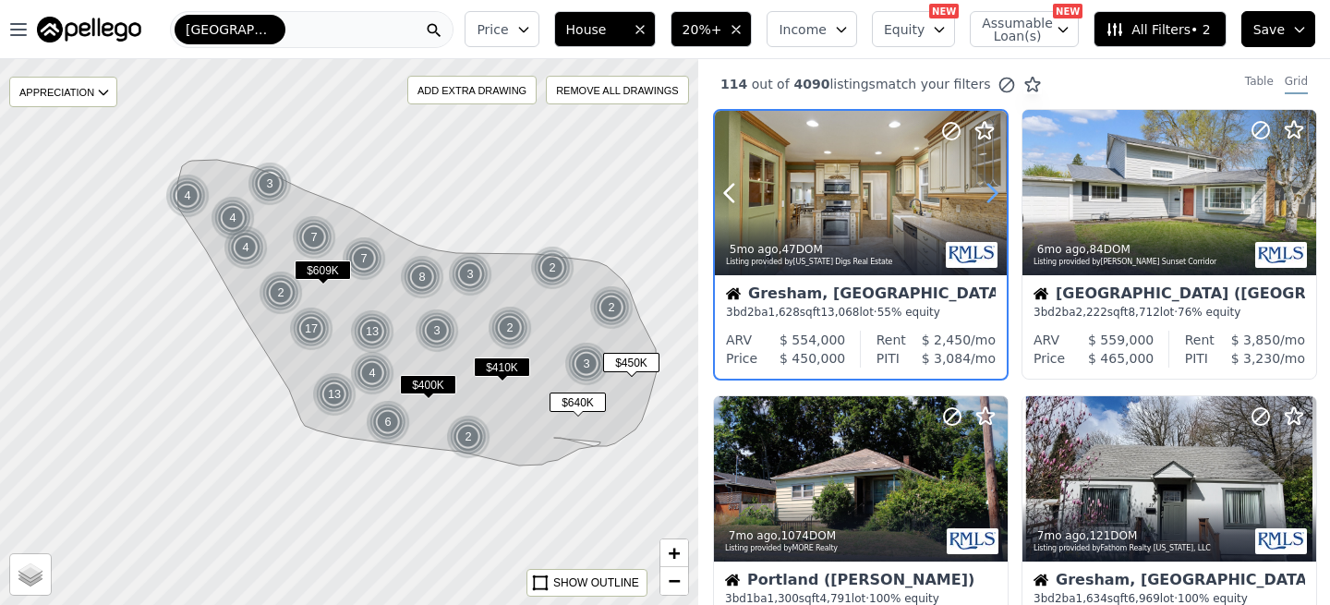
click at [991, 193] on icon at bounding box center [992, 193] width 30 height 30
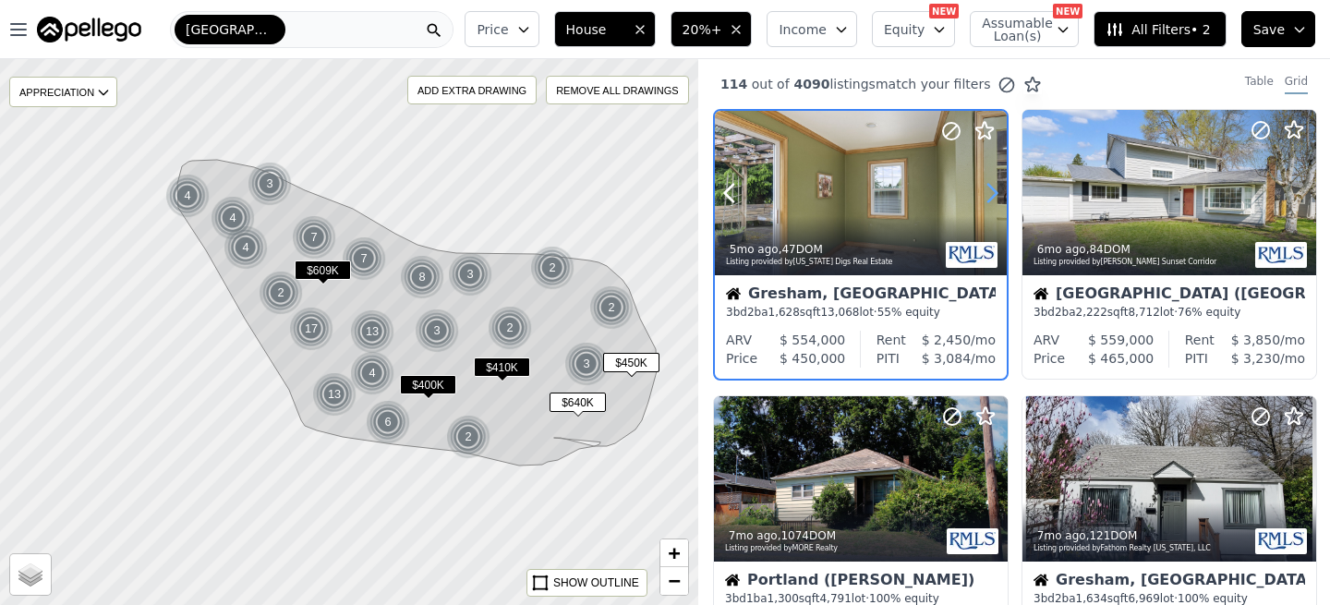
click at [991, 193] on icon at bounding box center [992, 193] width 30 height 30
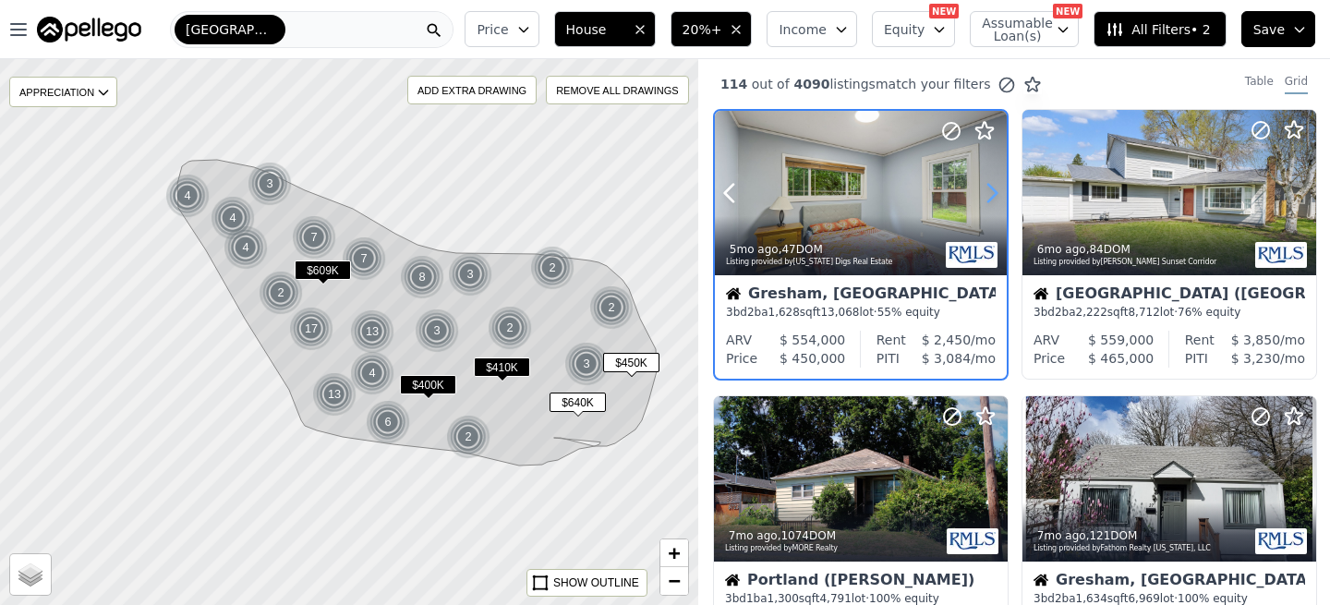
click at [991, 193] on icon at bounding box center [992, 193] width 30 height 30
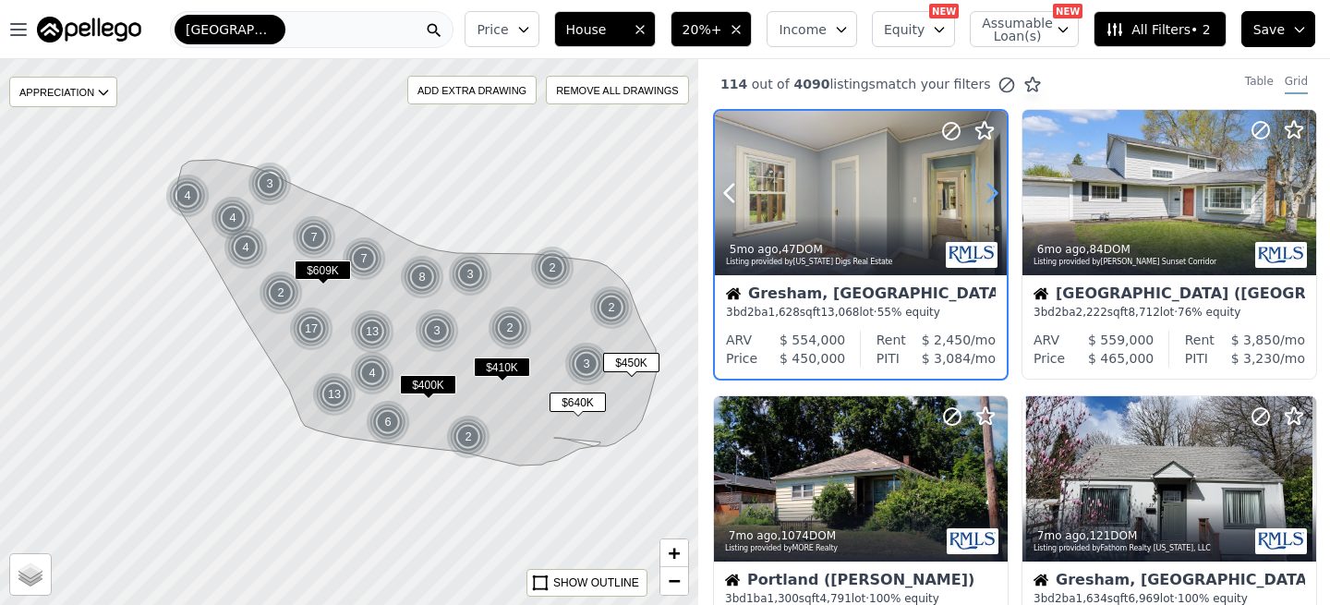
click at [991, 193] on icon at bounding box center [992, 193] width 30 height 30
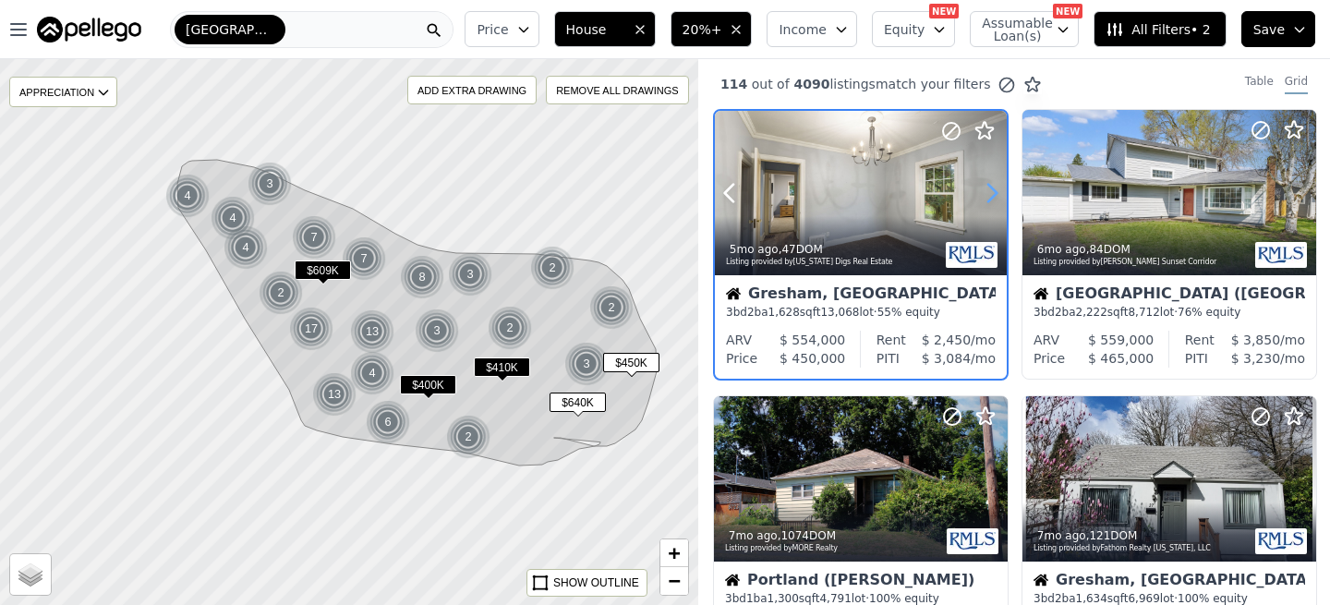
click at [991, 193] on icon at bounding box center [992, 193] width 30 height 30
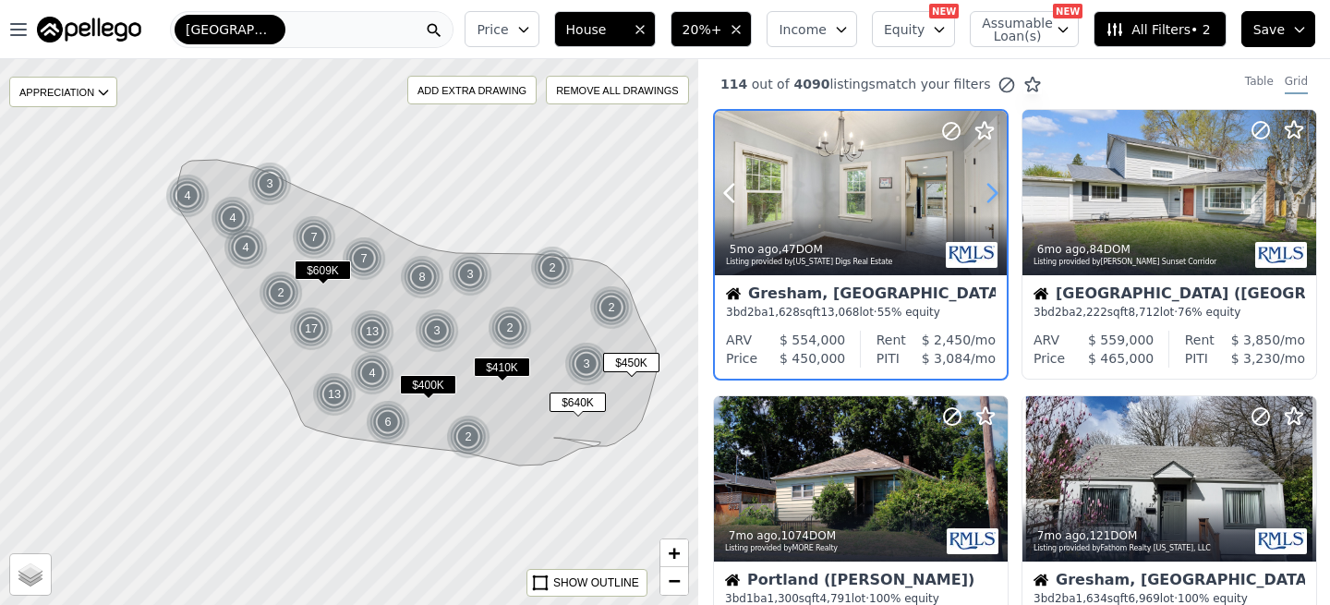
click at [991, 193] on icon at bounding box center [992, 193] width 30 height 30
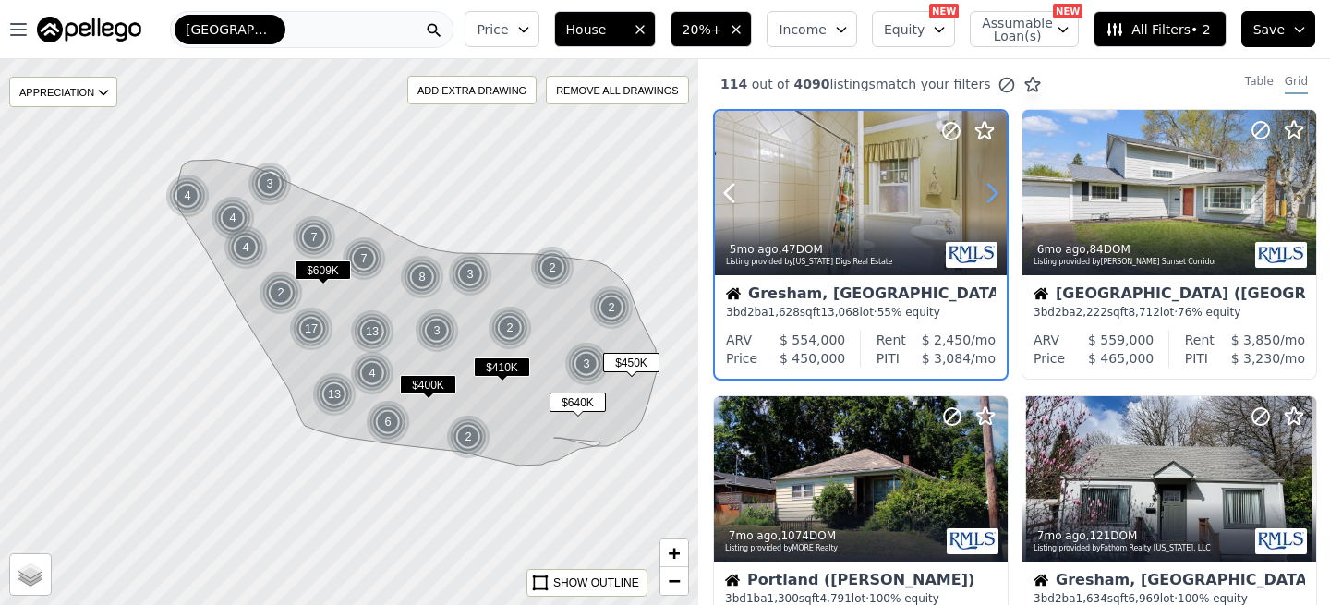
click at [991, 193] on icon at bounding box center [992, 193] width 30 height 30
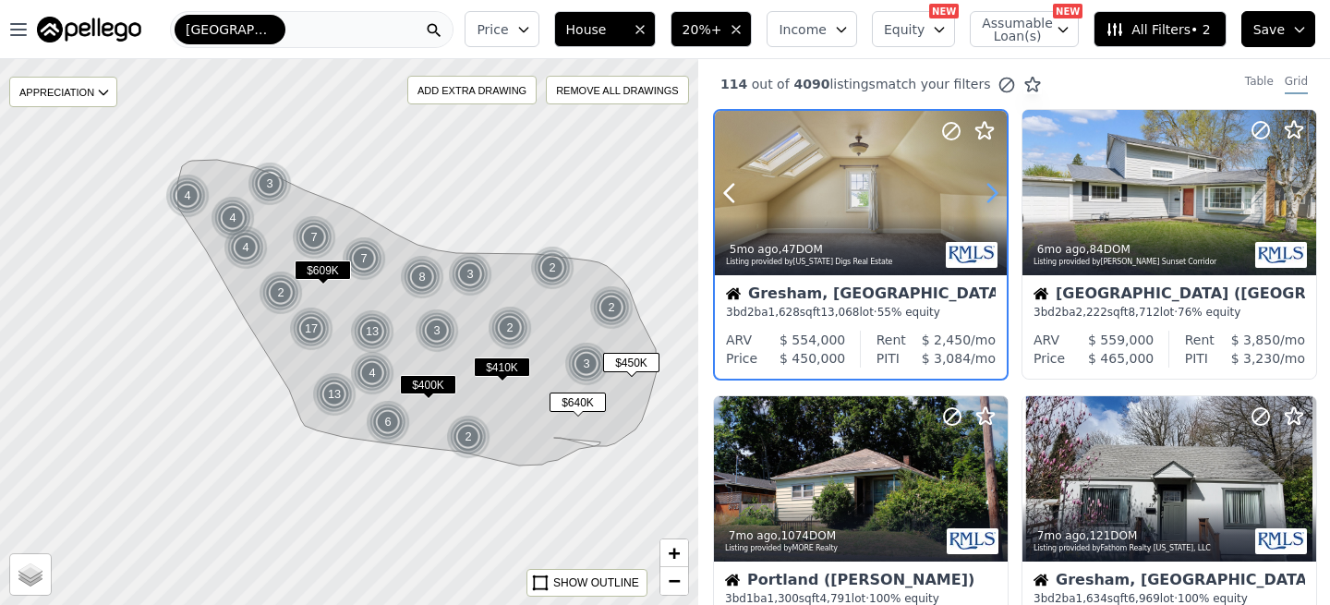
click at [991, 193] on icon at bounding box center [992, 193] width 30 height 30
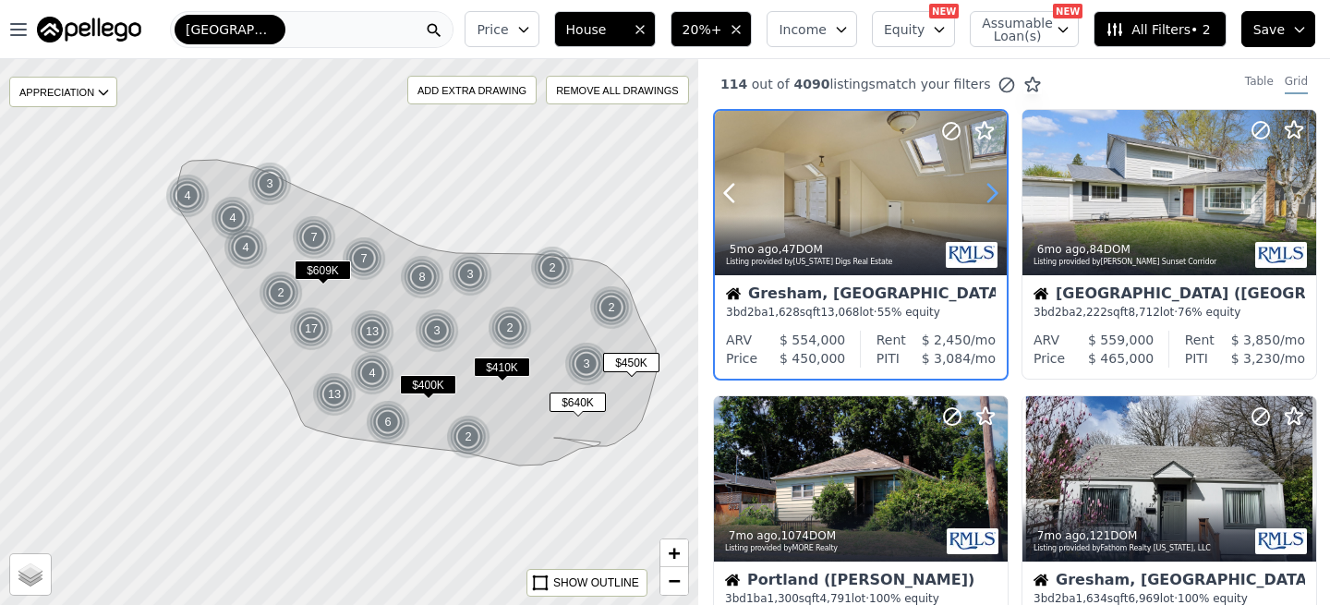
click at [991, 193] on icon at bounding box center [992, 193] width 30 height 30
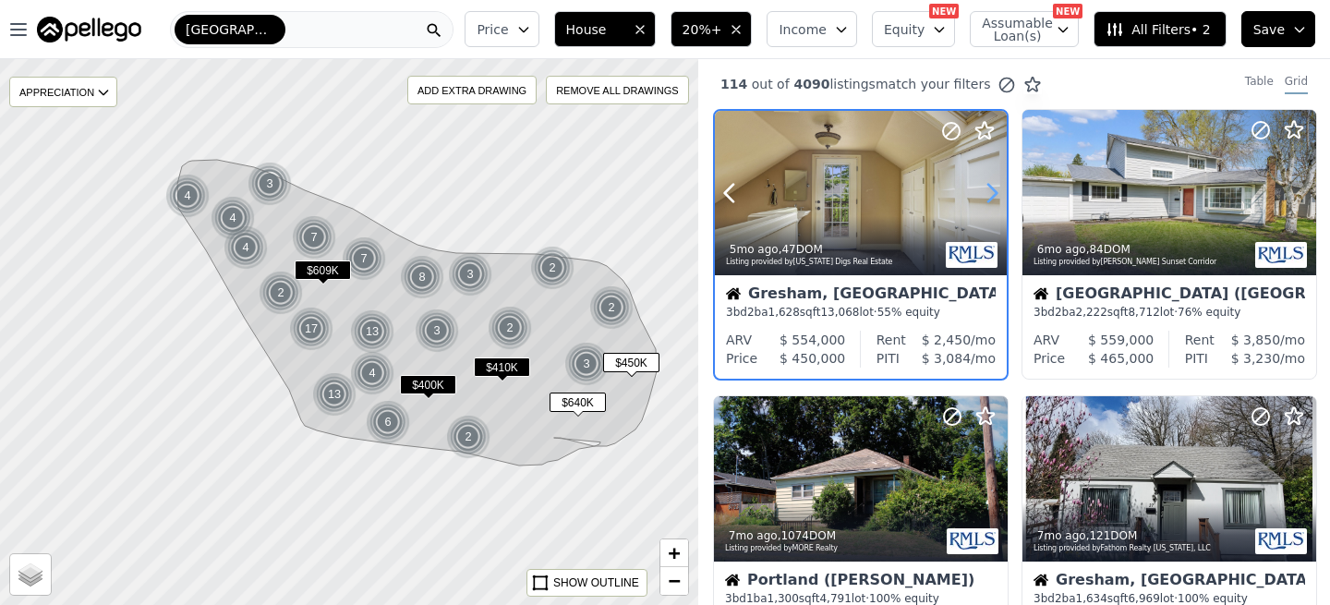
click at [991, 193] on icon at bounding box center [992, 193] width 30 height 30
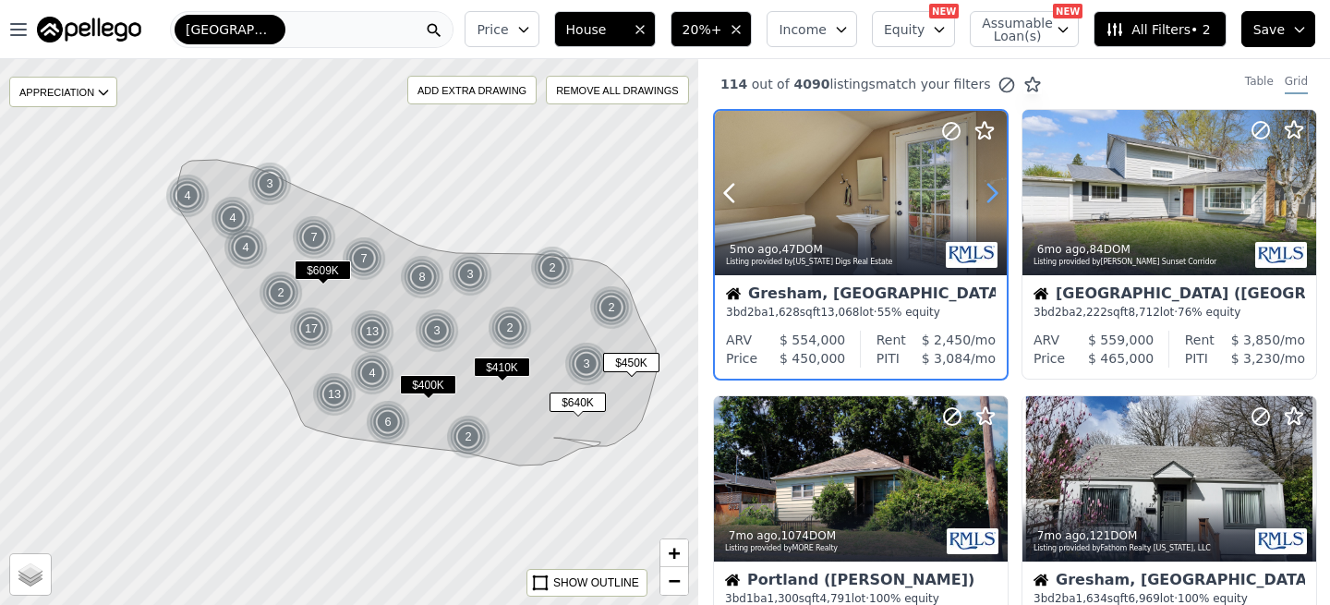
click at [991, 193] on icon at bounding box center [992, 193] width 30 height 30
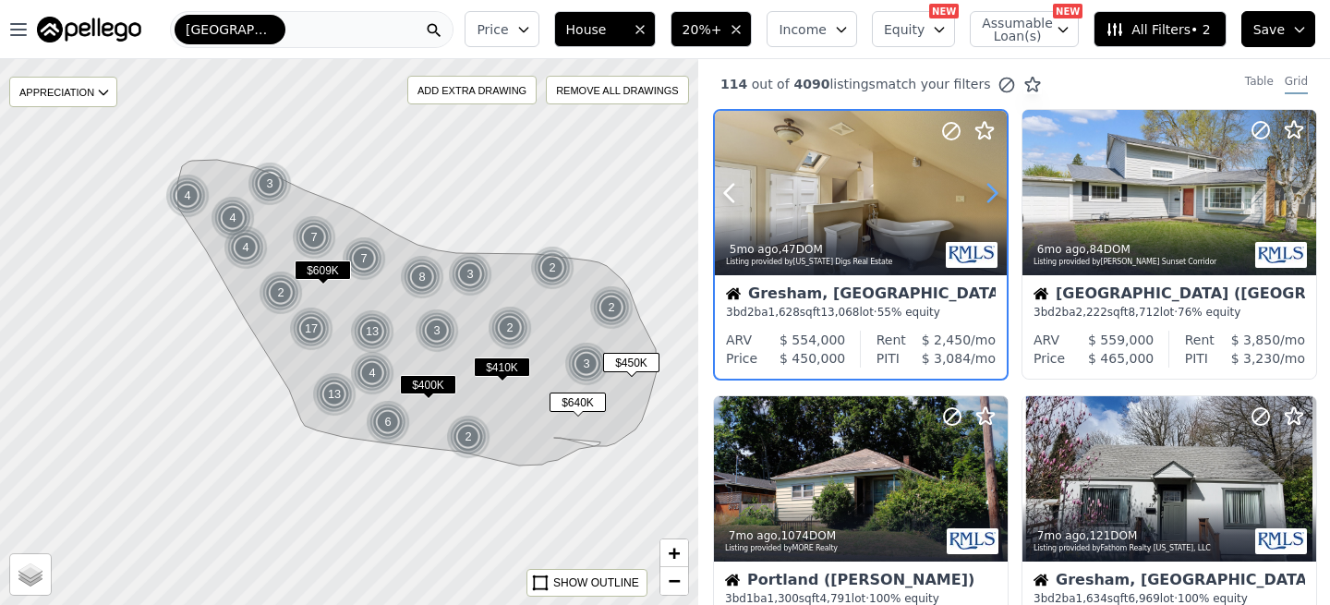
click at [991, 193] on icon at bounding box center [992, 193] width 30 height 30
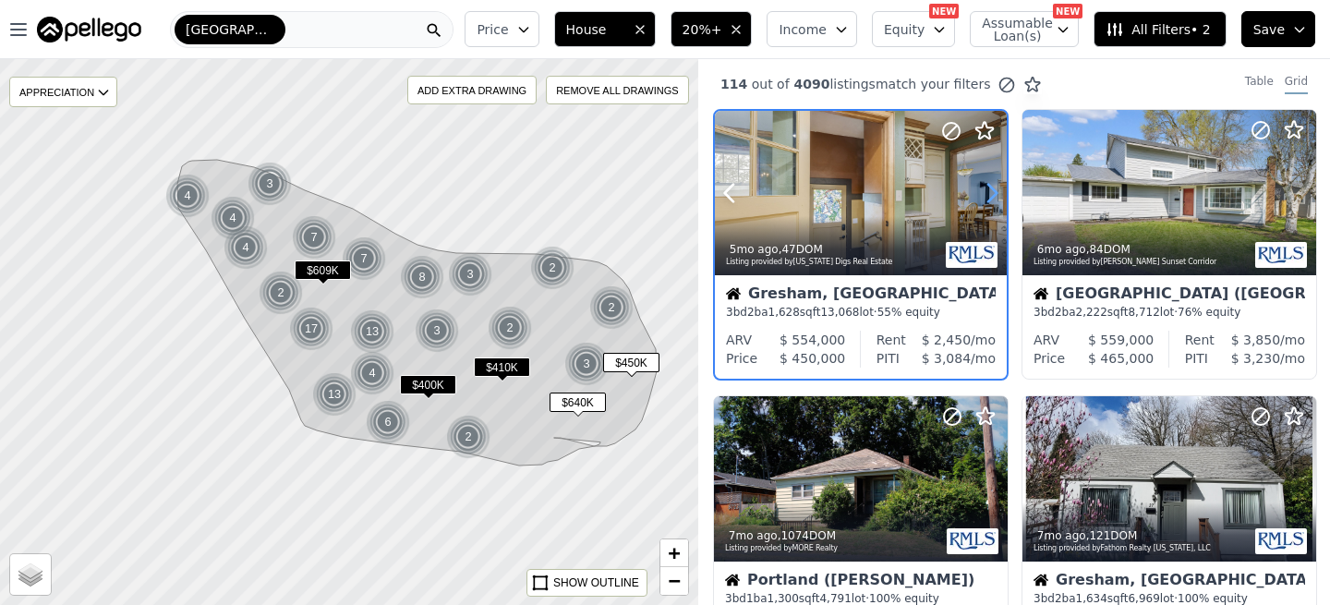
click at [991, 193] on icon at bounding box center [992, 193] width 30 height 30
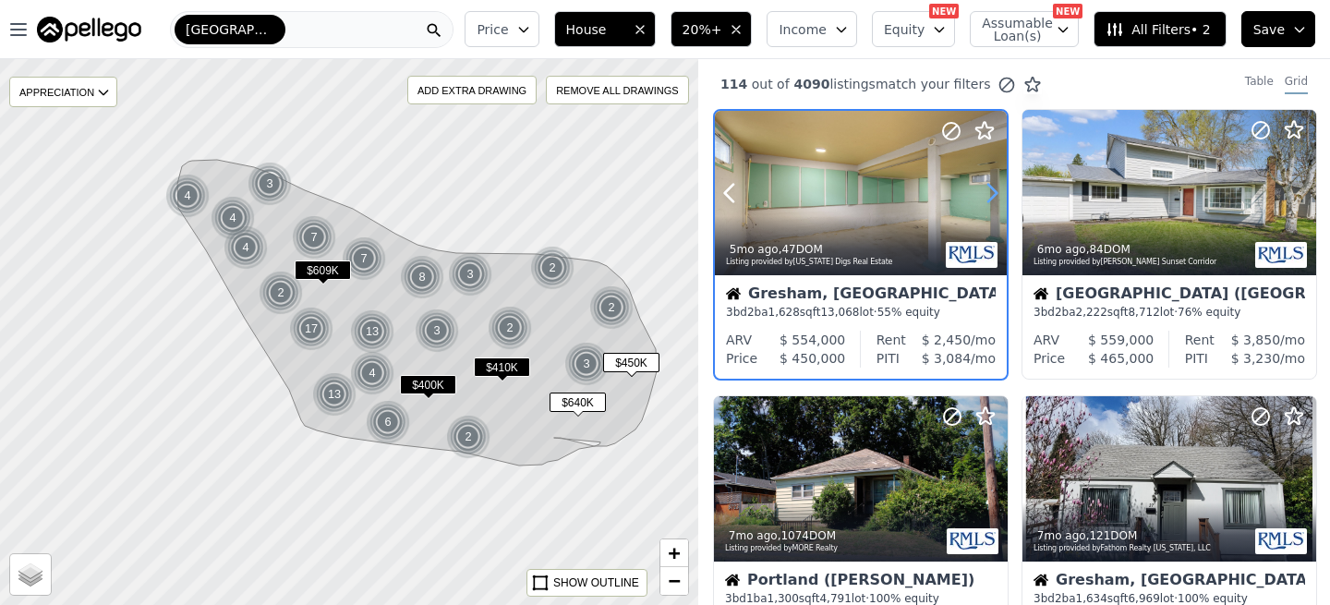
click at [991, 193] on icon at bounding box center [992, 193] width 30 height 30
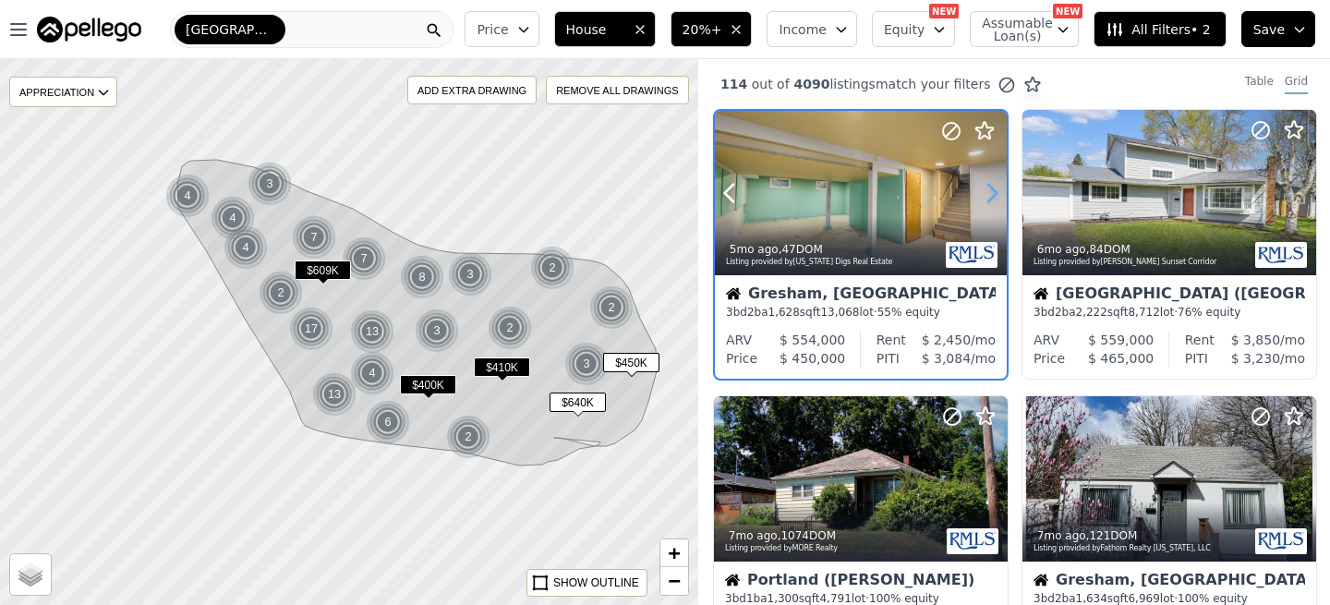
click at [991, 193] on icon at bounding box center [992, 193] width 30 height 30
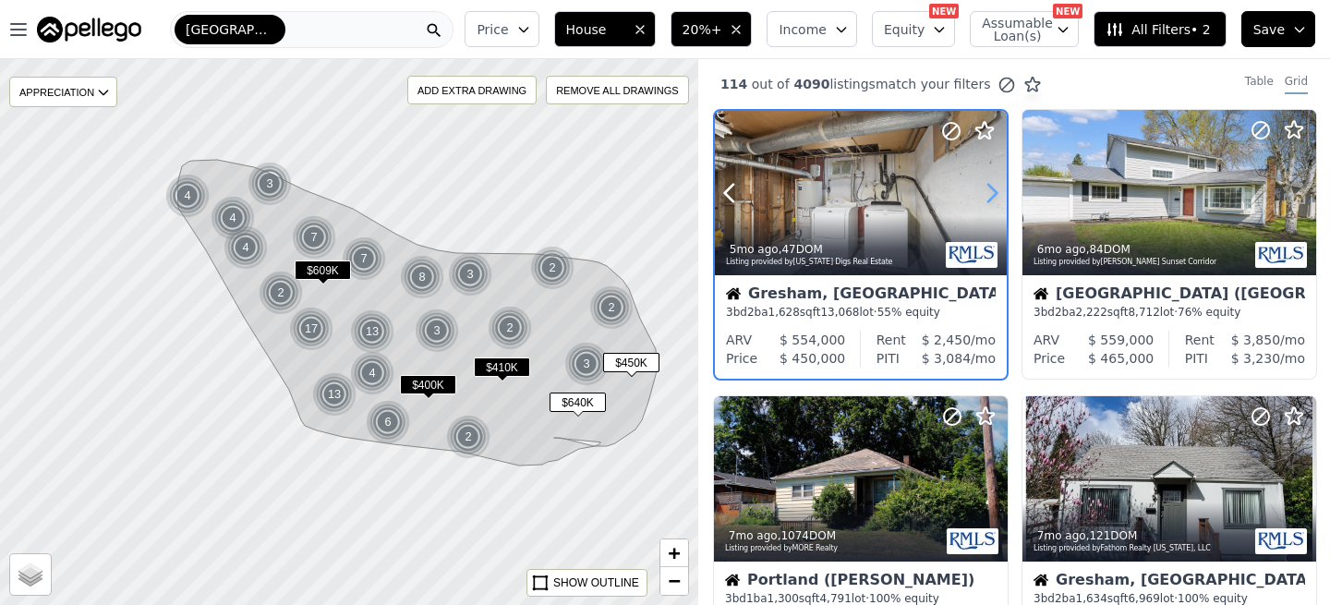
click at [991, 193] on icon at bounding box center [992, 193] width 30 height 30
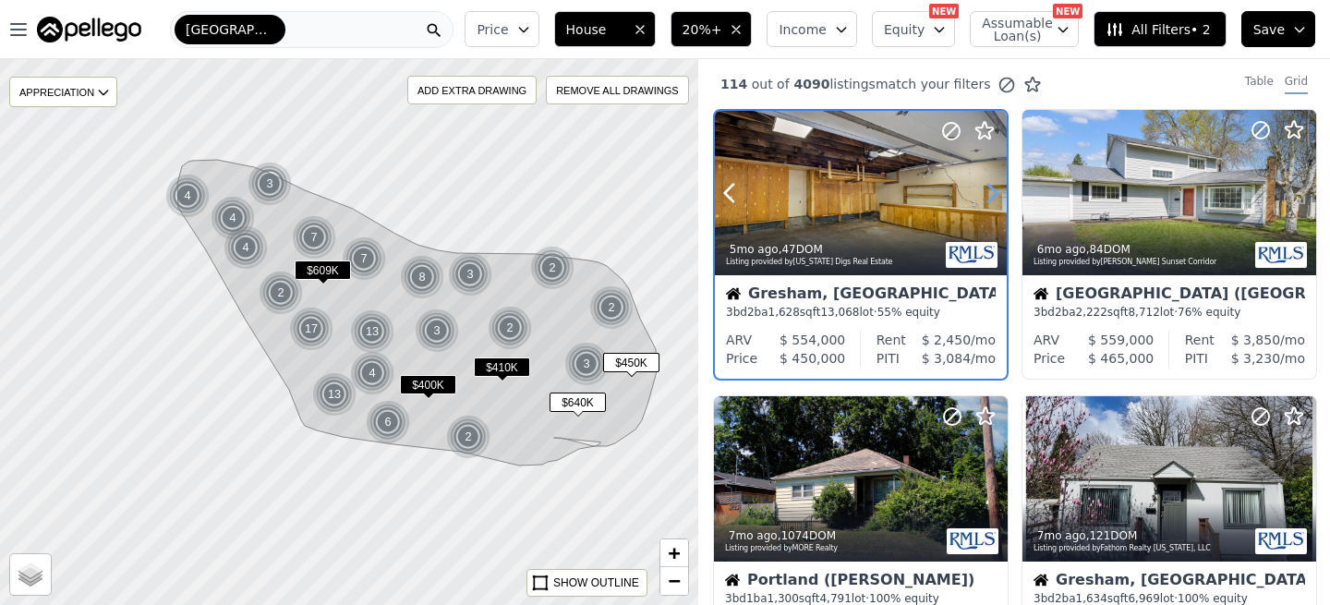
click at [991, 193] on icon at bounding box center [992, 193] width 30 height 30
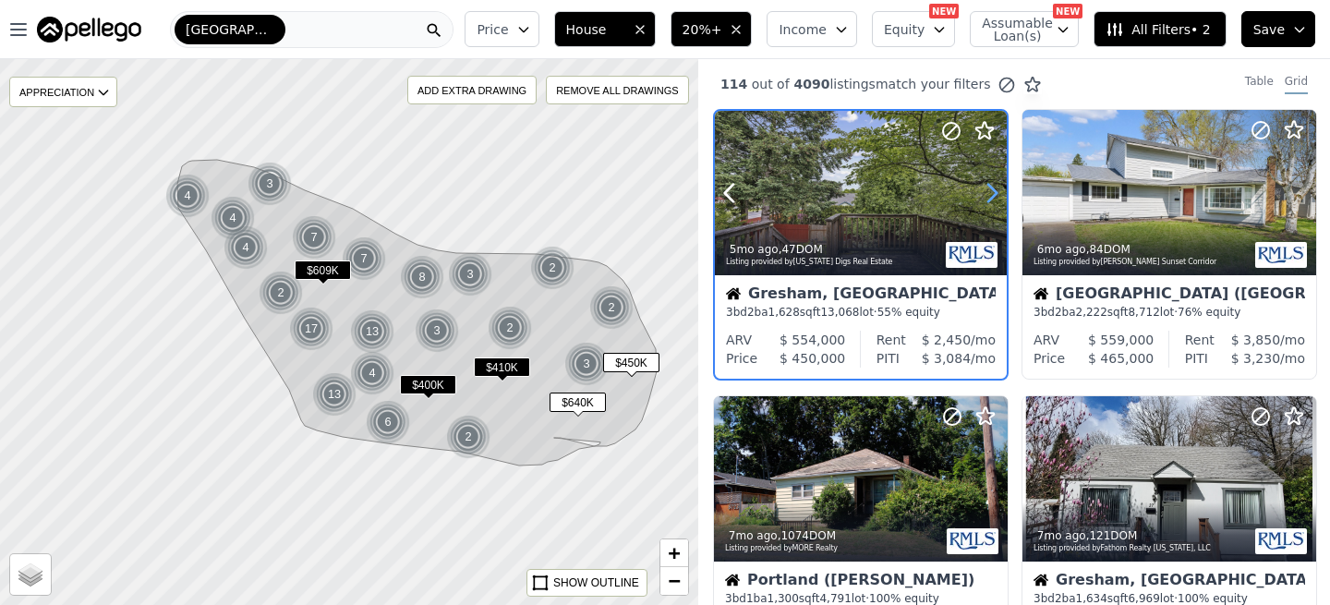
click at [991, 193] on icon at bounding box center [992, 193] width 30 height 30
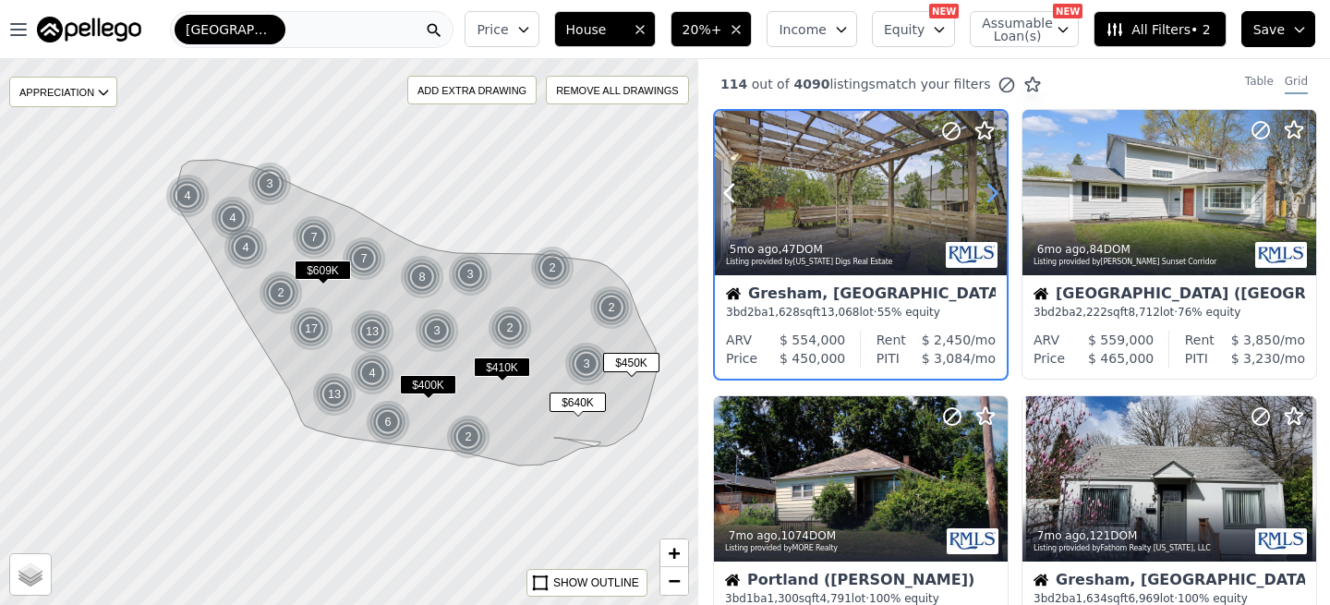
click at [991, 193] on icon at bounding box center [992, 193] width 30 height 30
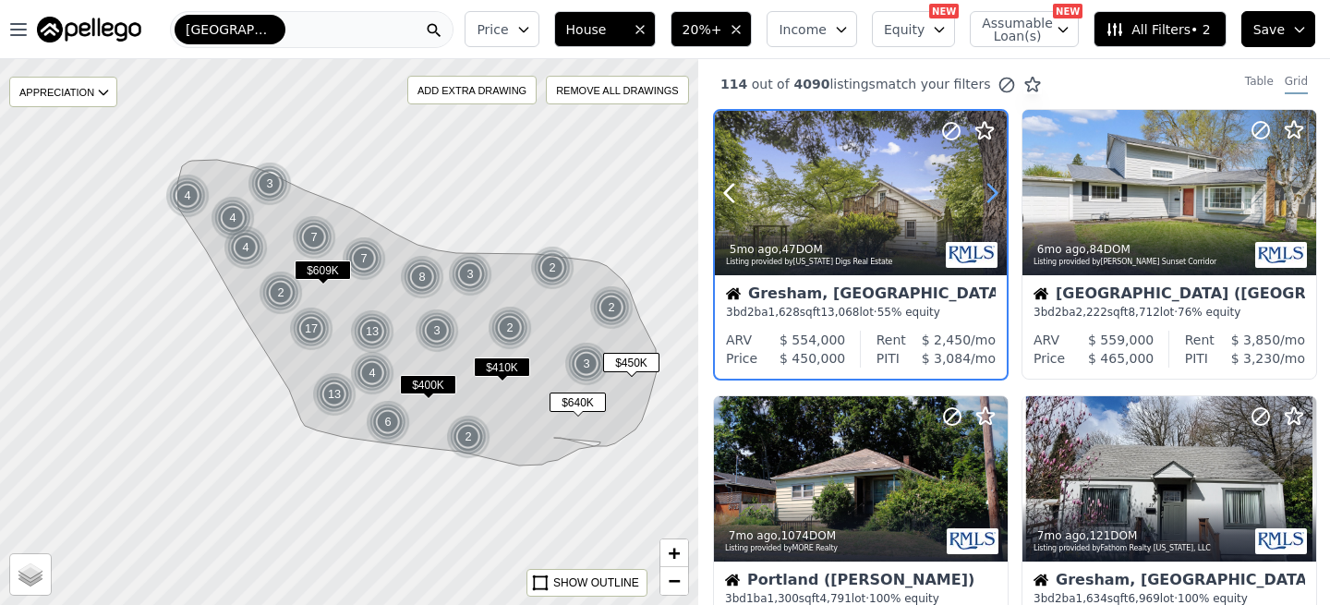
click at [991, 193] on icon at bounding box center [992, 193] width 30 height 30
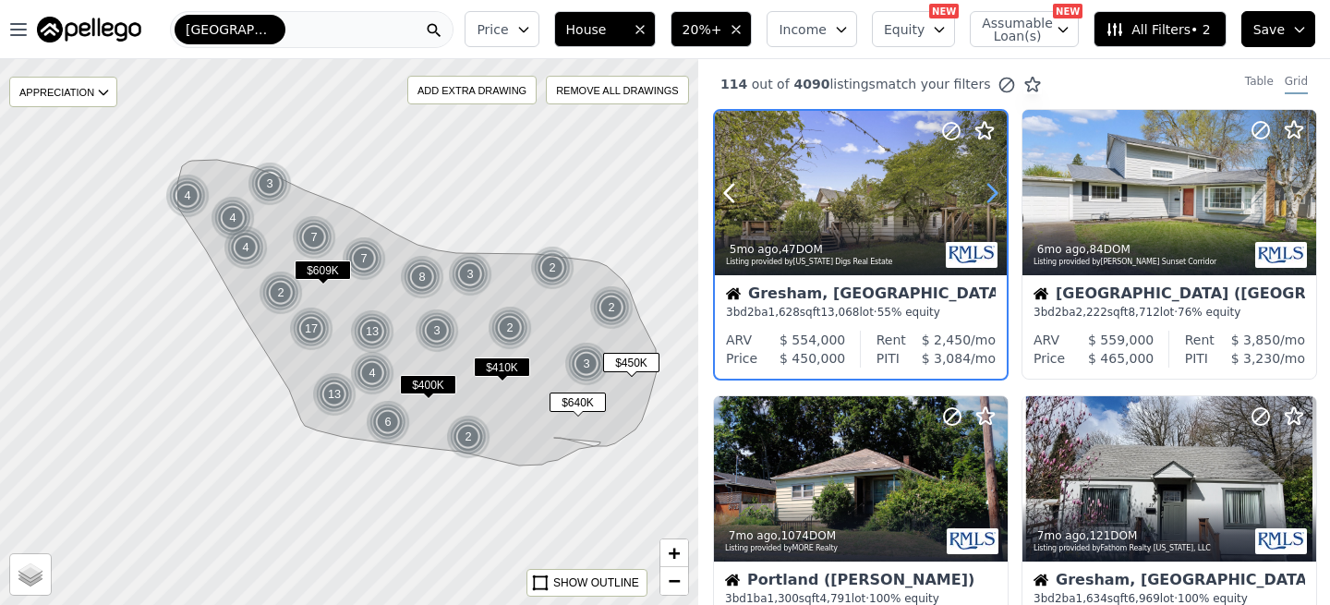
click at [991, 193] on icon at bounding box center [992, 193] width 30 height 30
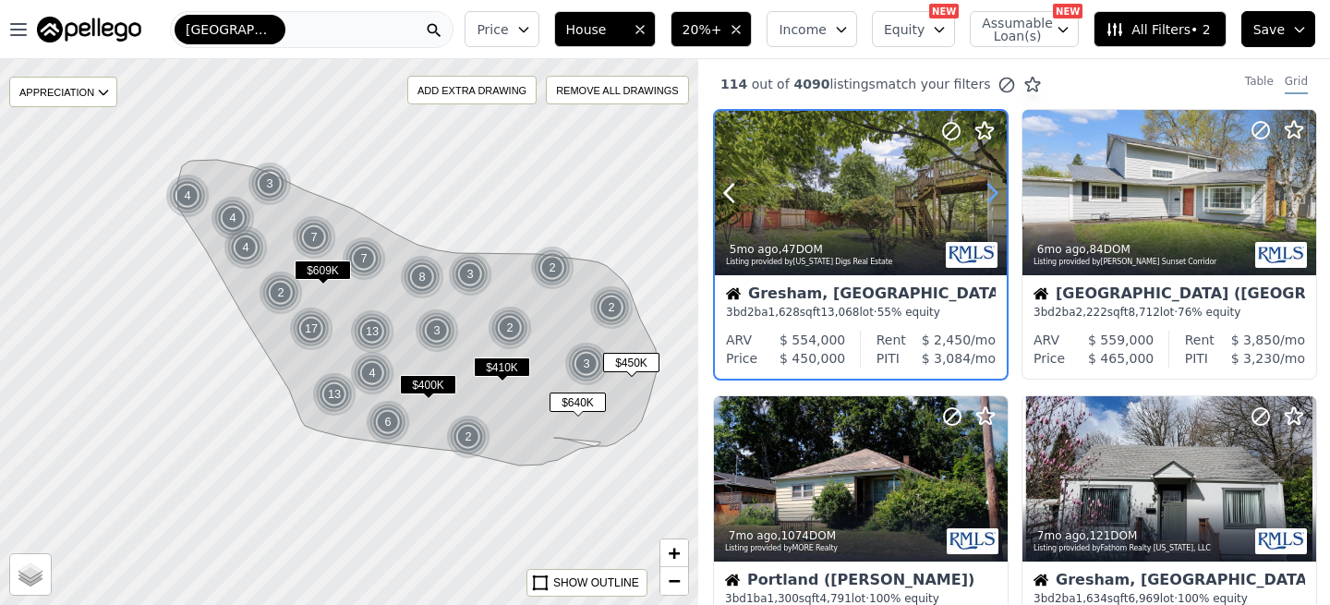
click at [991, 193] on icon at bounding box center [992, 193] width 30 height 30
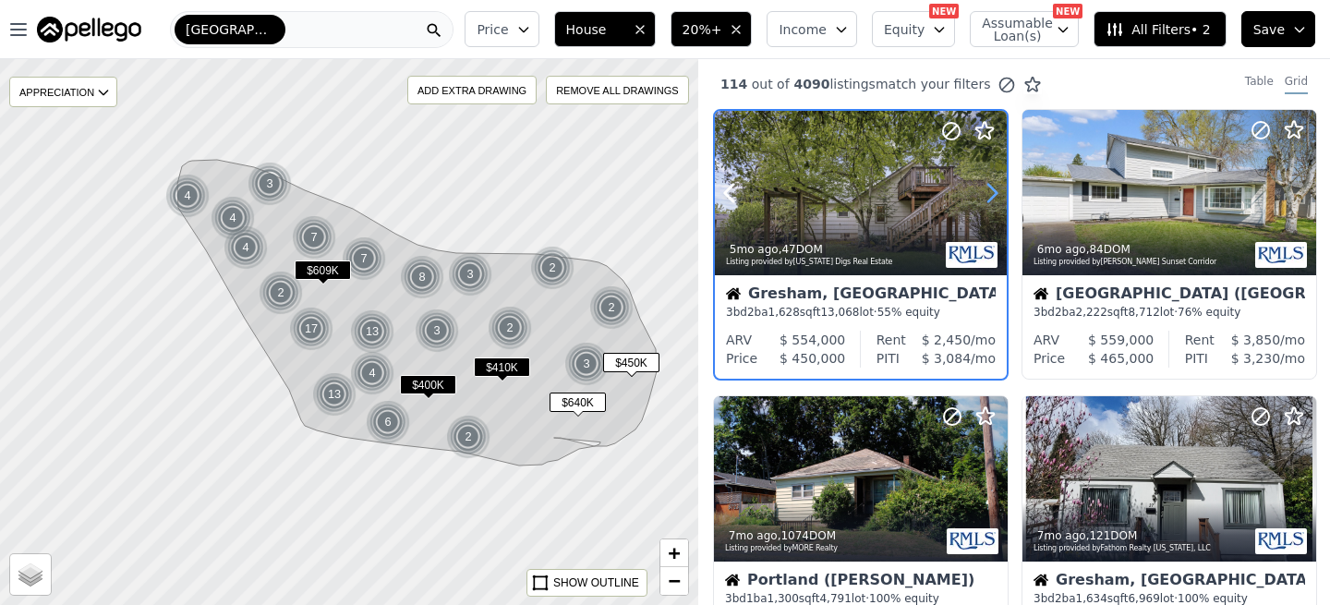
click at [991, 193] on icon at bounding box center [992, 193] width 30 height 30
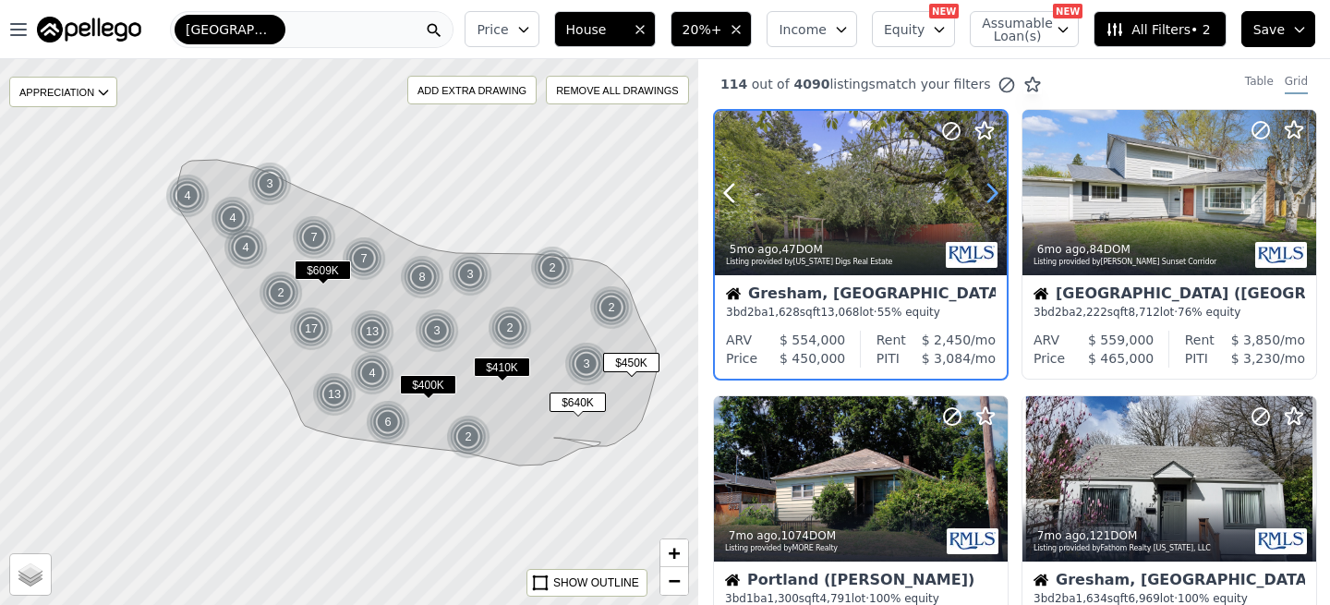
click at [991, 193] on icon at bounding box center [992, 193] width 30 height 30
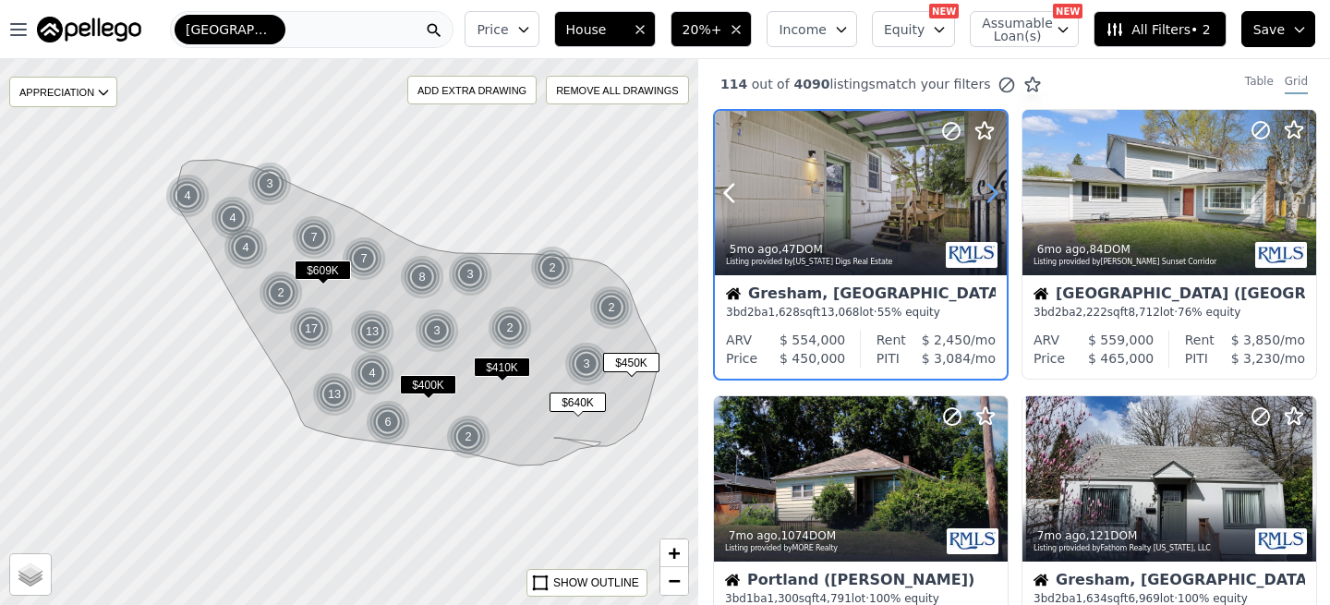
click at [991, 193] on icon at bounding box center [992, 193] width 30 height 30
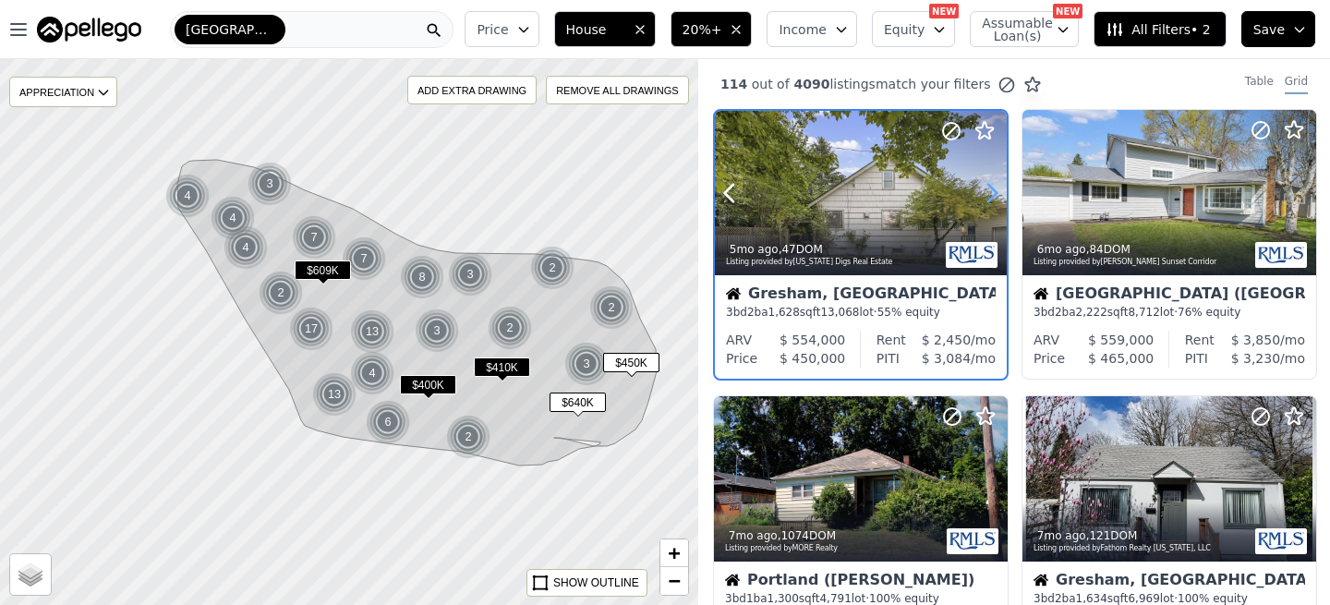
click at [991, 193] on icon at bounding box center [992, 193] width 30 height 30
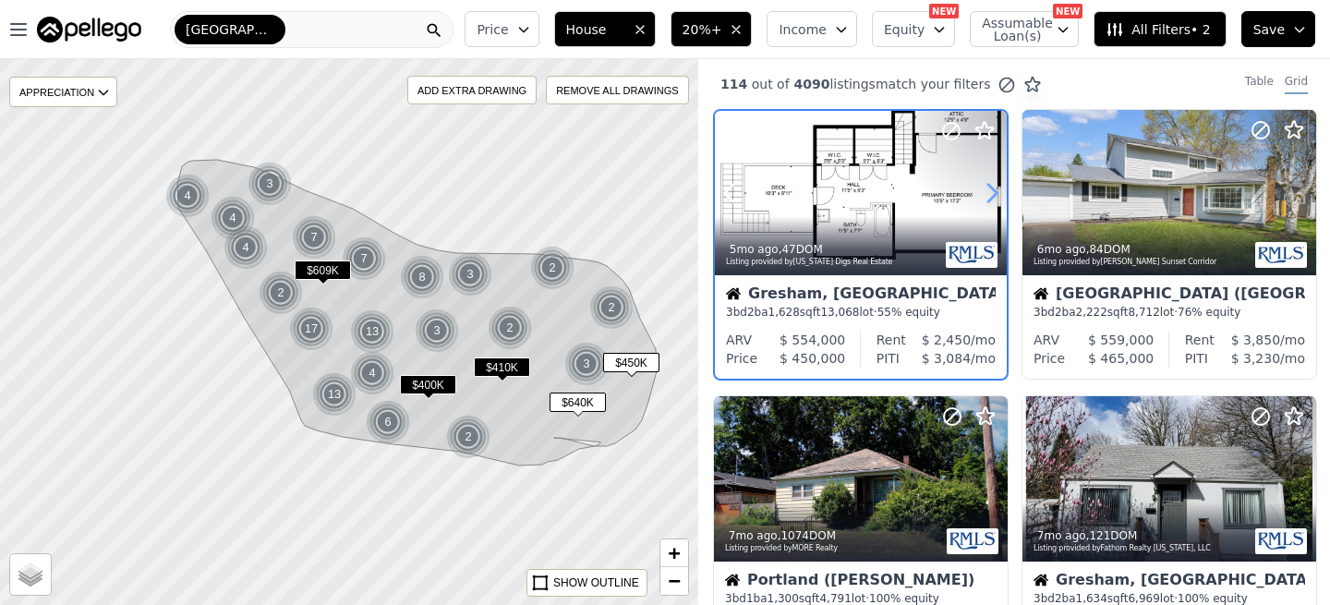
click at [991, 193] on icon at bounding box center [992, 193] width 30 height 30
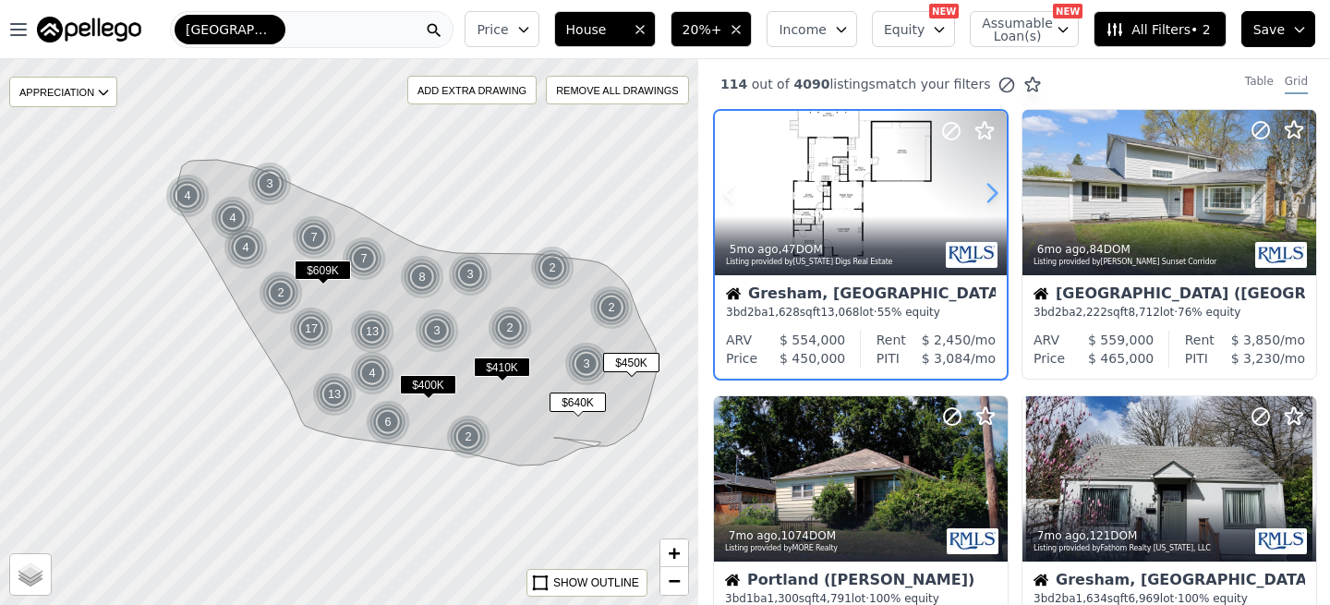
click at [991, 193] on icon at bounding box center [992, 193] width 30 height 30
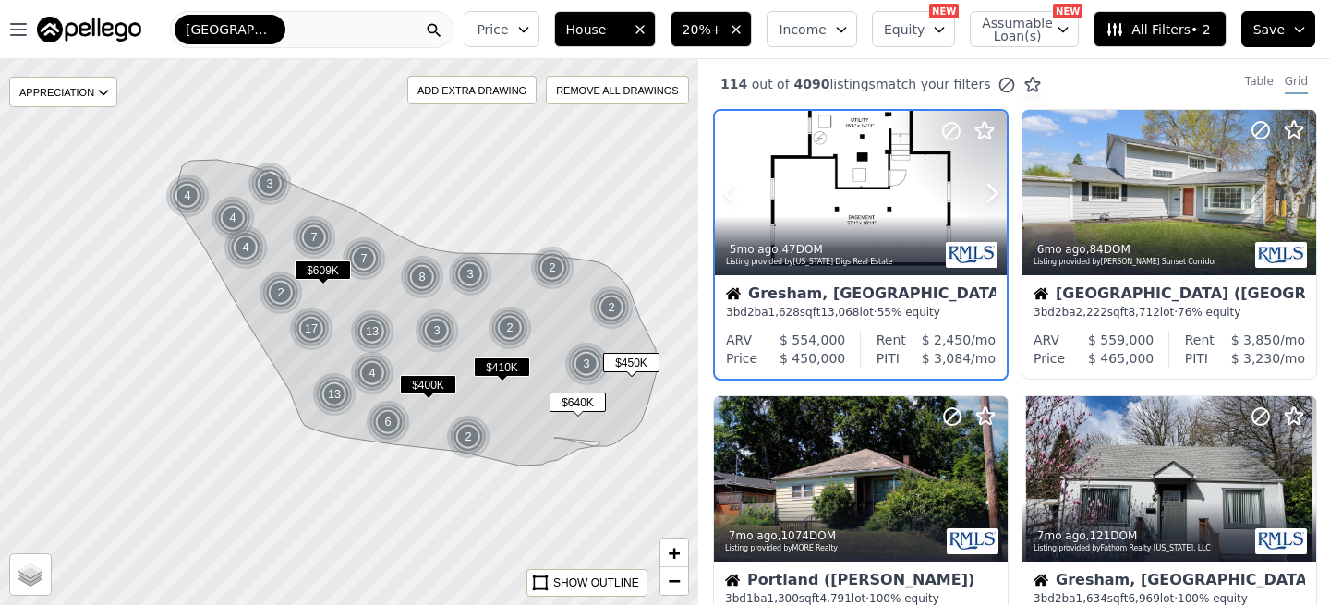
click at [870, 204] on div at bounding box center [861, 193] width 292 height 164
click at [586, 365] on div "3" at bounding box center [586, 364] width 44 height 44
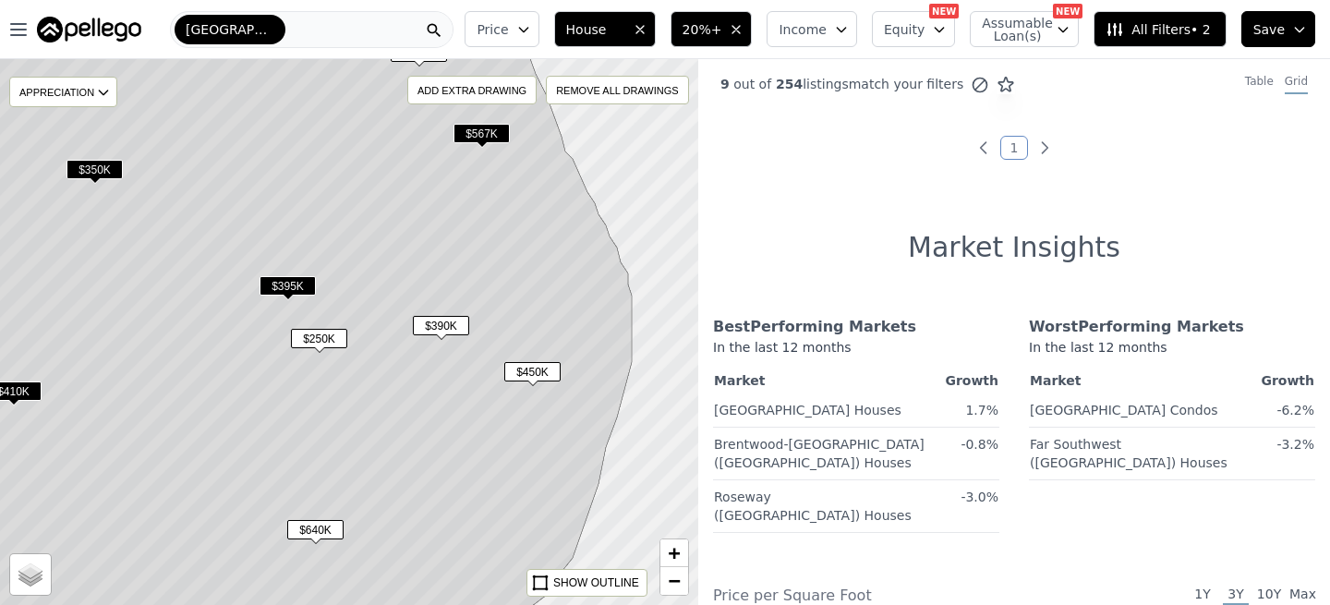
click at [321, 338] on span "$250K" at bounding box center [319, 338] width 56 height 19
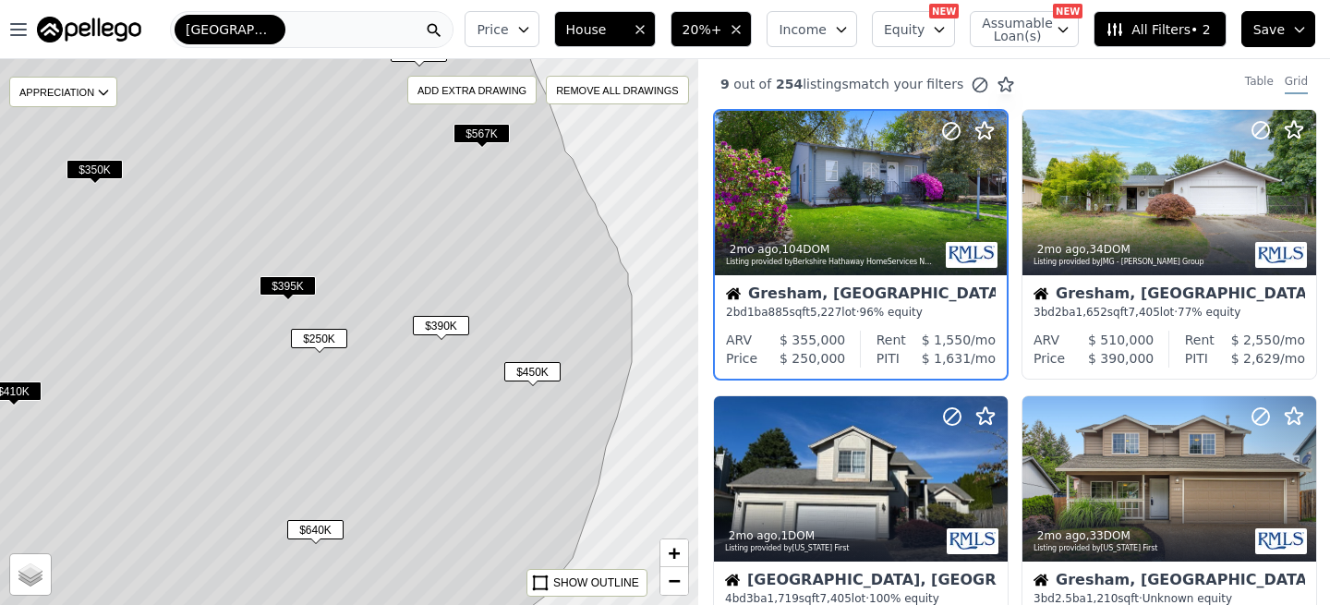
click at [317, 341] on span "$250K" at bounding box center [319, 338] width 56 height 19
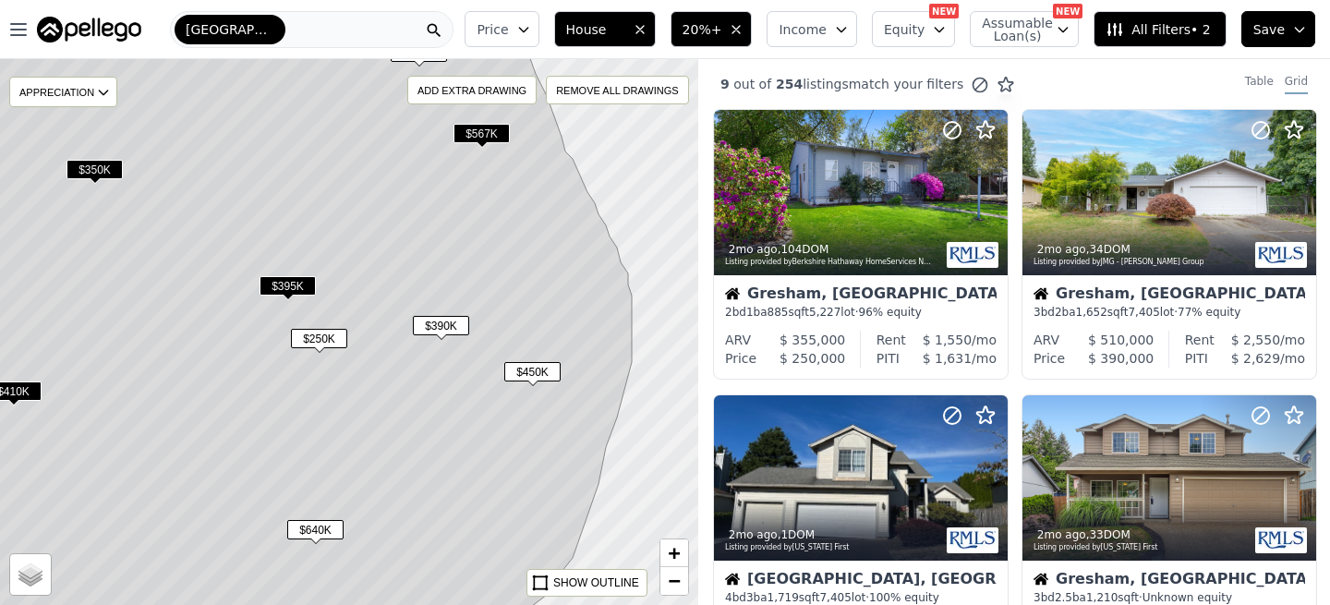
click at [424, 320] on span "$390K" at bounding box center [441, 325] width 56 height 19
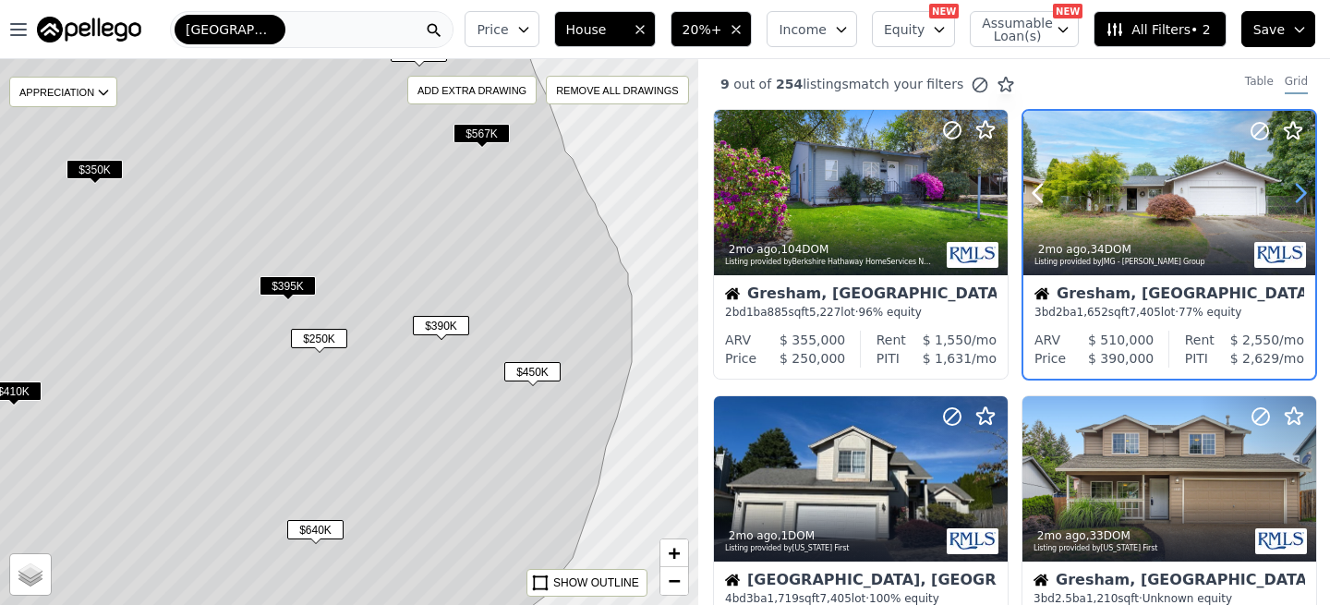
click at [1297, 194] on icon at bounding box center [1300, 193] width 30 height 30
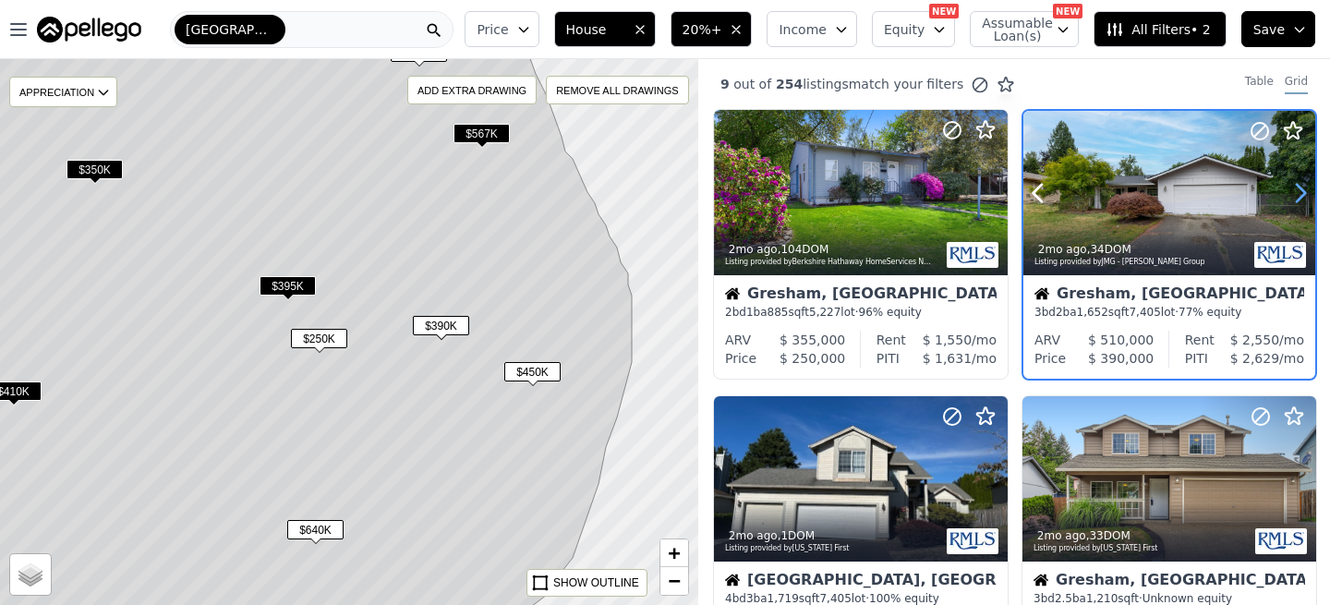
click at [1297, 193] on icon at bounding box center [1300, 193] width 30 height 30
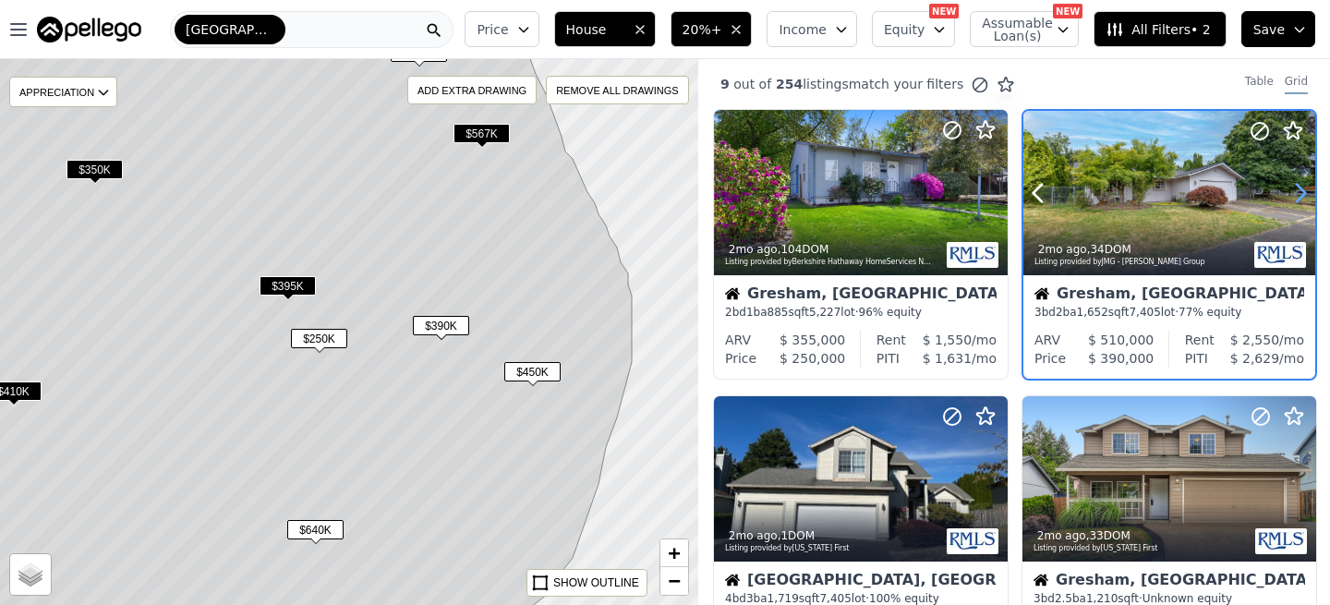
click at [1297, 193] on icon at bounding box center [1300, 193] width 30 height 30
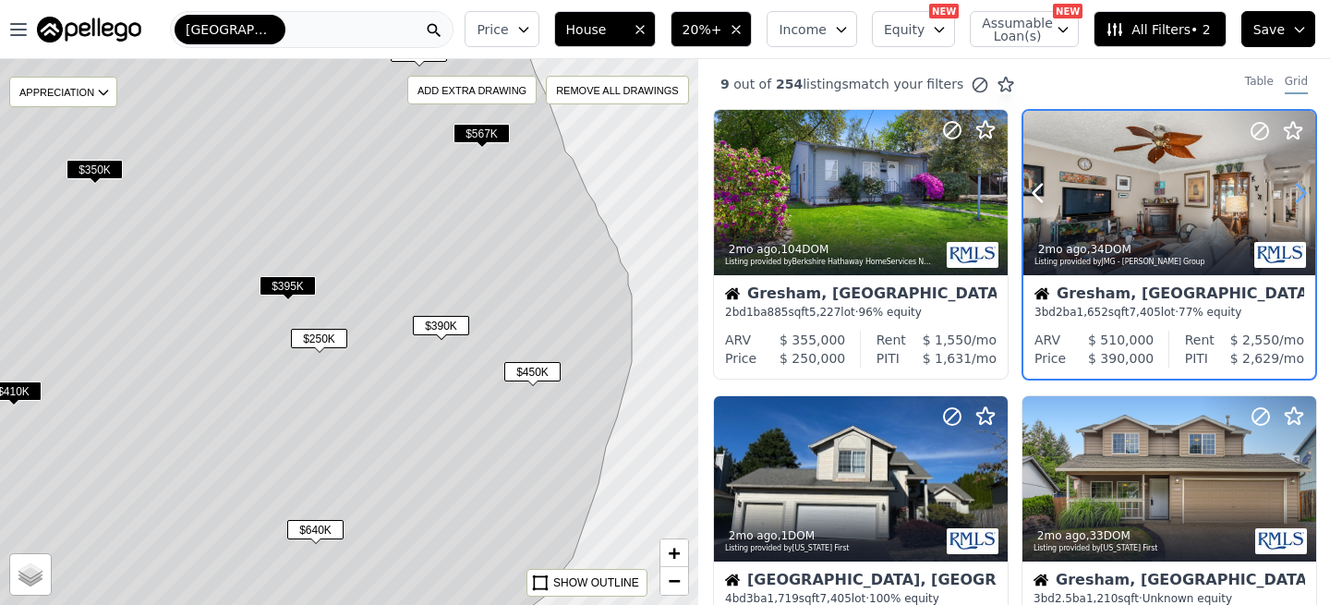
click at [1297, 193] on icon at bounding box center [1300, 193] width 30 height 30
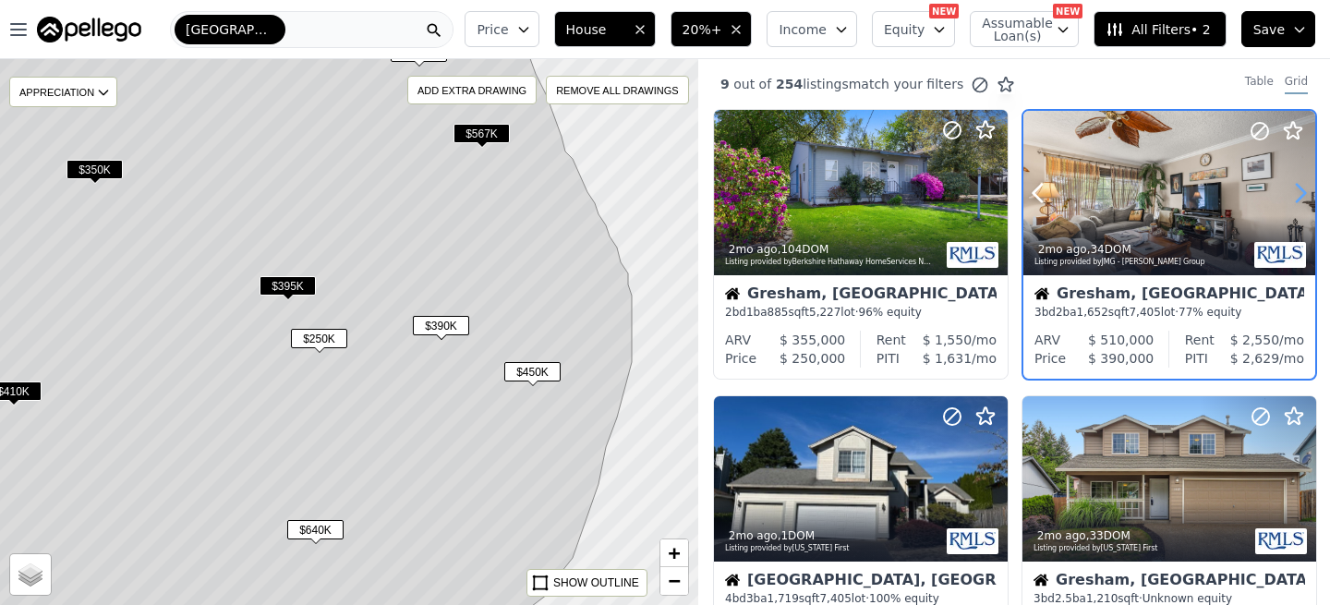
click at [1297, 193] on icon at bounding box center [1300, 193] width 30 height 30
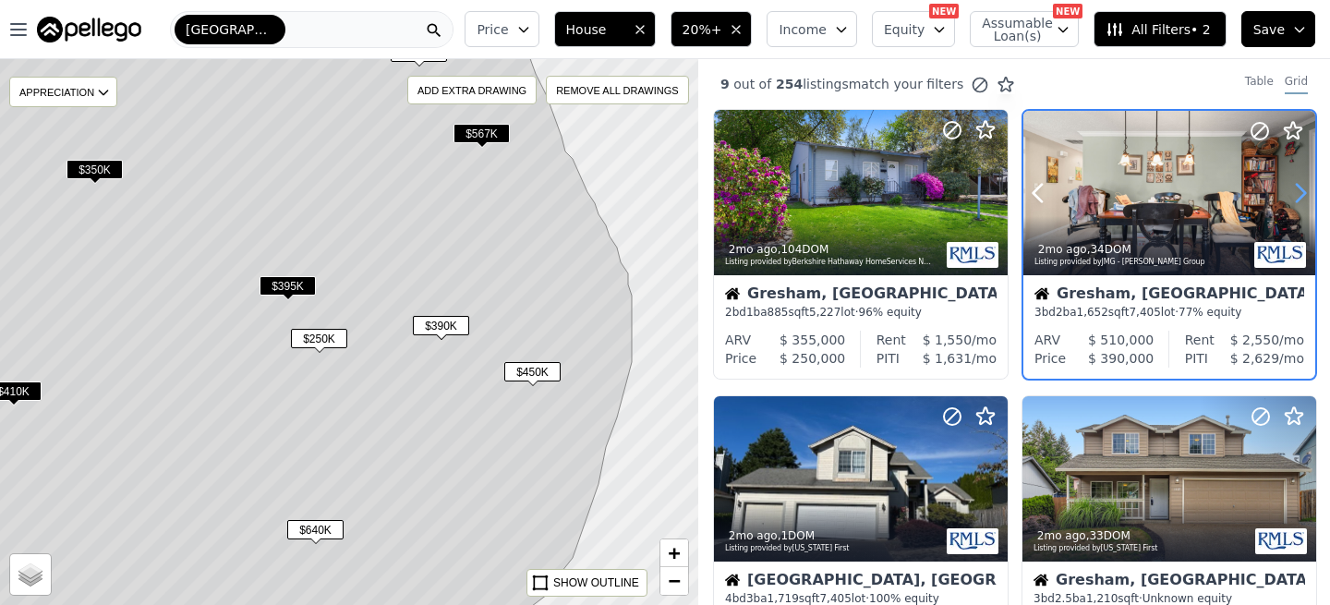
click at [1297, 193] on icon at bounding box center [1300, 193] width 30 height 30
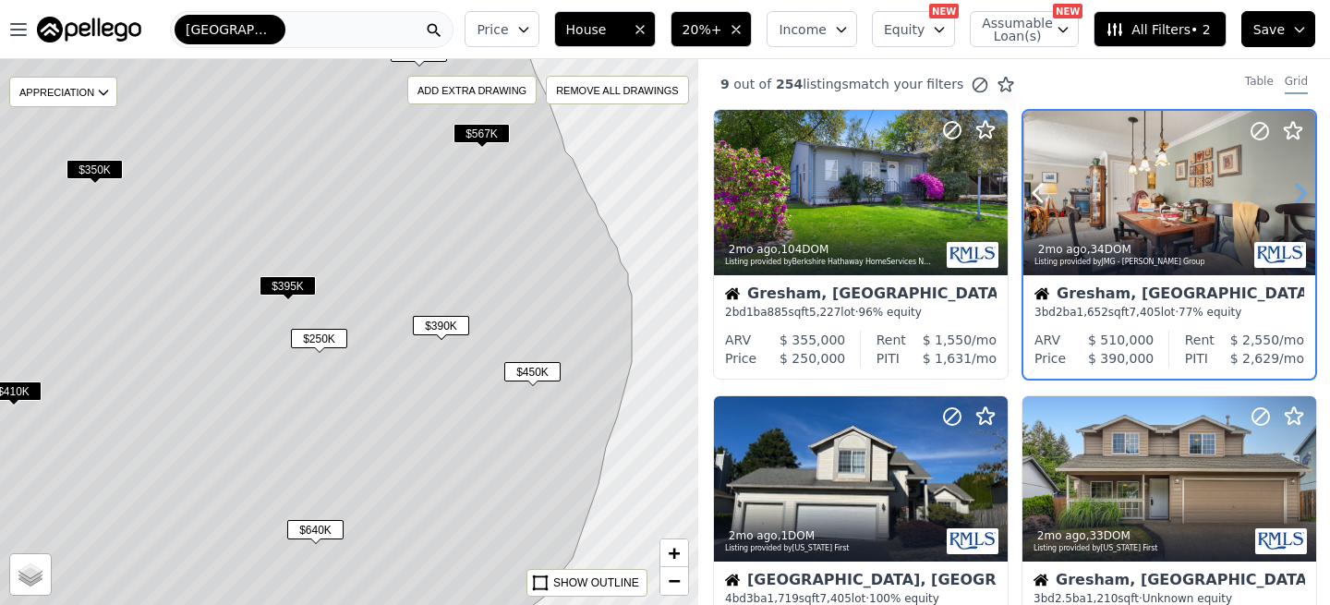
click at [1297, 193] on icon at bounding box center [1300, 193] width 30 height 30
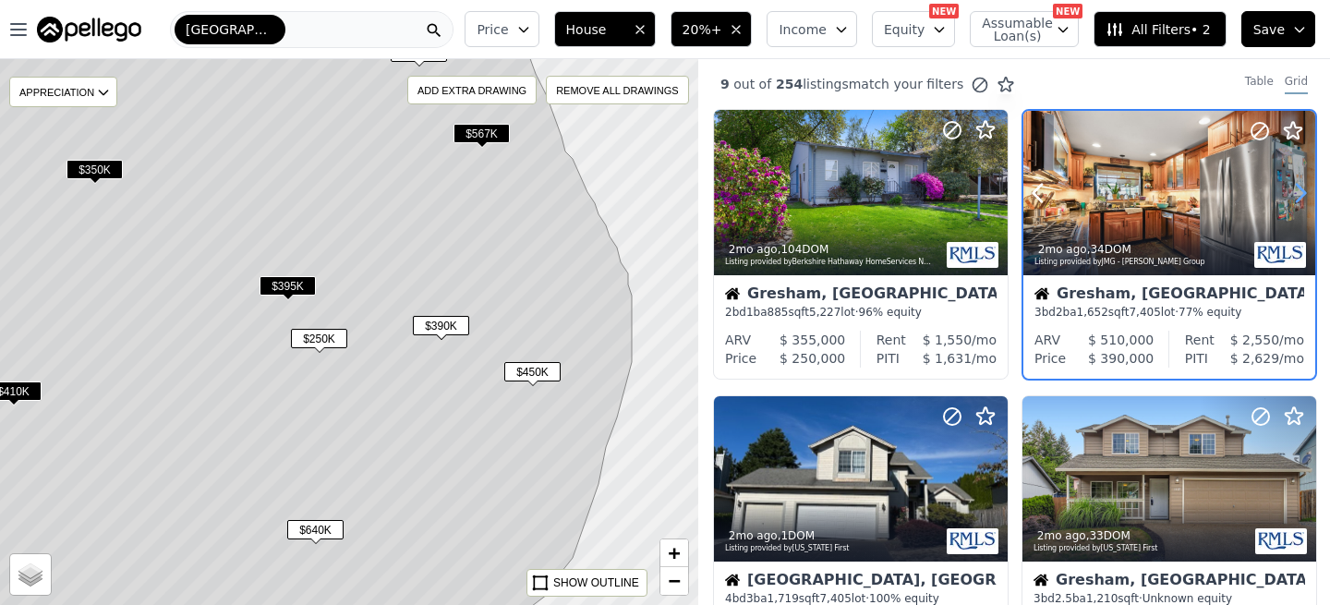
click at [1297, 193] on icon at bounding box center [1300, 193] width 30 height 30
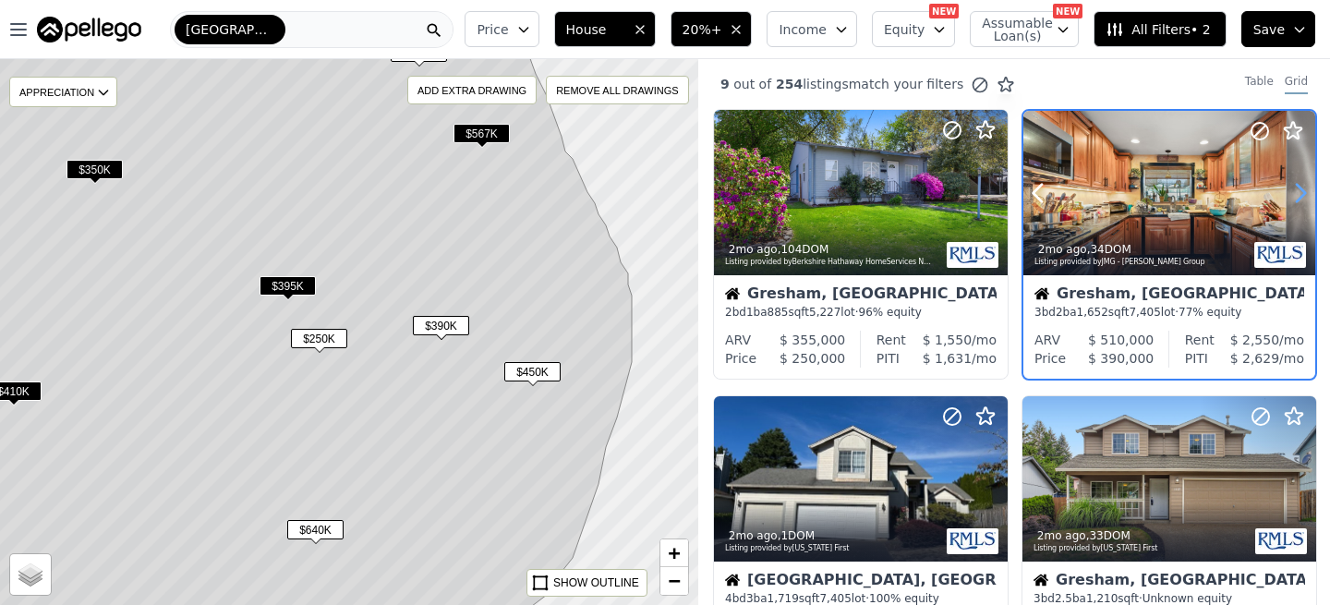
click at [1297, 193] on icon at bounding box center [1300, 193] width 30 height 30
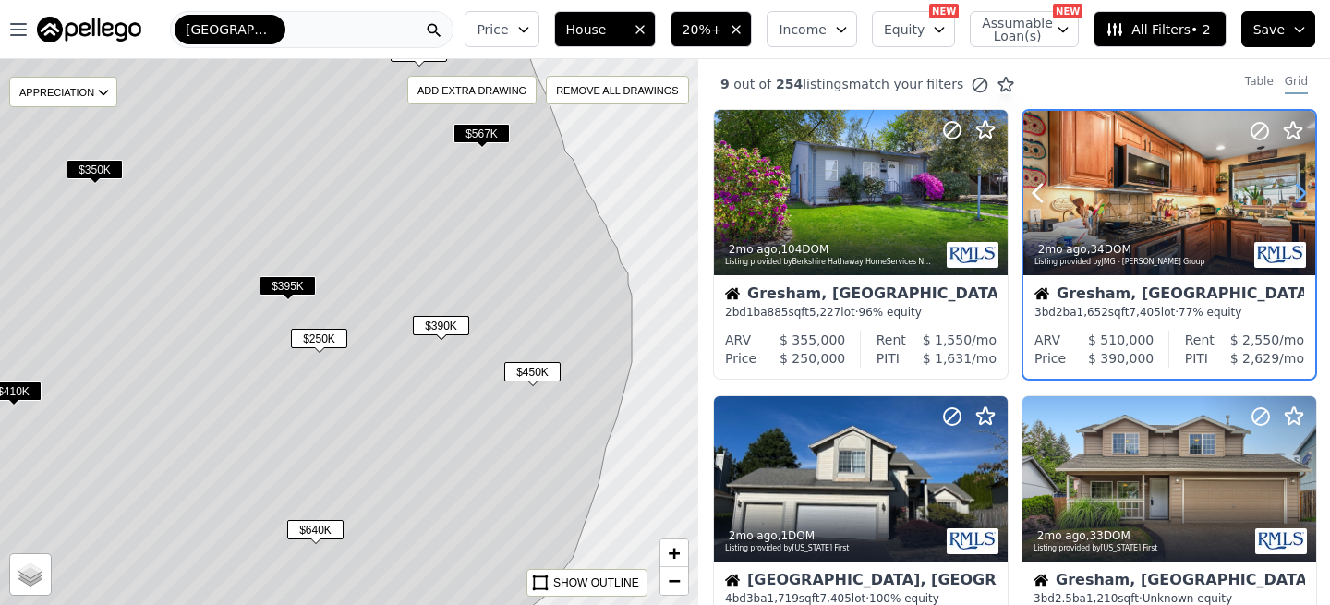
click at [1297, 193] on icon at bounding box center [1300, 193] width 30 height 30
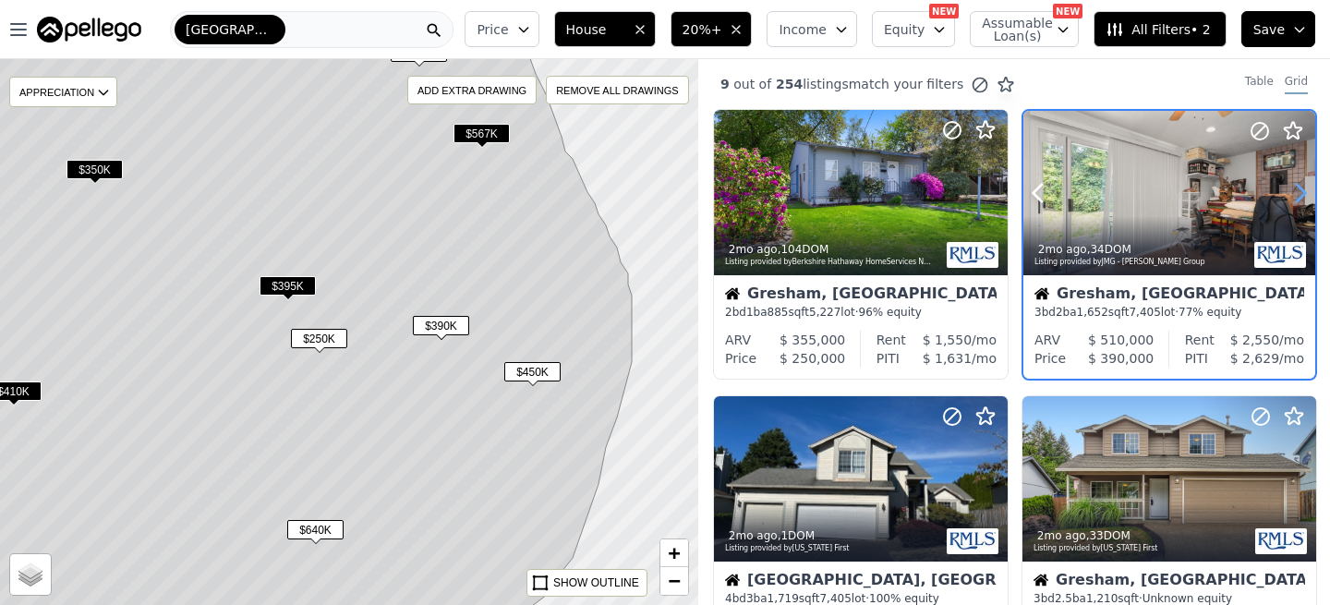
click at [1297, 193] on icon at bounding box center [1300, 193] width 30 height 30
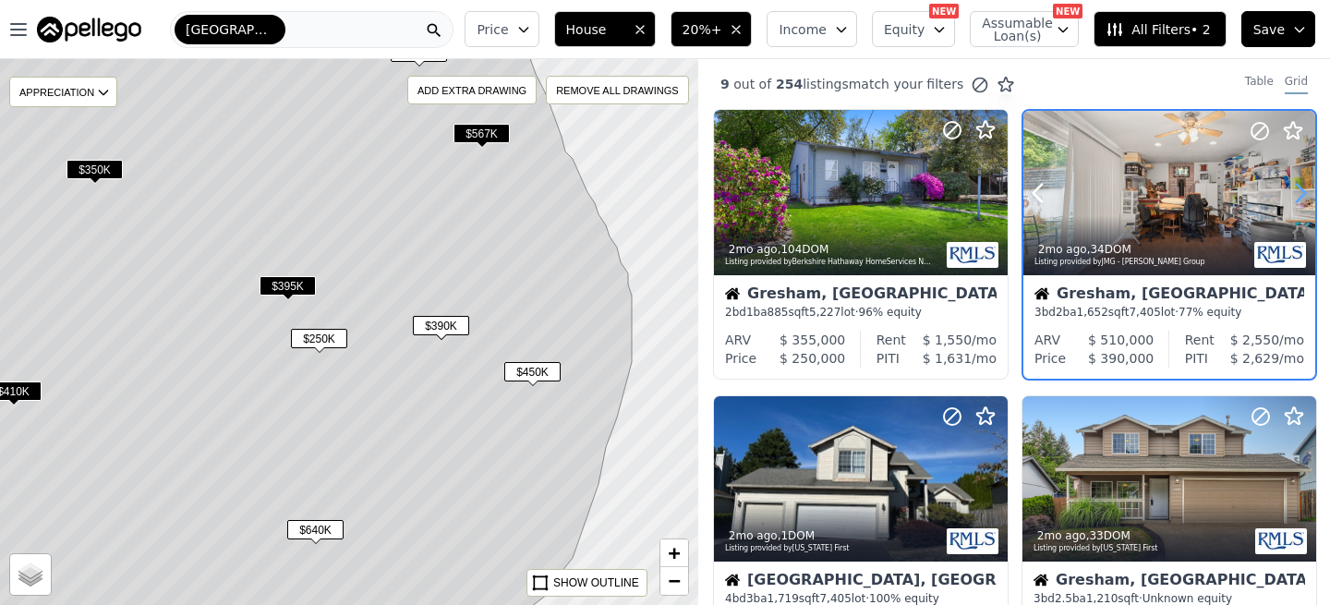
click at [1297, 193] on icon at bounding box center [1300, 193] width 30 height 30
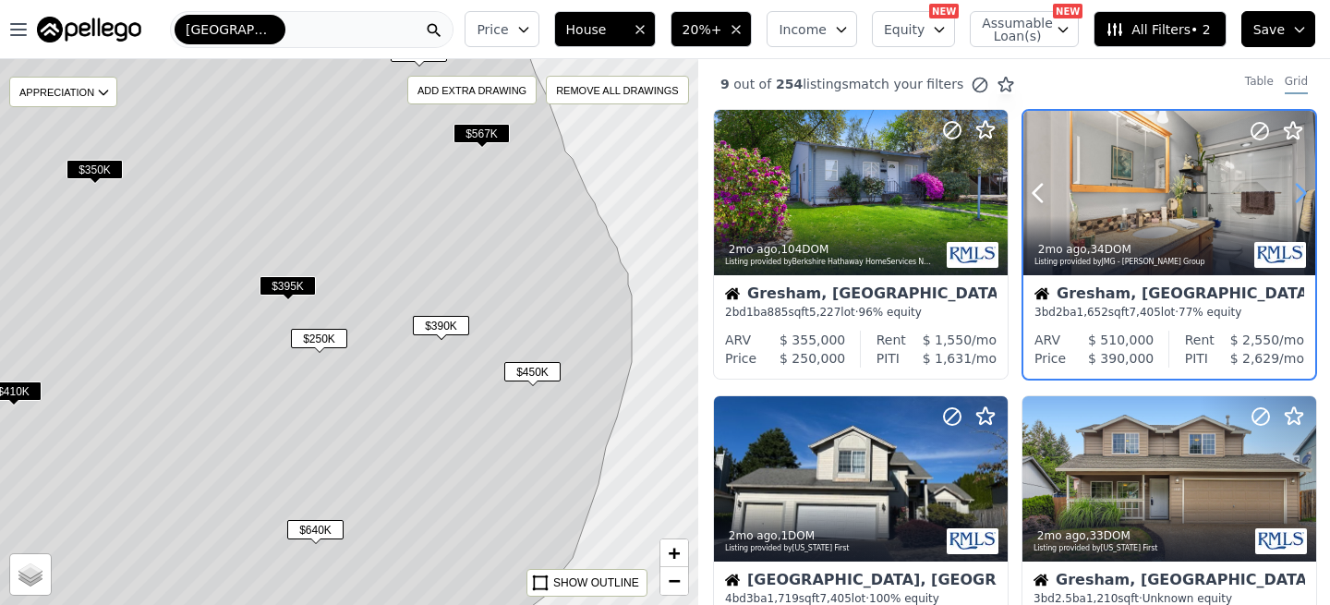
click at [1297, 193] on icon at bounding box center [1300, 193] width 30 height 30
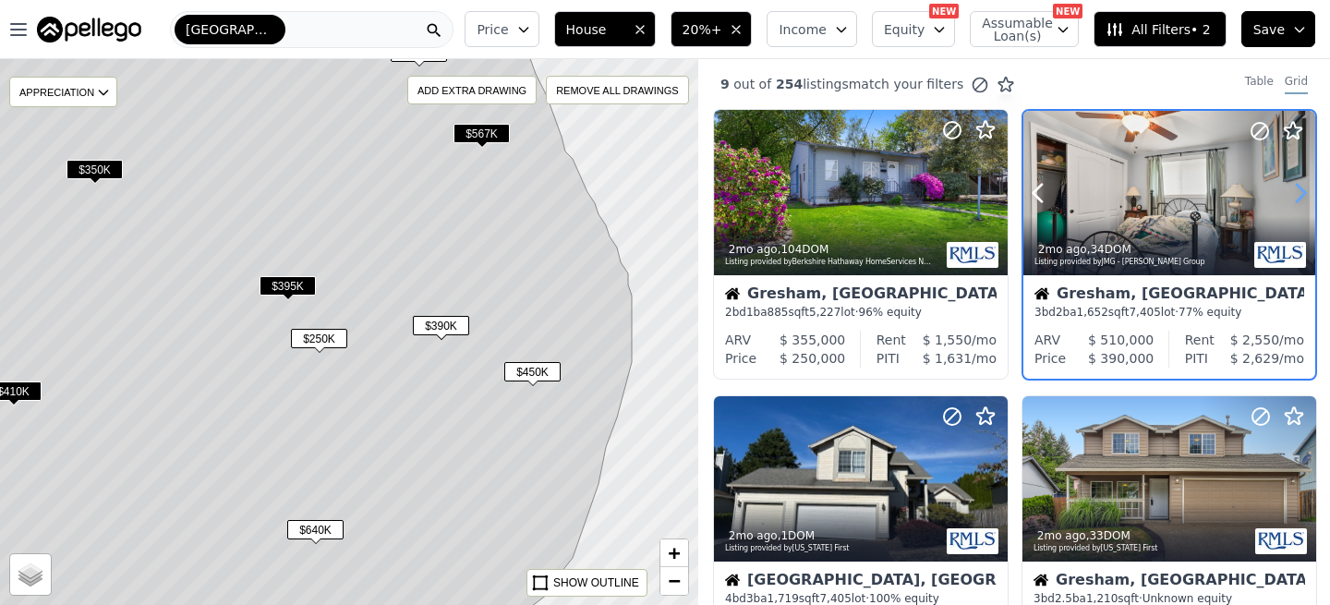
click at [1297, 193] on icon at bounding box center [1300, 193] width 30 height 30
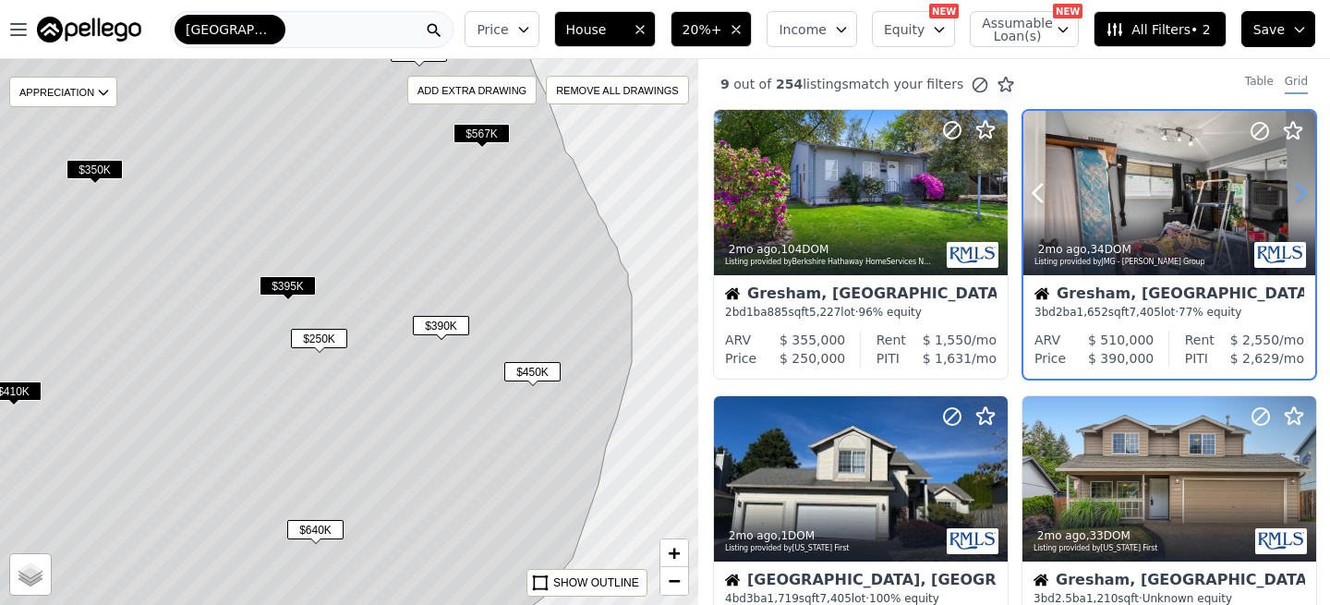
click at [1297, 193] on icon at bounding box center [1300, 193] width 30 height 30
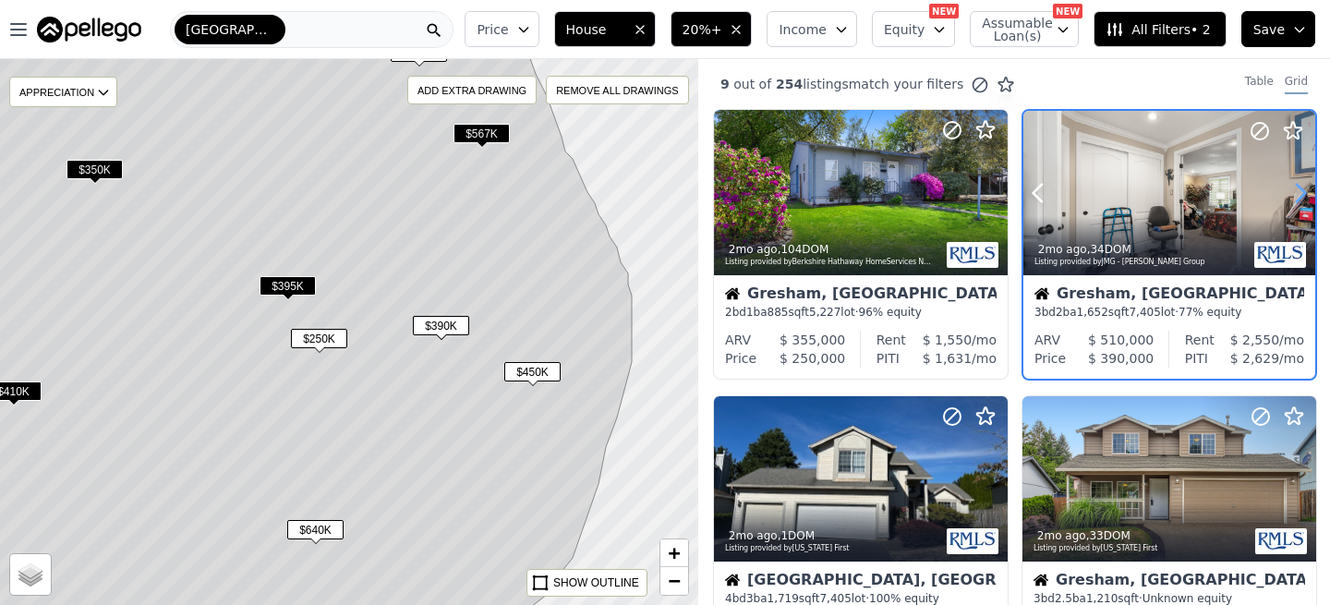
click at [1297, 193] on icon at bounding box center [1300, 193] width 30 height 30
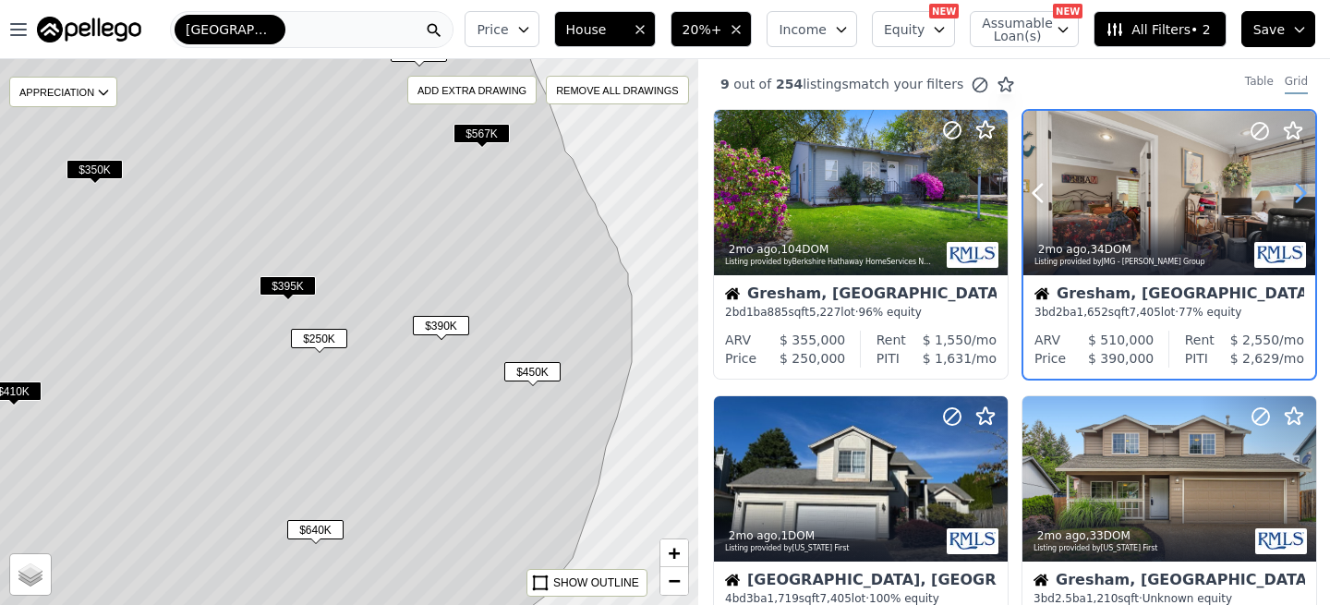
click at [1297, 193] on icon at bounding box center [1300, 193] width 30 height 30
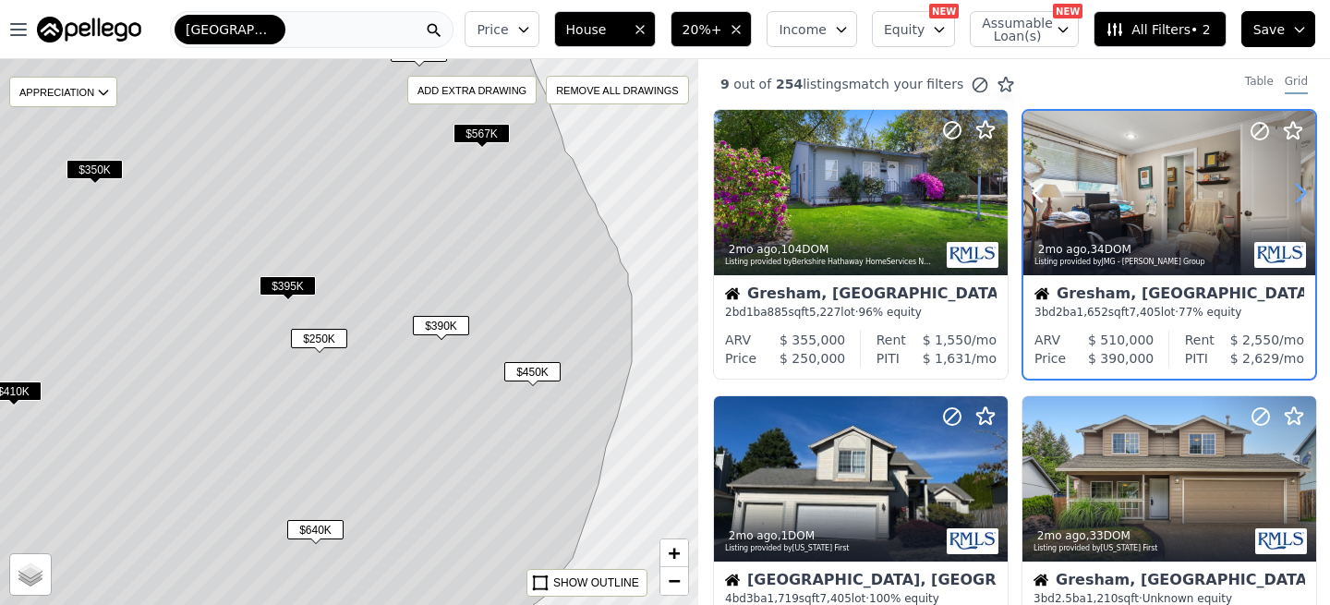
click at [1297, 193] on icon at bounding box center [1300, 193] width 30 height 30
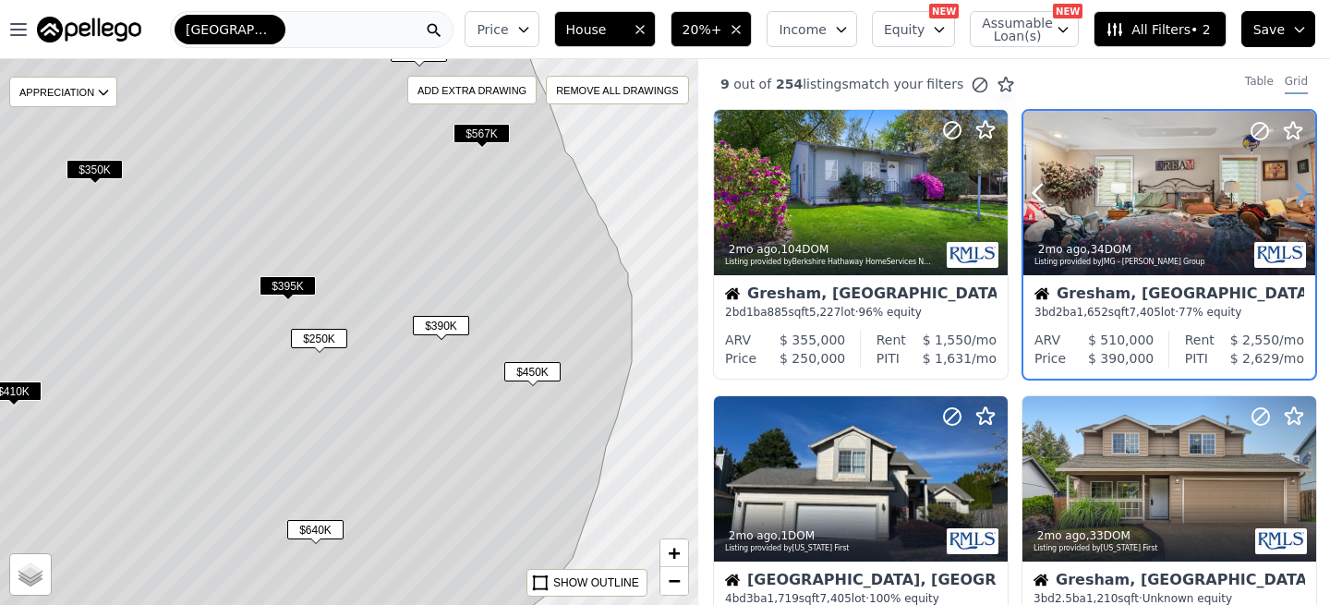
click at [1297, 193] on icon at bounding box center [1300, 193] width 30 height 30
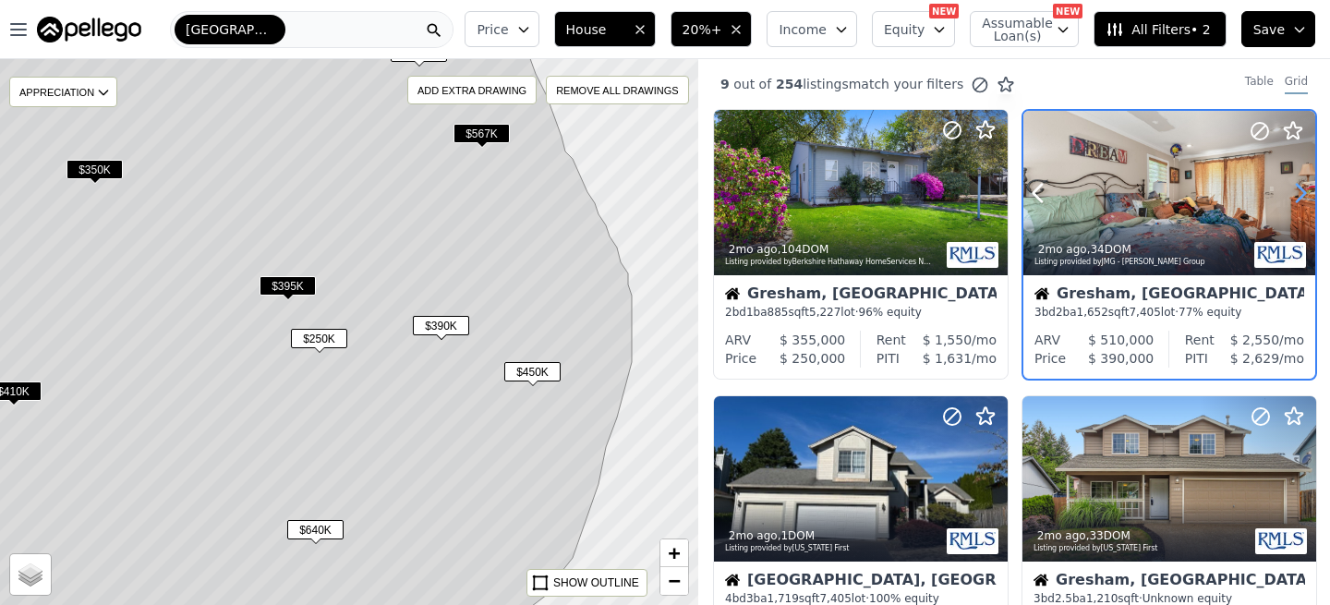
click at [1297, 193] on icon at bounding box center [1300, 193] width 30 height 30
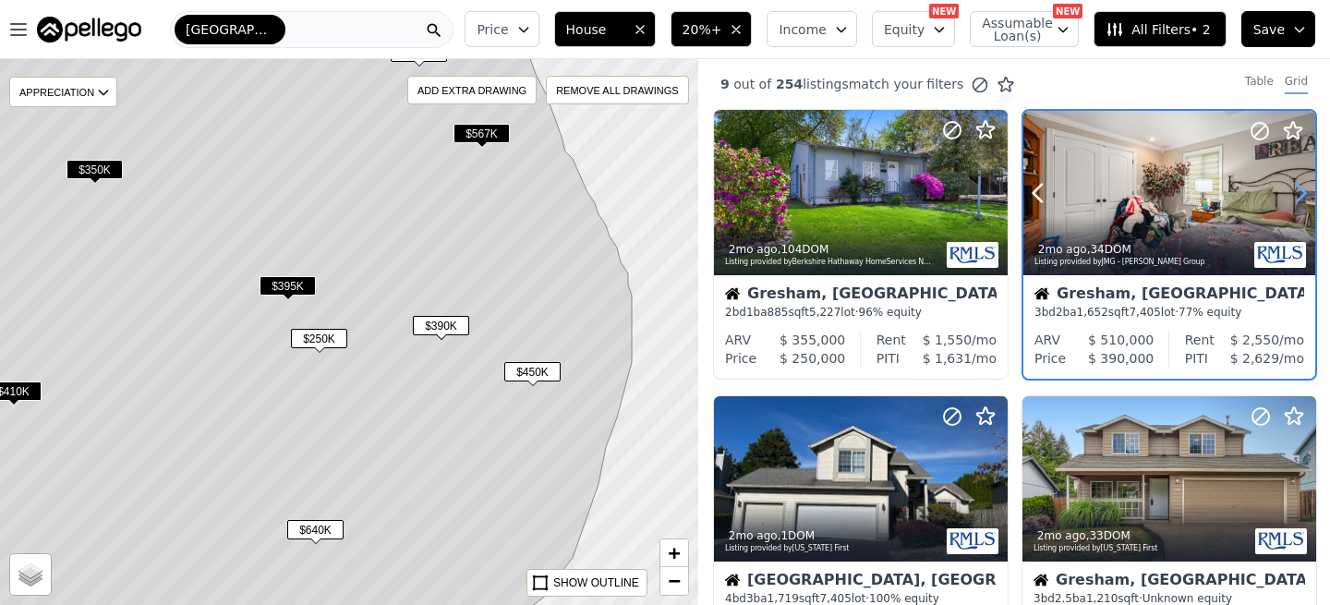
click at [1297, 193] on icon at bounding box center [1300, 193] width 30 height 30
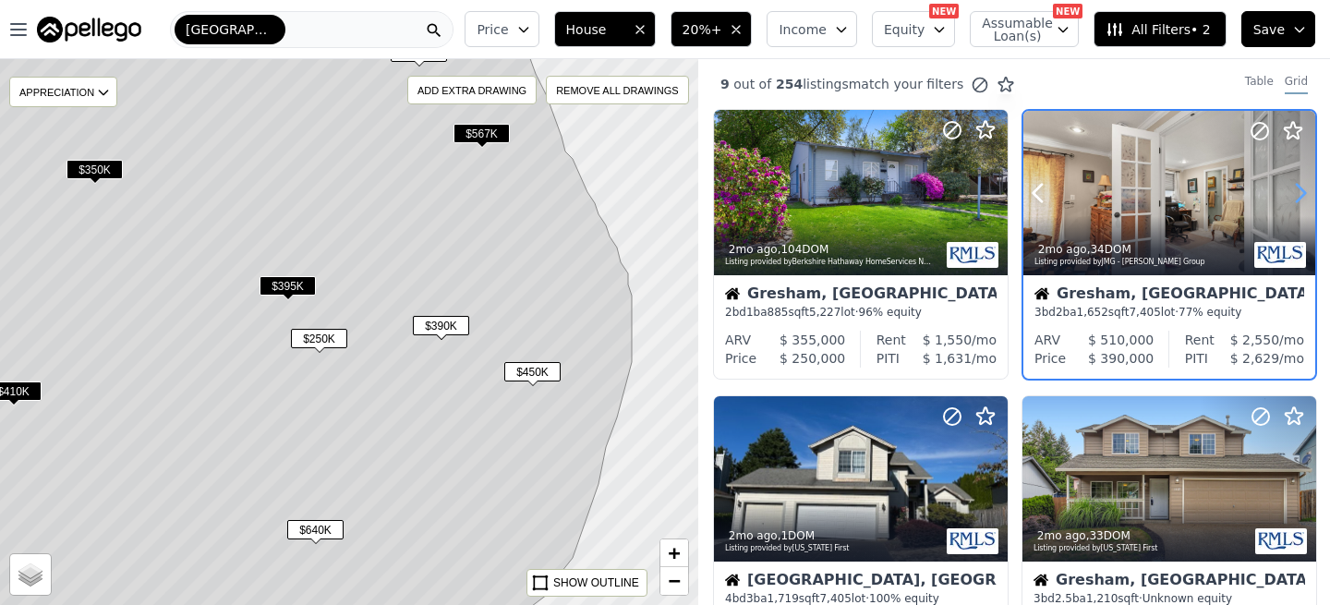
click at [1297, 193] on icon at bounding box center [1300, 193] width 30 height 30
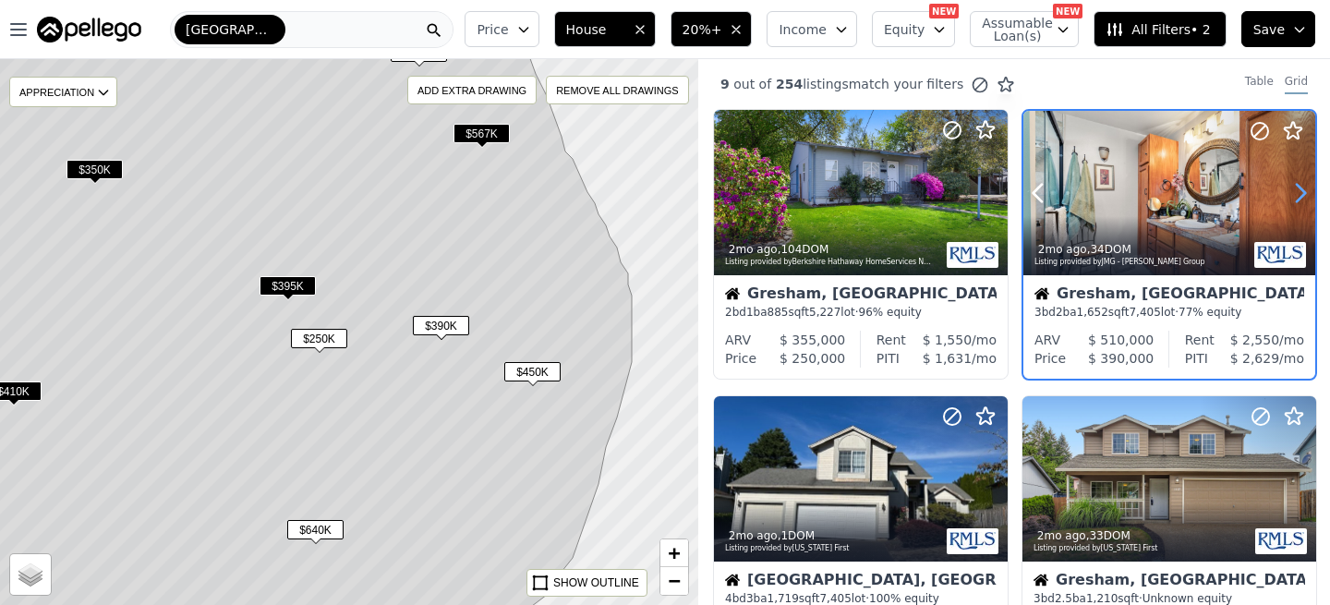
click at [1297, 193] on icon at bounding box center [1300, 193] width 30 height 30
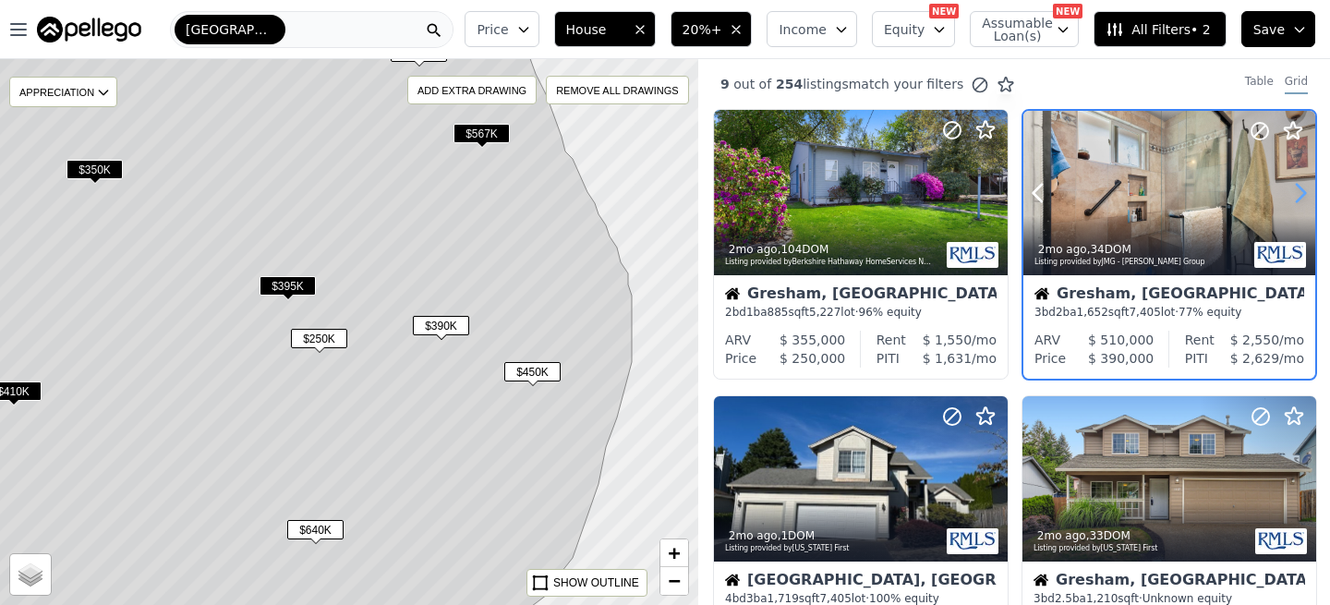
click at [1297, 193] on icon at bounding box center [1300, 193] width 30 height 30
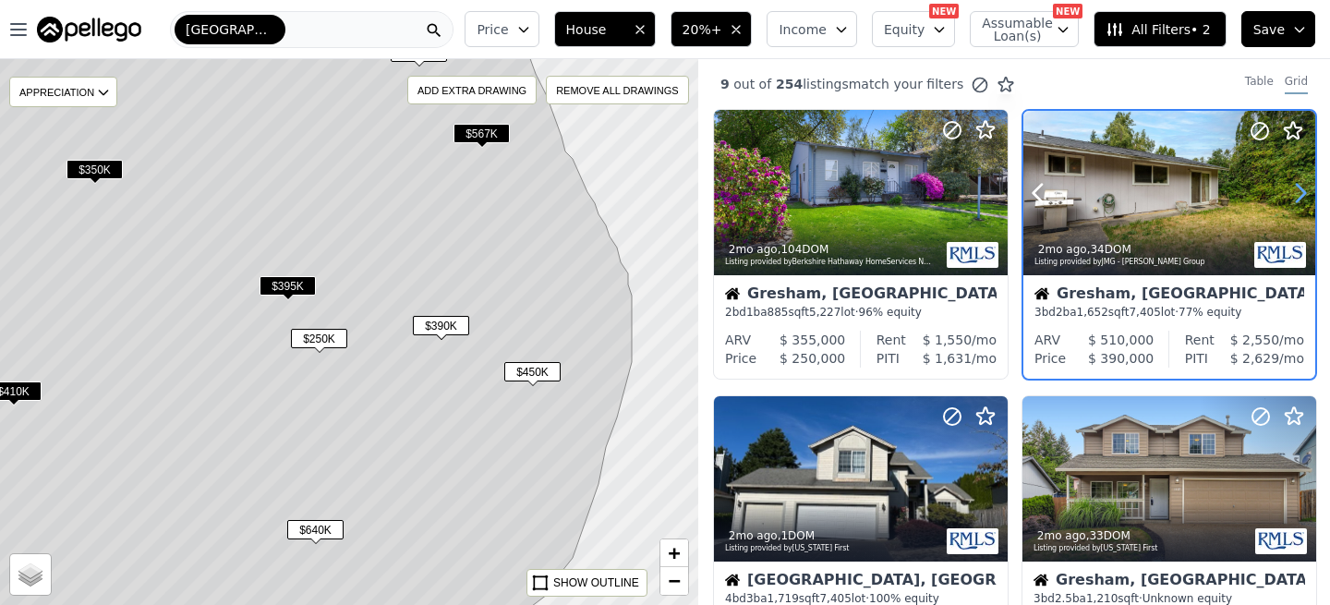
click at [1297, 193] on icon at bounding box center [1300, 193] width 30 height 30
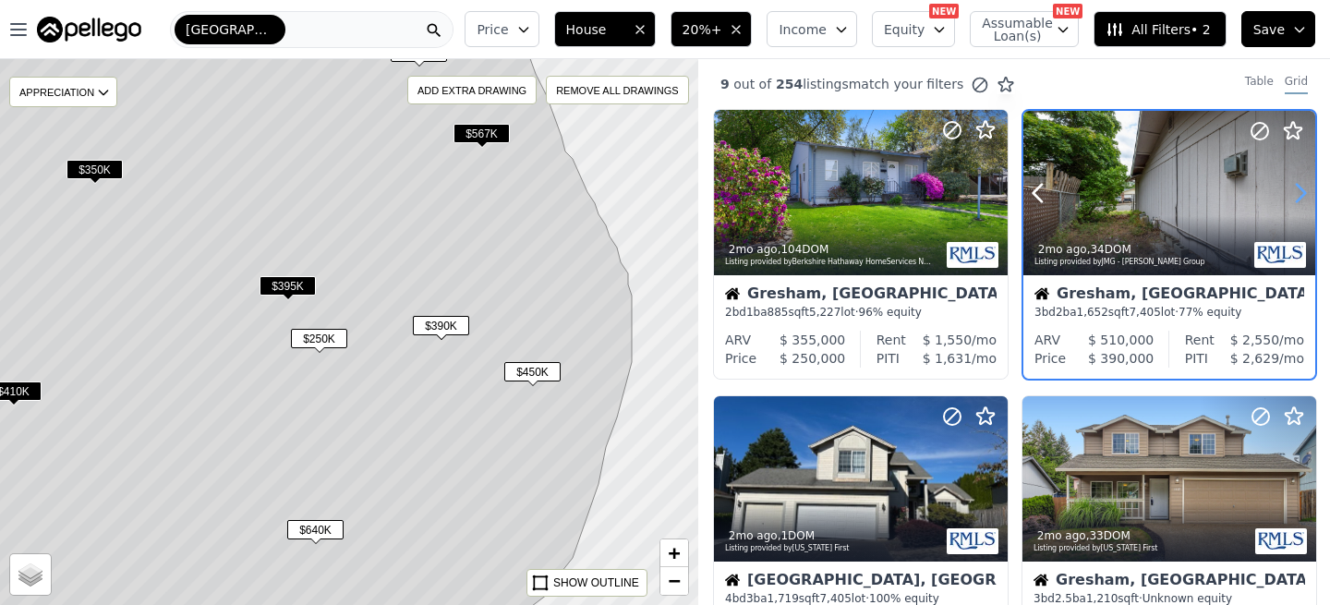
click at [1297, 193] on icon at bounding box center [1300, 193] width 30 height 30
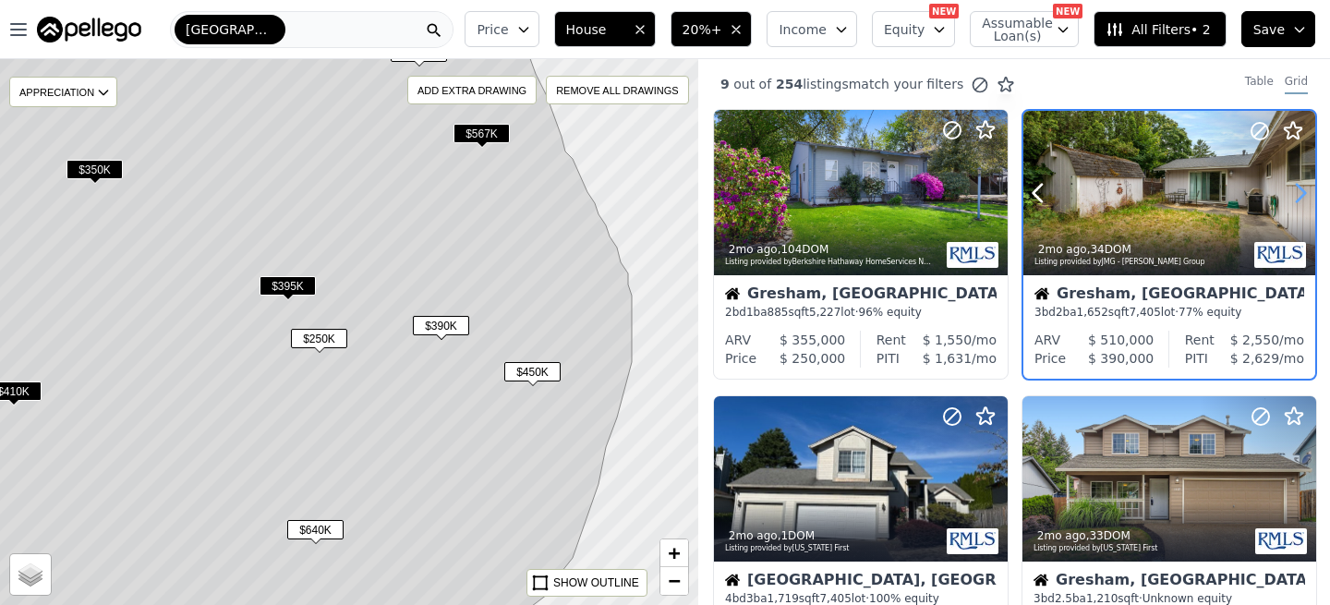
click at [1297, 193] on icon at bounding box center [1300, 193] width 30 height 30
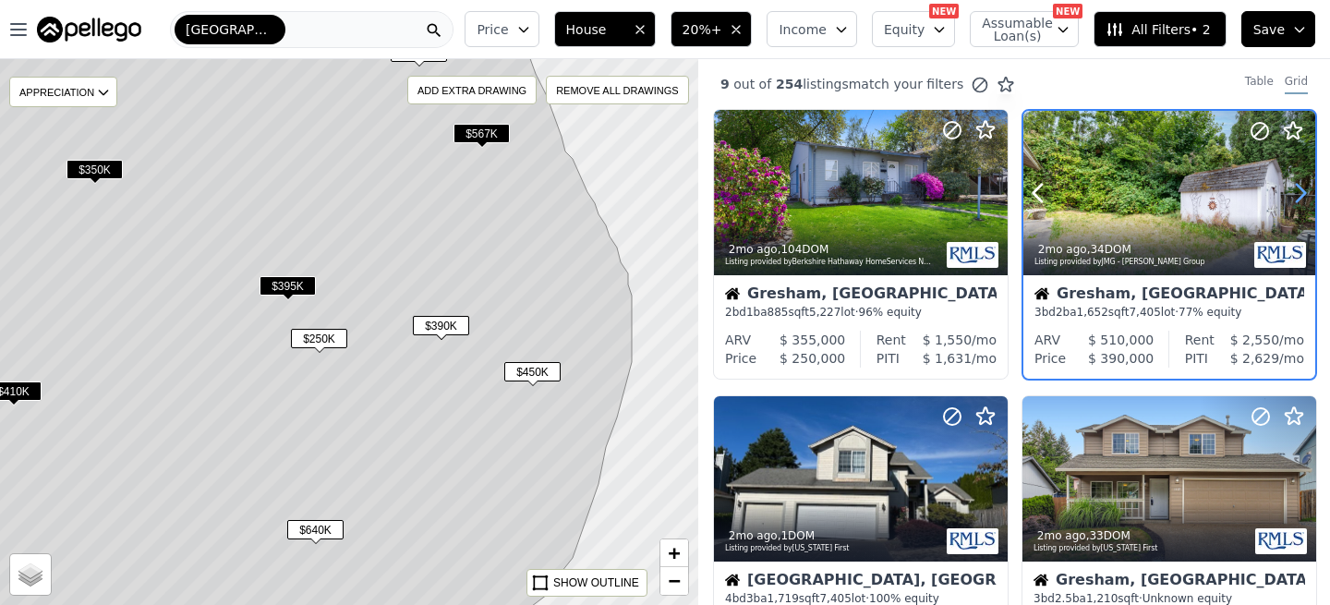
click at [1297, 193] on icon at bounding box center [1300, 193] width 30 height 30
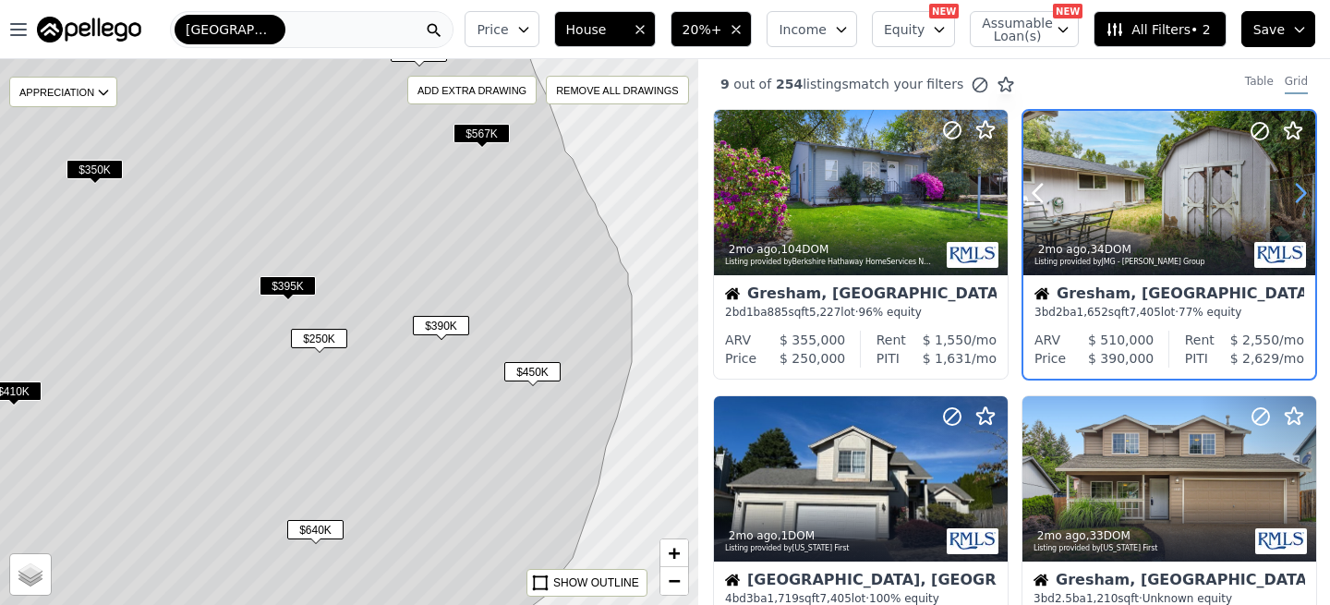
click at [1297, 193] on icon at bounding box center [1300, 193] width 30 height 30
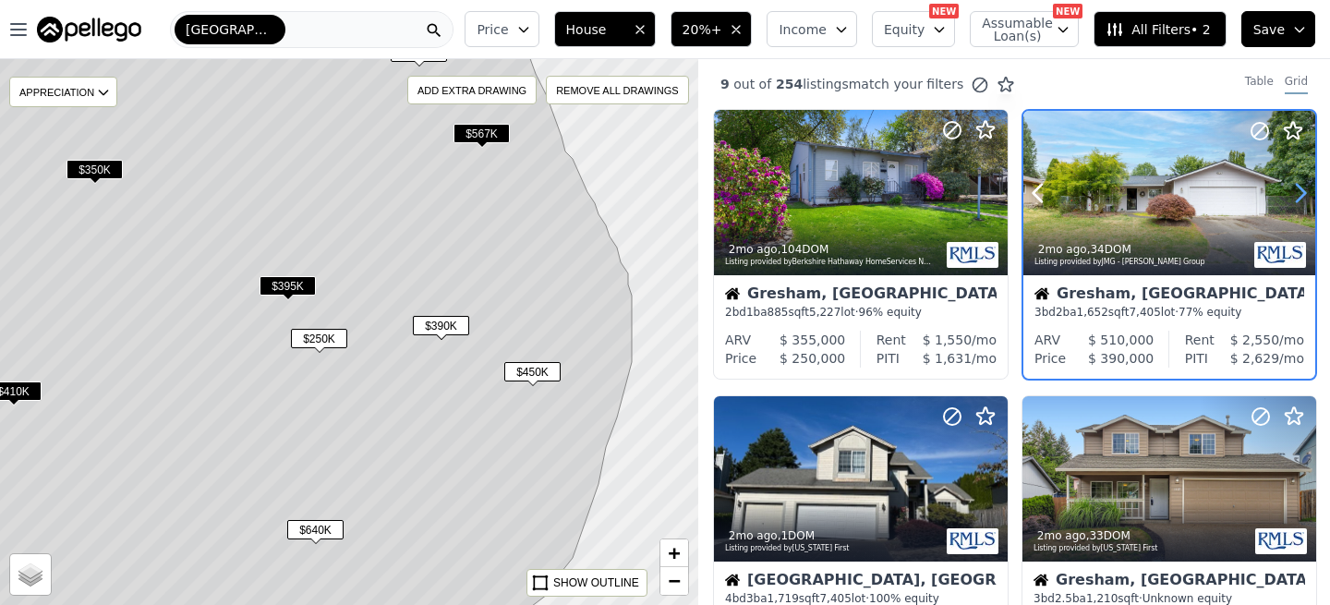
click at [1297, 193] on icon at bounding box center [1300, 193] width 30 height 30
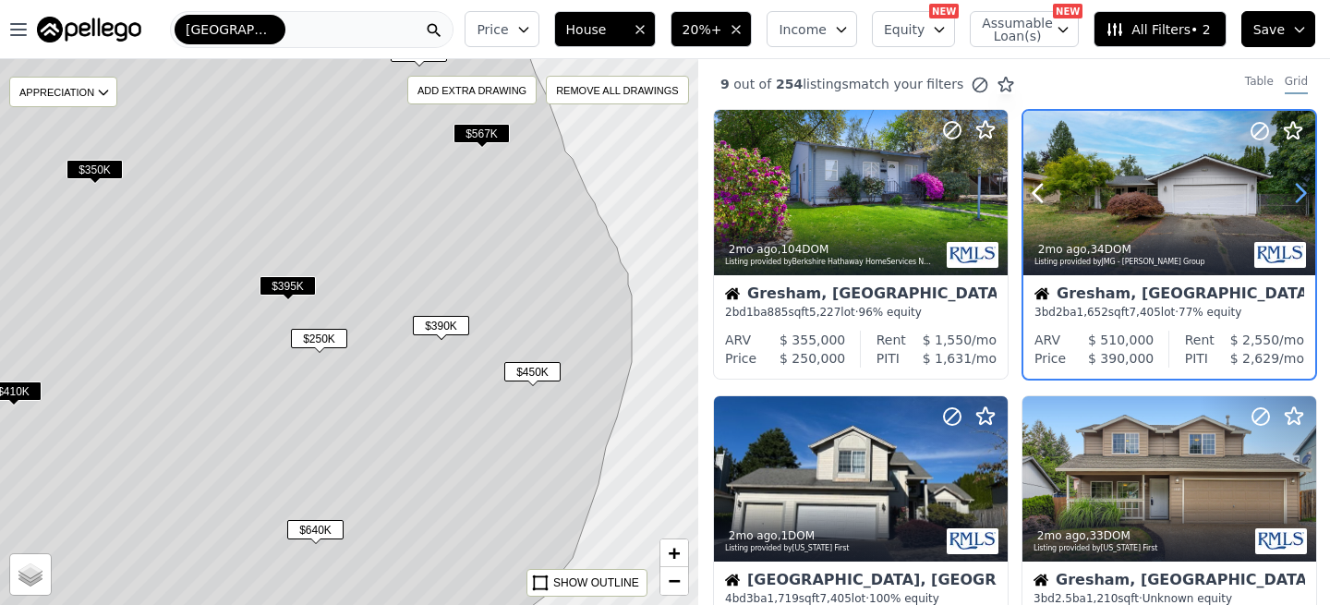
click at [1297, 193] on icon at bounding box center [1300, 193] width 30 height 30
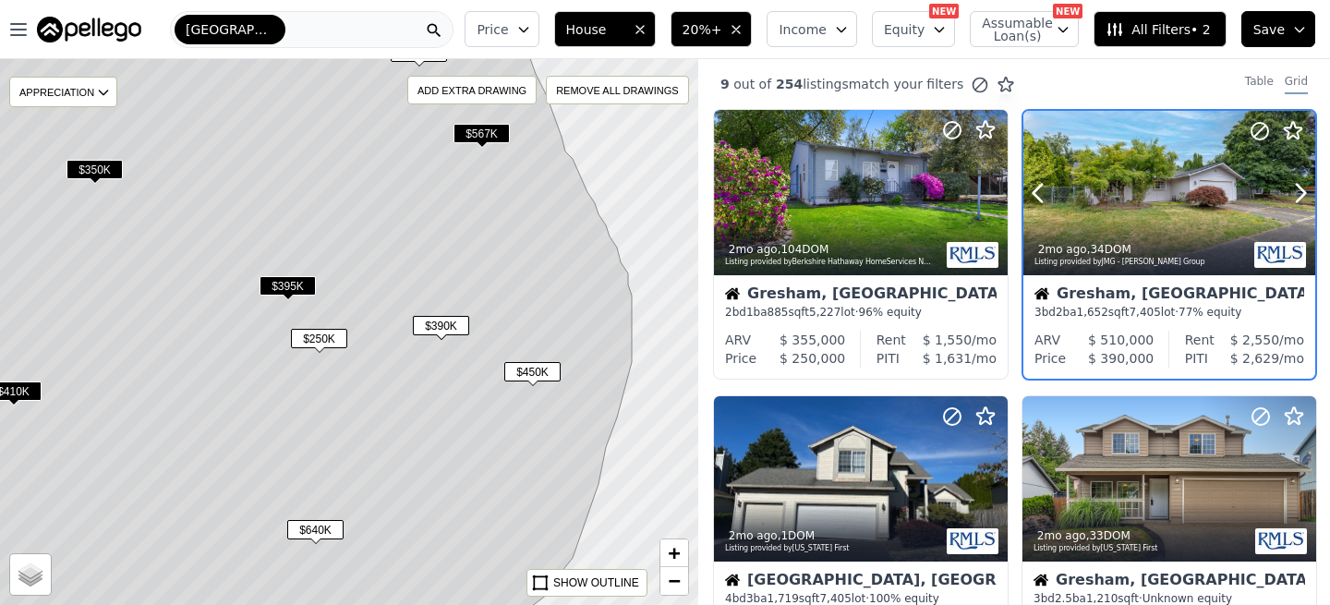
click at [1190, 197] on div at bounding box center [1169, 193] width 292 height 164
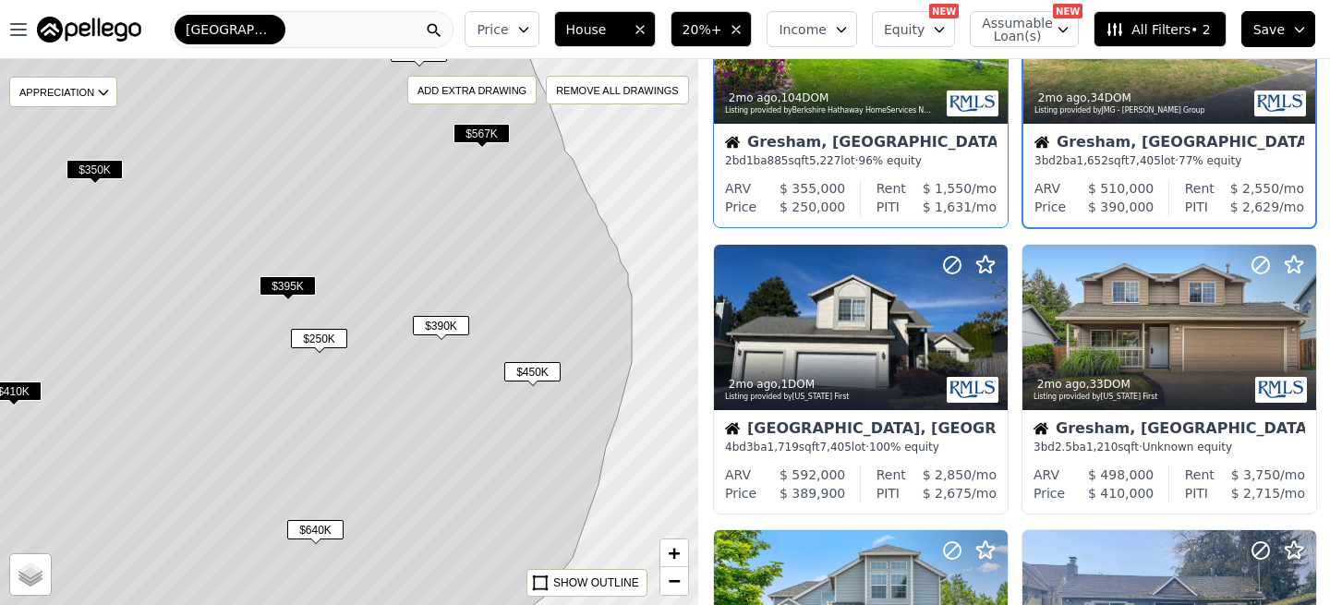
scroll to position [155, 0]
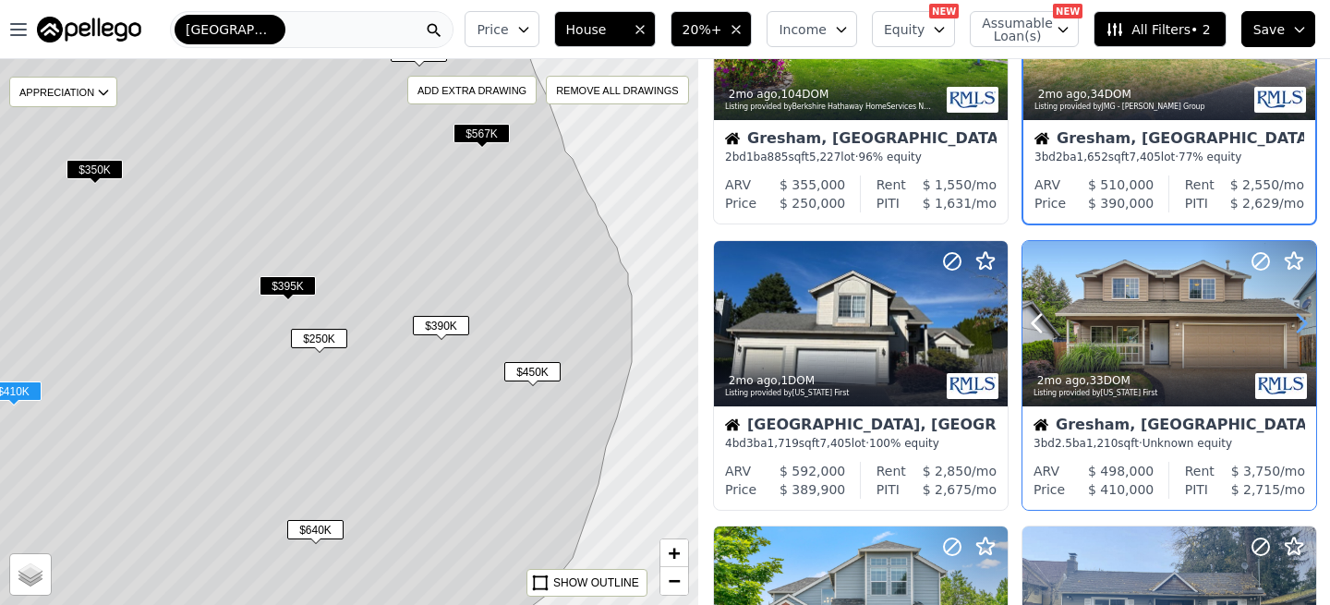
click at [1301, 322] on icon at bounding box center [1301, 323] width 30 height 30
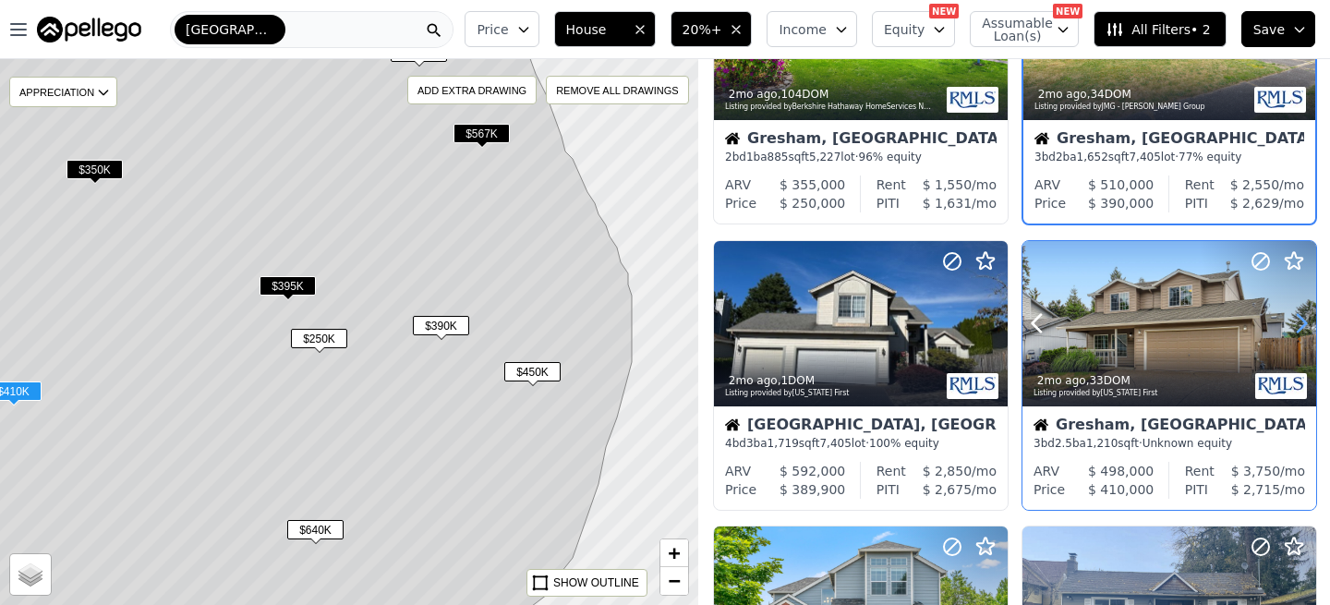
click at [1301, 322] on icon at bounding box center [1301, 323] width 30 height 30
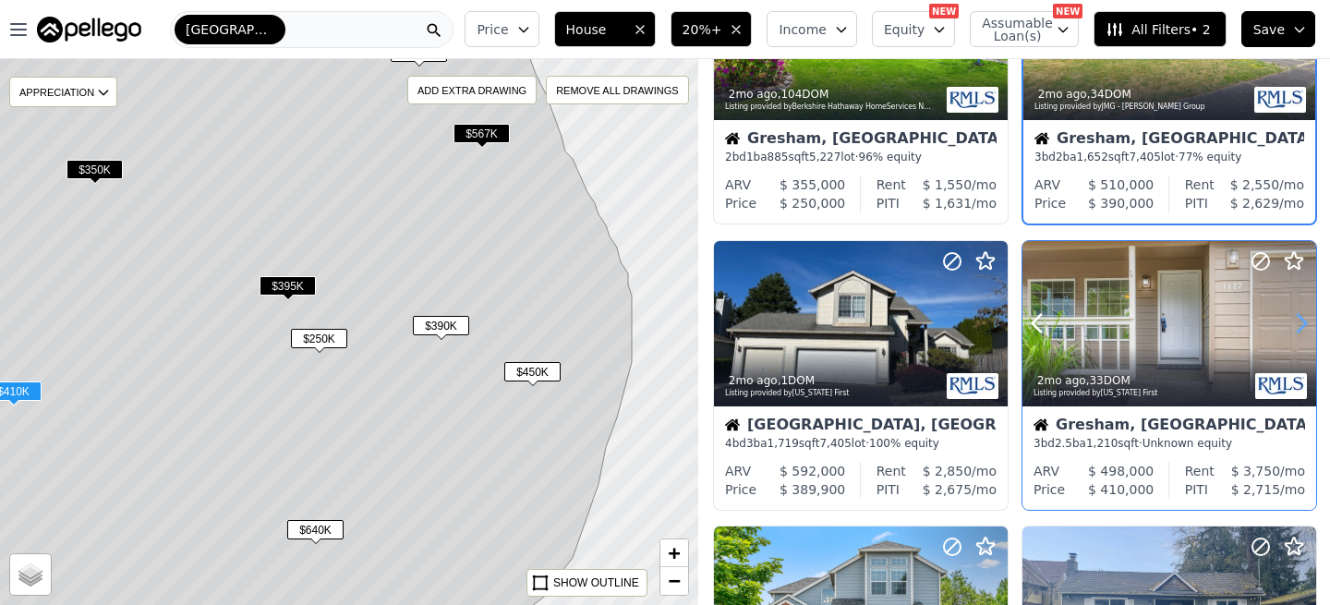
click at [1301, 323] on icon at bounding box center [1301, 323] width 30 height 30
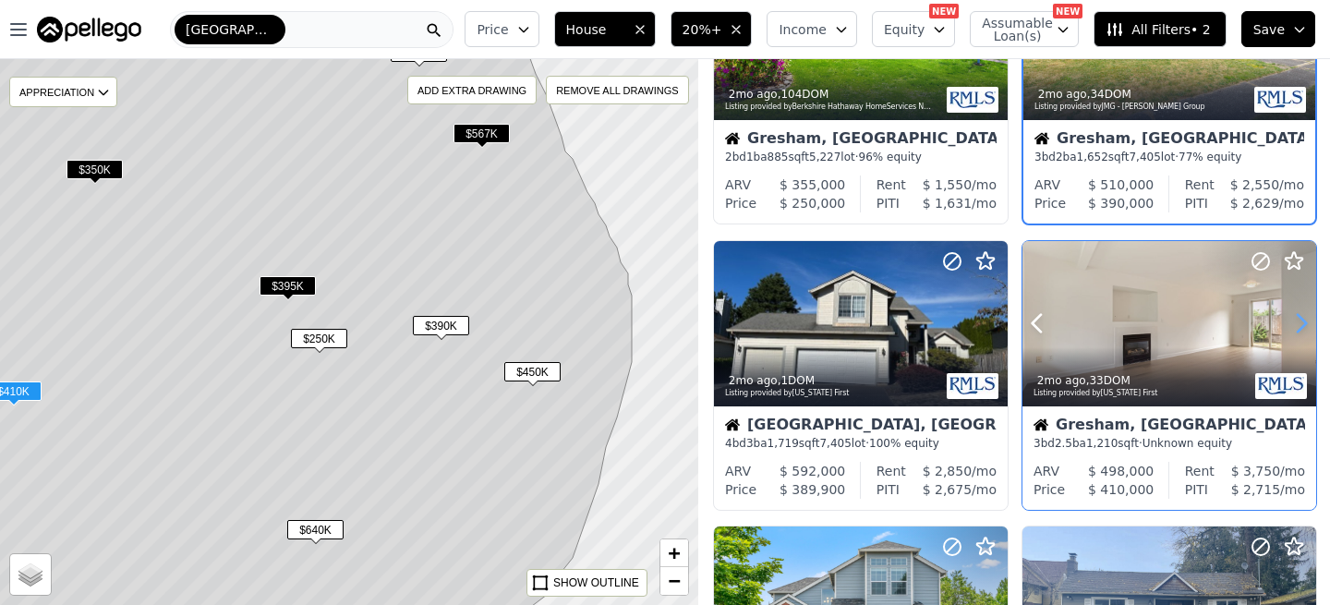
click at [1301, 323] on icon at bounding box center [1301, 323] width 30 height 30
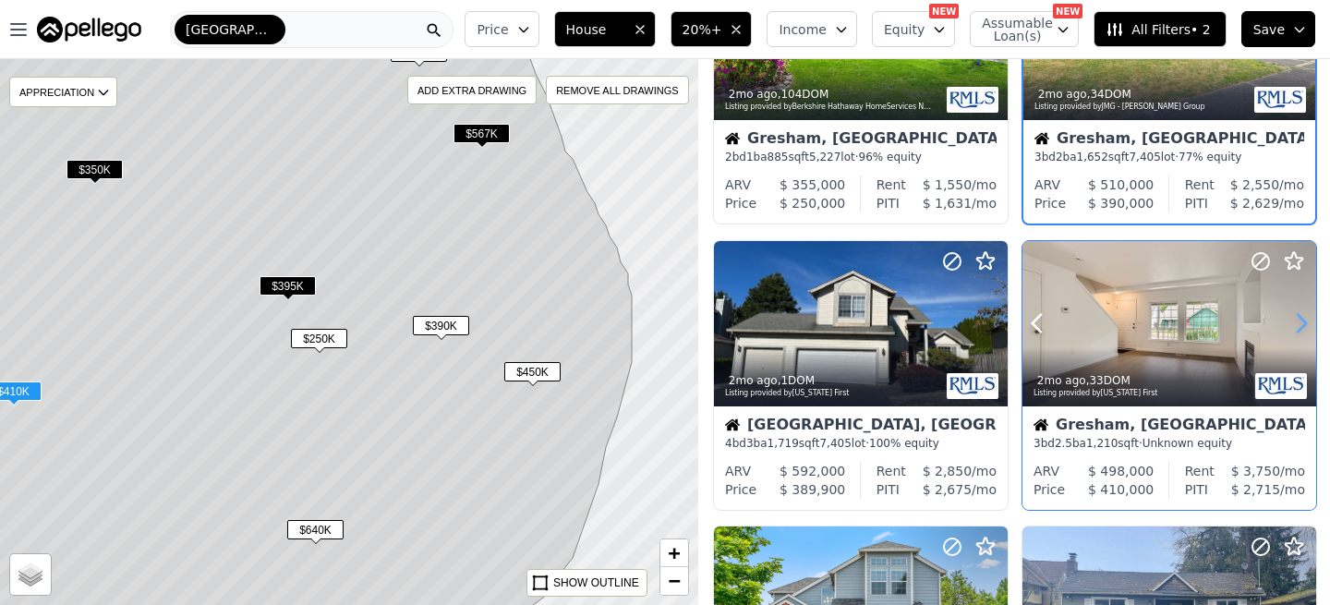
click at [1301, 323] on icon at bounding box center [1301, 323] width 30 height 30
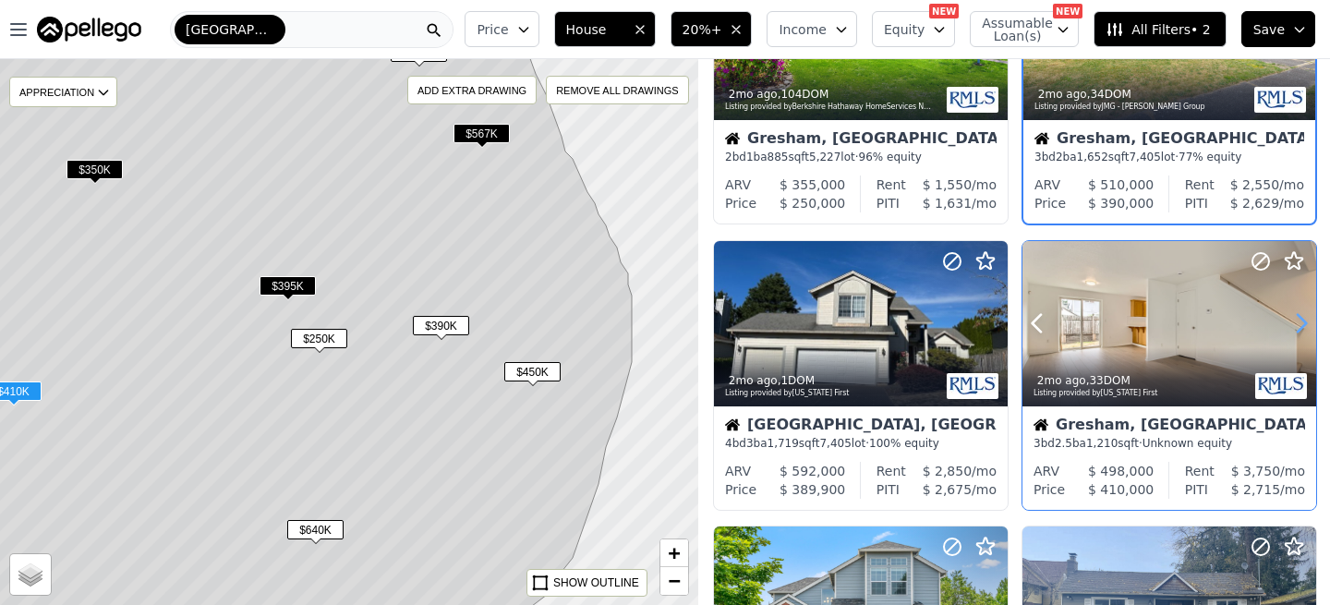
click at [1301, 323] on icon at bounding box center [1301, 323] width 30 height 30
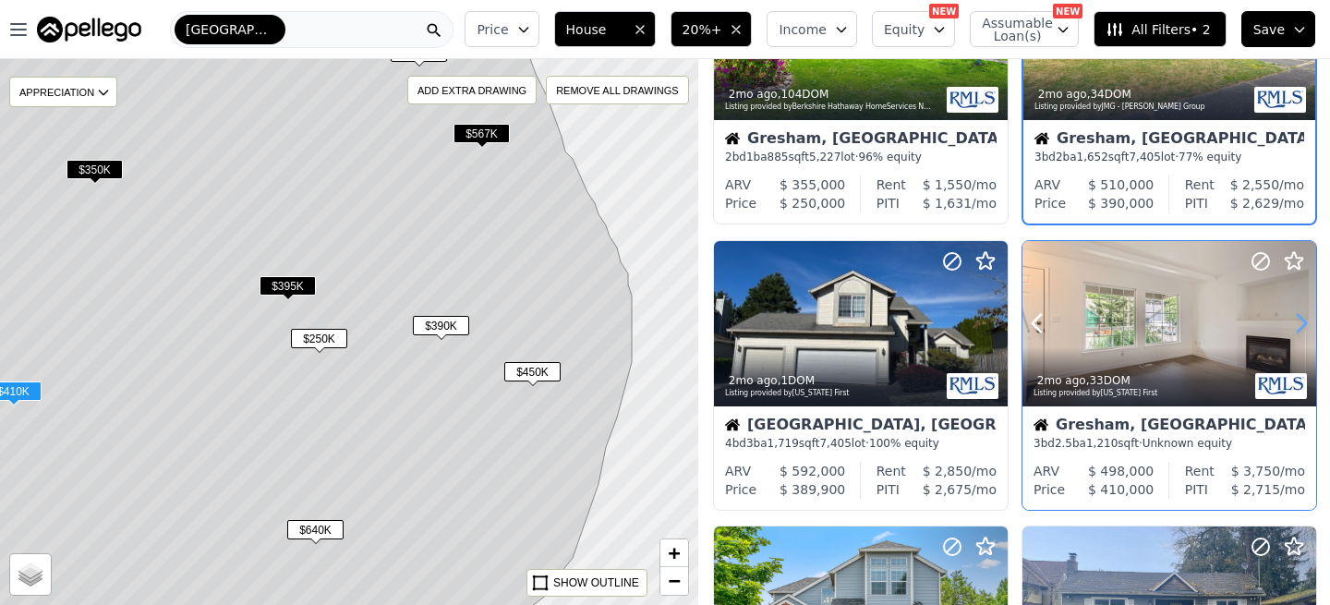
click at [1301, 323] on icon at bounding box center [1301, 323] width 30 height 30
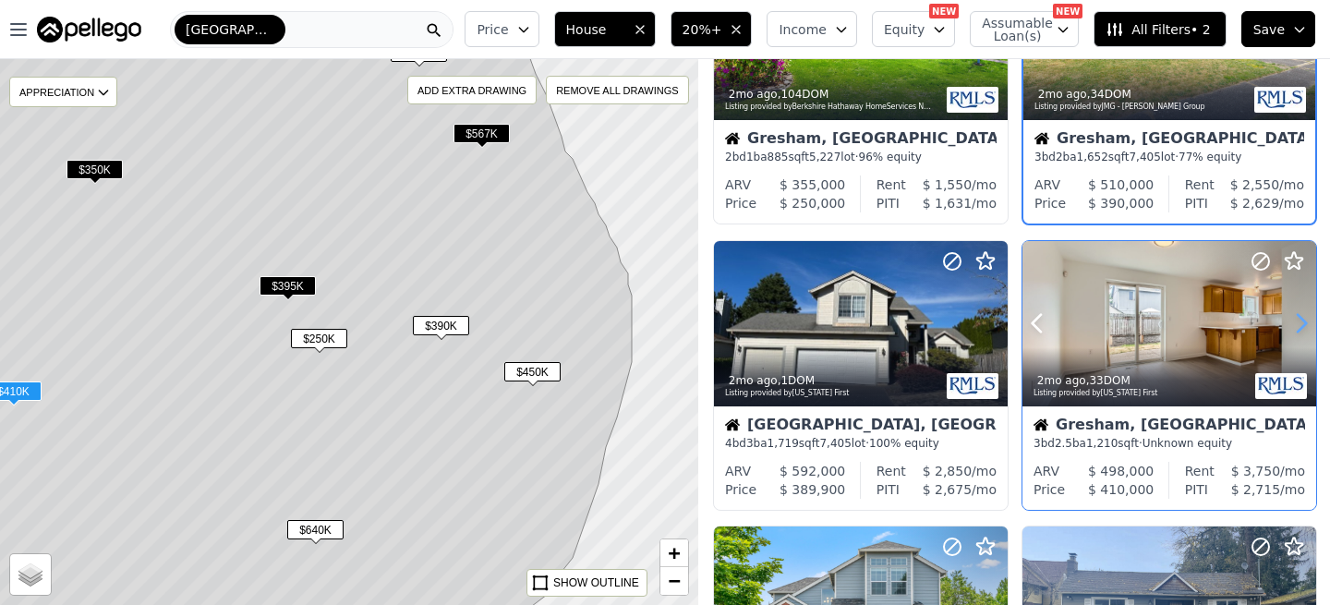
click at [1301, 323] on icon at bounding box center [1301, 323] width 30 height 30
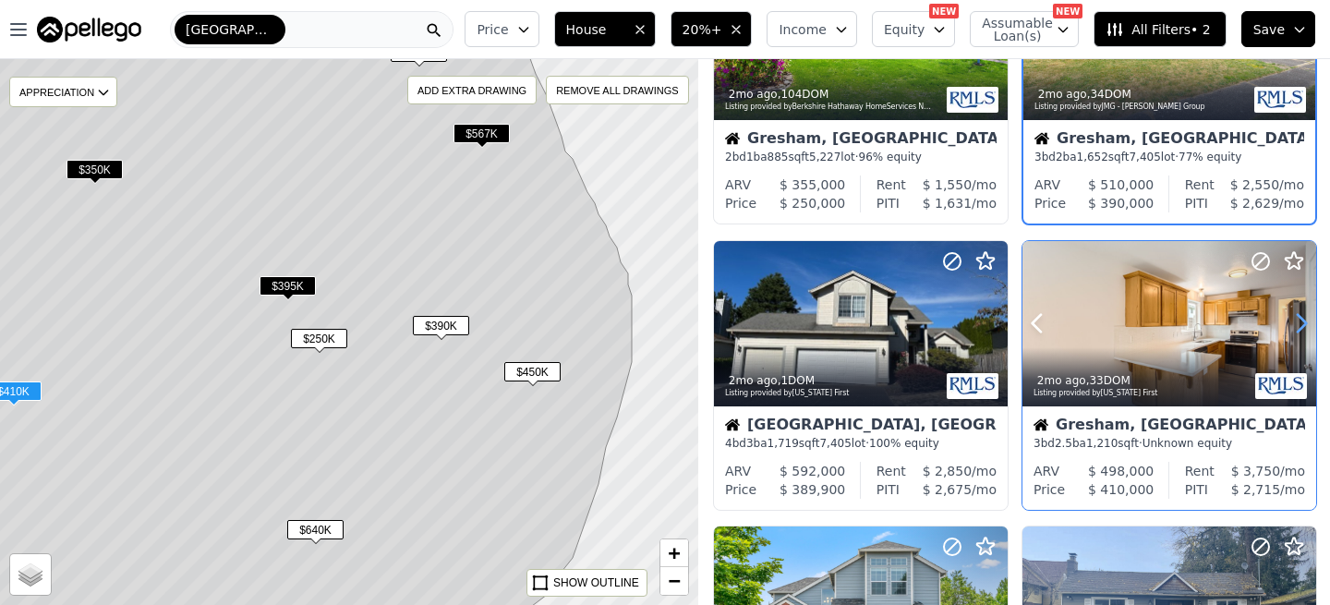
click at [1301, 323] on icon at bounding box center [1301, 323] width 30 height 30
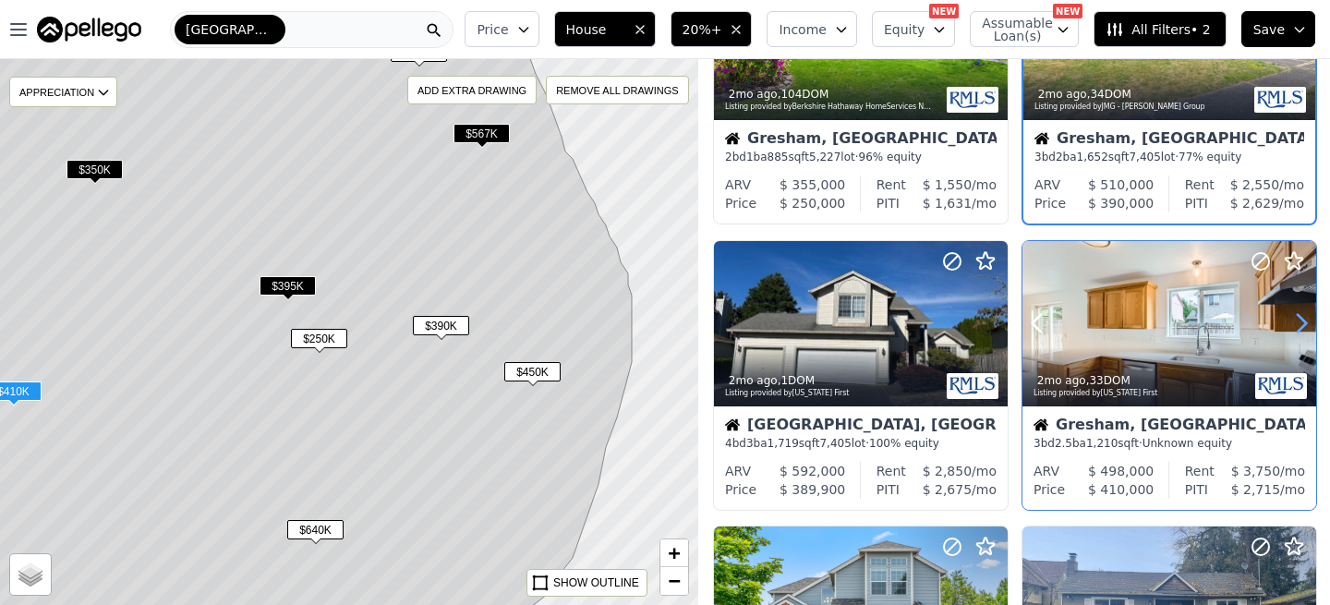
click at [1301, 323] on icon at bounding box center [1301, 323] width 30 height 30
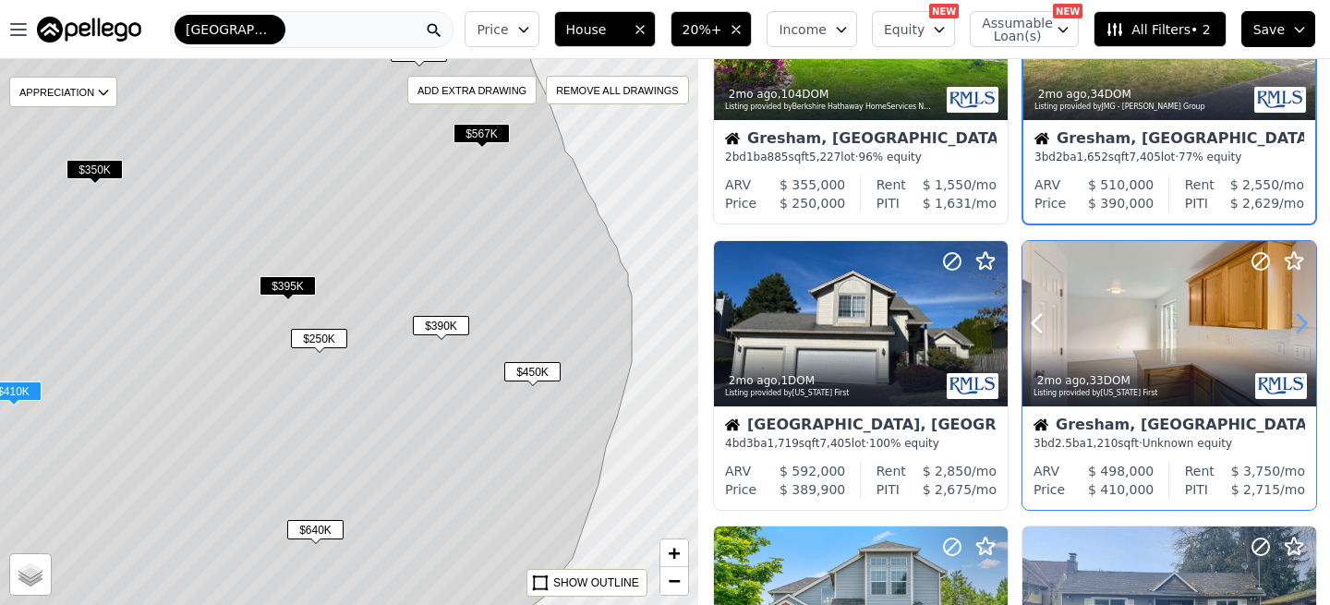
click at [1301, 323] on icon at bounding box center [1301, 323] width 30 height 30
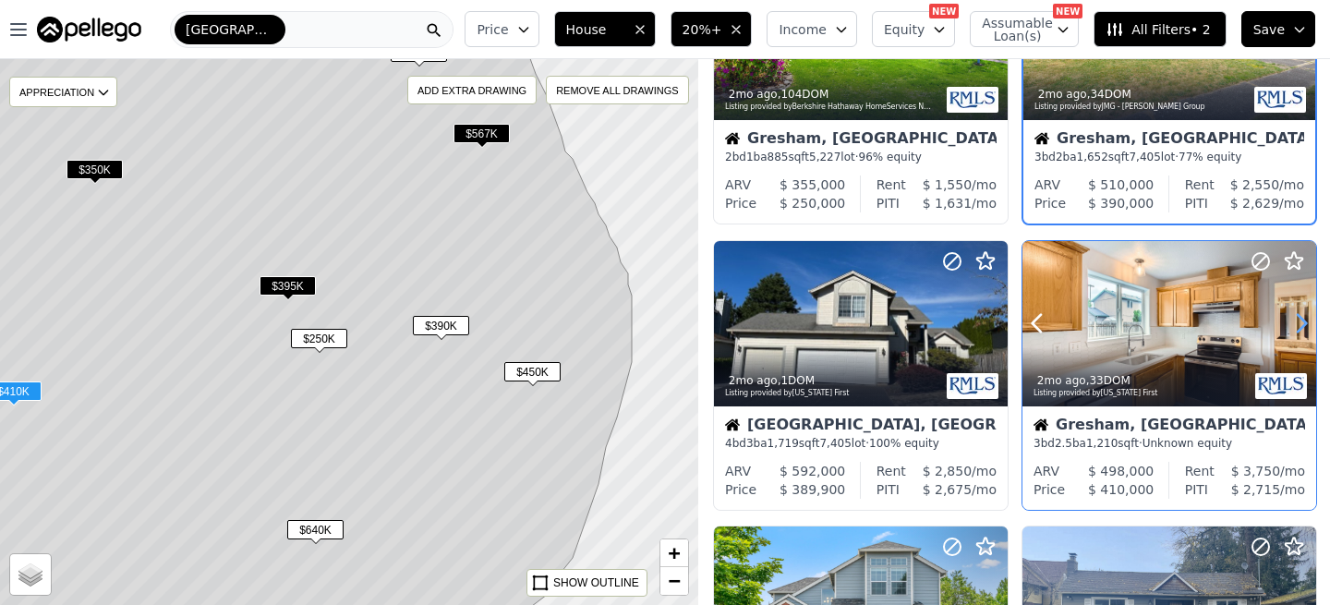
click at [1301, 323] on icon at bounding box center [1301, 323] width 30 height 30
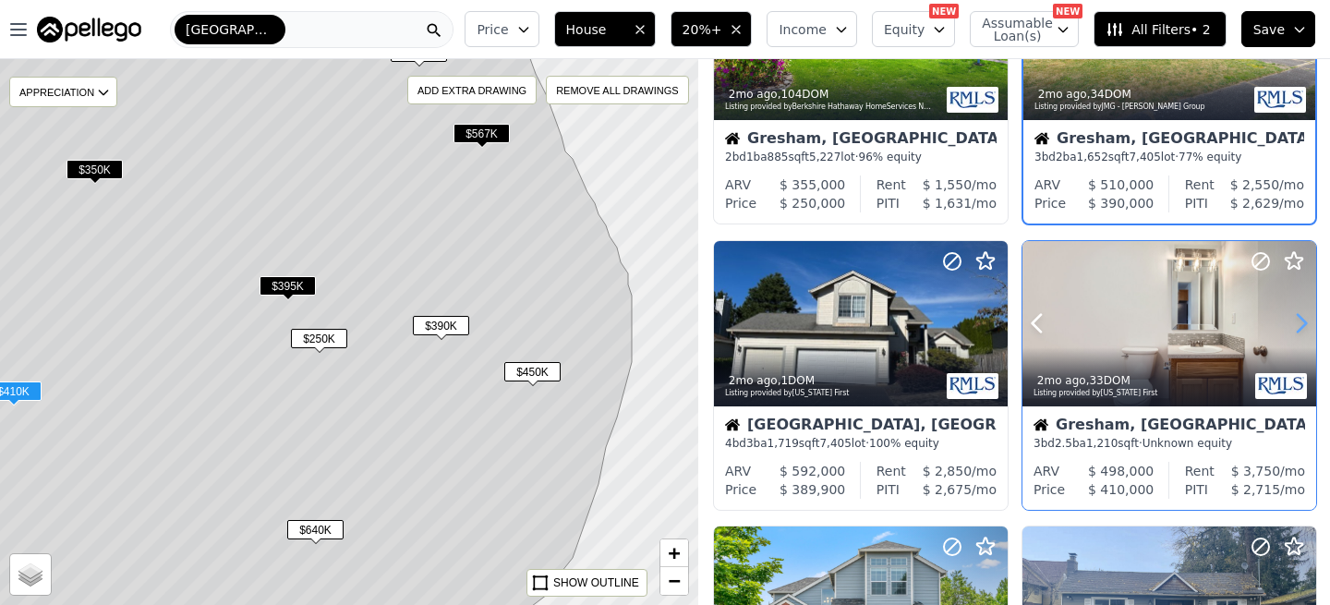
click at [1301, 323] on icon at bounding box center [1301, 323] width 30 height 30
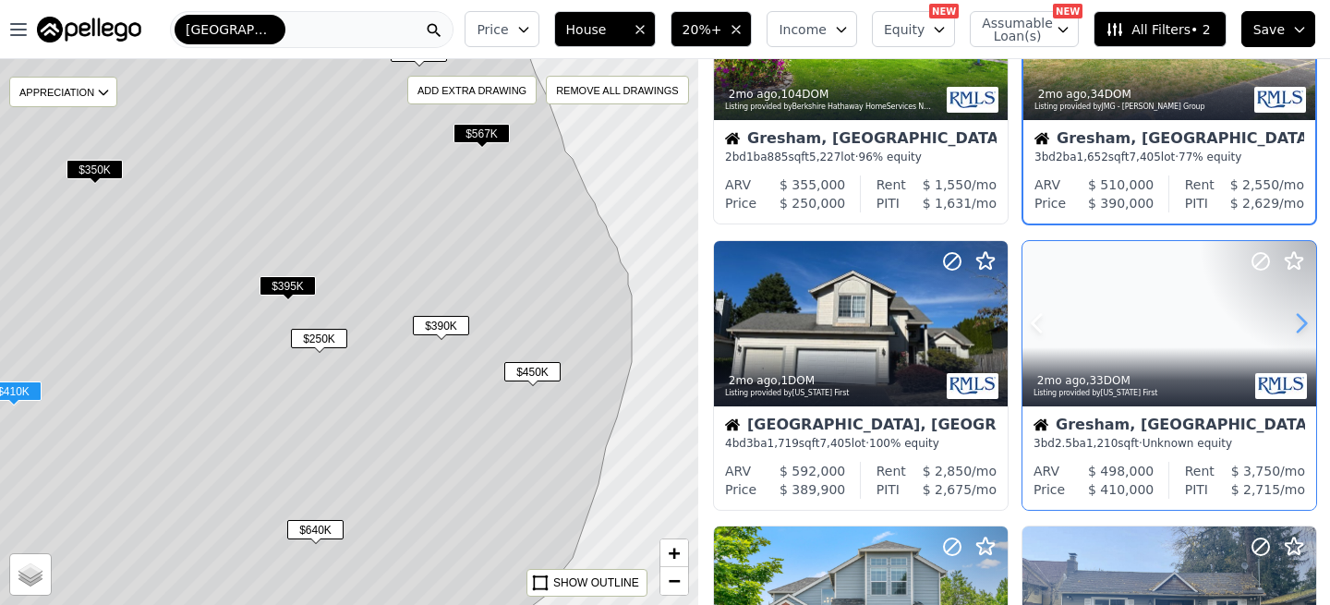
click at [1301, 323] on icon at bounding box center [1301, 323] width 30 height 30
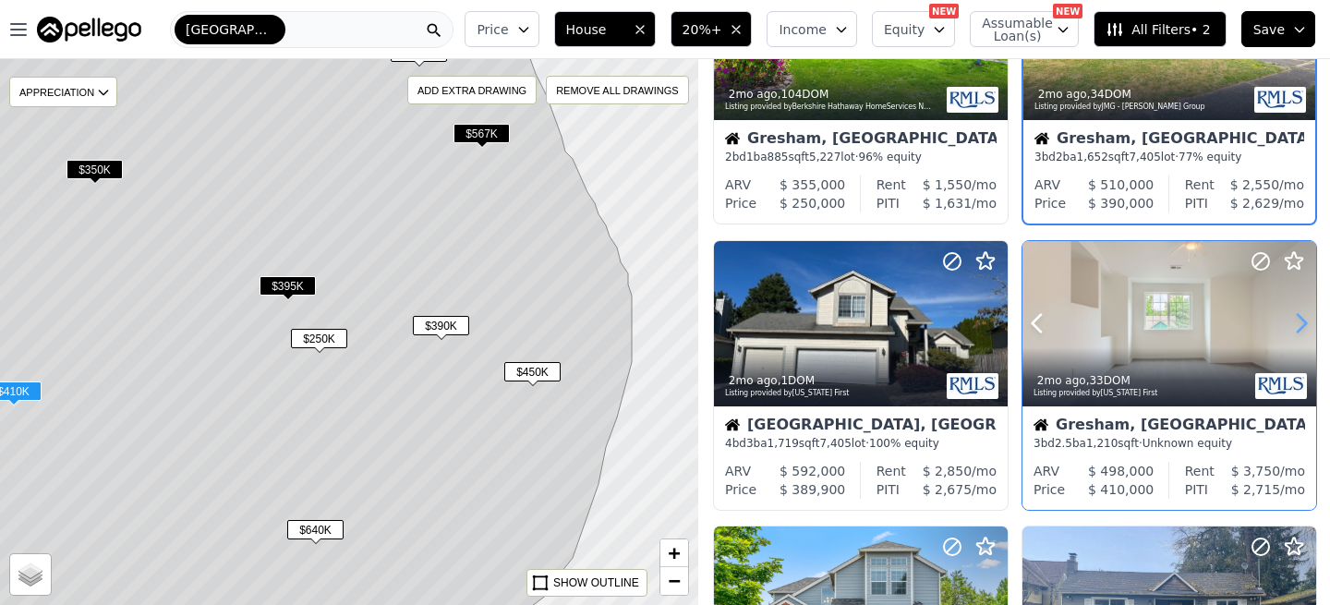
click at [1301, 323] on icon at bounding box center [1301, 323] width 30 height 30
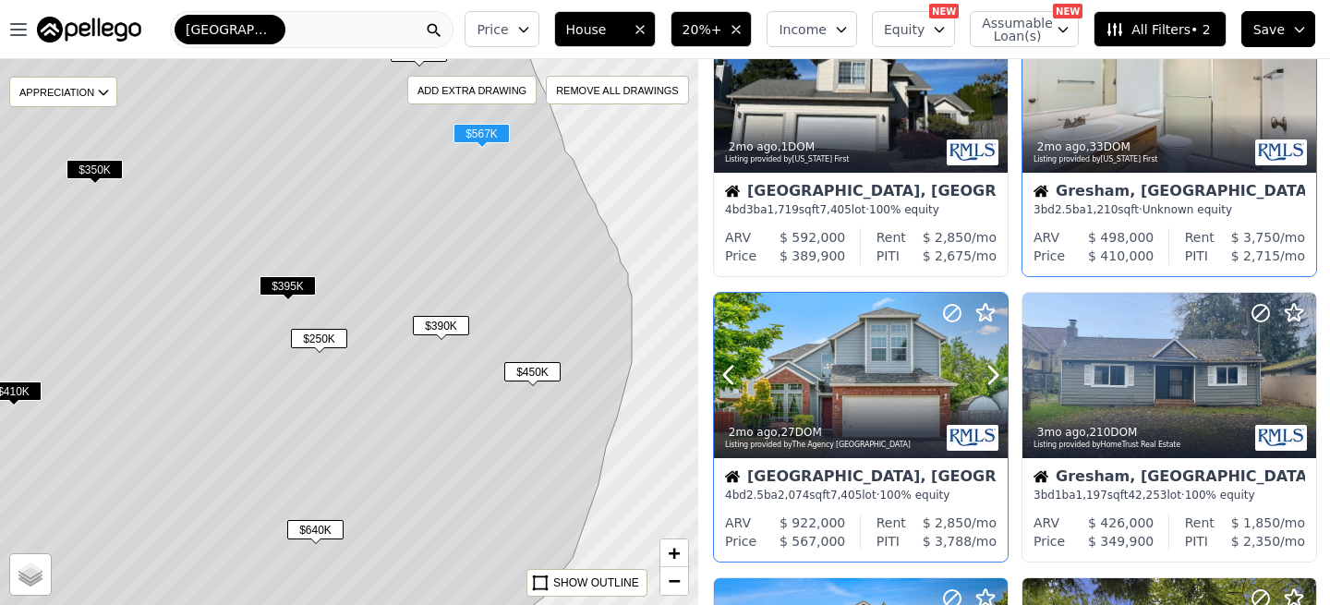
scroll to position [425, 0]
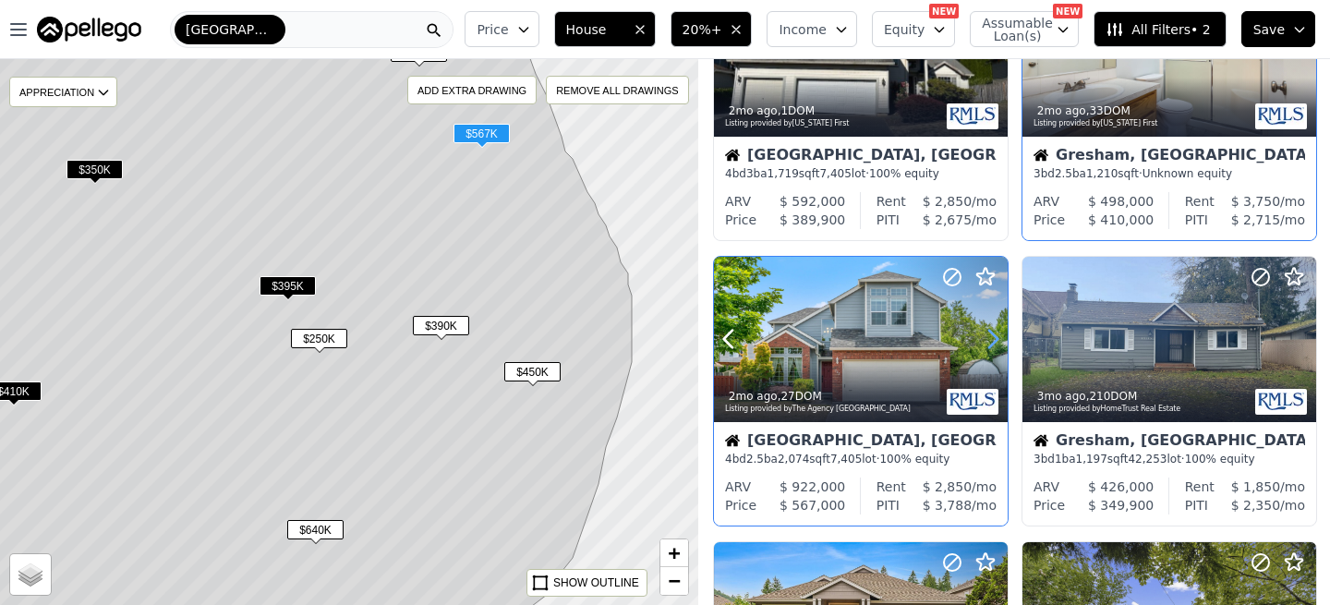
click at [994, 344] on icon at bounding box center [993, 339] width 30 height 30
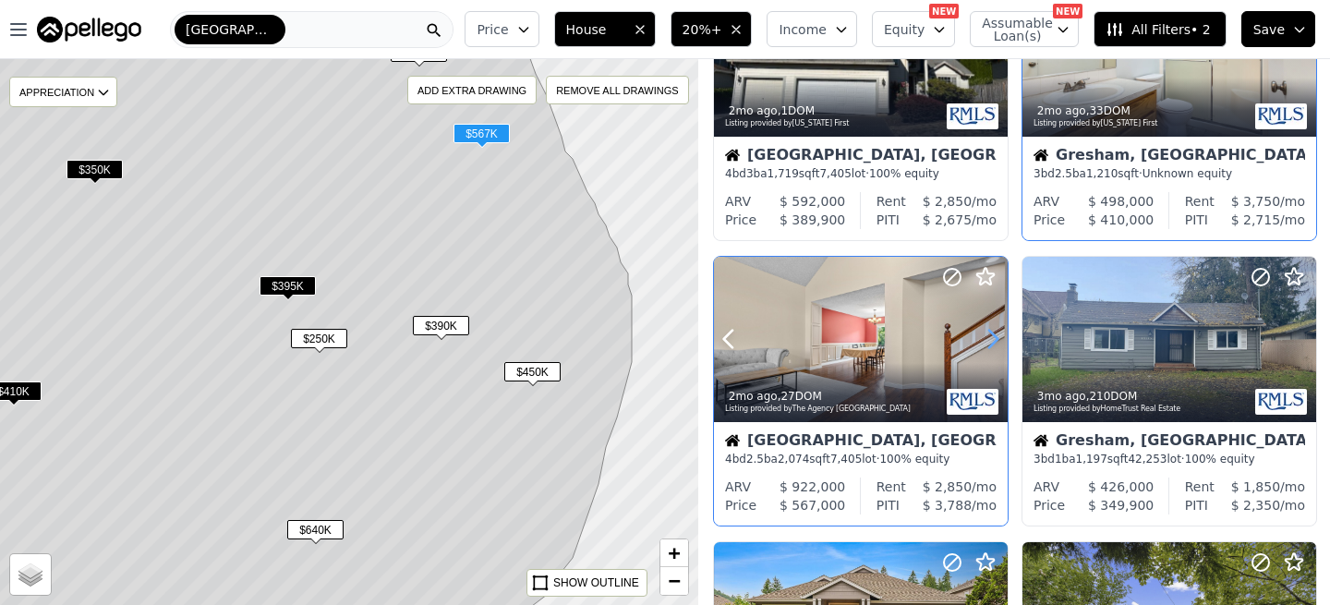
click at [994, 344] on icon at bounding box center [993, 339] width 30 height 30
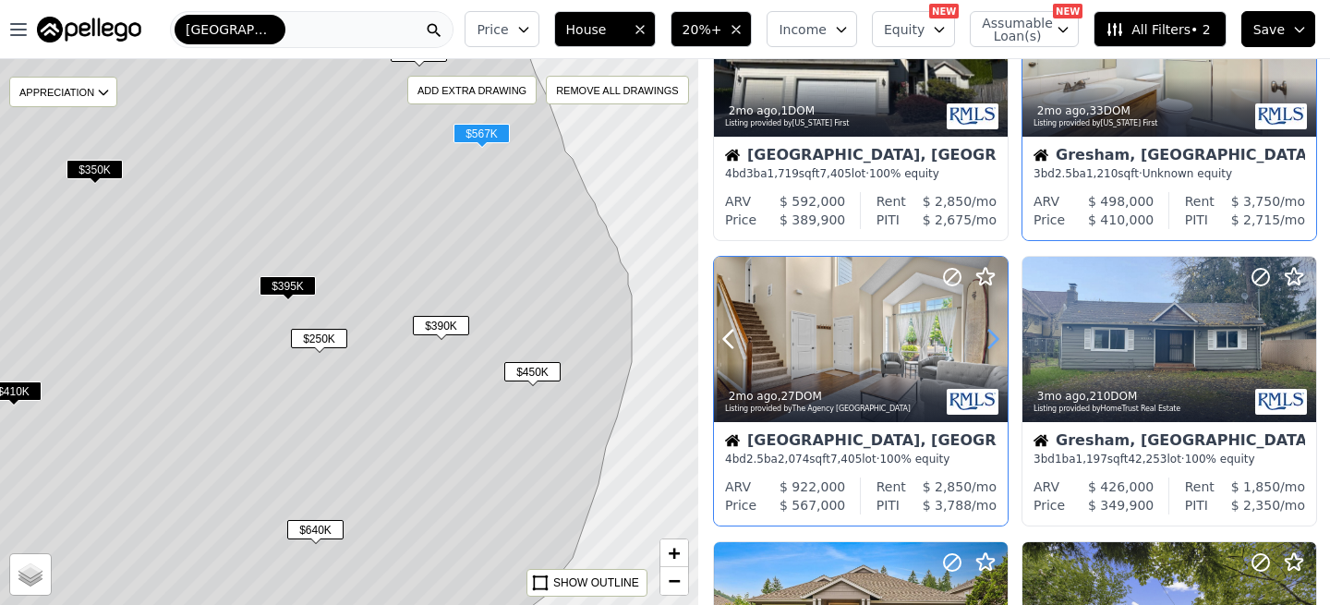
click at [994, 344] on icon at bounding box center [993, 339] width 30 height 30
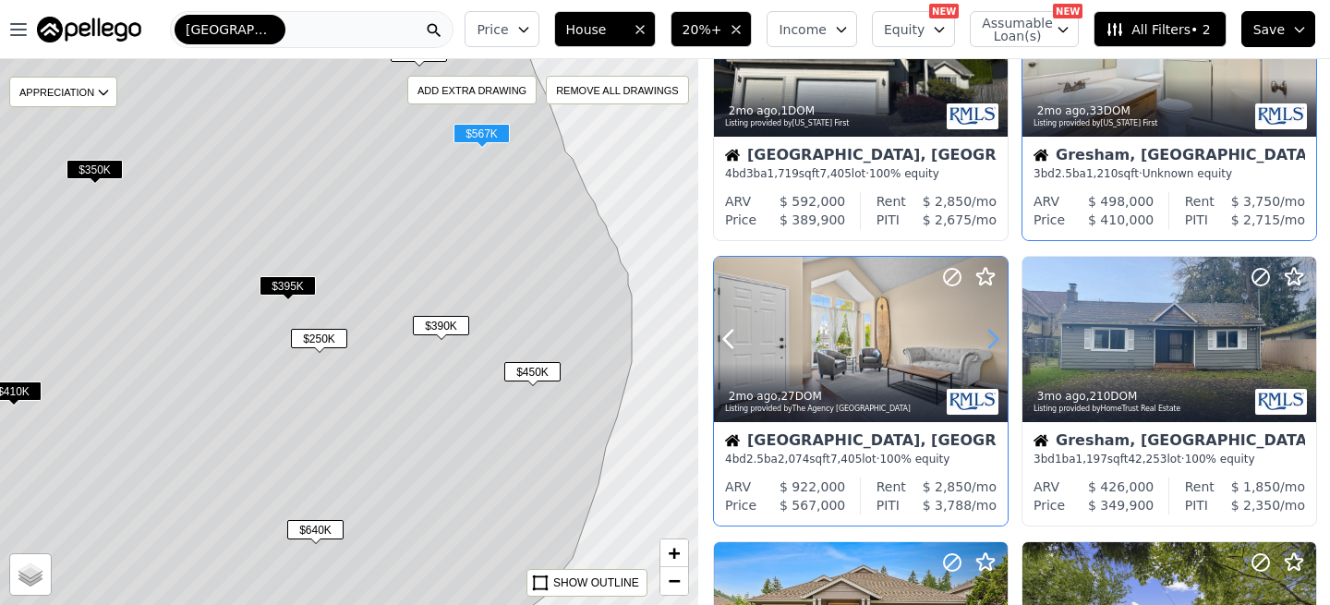
click at [994, 344] on icon at bounding box center [993, 339] width 30 height 30
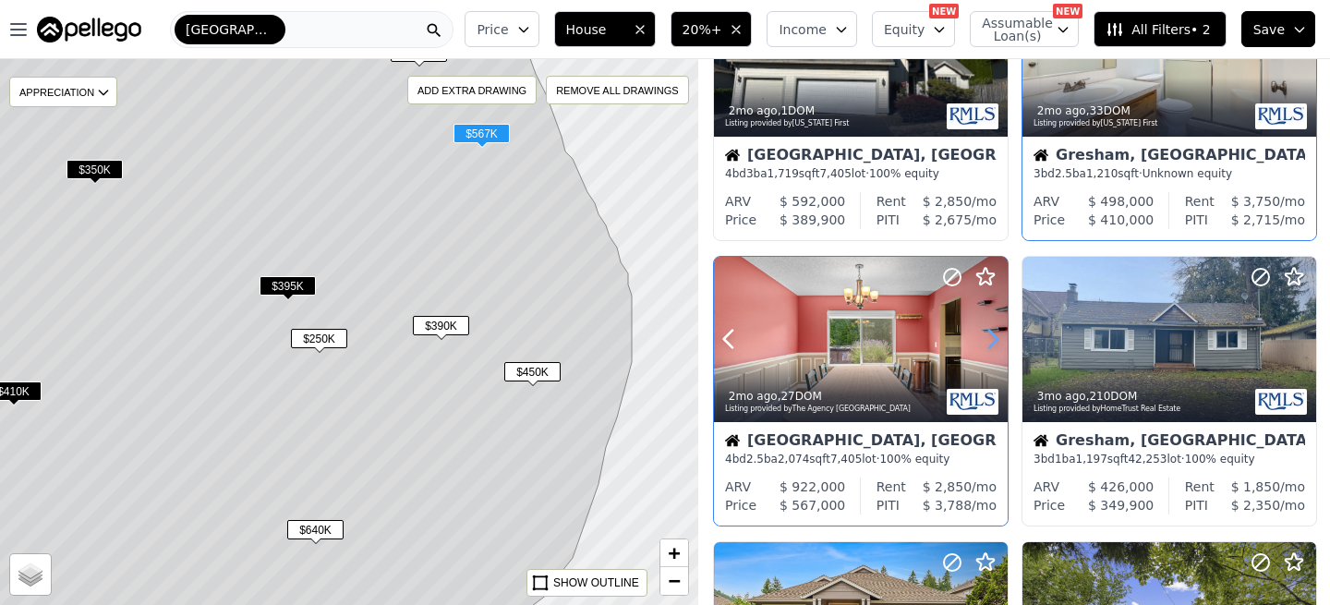
click at [994, 344] on icon at bounding box center [993, 339] width 30 height 30
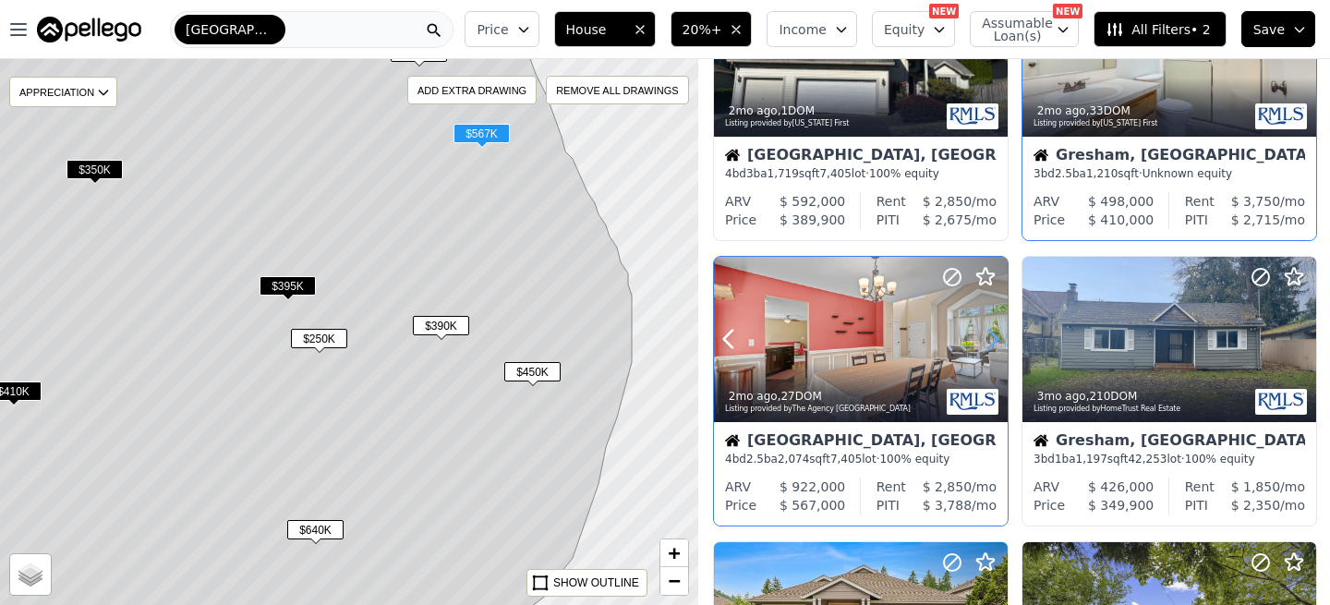
click at [994, 344] on icon at bounding box center [993, 339] width 30 height 30
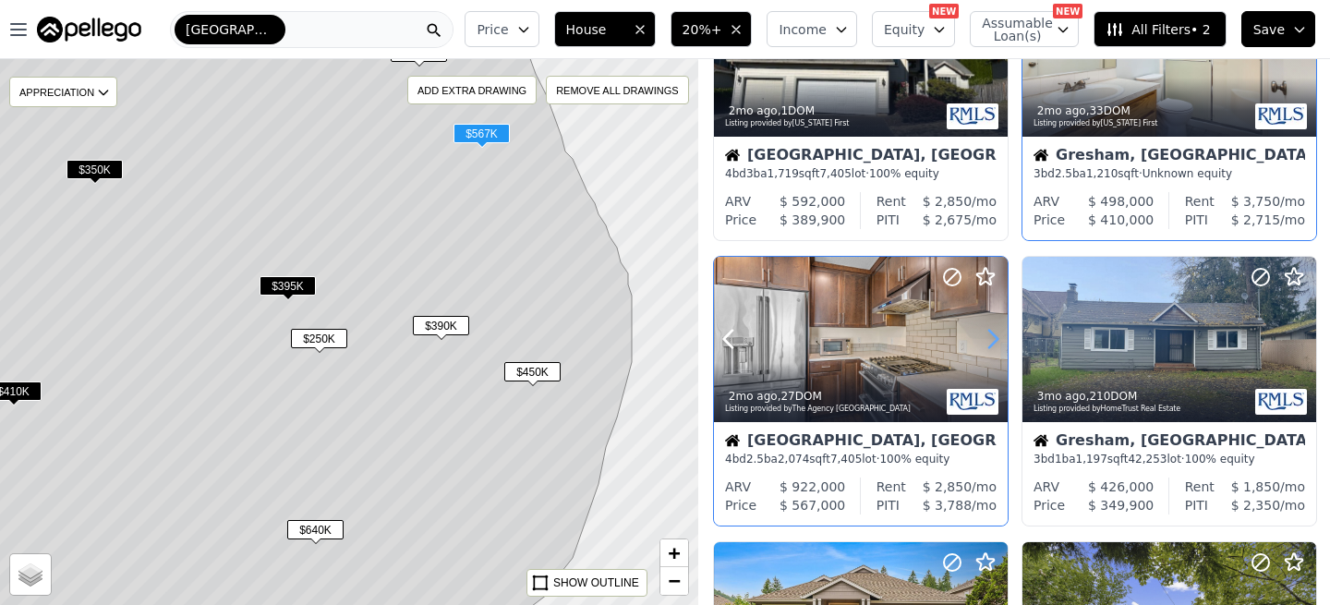
click at [994, 344] on icon at bounding box center [993, 339] width 30 height 30
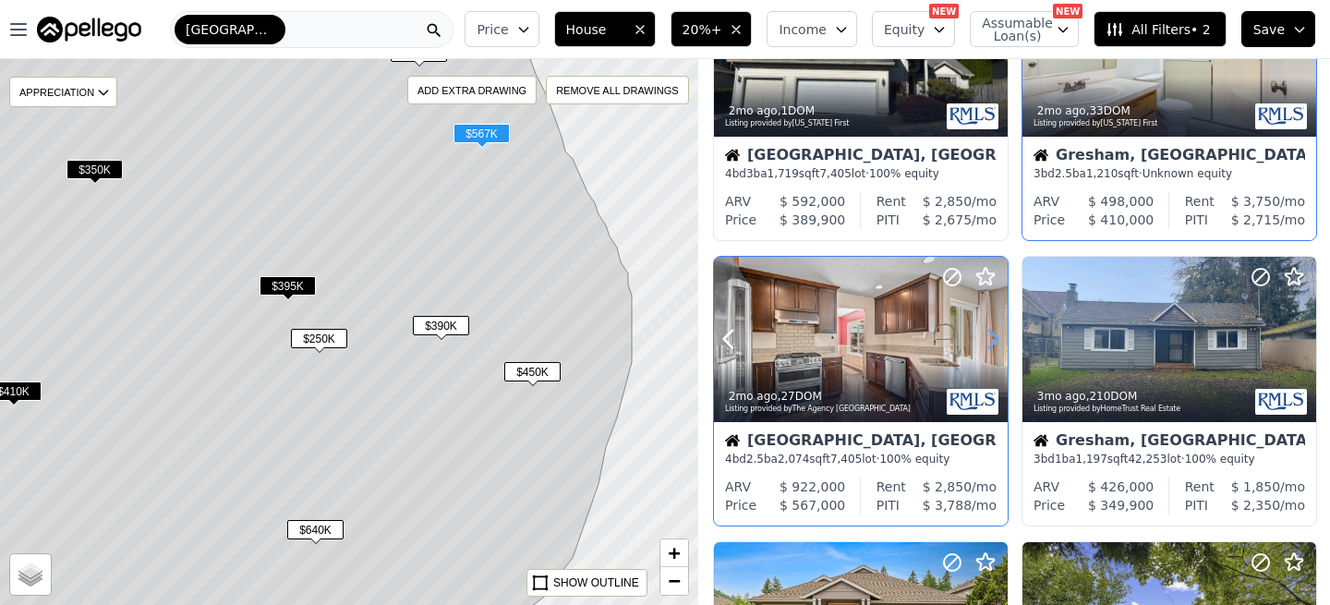
click at [994, 344] on icon at bounding box center [993, 339] width 30 height 30
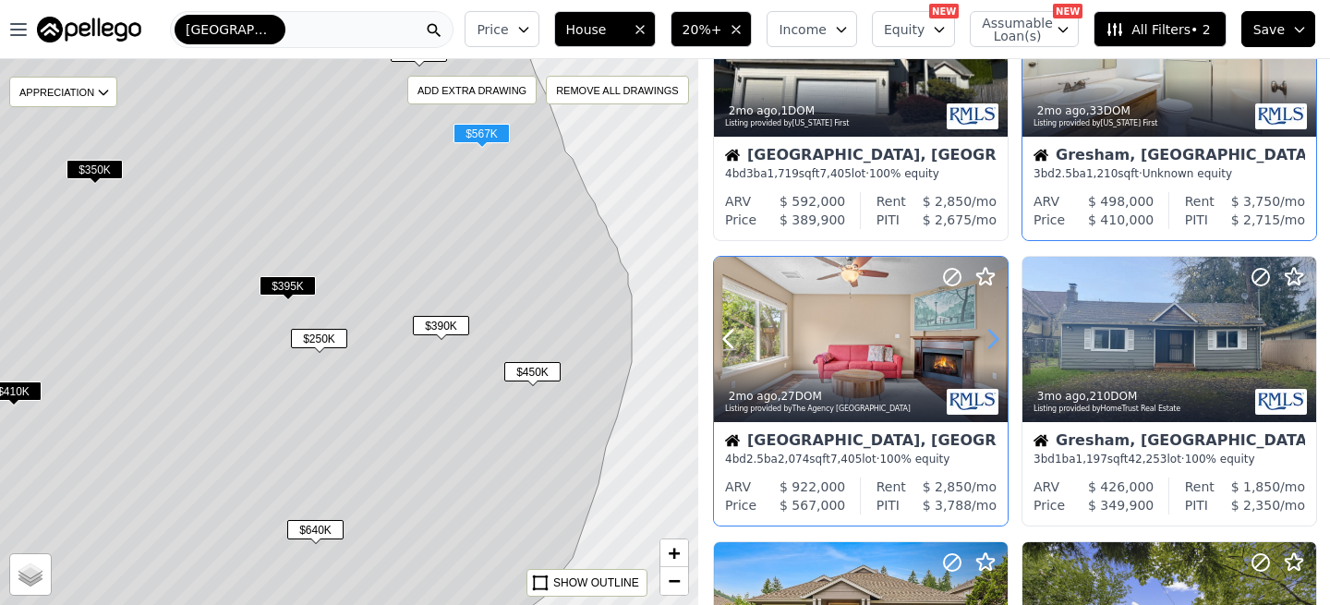
click at [994, 344] on icon at bounding box center [993, 339] width 30 height 30
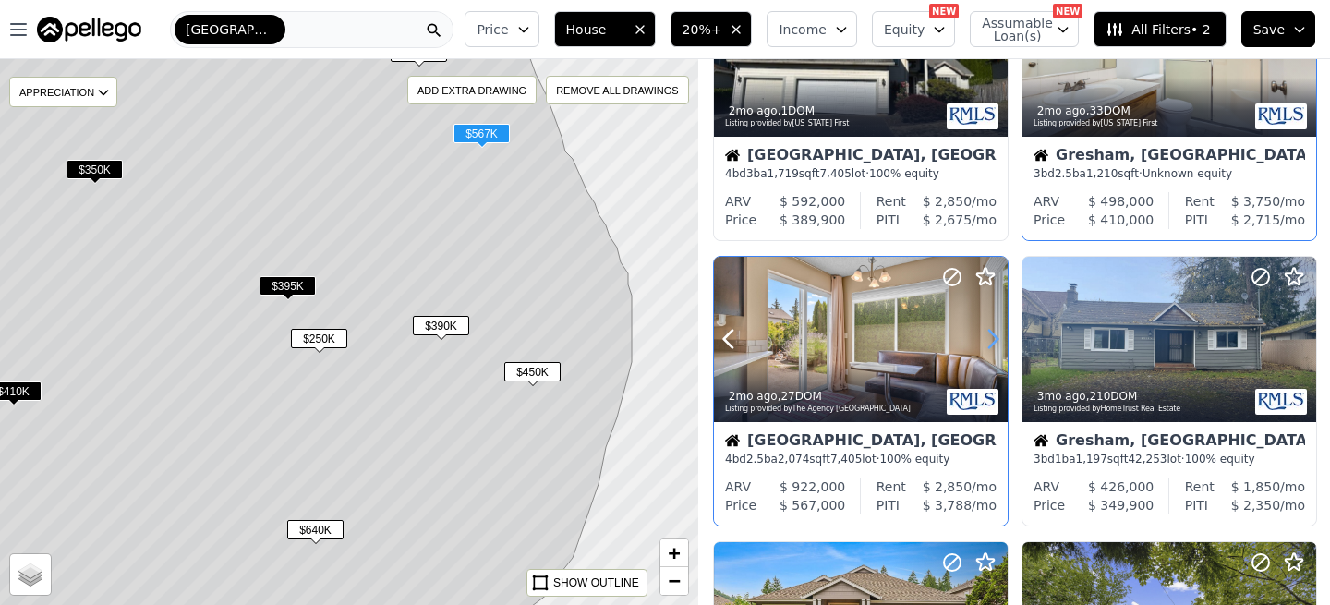
click at [994, 344] on icon at bounding box center [993, 339] width 30 height 30
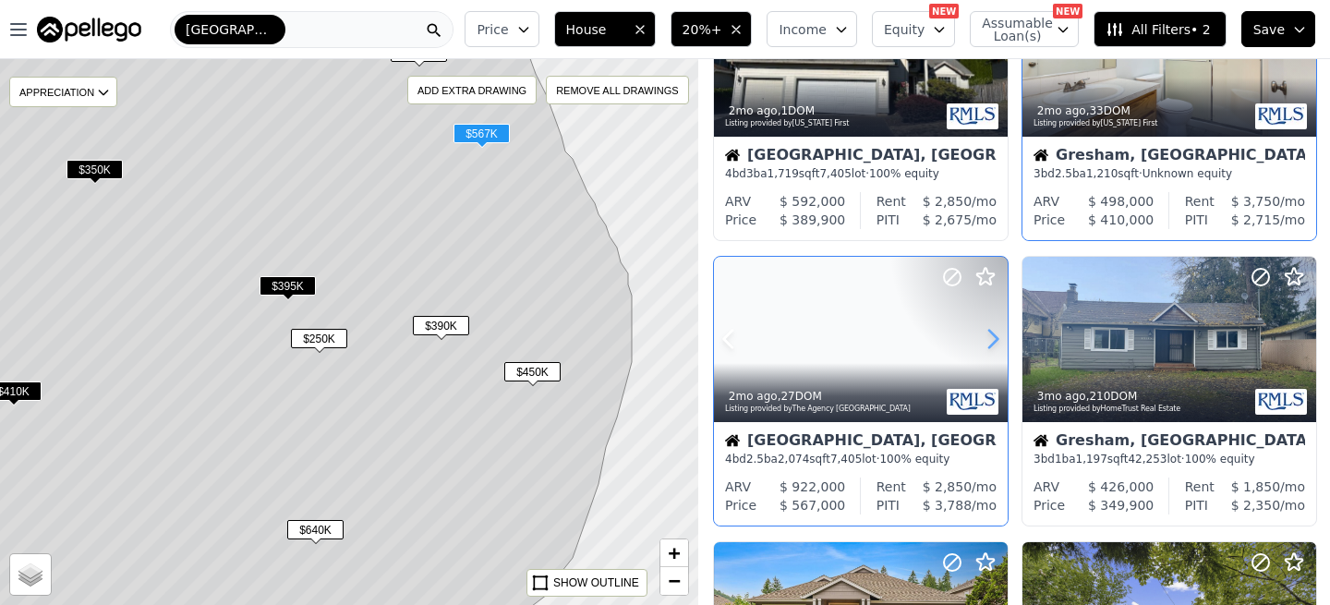
click at [994, 344] on icon at bounding box center [993, 339] width 30 height 30
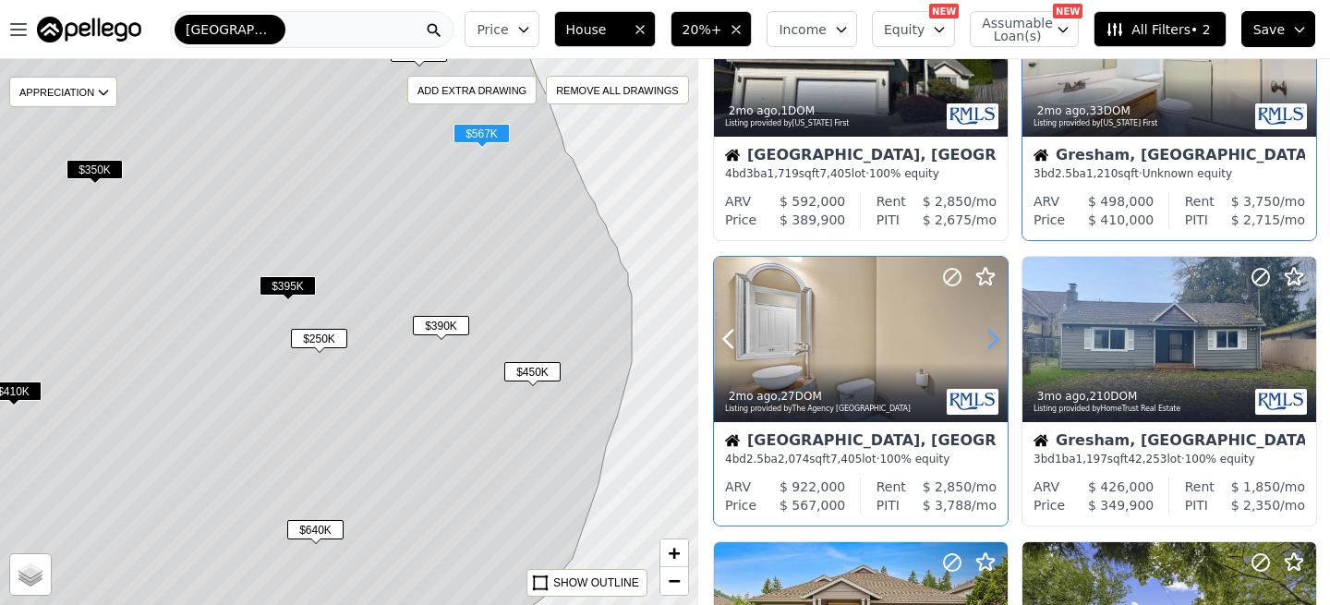
click at [994, 344] on icon at bounding box center [993, 339] width 30 height 30
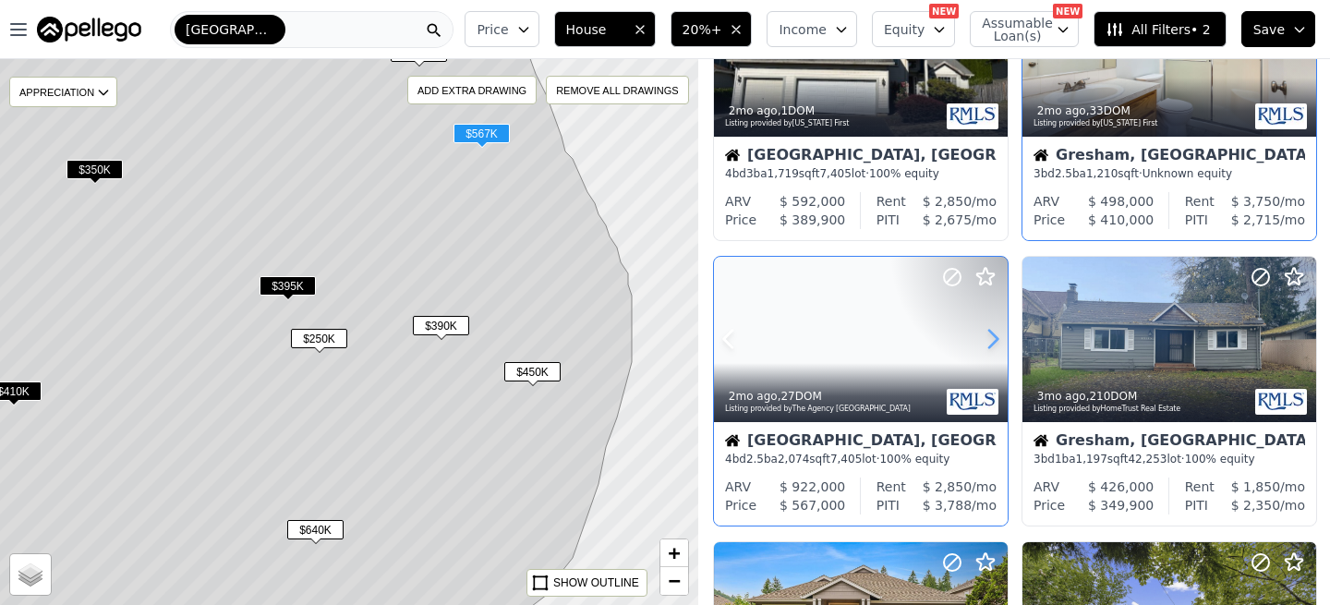
click at [994, 344] on icon at bounding box center [993, 339] width 30 height 30
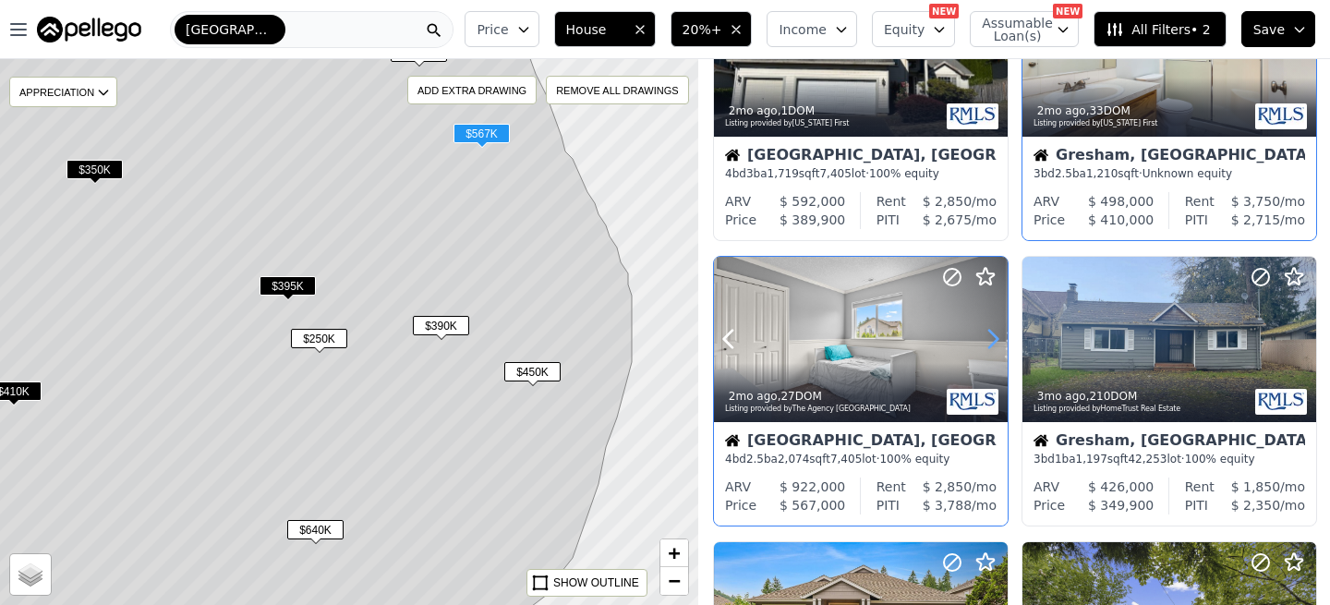
click at [994, 344] on icon at bounding box center [993, 339] width 30 height 30
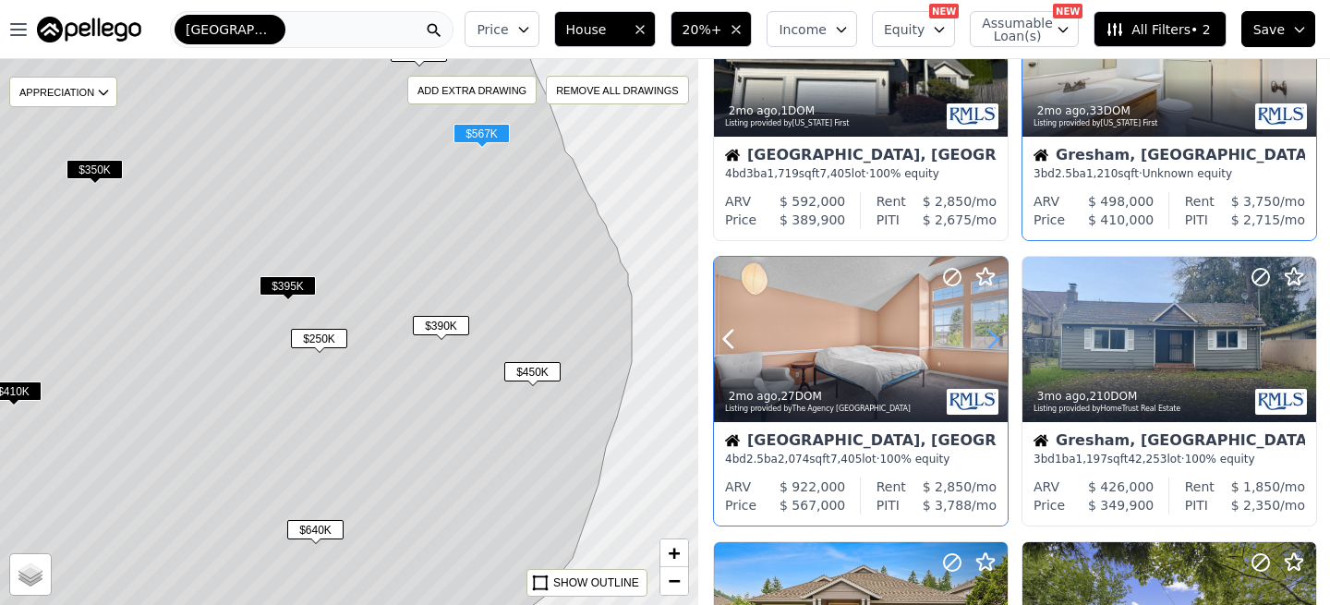
click at [994, 344] on icon at bounding box center [993, 339] width 30 height 30
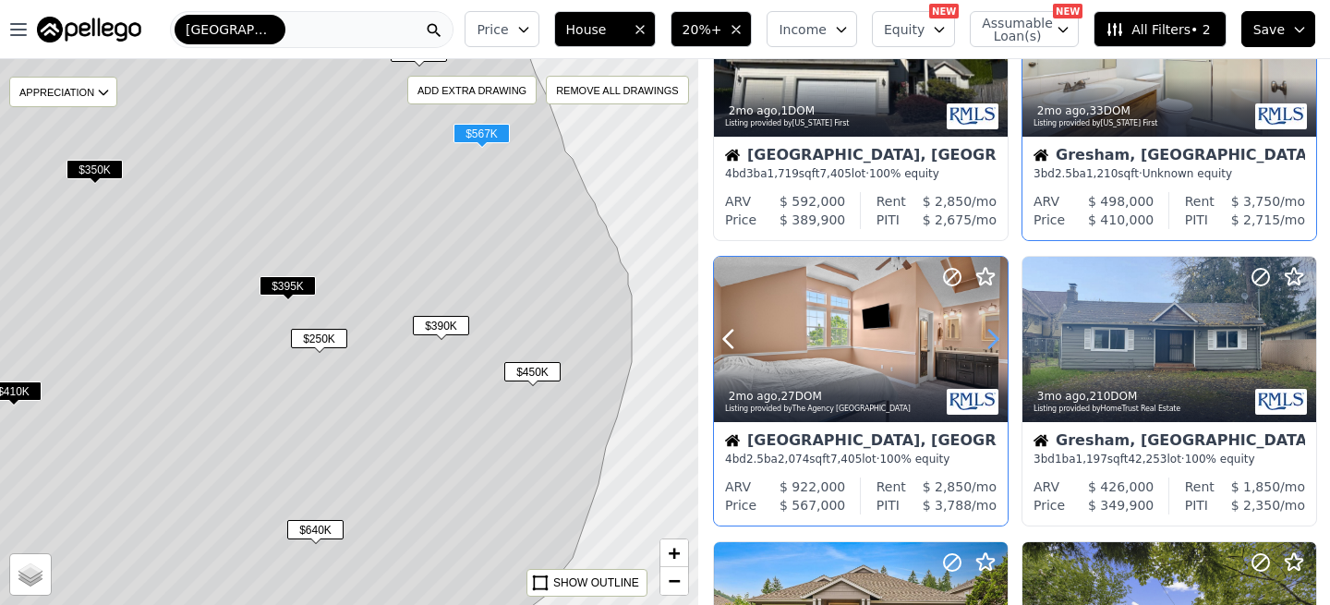
click at [994, 344] on icon at bounding box center [993, 339] width 30 height 30
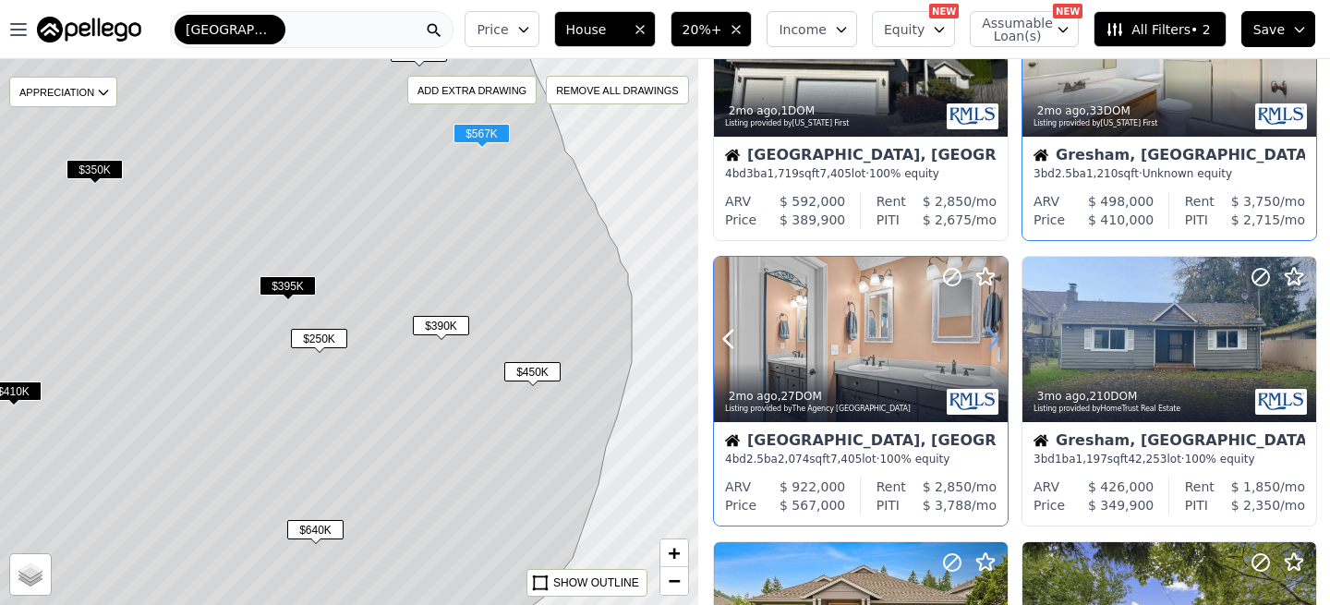
click at [994, 344] on icon at bounding box center [993, 339] width 30 height 30
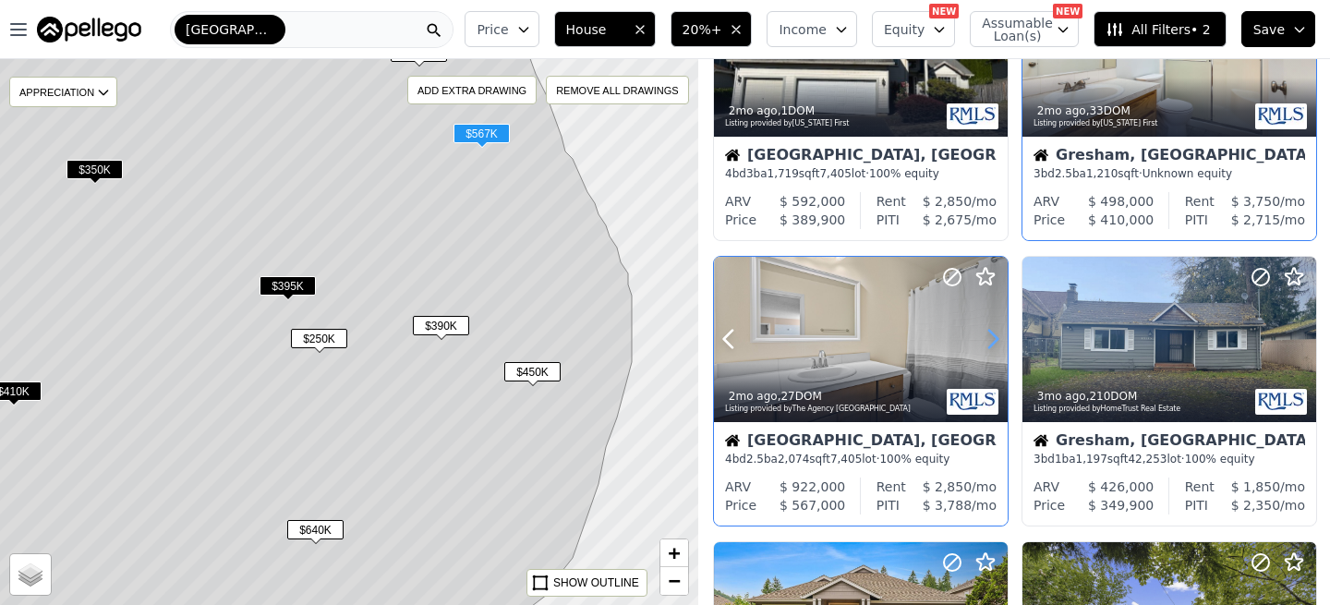
click at [994, 344] on icon at bounding box center [993, 339] width 30 height 30
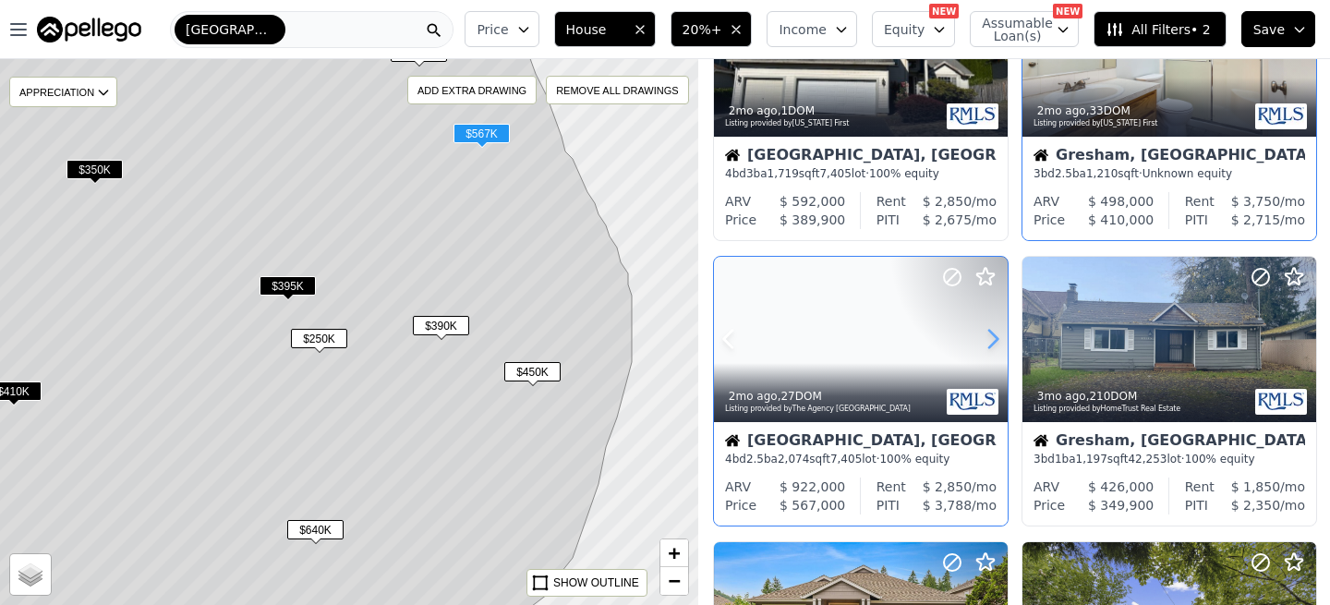
click at [994, 344] on icon at bounding box center [993, 339] width 30 height 30
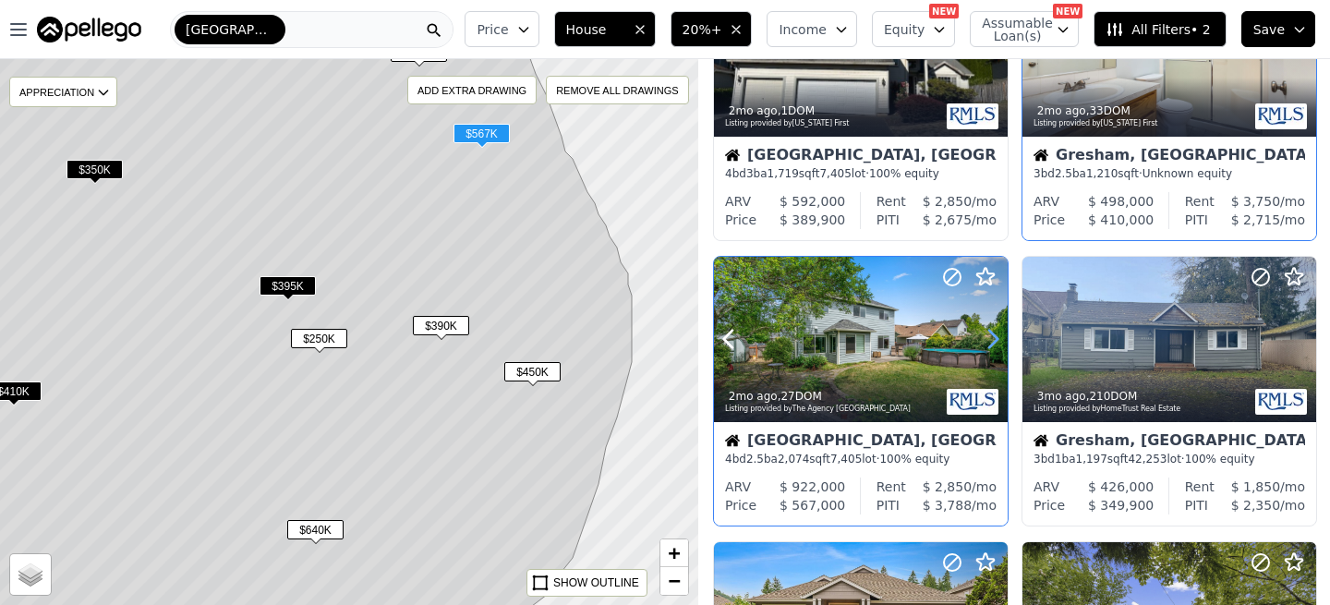
click at [994, 344] on icon at bounding box center [993, 339] width 30 height 30
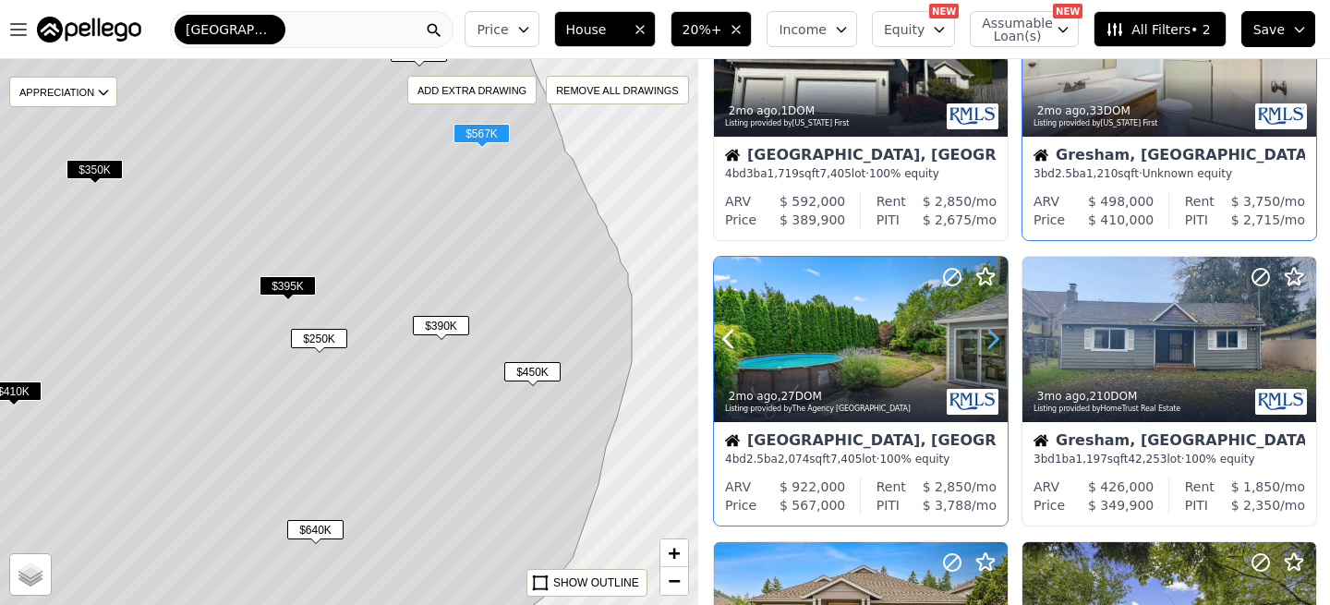
click at [994, 344] on icon at bounding box center [993, 339] width 30 height 30
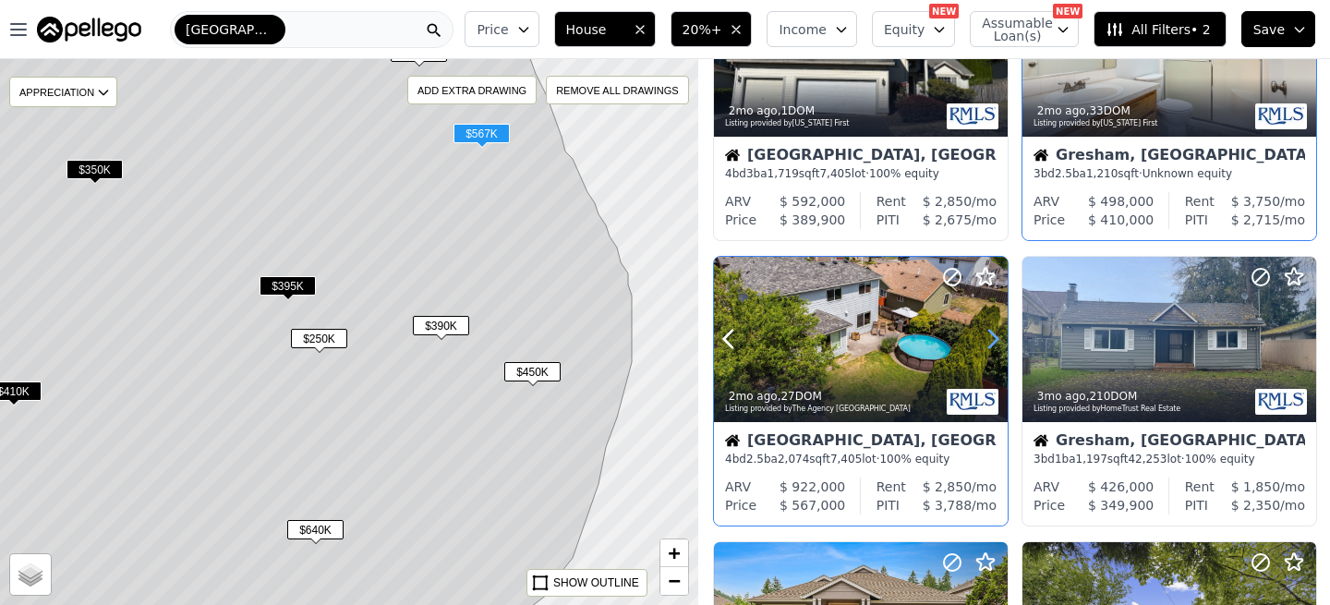
click at [994, 344] on icon at bounding box center [993, 339] width 30 height 30
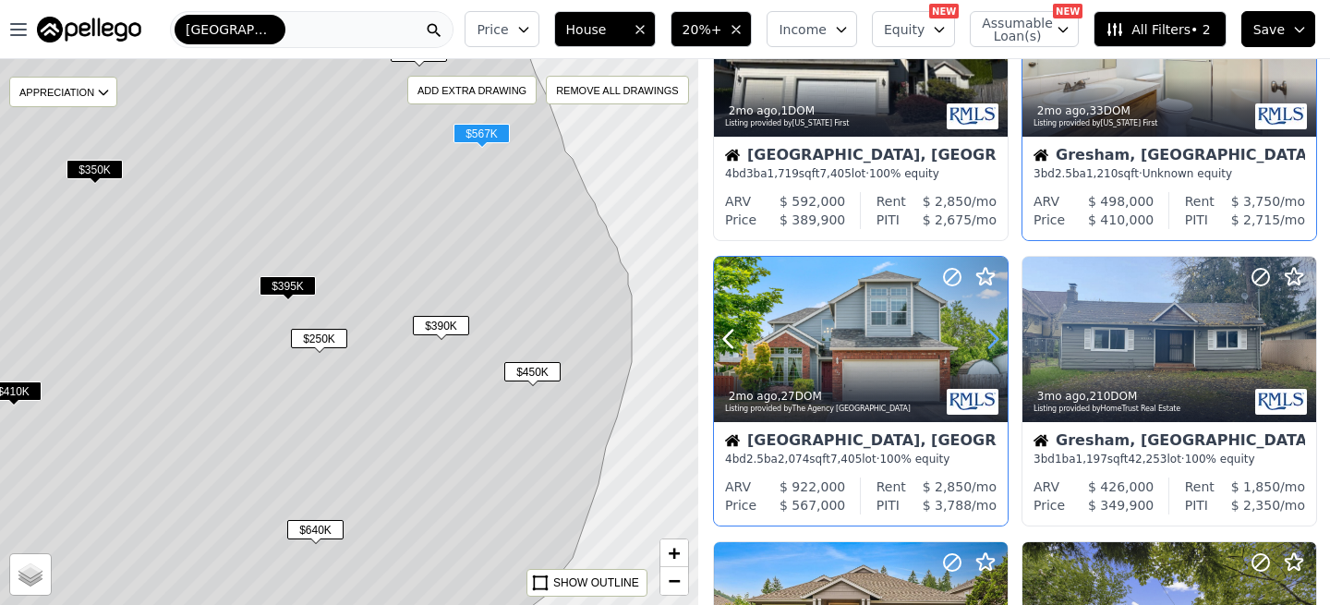
click at [994, 344] on icon at bounding box center [993, 339] width 30 height 30
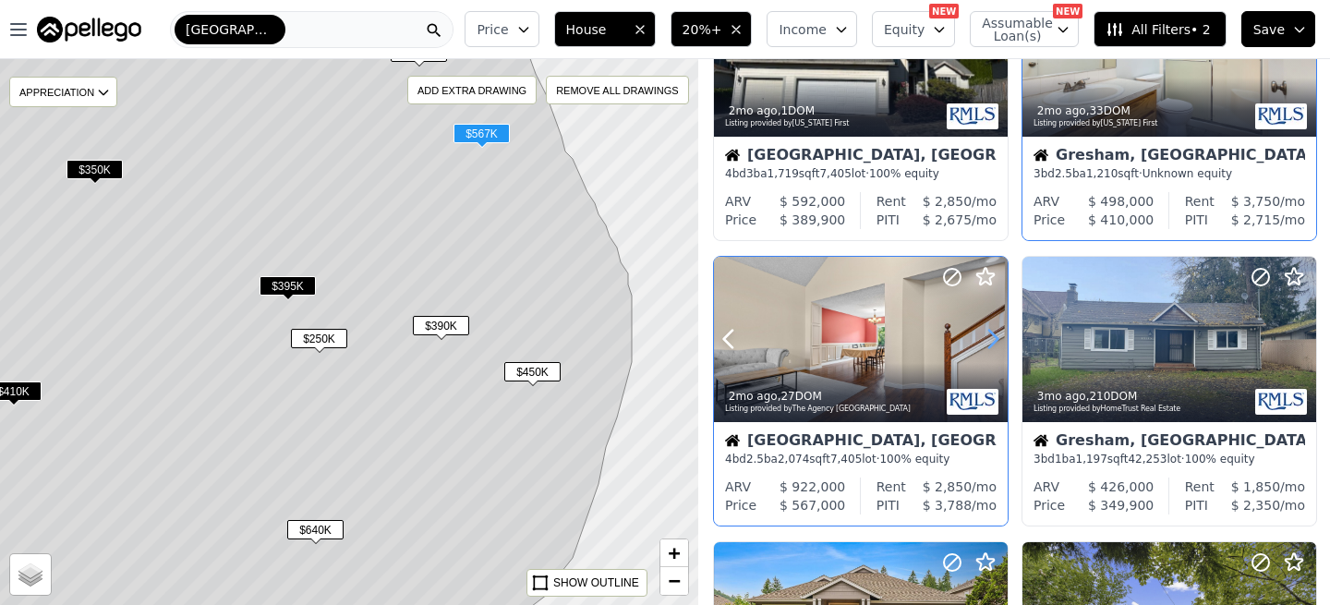
click at [994, 344] on icon at bounding box center [993, 339] width 30 height 30
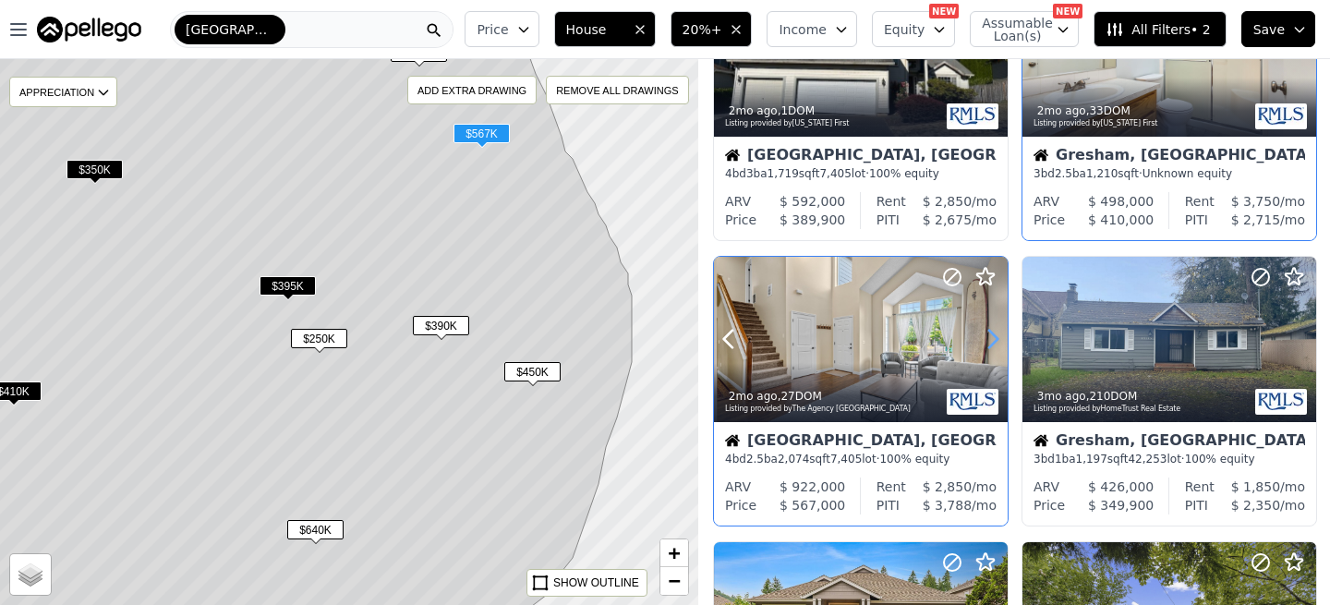
click at [994, 344] on icon at bounding box center [993, 339] width 30 height 30
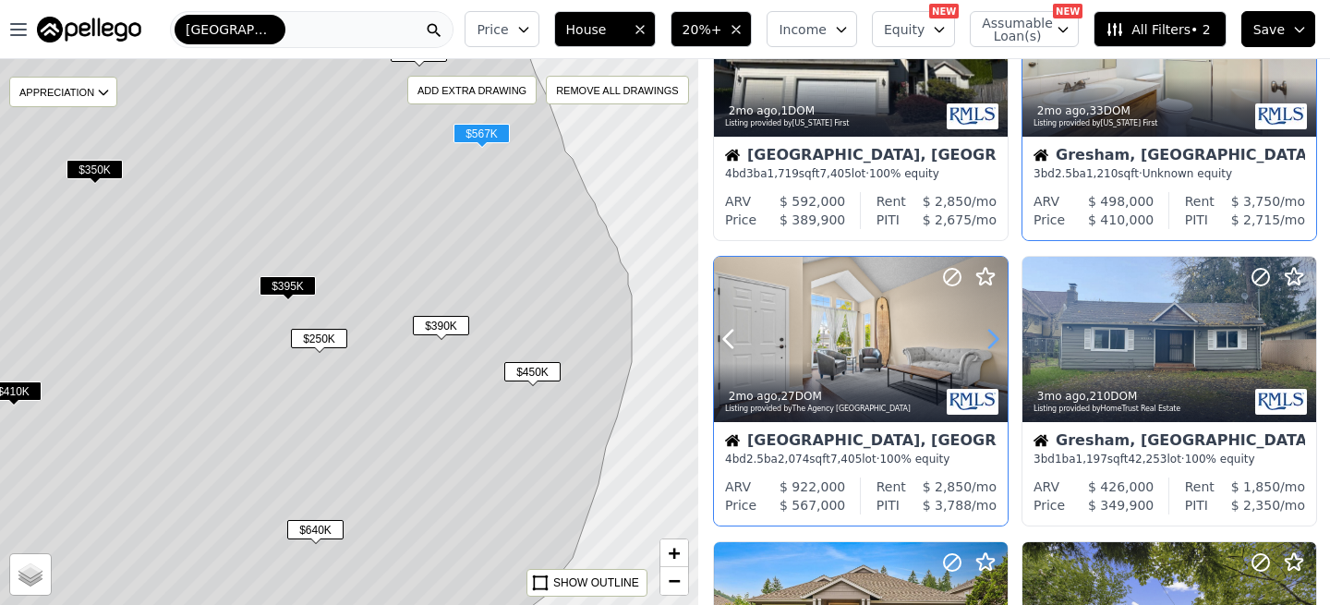
click at [994, 344] on icon at bounding box center [993, 339] width 30 height 30
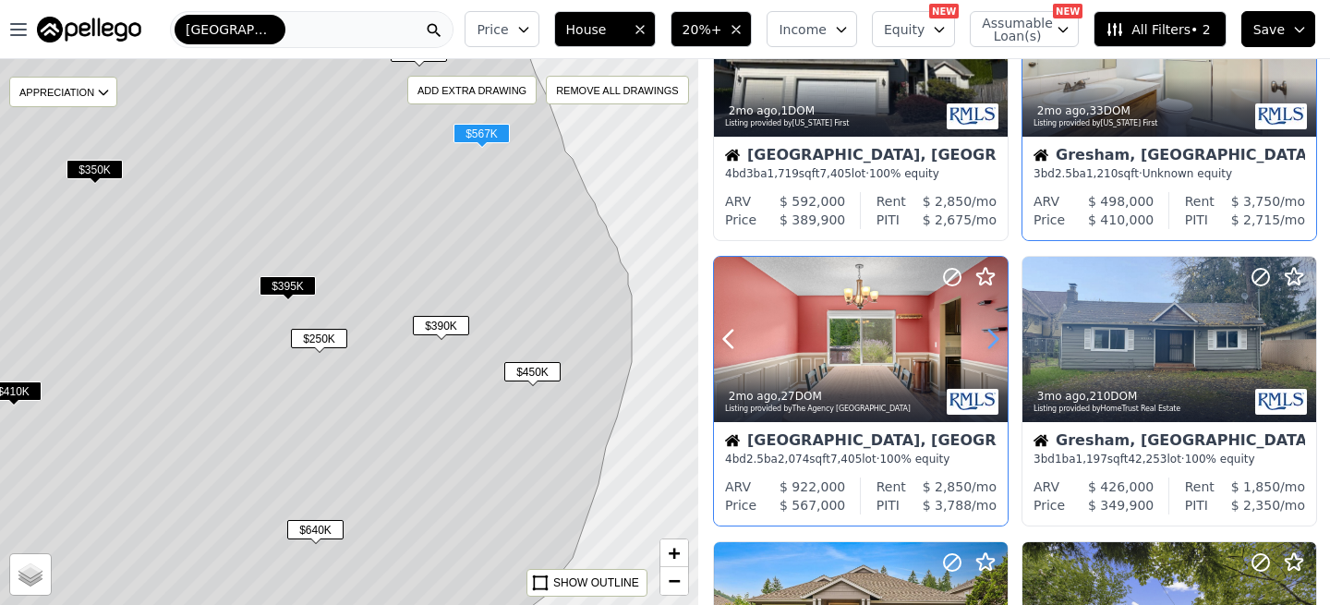
click at [994, 344] on icon at bounding box center [993, 339] width 30 height 30
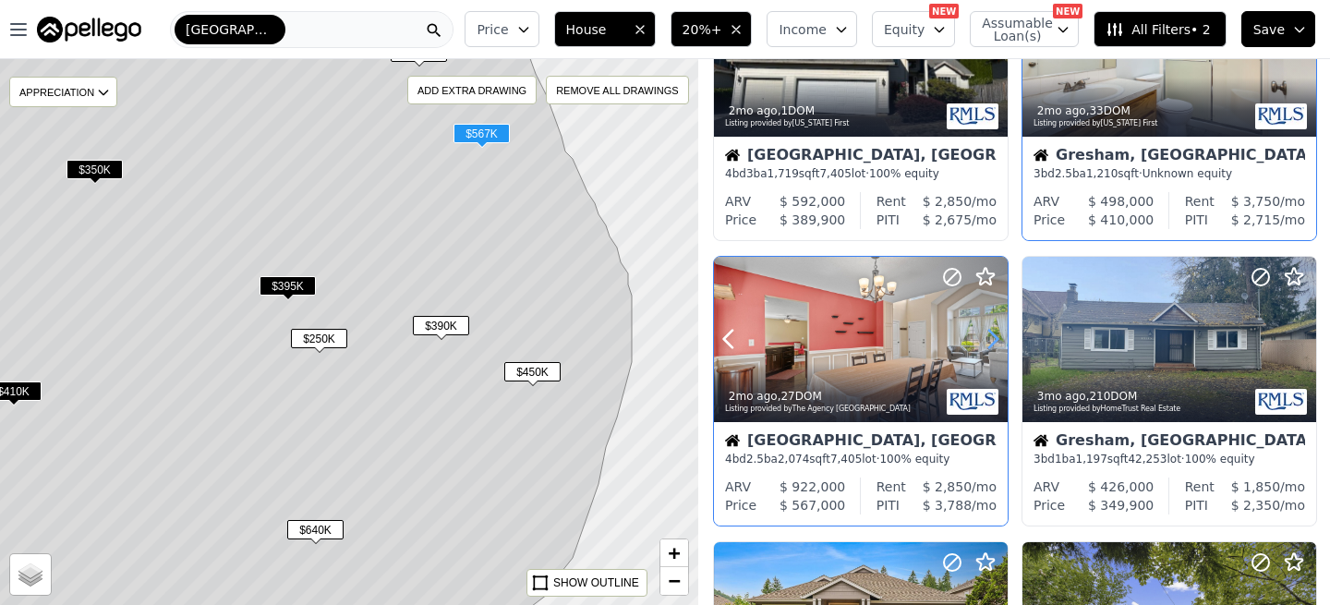
click at [994, 344] on icon at bounding box center [993, 339] width 30 height 30
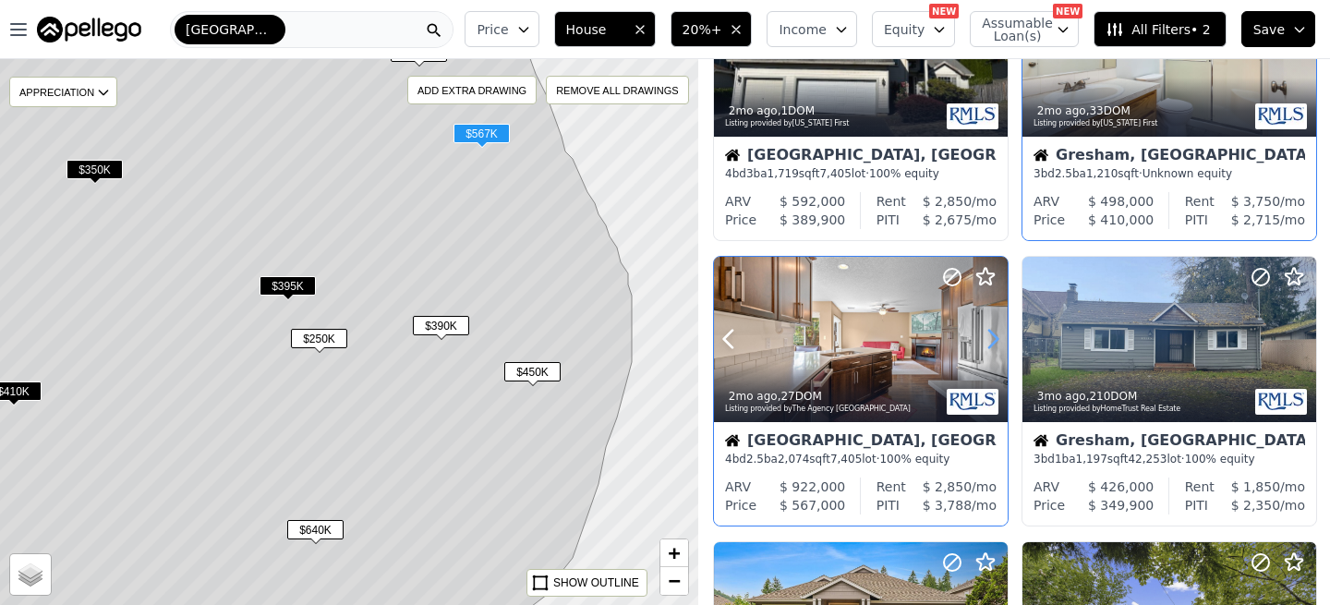
click at [994, 344] on icon at bounding box center [993, 339] width 30 height 30
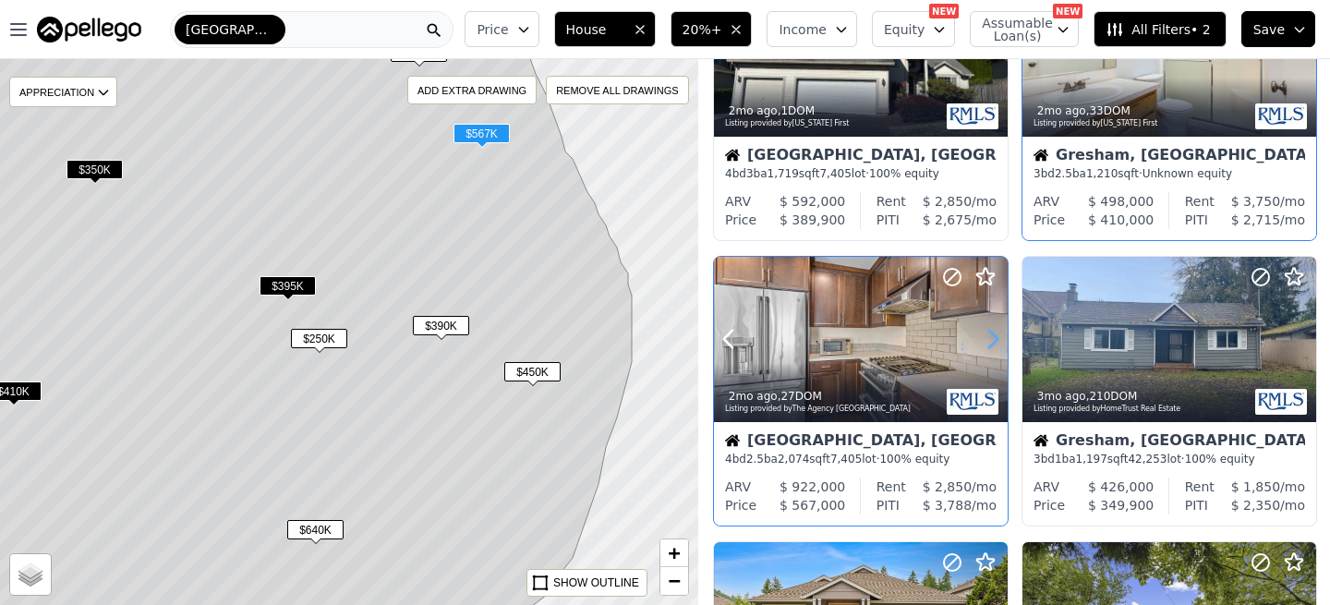
click at [994, 344] on icon at bounding box center [993, 339] width 30 height 30
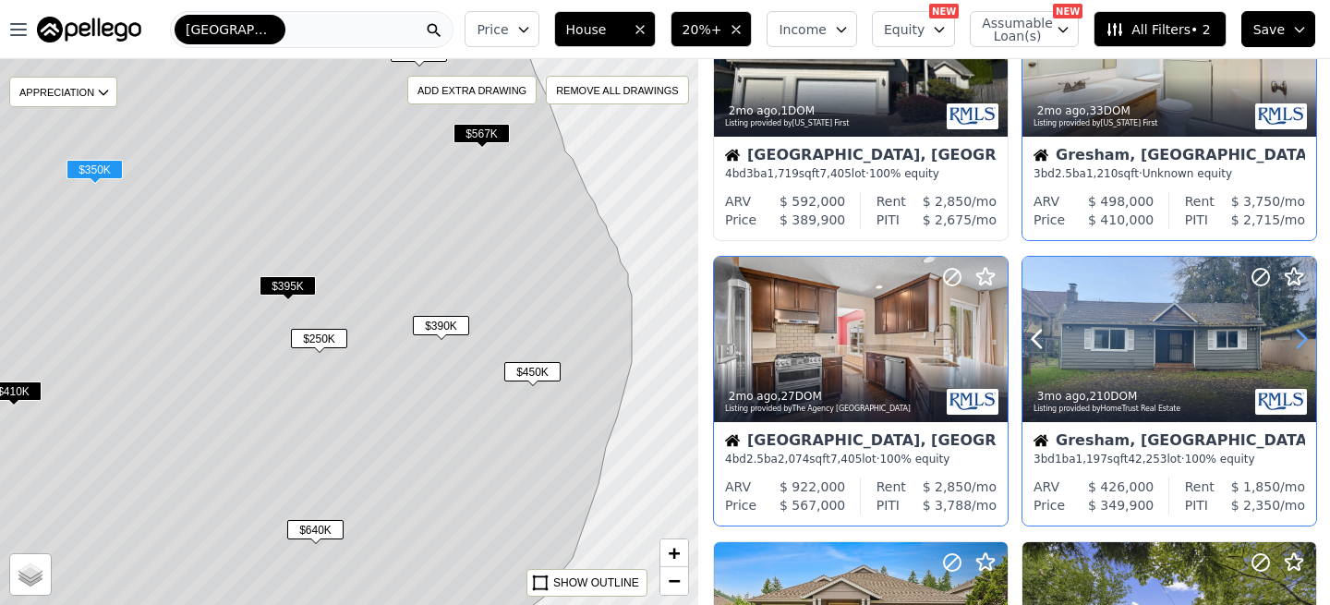
click at [1297, 344] on icon at bounding box center [1301, 339] width 30 height 30
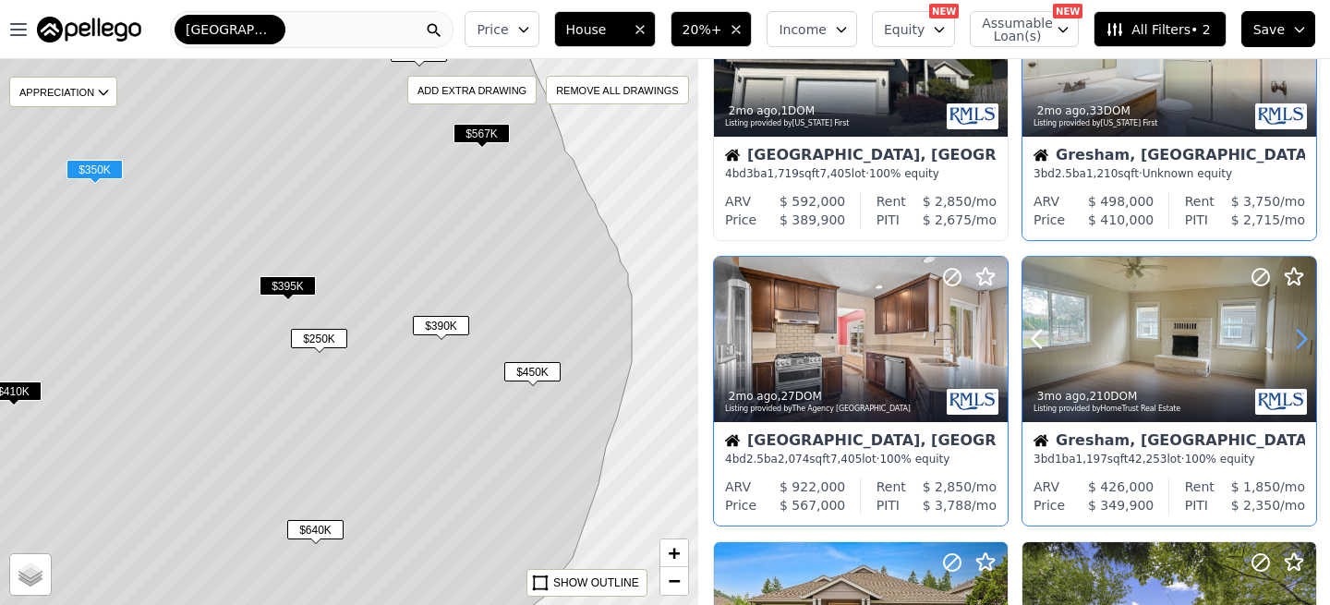
click at [1297, 344] on icon at bounding box center [1301, 339] width 30 height 30
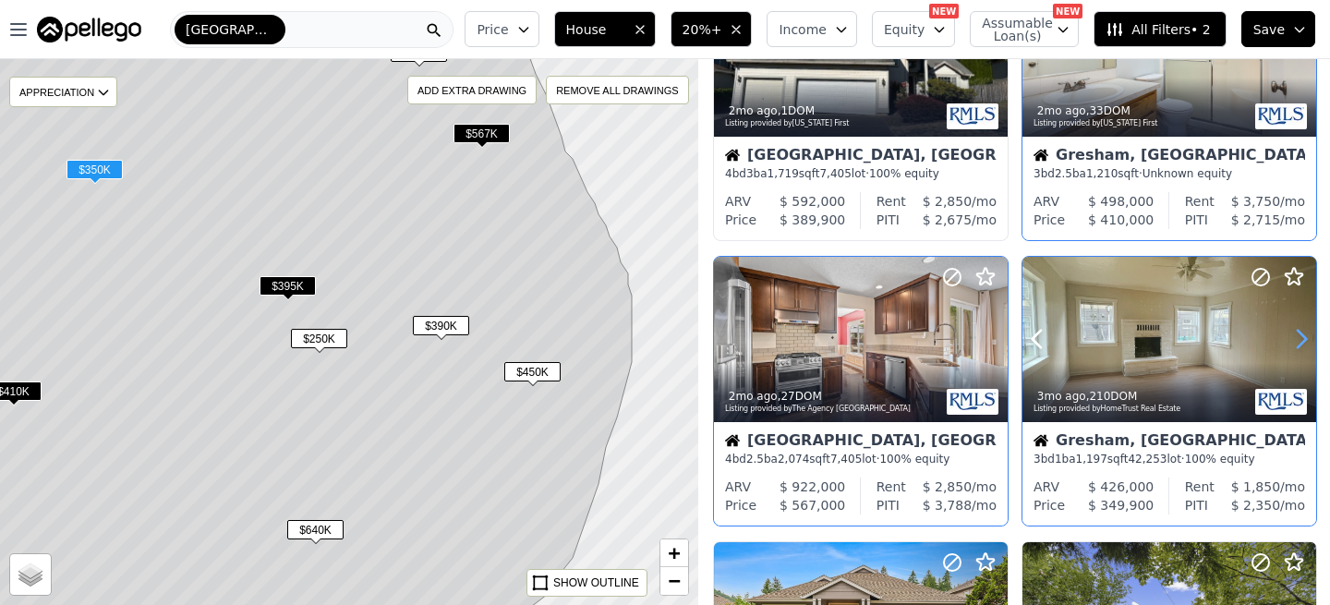
click at [1297, 344] on icon at bounding box center [1301, 339] width 30 height 30
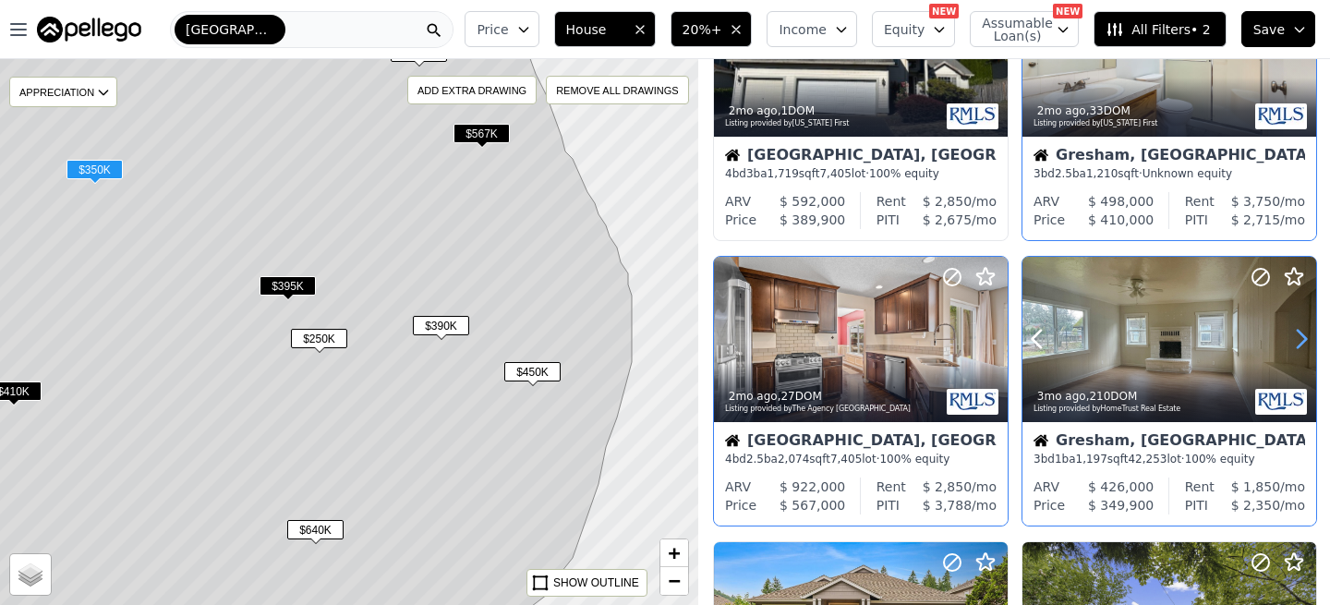
click at [1297, 344] on icon at bounding box center [1301, 339] width 30 height 30
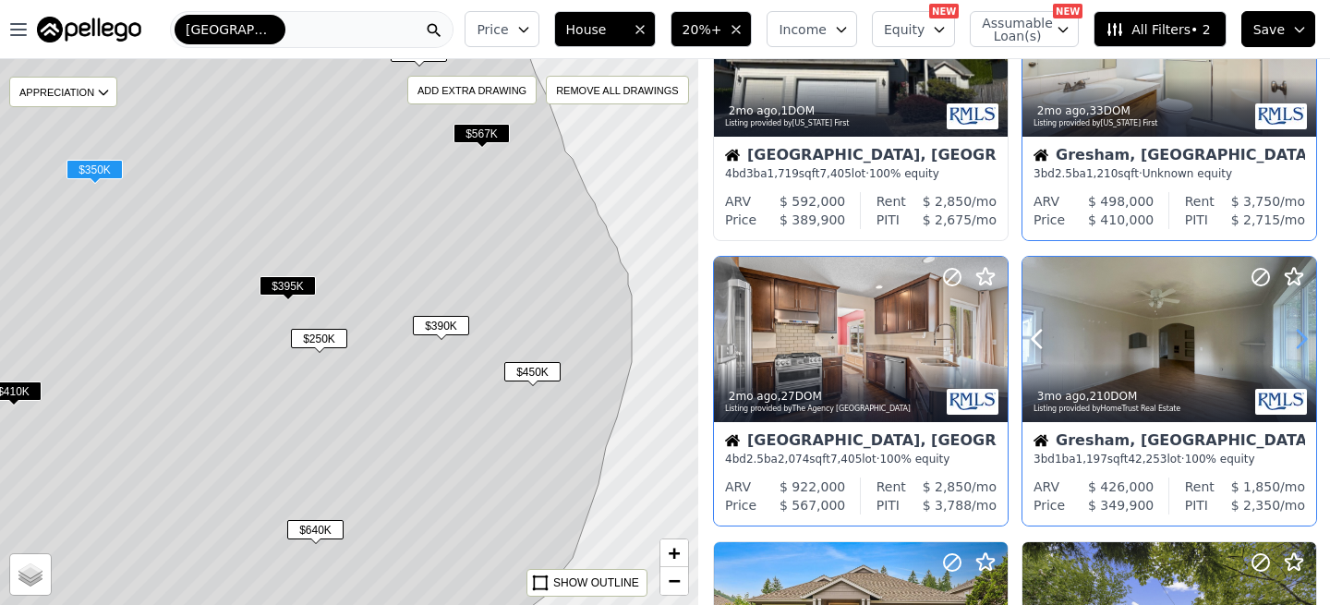
click at [1297, 344] on icon at bounding box center [1301, 339] width 30 height 30
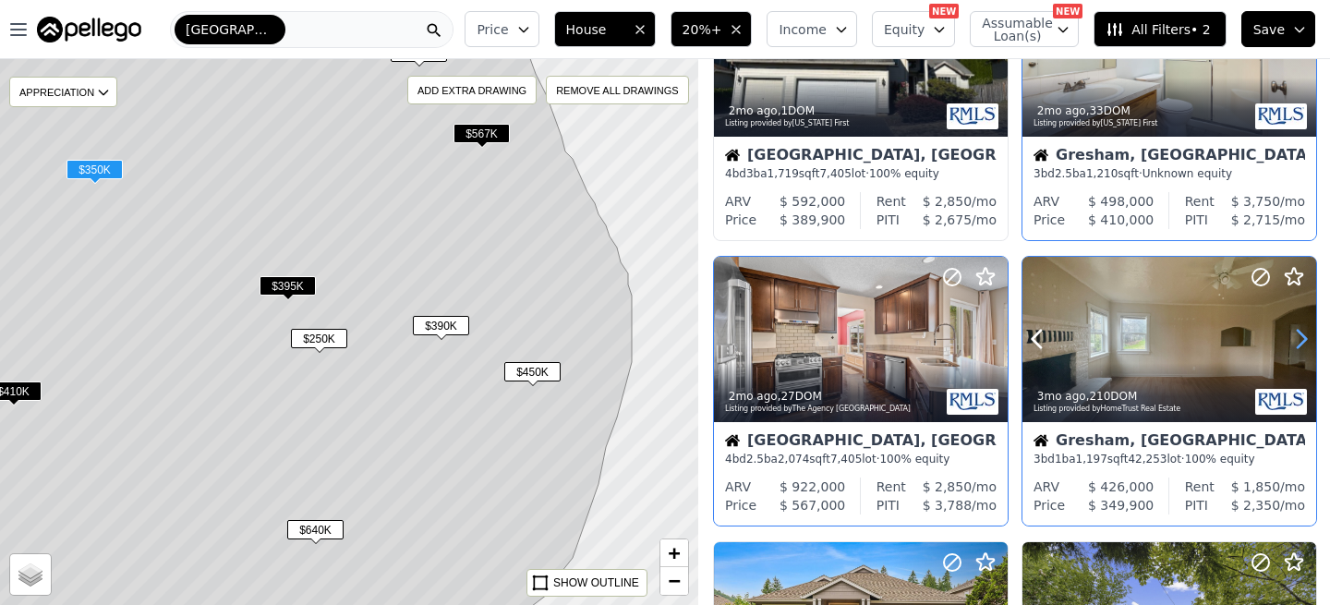
click at [1297, 344] on icon at bounding box center [1301, 339] width 30 height 30
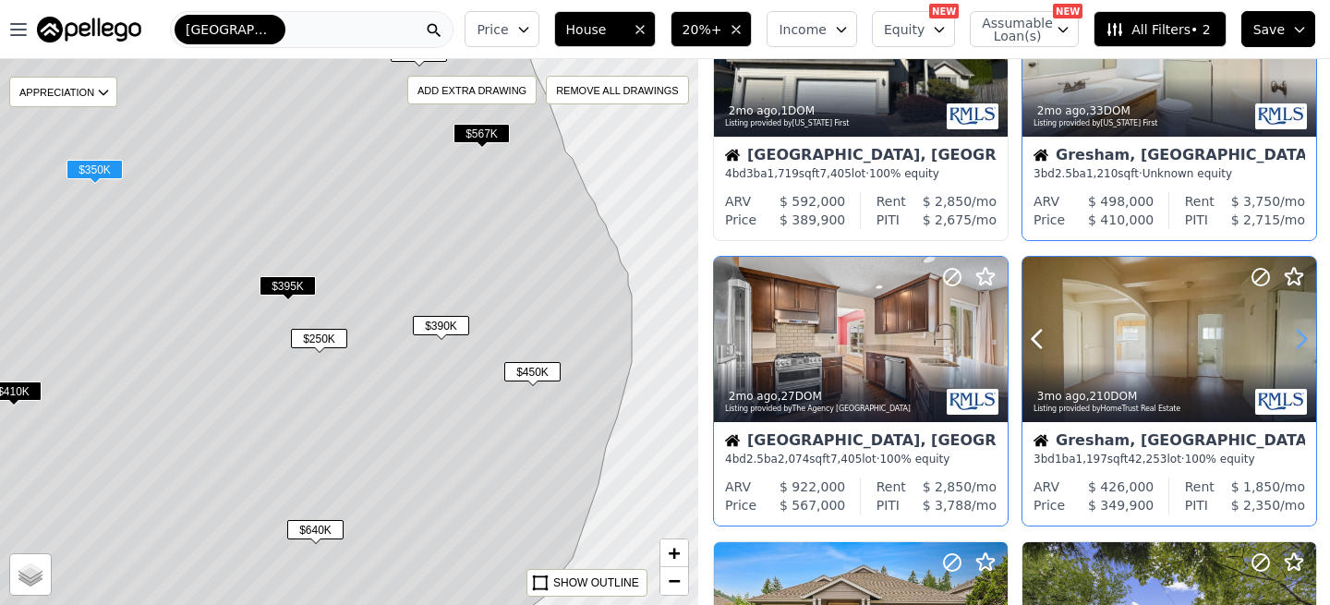
click at [1297, 344] on icon at bounding box center [1301, 339] width 30 height 30
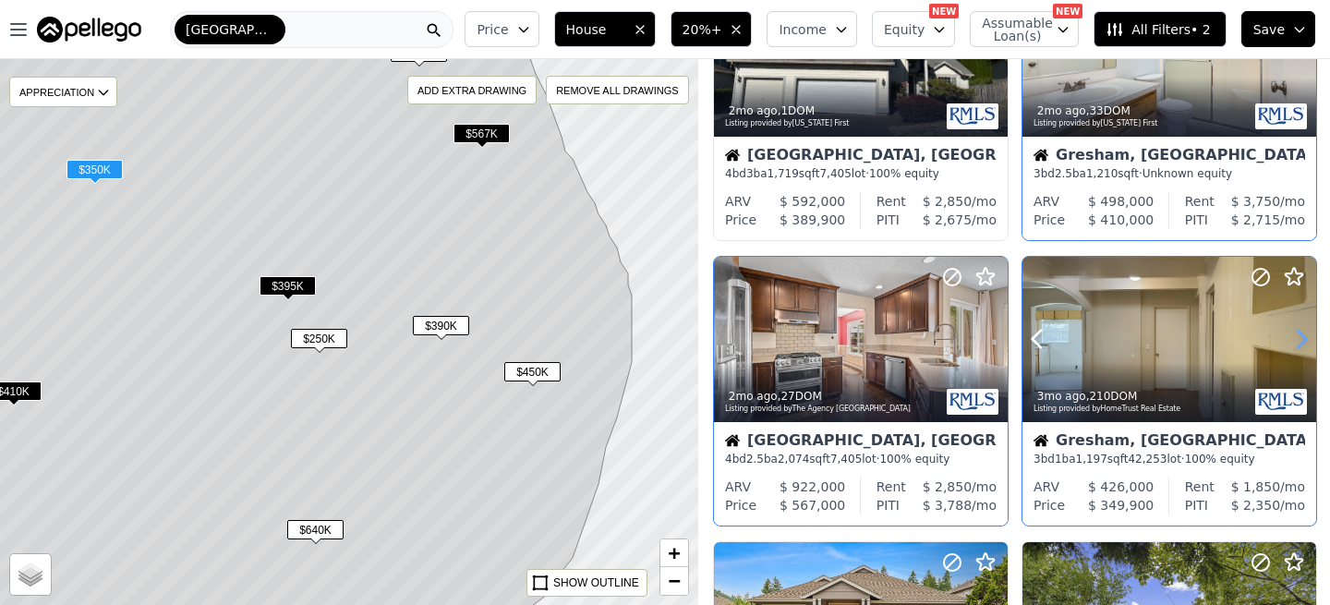
click at [1297, 344] on icon at bounding box center [1301, 339] width 30 height 30
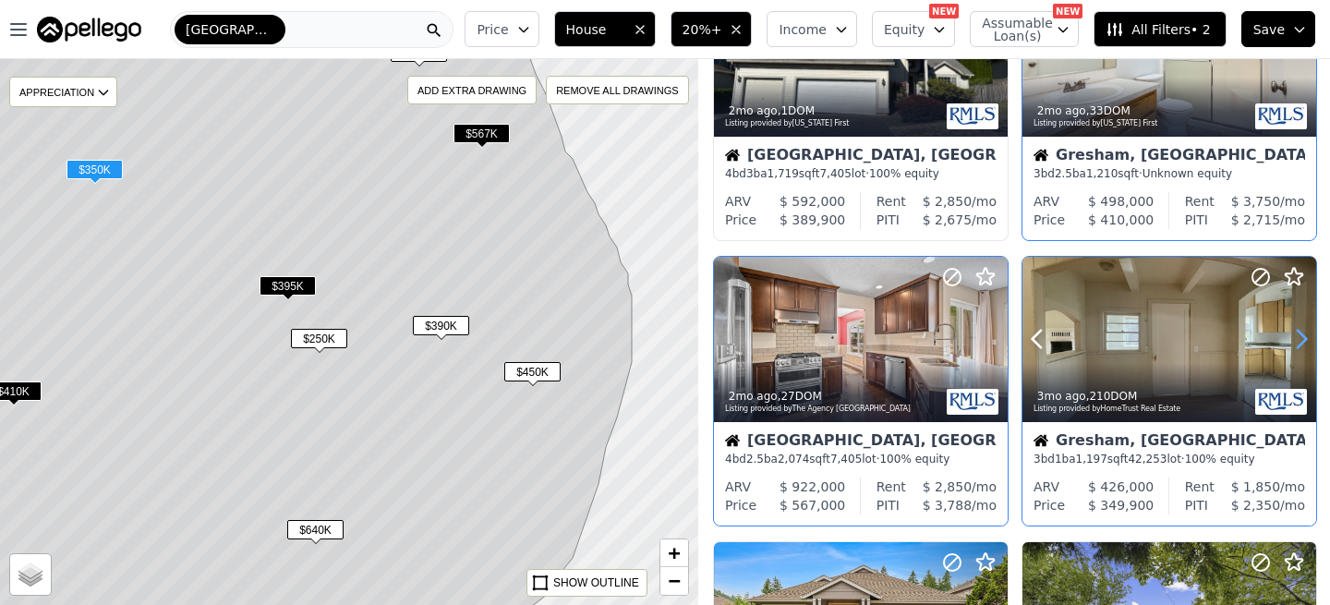
click at [1297, 344] on icon at bounding box center [1301, 339] width 30 height 30
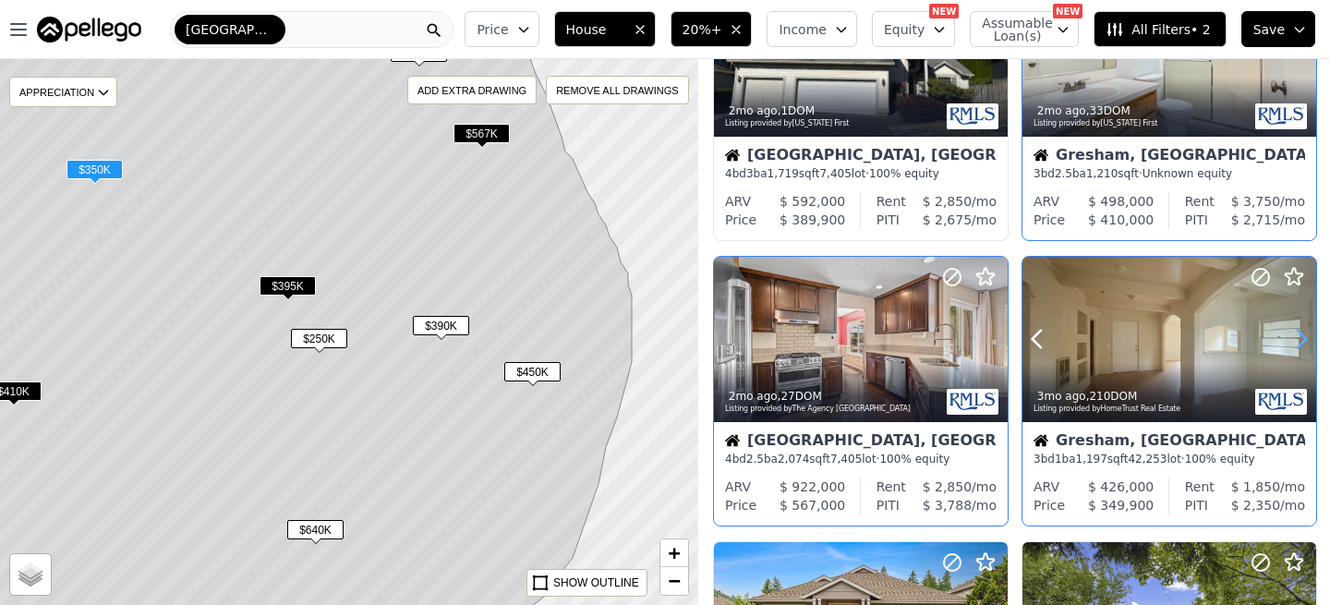
click at [1297, 344] on icon at bounding box center [1301, 339] width 30 height 30
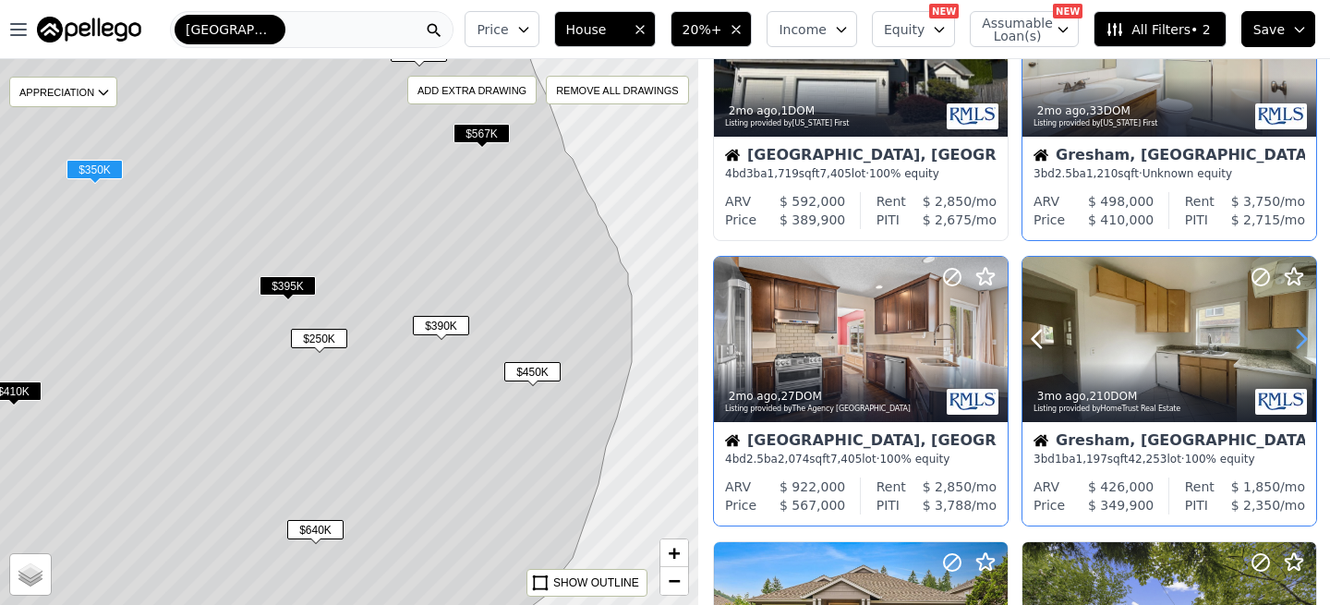
click at [1297, 344] on icon at bounding box center [1301, 339] width 30 height 30
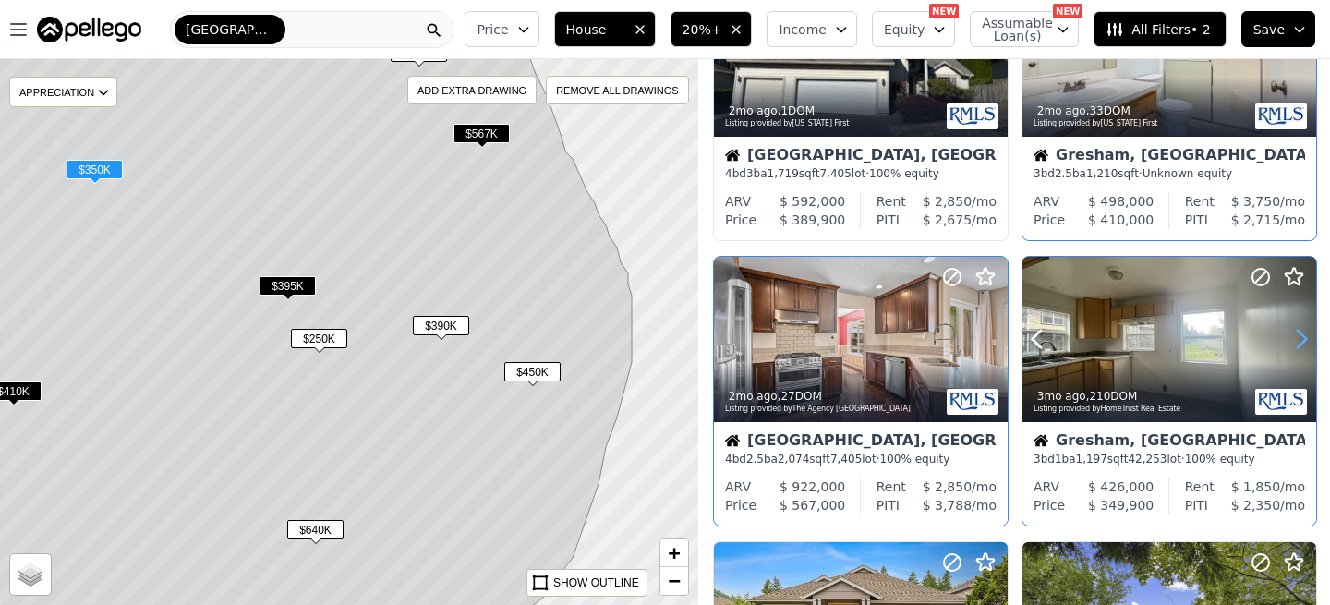
click at [1297, 344] on icon at bounding box center [1301, 339] width 30 height 30
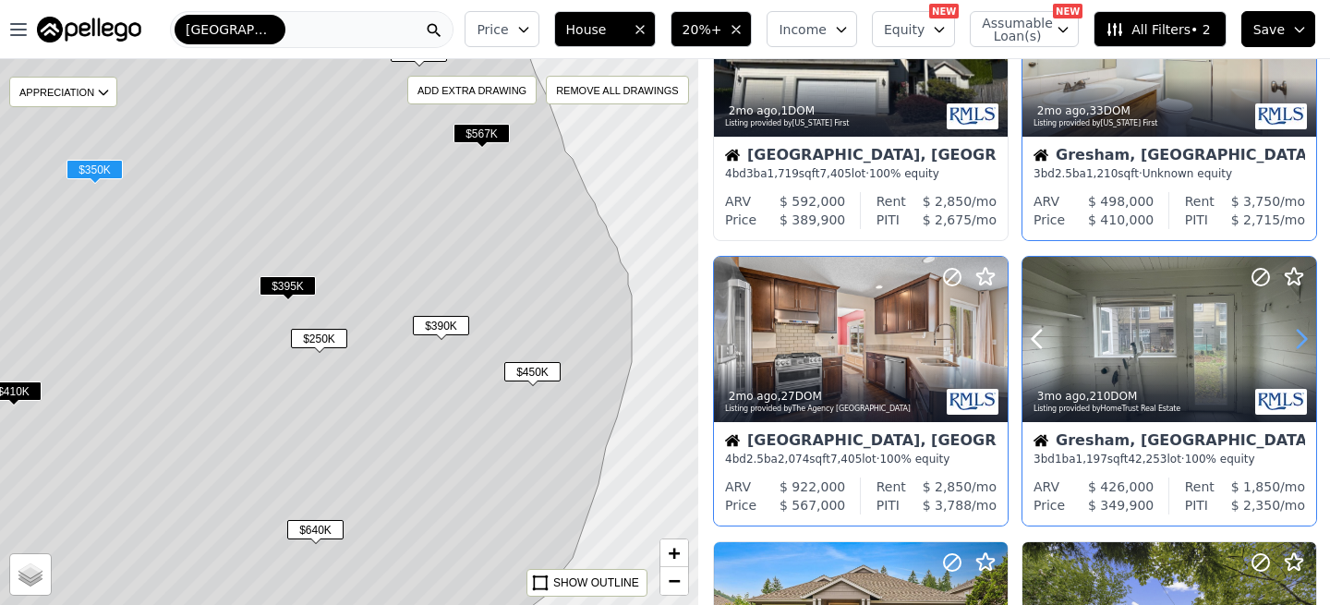
click at [1297, 344] on icon at bounding box center [1301, 339] width 30 height 30
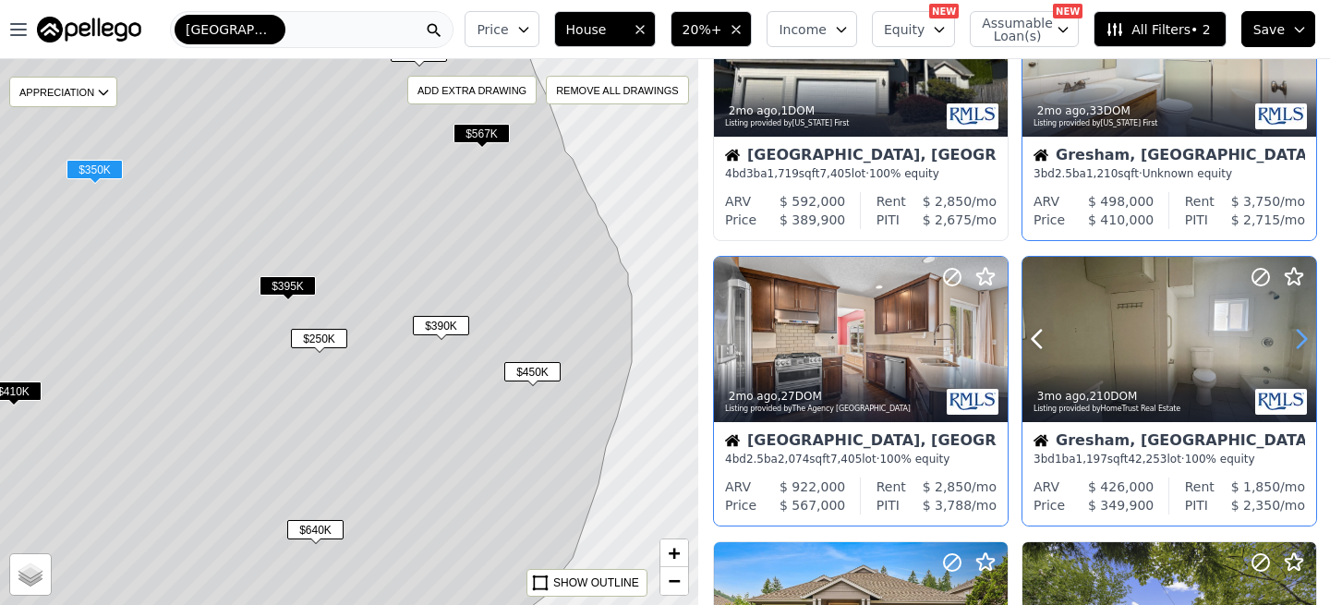
click at [1297, 344] on icon at bounding box center [1301, 339] width 30 height 30
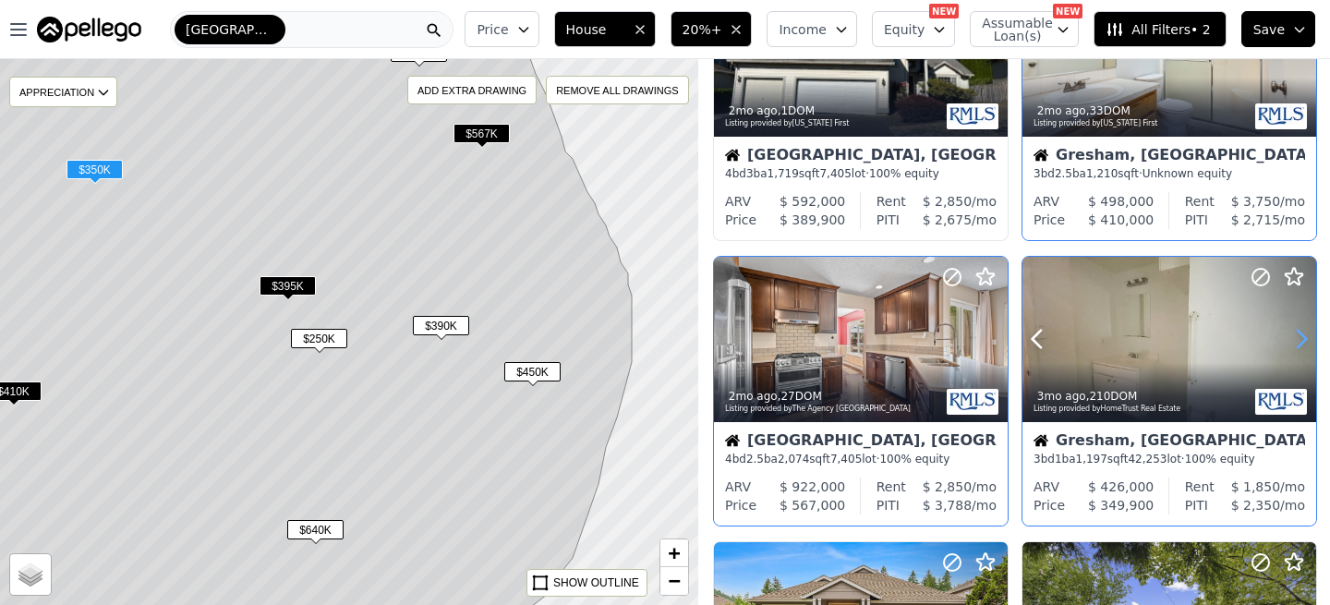
click at [1297, 344] on icon at bounding box center [1301, 339] width 30 height 30
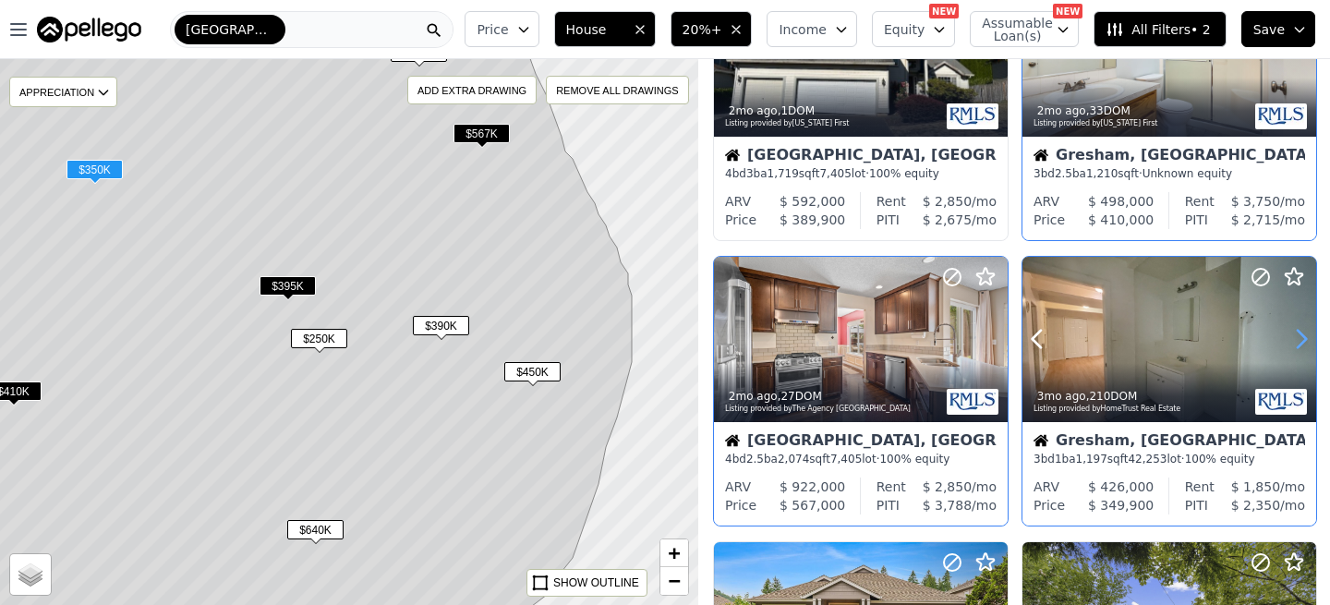
click at [1297, 344] on icon at bounding box center [1301, 339] width 30 height 30
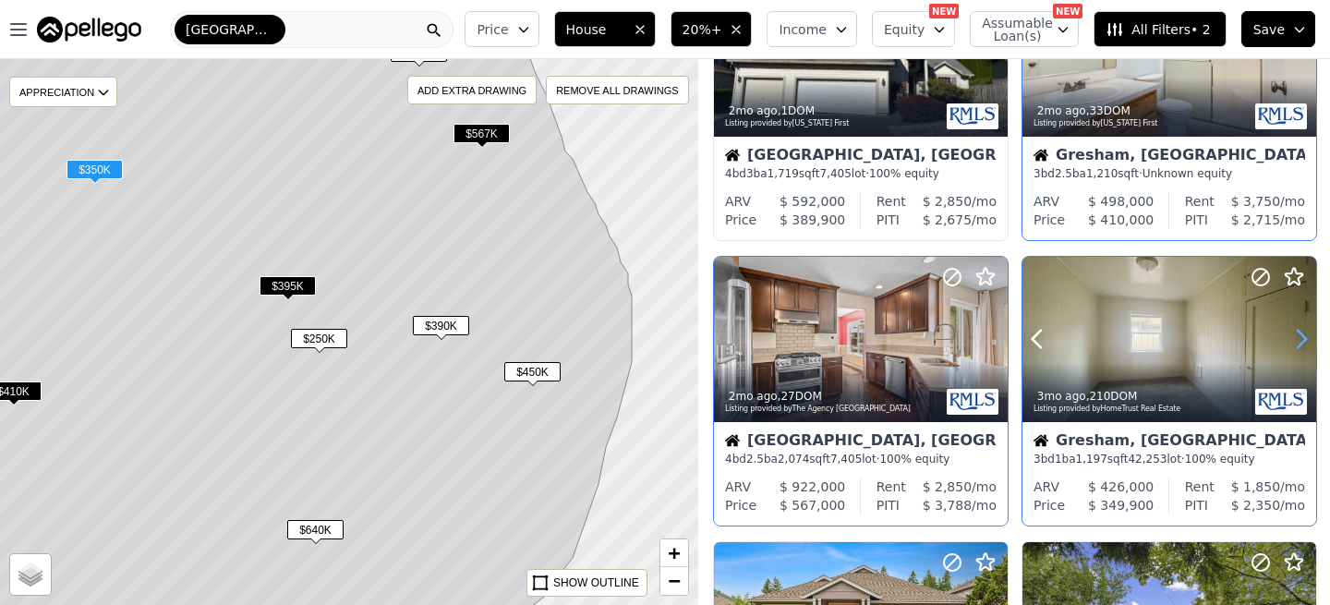
click at [1297, 344] on icon at bounding box center [1301, 339] width 30 height 30
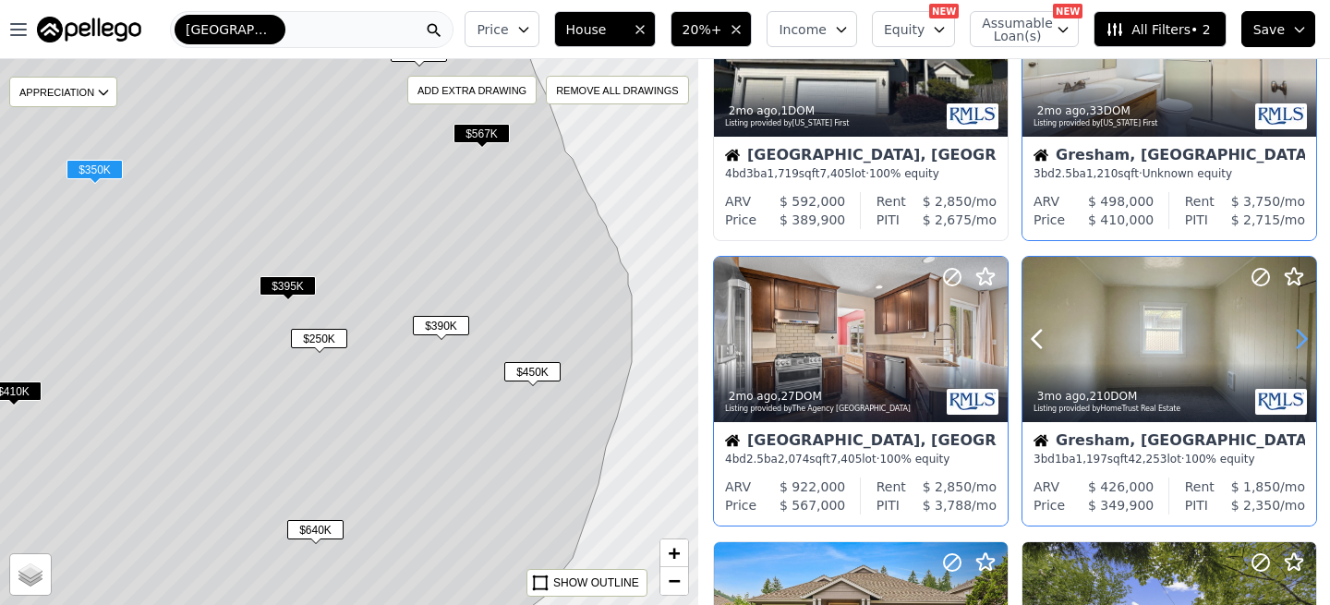
click at [1297, 344] on icon at bounding box center [1301, 339] width 30 height 30
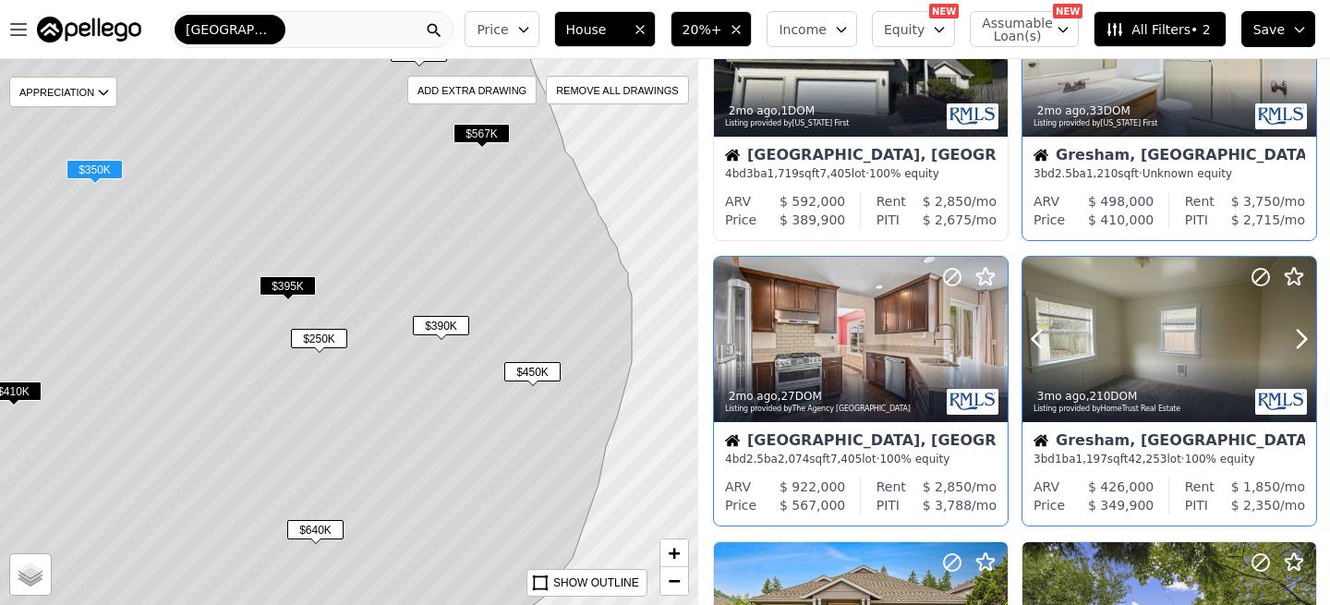
click at [1186, 355] on div at bounding box center [1169, 339] width 294 height 165
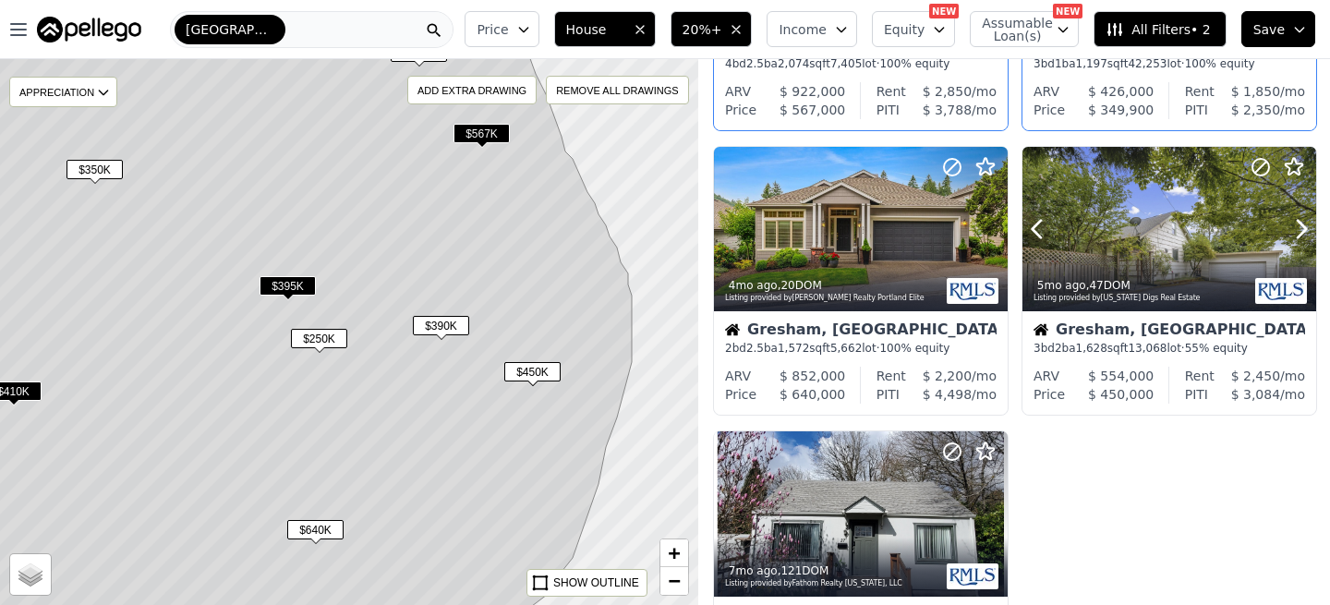
scroll to position [812, 0]
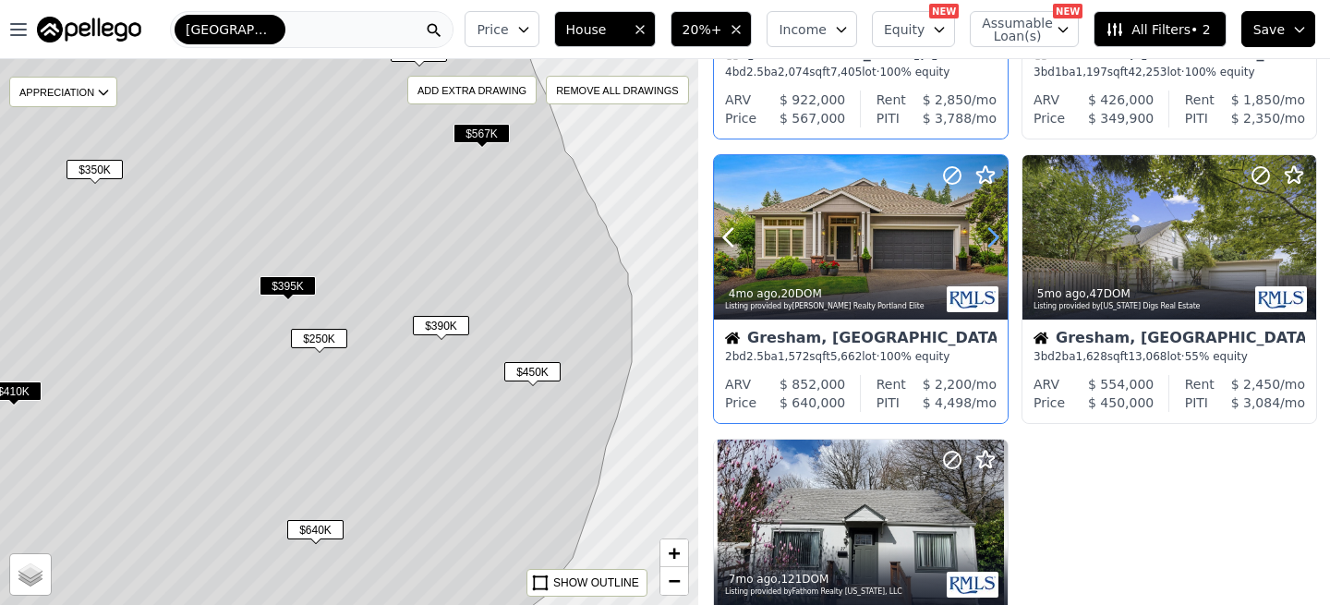
click at [989, 246] on icon at bounding box center [993, 238] width 8 height 18
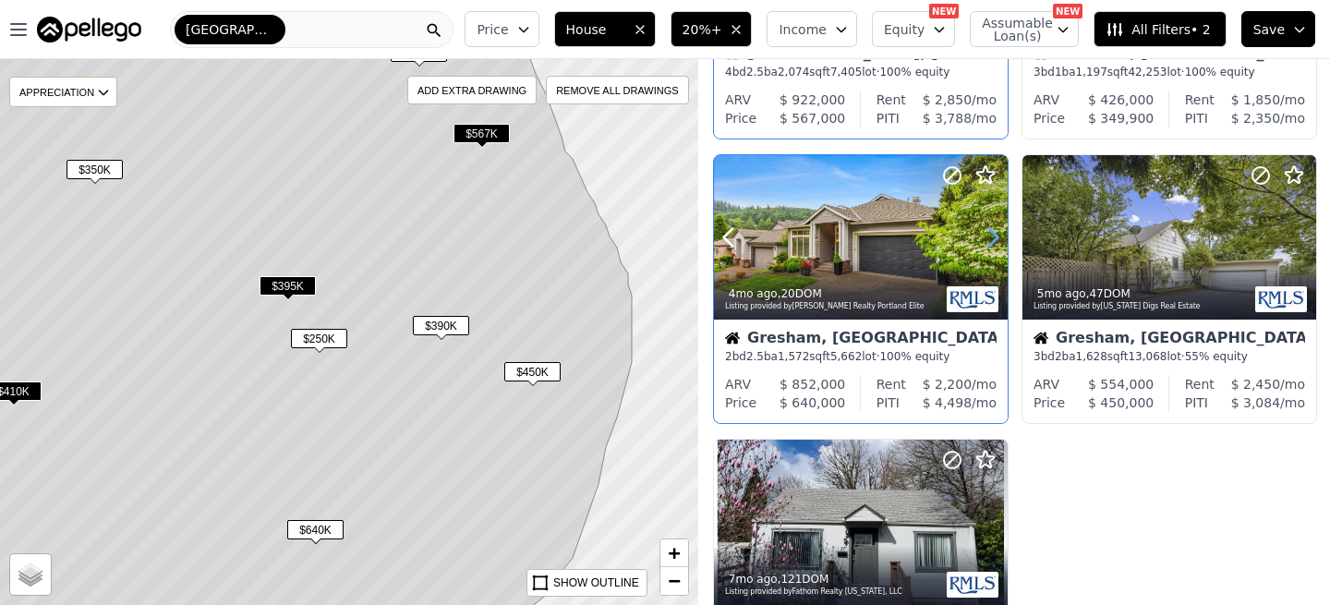
click at [989, 246] on icon at bounding box center [993, 238] width 8 height 18
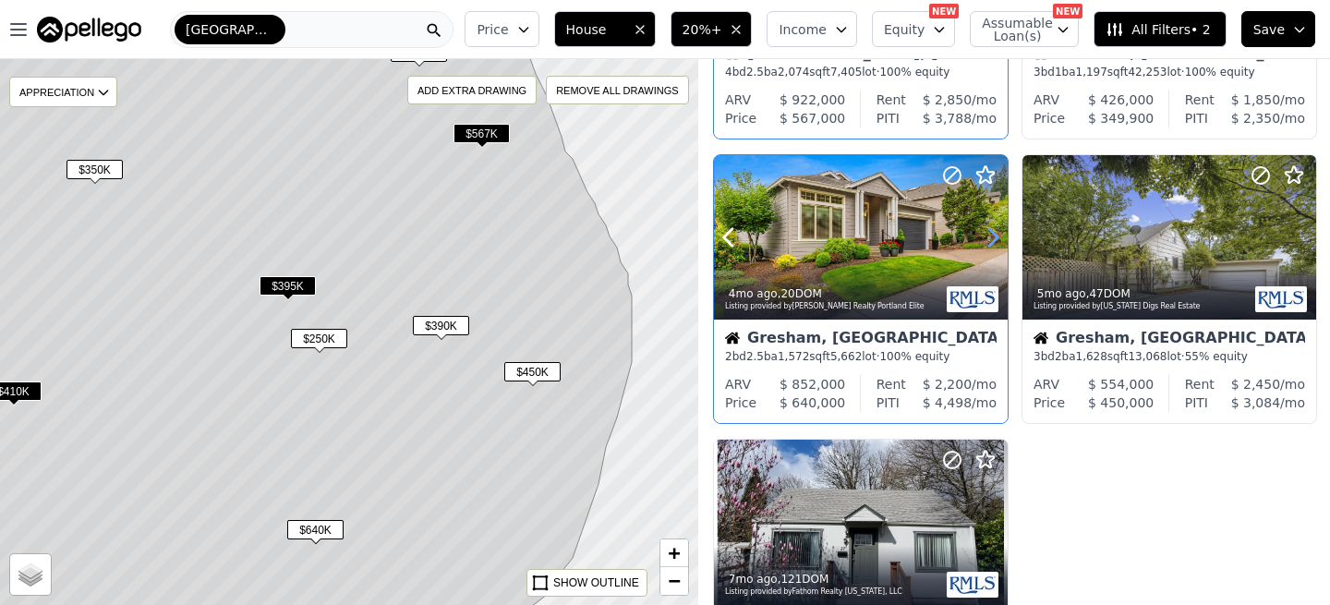
click at [989, 246] on icon at bounding box center [993, 238] width 8 height 18
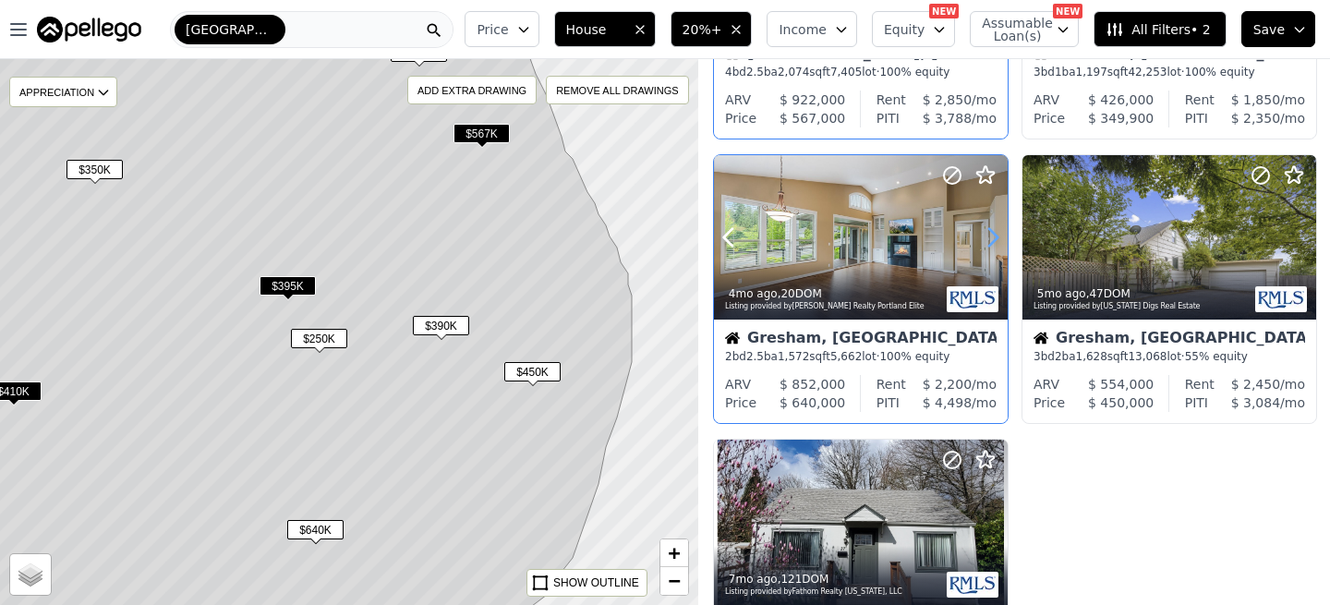
click at [989, 246] on icon at bounding box center [993, 238] width 8 height 18
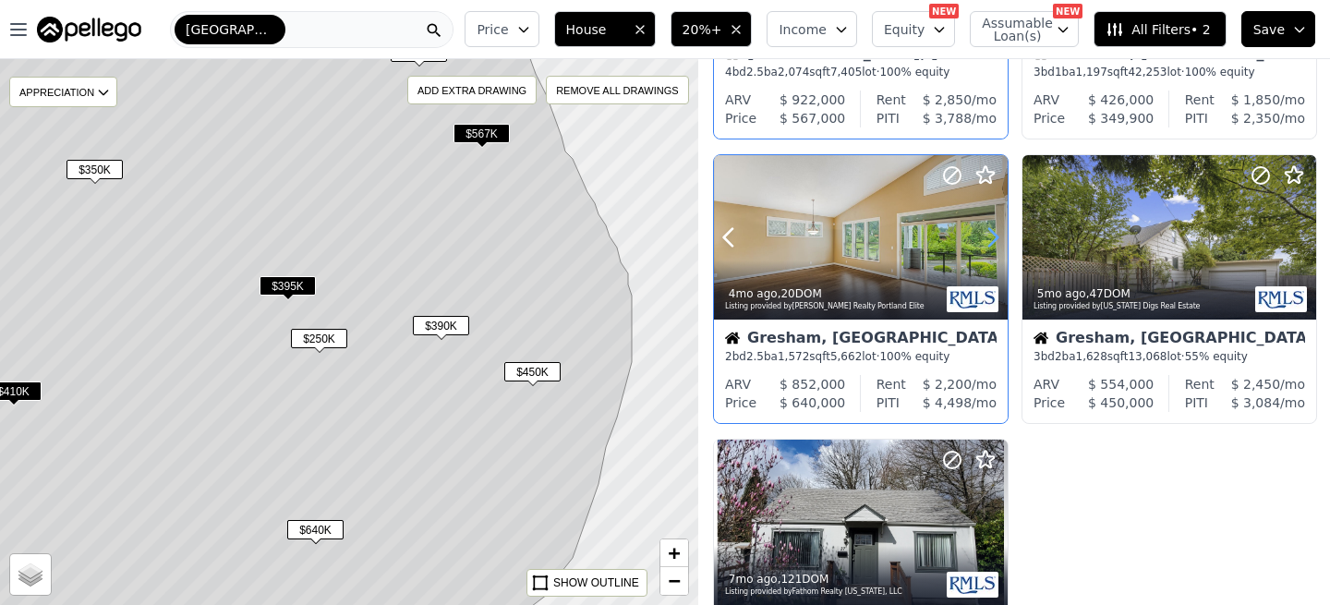
click at [989, 246] on icon at bounding box center [993, 238] width 8 height 18
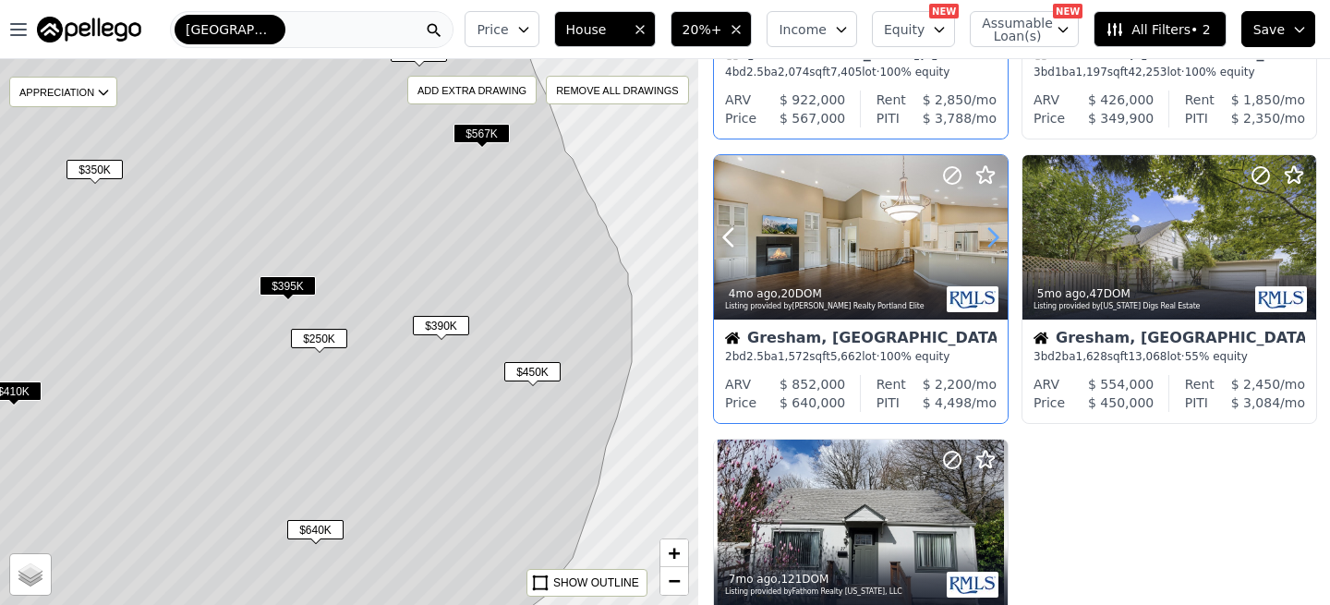
click at [989, 246] on icon at bounding box center [993, 238] width 8 height 18
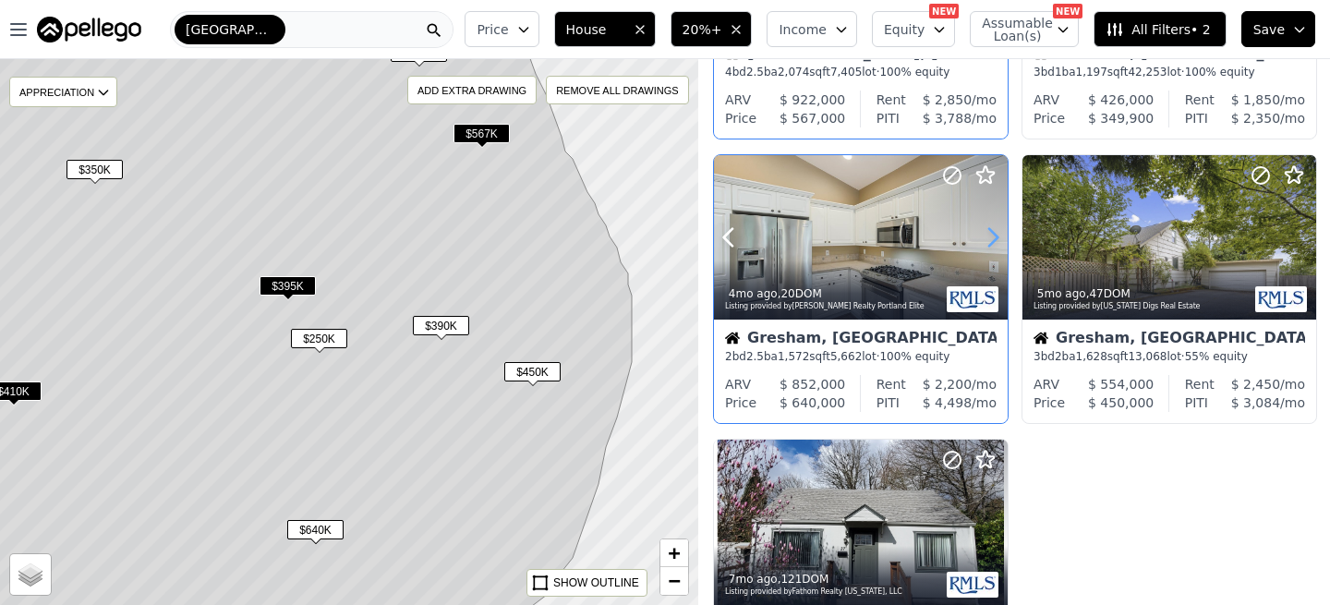
click at [989, 246] on icon at bounding box center [993, 238] width 8 height 18
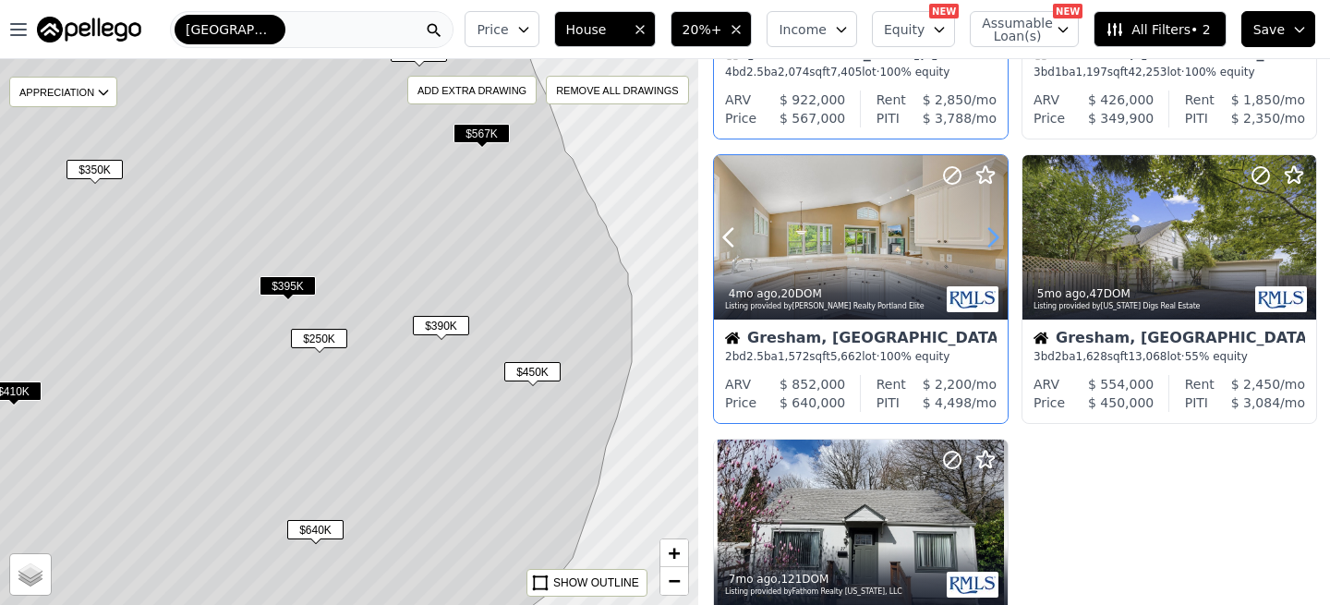
click at [989, 246] on icon at bounding box center [993, 238] width 8 height 18
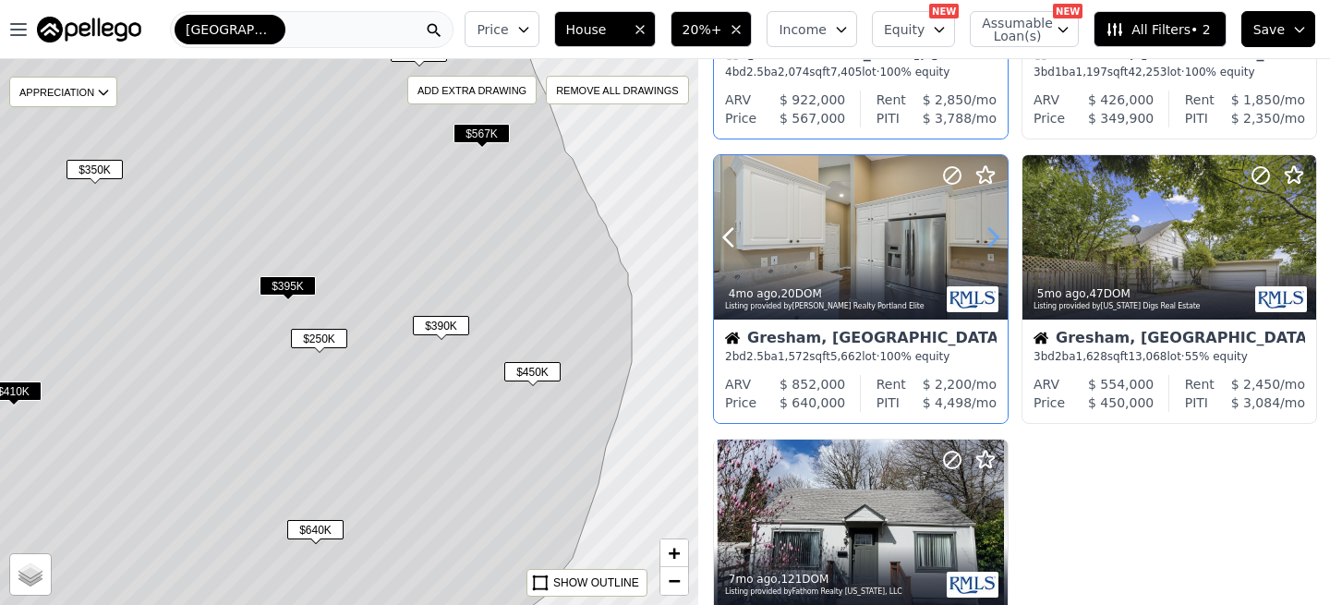
click at [989, 246] on icon at bounding box center [993, 238] width 8 height 18
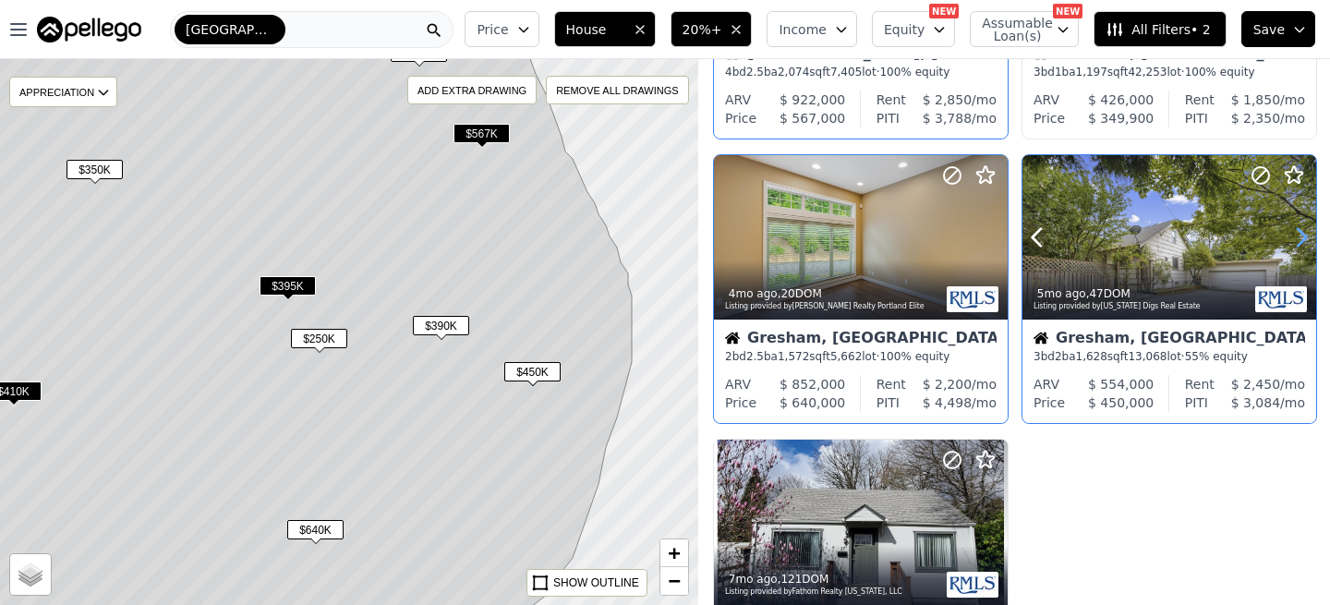
click at [1296, 239] on icon at bounding box center [1301, 238] width 30 height 30
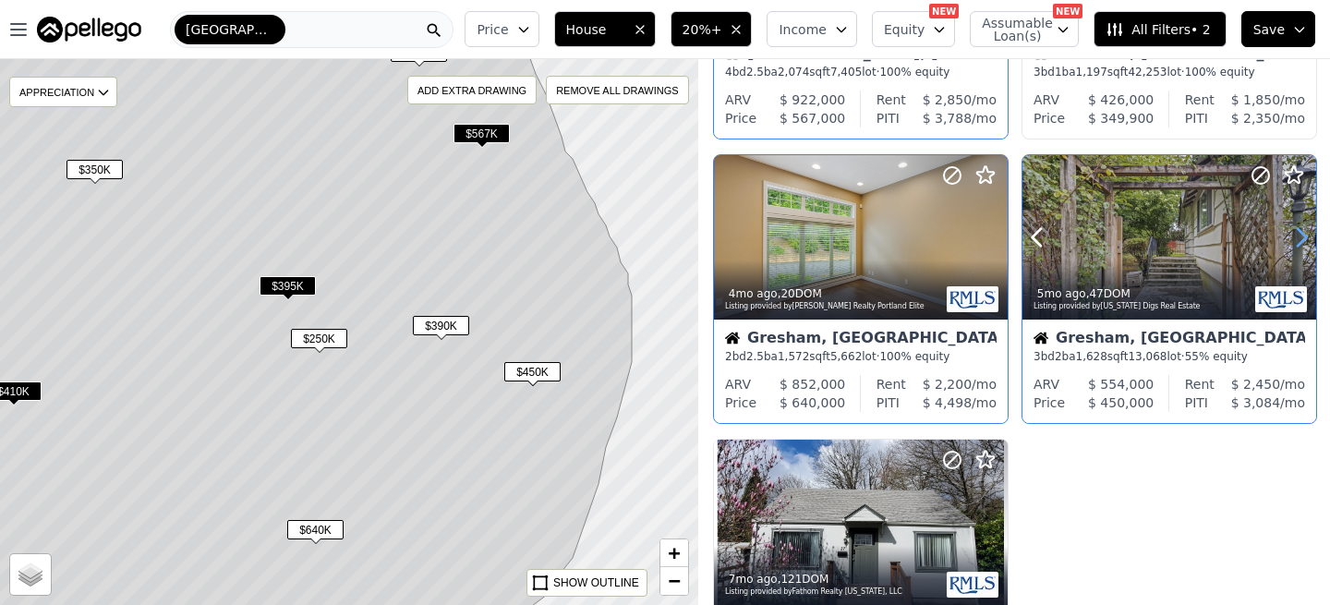
click at [1296, 239] on icon at bounding box center [1301, 238] width 30 height 30
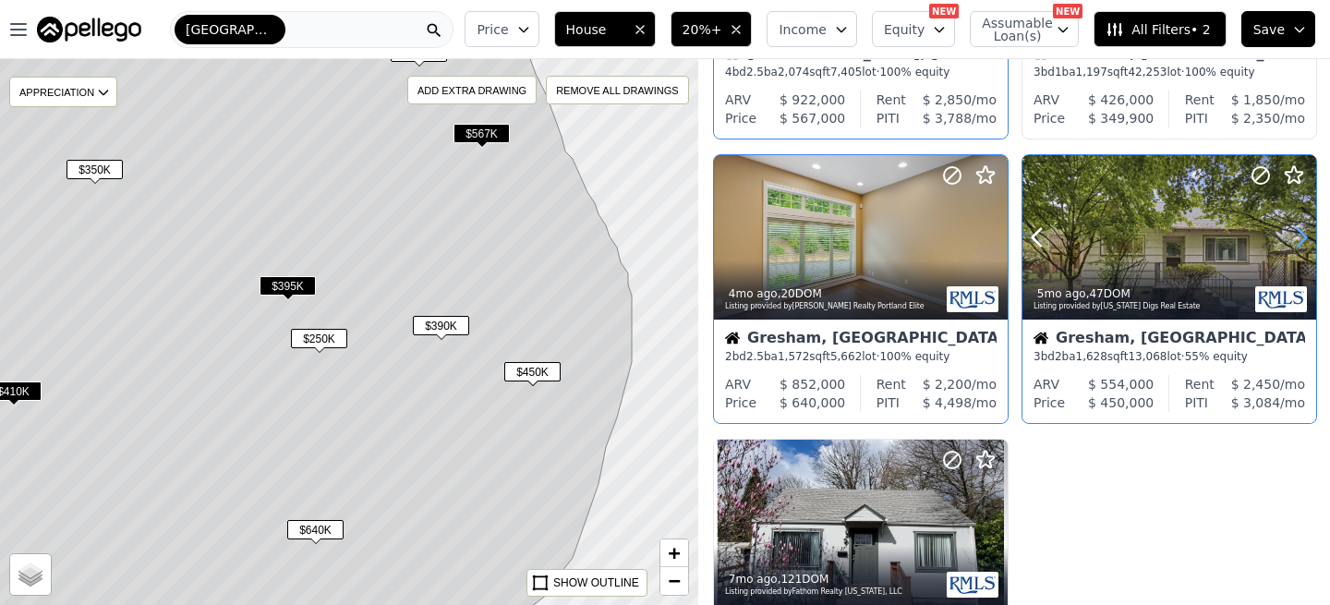
click at [1296, 239] on icon at bounding box center [1301, 238] width 30 height 30
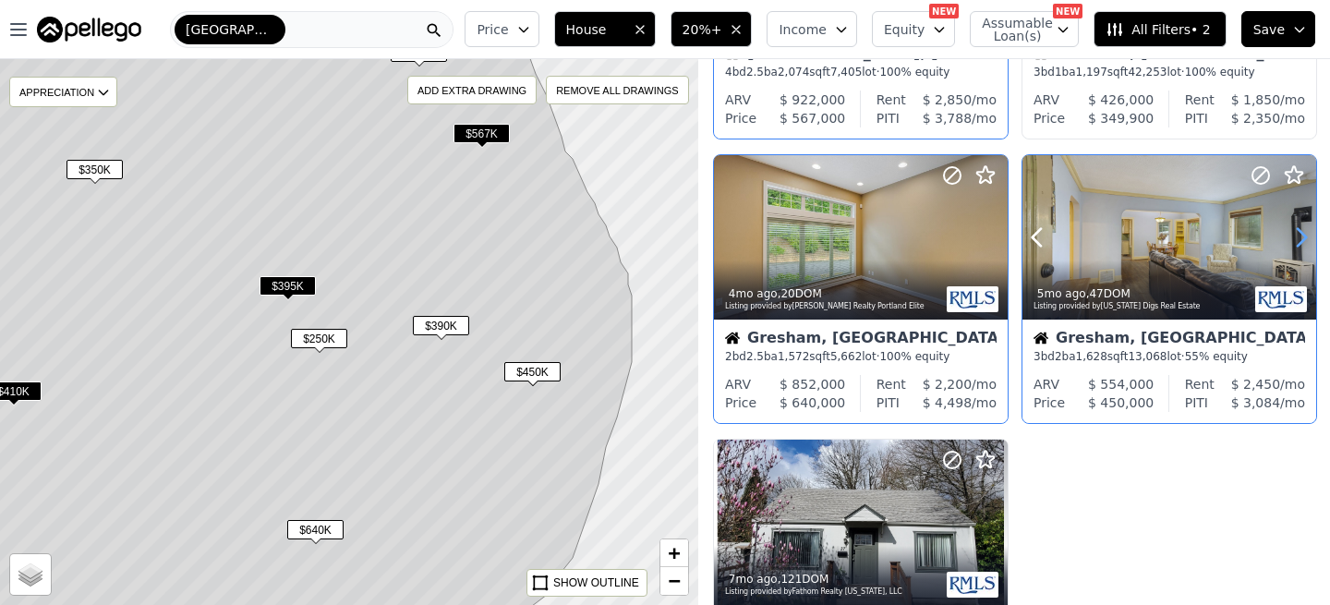
click at [1296, 239] on icon at bounding box center [1301, 238] width 30 height 30
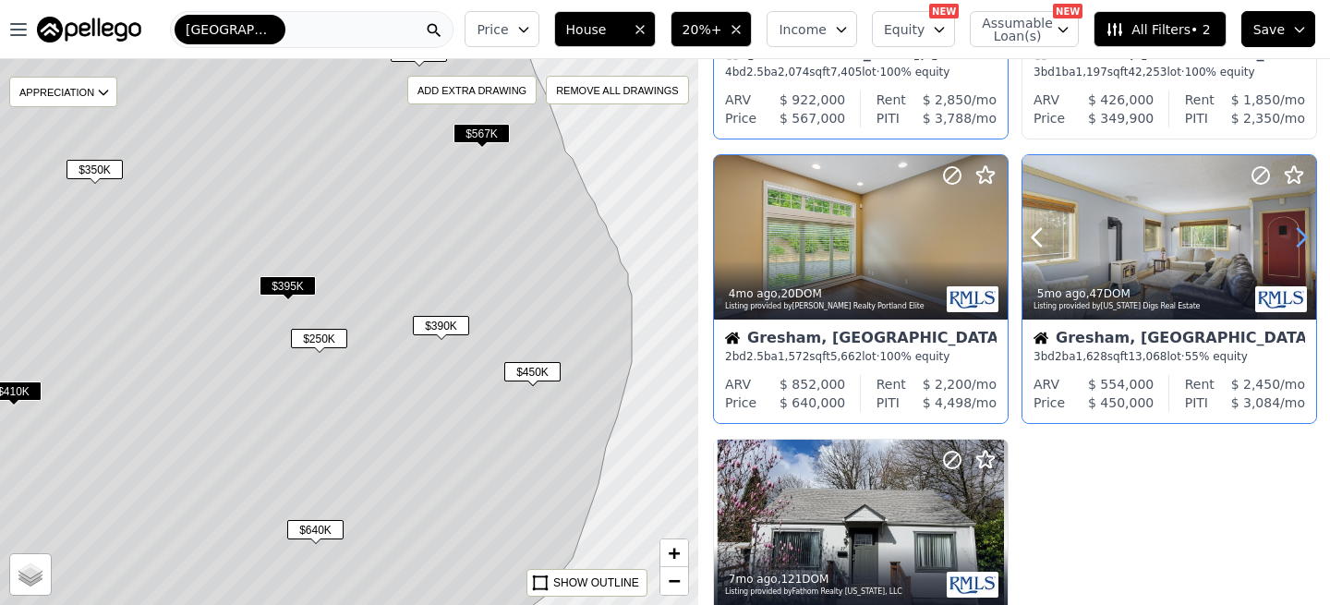
click at [1296, 239] on icon at bounding box center [1301, 238] width 30 height 30
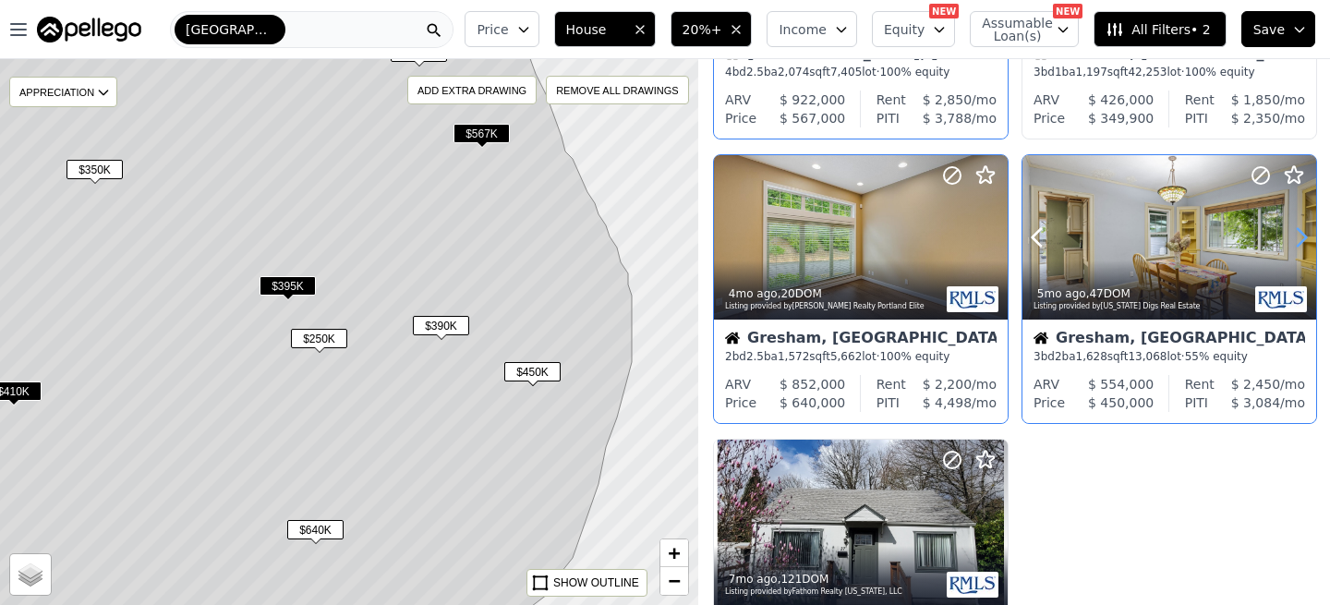
click at [1296, 239] on icon at bounding box center [1301, 238] width 30 height 30
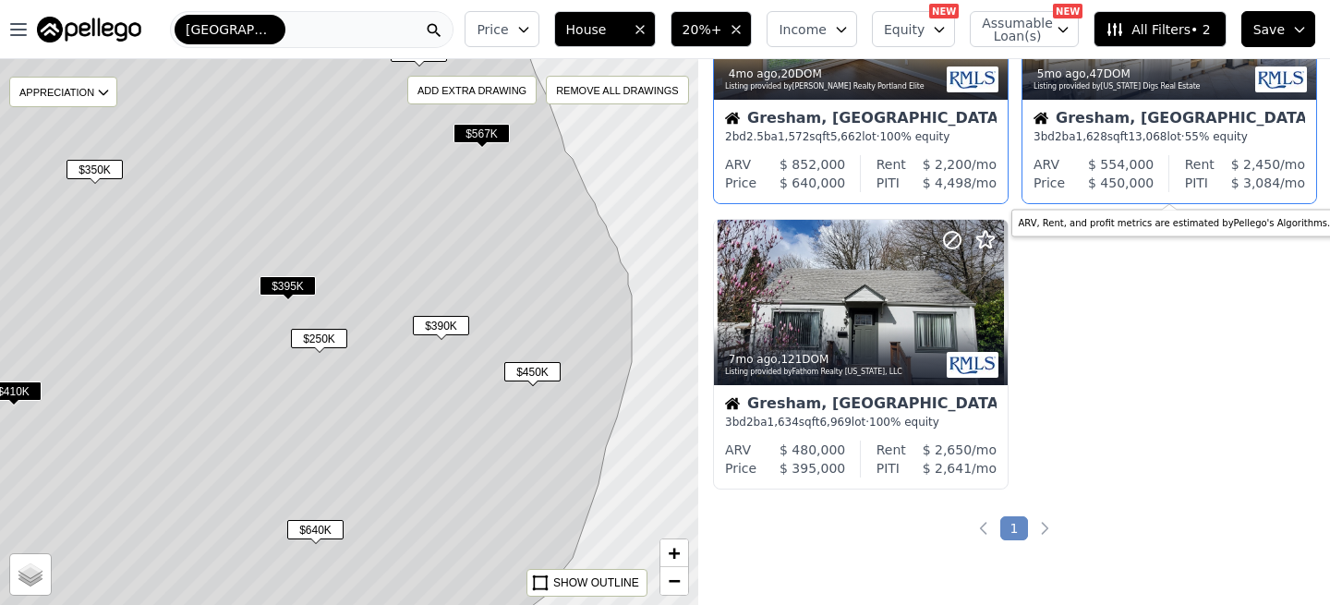
scroll to position [1042, 0]
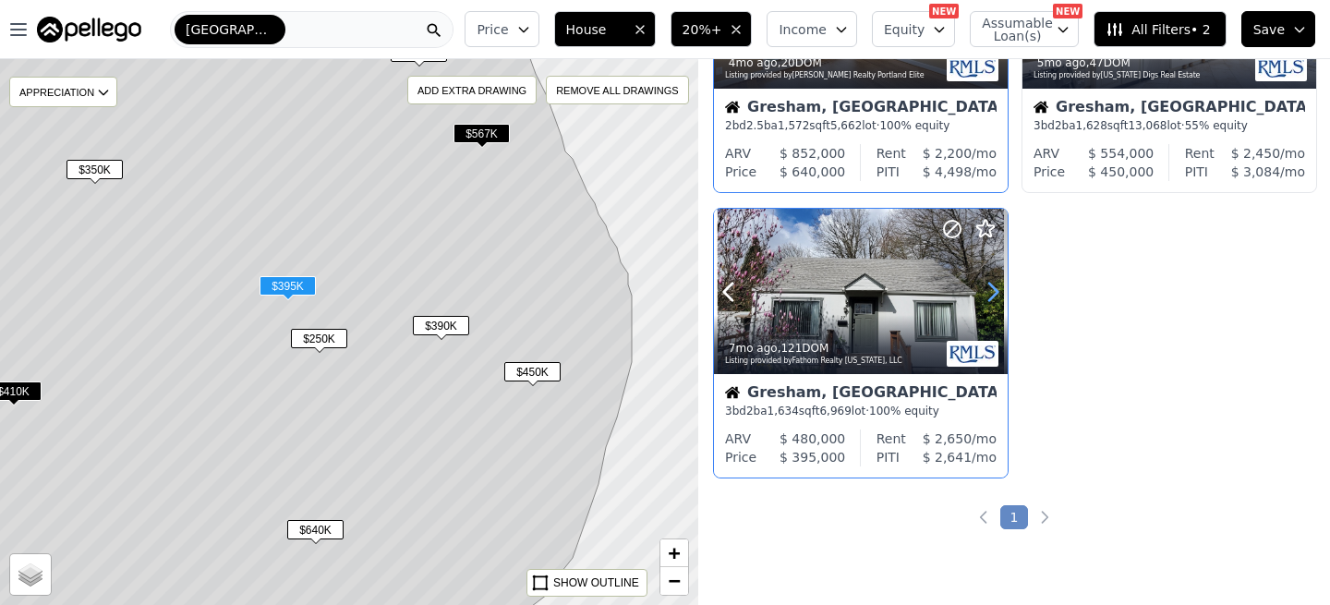
click at [992, 292] on icon at bounding box center [993, 292] width 30 height 30
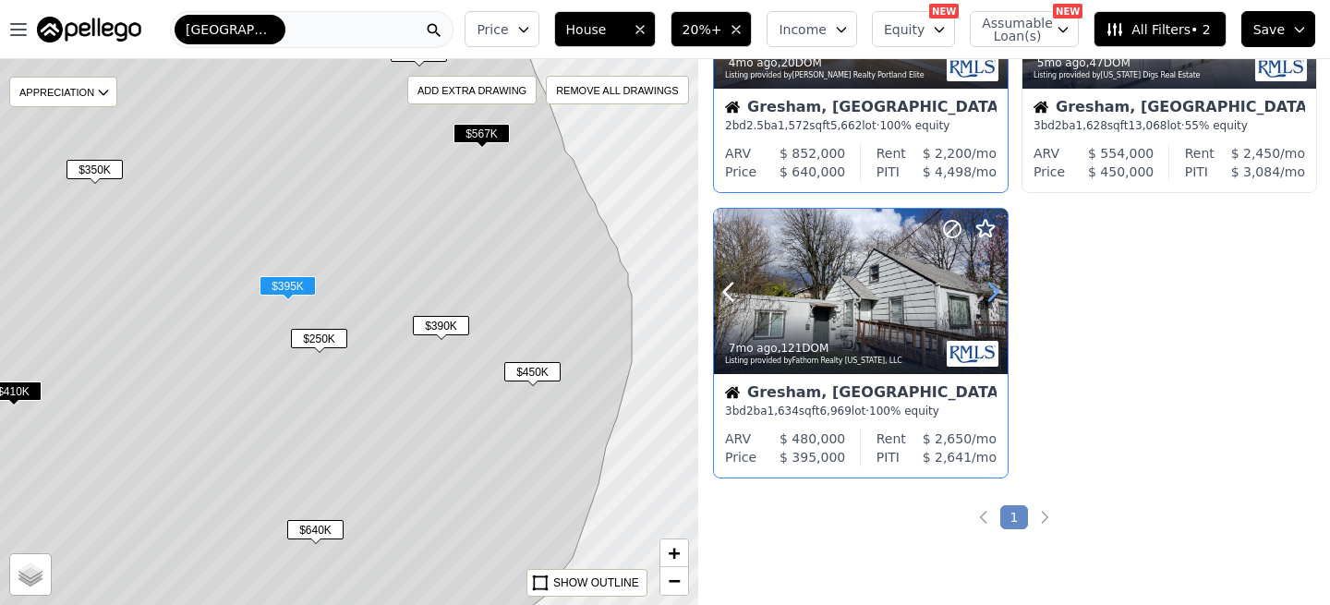
click at [992, 292] on icon at bounding box center [993, 292] width 30 height 30
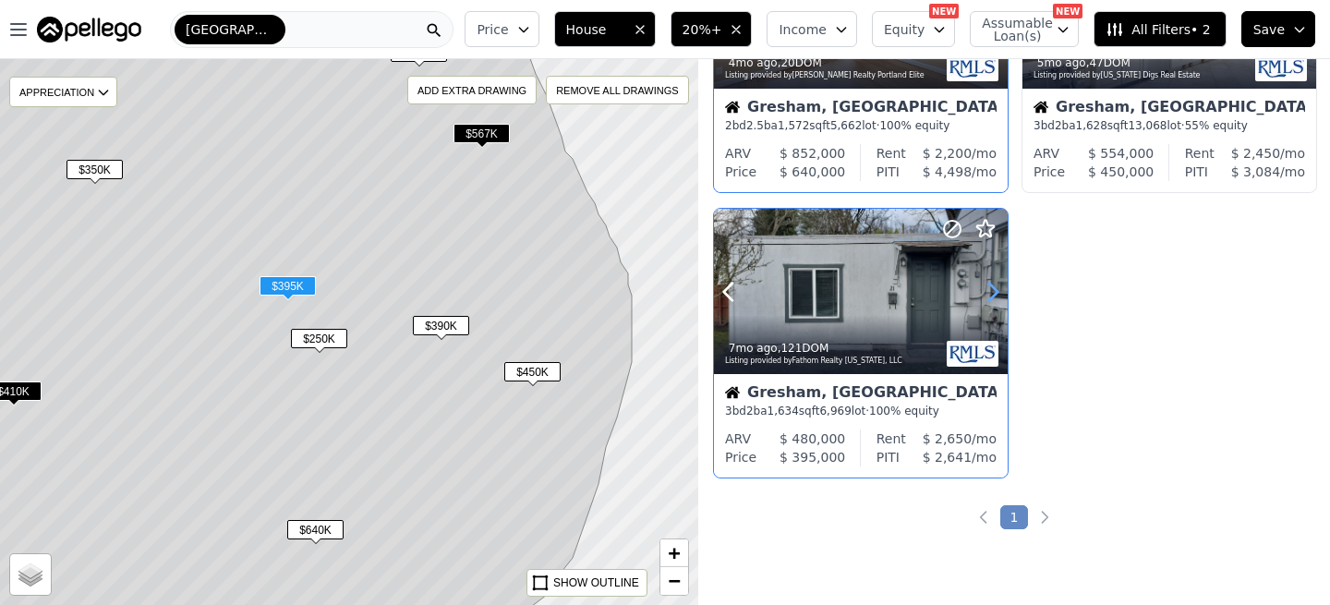
click at [992, 292] on icon at bounding box center [993, 292] width 30 height 30
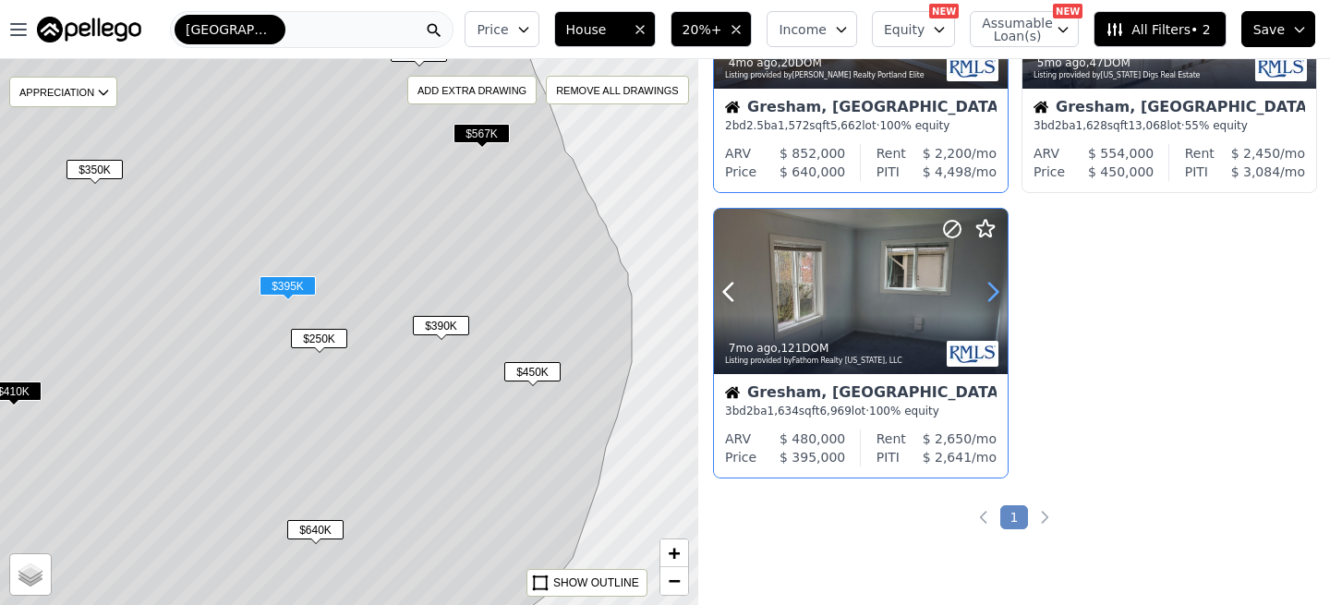
click at [992, 292] on icon at bounding box center [993, 292] width 30 height 30
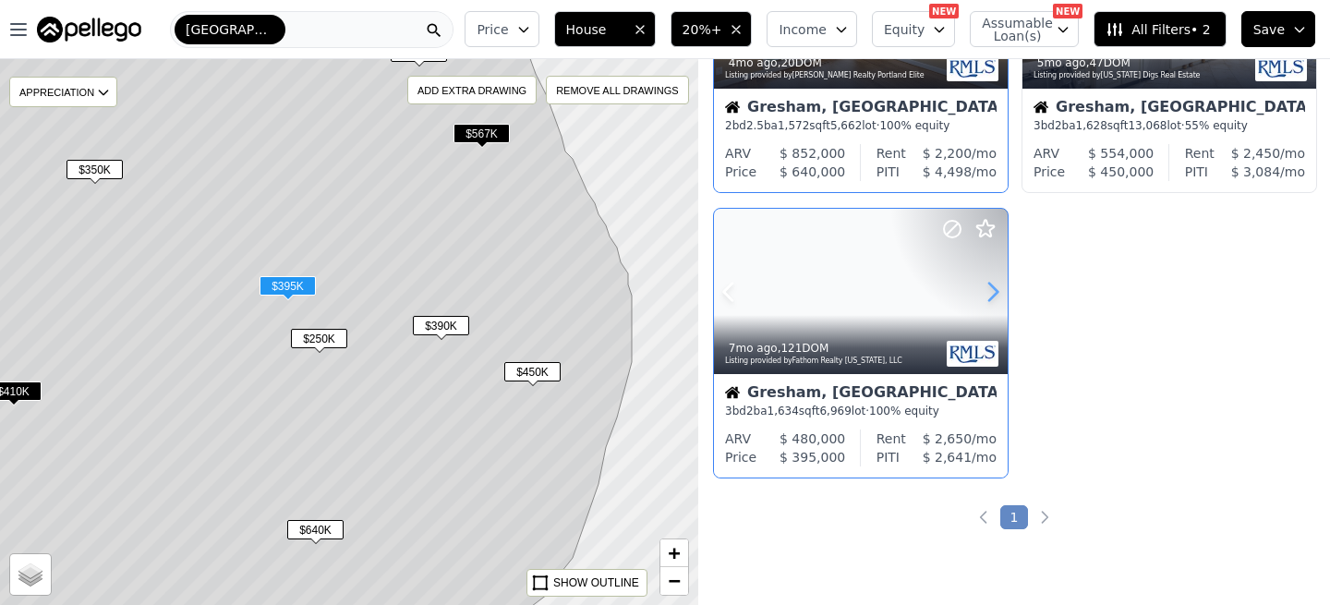
click at [992, 292] on icon at bounding box center [993, 292] width 30 height 30
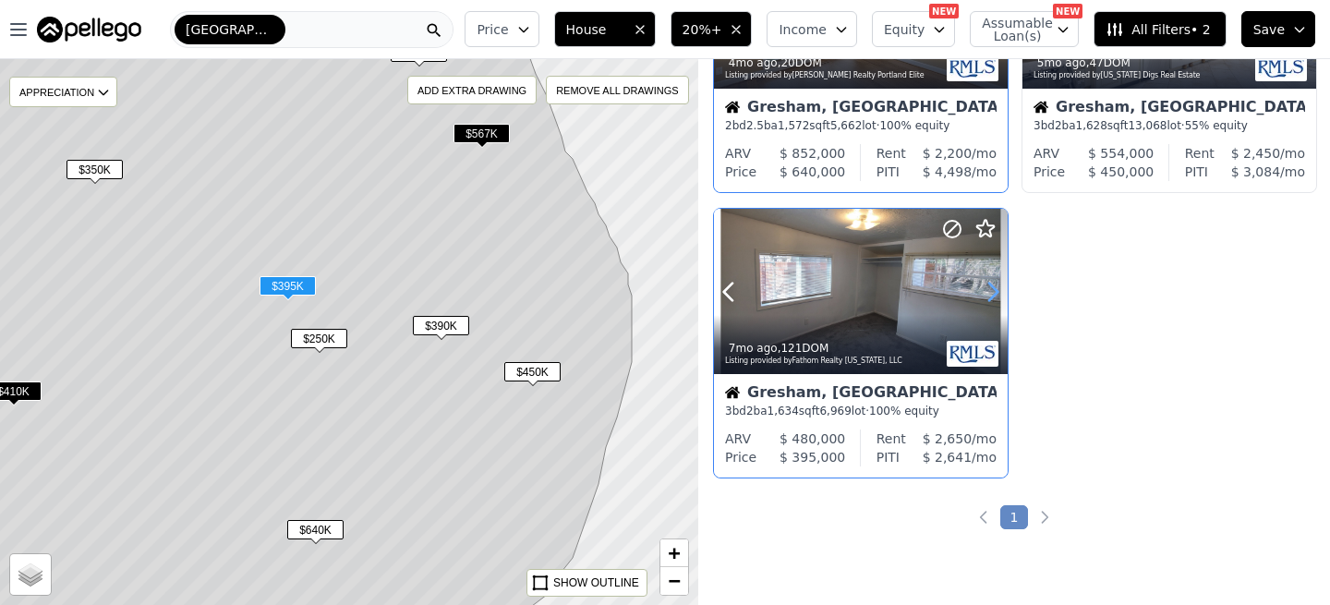
click at [992, 292] on icon at bounding box center [993, 292] width 30 height 30
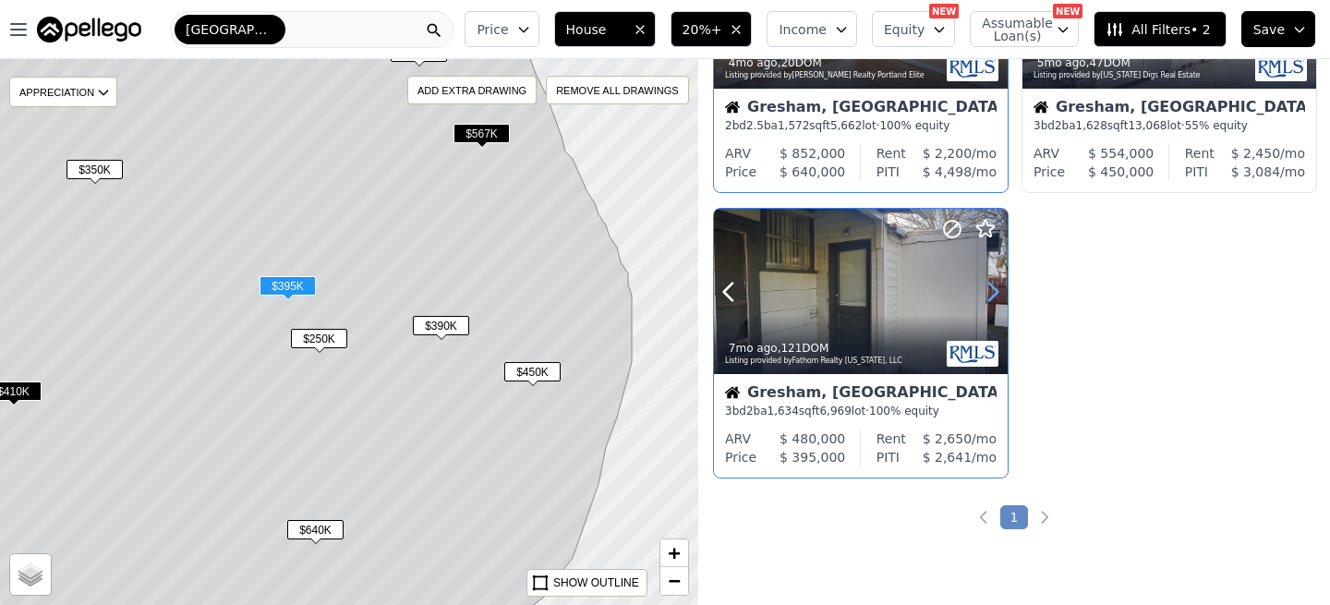
click at [992, 292] on icon at bounding box center [993, 292] width 30 height 30
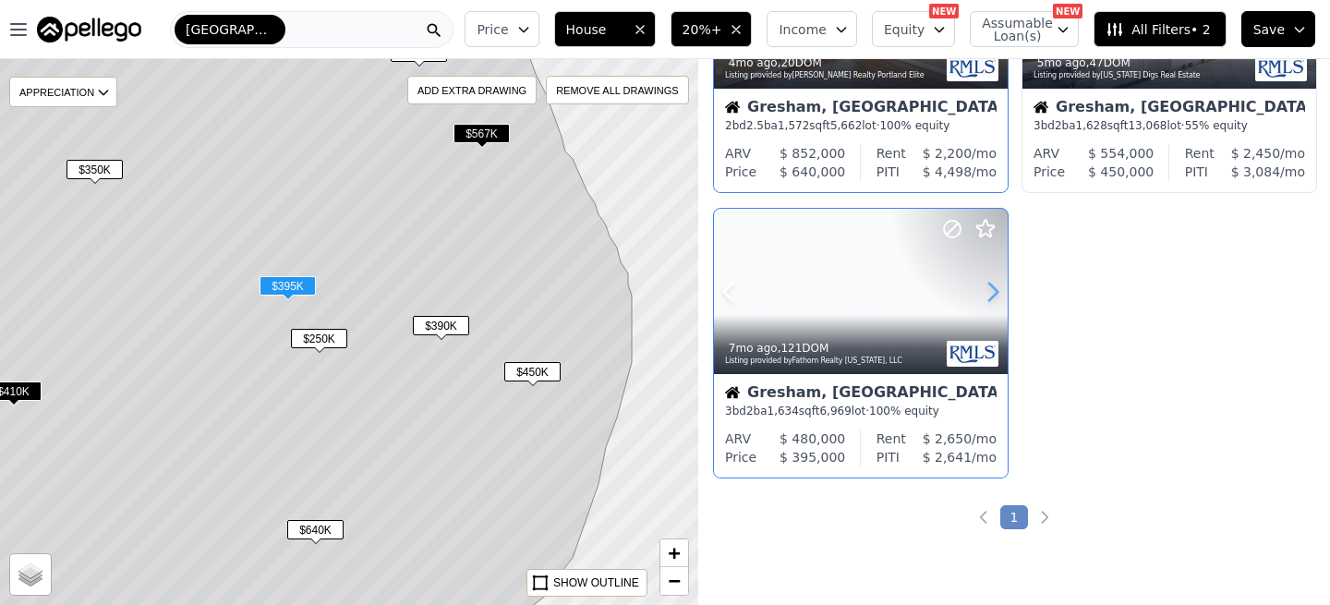
click at [992, 292] on icon at bounding box center [993, 292] width 30 height 30
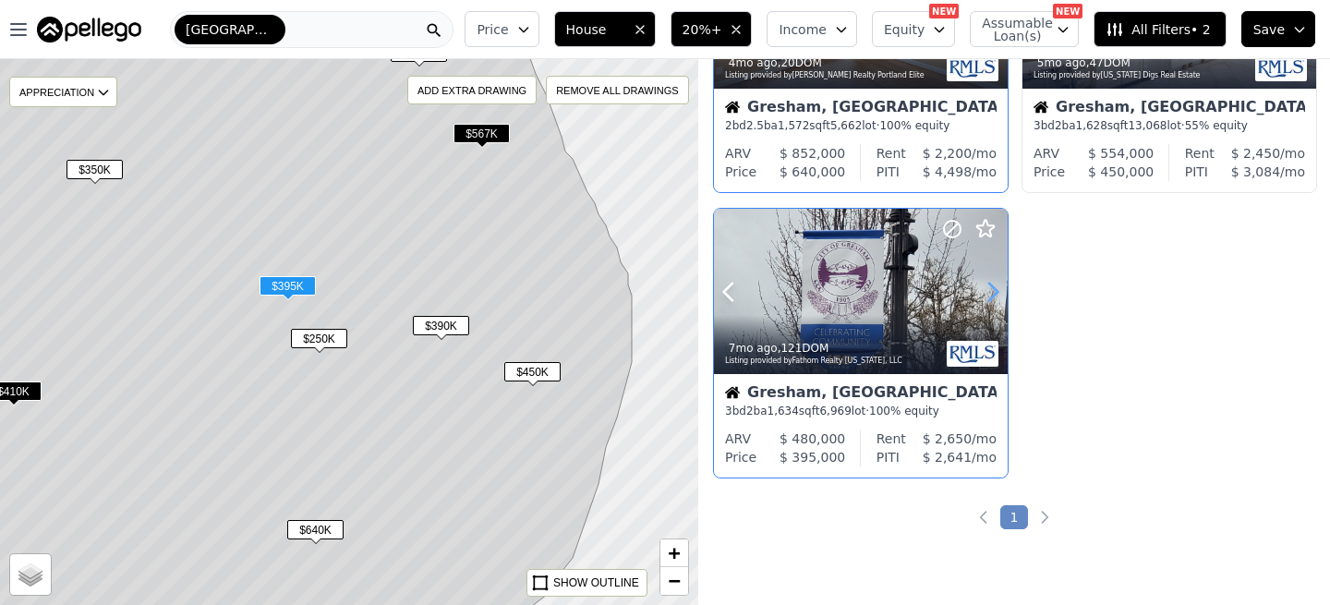
click at [992, 292] on icon at bounding box center [993, 292] width 30 height 30
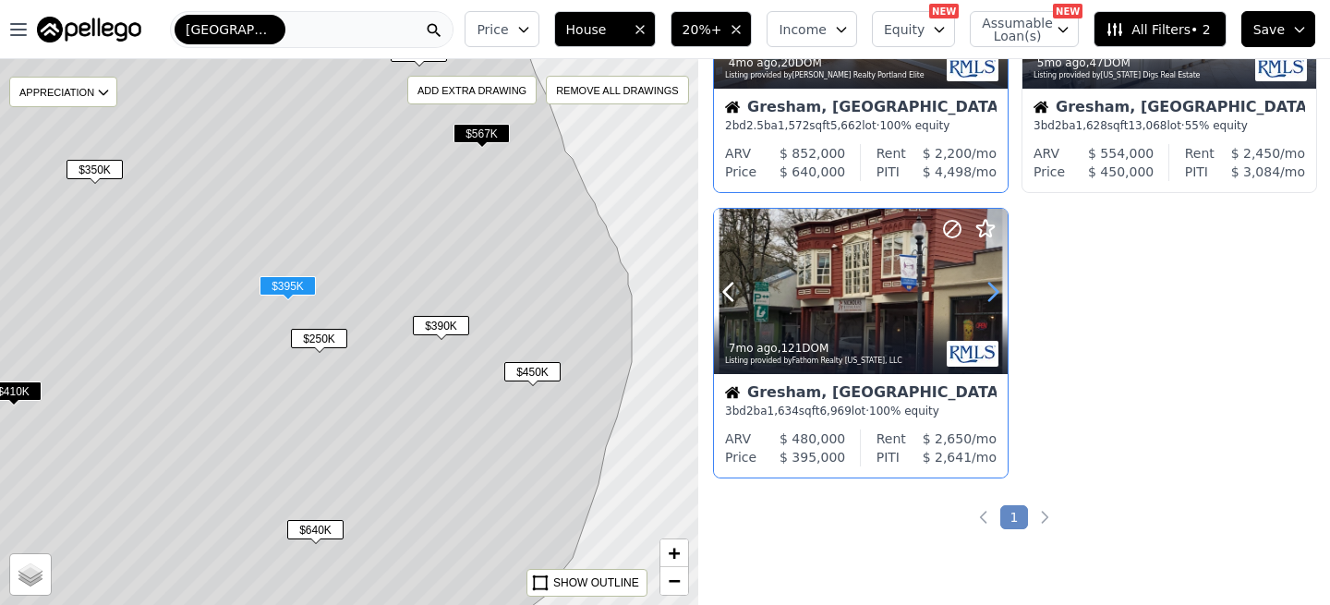
click at [992, 292] on icon at bounding box center [993, 292] width 30 height 30
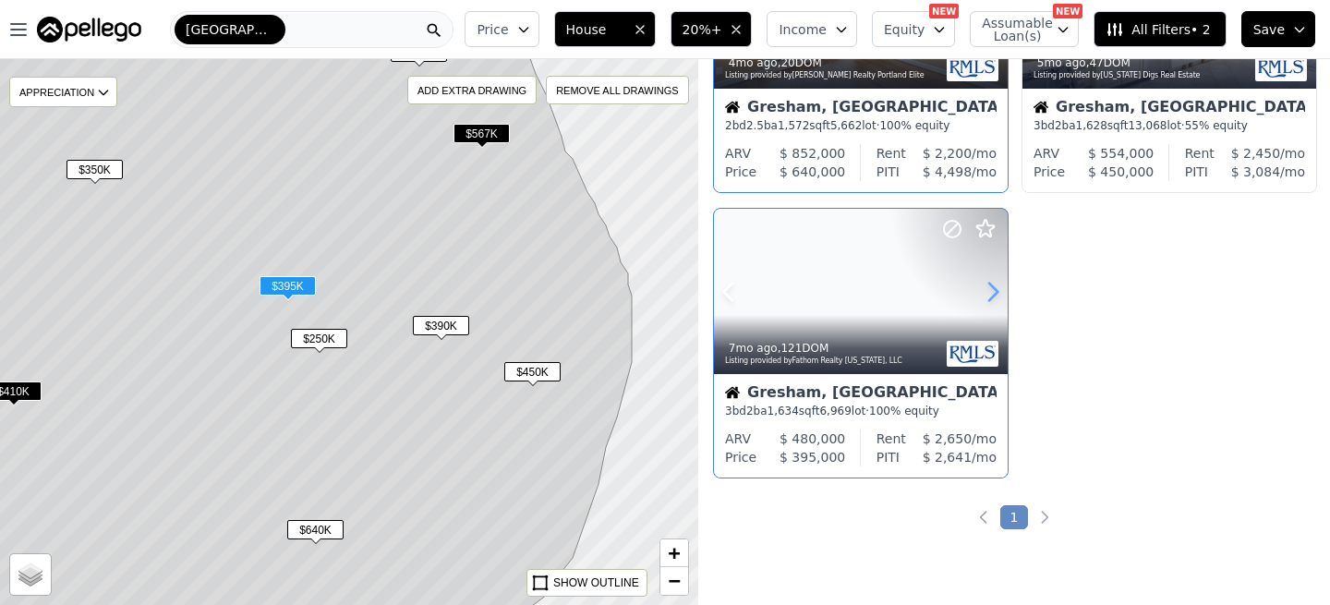
click at [992, 292] on icon at bounding box center [993, 292] width 30 height 30
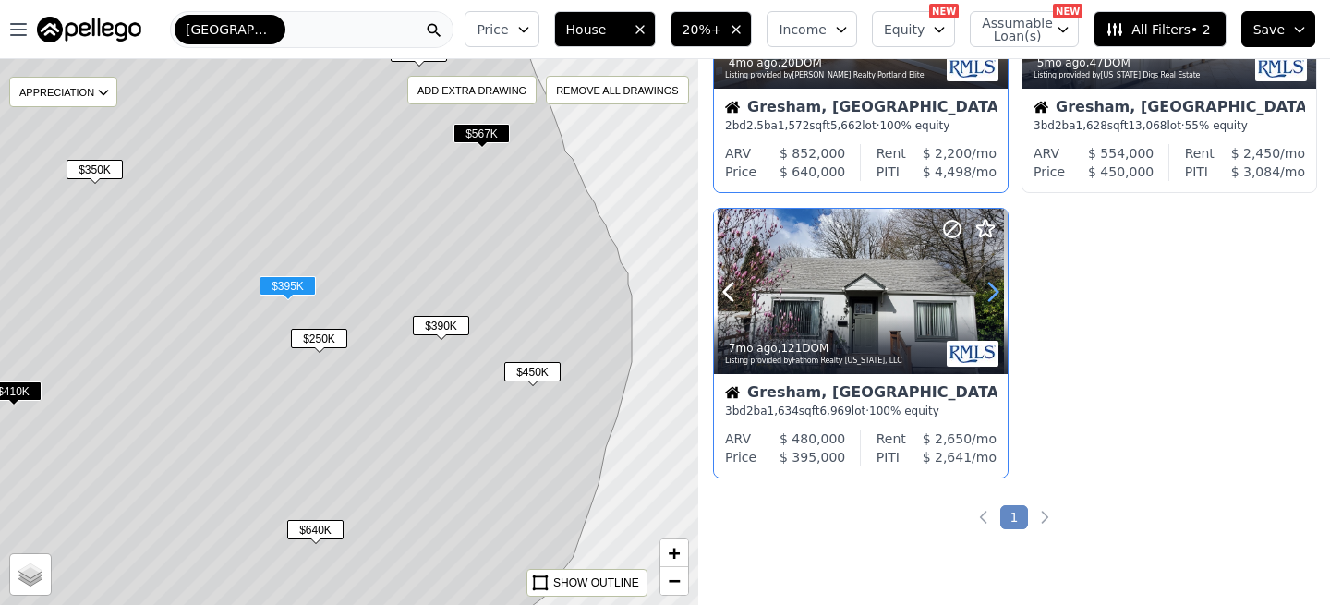
click at [992, 292] on icon at bounding box center [993, 292] width 30 height 30
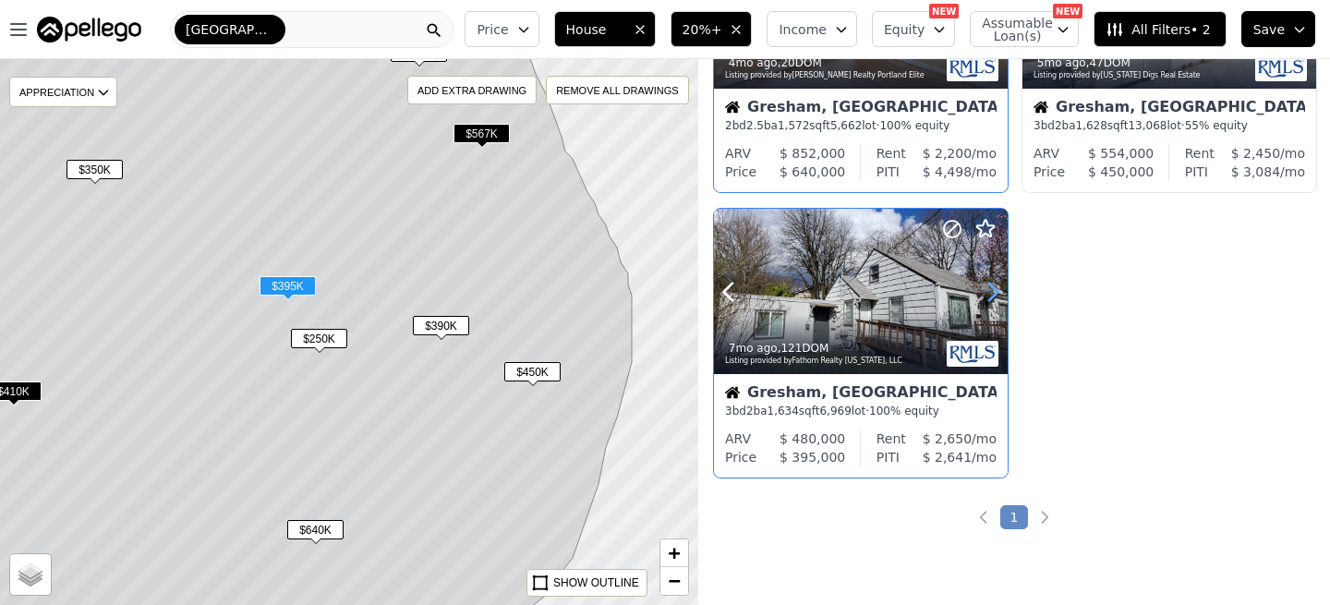
click at [992, 292] on icon at bounding box center [993, 292] width 30 height 30
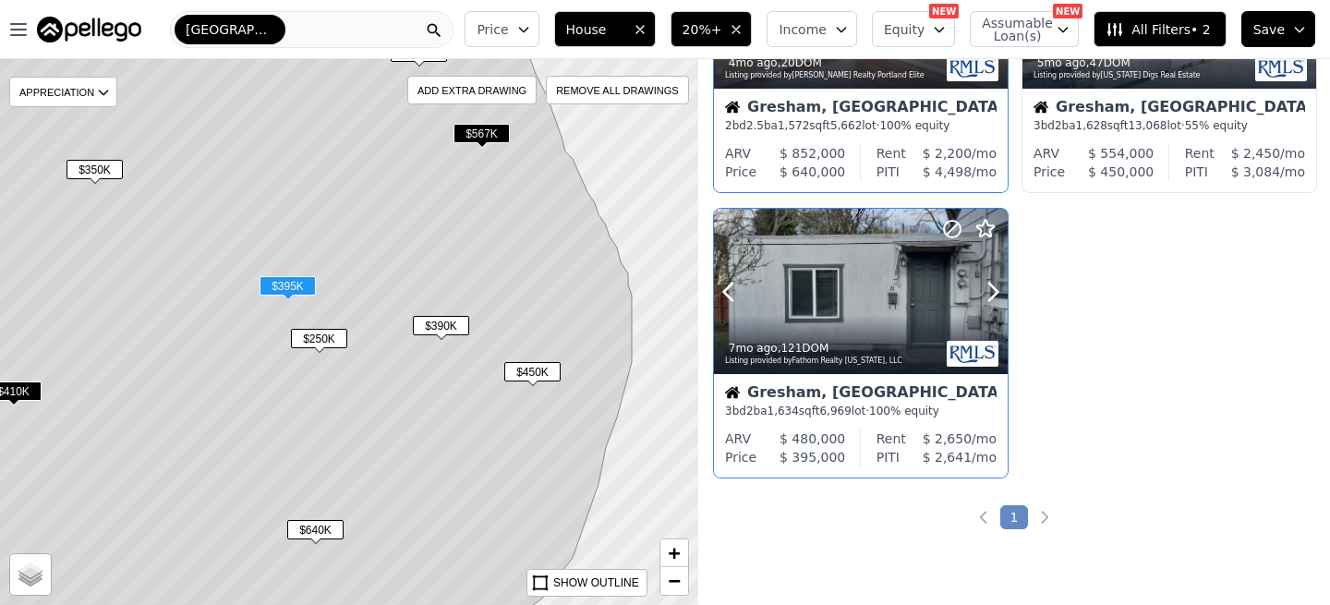
click at [858, 291] on div at bounding box center [861, 291] width 294 height 165
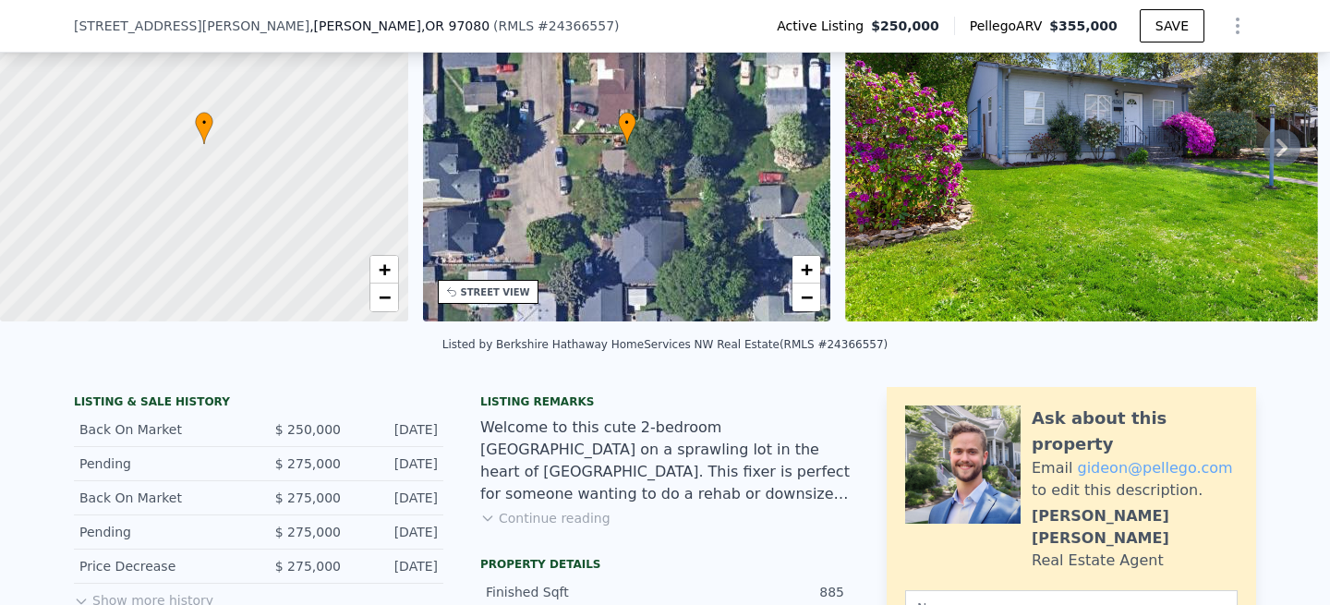
scroll to position [107, 0]
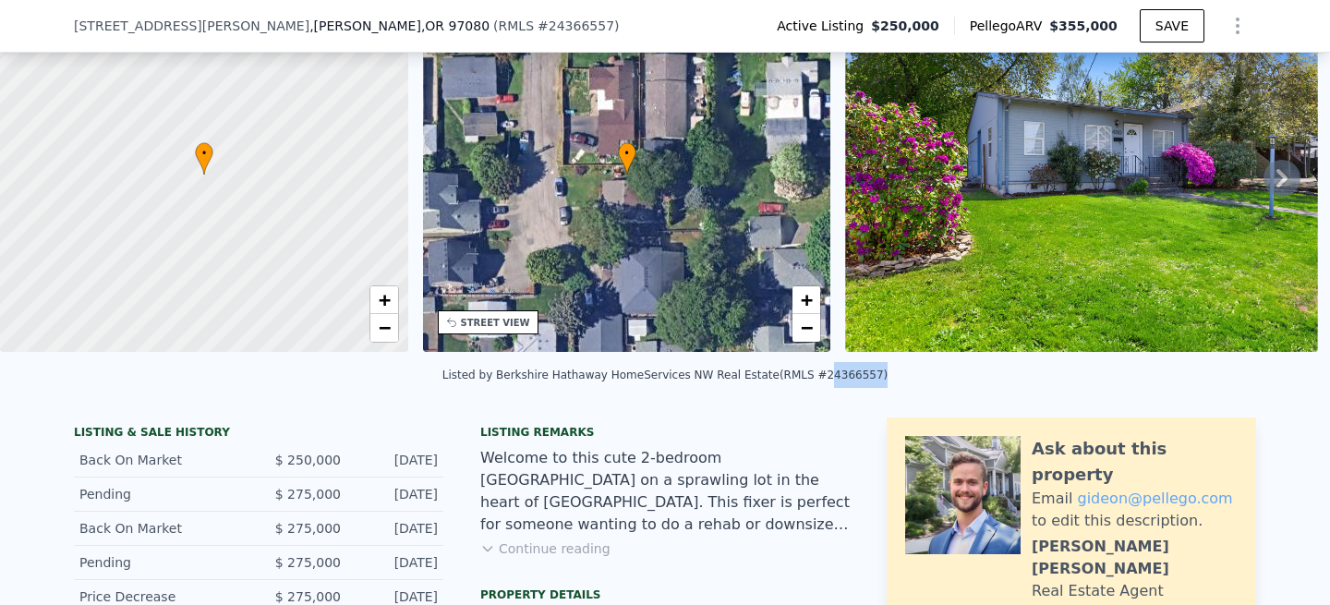
drag, startPoint x: 869, startPoint y: 374, endPoint x: 817, endPoint y: 375, distance: 51.7
click at [817, 375] on div "Listed by Berkshire Hathaway HomeServices NW Real Estate (RMLS #24366557)" at bounding box center [665, 374] width 446 height 13
copy div "24366557"
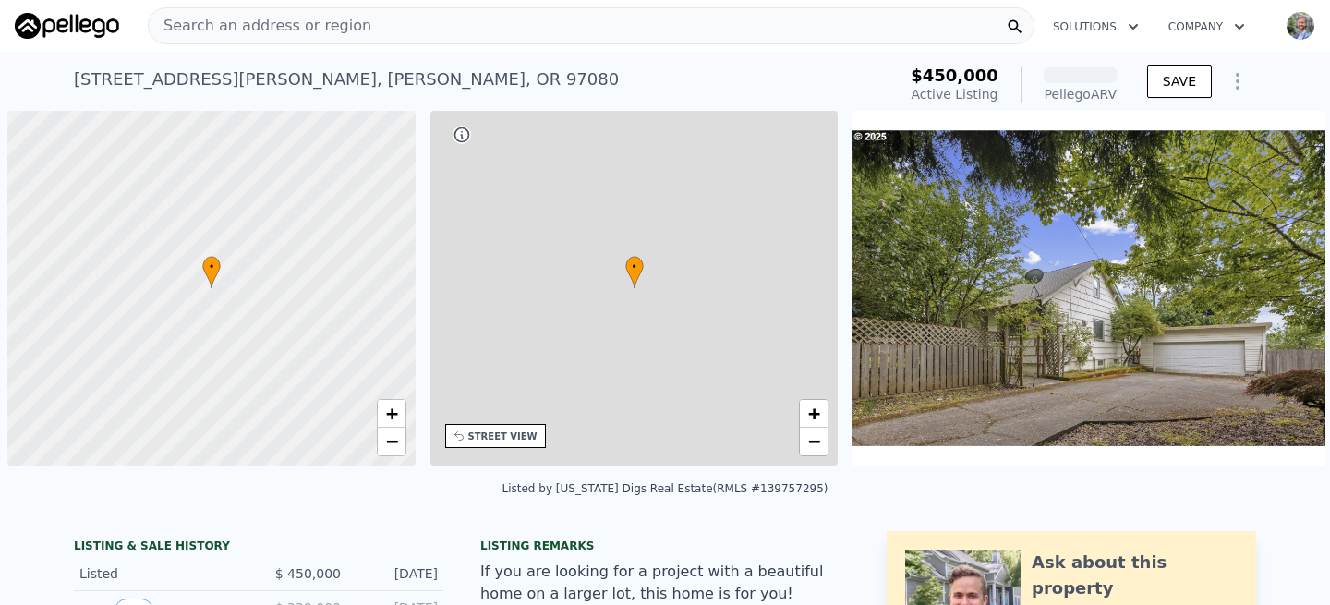
scroll to position [0, 7]
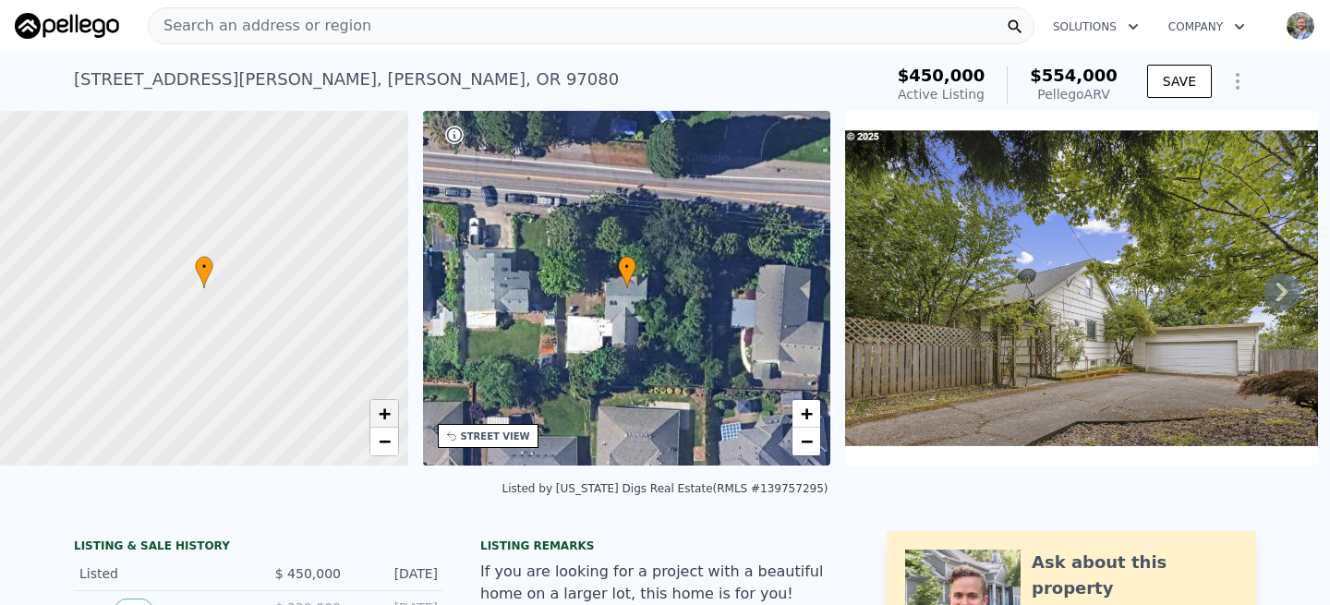
click at [386, 403] on span "+" at bounding box center [384, 413] width 12 height 23
click at [386, 404] on span "+" at bounding box center [384, 413] width 12 height 23
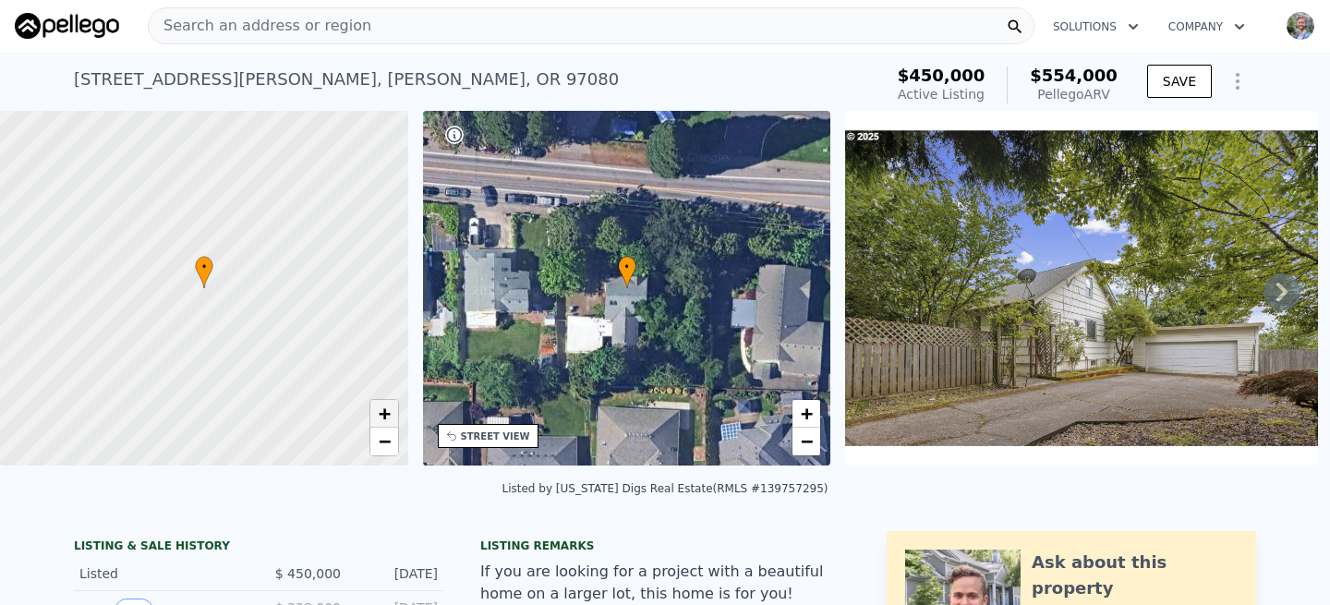
click at [386, 404] on span "+" at bounding box center [384, 413] width 12 height 23
click at [380, 436] on span "−" at bounding box center [384, 440] width 12 height 23
click at [378, 415] on span "+" at bounding box center [384, 413] width 12 height 23
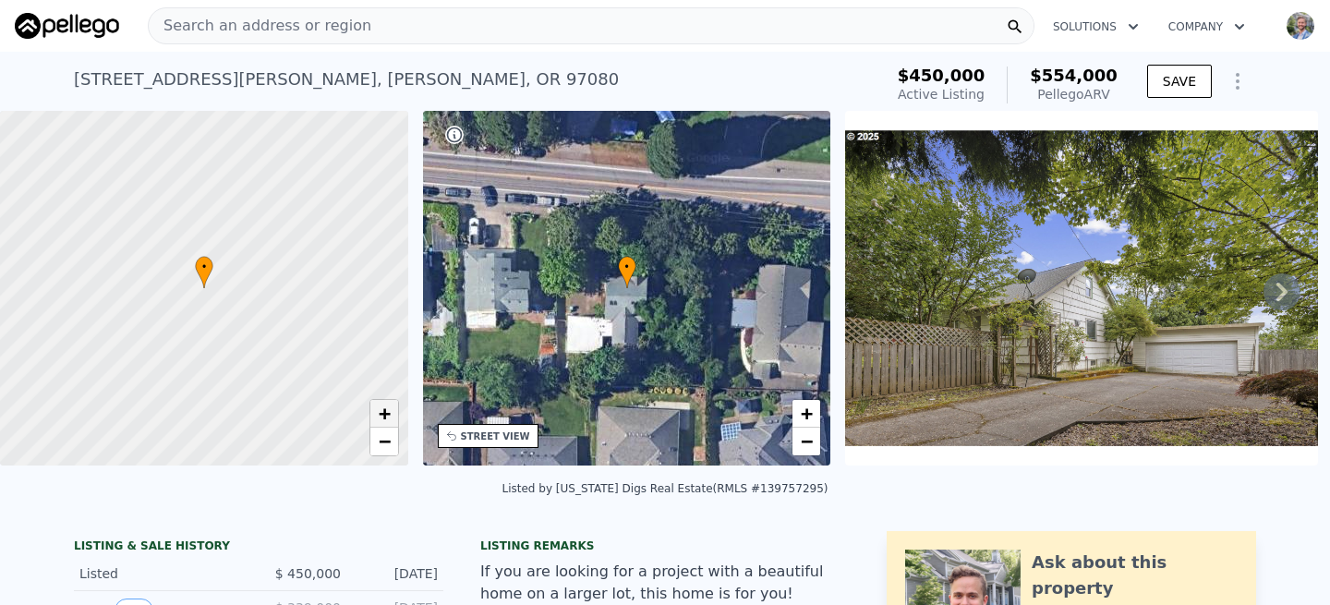
click at [378, 415] on span "+" at bounding box center [384, 413] width 12 height 23
click at [378, 414] on span "+" at bounding box center [384, 413] width 12 height 23
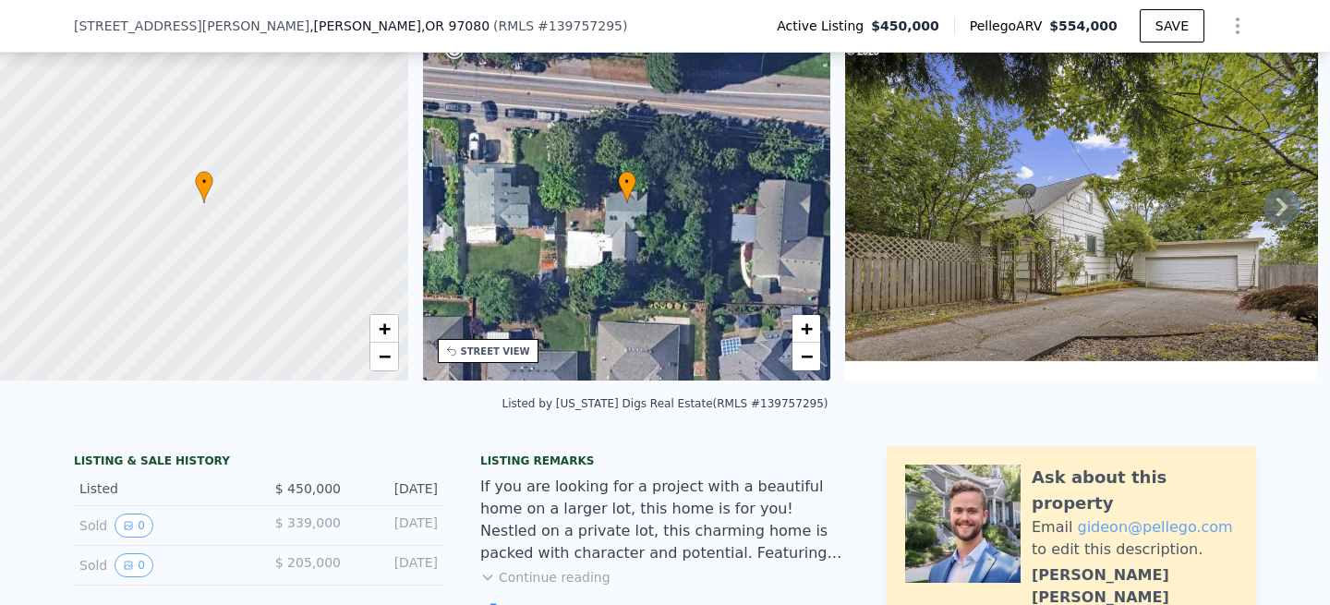
scroll to position [87, 0]
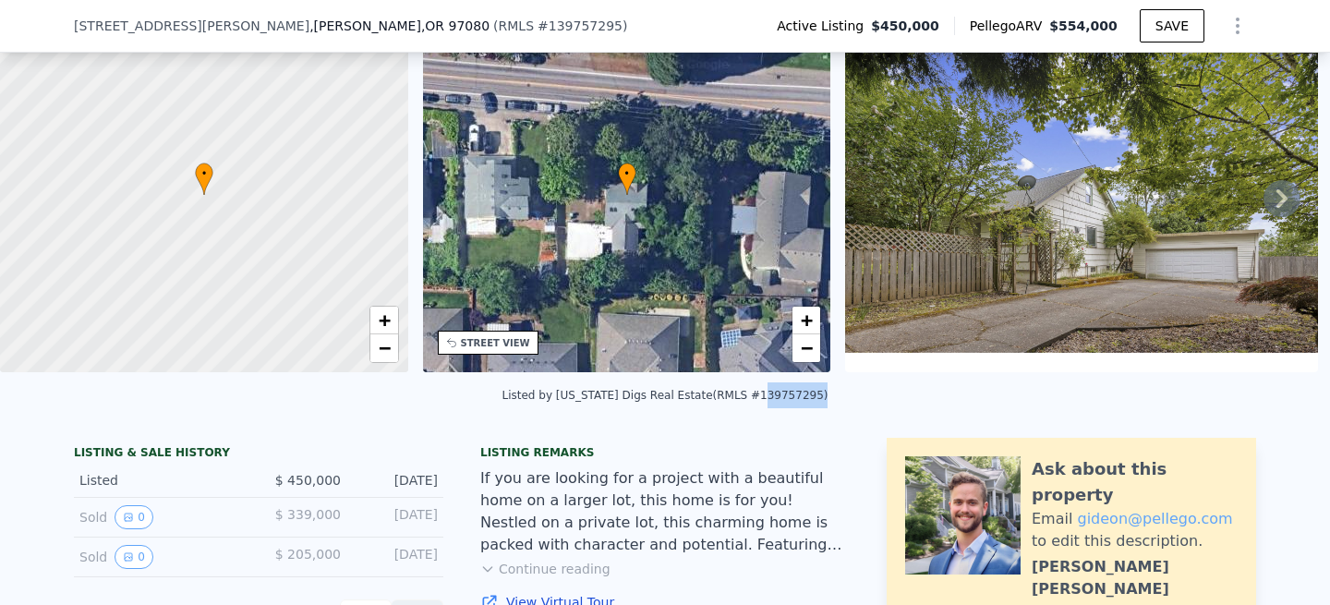
drag, startPoint x: 801, startPoint y: 391, endPoint x: 745, endPoint y: 396, distance: 56.6
click at [745, 396] on div "Listed by [US_STATE] Digs Real Estate (RMLS #139757295)" at bounding box center [665, 395] width 326 height 13
copy div "139757295"
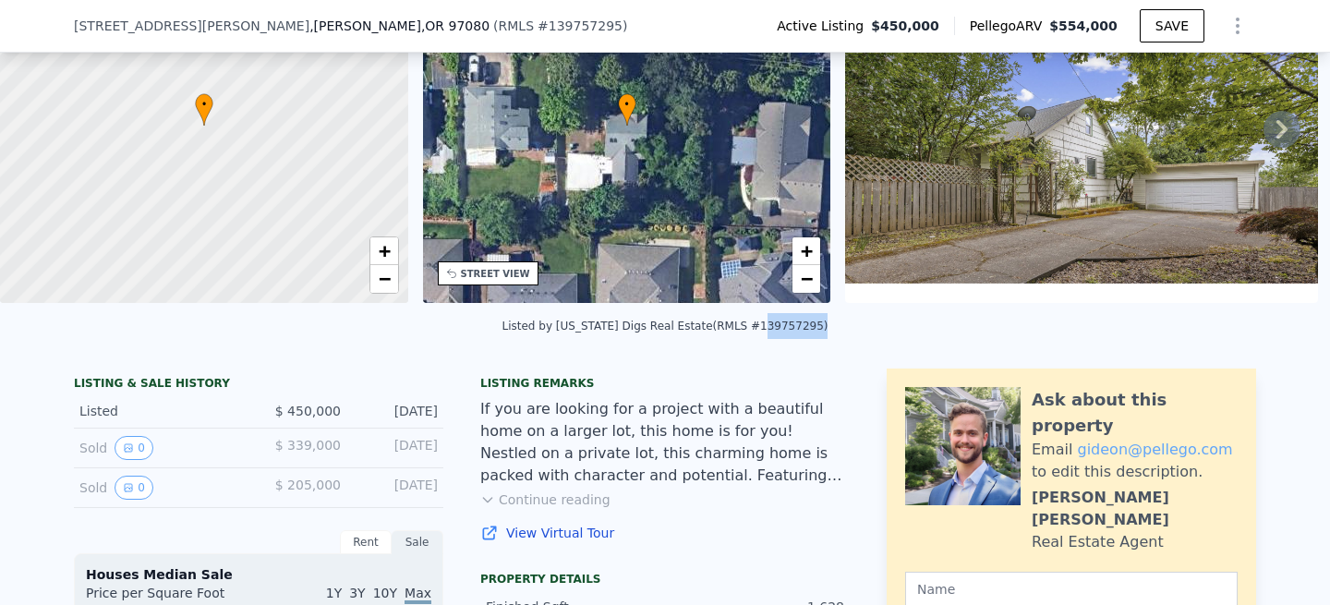
scroll to position [157, 0]
click at [595, 497] on button "Continue reading" at bounding box center [545, 498] width 130 height 18
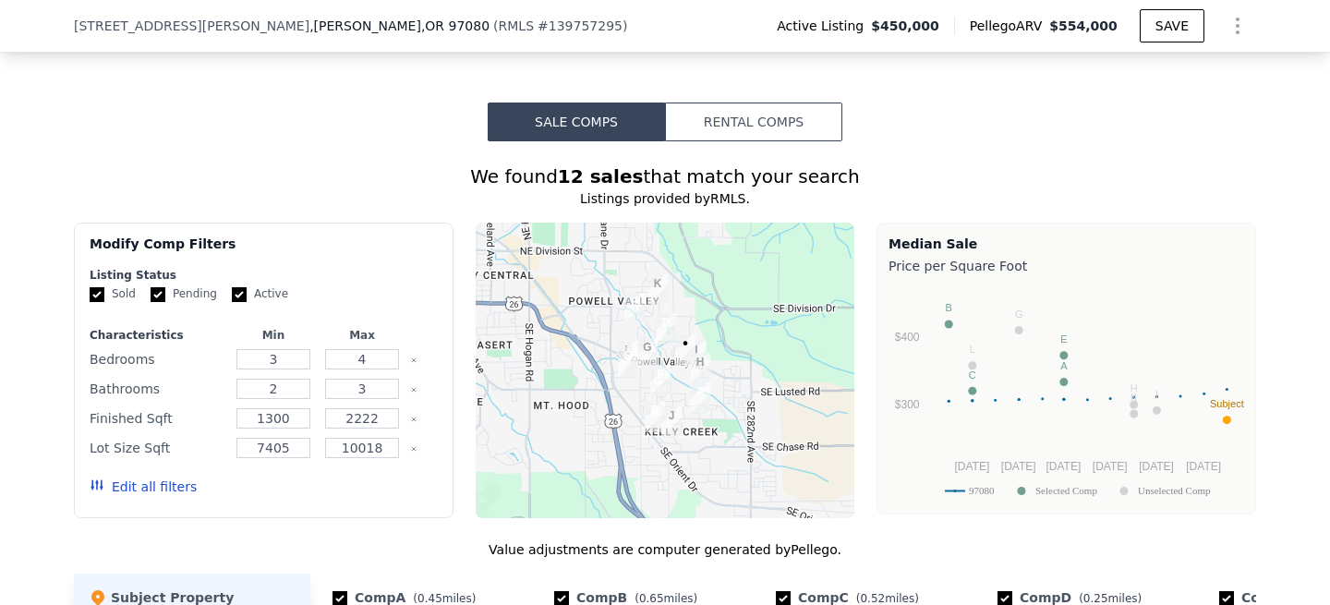
scroll to position [2035, 0]
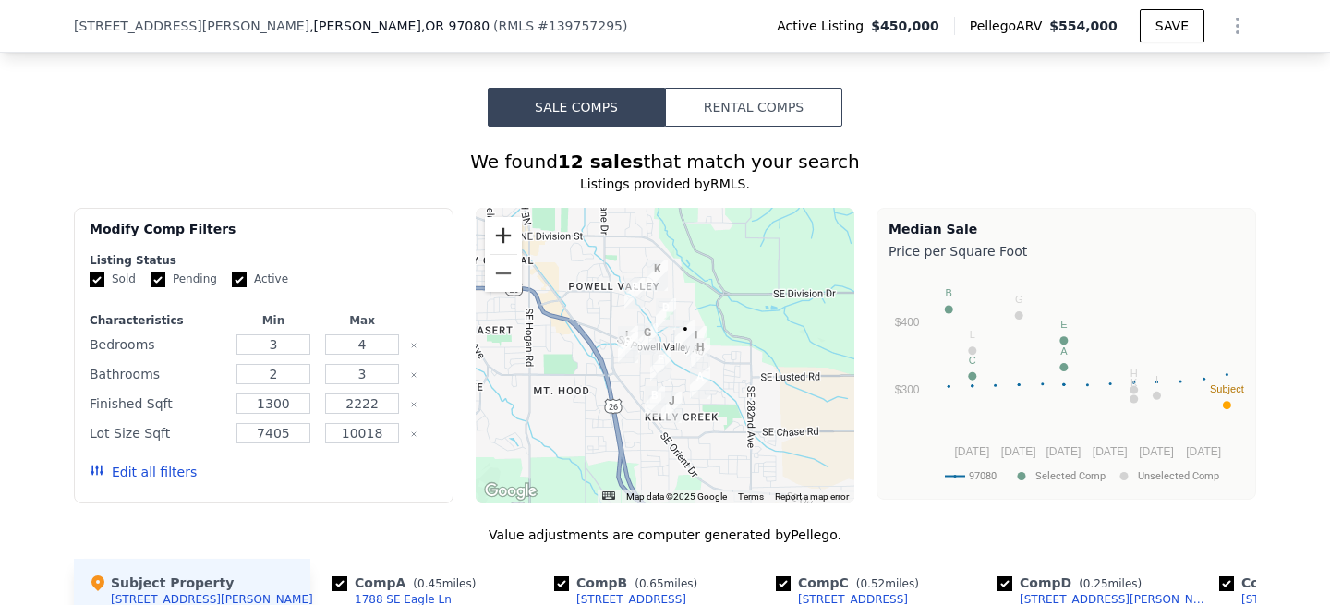
click at [502, 217] on button "Zoom in" at bounding box center [503, 235] width 37 height 37
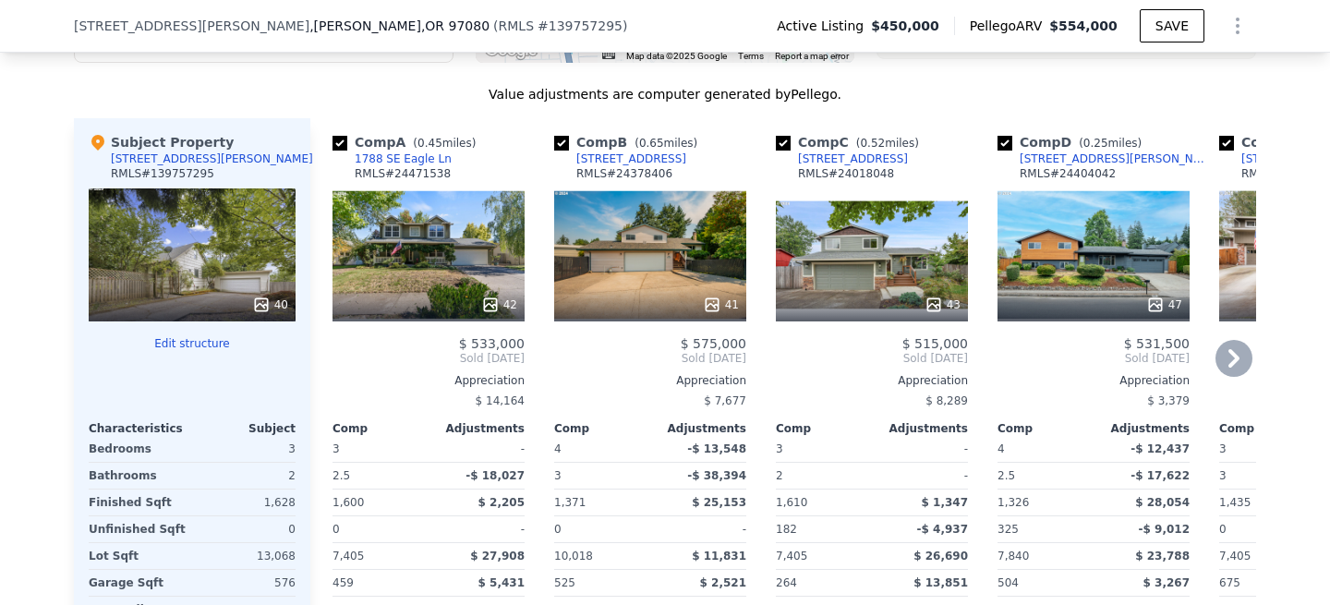
scroll to position [2473, 0]
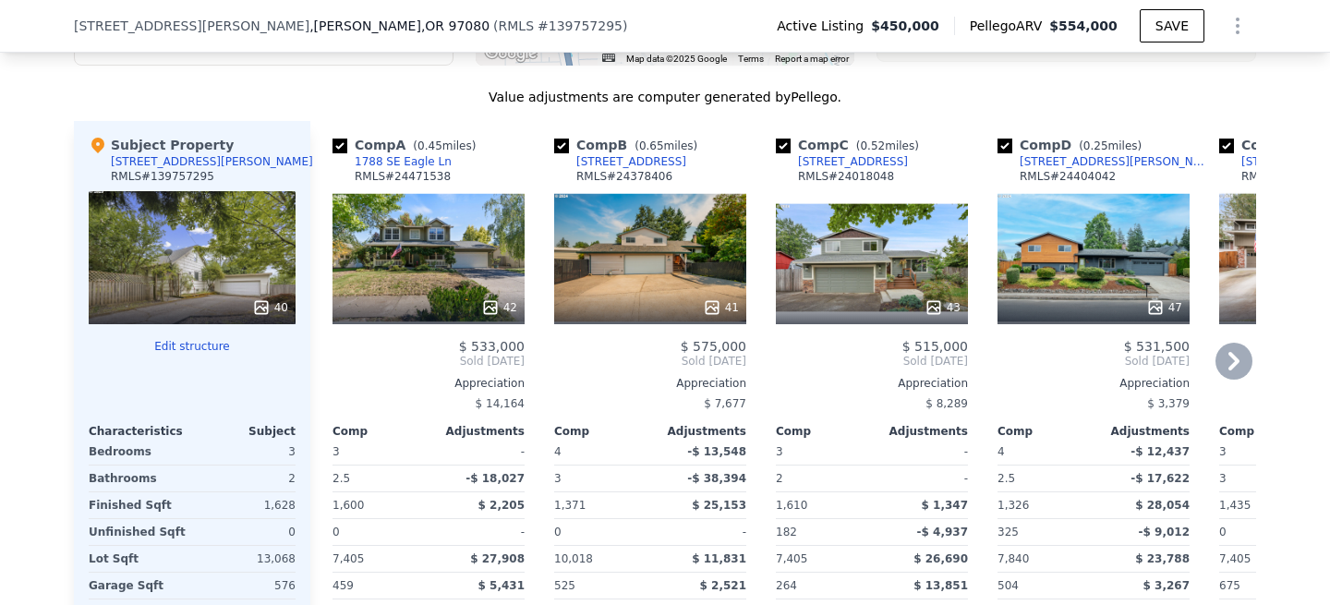
click at [440, 210] on div "42" at bounding box center [428, 257] width 192 height 133
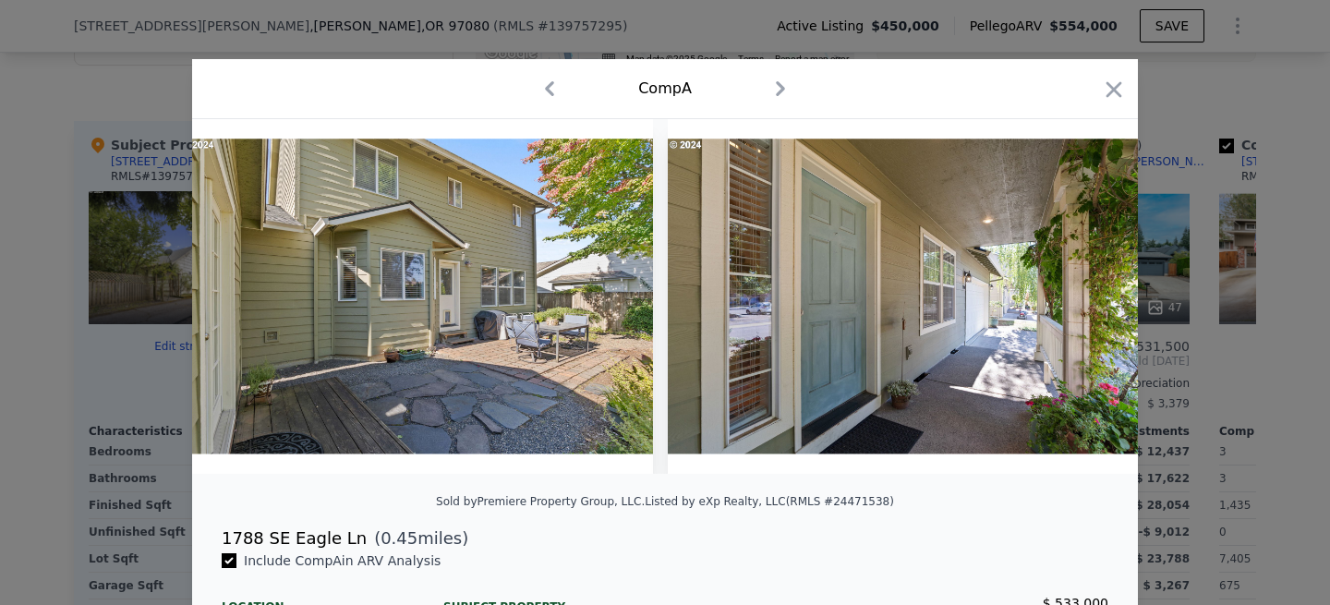
scroll to position [0, 16124]
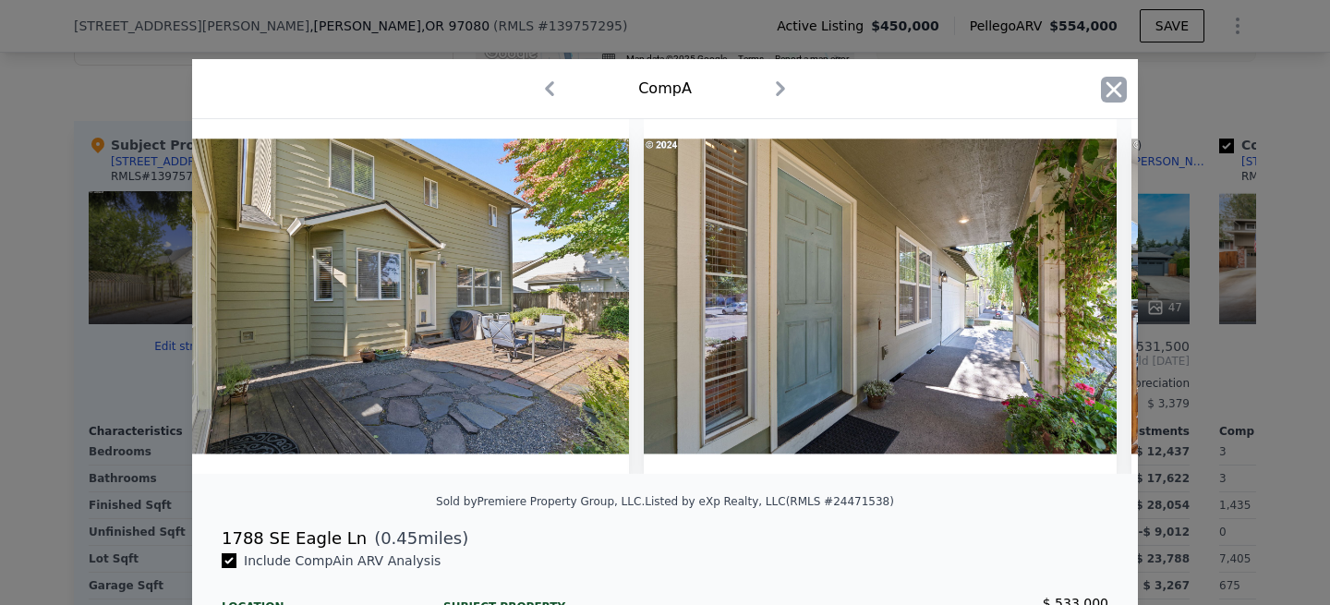
click at [1112, 92] on icon "button" at bounding box center [1114, 90] width 26 height 26
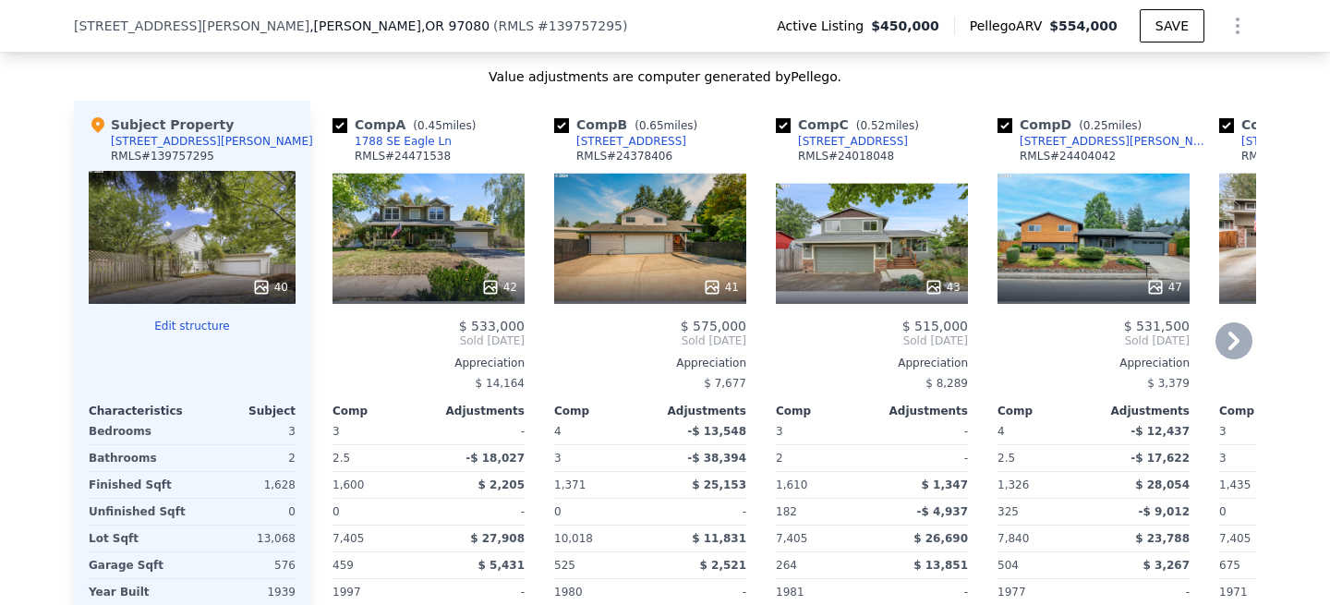
scroll to position [2498, 0]
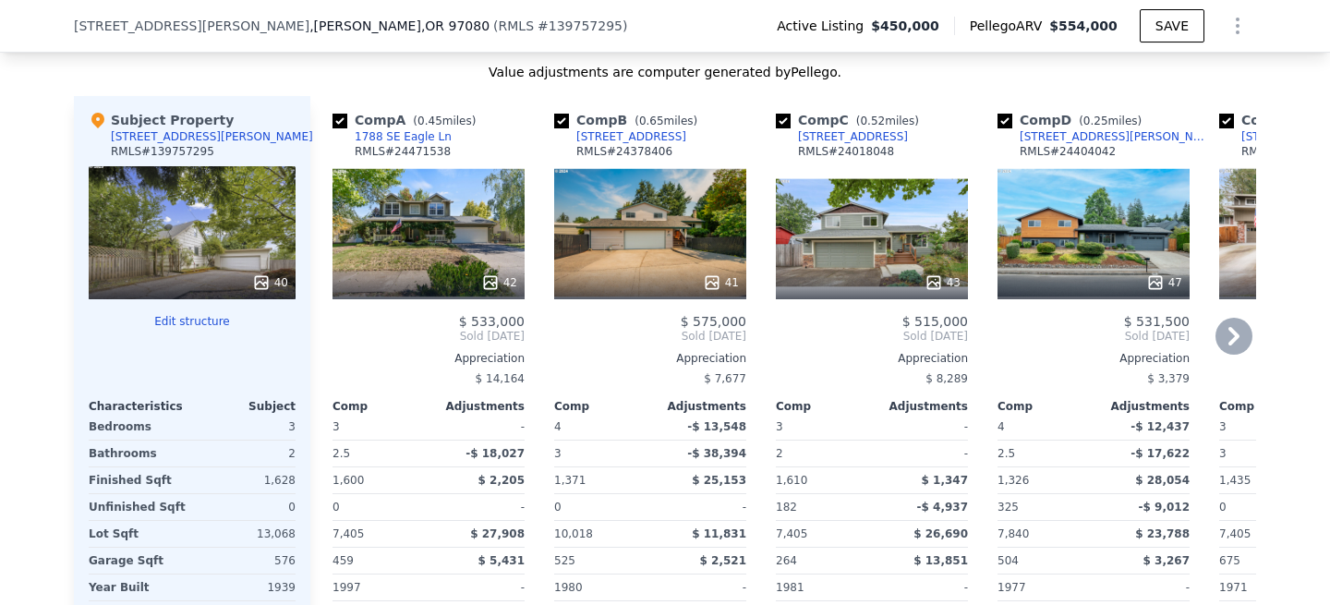
click at [669, 166] on div "41" at bounding box center [650, 232] width 192 height 133
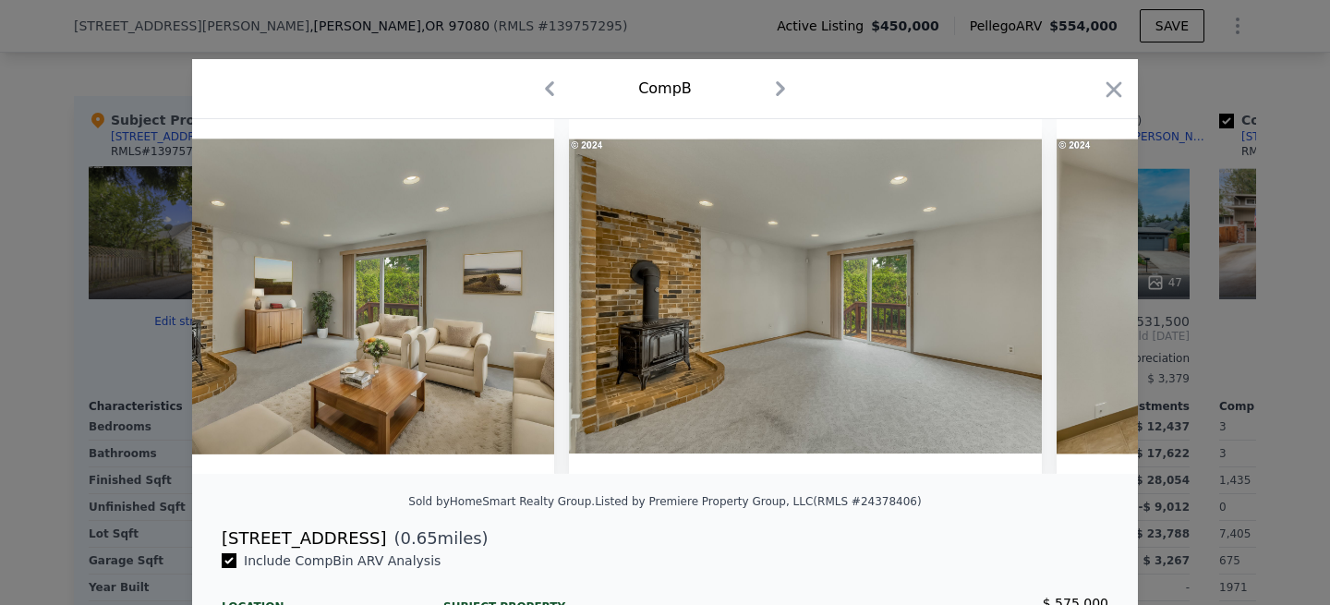
scroll to position [0, 10329]
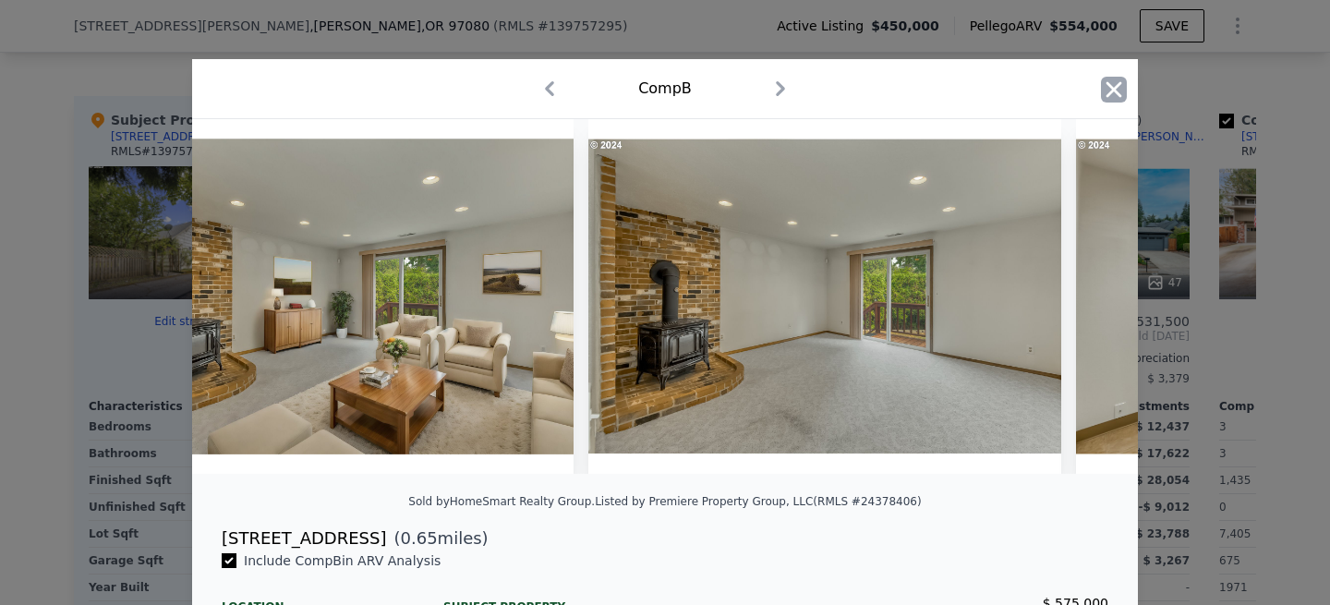
click at [1120, 85] on icon "button" at bounding box center [1114, 90] width 26 height 26
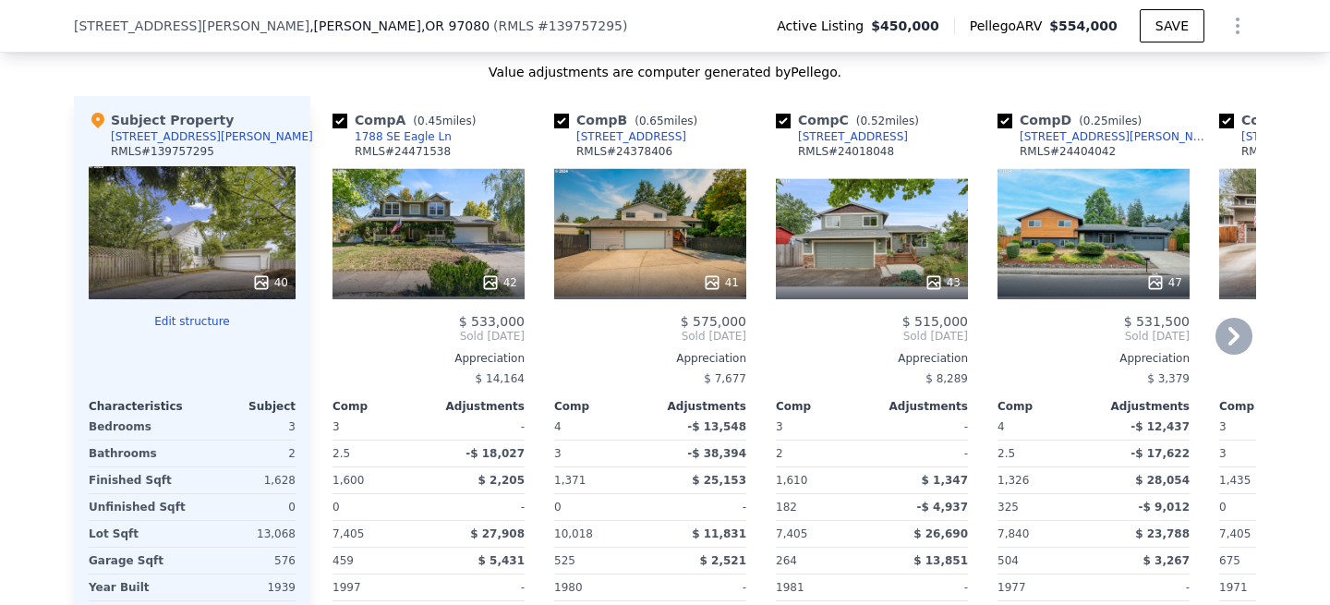
click at [866, 175] on div "43" at bounding box center [872, 232] width 192 height 133
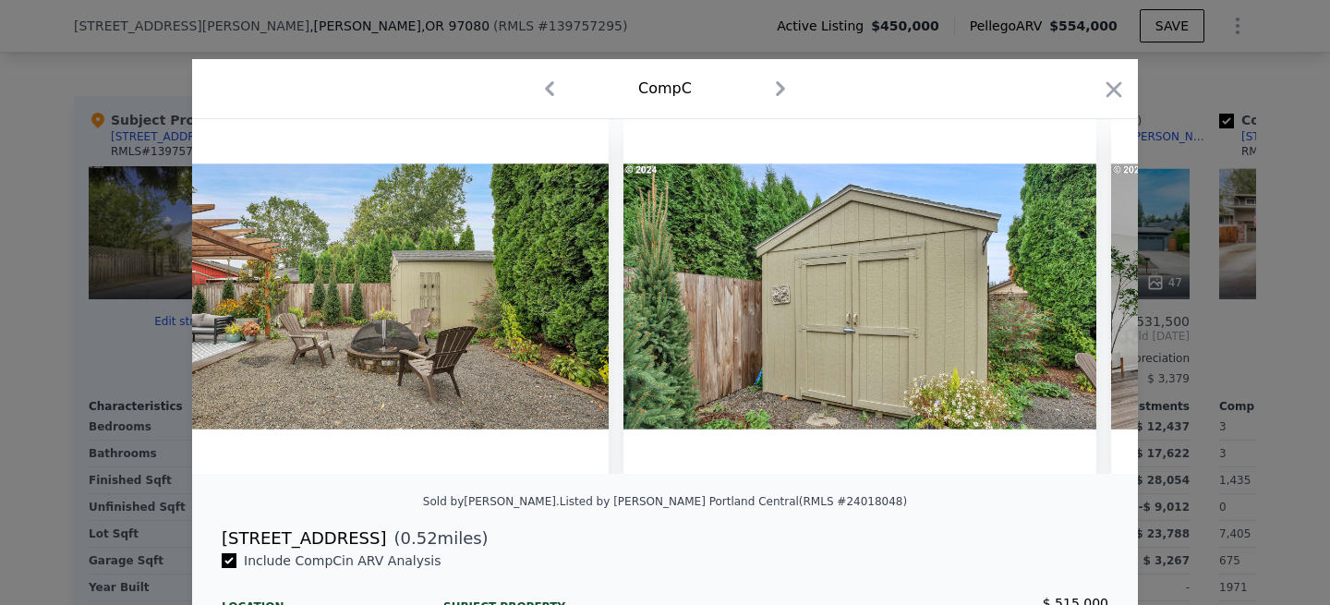
scroll to position [0, 16786]
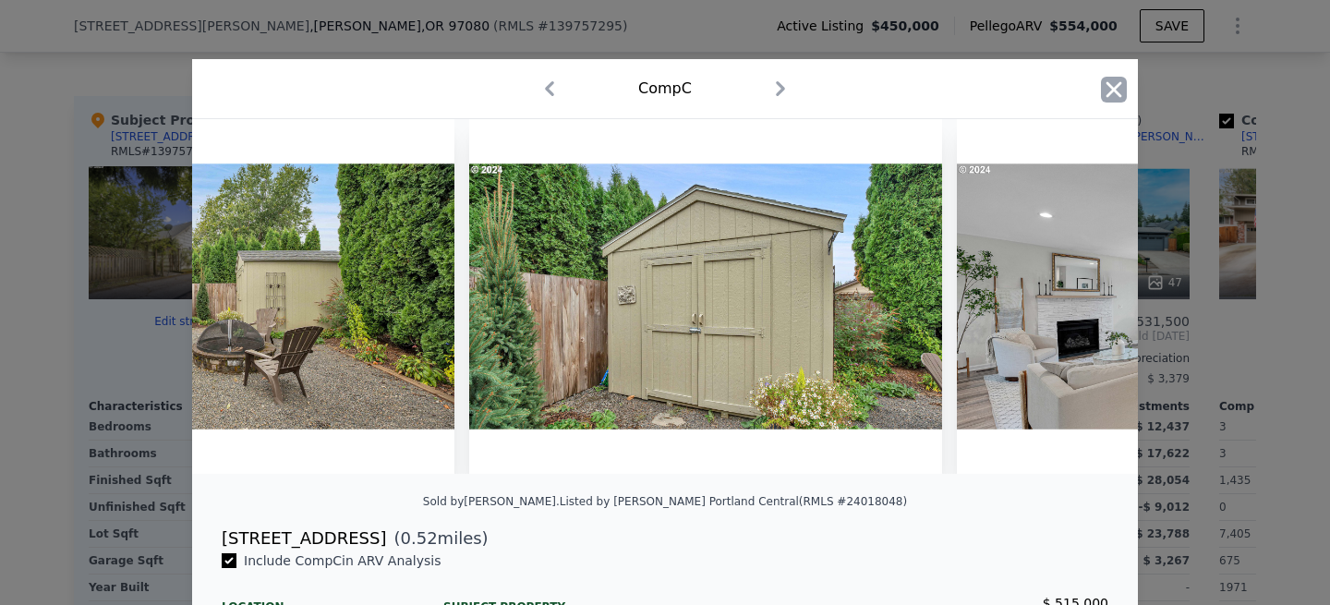
click at [1112, 94] on icon "button" at bounding box center [1114, 90] width 26 height 26
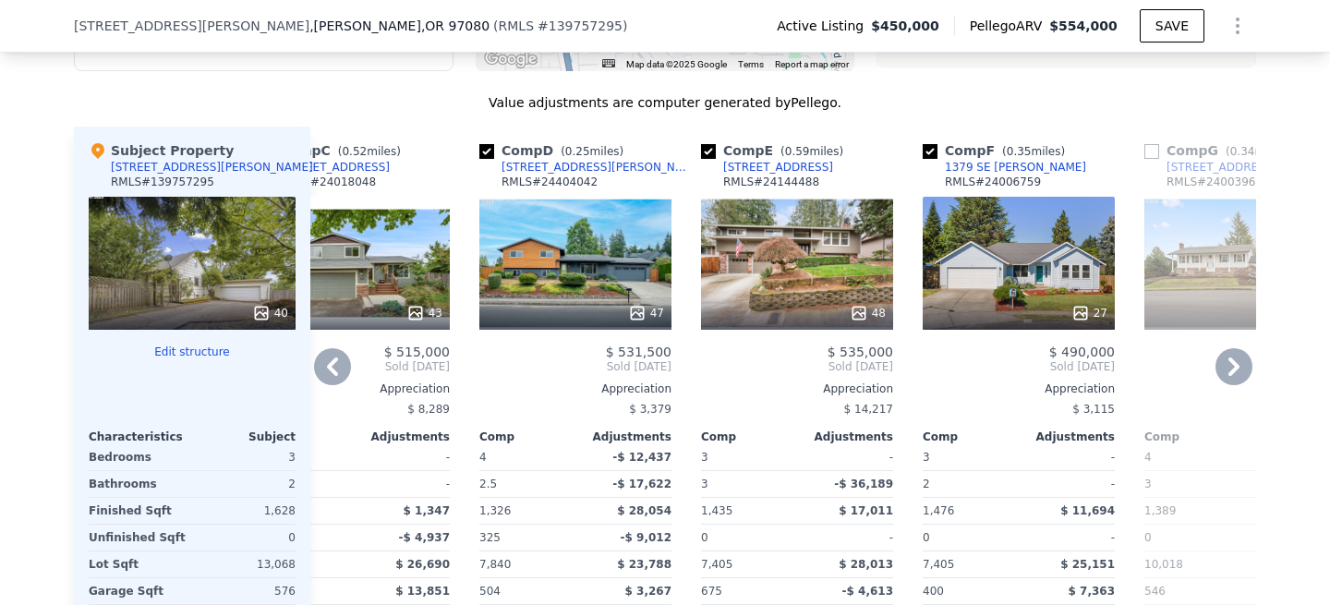
scroll to position [2465, 0]
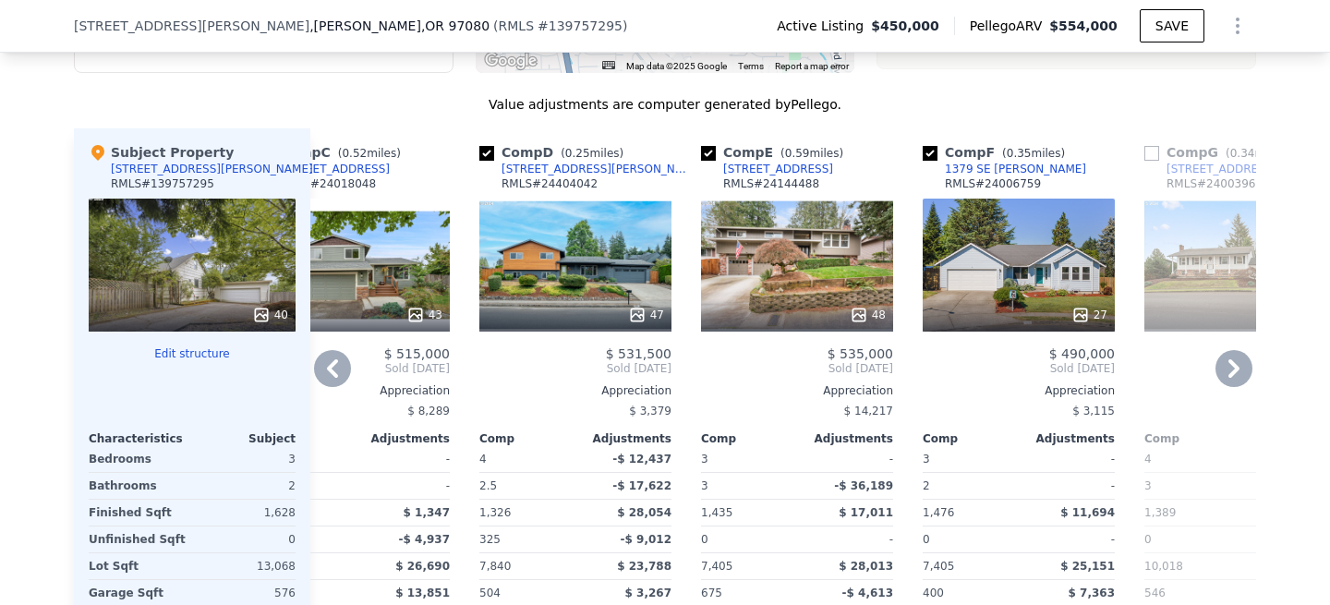
click at [575, 199] on div "47" at bounding box center [575, 265] width 192 height 133
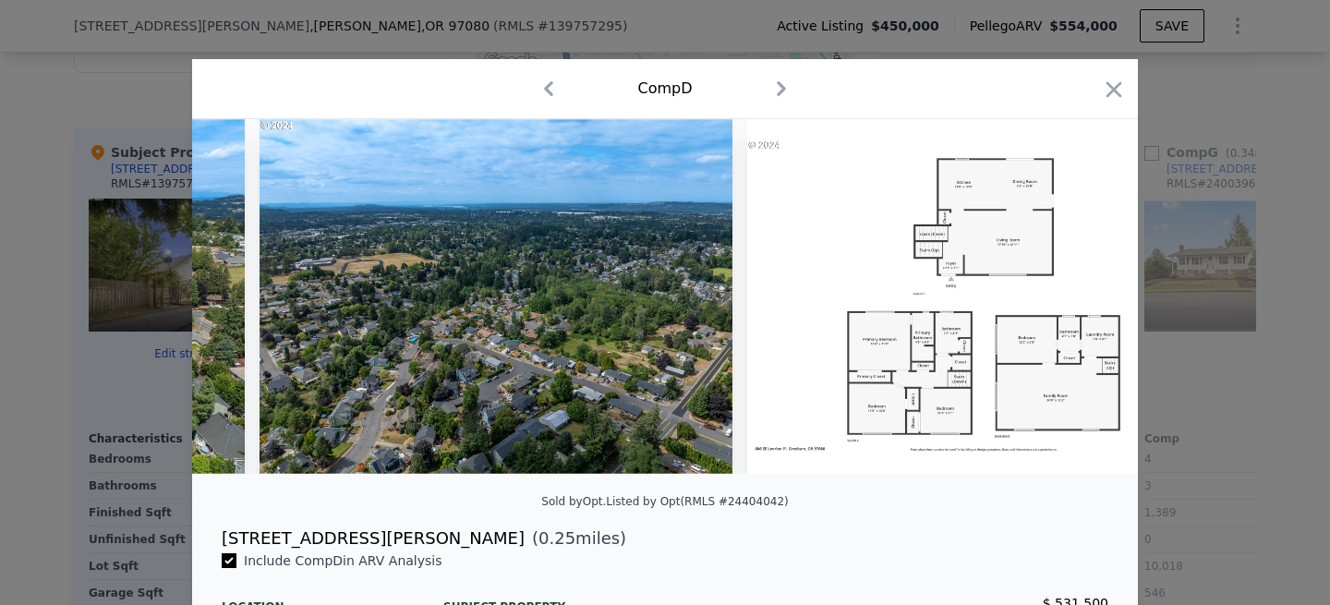
scroll to position [0, 21906]
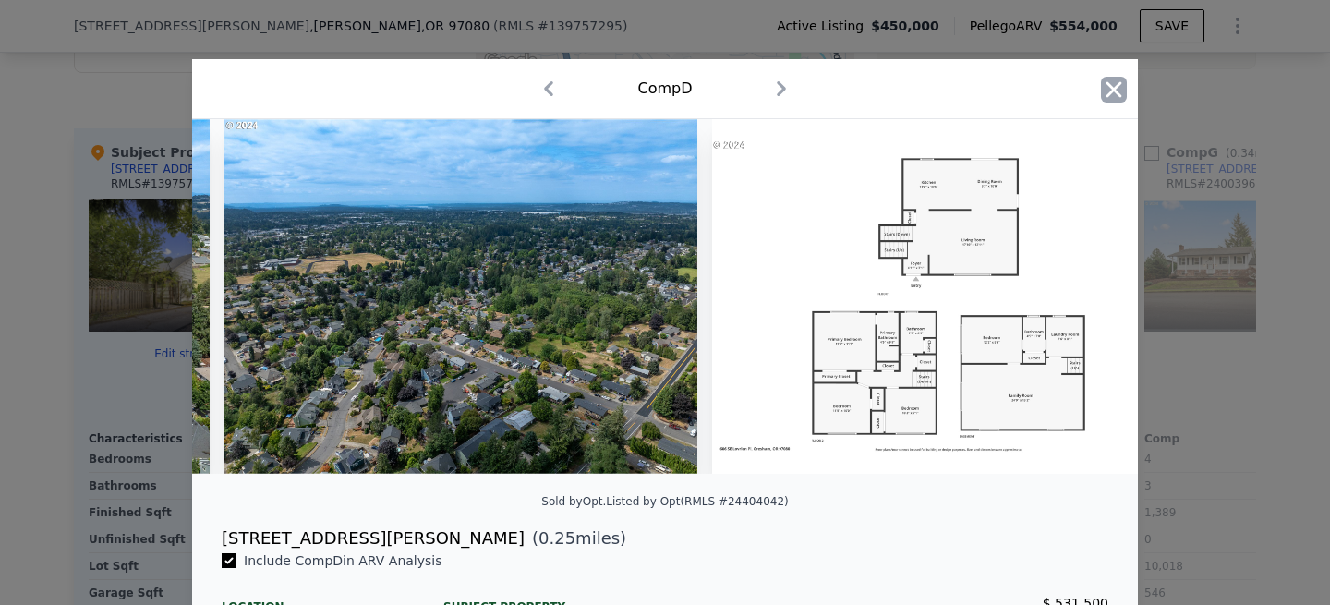
click at [1114, 84] on icon "button" at bounding box center [1114, 90] width 26 height 26
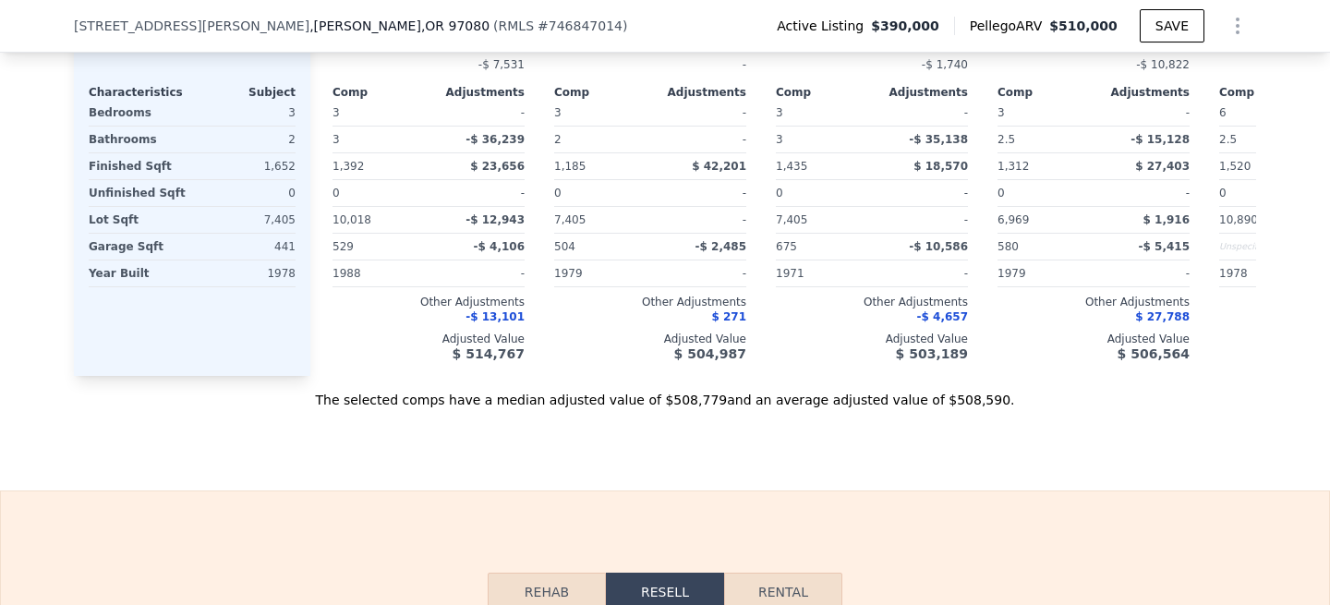
scroll to position [2559, 0]
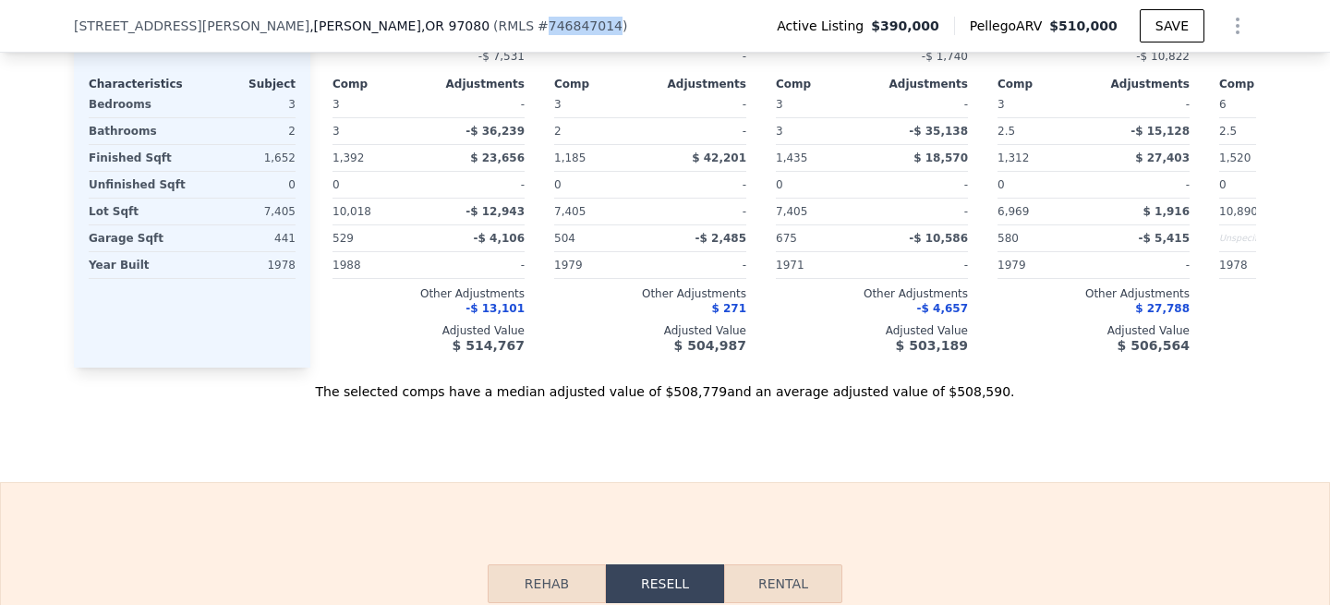
drag, startPoint x: 436, startPoint y: 23, endPoint x: 372, endPoint y: 31, distance: 64.2
click at [537, 31] on span "# 746847014" at bounding box center [579, 25] width 85 height 15
copy span "746847014"
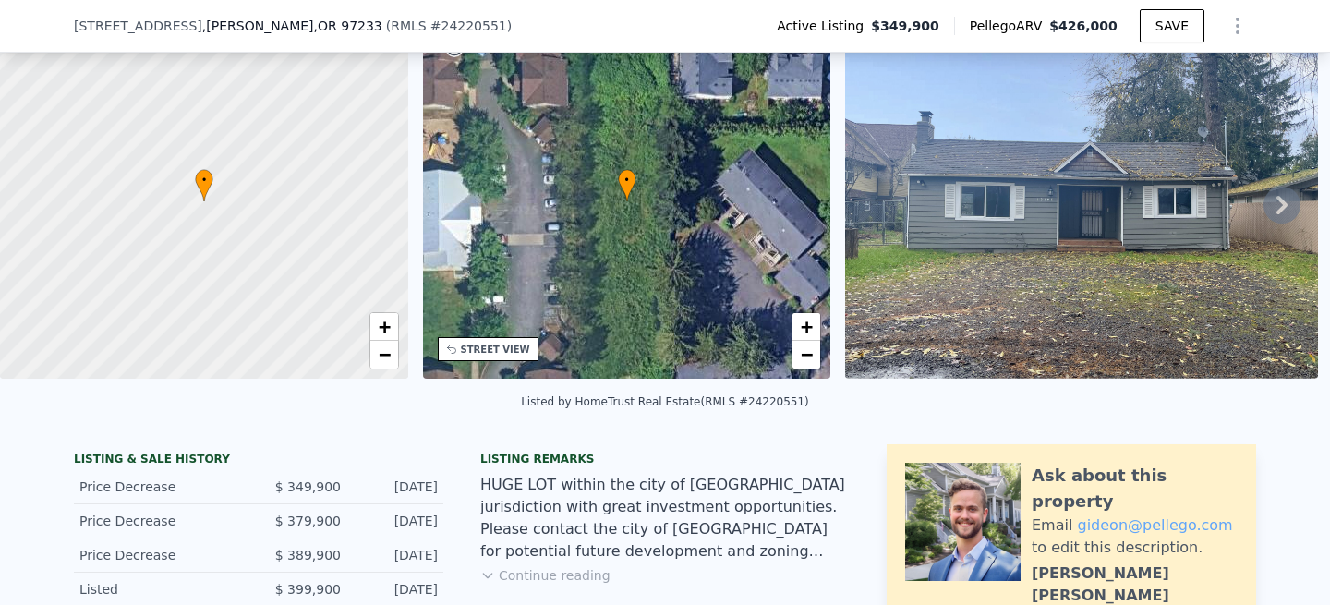
scroll to position [184, 0]
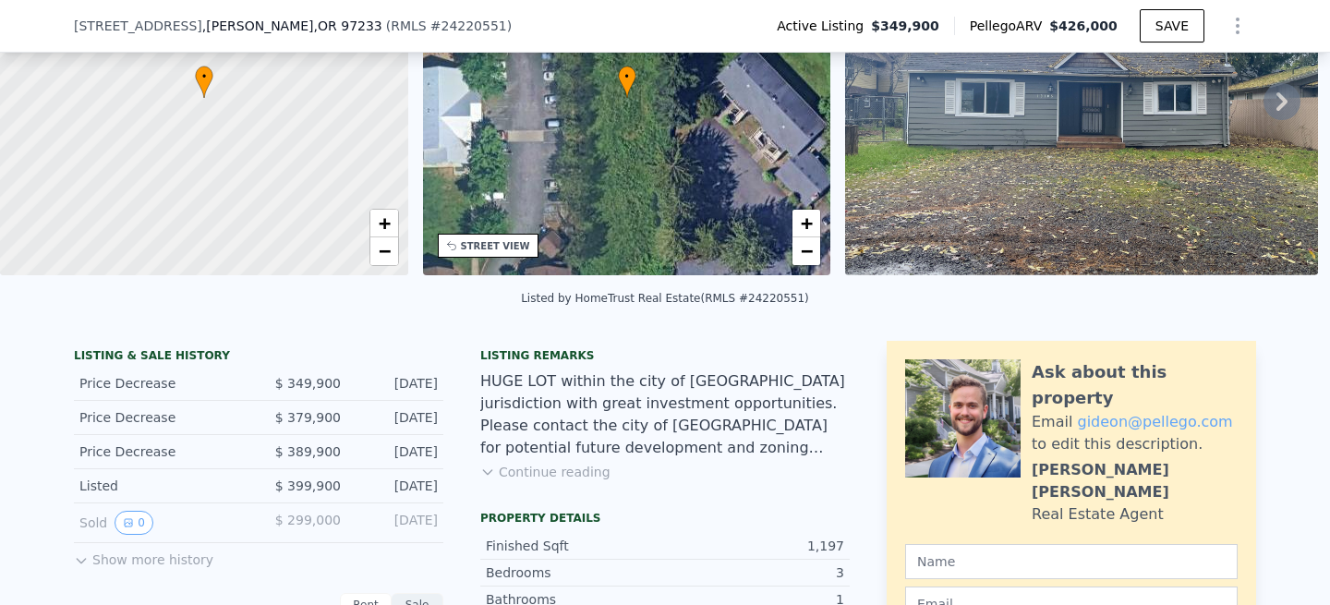
click at [548, 471] on button "Continue reading" at bounding box center [545, 472] width 130 height 18
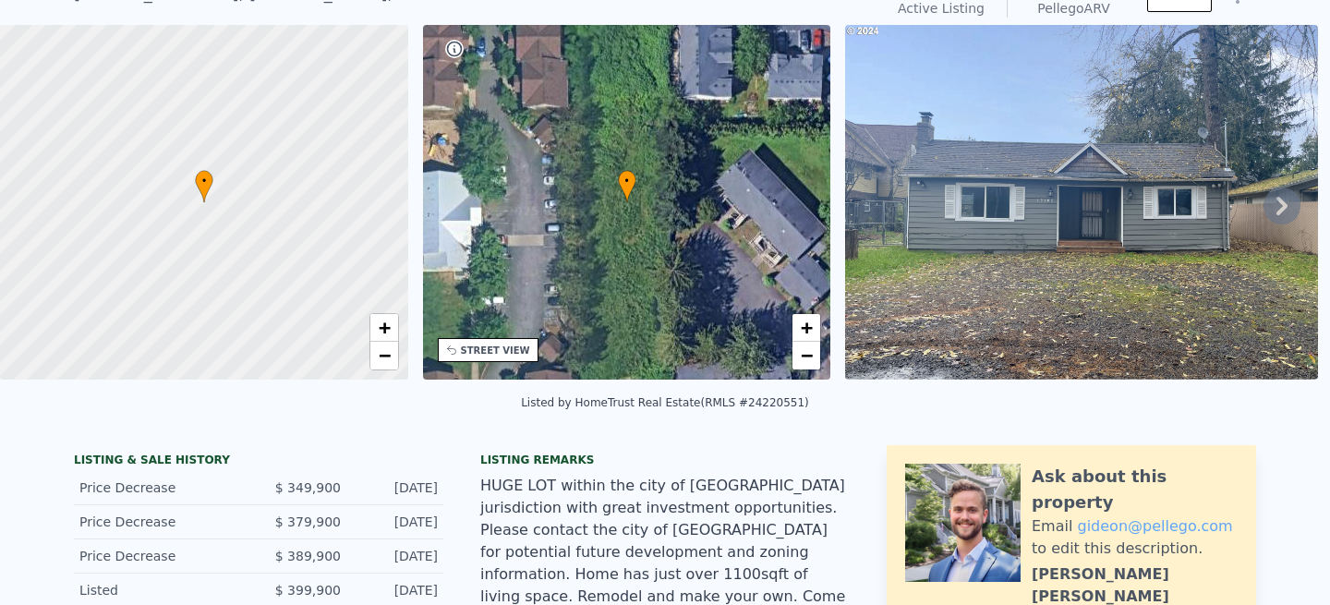
scroll to position [0, 0]
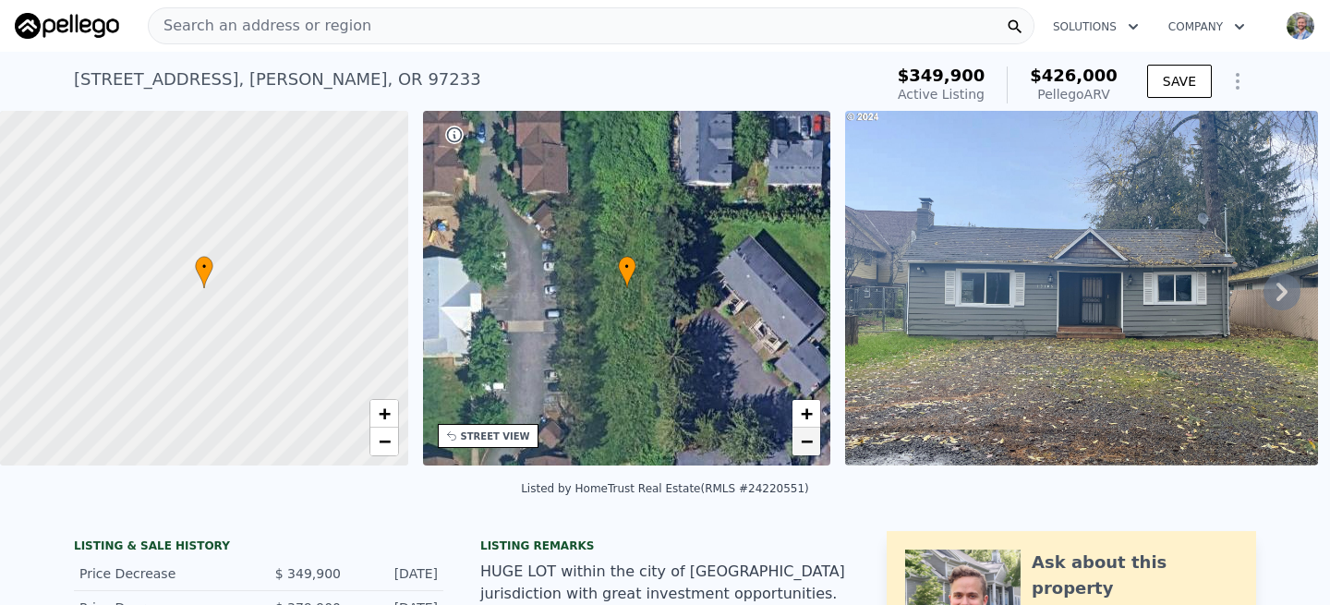
click at [802, 442] on span "−" at bounding box center [807, 440] width 12 height 23
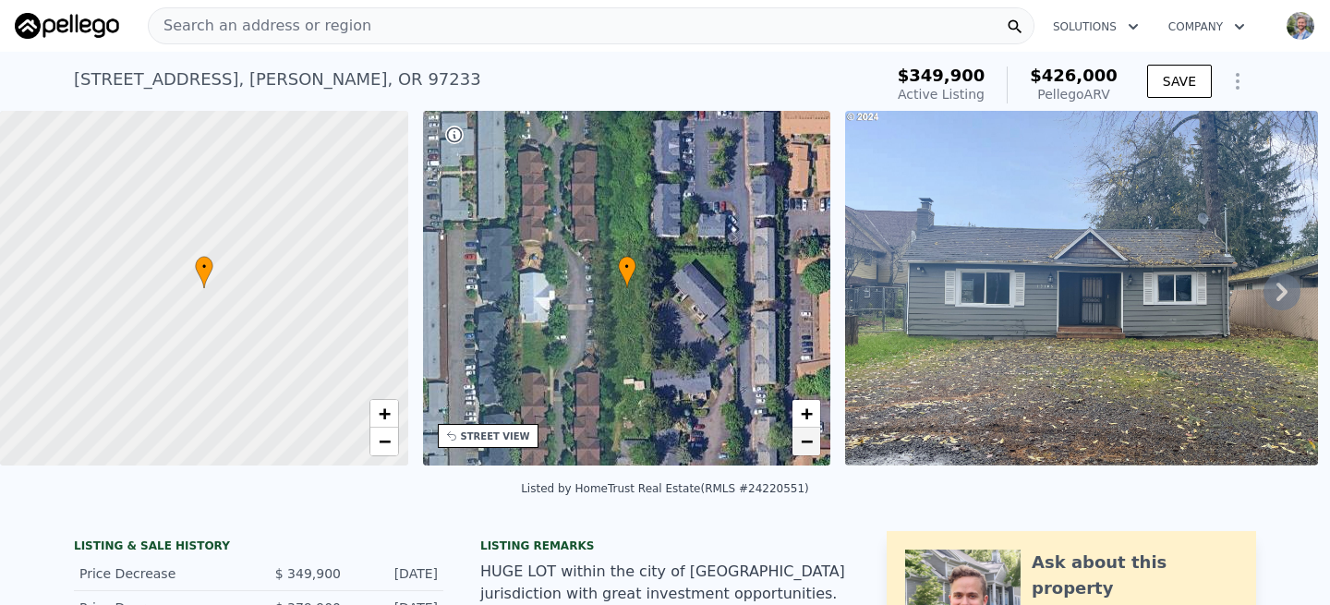
click at [802, 442] on span "−" at bounding box center [807, 440] width 12 height 23
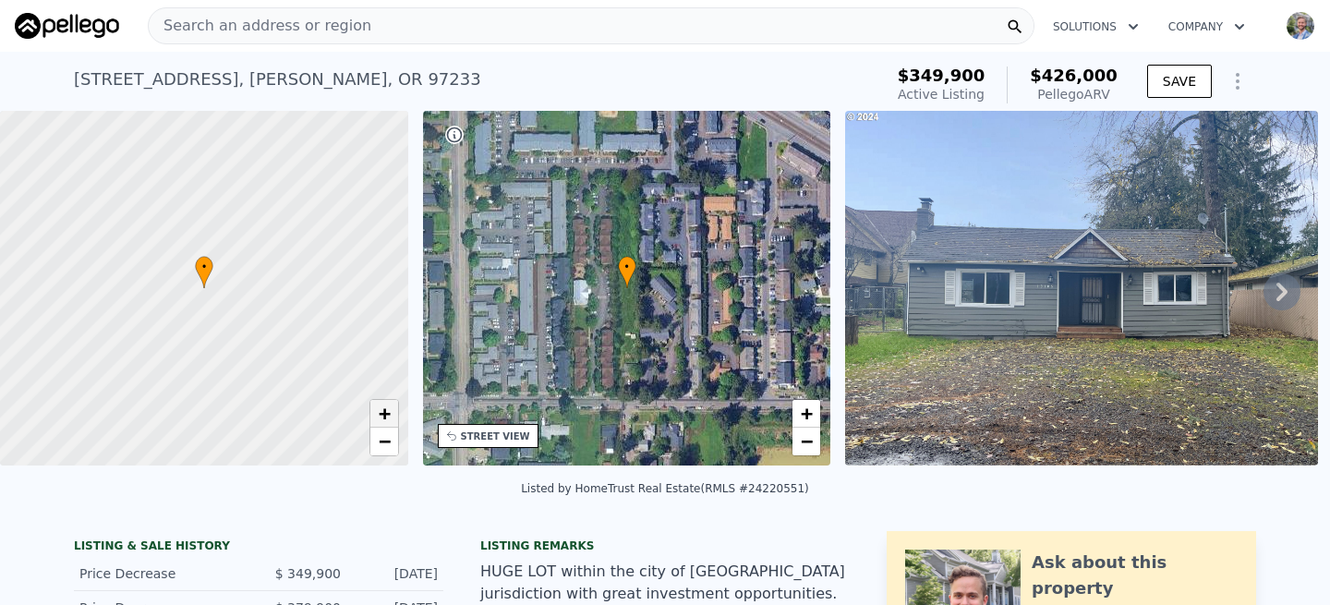
click at [382, 410] on span "+" at bounding box center [384, 413] width 12 height 23
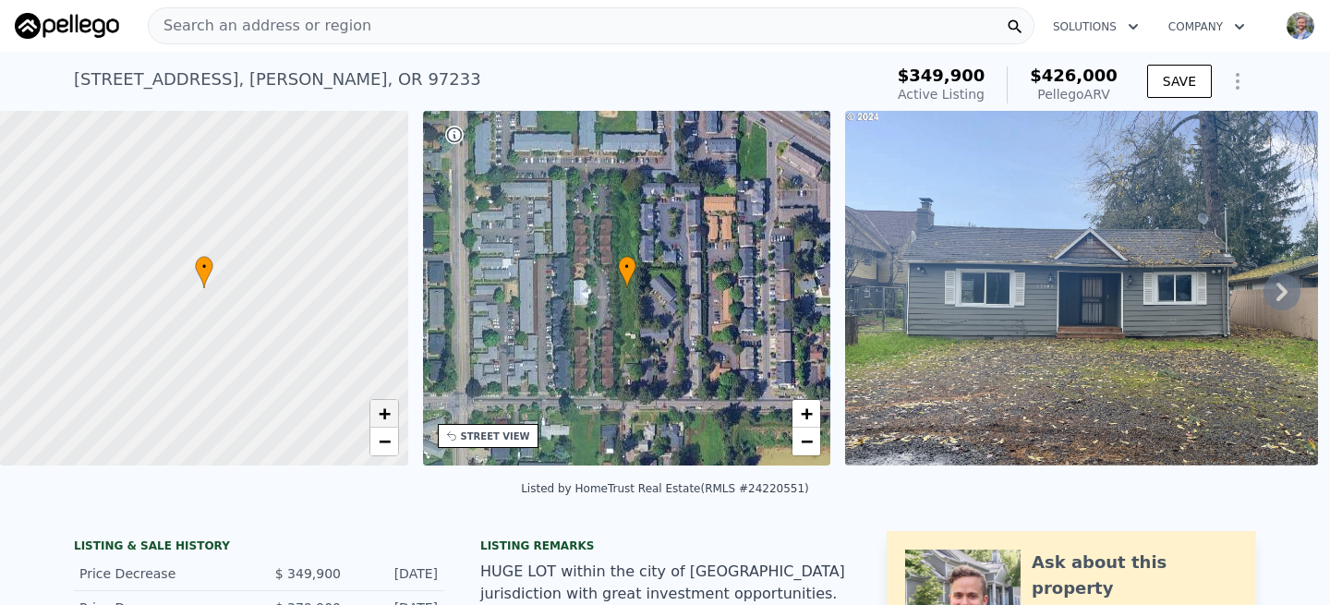
click at [382, 410] on span "+" at bounding box center [384, 413] width 12 height 23
click at [378, 441] on span "−" at bounding box center [384, 440] width 12 height 23
click at [380, 415] on span "+" at bounding box center [384, 413] width 12 height 23
click at [807, 409] on span "+" at bounding box center [807, 413] width 12 height 23
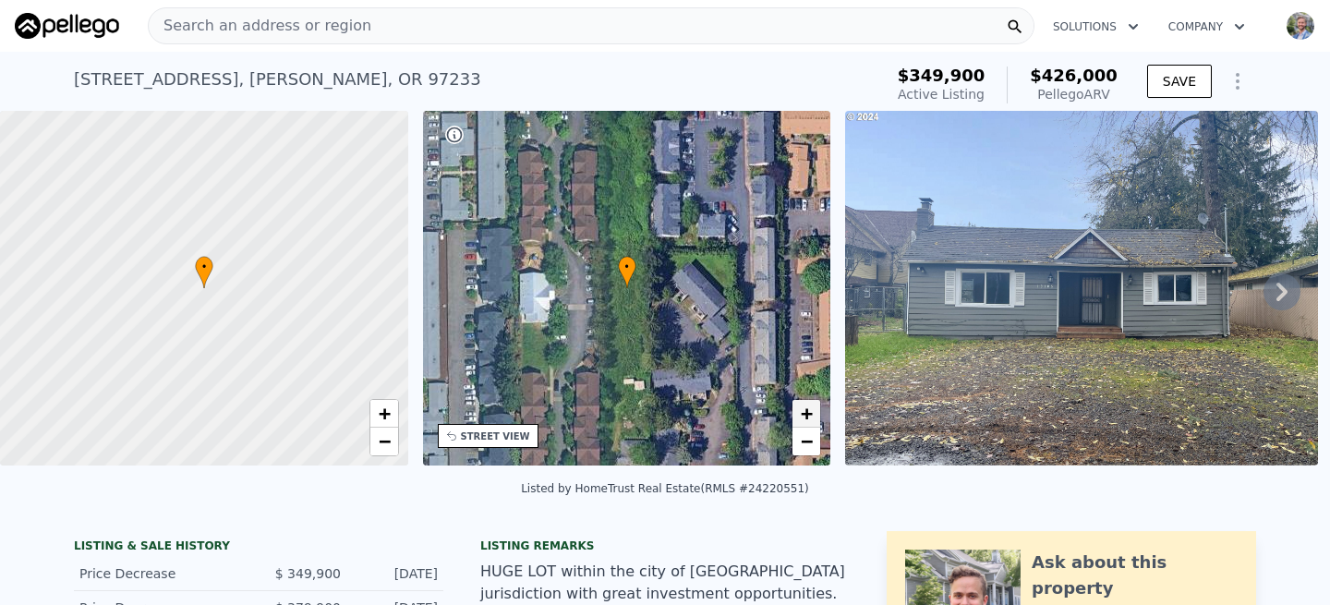
click at [807, 408] on span "+" at bounding box center [807, 413] width 12 height 23
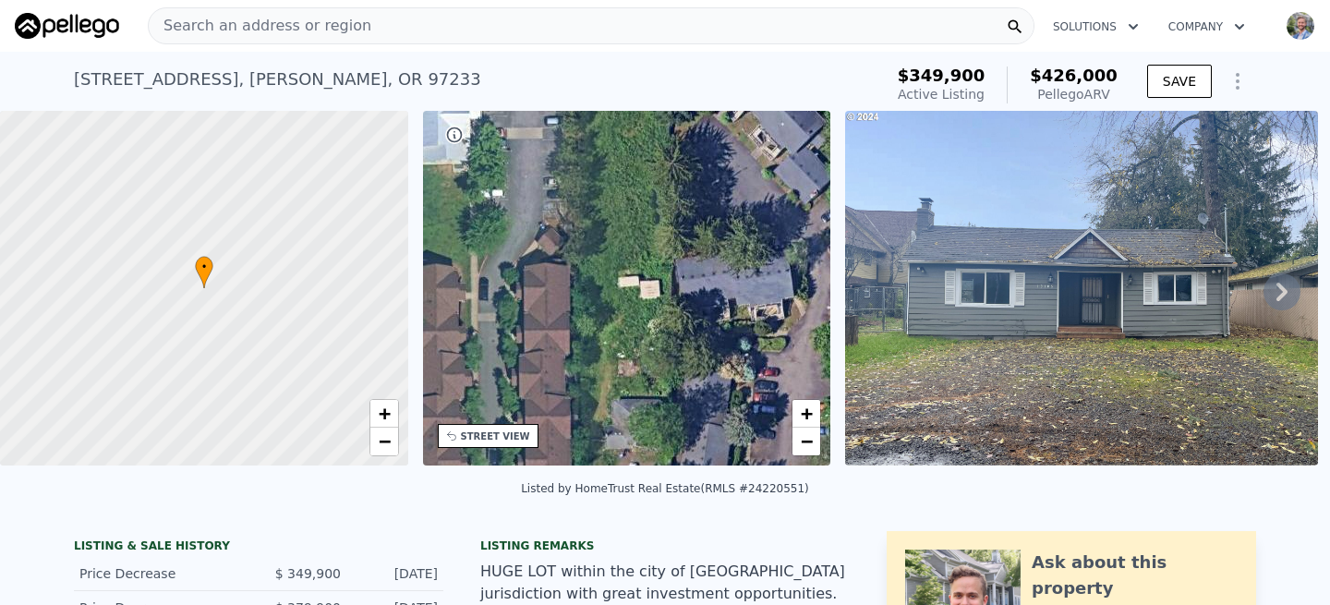
drag, startPoint x: 724, startPoint y: 379, endPoint x: 723, endPoint y: 178, distance: 201.3
click at [723, 178] on div "• + −" at bounding box center [627, 288] width 408 height 355
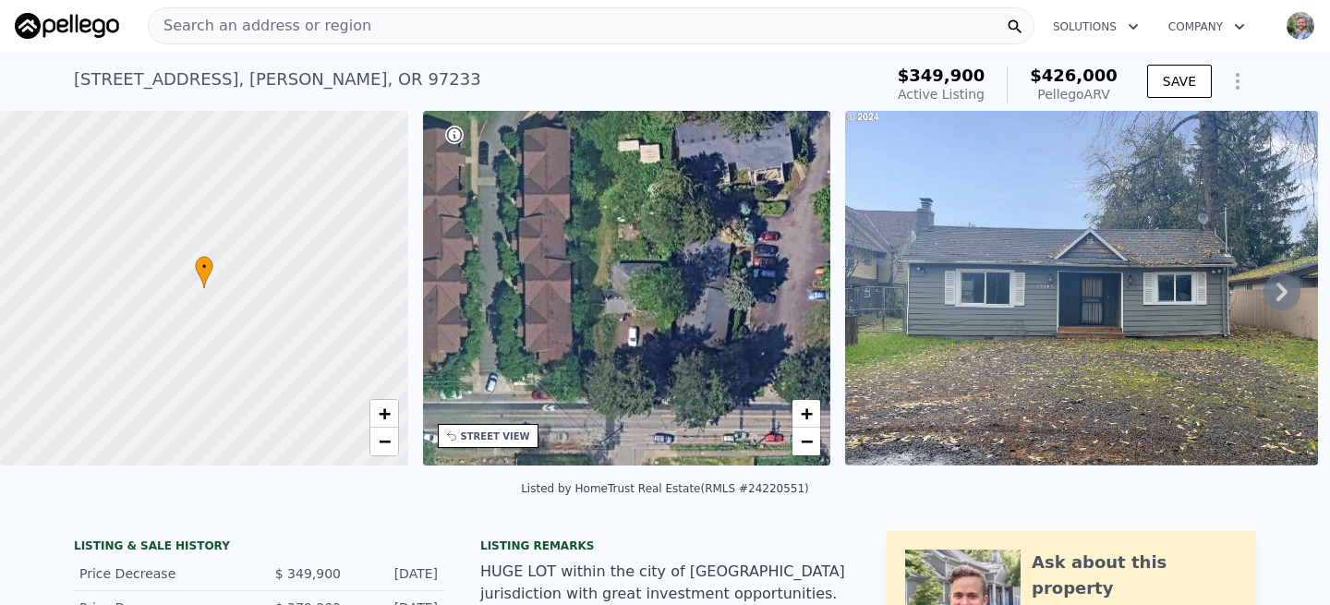
drag, startPoint x: 707, startPoint y: 316, endPoint x: 707, endPoint y: 188, distance: 127.4
click at [707, 188] on div "• + −" at bounding box center [627, 288] width 408 height 355
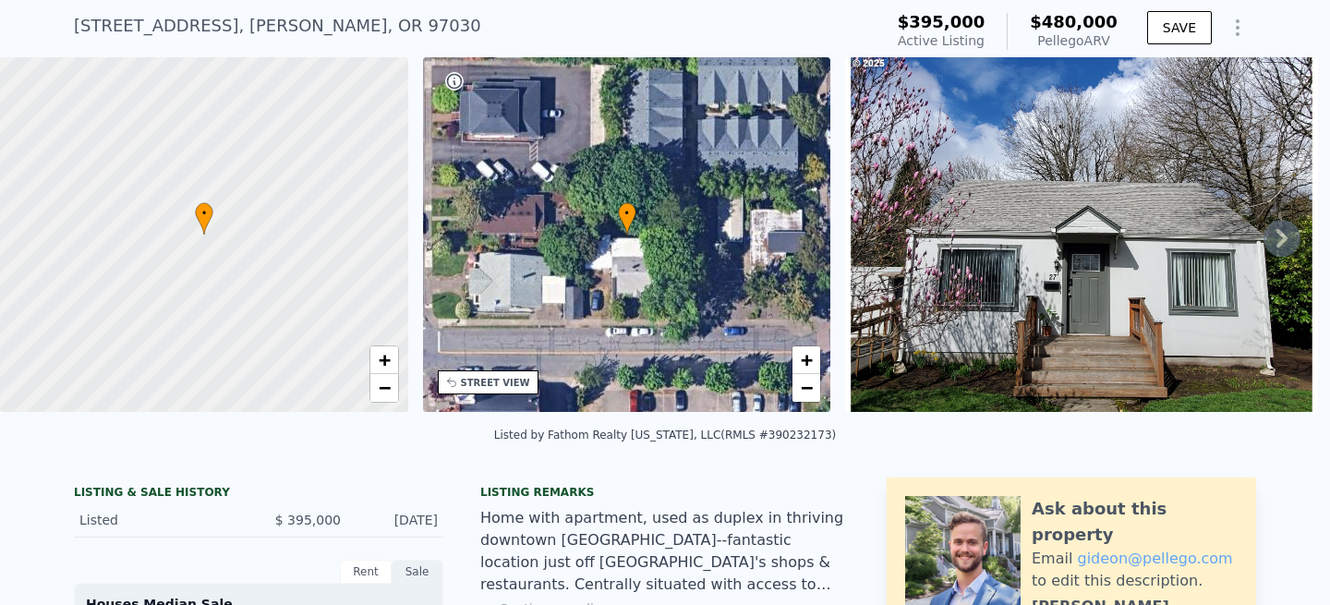
scroll to position [42, 0]
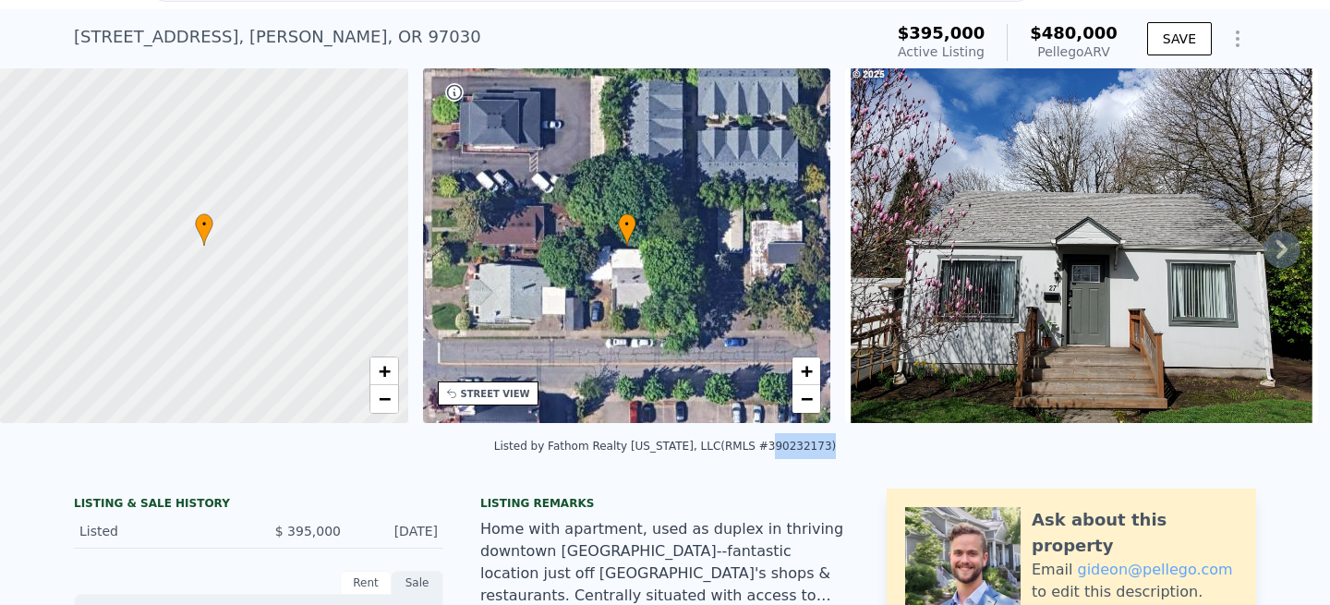
drag, startPoint x: 812, startPoint y: 446, endPoint x: 755, endPoint y: 447, distance: 56.3
click at [755, 447] on div "Listed by Fathom Realty [US_STATE], LLC (RMLS #390232173)" at bounding box center [665, 446] width 342 height 13
copy div "390232173"
